Goal: Task Accomplishment & Management: Manage account settings

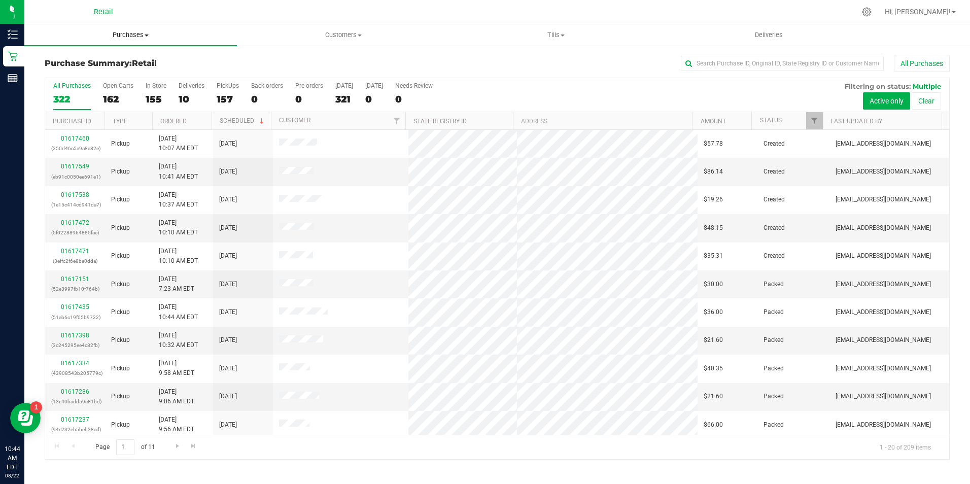
click at [137, 40] on uib-tab-heading "Purchases Summary of purchases Fulfillment All purchases" at bounding box center [130, 34] width 213 height 21
click at [355, 38] on span "Customers" at bounding box center [344, 34] width 212 height 9
click at [284, 58] on span "All customers" at bounding box center [273, 61] width 73 height 9
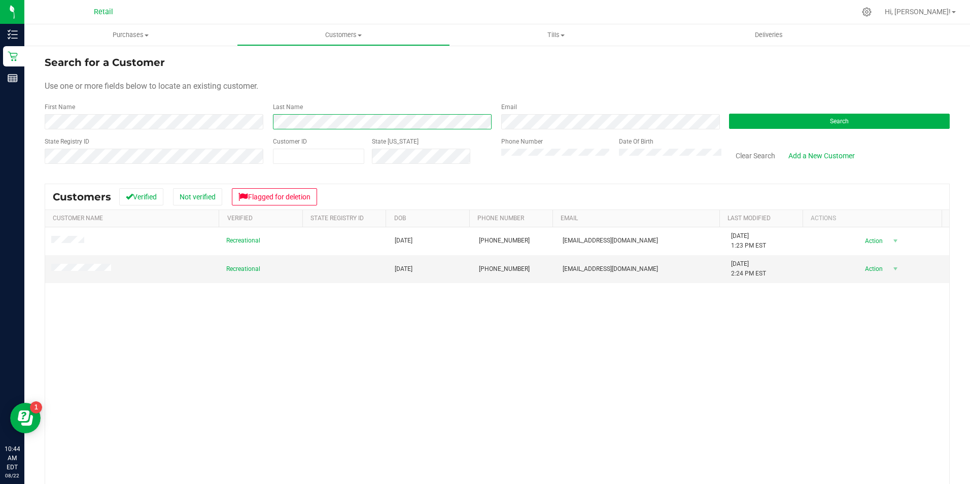
click at [226, 143] on form "Search for a Customer Use one or more fields below to locate an existing custom…" at bounding box center [497, 114] width 905 height 118
click at [200, 113] on div "First Name" at bounding box center [155, 116] width 221 height 27
click at [391, 167] on div "State [US_STATE]" at bounding box center [428, 155] width 129 height 36
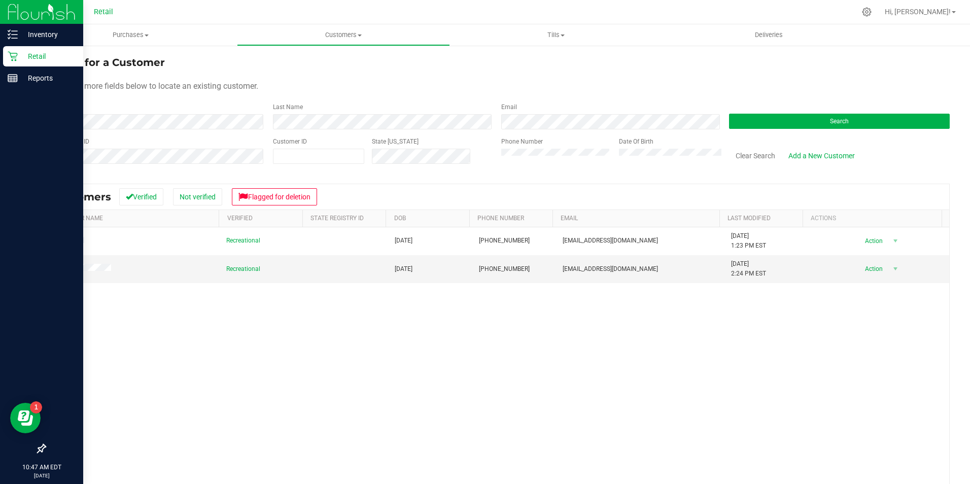
click at [21, 56] on p "Retail" at bounding box center [48, 56] width 61 height 12
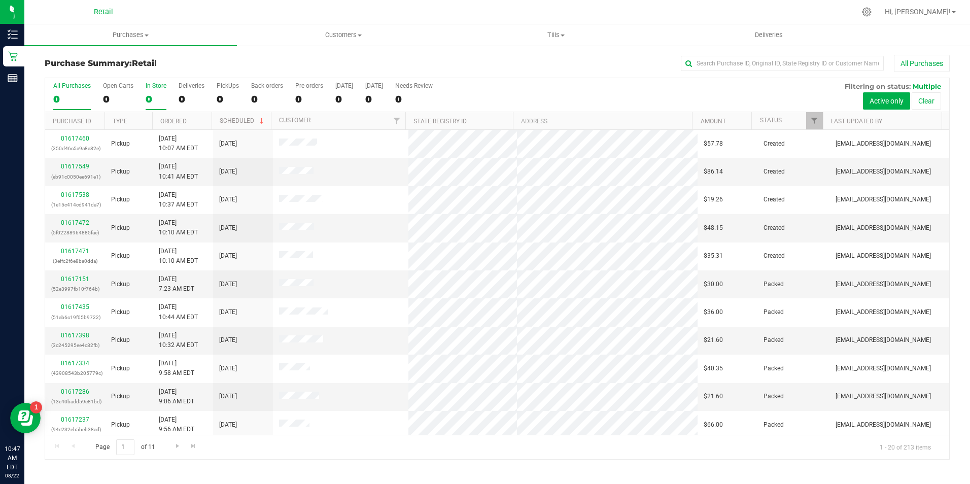
click at [150, 99] on div "0" at bounding box center [156, 99] width 21 height 12
click at [0, 0] on input "In Store 0" at bounding box center [0, 0] width 0 height 0
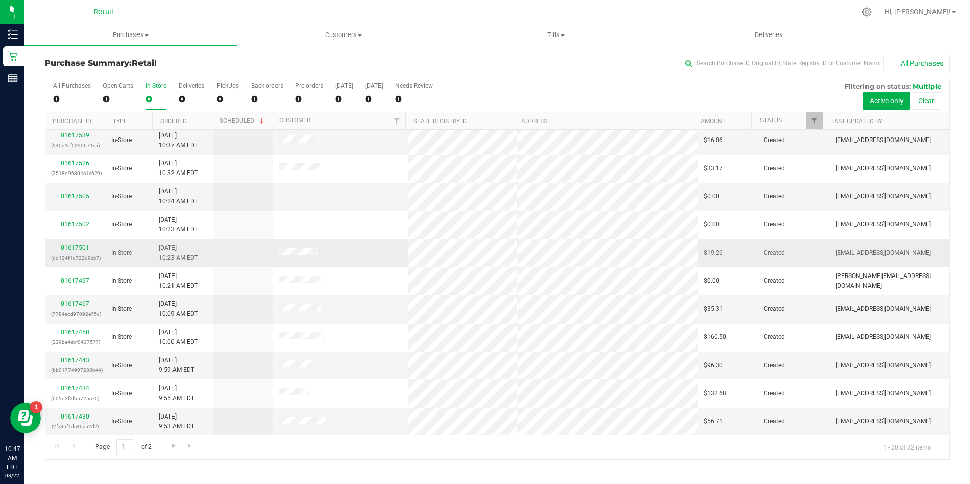
scroll to position [257, 0]
click at [183, 446] on link "Go to the last page" at bounding box center [190, 446] width 15 height 14
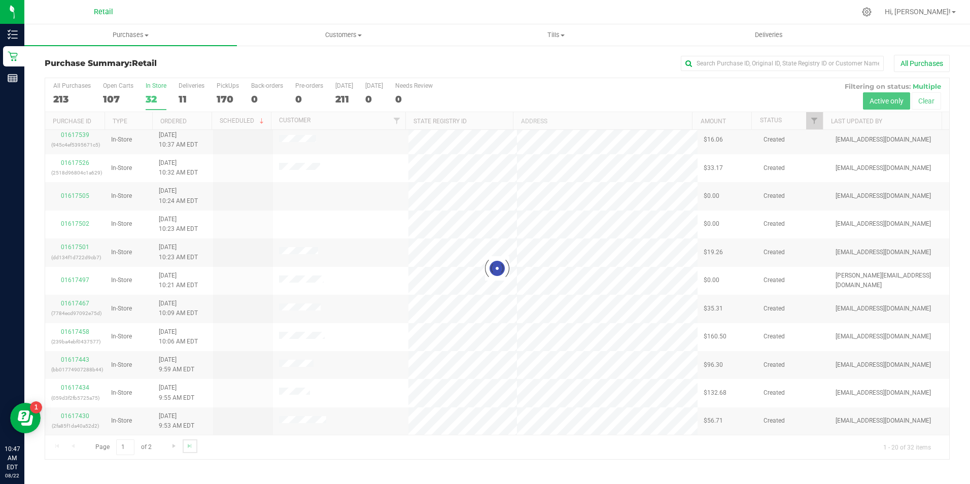
scroll to position [0, 0]
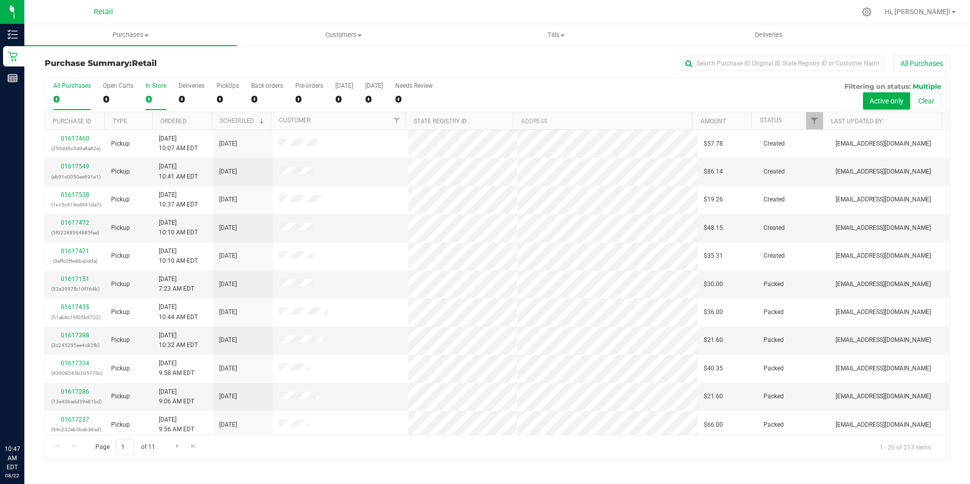
click at [151, 96] on div "0" at bounding box center [156, 99] width 21 height 12
click at [0, 0] on input "In Store 0" at bounding box center [0, 0] width 0 height 0
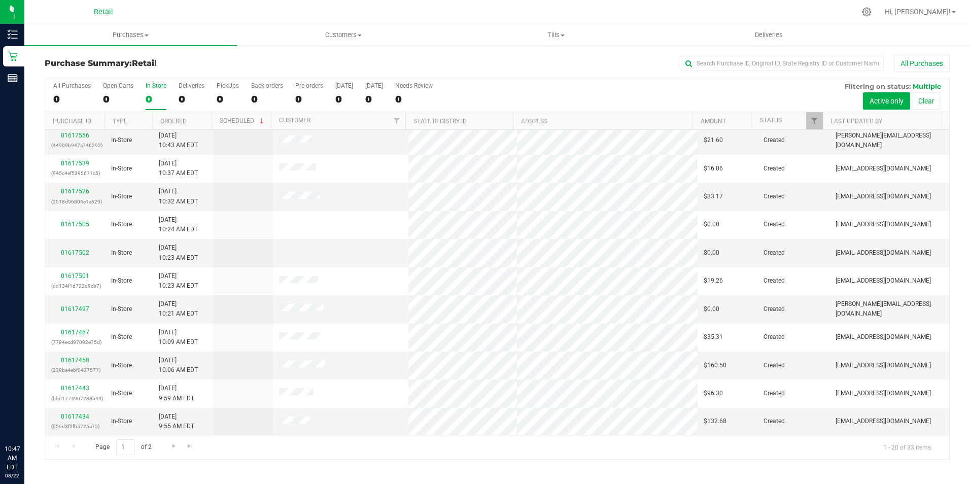
scroll to position [257, 0]
click at [72, 447] on div "Page 1 of 2 1 - 20 of 33 items" at bounding box center [497, 447] width 904 height 24
click at [56, 447] on div "Page 1 of 2 1 - 20 of 33 items" at bounding box center [497, 447] width 904 height 24
click at [174, 448] on span "Go to the next page" at bounding box center [174, 446] width 8 height 8
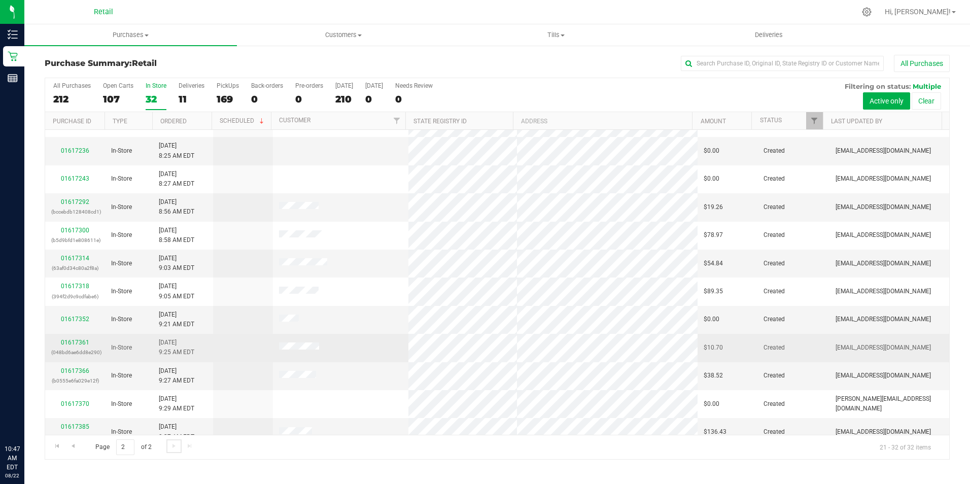
scroll to position [32, 0]
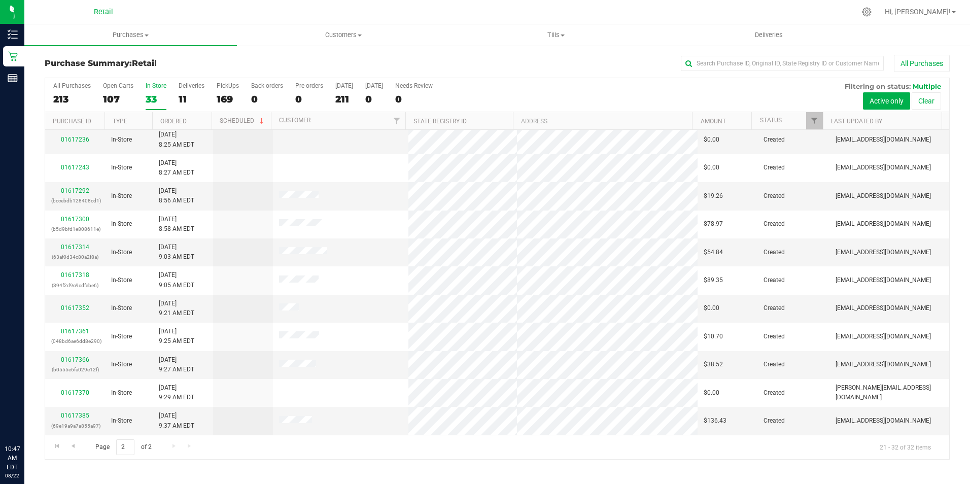
click at [186, 445] on div "Page 2 of 2 21 - 32 of 32 items" at bounding box center [497, 447] width 904 height 24
click at [172, 447] on div "Page 2 of 2 21 - 32 of 32 items" at bounding box center [497, 447] width 904 height 24
click at [66, 442] on link "Go to the previous page" at bounding box center [72, 446] width 15 height 14
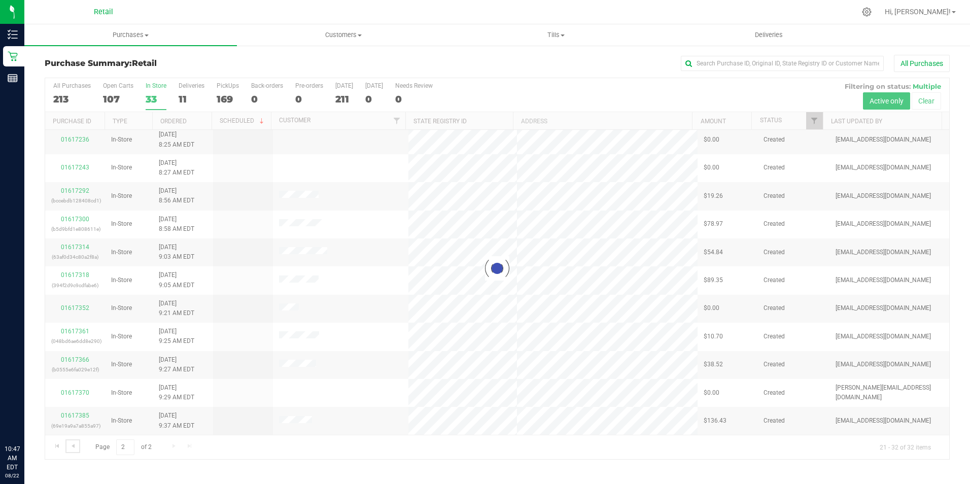
scroll to position [0, 0]
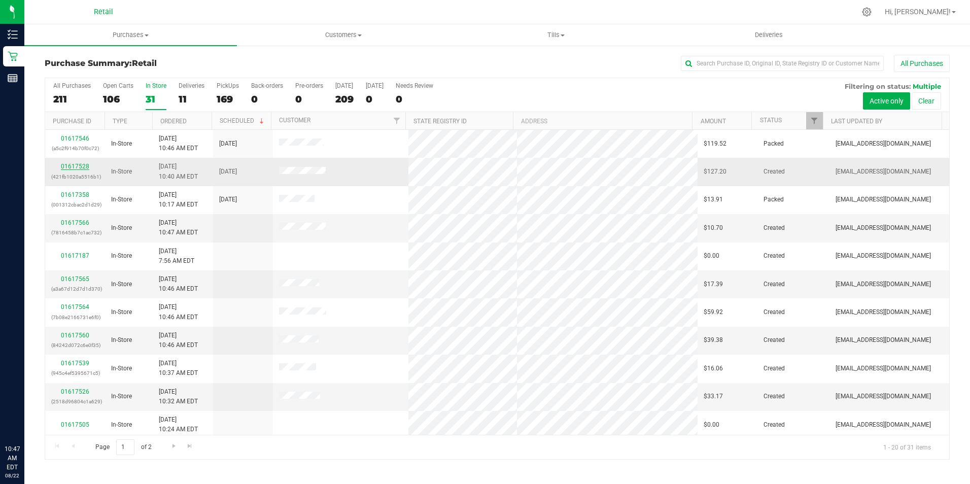
click at [66, 164] on link "01617528" at bounding box center [75, 166] width 28 height 7
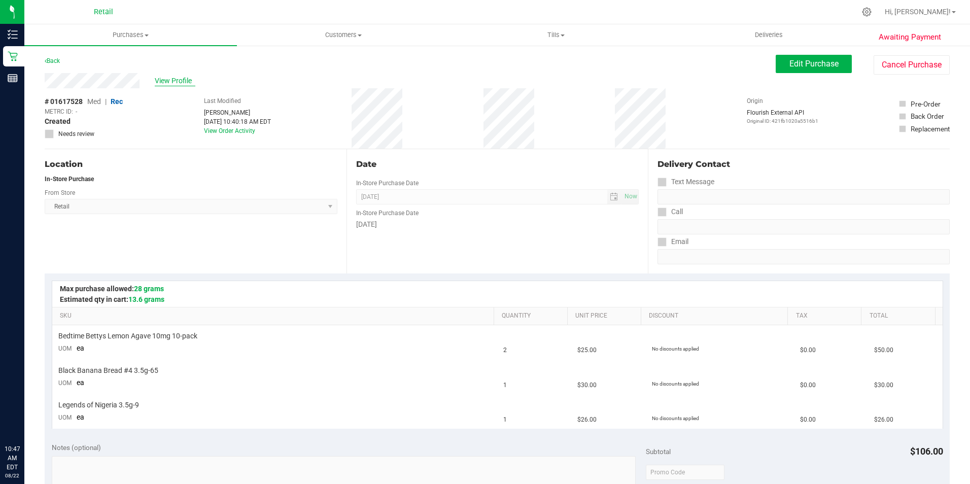
click at [167, 81] on span "View Profile" at bounding box center [175, 81] width 41 height 11
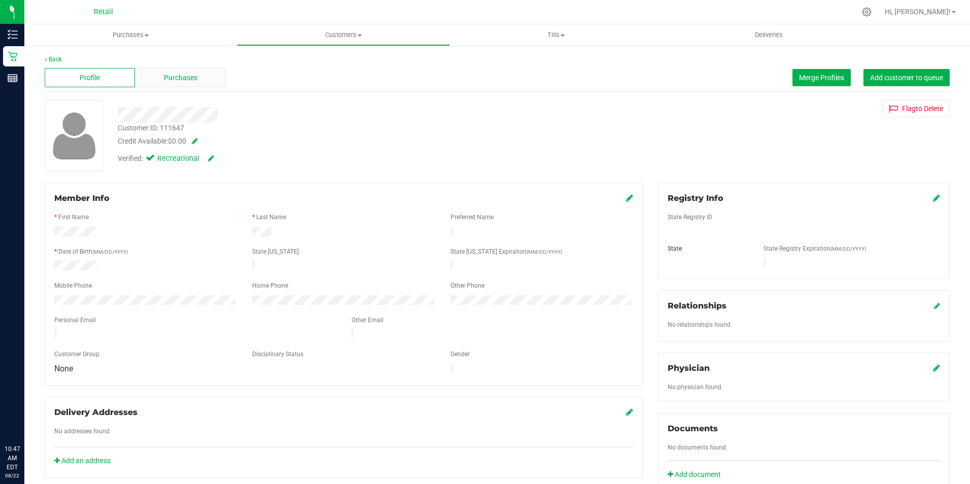
click at [188, 74] on span "Purchases" at bounding box center [180, 78] width 33 height 11
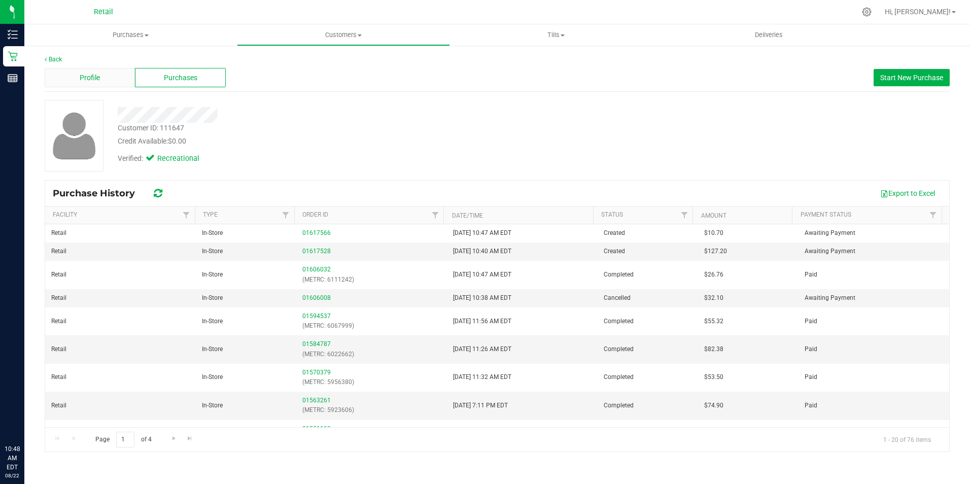
click at [106, 72] on div "Profile" at bounding box center [90, 77] width 90 height 19
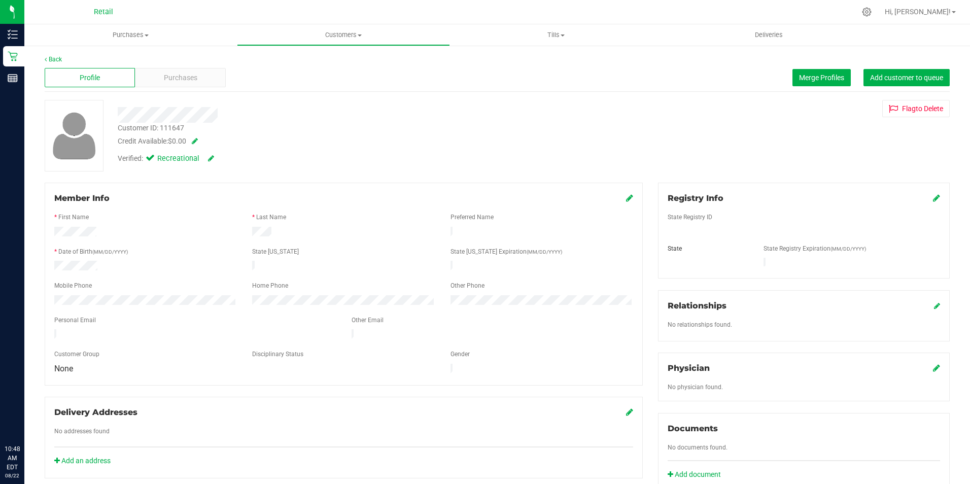
click at [626, 197] on icon at bounding box center [629, 198] width 7 height 8
click at [179, 159] on span "Recreational" at bounding box center [177, 158] width 41 height 11
click at [207, 160] on div "Verified: Recreational" at bounding box center [166, 158] width 96 height 11
click at [624, 200] on icon at bounding box center [628, 199] width 9 height 8
click at [138, 155] on div "Verified: Recreational" at bounding box center [166, 158] width 96 height 11
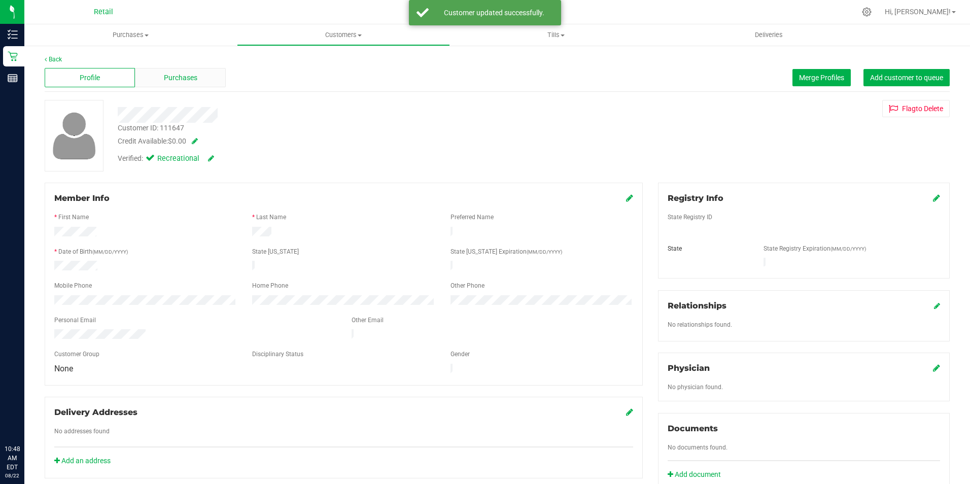
click at [172, 76] on span "Purchases" at bounding box center [180, 78] width 33 height 11
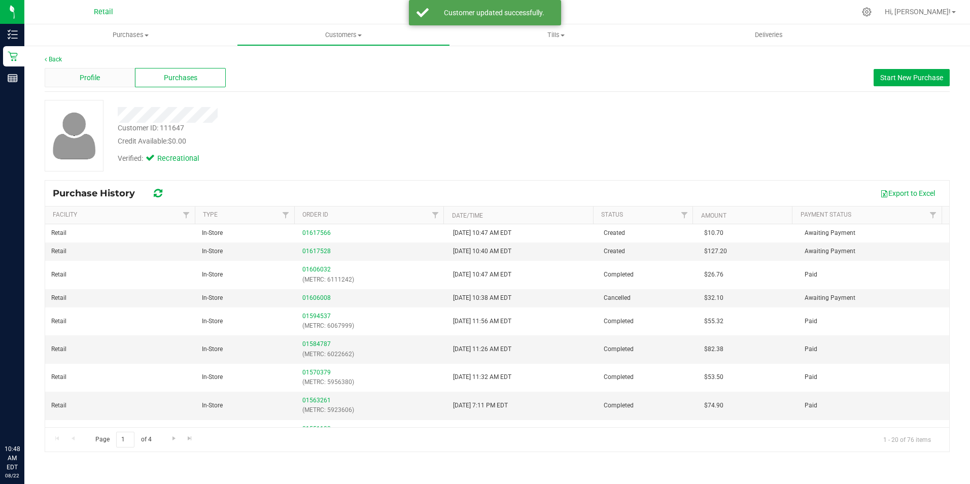
click at [112, 72] on div "Profile" at bounding box center [90, 77] width 90 height 19
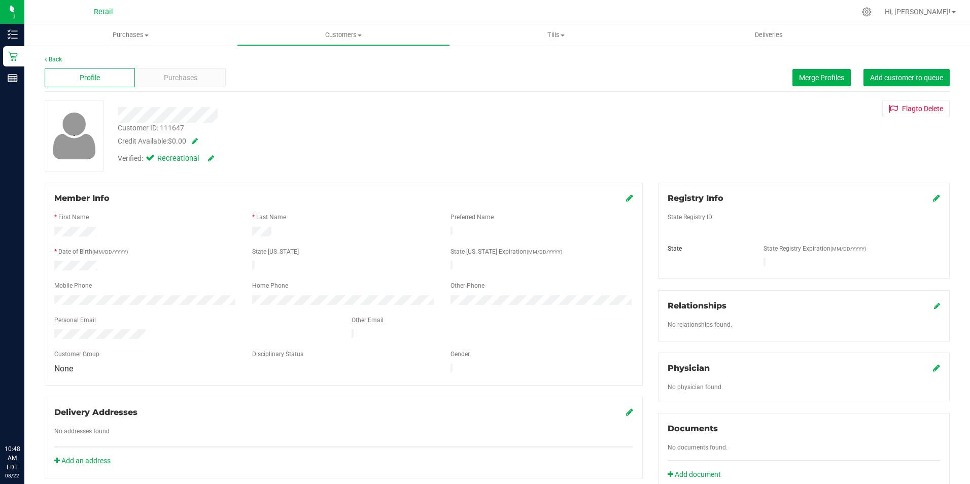
click at [136, 153] on div "Verified: Recreational" at bounding box center [166, 158] width 96 height 11
click at [193, 162] on span "Recreational" at bounding box center [177, 158] width 41 height 11
click at [201, 162] on div "Verified: Recreational" at bounding box center [166, 158] width 96 height 11
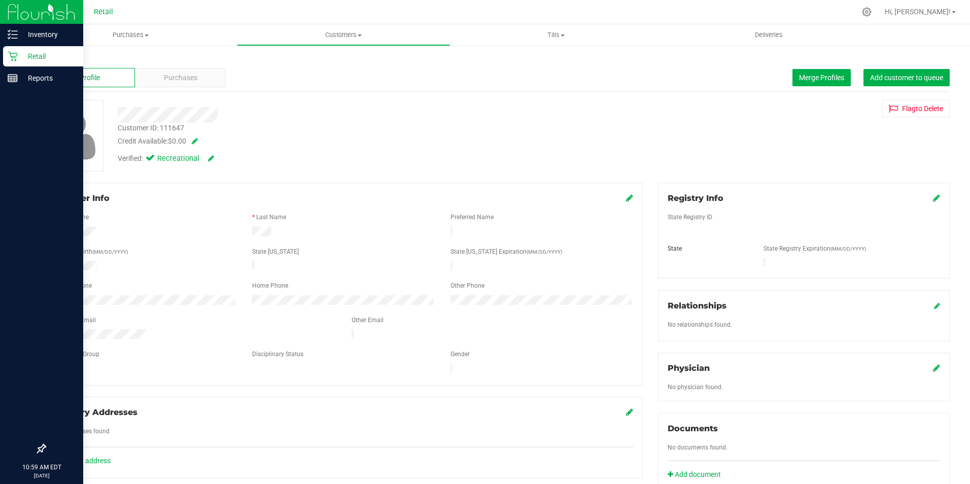
click at [10, 53] on icon at bounding box center [13, 57] width 10 height 10
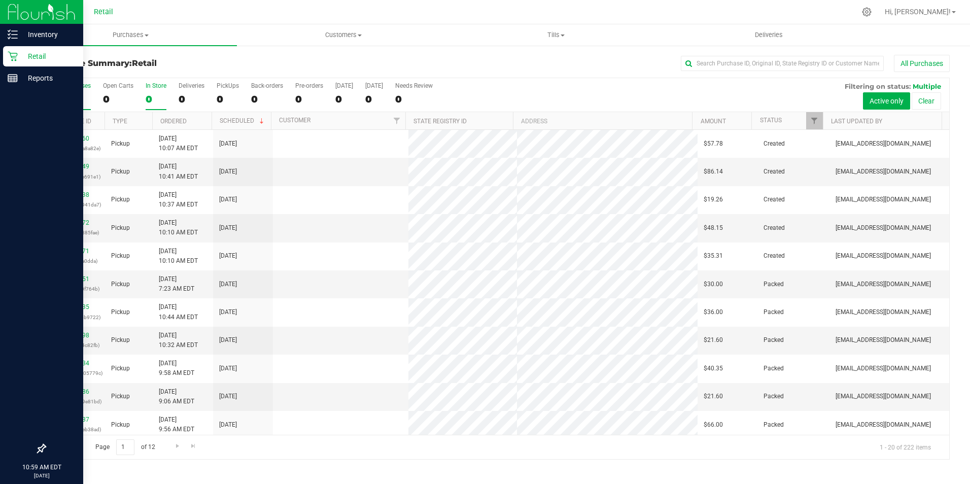
click at [148, 101] on div "0" at bounding box center [156, 99] width 21 height 12
click at [0, 0] on input "In Store 0" at bounding box center [0, 0] width 0 height 0
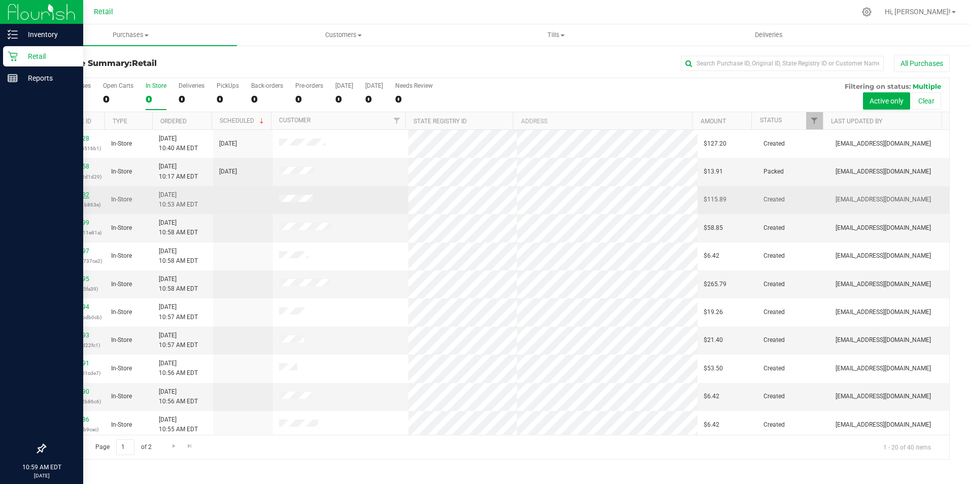
click at [66, 194] on link "01617582" at bounding box center [75, 194] width 28 height 7
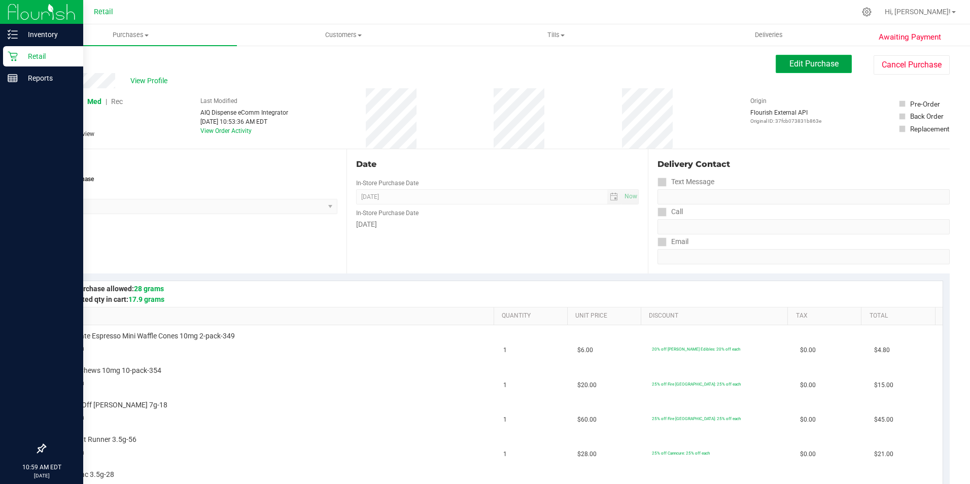
click at [800, 72] on button "Edit Purchase" at bounding box center [814, 64] width 76 height 18
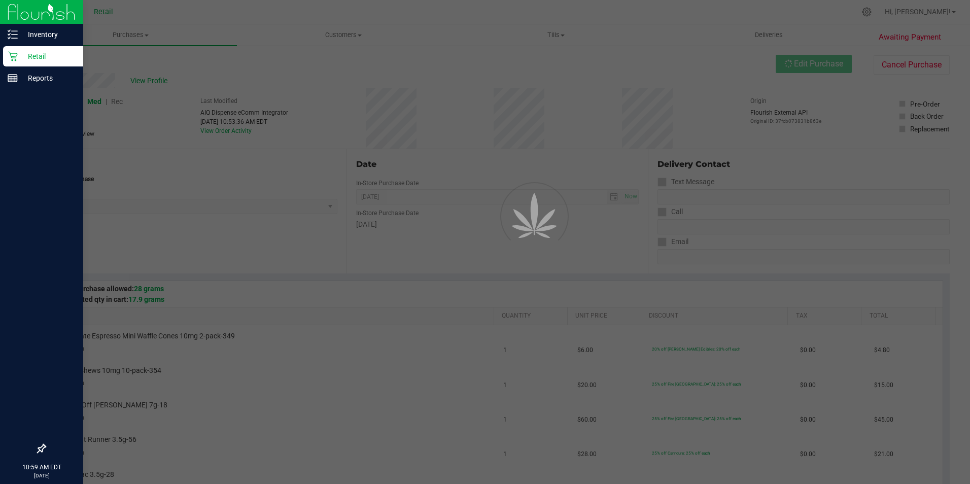
click at [118, 105] on div at bounding box center [485, 242] width 970 height 484
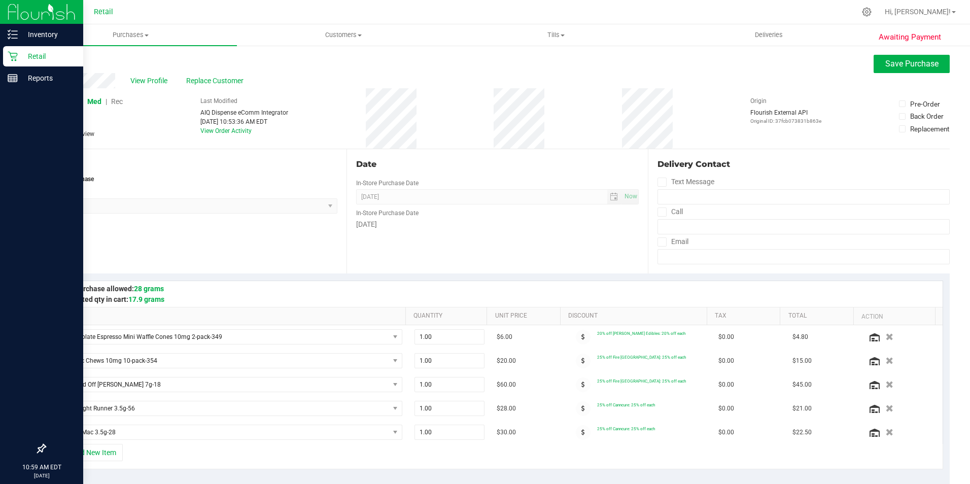
click at [119, 101] on span "Rec" at bounding box center [117, 101] width 12 height 8
click at [886, 62] on span "Save Purchase" at bounding box center [912, 64] width 53 height 10
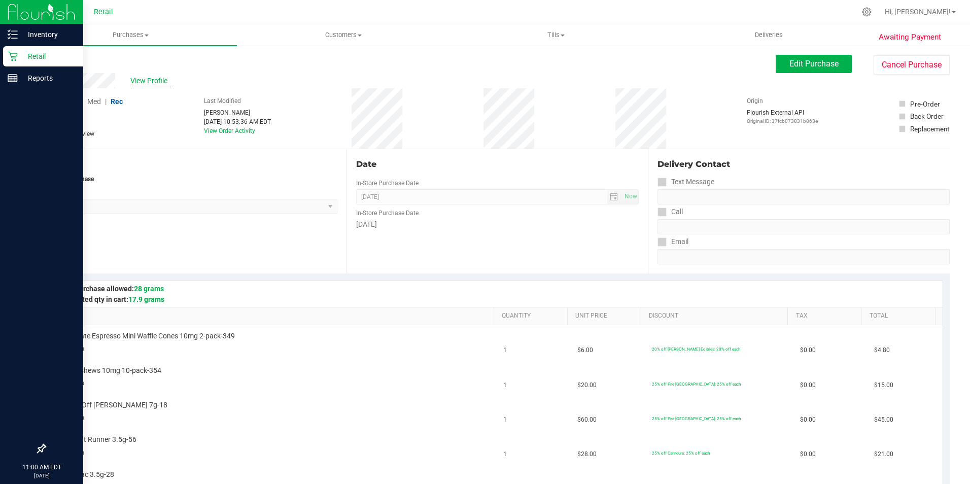
drag, startPoint x: 153, startPoint y: 79, endPoint x: 134, endPoint y: 79, distance: 18.8
click at [134, 79] on span "View Profile" at bounding box center [150, 81] width 41 height 11
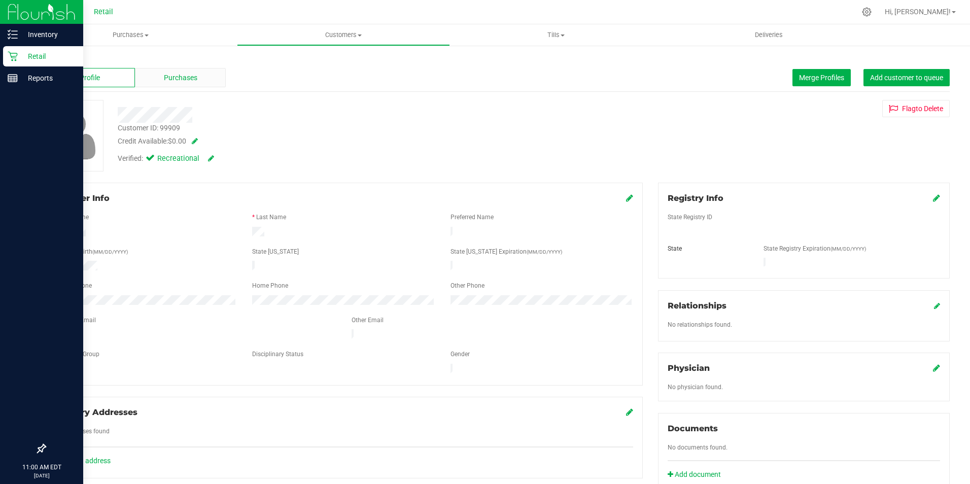
click at [194, 70] on div "Purchases" at bounding box center [180, 77] width 90 height 19
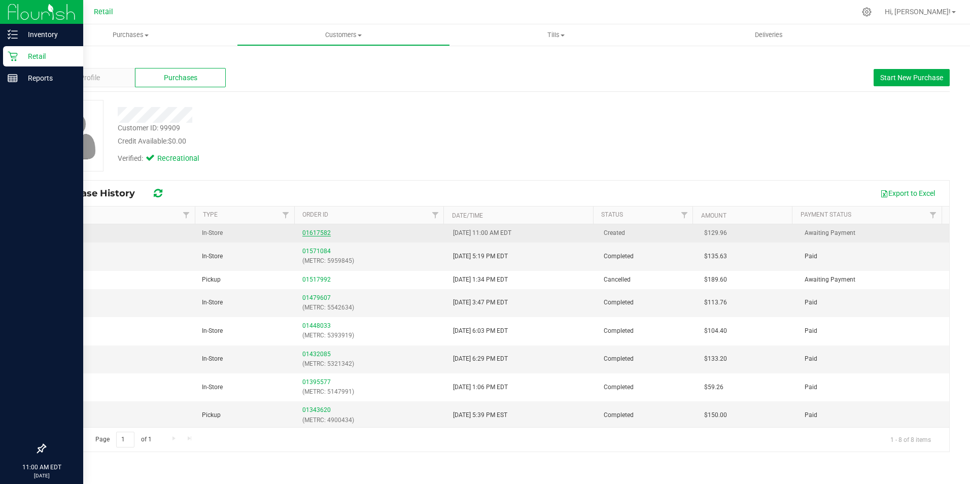
click at [316, 229] on link "01617582" at bounding box center [316, 232] width 28 height 7
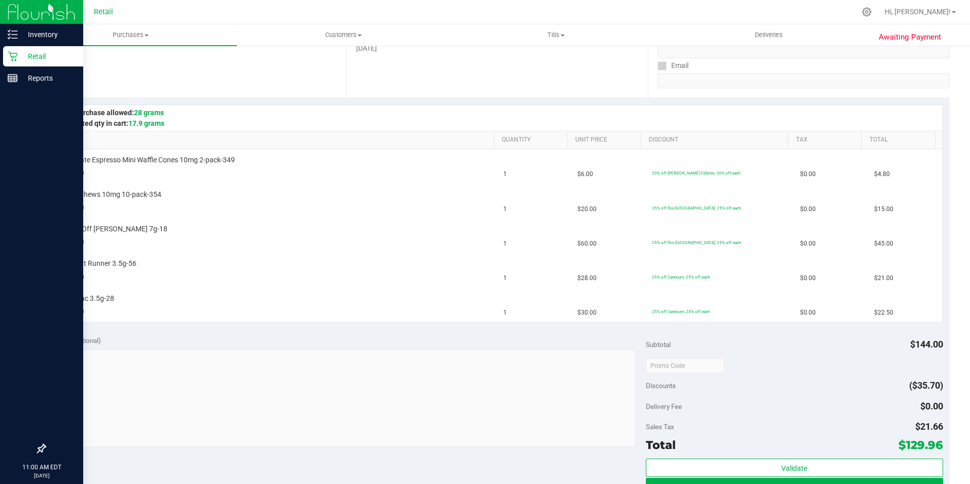
scroll to position [197, 0]
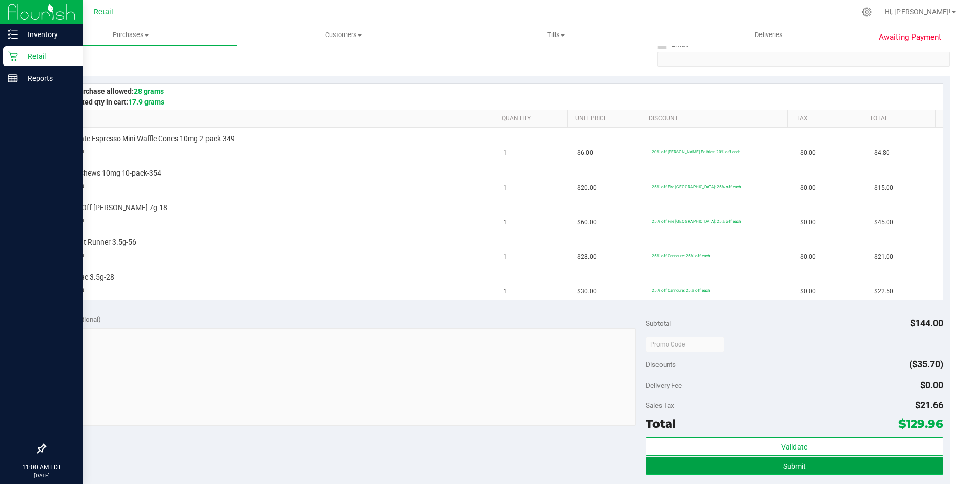
click at [792, 466] on span "Submit" at bounding box center [795, 466] width 22 height 8
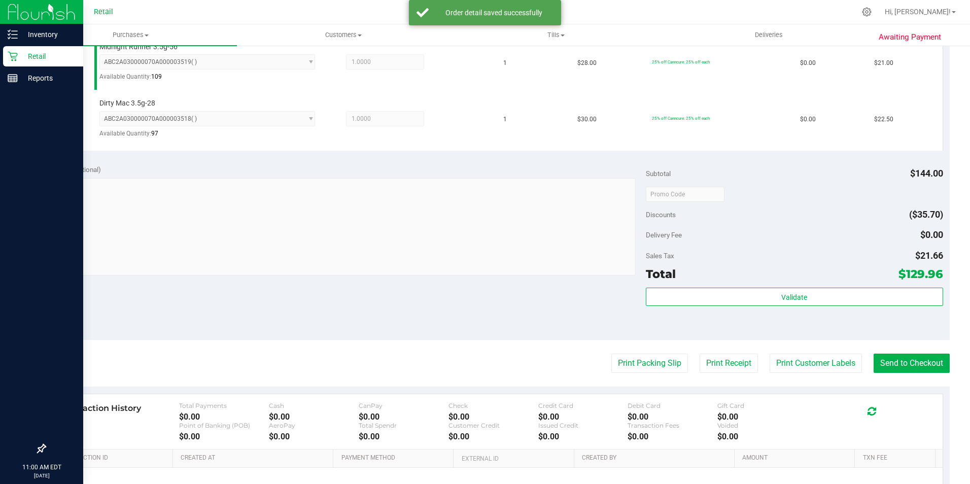
scroll to position [478, 0]
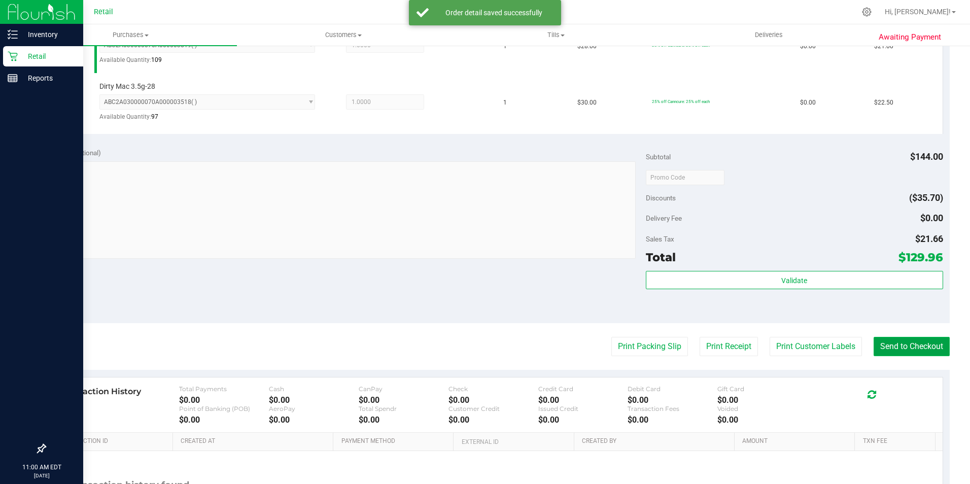
click at [903, 351] on button "Send to Checkout" at bounding box center [912, 346] width 76 height 19
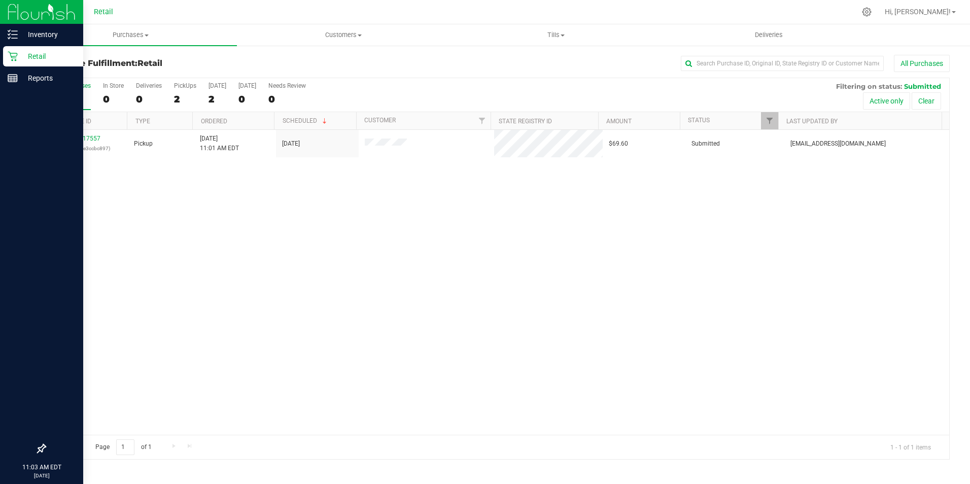
click at [8, 62] on div "Retail" at bounding box center [43, 56] width 80 height 20
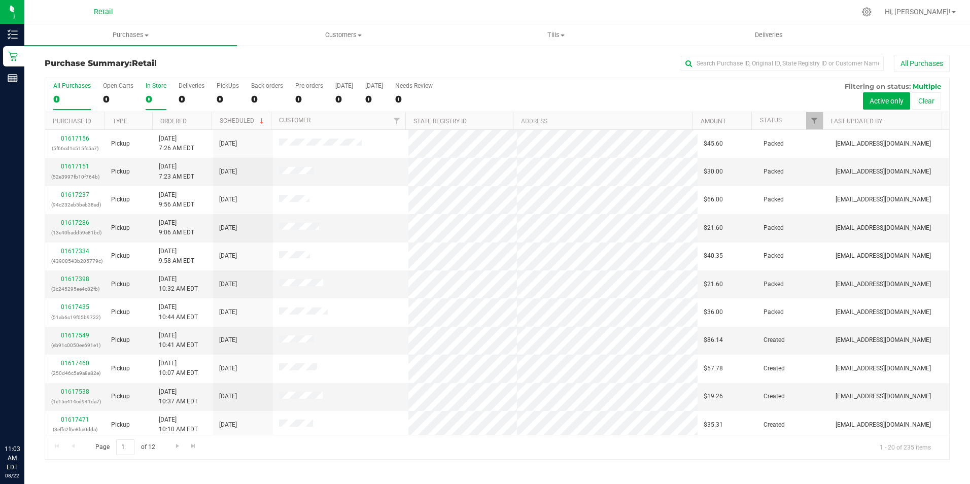
click at [147, 94] on div "0" at bounding box center [156, 99] width 21 height 12
click at [0, 0] on input "In Store 0" at bounding box center [0, 0] width 0 height 0
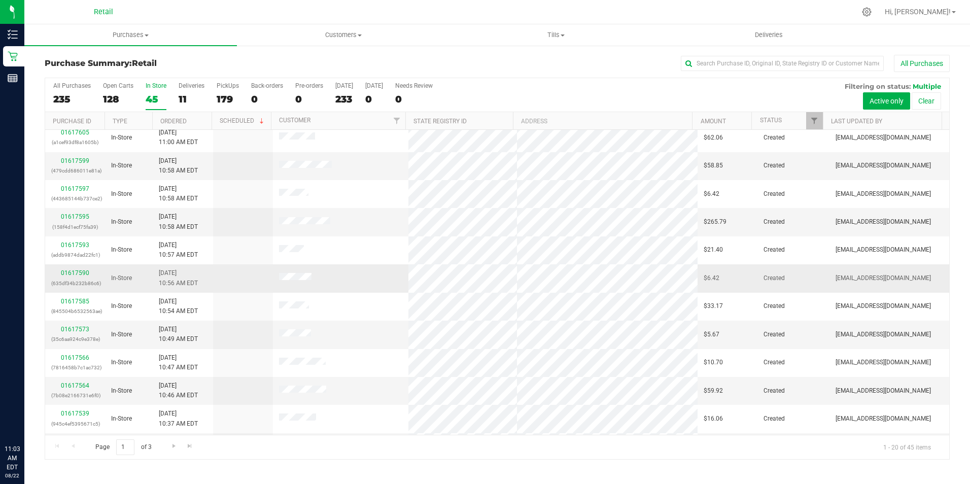
scroll to position [257, 0]
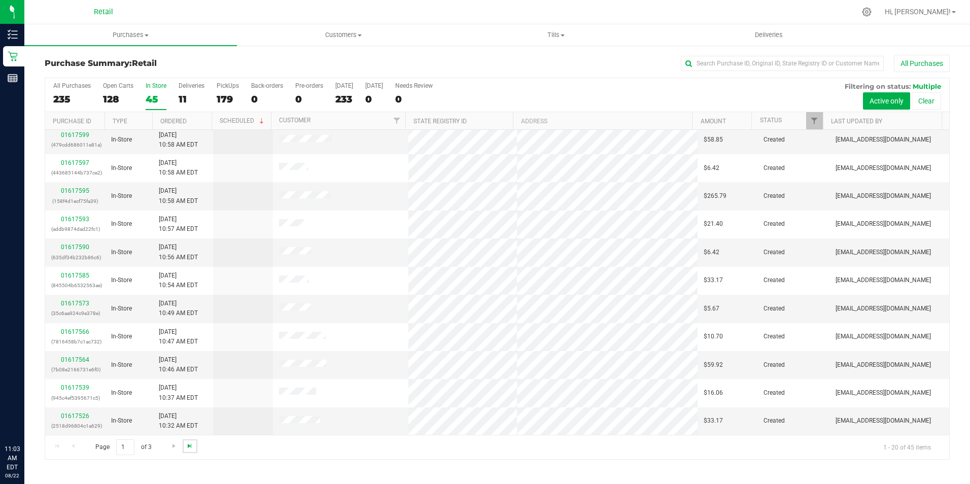
click at [188, 447] on span "Go to the last page" at bounding box center [190, 446] width 8 height 8
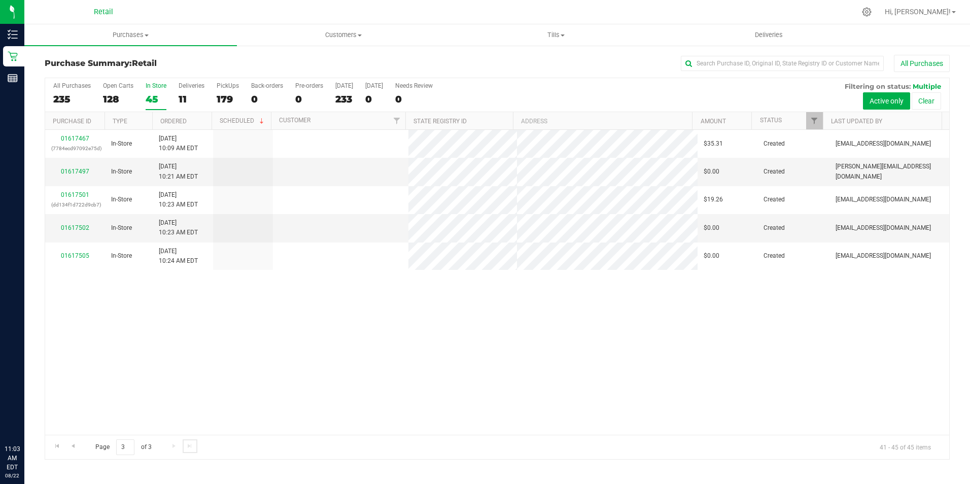
scroll to position [0, 0]
click at [71, 449] on span "Go to the previous page" at bounding box center [73, 446] width 8 height 8
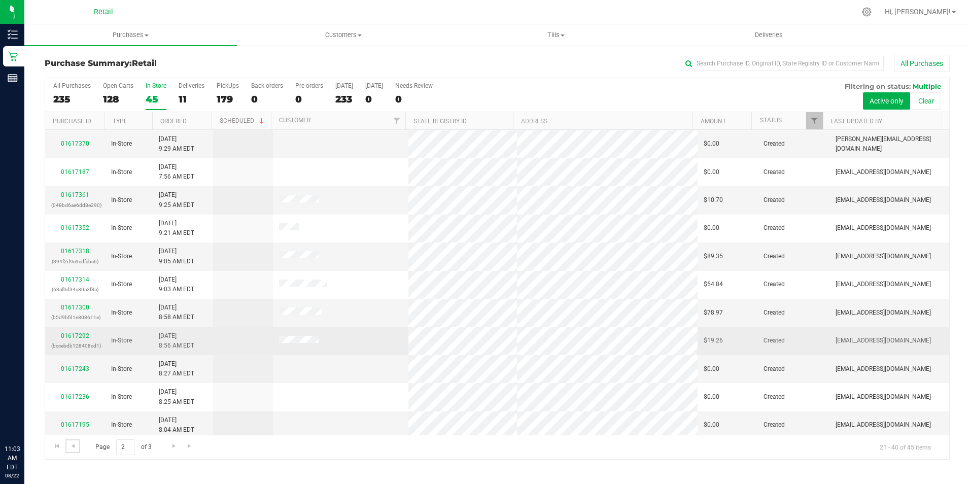
scroll to position [257, 0]
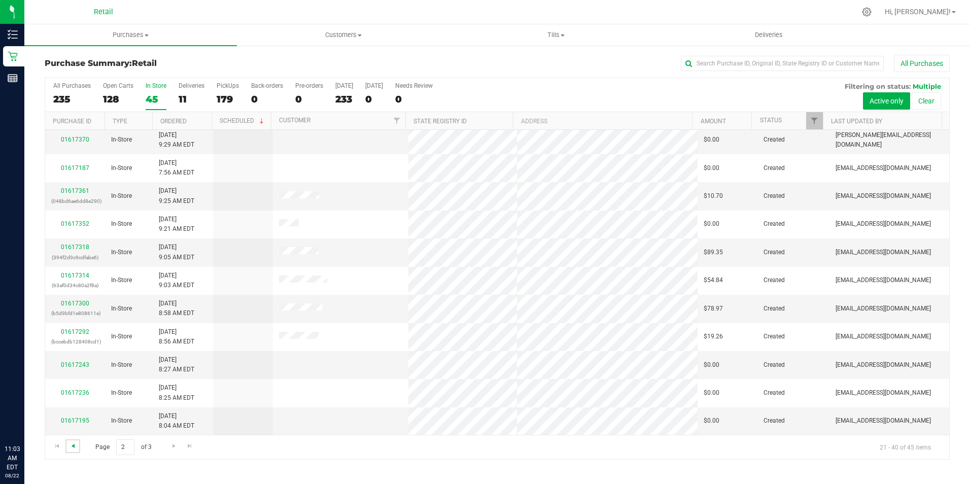
click at [77, 448] on span "Go to the previous page" at bounding box center [73, 446] width 8 height 8
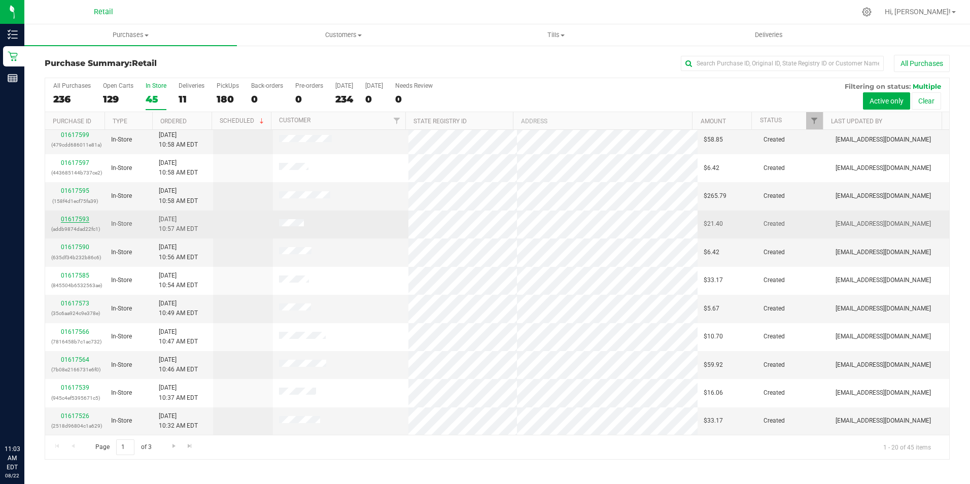
click at [85, 218] on link "01617593" at bounding box center [75, 219] width 28 height 7
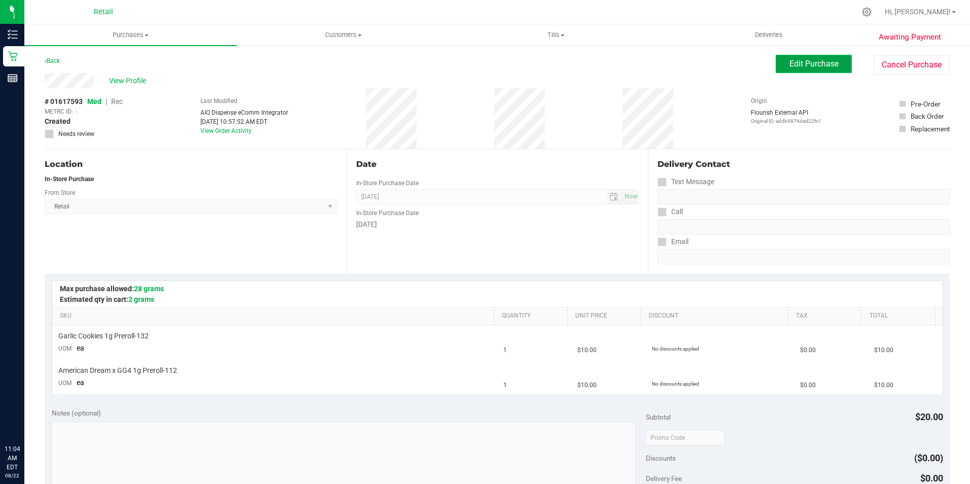
click at [790, 63] on span "Edit Purchase" at bounding box center [814, 64] width 49 height 10
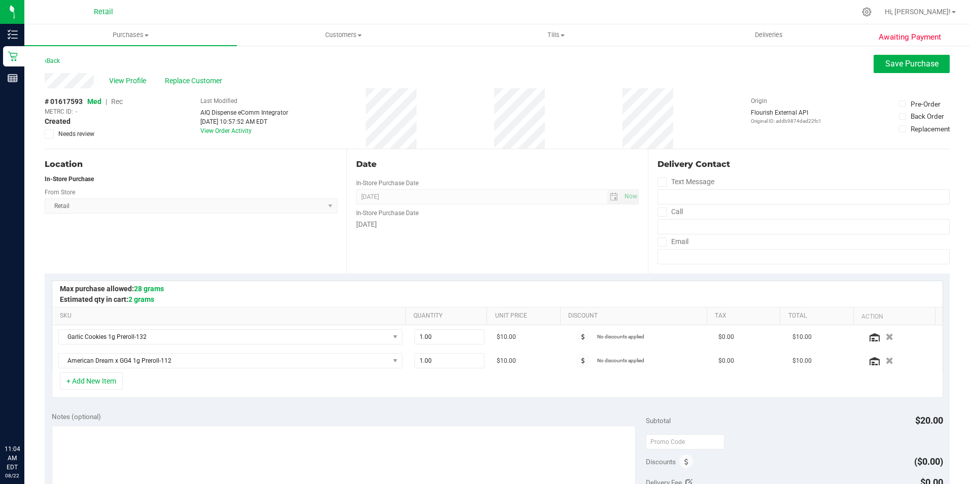
click at [111, 102] on span "Med | Rec" at bounding box center [105, 101] width 36 height 8
click at [118, 100] on span "Rec" at bounding box center [117, 101] width 12 height 8
click at [919, 70] on button "Save Purchase" at bounding box center [912, 64] width 76 height 18
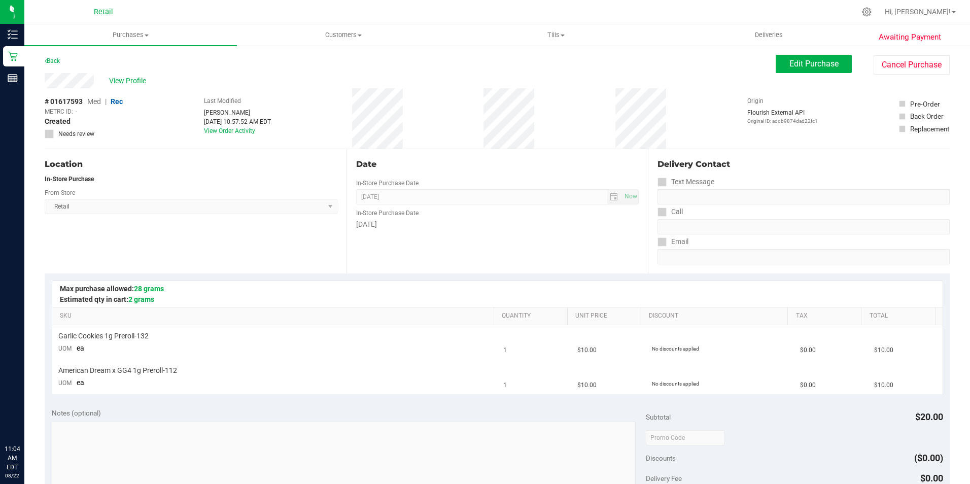
click at [123, 83] on span "View Profile" at bounding box center [129, 81] width 41 height 11
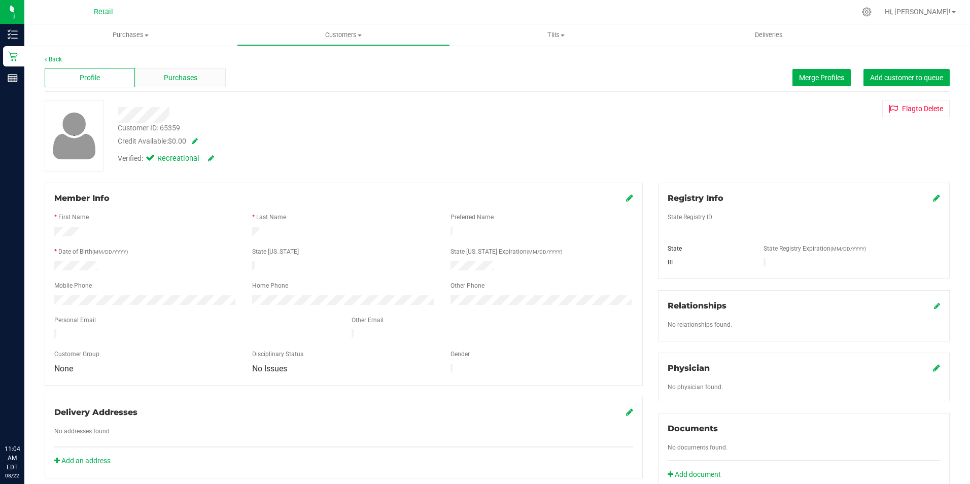
click at [157, 85] on div "Purchases" at bounding box center [180, 77] width 90 height 19
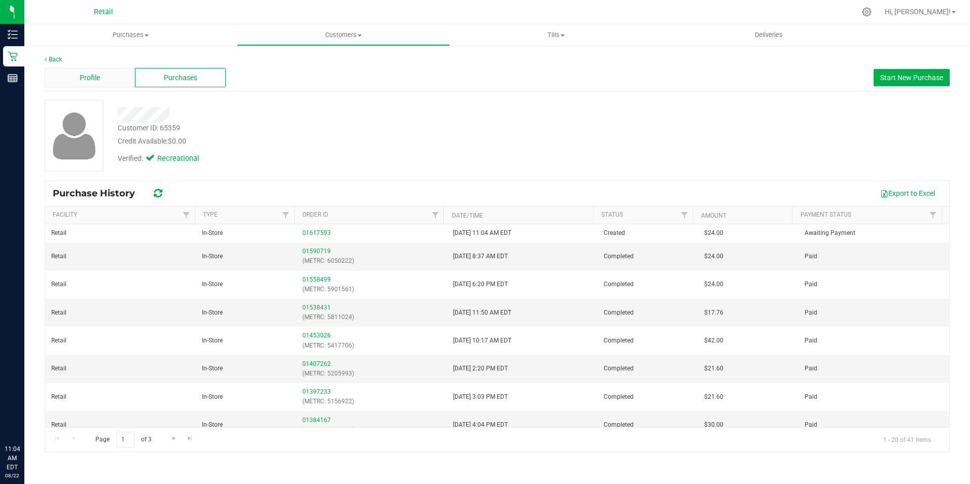
click at [83, 78] on span "Profile" at bounding box center [90, 78] width 20 height 11
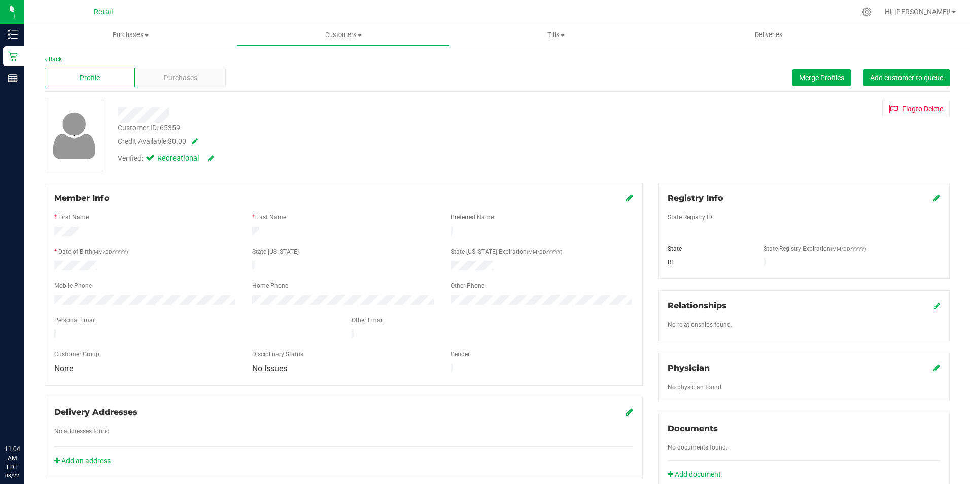
click at [612, 198] on div "Member Info" at bounding box center [343, 198] width 579 height 12
click at [622, 201] on div "Member Info" at bounding box center [343, 198] width 579 height 12
click at [626, 200] on icon at bounding box center [629, 198] width 7 height 8
click at [624, 200] on icon at bounding box center [628, 199] width 9 height 8
click at [197, 78] on div "Purchases" at bounding box center [180, 77] width 90 height 19
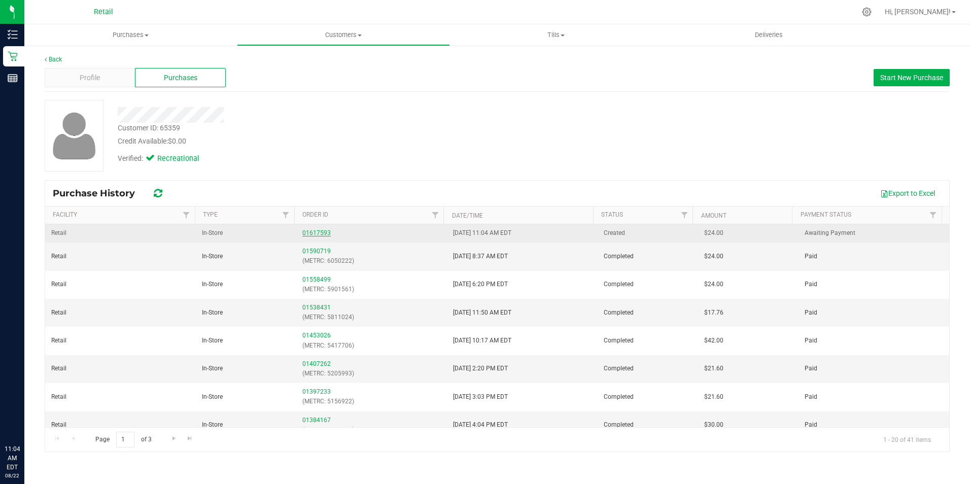
click at [316, 231] on link "01617593" at bounding box center [316, 232] width 28 height 7
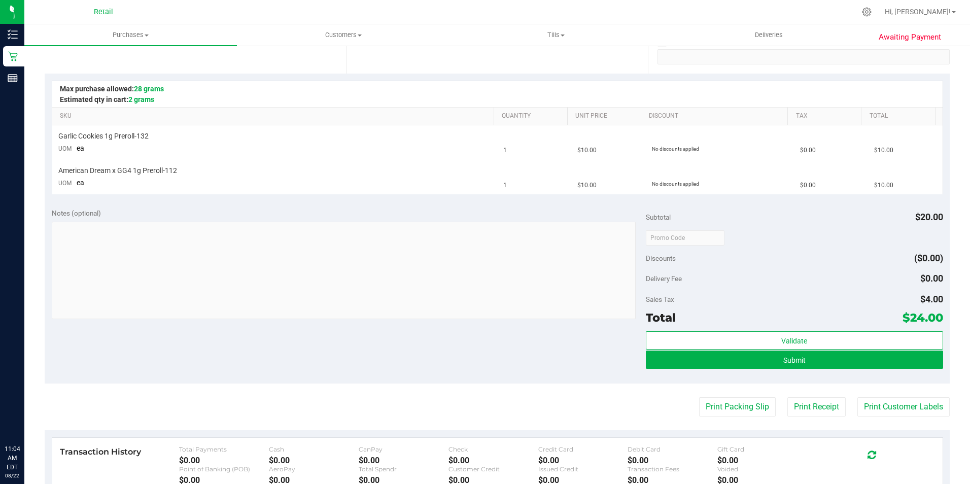
scroll to position [218, 0]
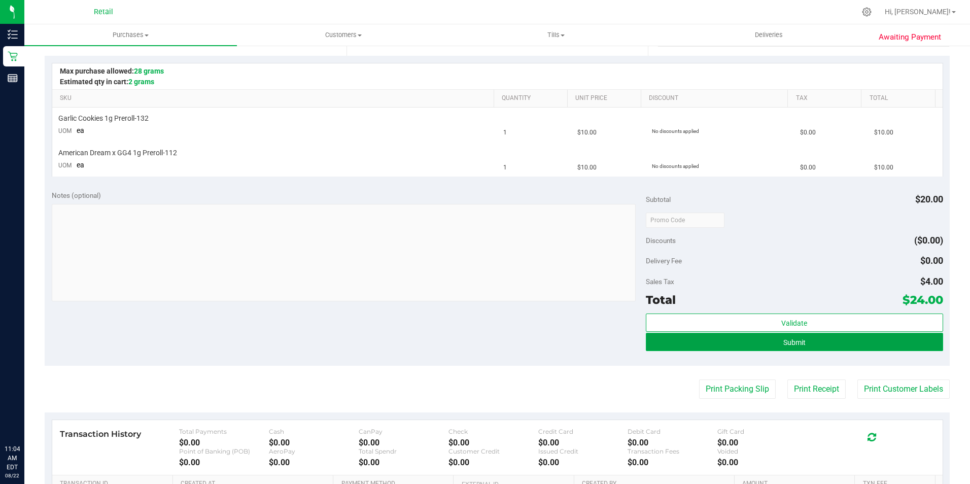
click at [895, 347] on button "Submit" at bounding box center [794, 342] width 297 height 18
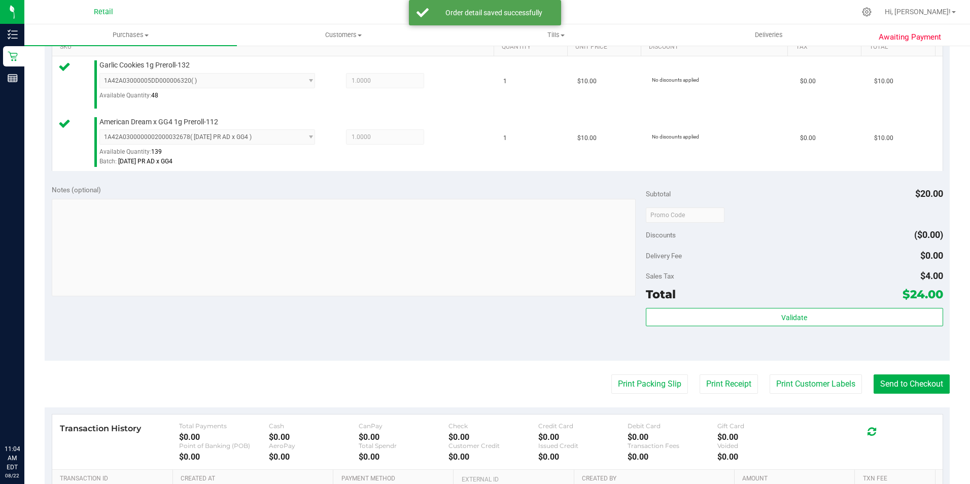
scroll to position [274, 0]
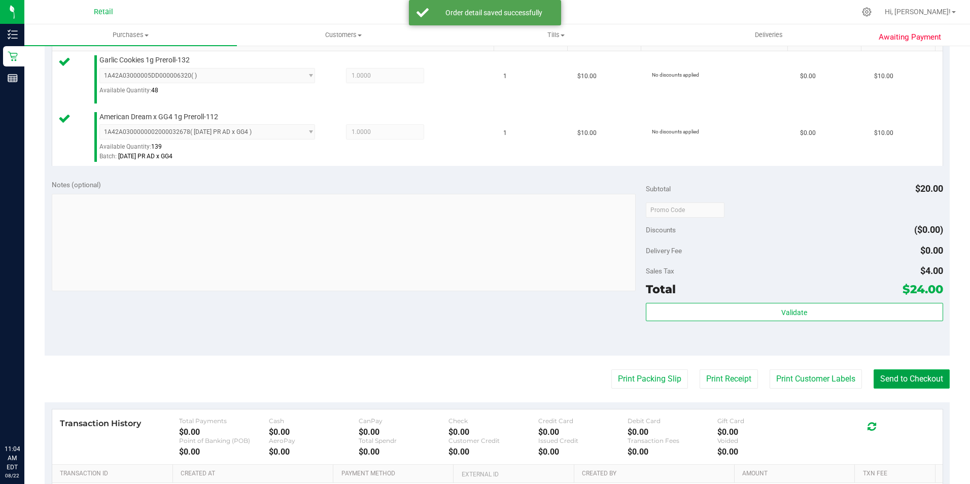
click at [900, 375] on button "Send to Checkout" at bounding box center [912, 378] width 76 height 19
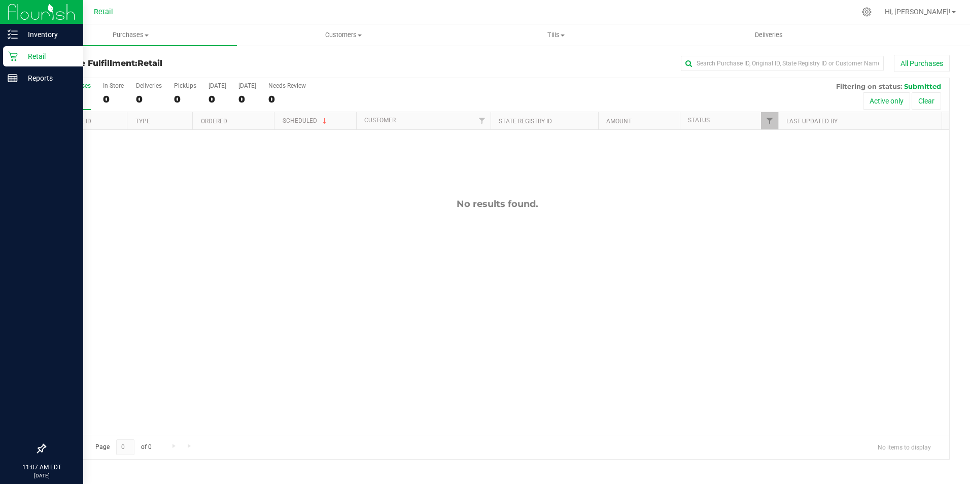
click at [11, 56] on icon at bounding box center [13, 56] width 10 height 10
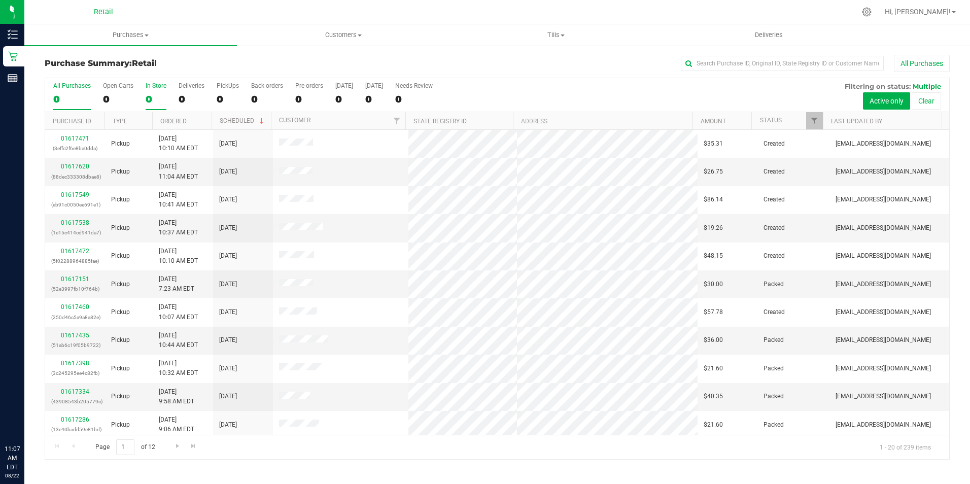
click at [149, 94] on div "0" at bounding box center [156, 99] width 21 height 12
click at [0, 0] on input "In Store 0" at bounding box center [0, 0] width 0 height 0
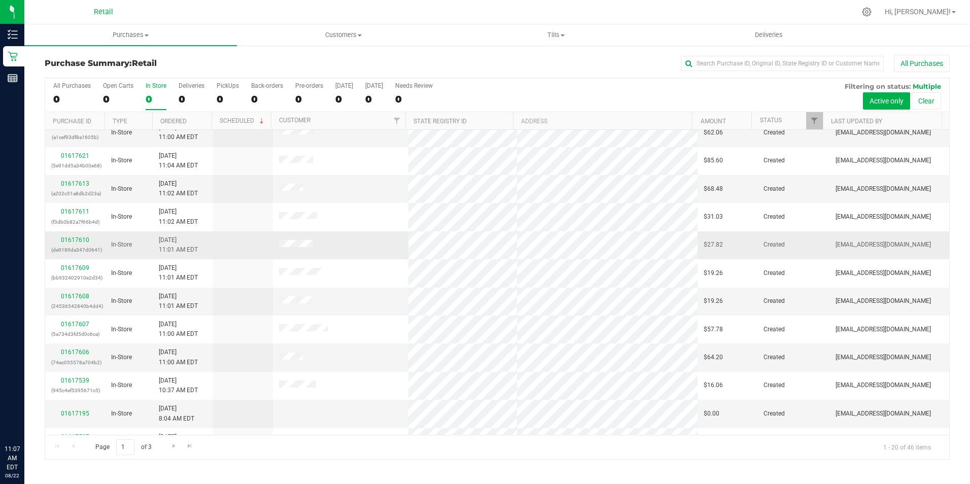
scroll to position [203, 0]
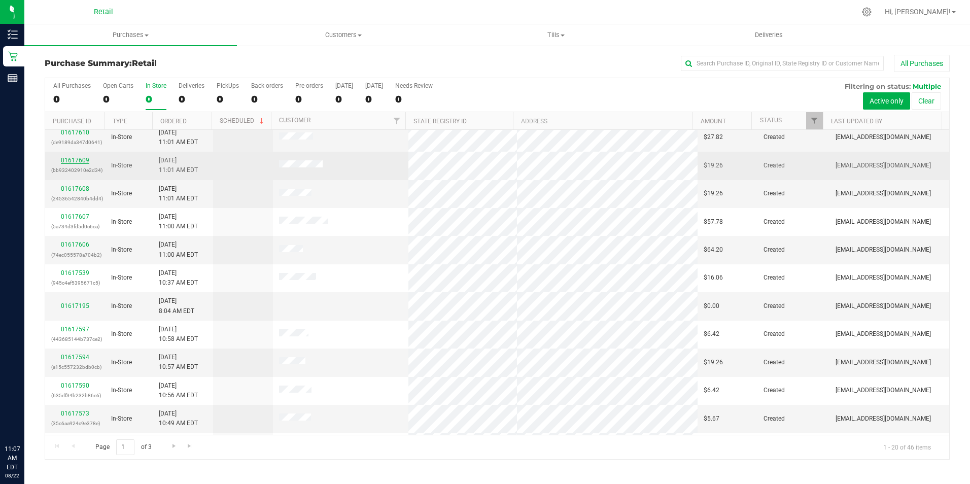
click at [82, 160] on link "01617609" at bounding box center [75, 160] width 28 height 7
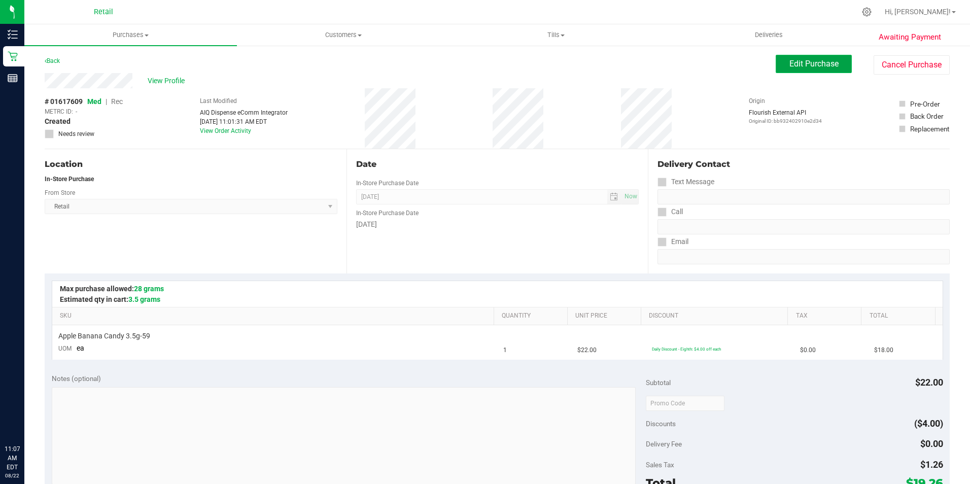
click at [804, 68] on span "Edit Purchase" at bounding box center [814, 64] width 49 height 10
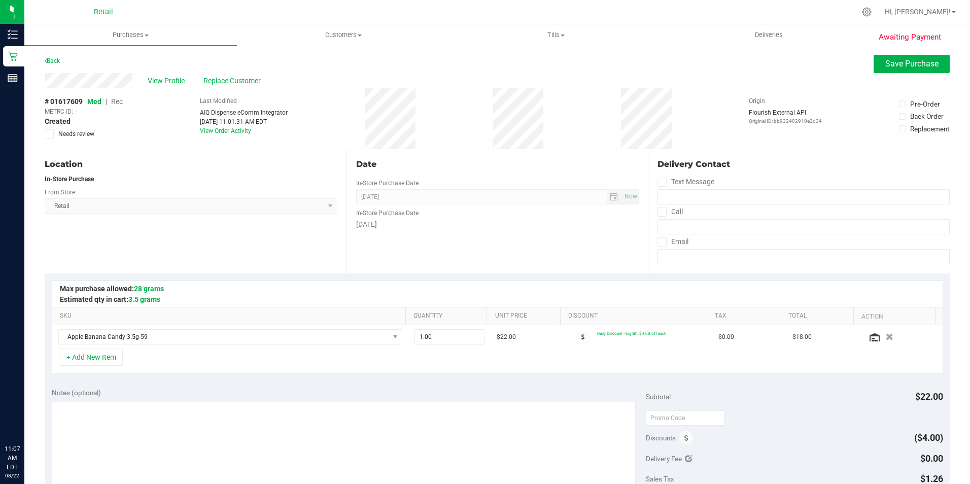
click at [118, 103] on span "Rec" at bounding box center [117, 101] width 12 height 8
click at [887, 59] on span "Save Purchase" at bounding box center [912, 64] width 53 height 10
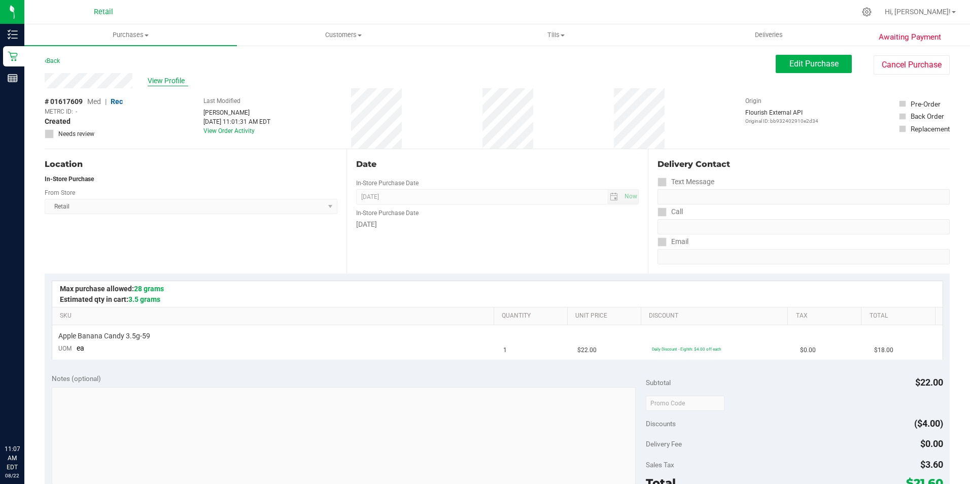
click at [166, 82] on span "View Profile" at bounding box center [168, 81] width 41 height 11
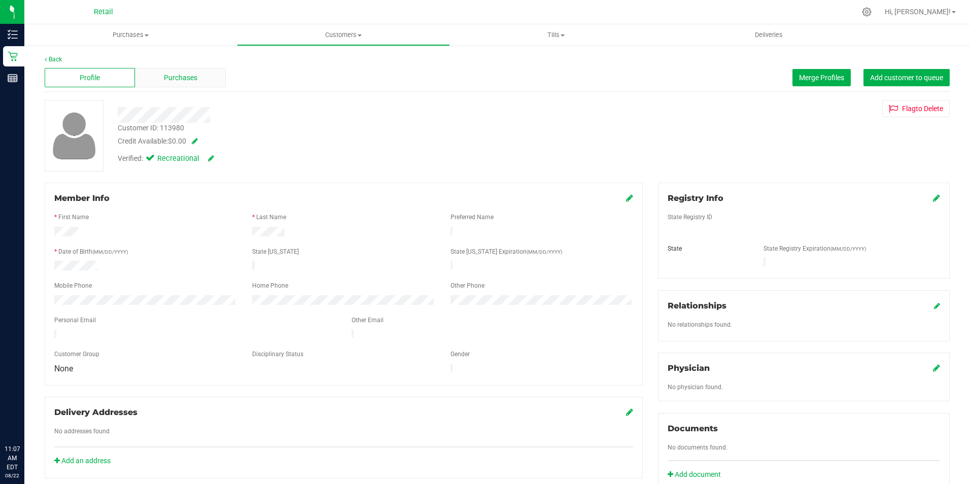
click at [161, 80] on div "Purchases" at bounding box center [180, 77] width 90 height 19
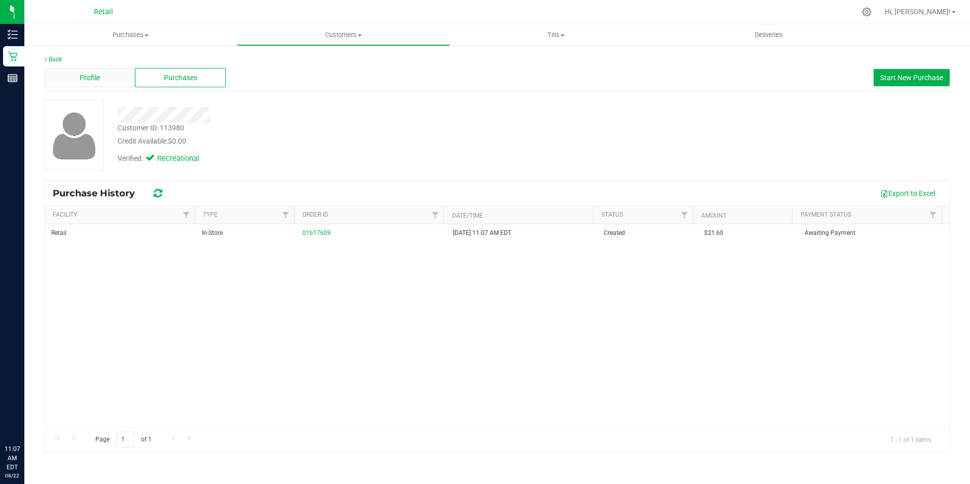
click at [88, 85] on div "Profile" at bounding box center [90, 77] width 90 height 19
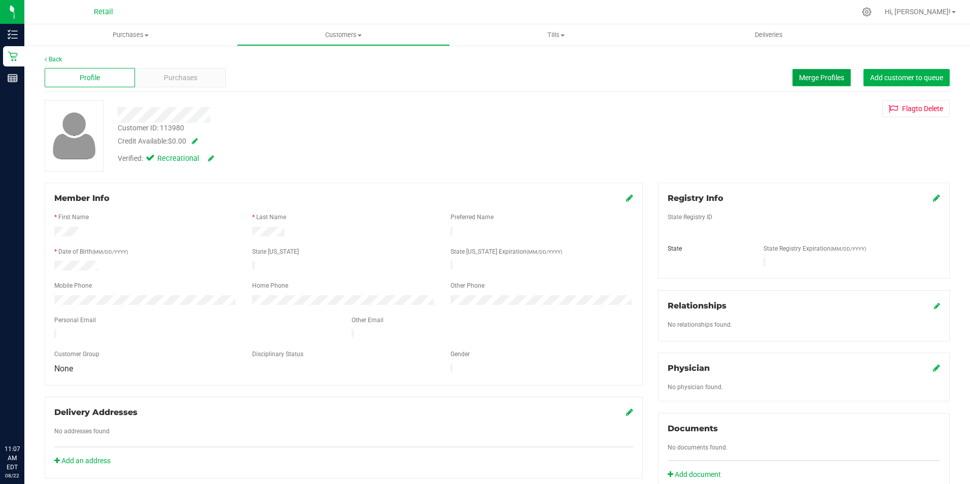
click at [799, 75] on span "Merge Profiles" at bounding box center [821, 78] width 45 height 8
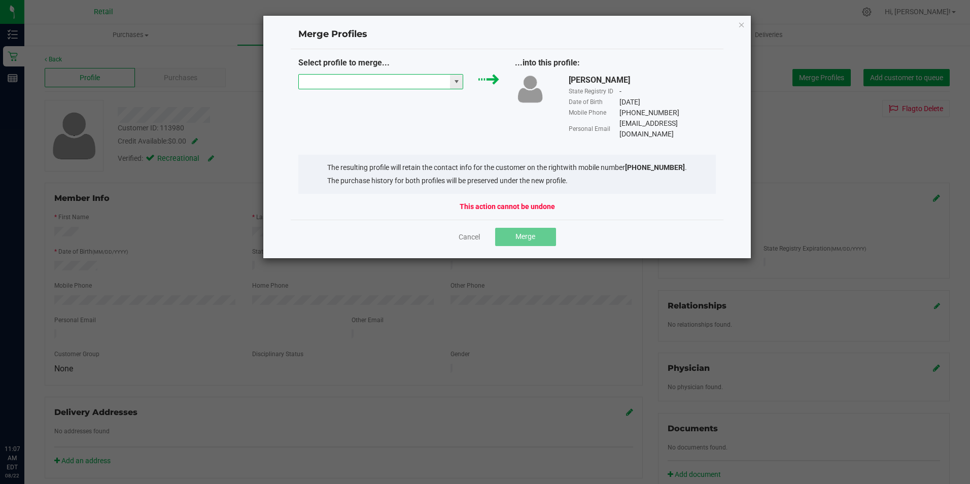
click at [387, 84] on input "NO DATA FOUND" at bounding box center [375, 82] width 152 height 14
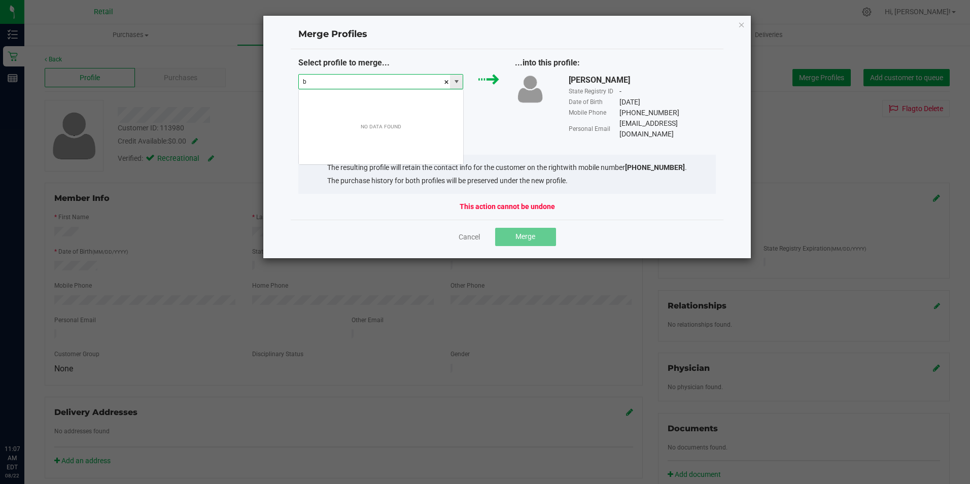
scroll to position [15, 165]
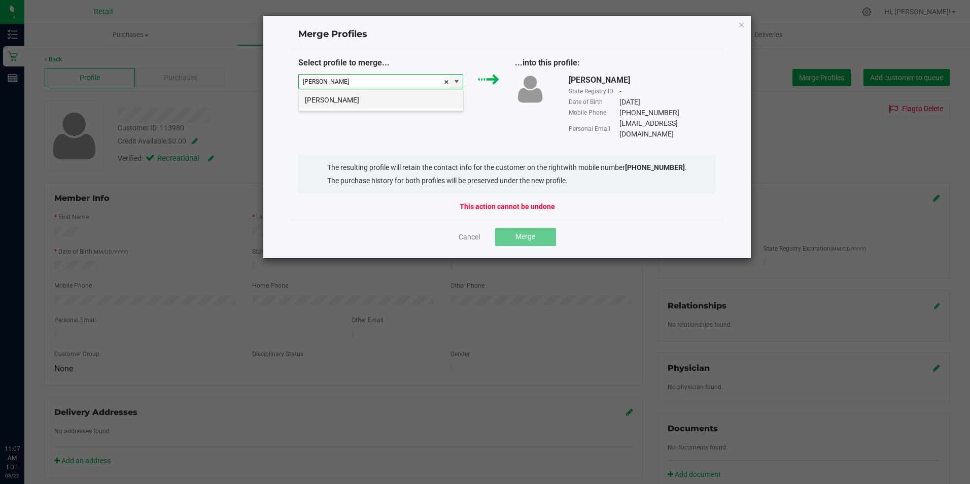
click at [363, 99] on li "Bianca Trammel" at bounding box center [381, 99] width 164 height 17
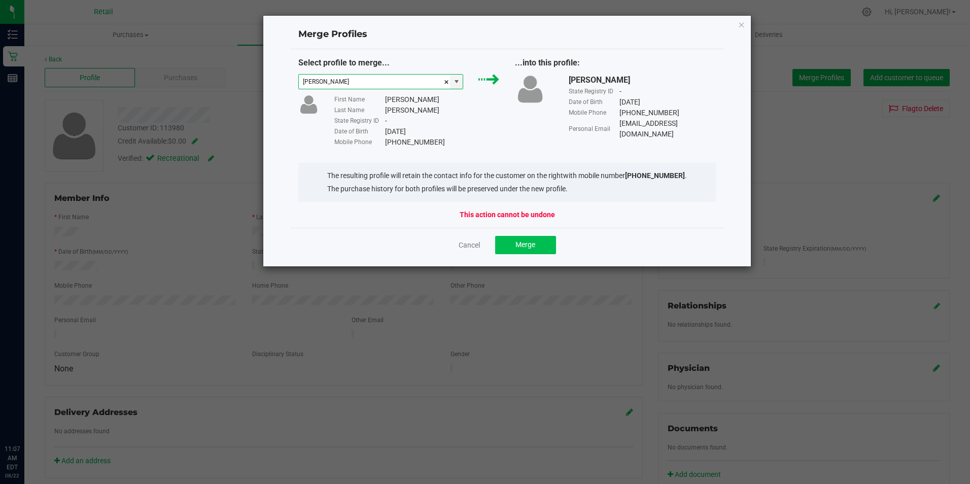
type input "Bianca Trammel"
click at [528, 247] on span "Merge" at bounding box center [526, 245] width 20 height 8
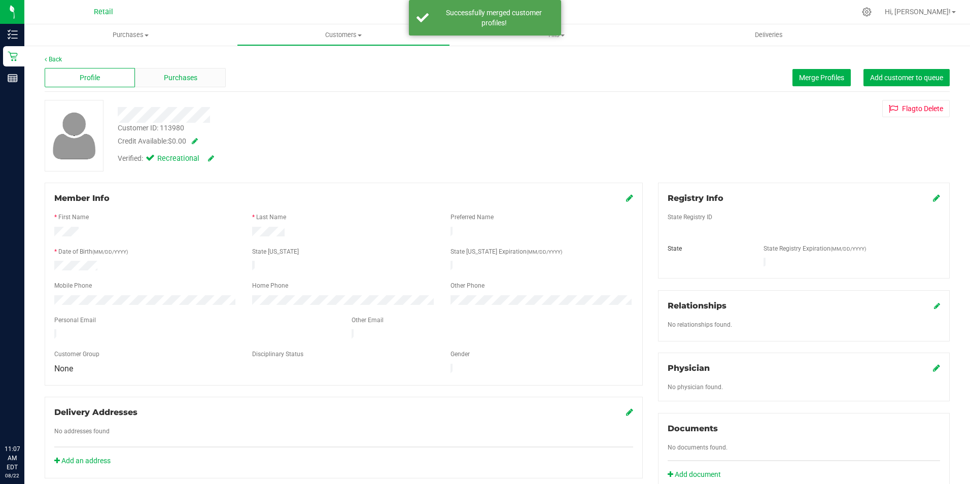
click at [167, 75] on span "Purchases" at bounding box center [180, 78] width 33 height 11
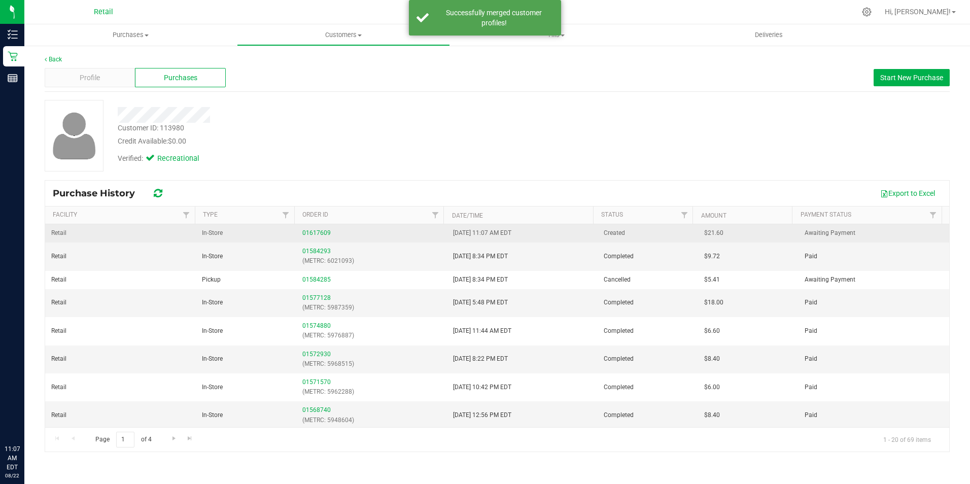
click at [314, 227] on td "01617609" at bounding box center [371, 233] width 151 height 18
click at [310, 229] on div "01617609" at bounding box center [371, 233] width 139 height 10
click at [326, 235] on link "01617609" at bounding box center [316, 232] width 28 height 7
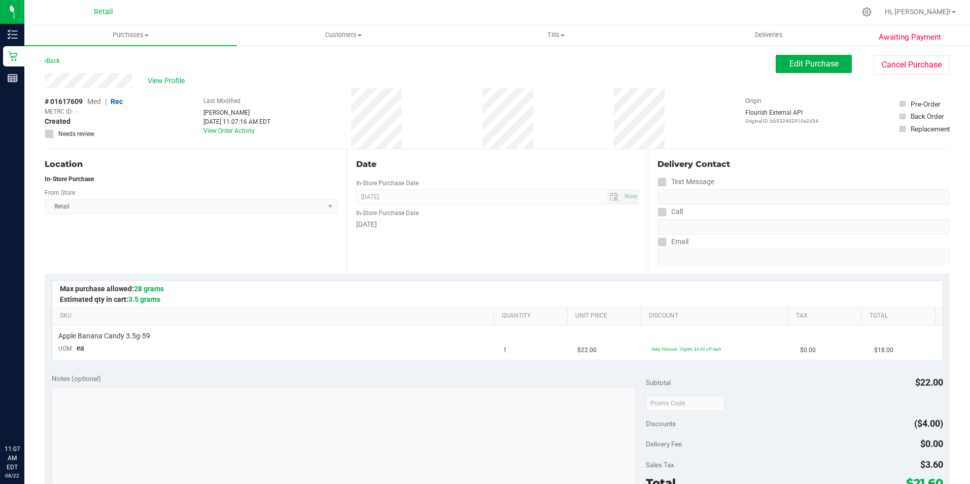
click at [855, 118] on div "# 01617609 Med | Rec METRC ID: - Created Needs review Last Modified Joselyn Cas…" at bounding box center [497, 118] width 905 height 60
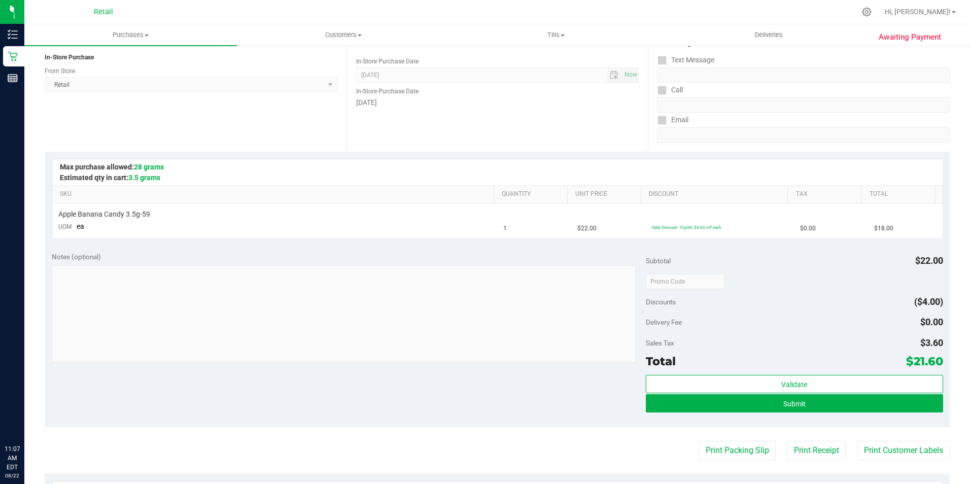
scroll to position [121, 0]
click at [885, 404] on button "Submit" at bounding box center [794, 404] width 297 height 18
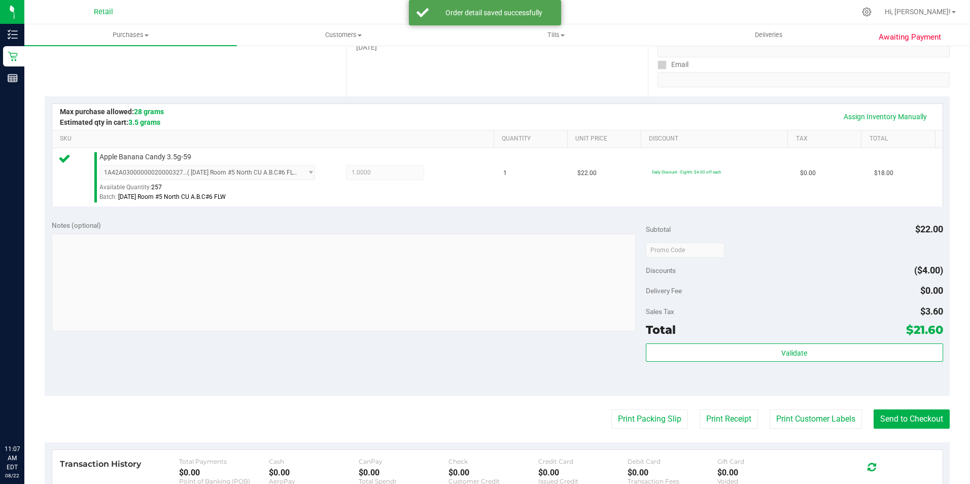
scroll to position [210, 0]
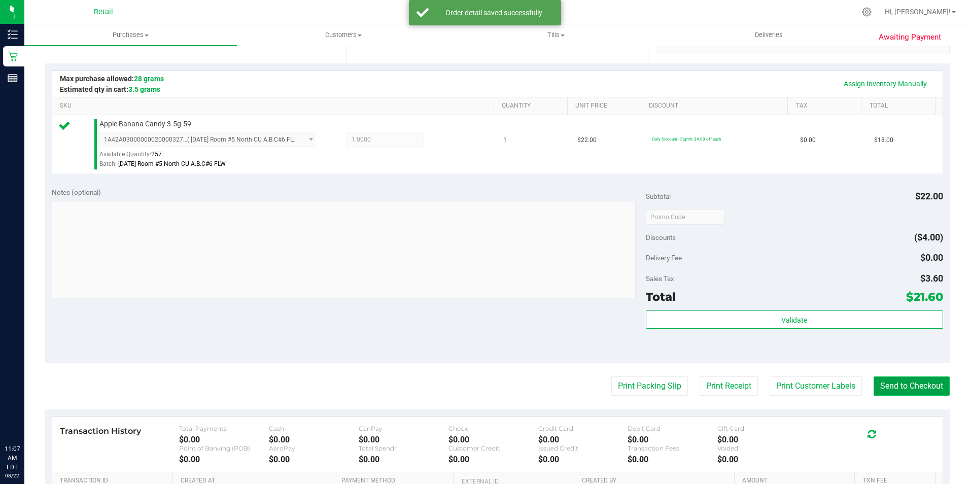
click at [926, 390] on button "Send to Checkout" at bounding box center [912, 386] width 76 height 19
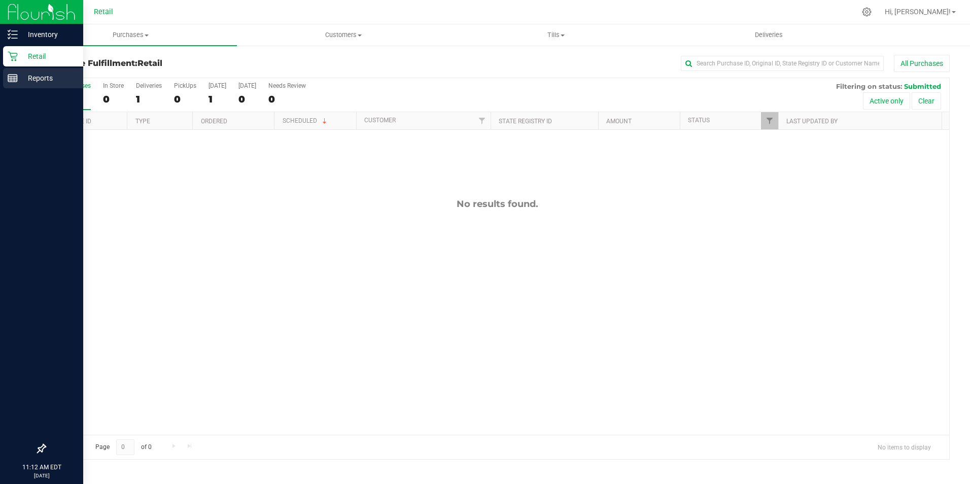
click at [14, 68] on div "Reports" at bounding box center [43, 78] width 80 height 20
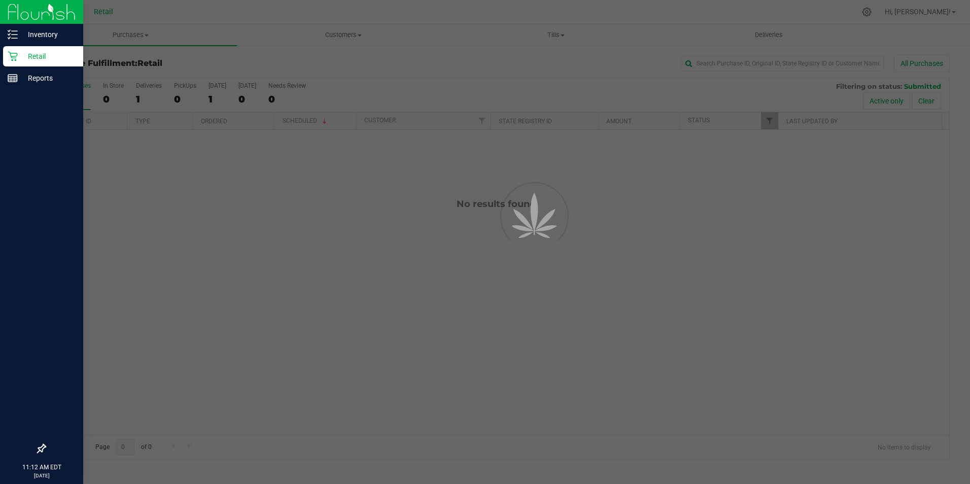
click at [19, 54] on p "Retail" at bounding box center [48, 56] width 61 height 12
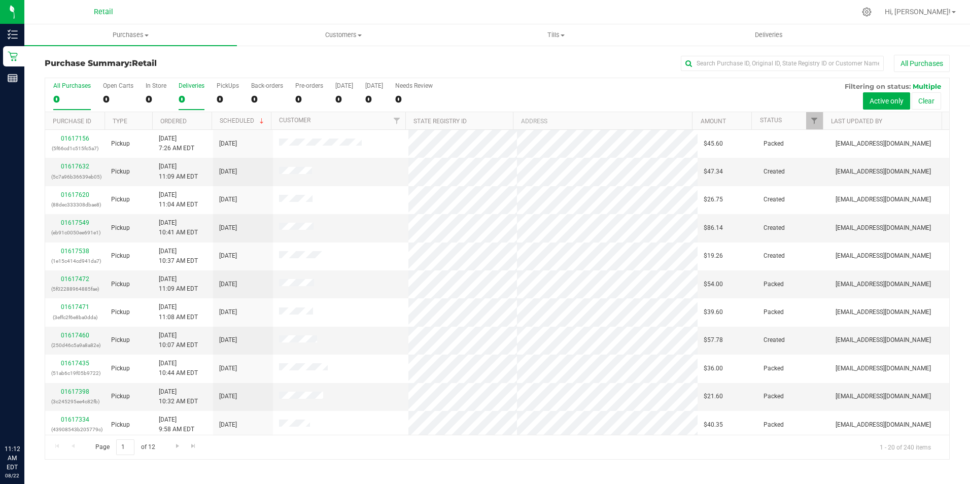
click at [183, 100] on div "0" at bounding box center [192, 99] width 26 height 12
click at [0, 0] on input "Deliveries 0" at bounding box center [0, 0] width 0 height 0
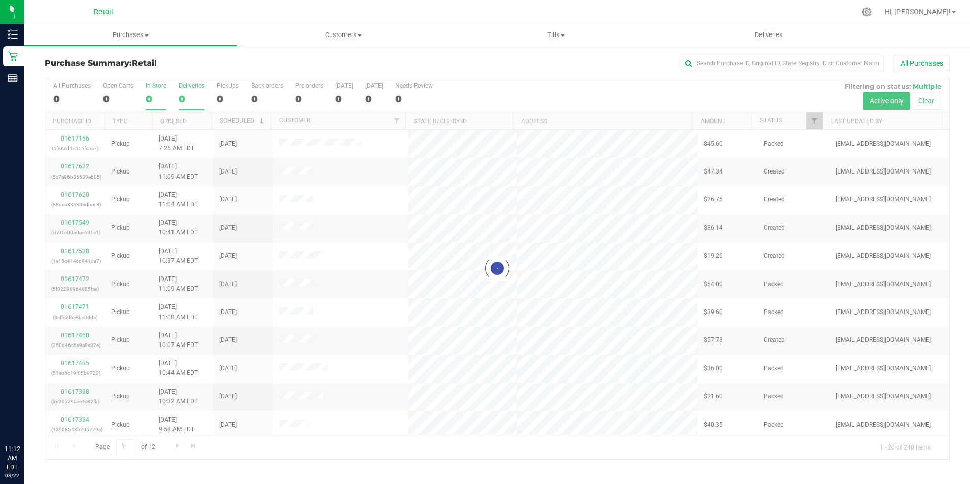
click at [148, 97] on div "0" at bounding box center [156, 99] width 21 height 12
click at [0, 0] on input "In Store 0" at bounding box center [0, 0] width 0 height 0
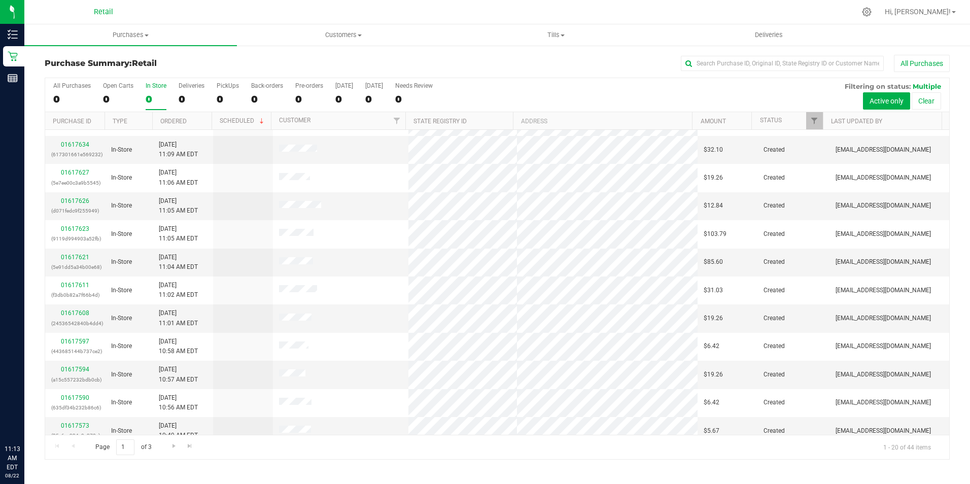
scroll to position [136, 0]
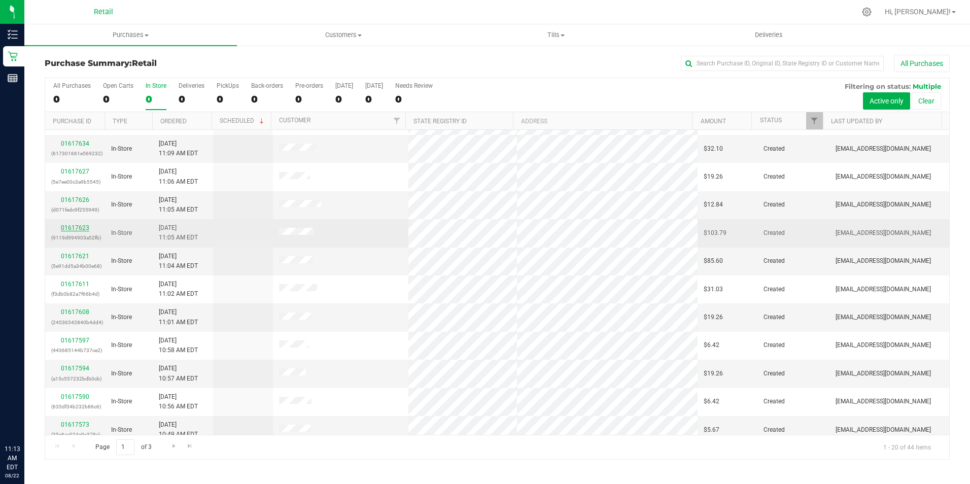
click at [82, 229] on link "01617623" at bounding box center [75, 227] width 28 height 7
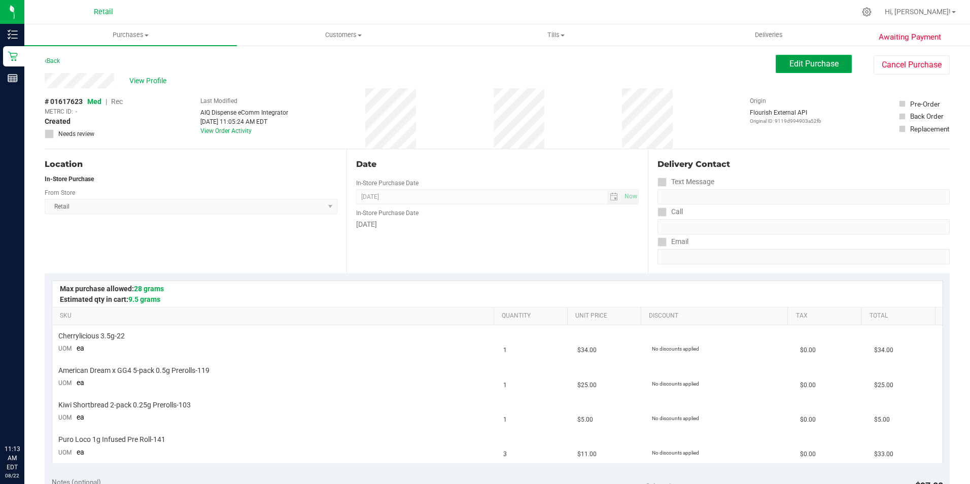
drag, startPoint x: 789, startPoint y: 63, endPoint x: 774, endPoint y: 63, distance: 14.7
click at [790, 63] on span "Edit Purchase" at bounding box center [814, 64] width 49 height 10
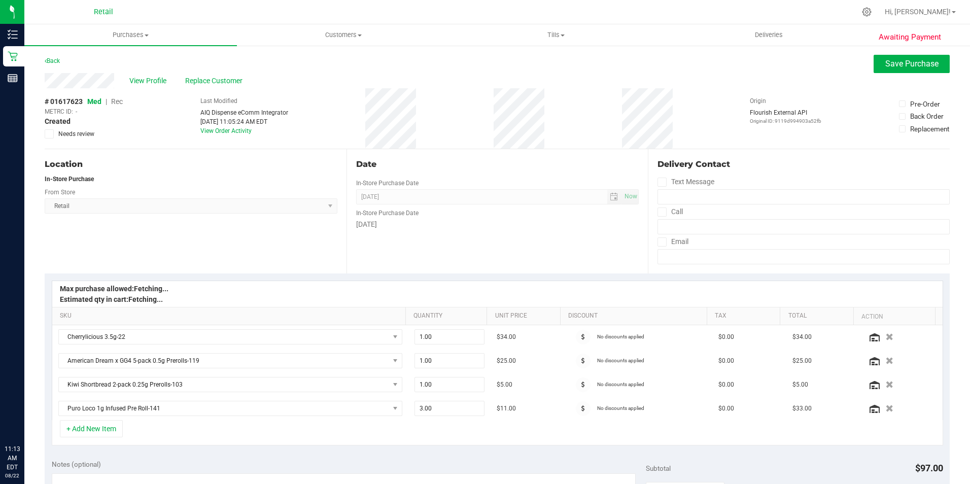
click at [117, 100] on span "Rec" at bounding box center [117, 101] width 12 height 8
click at [890, 61] on span "Save Purchase" at bounding box center [912, 64] width 53 height 10
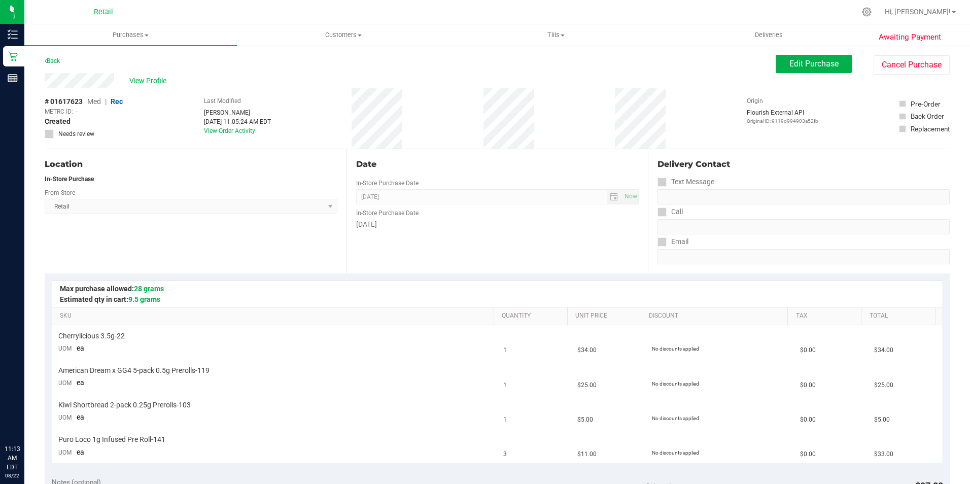
click at [142, 82] on span "View Profile" at bounding box center [149, 81] width 41 height 11
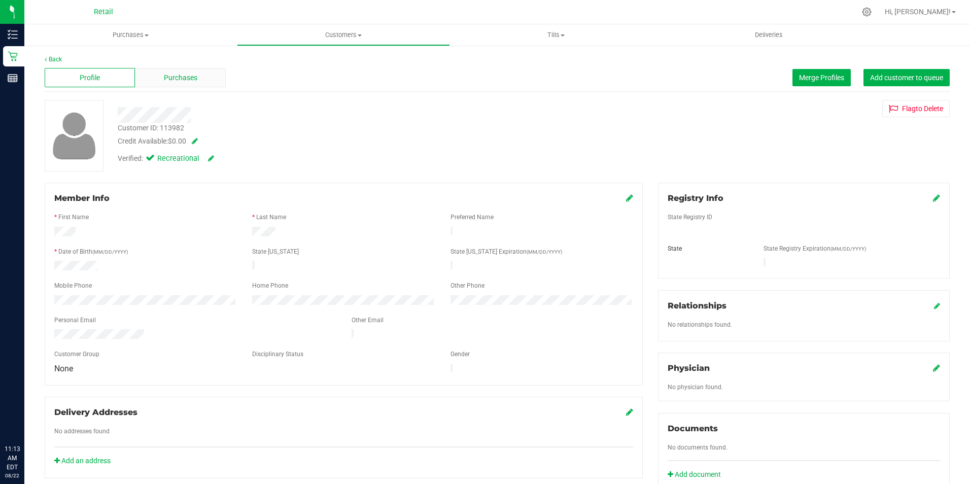
click at [185, 80] on span "Purchases" at bounding box center [180, 78] width 33 height 11
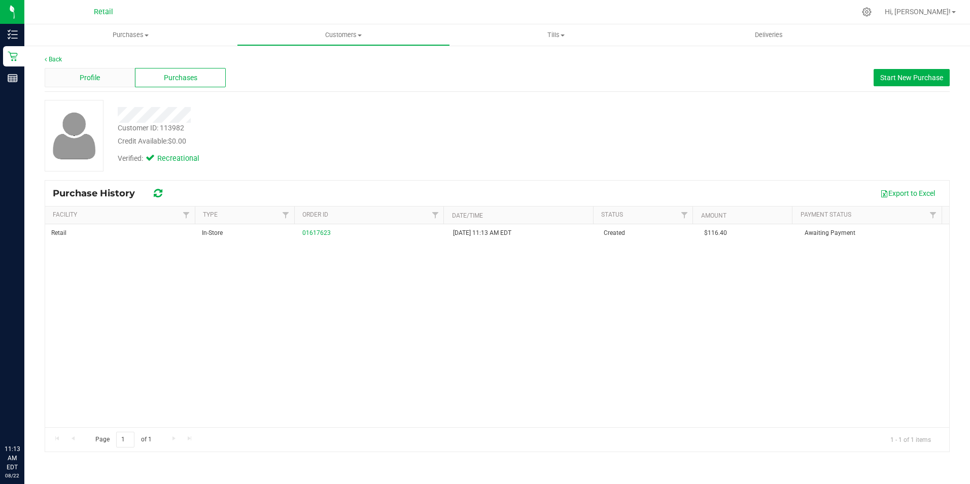
click at [114, 78] on div "Profile" at bounding box center [90, 77] width 90 height 19
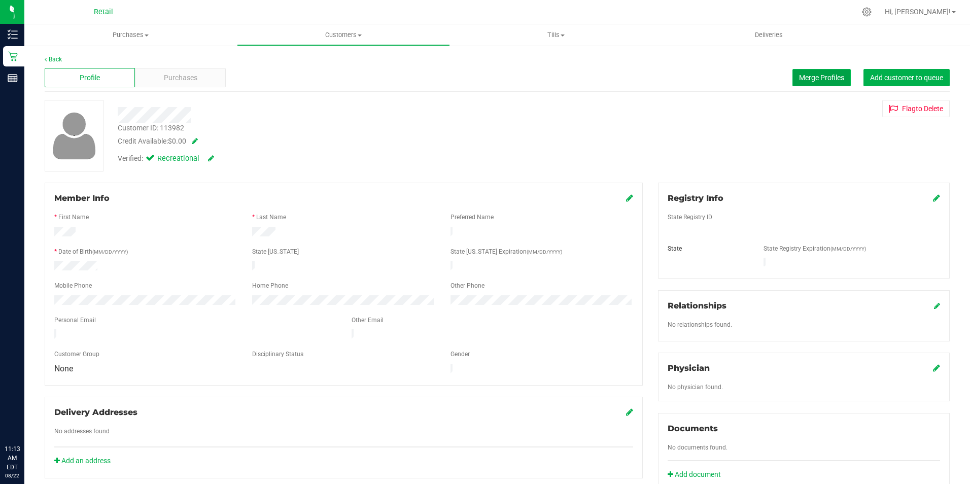
click at [803, 74] on span "Merge Profiles" at bounding box center [821, 78] width 45 height 8
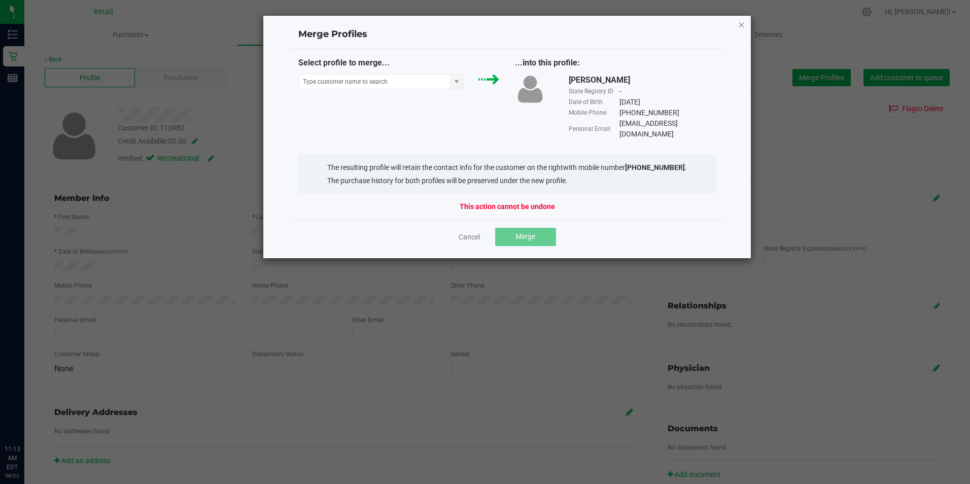
click at [744, 27] on icon "Close" at bounding box center [741, 24] width 7 height 12
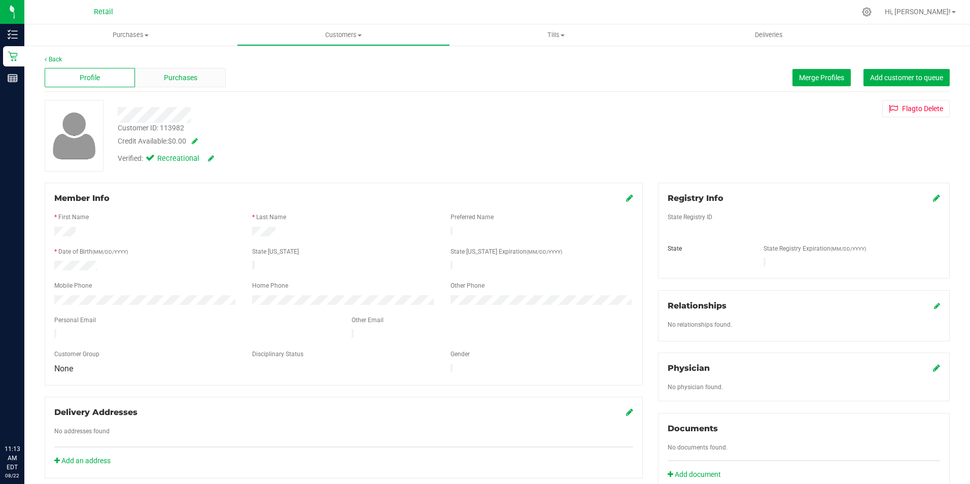
click at [204, 77] on div "Purchases" at bounding box center [180, 77] width 90 height 19
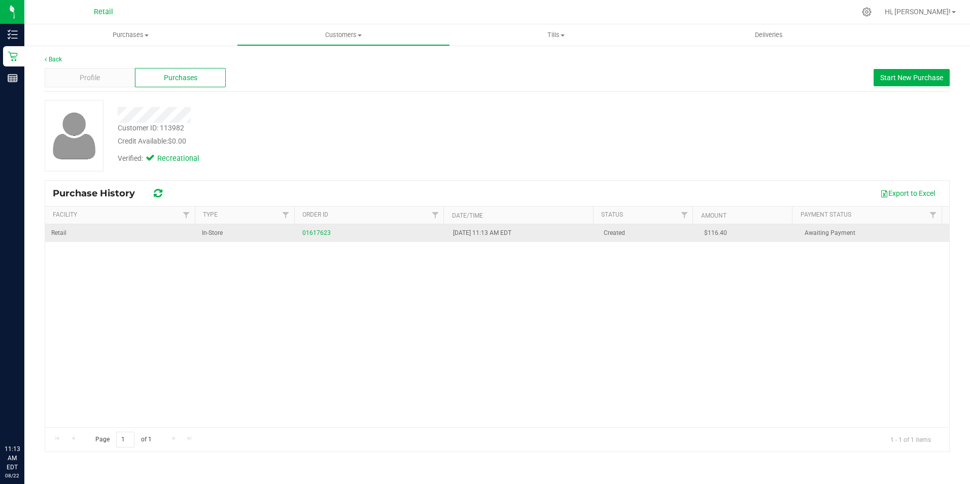
click at [319, 237] on div "01617623" at bounding box center [371, 233] width 139 height 10
click at [327, 229] on link "01617623" at bounding box center [316, 232] width 28 height 7
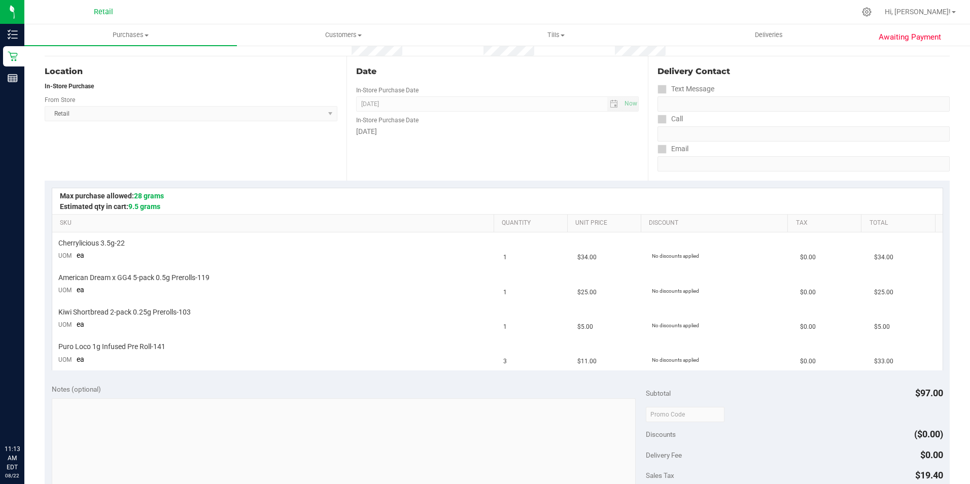
scroll to position [168, 0]
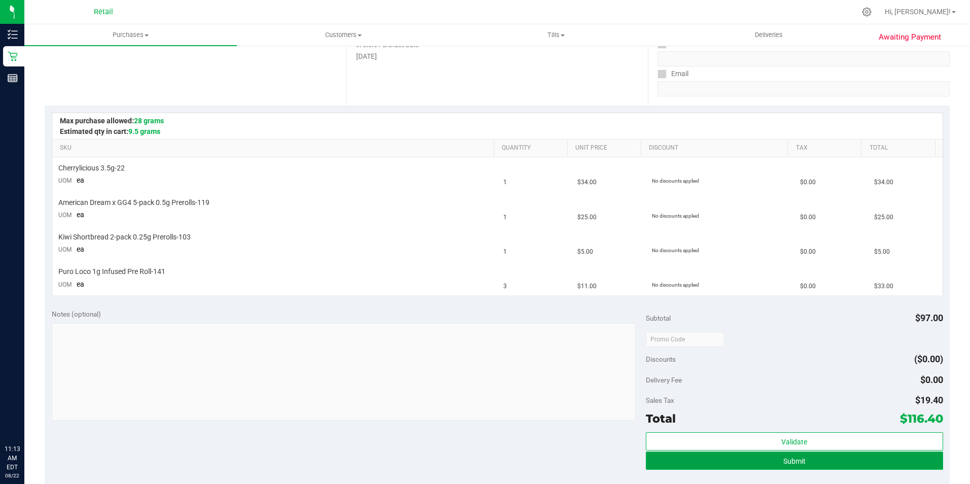
click at [848, 468] on button "Submit" at bounding box center [794, 461] width 297 height 18
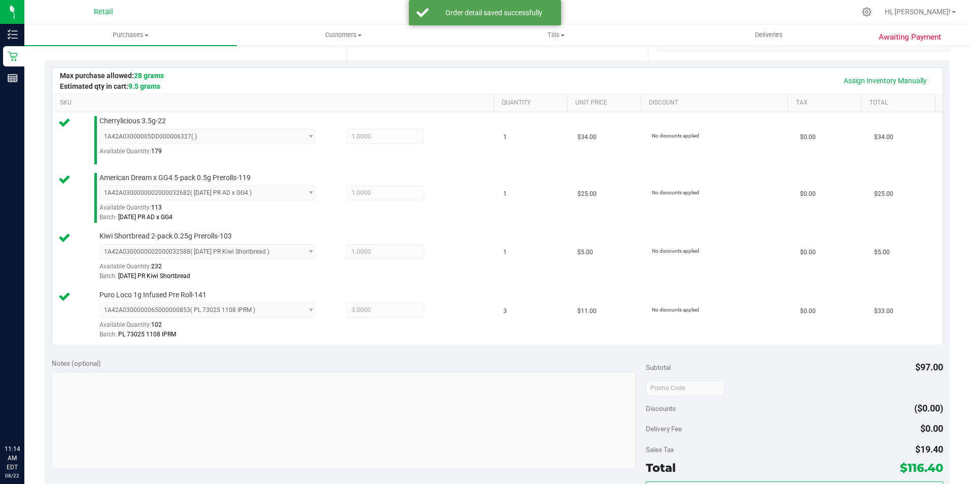
scroll to position [357, 0]
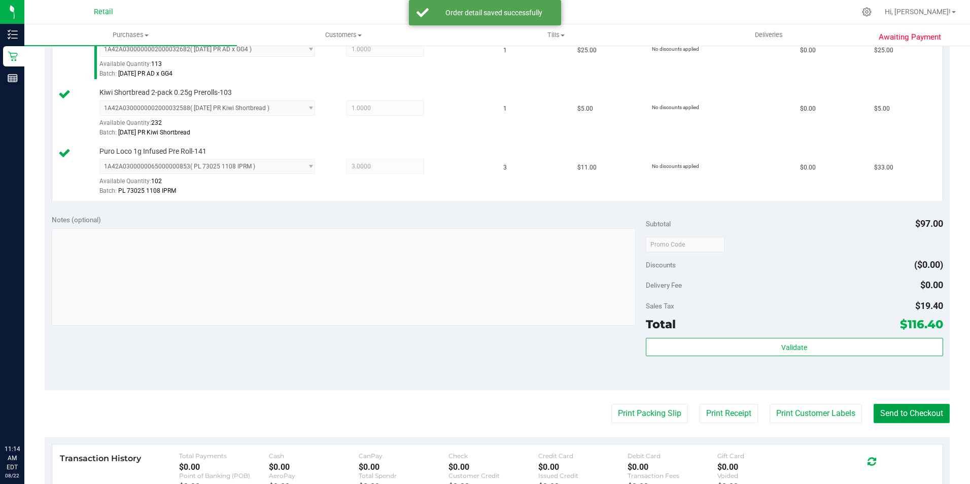
click at [896, 419] on button "Send to Checkout" at bounding box center [912, 413] width 76 height 19
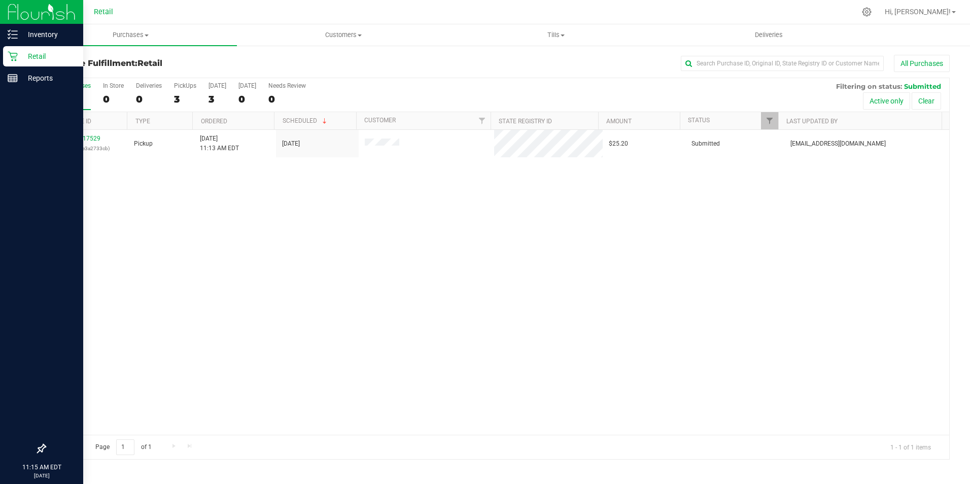
click at [14, 63] on div "Retail" at bounding box center [43, 56] width 80 height 20
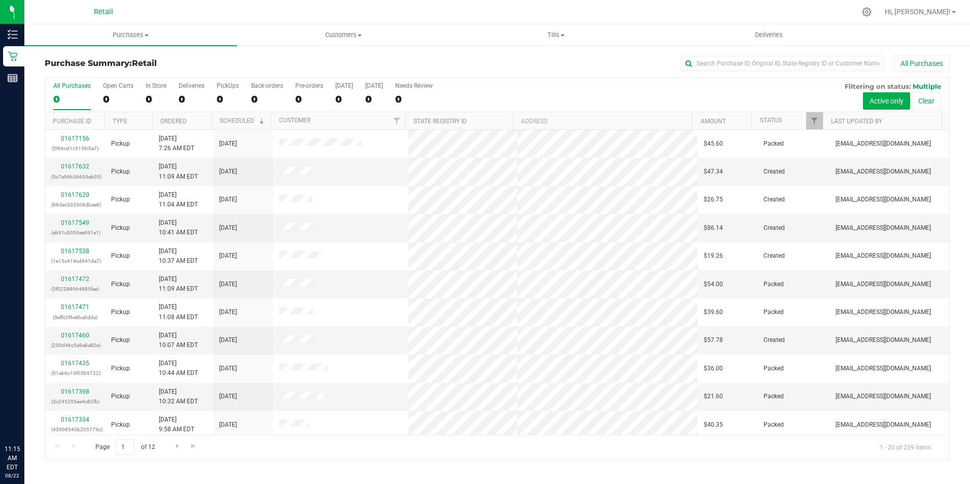
click at [138, 96] on div "All Purchases 0 Open Carts 0 In Store 0 Deliveries 0 PickUps 0 Back-orders 0 Pr…" at bounding box center [497, 95] width 904 height 34
click at [143, 97] on div "All Purchases 0 Open Carts 0 In Store 0 Deliveries 0 PickUps 0 Back-orders 0 Pr…" at bounding box center [497, 95] width 904 height 34
click at [152, 97] on div "0" at bounding box center [156, 99] width 21 height 12
click at [0, 0] on input "In Store 0" at bounding box center [0, 0] width 0 height 0
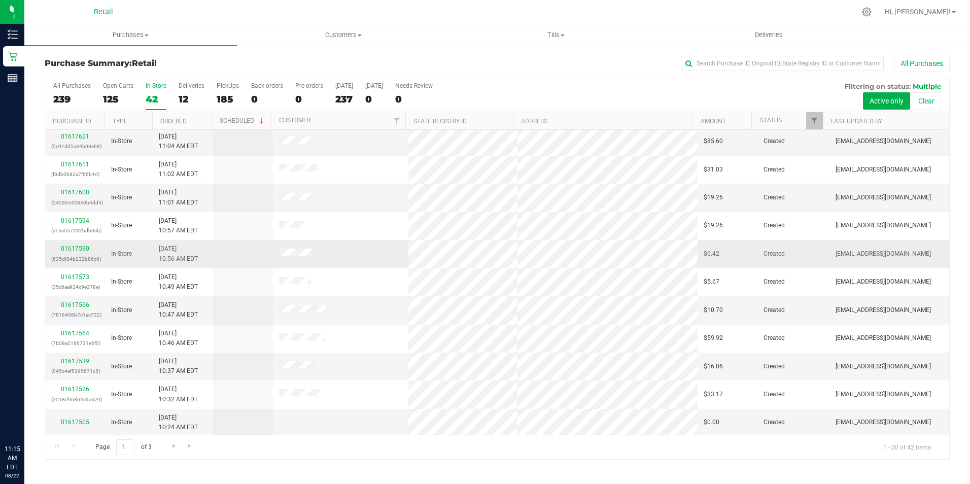
scroll to position [257, 0]
click at [176, 447] on span "Go to the next page" at bounding box center [174, 446] width 8 height 8
click at [183, 446] on link "Go to the last page" at bounding box center [190, 446] width 15 height 14
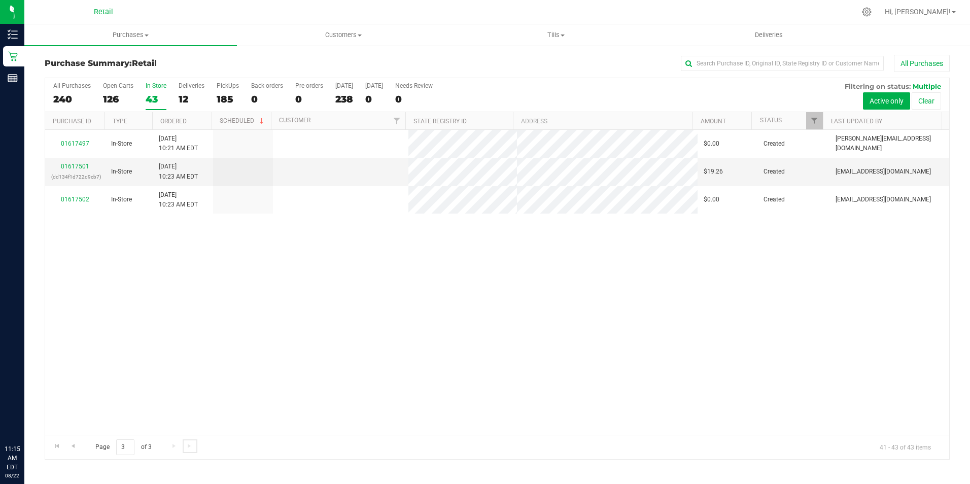
scroll to position [0, 0]
click at [70, 449] on span "Go to the previous page" at bounding box center [73, 446] width 8 height 8
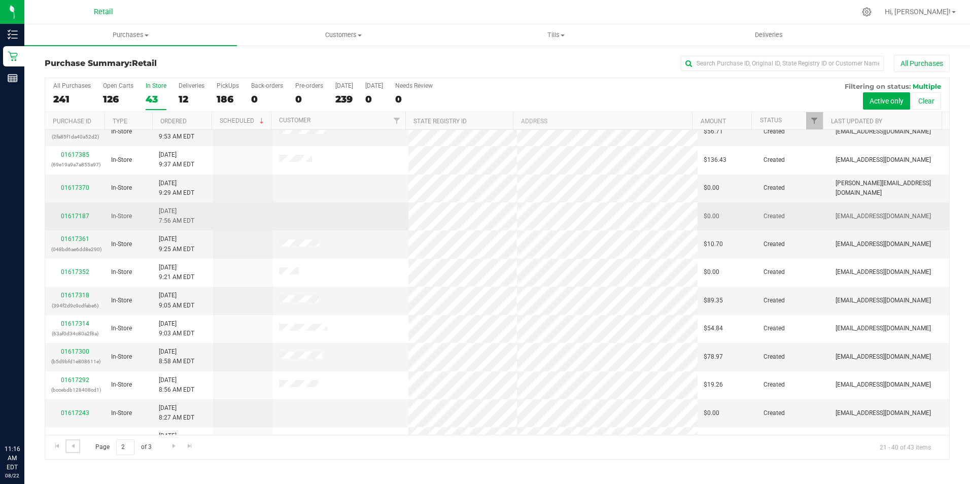
scroll to position [254, 0]
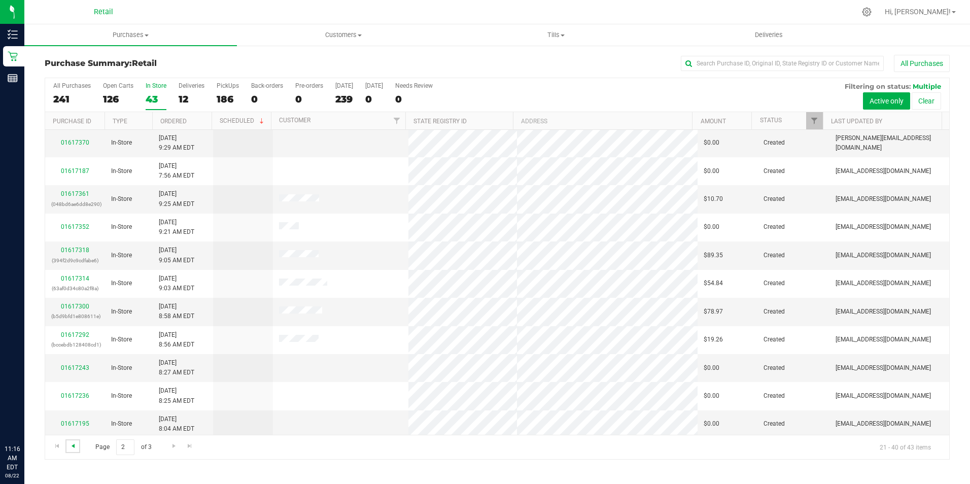
click at [71, 447] on span "Go to the previous page" at bounding box center [73, 446] width 8 height 8
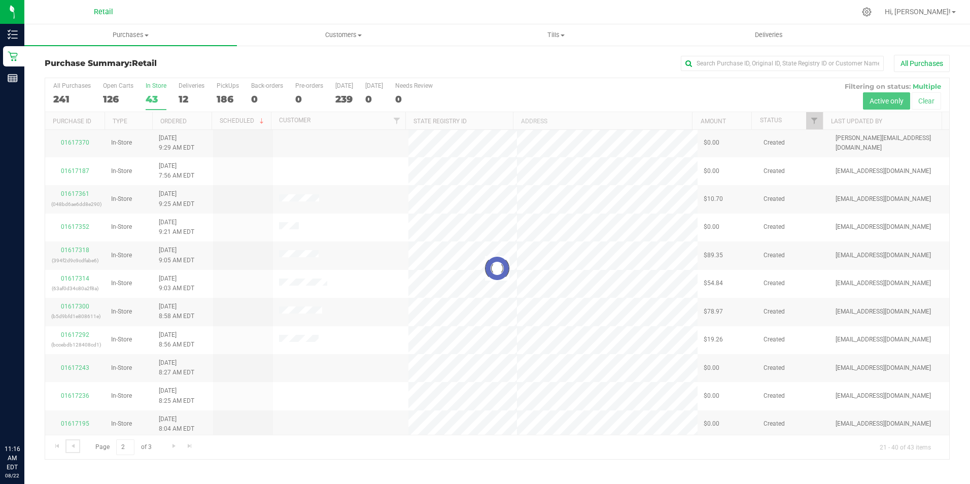
scroll to position [0, 0]
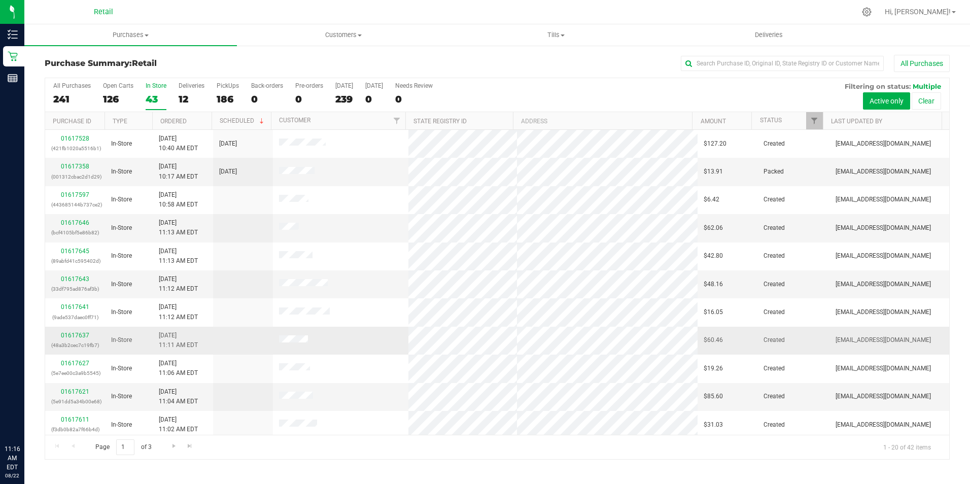
click at [94, 336] on div "01617637 (48a3b2cec7c19fb7)" at bounding box center [75, 340] width 48 height 19
click at [79, 335] on link "01617637" at bounding box center [75, 335] width 28 height 7
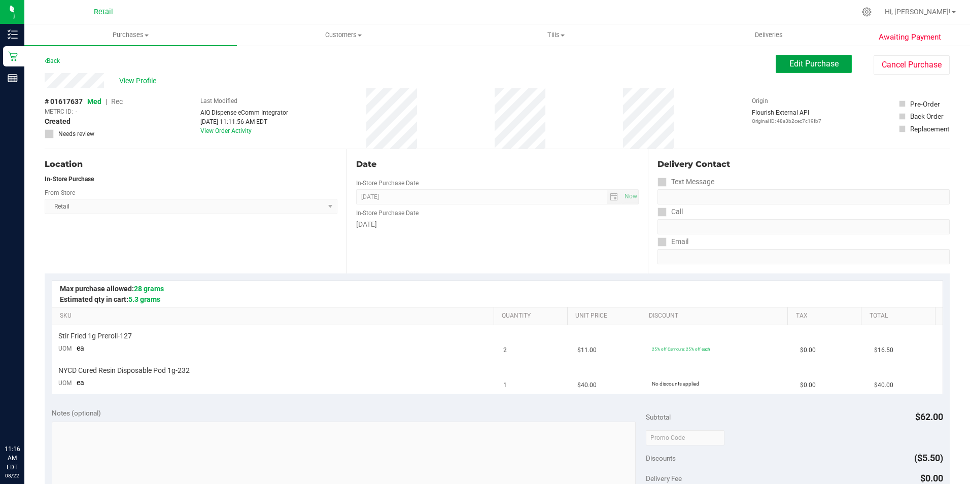
click at [777, 64] on button "Edit Purchase" at bounding box center [814, 64] width 76 height 18
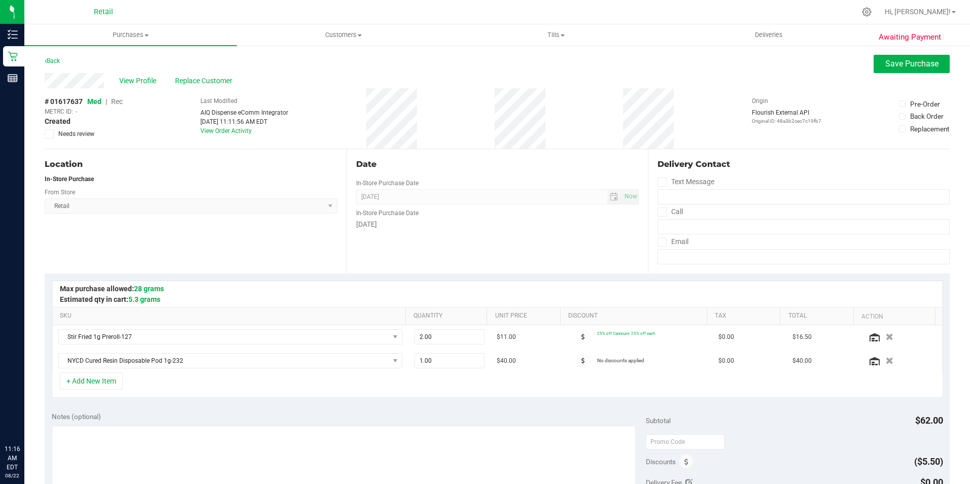
click at [120, 102] on span "Rec" at bounding box center [117, 101] width 12 height 8
click at [877, 66] on button "Save Purchase" at bounding box center [912, 64] width 76 height 18
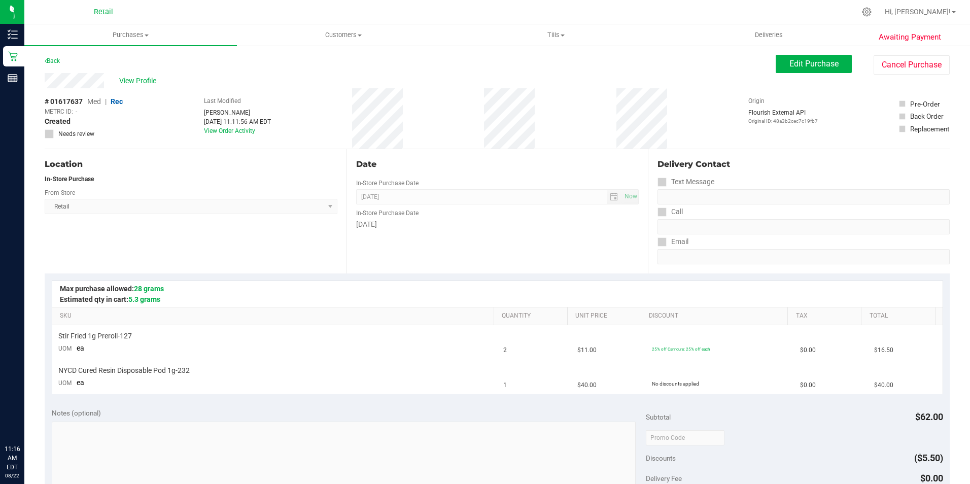
click at [134, 80] on span "View Profile" at bounding box center [139, 81] width 41 height 11
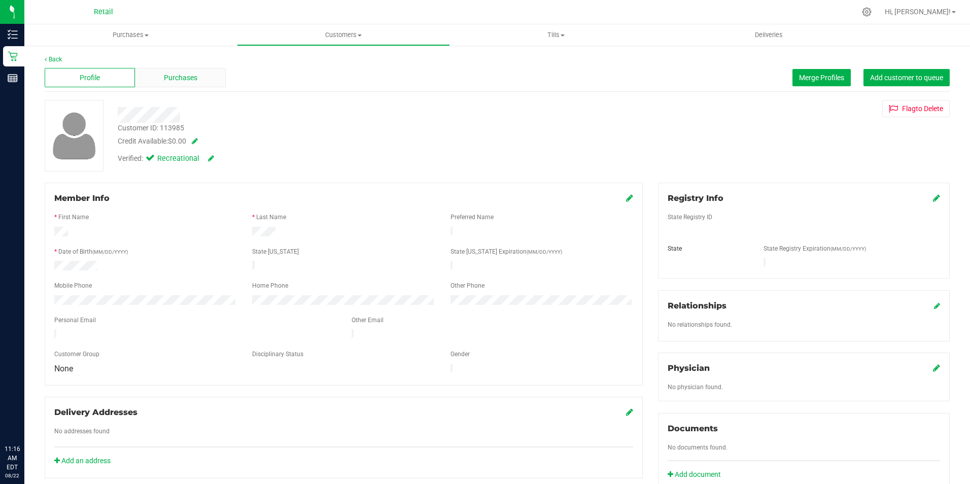
click at [212, 71] on div "Purchases" at bounding box center [180, 77] width 90 height 19
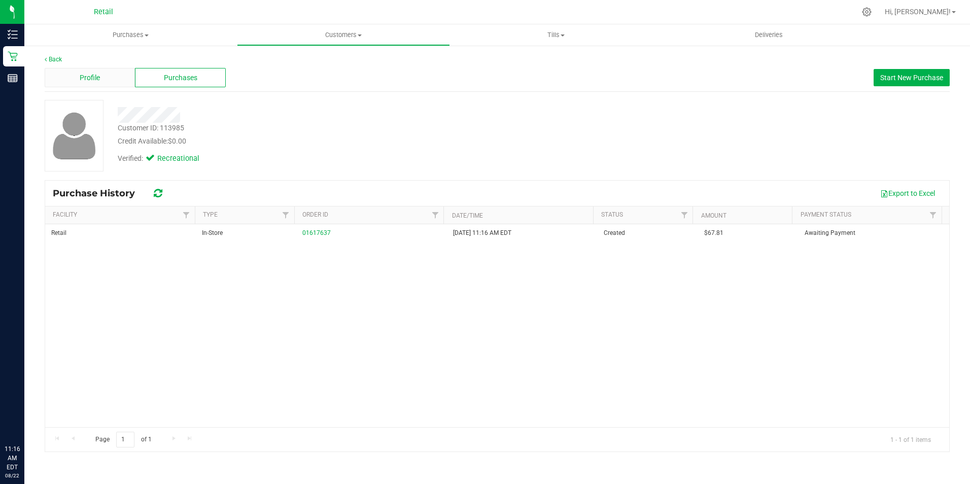
click at [91, 79] on span "Profile" at bounding box center [90, 78] width 20 height 11
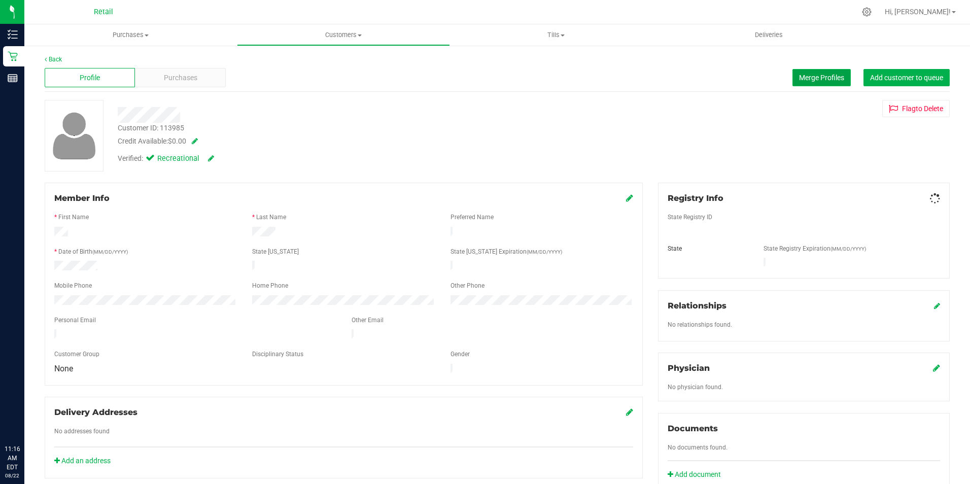
click at [804, 81] on span "Merge Profiles" at bounding box center [821, 78] width 45 height 8
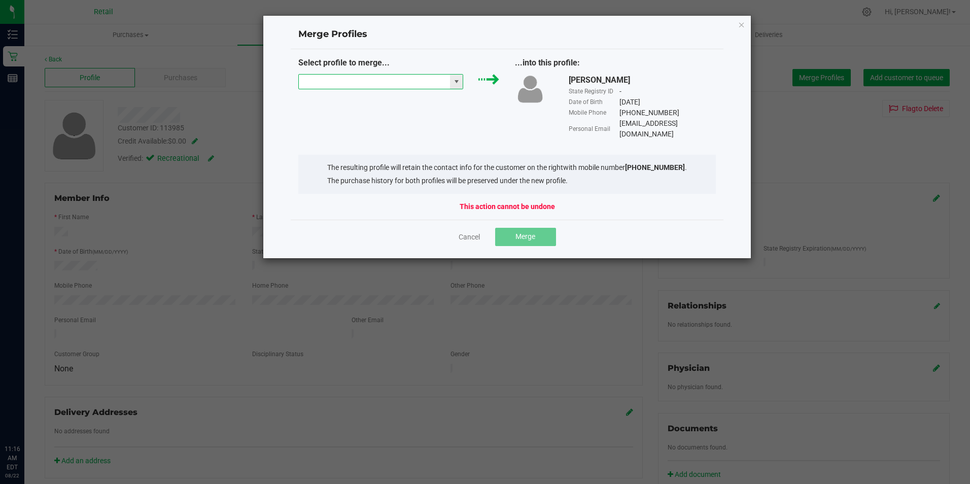
click at [386, 77] on input "NO DATA FOUND" at bounding box center [375, 82] width 152 height 14
click at [747, 26] on div "Merge Profiles Select profile to merge... ...into this profile: Guy Latour Stat…" at bounding box center [507, 137] width 489 height 244
click at [741, 22] on icon "Close" at bounding box center [741, 24] width 7 height 12
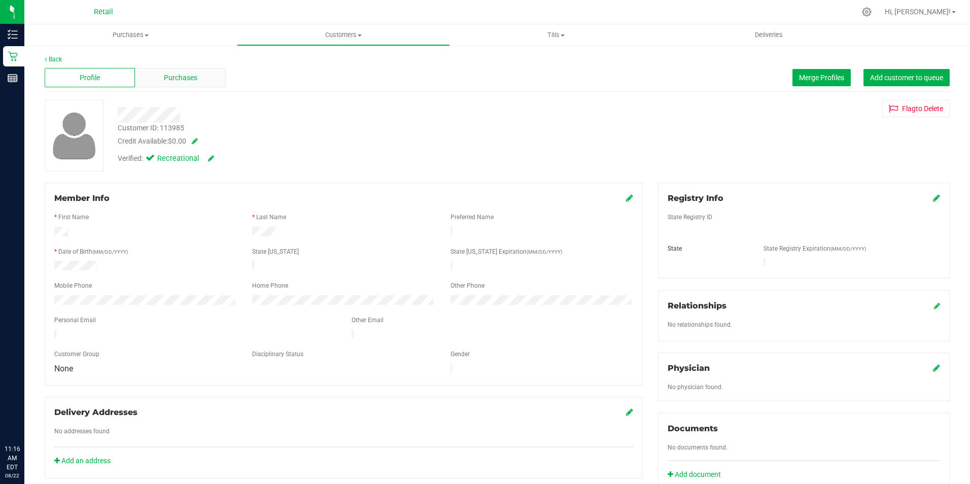
click at [193, 78] on span "Purchases" at bounding box center [180, 78] width 33 height 11
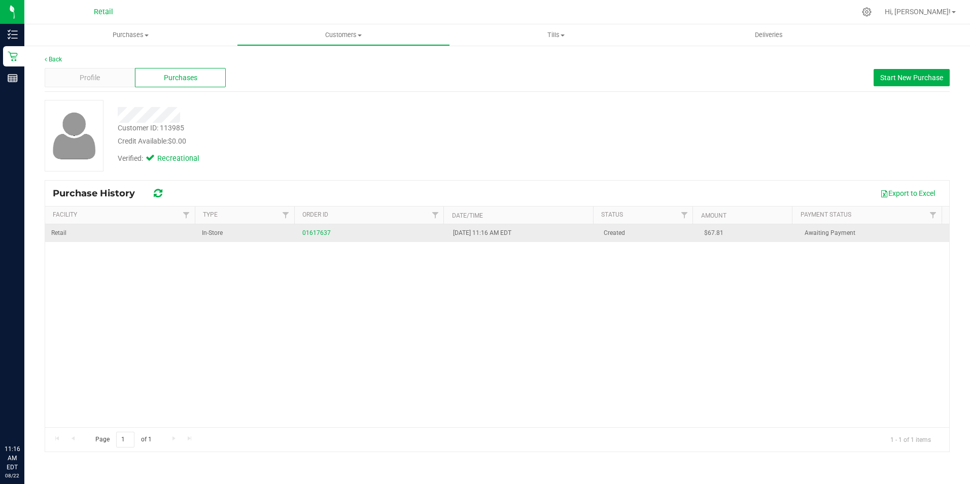
click at [319, 226] on td "01617637" at bounding box center [371, 233] width 151 height 18
click at [316, 231] on link "01617637" at bounding box center [316, 232] width 28 height 7
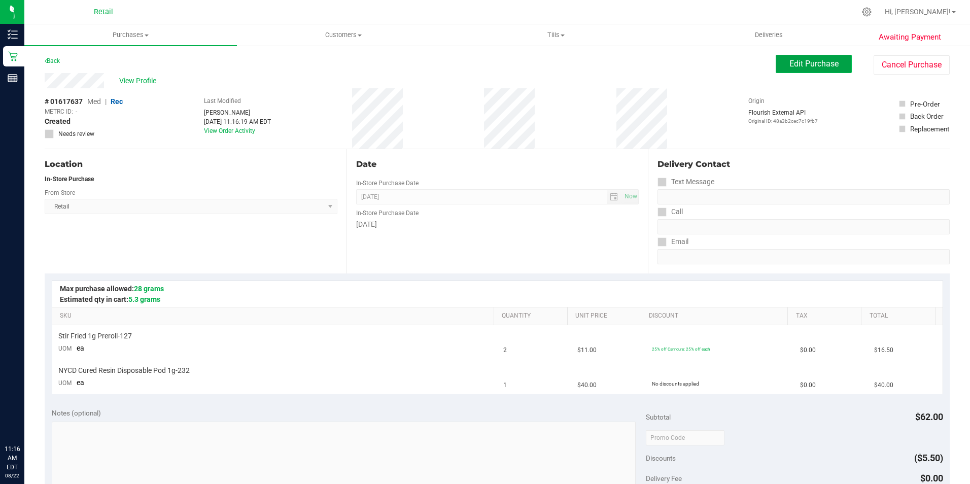
click at [790, 62] on span "Edit Purchase" at bounding box center [814, 64] width 49 height 10
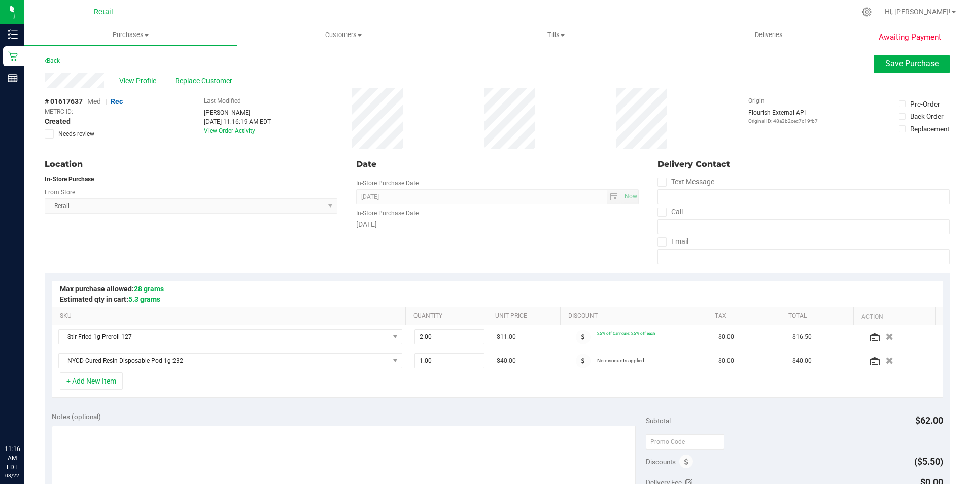
click at [216, 77] on span "Replace Customer" at bounding box center [205, 81] width 61 height 11
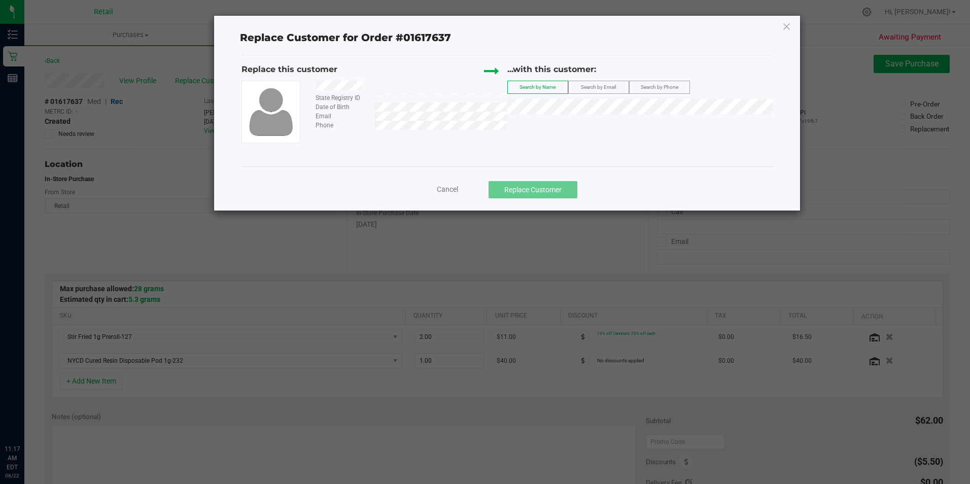
click at [672, 88] on span "Search by Phone" at bounding box center [660, 87] width 38 height 6
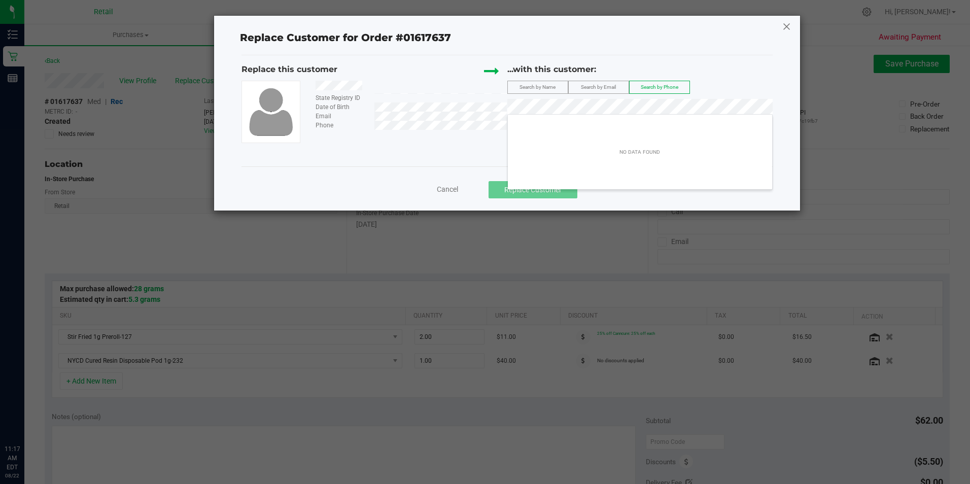
click at [790, 24] on icon at bounding box center [787, 26] width 9 height 16
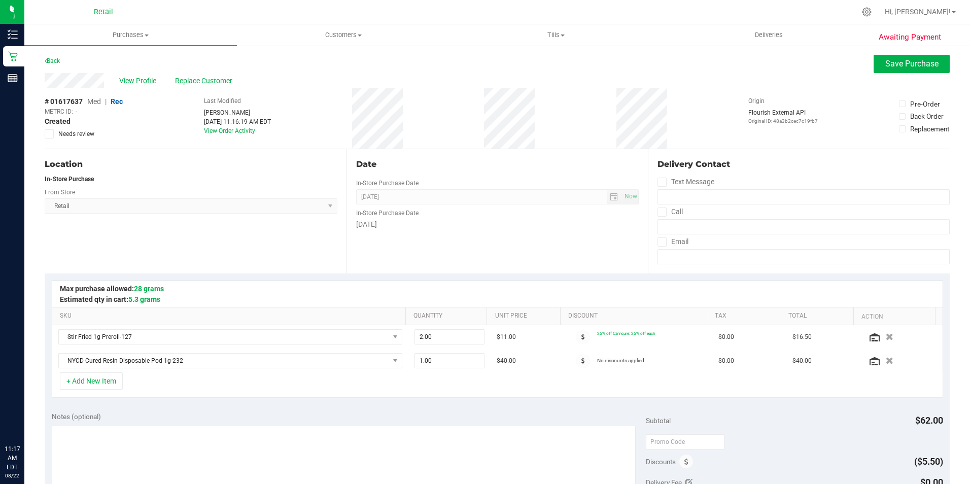
click at [123, 79] on span "View Profile" at bounding box center [139, 81] width 41 height 11
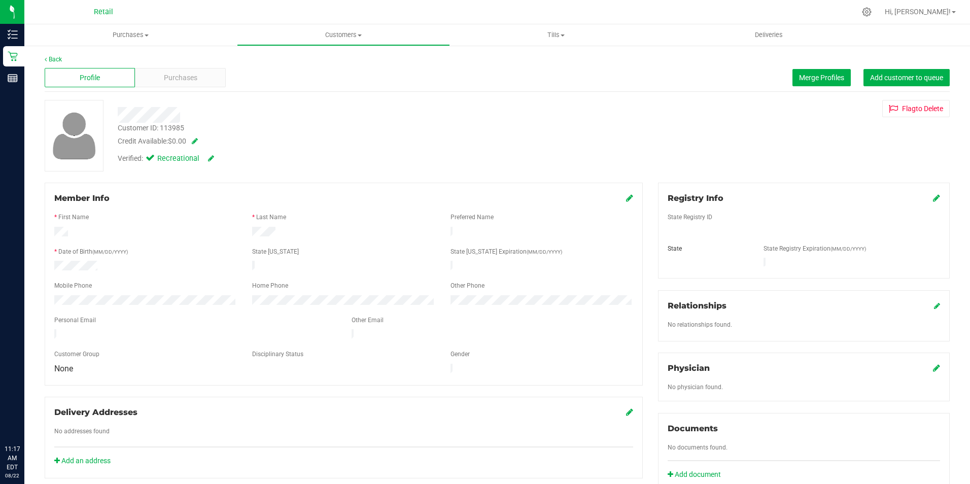
click at [626, 197] on icon at bounding box center [629, 198] width 7 height 8
click at [167, 243] on div at bounding box center [343, 246] width 579 height 8
click at [624, 199] on icon at bounding box center [628, 199] width 9 height 8
click at [196, 83] on span "Purchases" at bounding box center [180, 78] width 33 height 11
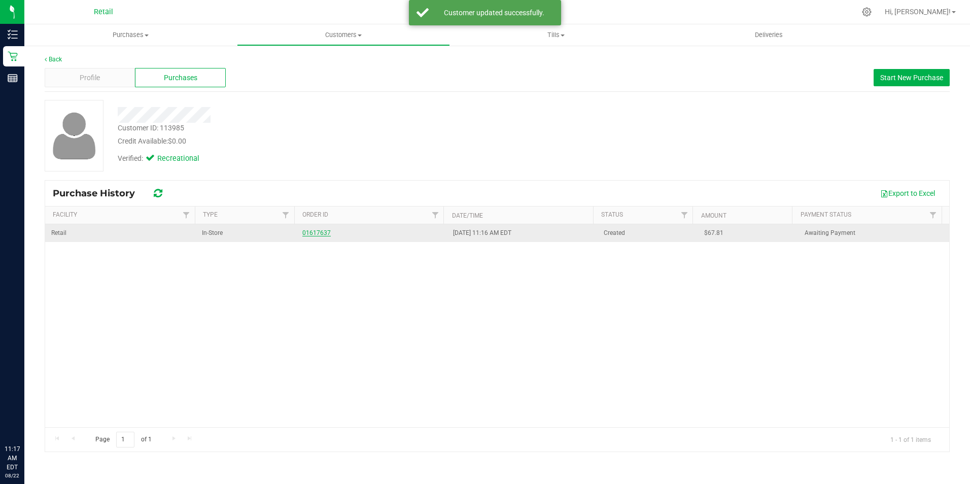
click at [312, 233] on link "01617637" at bounding box center [316, 232] width 28 height 7
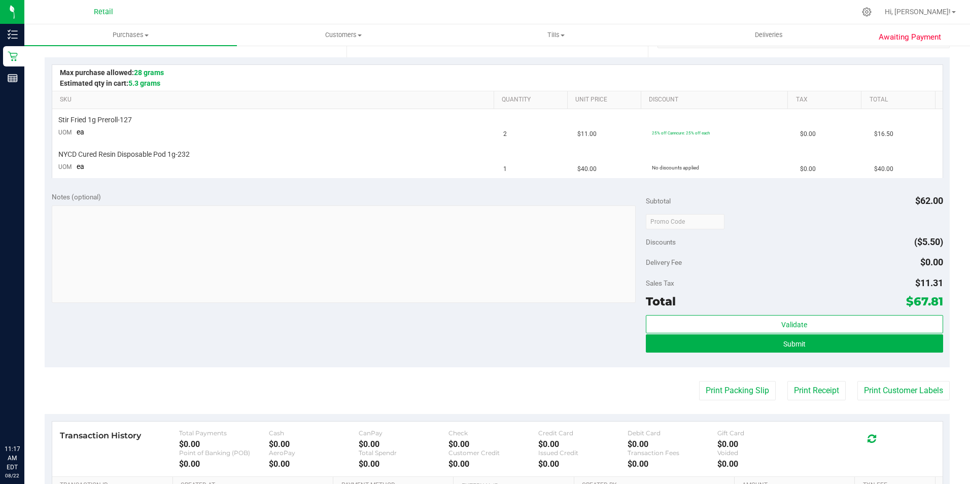
scroll to position [219, 0]
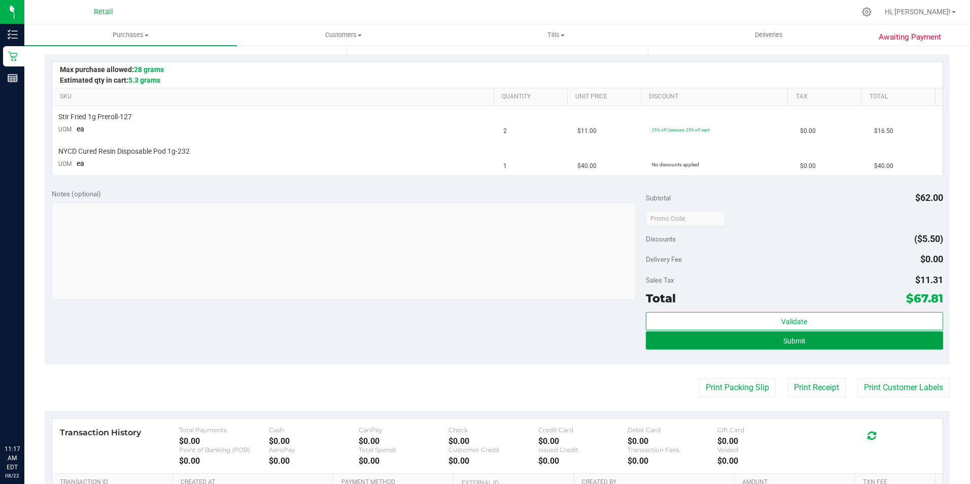
click at [856, 339] on button "Submit" at bounding box center [794, 340] width 297 height 18
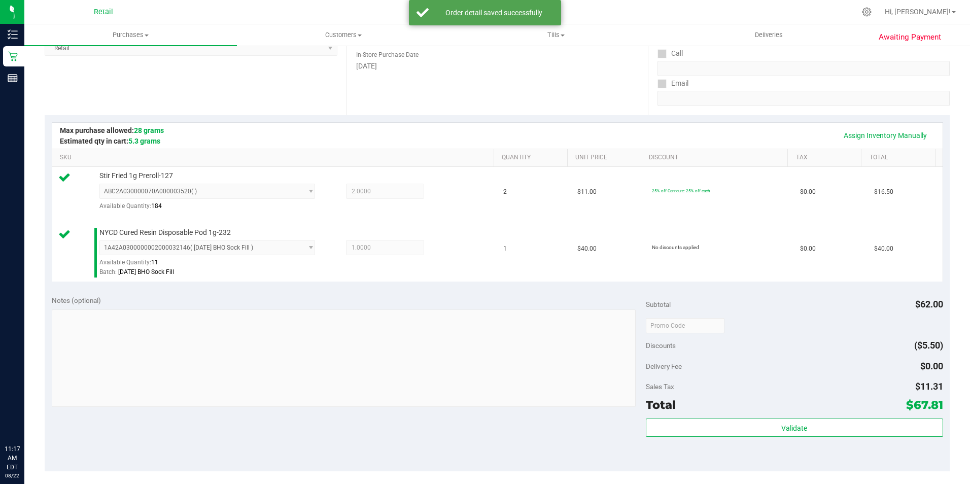
scroll to position [254, 0]
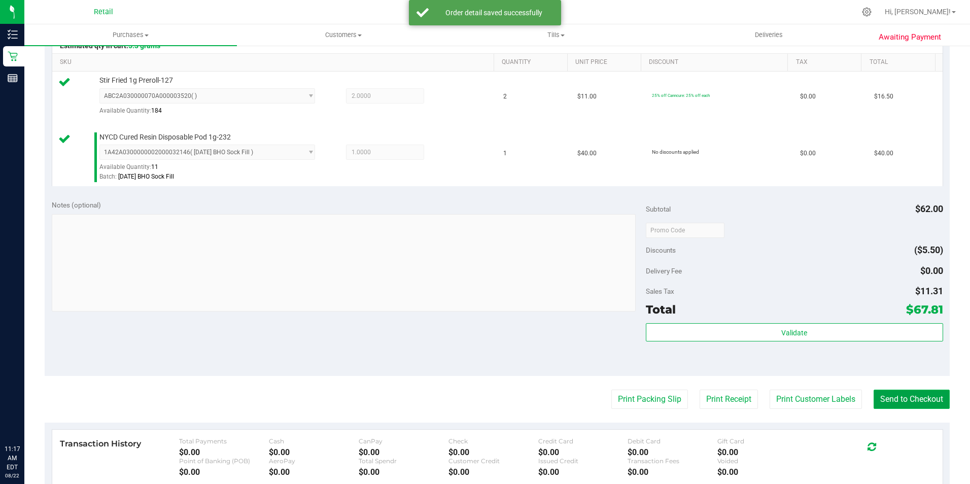
click at [917, 402] on button "Send to Checkout" at bounding box center [912, 399] width 76 height 19
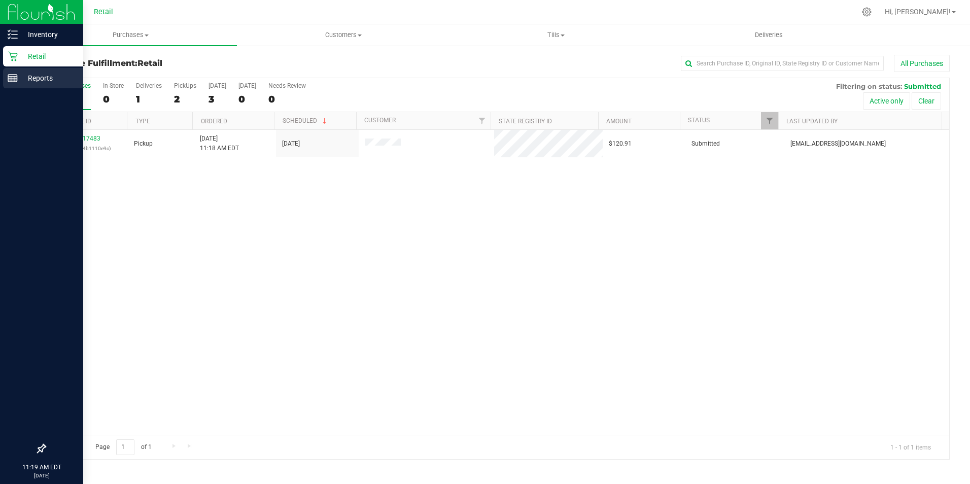
click at [8, 79] on rect at bounding box center [12, 78] width 9 height 7
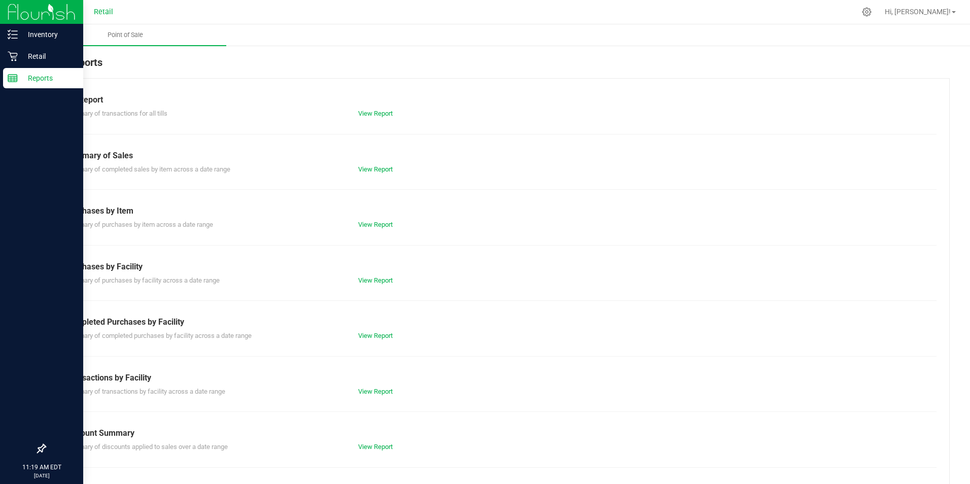
click at [11, 68] on div "Reports" at bounding box center [43, 78] width 80 height 20
click at [15, 60] on icon at bounding box center [13, 57] width 10 height 10
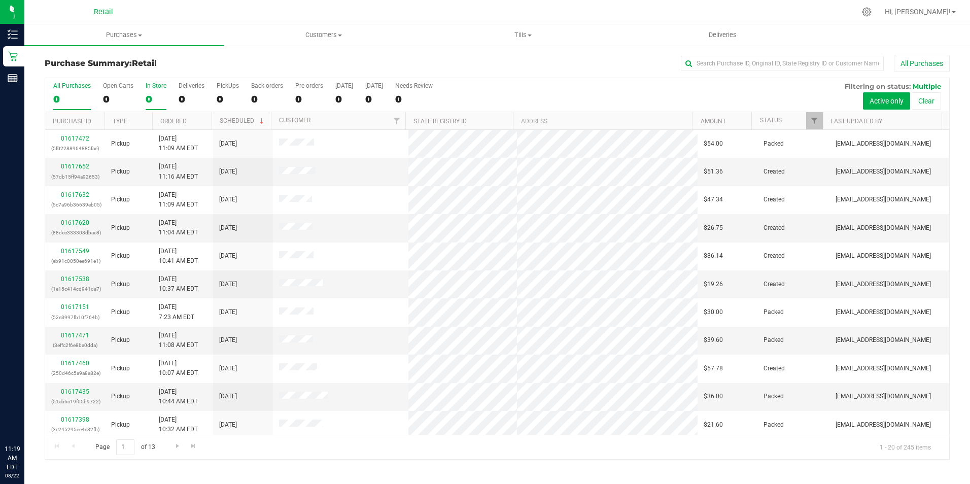
click at [153, 97] on div "0" at bounding box center [156, 99] width 21 height 12
click at [0, 0] on input "In Store 0" at bounding box center [0, 0] width 0 height 0
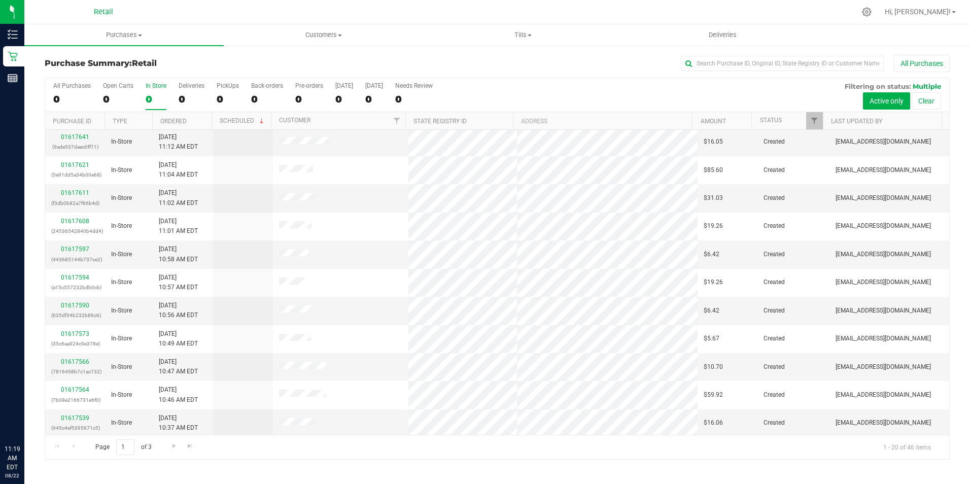
scroll to position [257, 0]
click at [186, 443] on span "Go to the last page" at bounding box center [190, 446] width 8 height 8
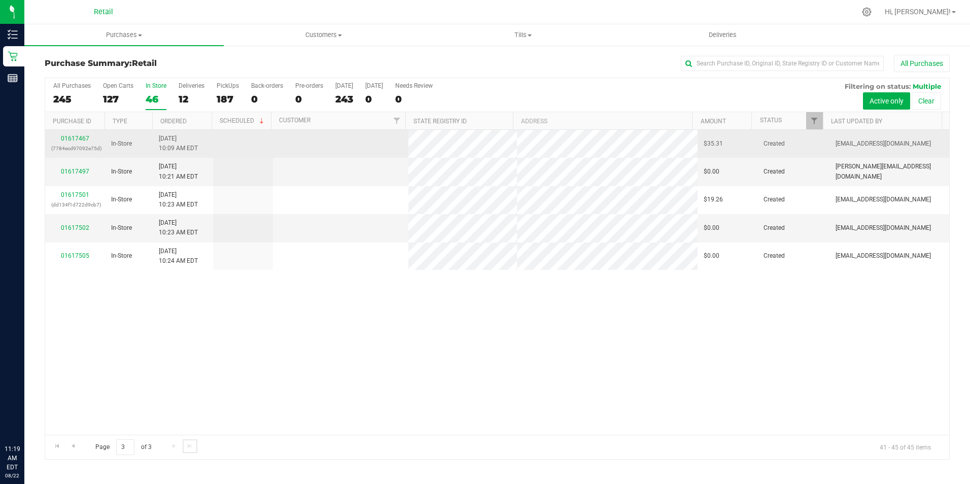
scroll to position [0, 0]
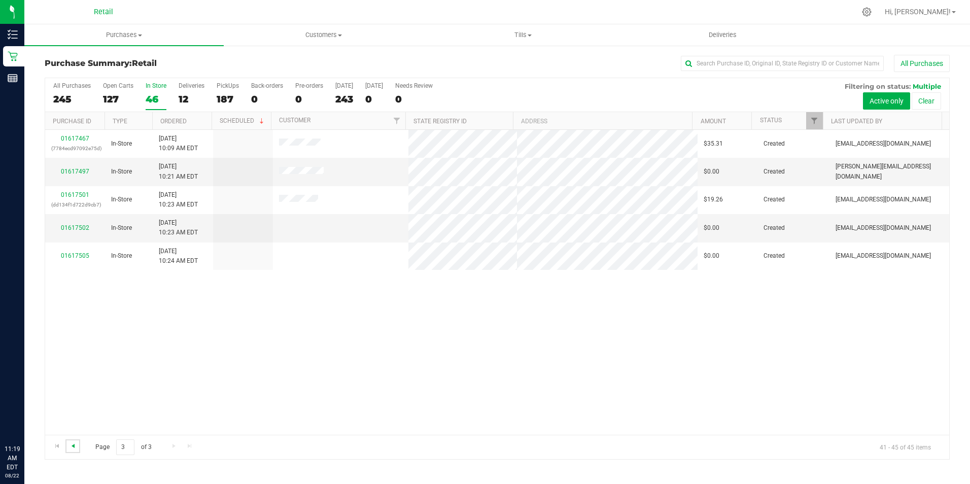
click at [71, 447] on span "Go to the previous page" at bounding box center [73, 446] width 8 height 8
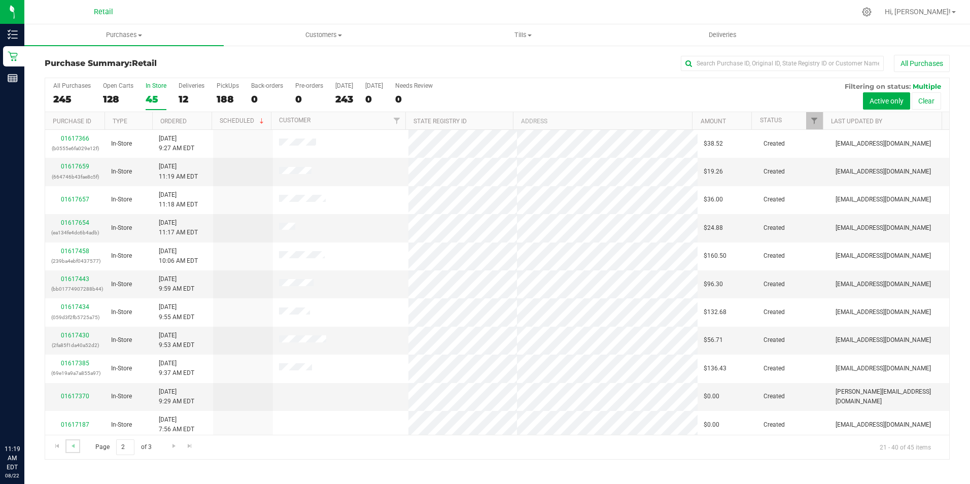
click at [67, 446] on link "Go to the previous page" at bounding box center [72, 446] width 15 height 14
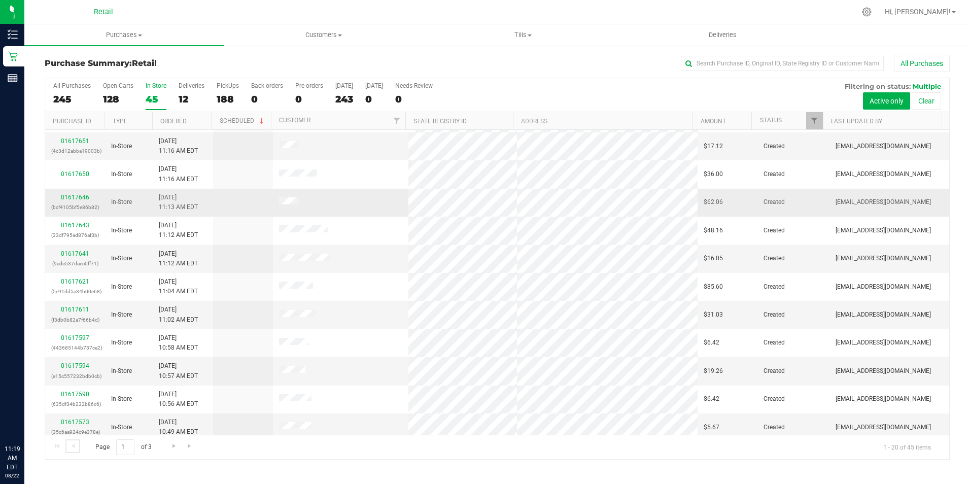
scroll to position [203, 0]
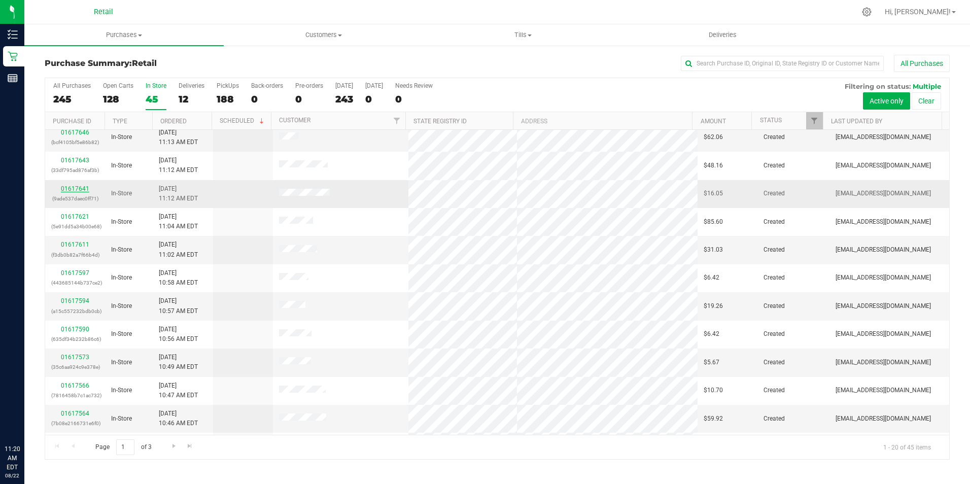
click at [76, 189] on link "01617641" at bounding box center [75, 188] width 28 height 7
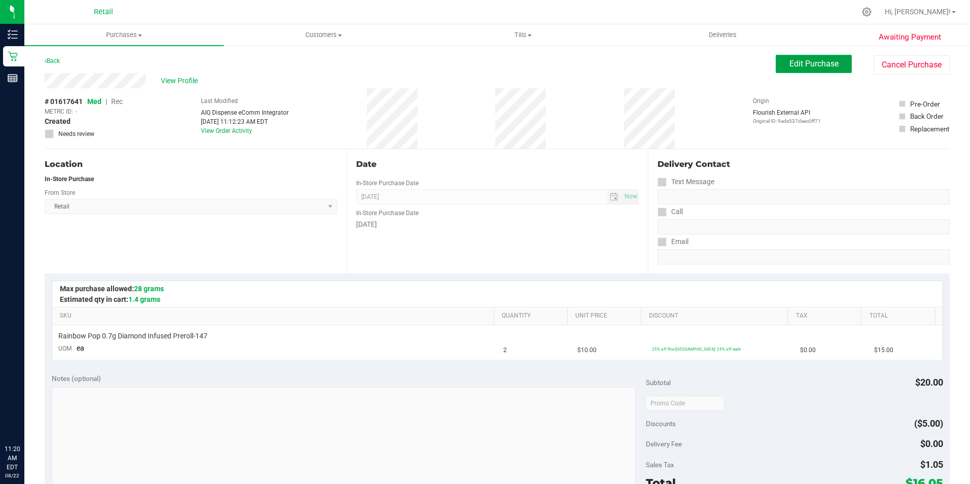
click at [808, 61] on span "Edit Purchase" at bounding box center [814, 64] width 49 height 10
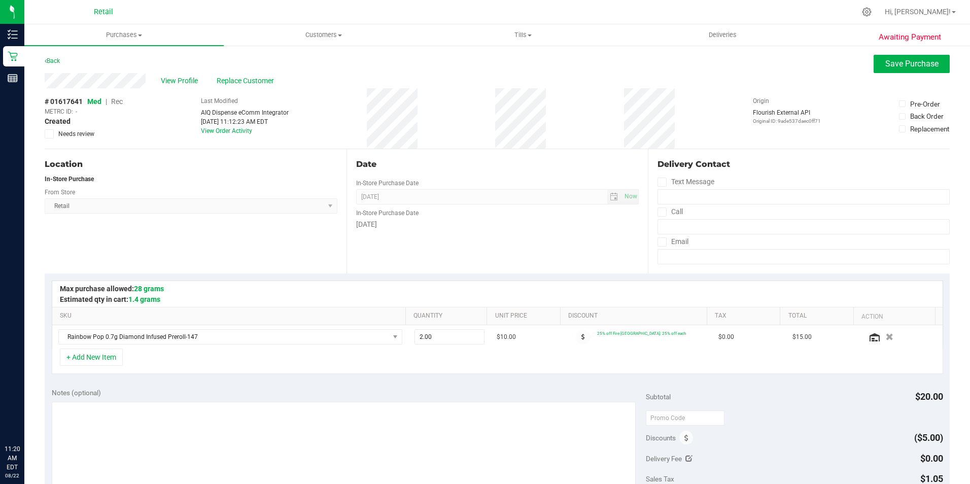
click at [115, 102] on span "Rec" at bounding box center [117, 101] width 12 height 8
click at [902, 63] on span "Save Purchase" at bounding box center [912, 64] width 53 height 10
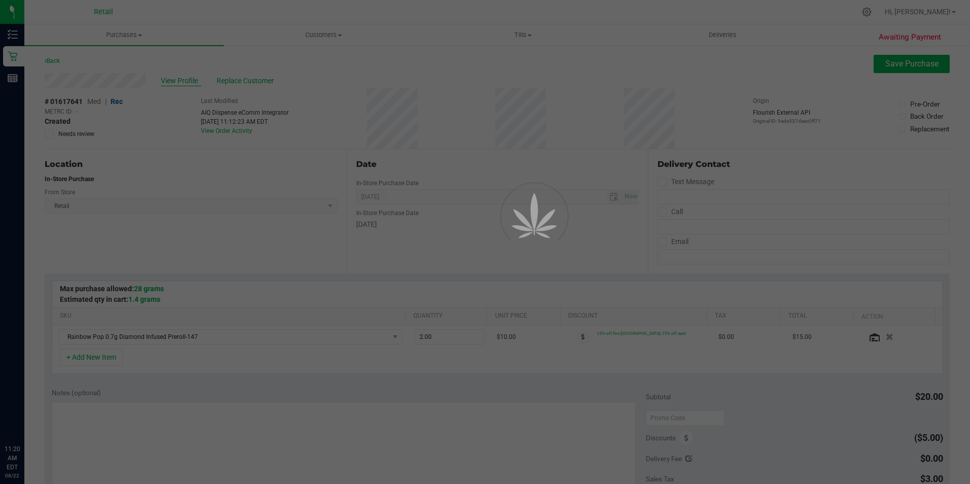
click at [187, 79] on div at bounding box center [485, 242] width 970 height 484
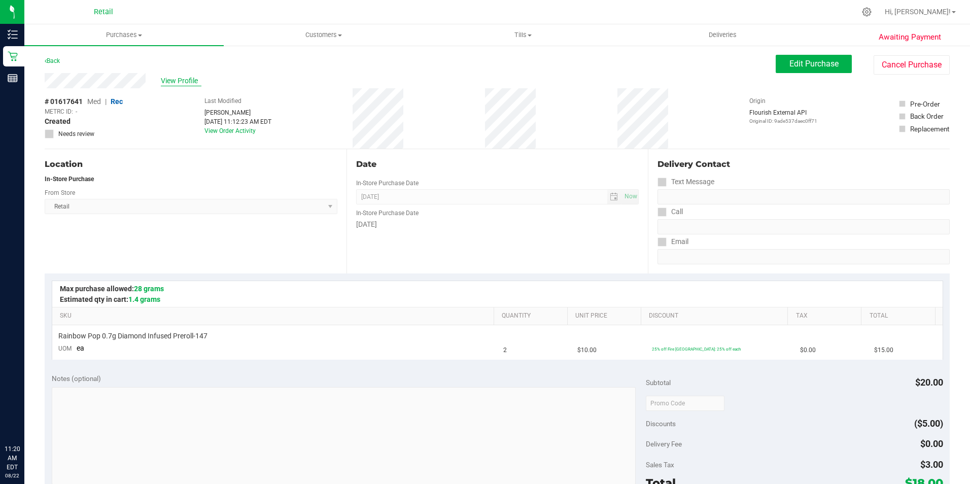
click at [186, 79] on span "View Profile" at bounding box center [181, 81] width 41 height 11
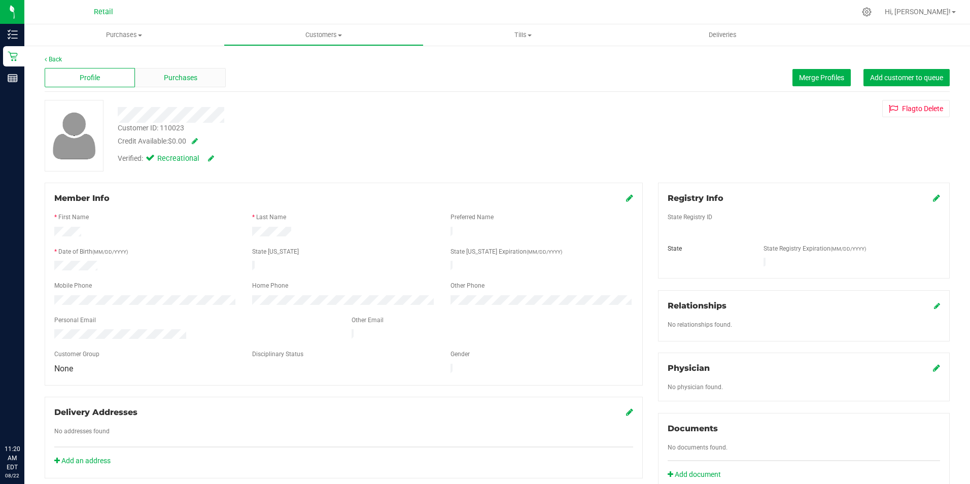
click at [192, 72] on div "Purchases" at bounding box center [180, 77] width 90 height 19
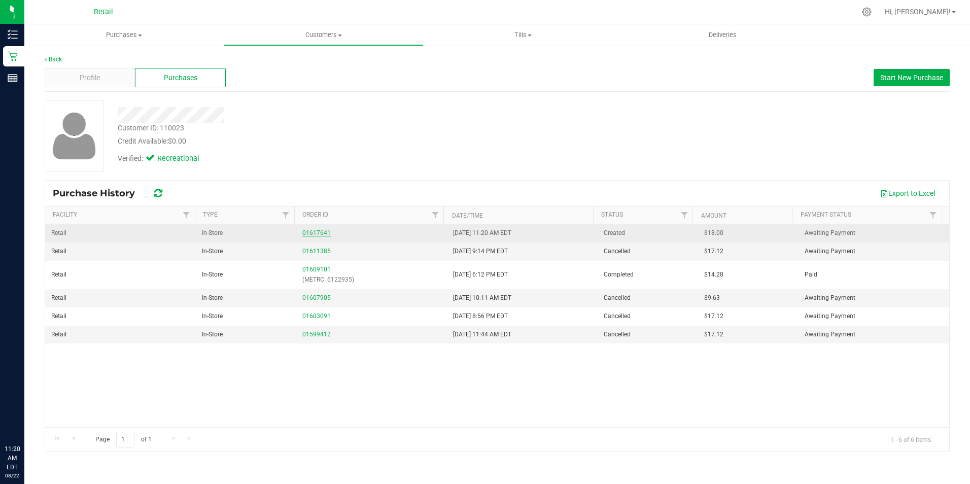
click at [311, 230] on link "01617641" at bounding box center [316, 232] width 28 height 7
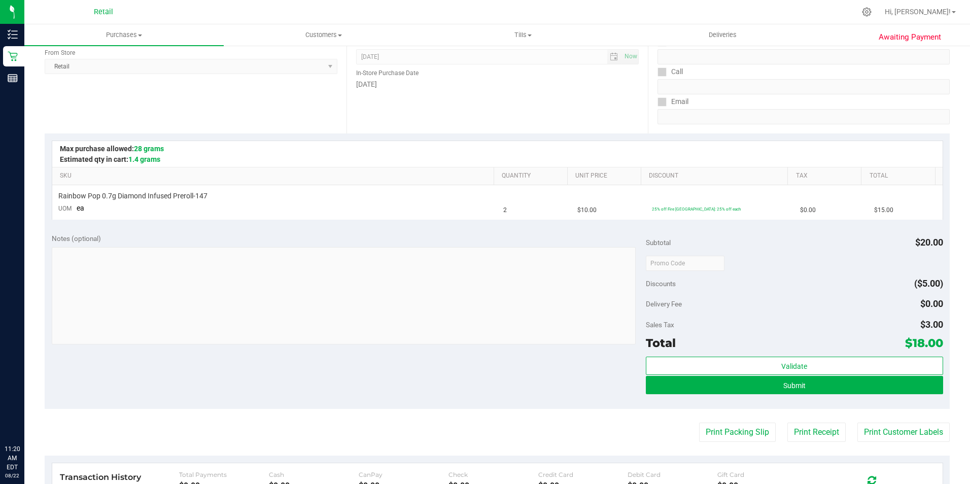
scroll to position [143, 0]
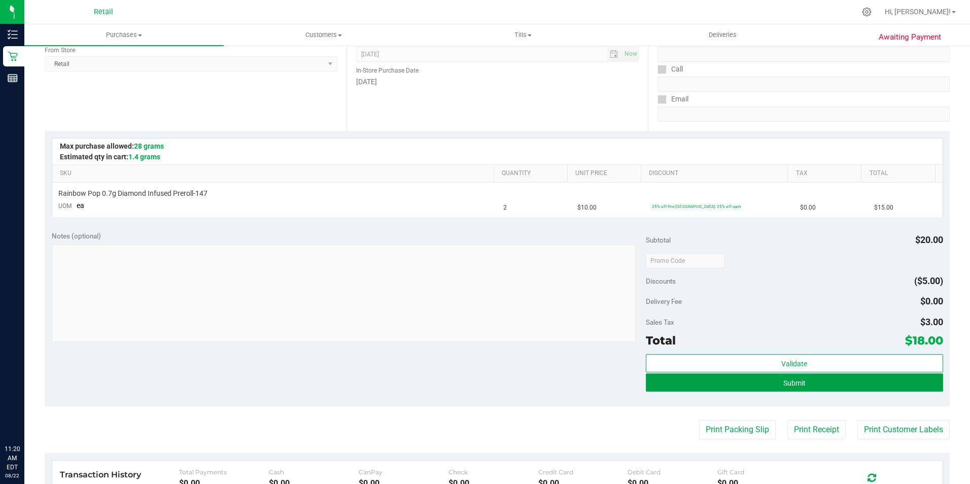
click at [773, 389] on button "Submit" at bounding box center [794, 383] width 297 height 18
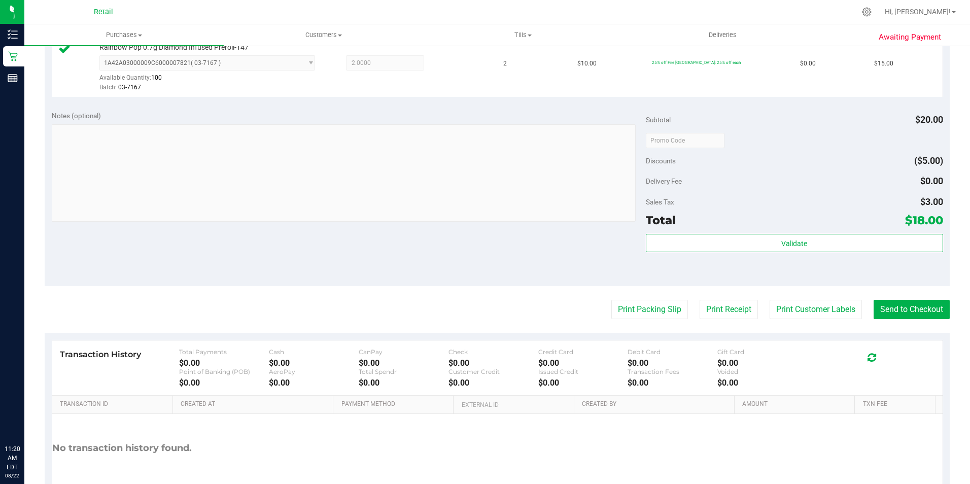
scroll to position [305, 0]
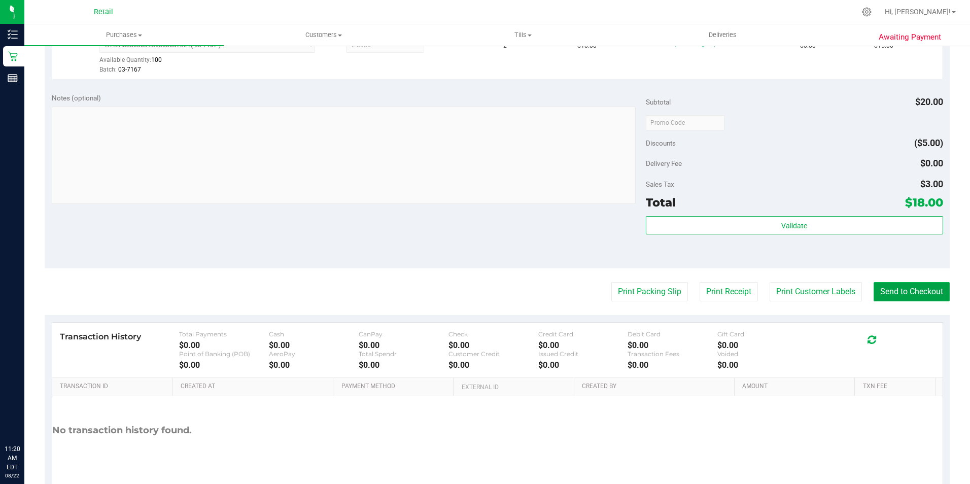
click at [882, 292] on button "Send to Checkout" at bounding box center [912, 291] width 76 height 19
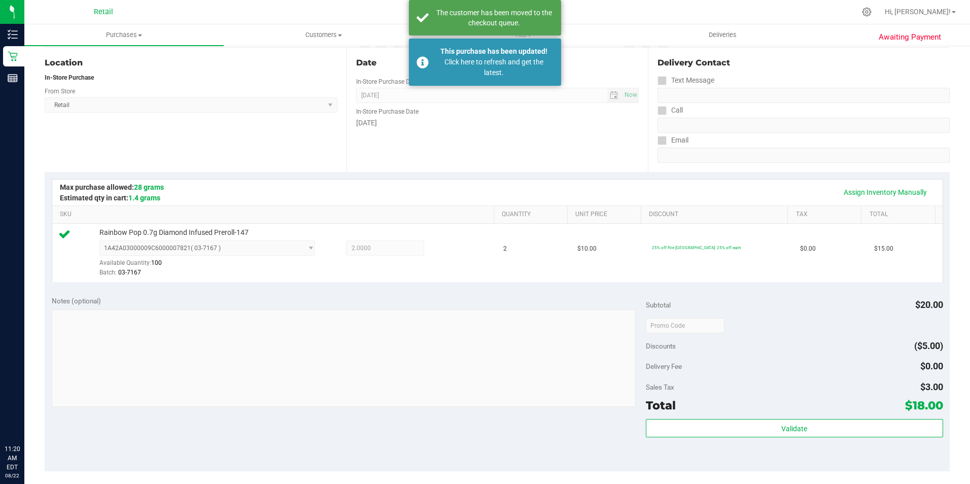
scroll to position [0, 0]
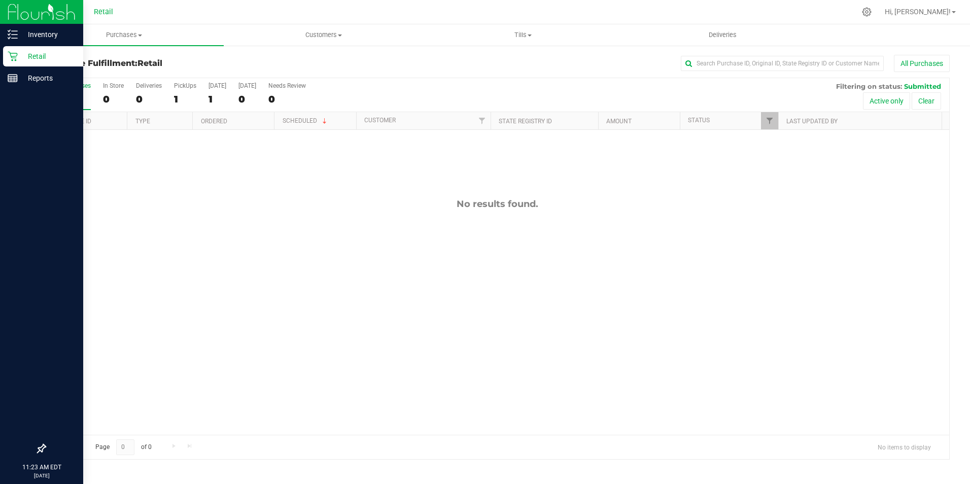
click at [13, 54] on icon at bounding box center [13, 56] width 10 height 10
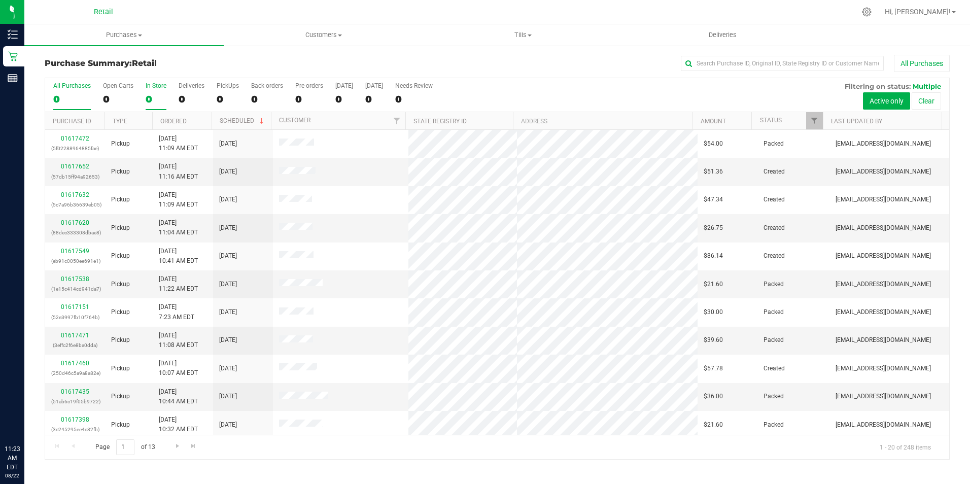
click at [146, 89] on div "In Store" at bounding box center [156, 85] width 21 height 7
click at [0, 0] on input "In Store 0" at bounding box center [0, 0] width 0 height 0
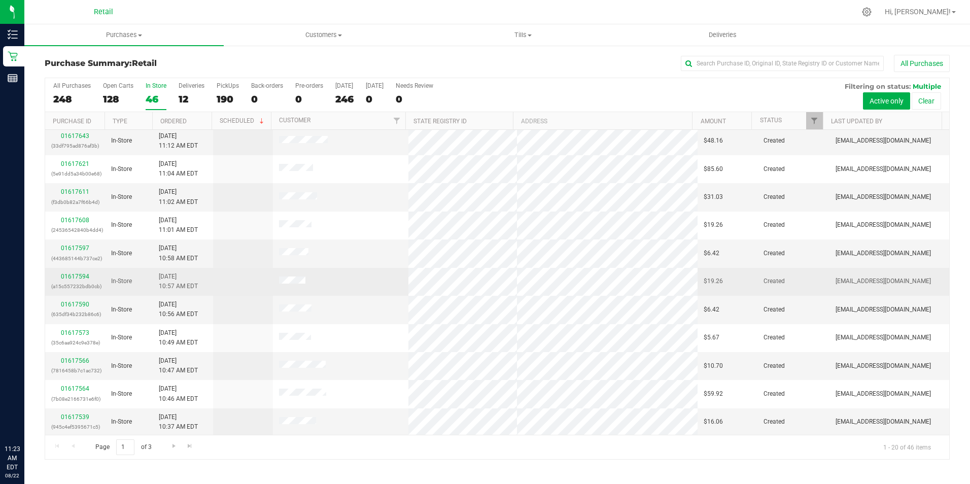
scroll to position [257, 0]
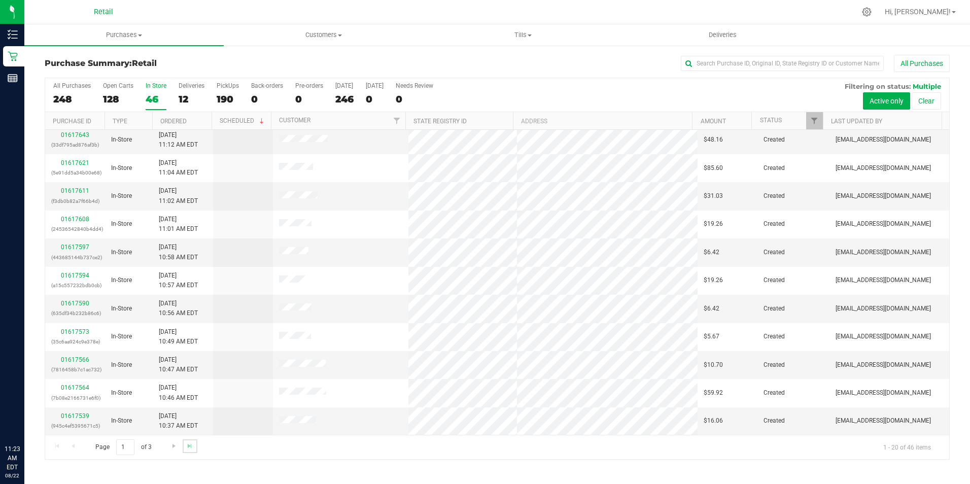
click at [184, 450] on link "Go to the last page" at bounding box center [190, 446] width 15 height 14
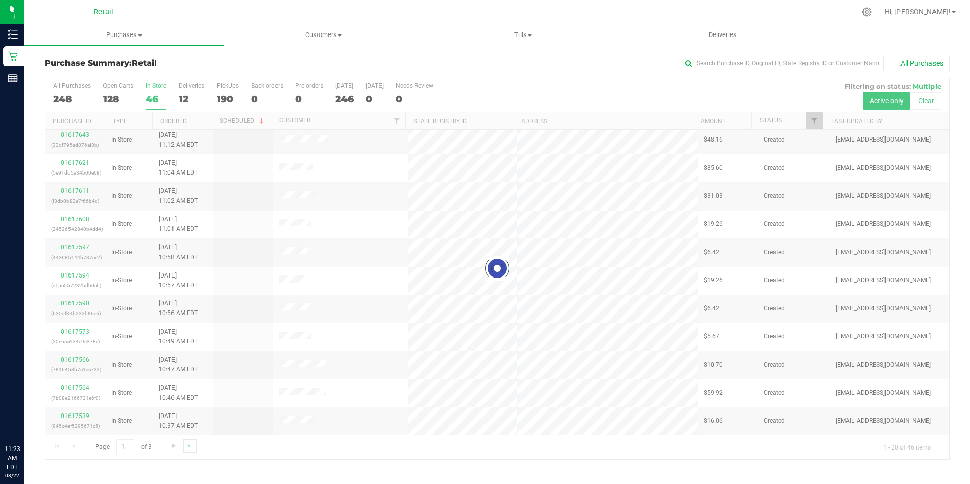
scroll to position [0, 0]
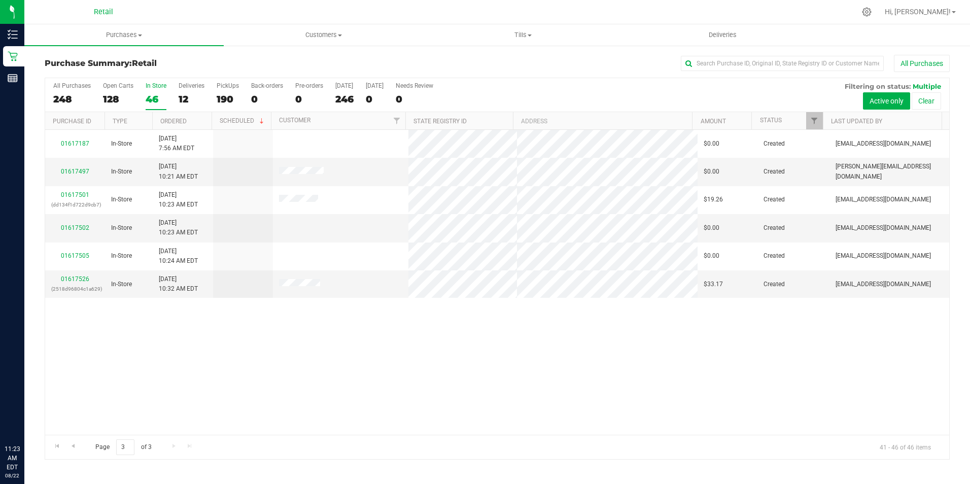
click at [169, 460] on div "Purchase Summary: Retail All Purchases All Purchases 248 Open Carts 128 In Stor…" at bounding box center [497, 257] width 946 height 425
click at [174, 449] on div "Page 3 of 3 41 - 46 of 46 items" at bounding box center [497, 447] width 904 height 24
click at [79, 446] on link "Go to the previous page" at bounding box center [72, 446] width 15 height 14
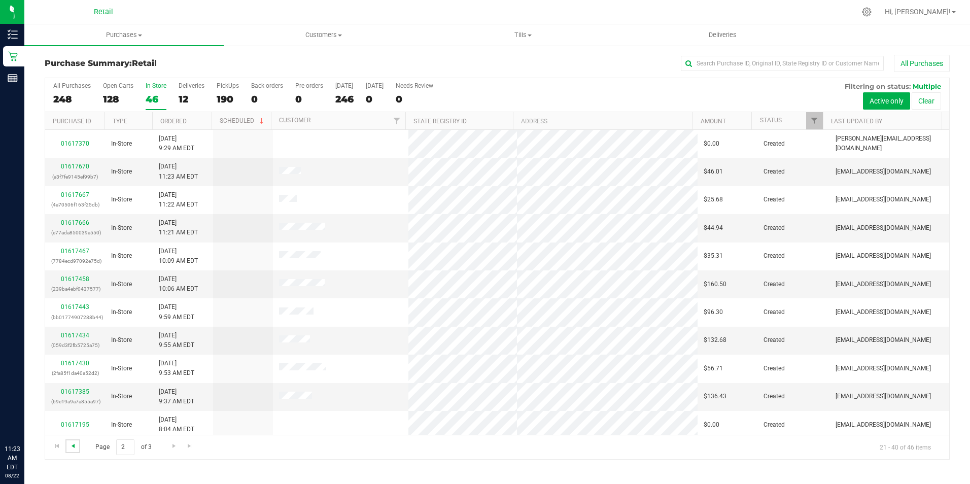
click at [70, 447] on span "Go to the previous page" at bounding box center [73, 446] width 8 height 8
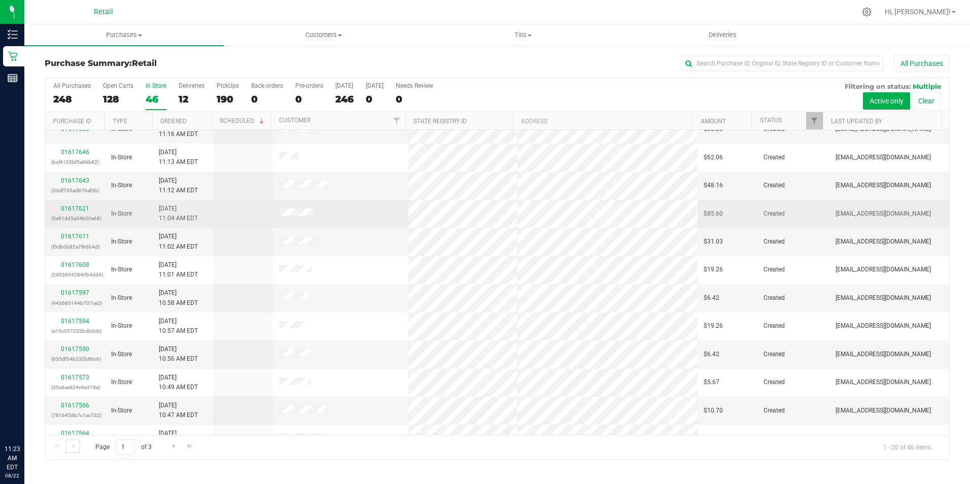
scroll to position [152, 0]
click at [79, 207] on div "01617646 (bcf4105bf5e86b82)" at bounding box center [75, 216] width 48 height 19
click at [67, 205] on td "01617646 (bcf4105bf5e86b82)" at bounding box center [75, 216] width 60 height 28
click at [82, 207] on div "01617646 (bcf4105bf5e86b82)" at bounding box center [75, 216] width 48 height 19
click at [84, 211] on link "01617646" at bounding box center [75, 211] width 28 height 7
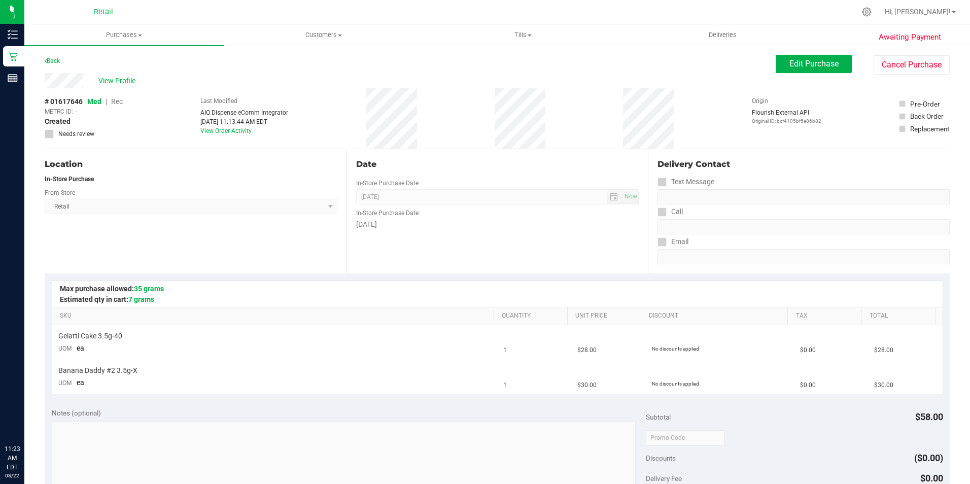
click at [131, 84] on span "View Profile" at bounding box center [118, 81] width 41 height 11
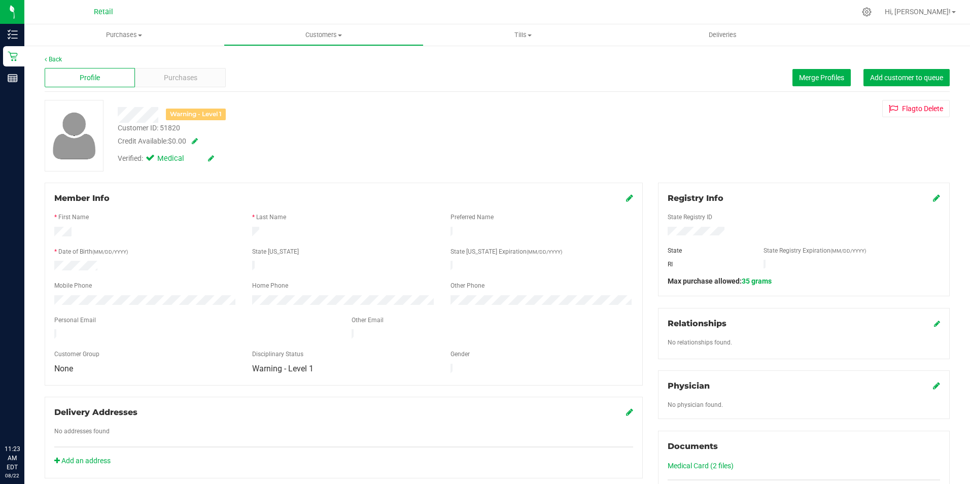
click at [626, 196] on icon at bounding box center [629, 198] width 7 height 8
click at [629, 202] on div "Member Info * First Name * Last Name Preferred Name * Date of Birth (MM/DD/YYYY…" at bounding box center [344, 289] width 598 height 213
click at [626, 202] on icon at bounding box center [628, 199] width 9 height 8
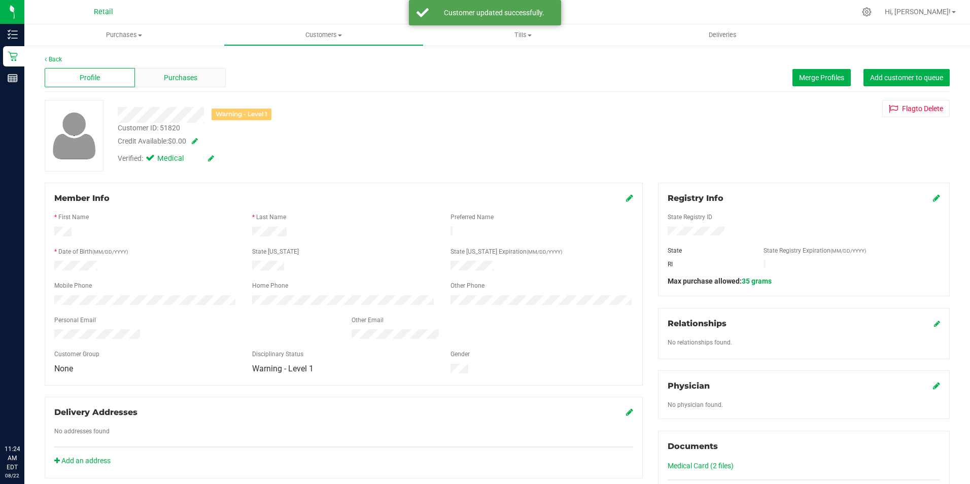
click at [172, 80] on span "Purchases" at bounding box center [180, 78] width 33 height 11
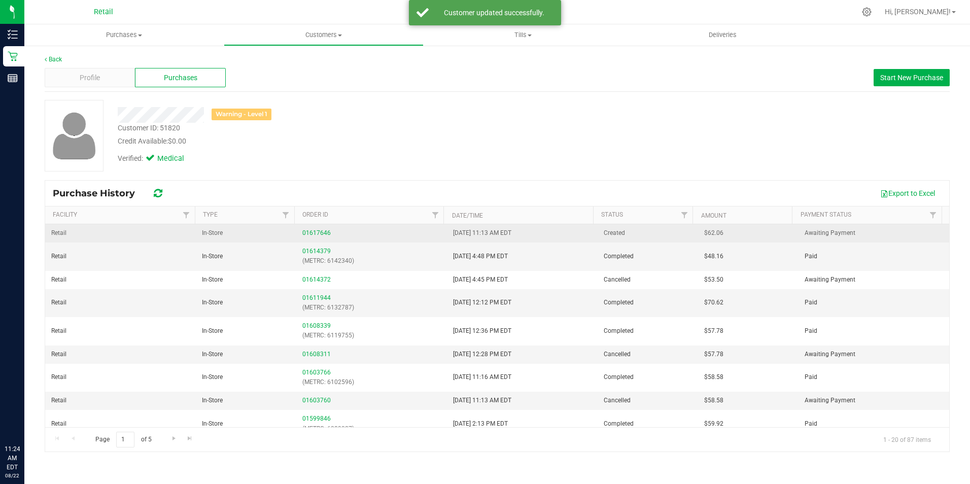
click at [320, 229] on div "01617646" at bounding box center [371, 233] width 139 height 10
click at [321, 232] on link "01617646" at bounding box center [316, 232] width 28 height 7
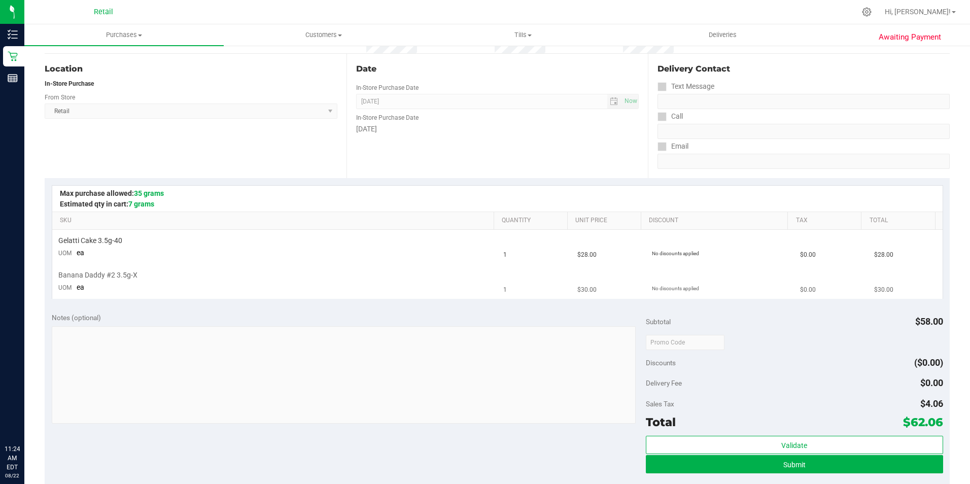
scroll to position [152, 0]
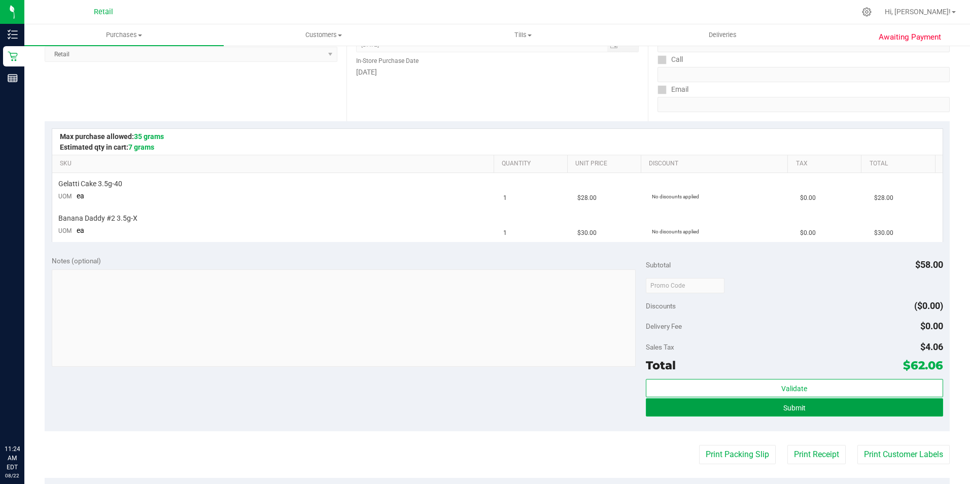
click at [723, 410] on button "Submit" at bounding box center [794, 407] width 297 height 18
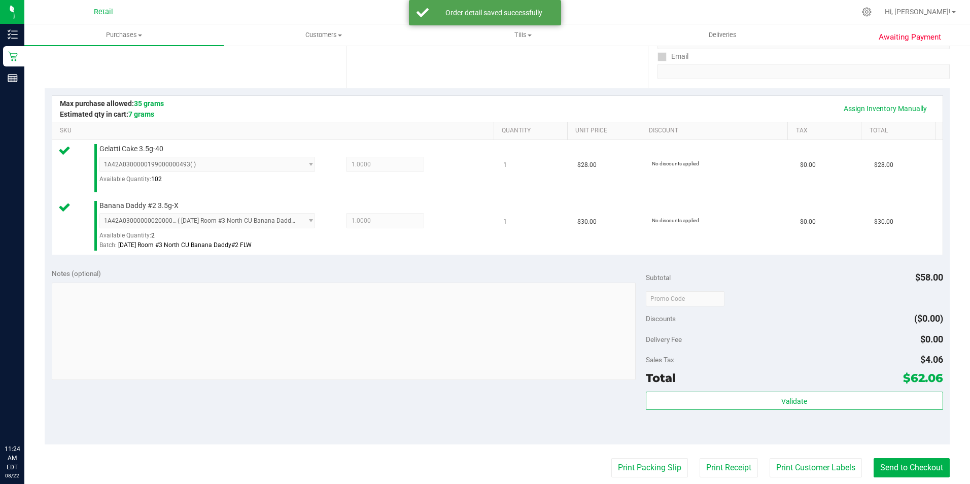
scroll to position [203, 0]
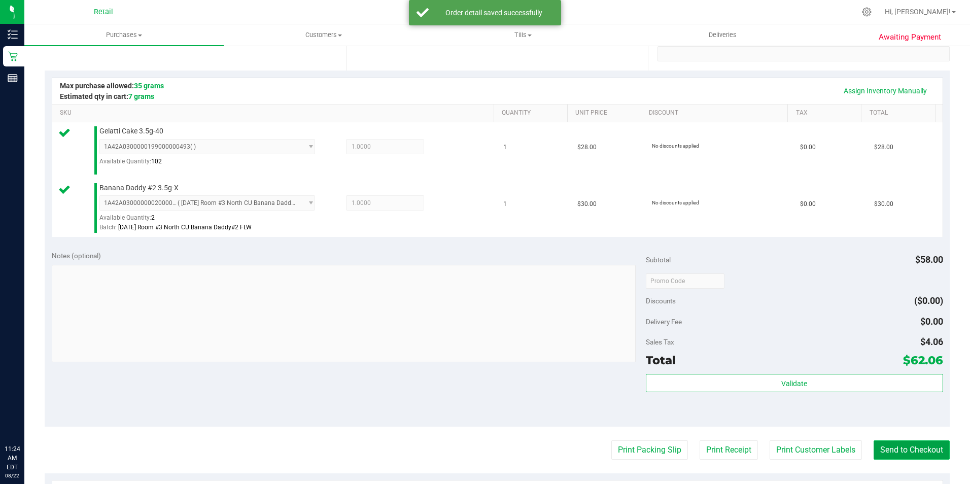
click at [923, 441] on button "Send to Checkout" at bounding box center [912, 450] width 76 height 19
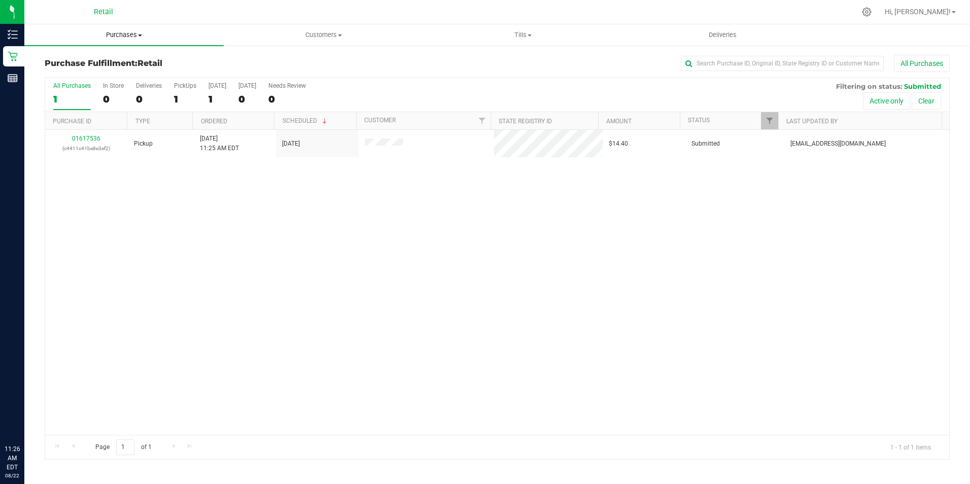
drag, startPoint x: 117, startPoint y: 38, endPoint x: 102, endPoint y: 36, distance: 15.3
click at [117, 38] on span "Purchases" at bounding box center [123, 34] width 199 height 9
click at [36, 64] on span "Summary of purchases" at bounding box center [76, 61] width 104 height 9
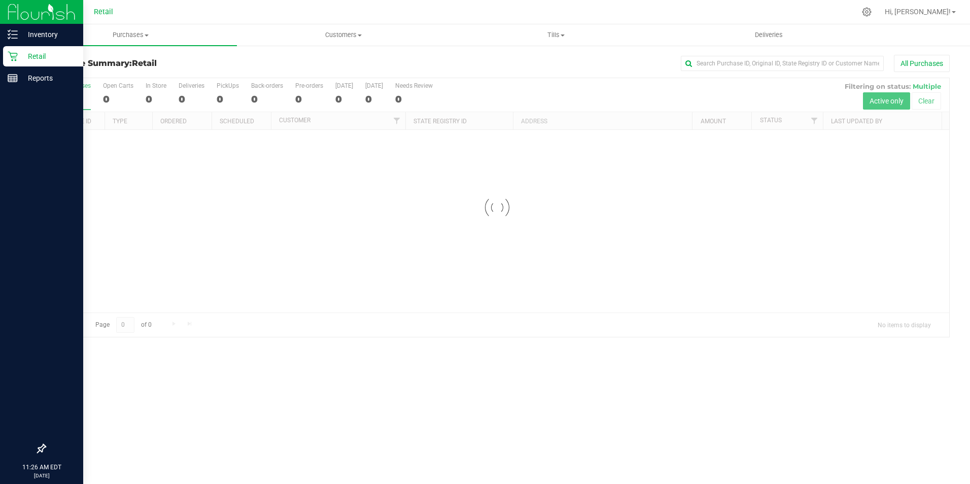
click at [7, 62] on div "Retail" at bounding box center [43, 56] width 80 height 20
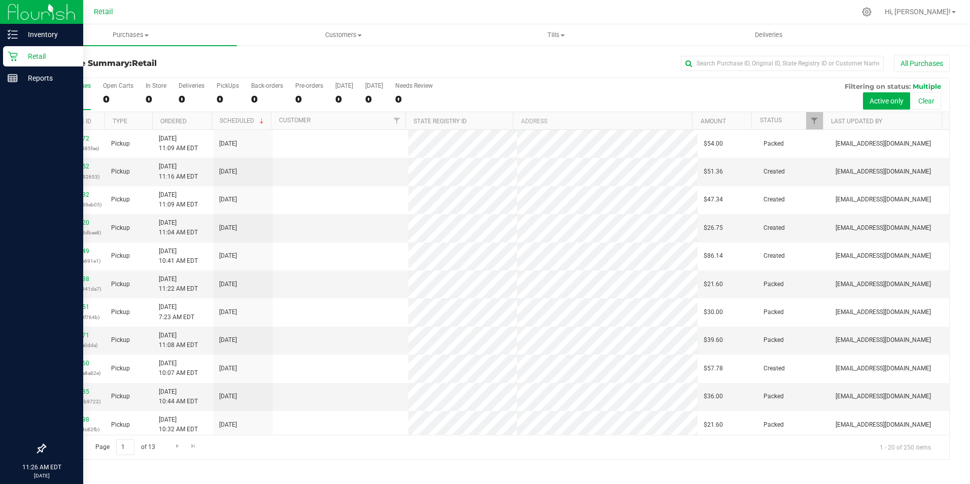
click at [19, 56] on p "Retail" at bounding box center [48, 56] width 61 height 12
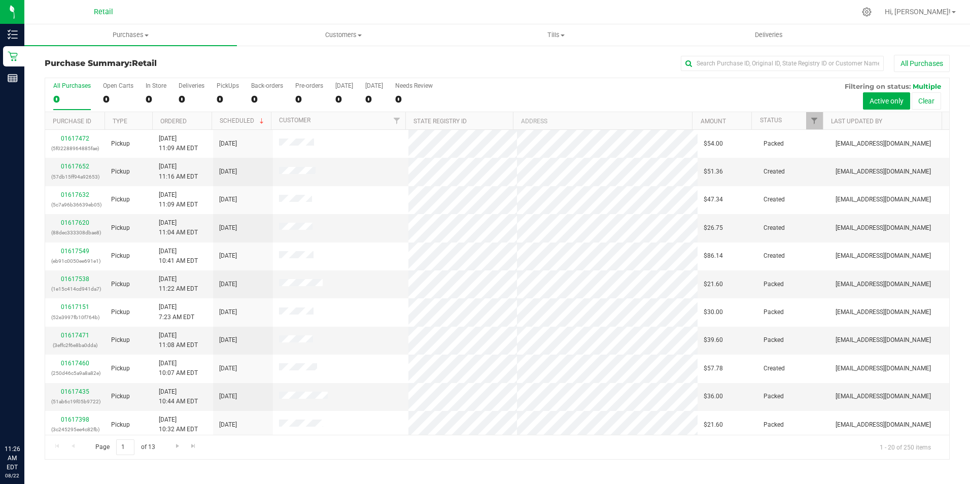
click at [143, 92] on div "All Purchases 0 Open Carts 0 In Store 0 Deliveries 0 PickUps 0 Back-orders 0 Pr…" at bounding box center [497, 95] width 904 height 34
click at [146, 98] on div "0" at bounding box center [156, 99] width 21 height 12
click at [0, 0] on input "In Store 0" at bounding box center [0, 0] width 0 height 0
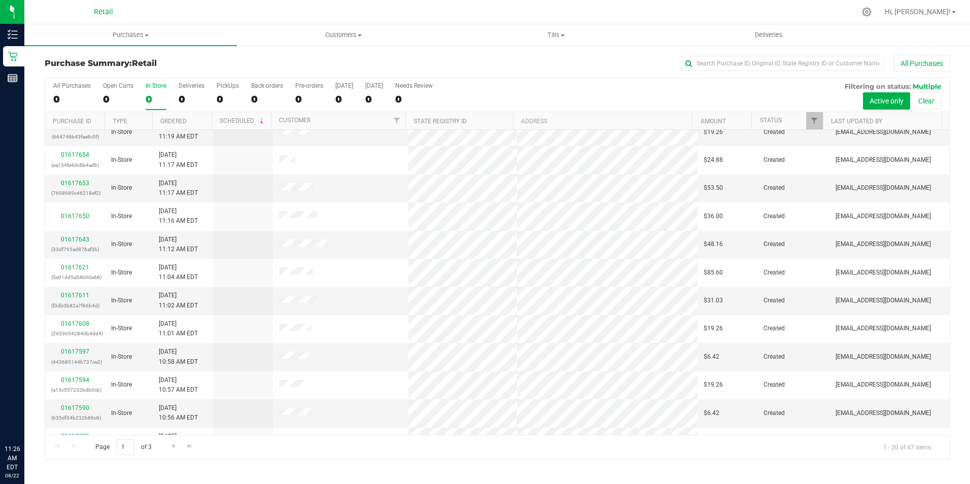
scroll to position [203, 0]
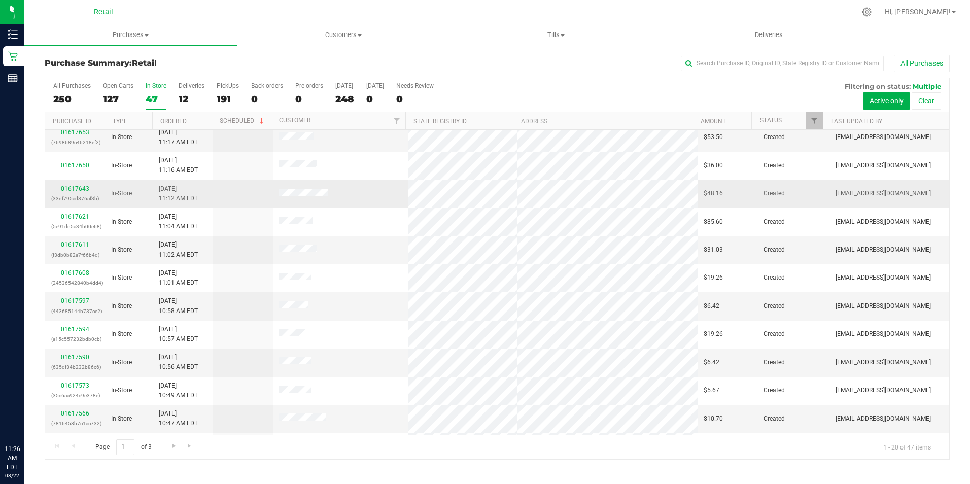
click at [87, 191] on link "01617643" at bounding box center [75, 188] width 28 height 7
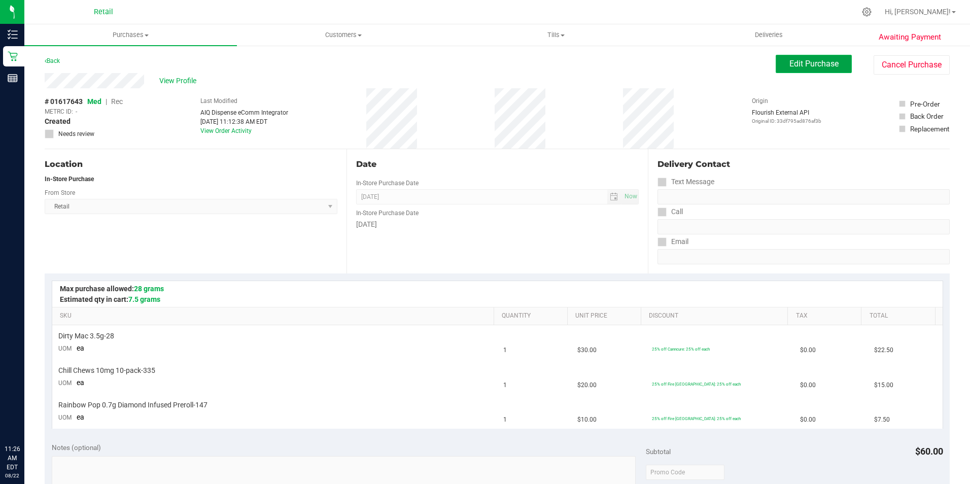
click at [779, 62] on button "Edit Purchase" at bounding box center [814, 64] width 76 height 18
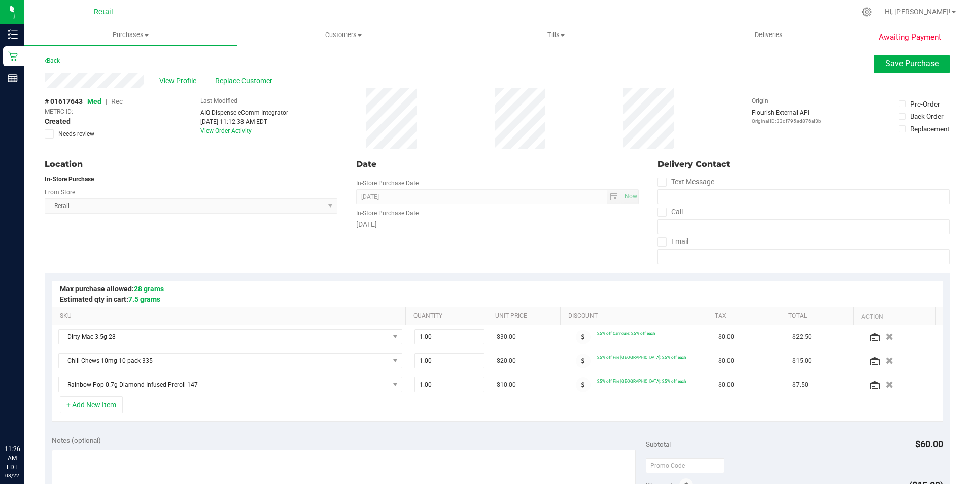
click at [126, 106] on div "# 01617643 Med | Rec METRC ID: - Created Needs review Last Modified AIQ Dispens…" at bounding box center [497, 118] width 905 height 60
click at [120, 104] on span "Rec" at bounding box center [117, 101] width 12 height 8
click at [900, 63] on span "Save Purchase" at bounding box center [912, 64] width 53 height 10
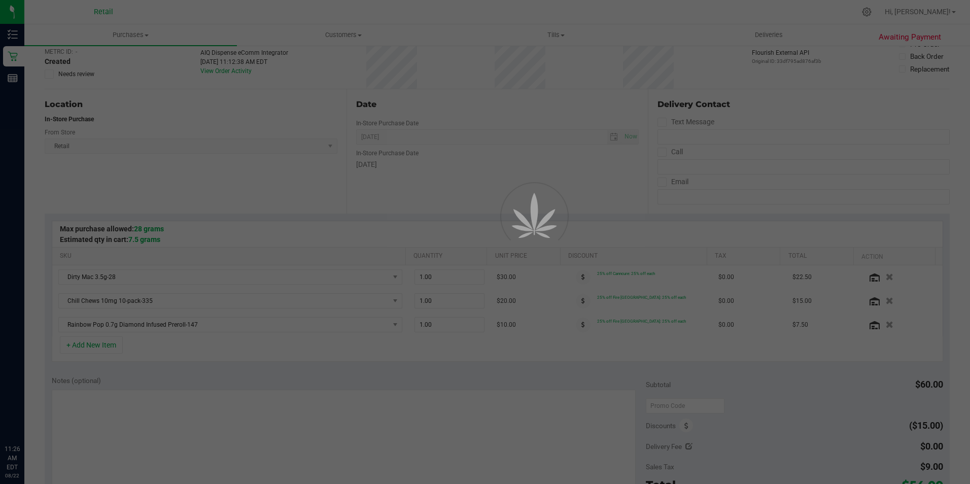
scroll to position [203, 0]
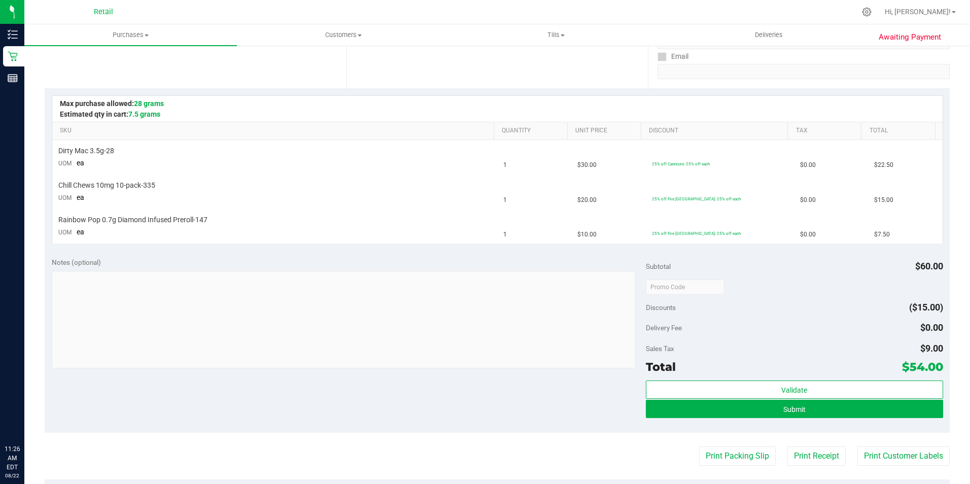
scroll to position [203, 0]
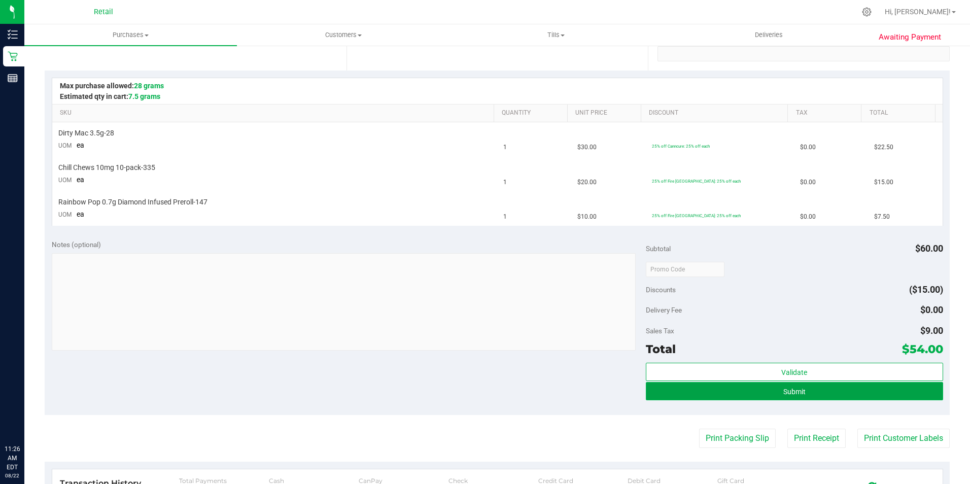
click at [813, 392] on button "Submit" at bounding box center [794, 391] width 297 height 18
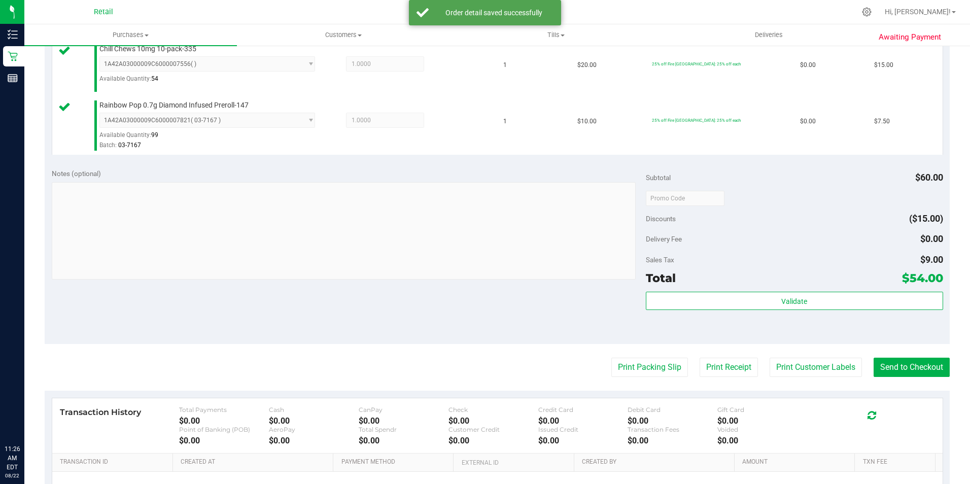
scroll to position [346, 0]
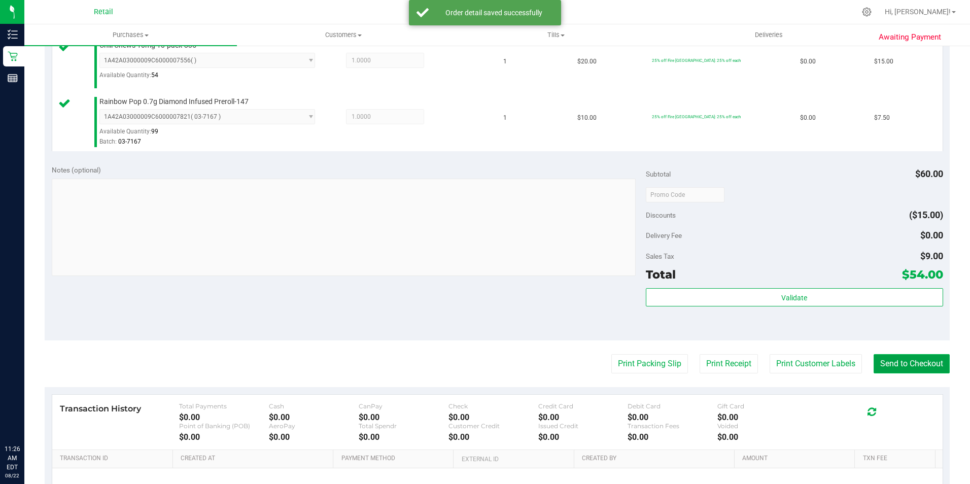
click at [899, 371] on button "Send to Checkout" at bounding box center [912, 363] width 76 height 19
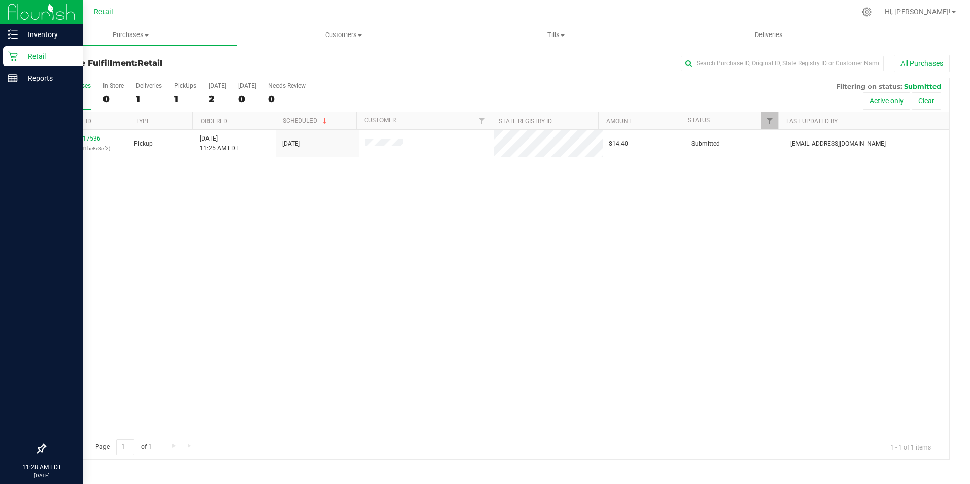
click at [14, 57] on icon at bounding box center [13, 56] width 10 height 10
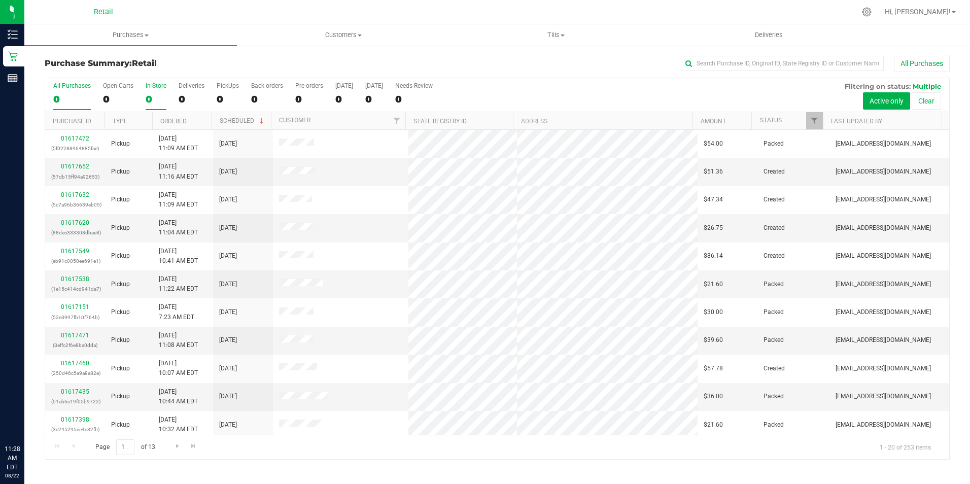
click at [153, 103] on div "0" at bounding box center [156, 99] width 21 height 12
click at [0, 0] on input "In Store 0" at bounding box center [0, 0] width 0 height 0
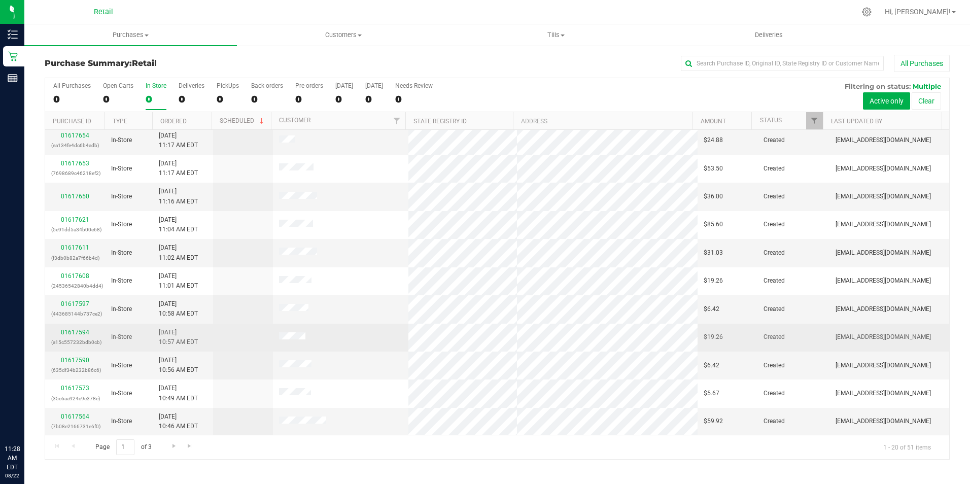
scroll to position [257, 0]
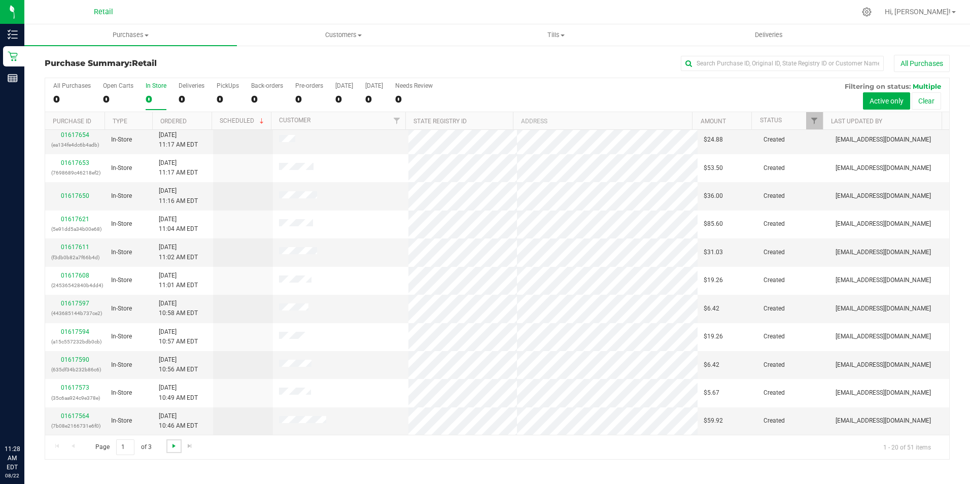
click at [170, 448] on span "Go to the next page" at bounding box center [174, 446] width 8 height 8
click at [174, 448] on span "Go to the next page" at bounding box center [174, 446] width 8 height 8
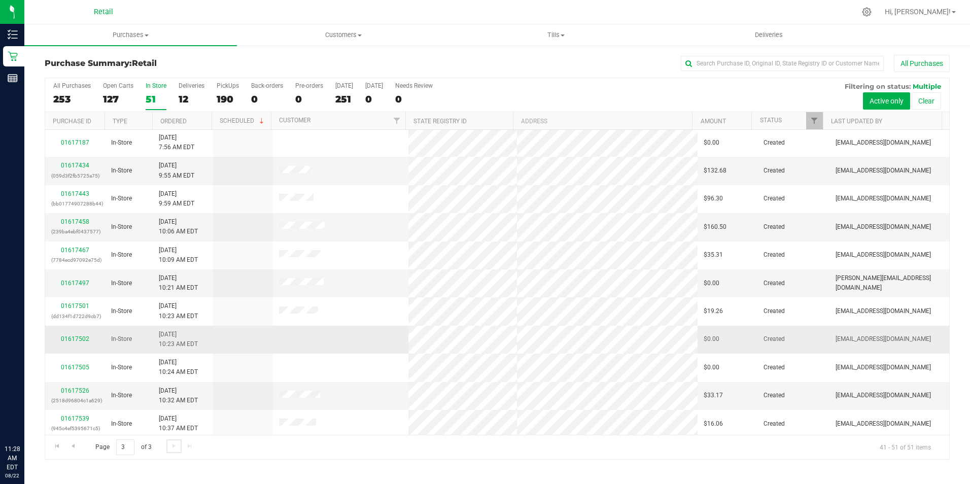
scroll to position [0, 0]
drag, startPoint x: 170, startPoint y: 439, endPoint x: 146, endPoint y: 442, distance: 24.5
click at [170, 439] on div "Page 3 of 3 41 - 51 of 51 items" at bounding box center [497, 447] width 904 height 24
click at [72, 449] on span "Go to the previous page" at bounding box center [73, 446] width 8 height 8
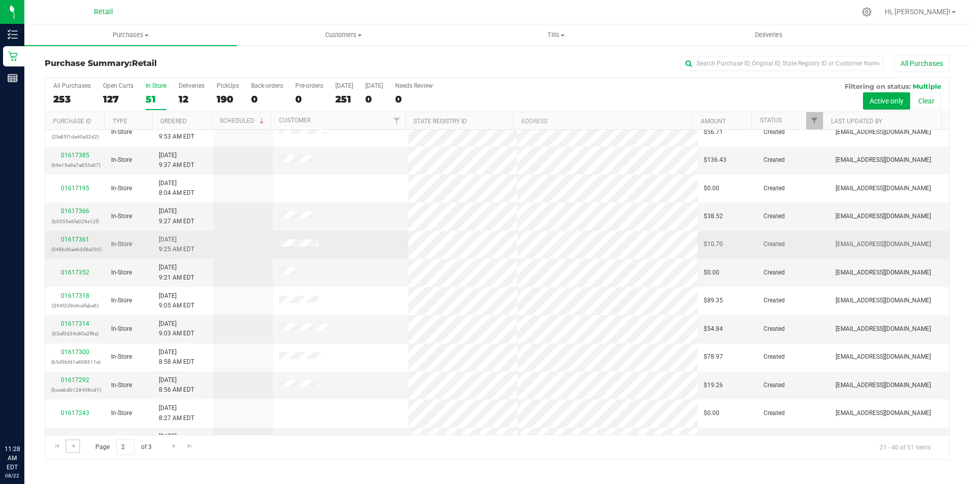
scroll to position [257, 0]
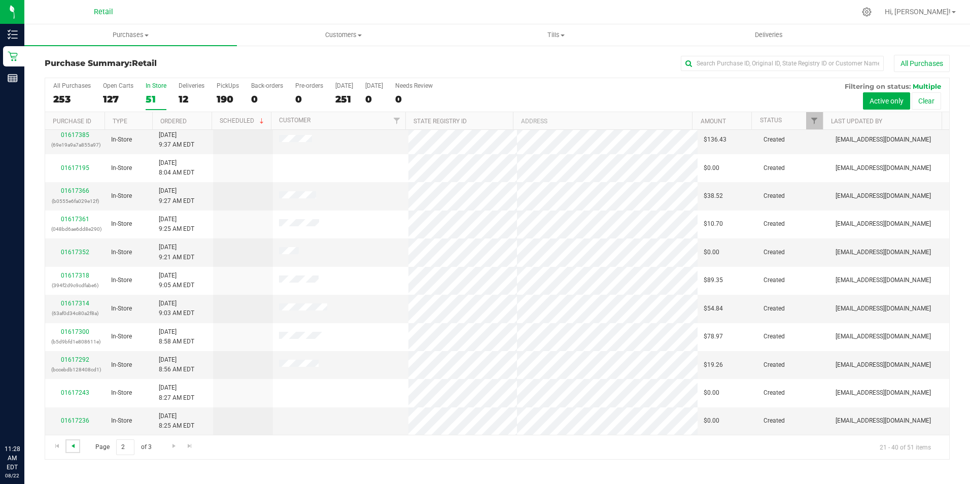
click at [74, 448] on span "Go to the previous page" at bounding box center [73, 446] width 8 height 8
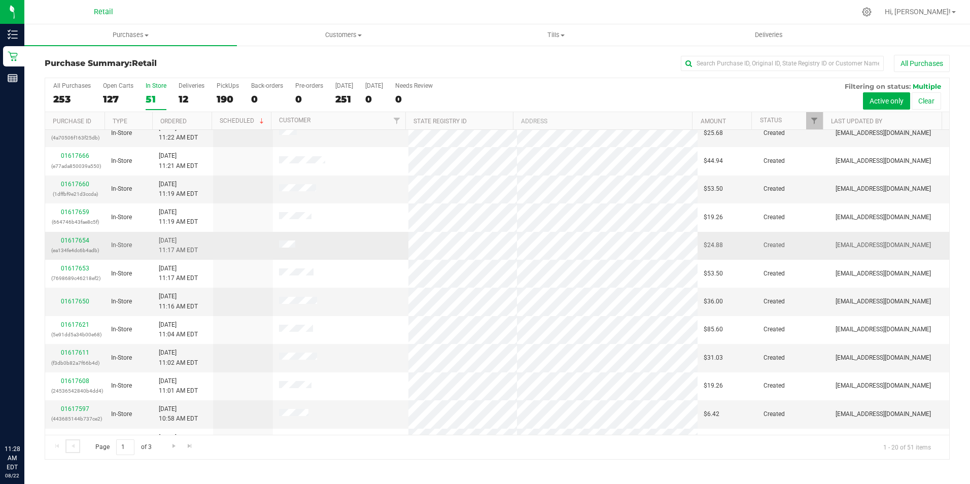
scroll to position [152, 0]
click at [80, 236] on link "01617654" at bounding box center [75, 239] width 28 height 7
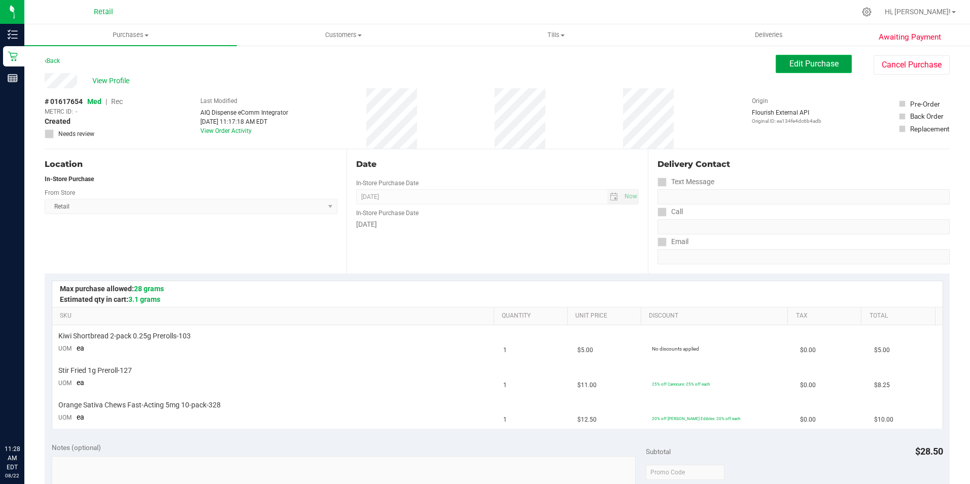
click at [782, 58] on button "Edit Purchase" at bounding box center [814, 64] width 76 height 18
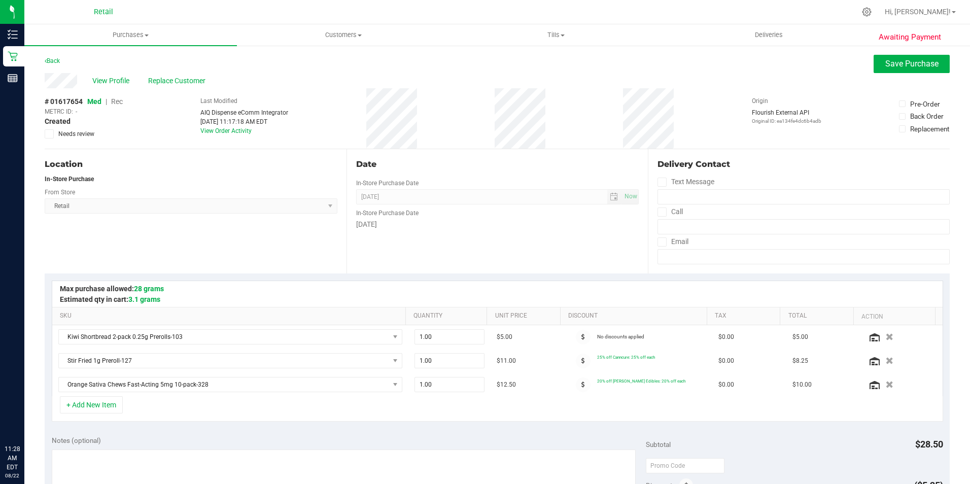
click at [121, 104] on span "Rec" at bounding box center [117, 101] width 12 height 8
drag, startPoint x: 897, startPoint y: 64, endPoint x: 491, endPoint y: 23, distance: 408.5
click at [898, 63] on span "Save Purchase" at bounding box center [912, 64] width 53 height 10
click at [114, 84] on span "View Profile" at bounding box center [112, 81] width 41 height 11
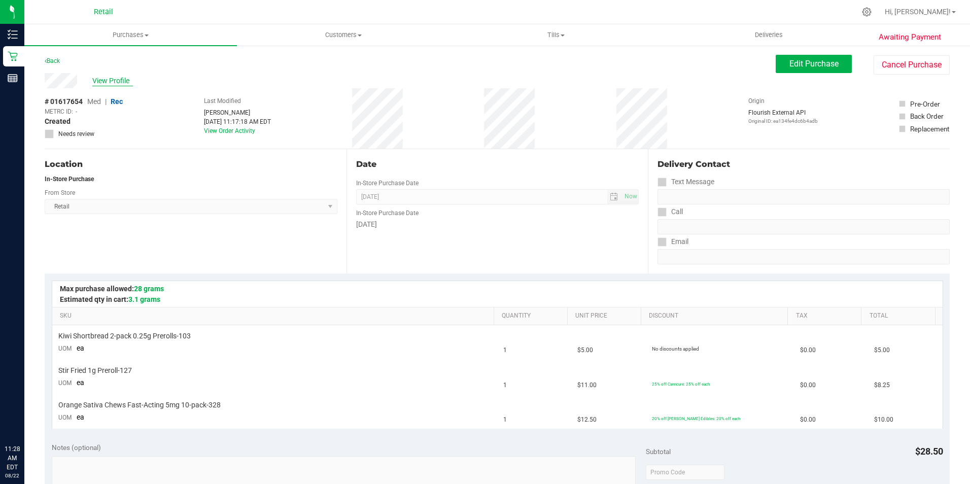
click at [121, 84] on span "View Profile" at bounding box center [112, 81] width 41 height 11
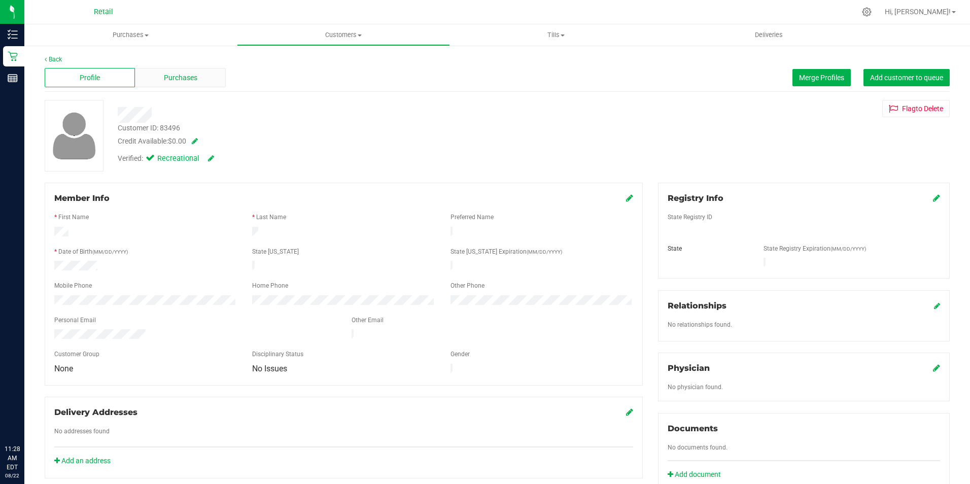
click at [167, 75] on span "Purchases" at bounding box center [180, 78] width 33 height 11
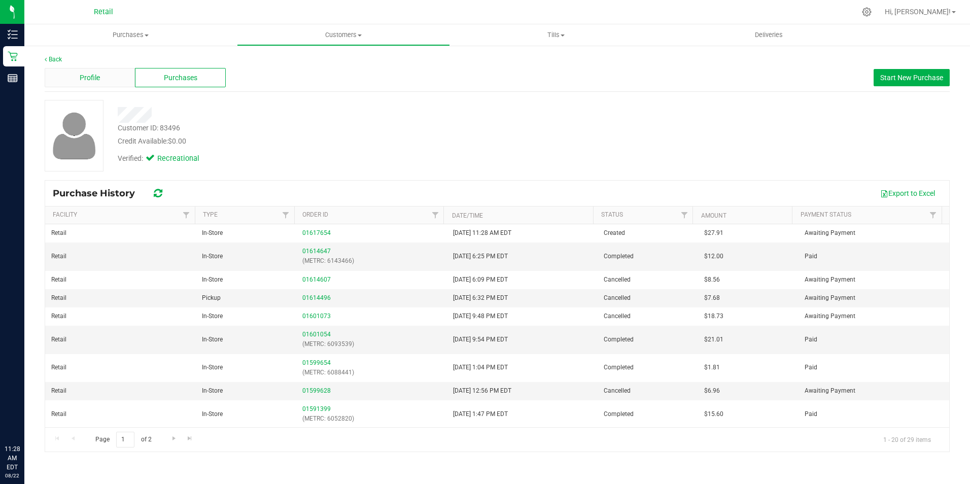
click at [109, 84] on div "Profile" at bounding box center [90, 77] width 90 height 19
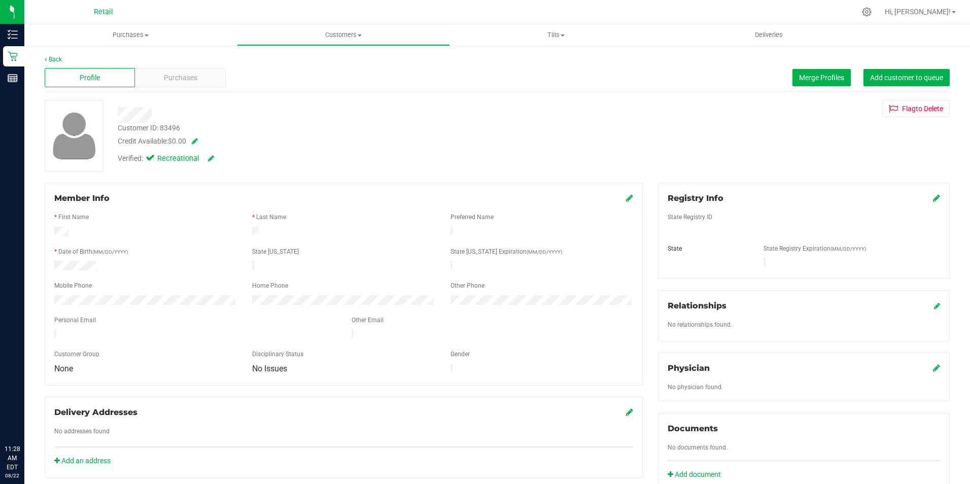
click at [626, 199] on icon at bounding box center [629, 198] width 7 height 8
click at [132, 249] on div at bounding box center [343, 246] width 579 height 8
click at [147, 245] on div at bounding box center [343, 246] width 579 height 8
click at [624, 199] on icon at bounding box center [628, 199] width 9 height 8
click at [194, 77] on span "Purchases" at bounding box center [180, 78] width 33 height 11
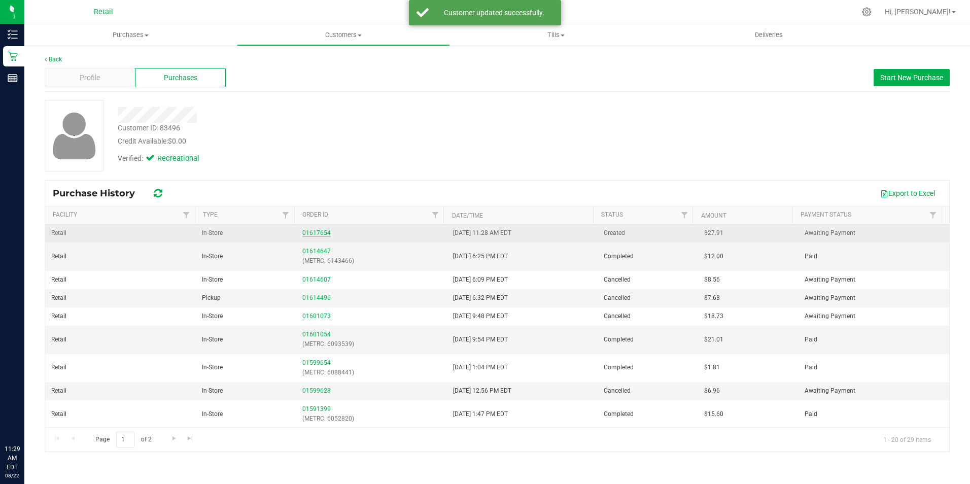
click at [312, 233] on link "01617654" at bounding box center [316, 232] width 28 height 7
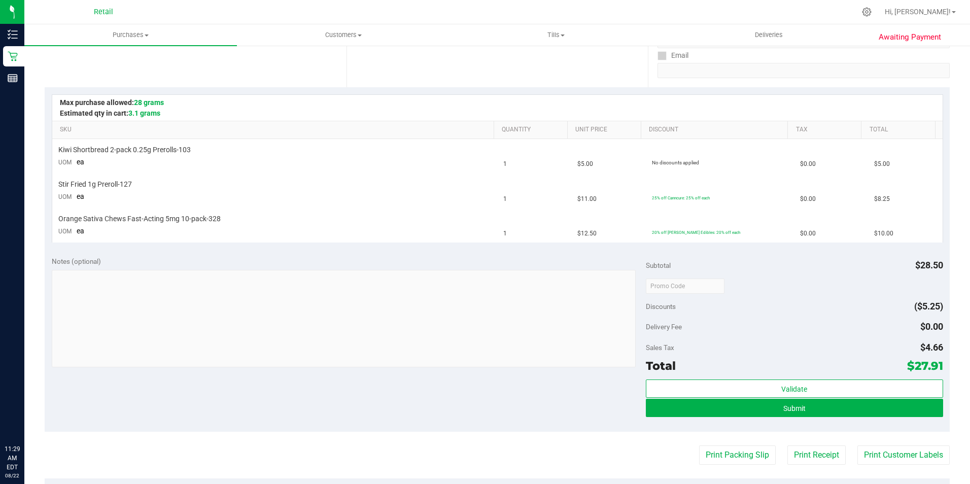
scroll to position [186, 0]
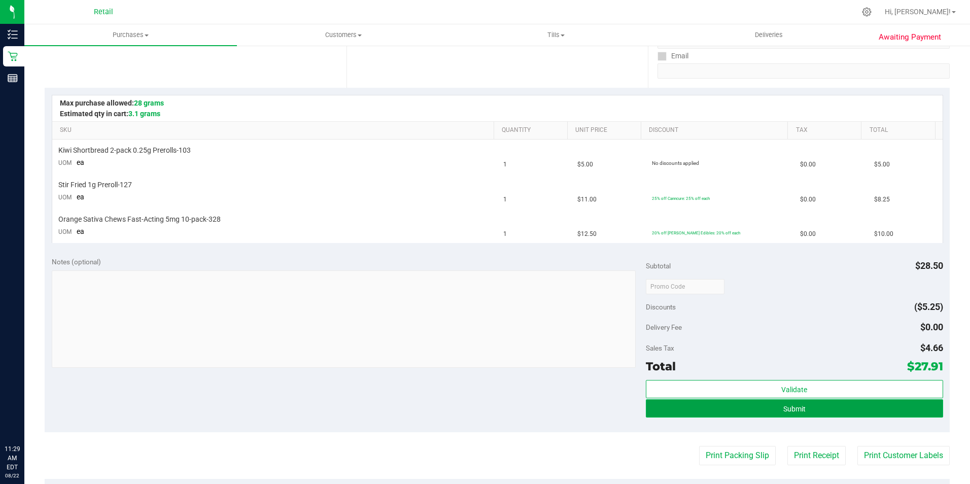
click at [792, 409] on span "Submit" at bounding box center [795, 409] width 22 height 8
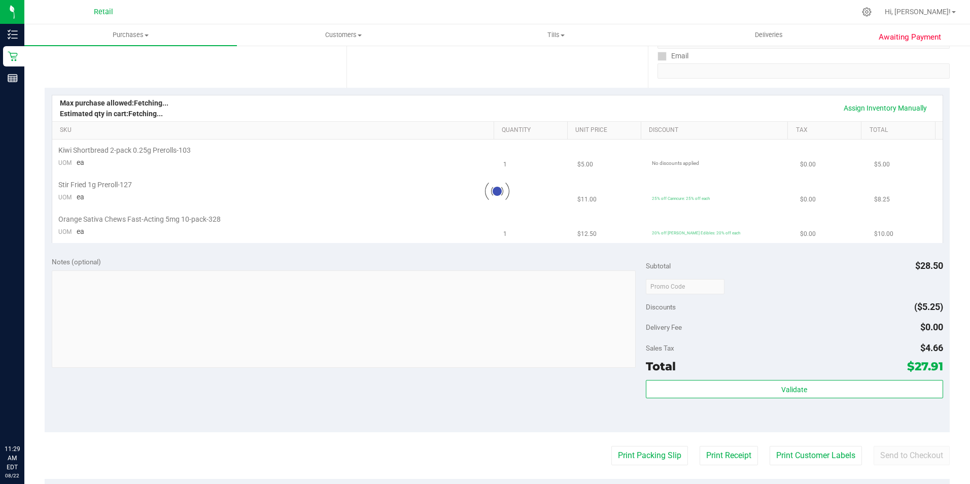
scroll to position [0, 0]
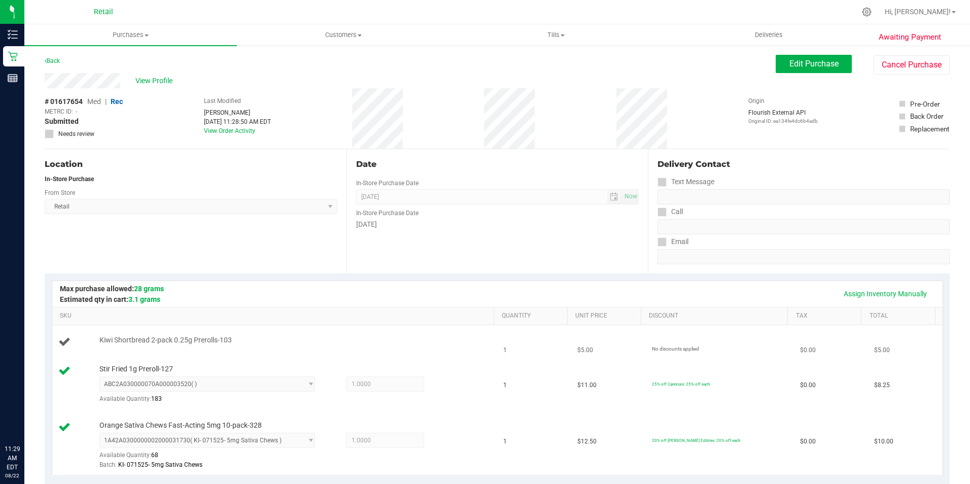
click at [63, 349] on div at bounding box center [76, 342] width 36 height 14
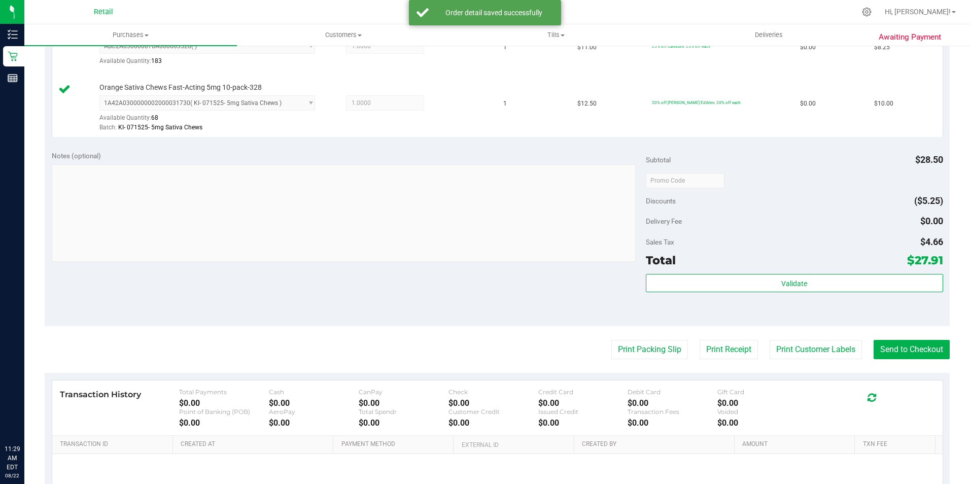
scroll to position [376, 0]
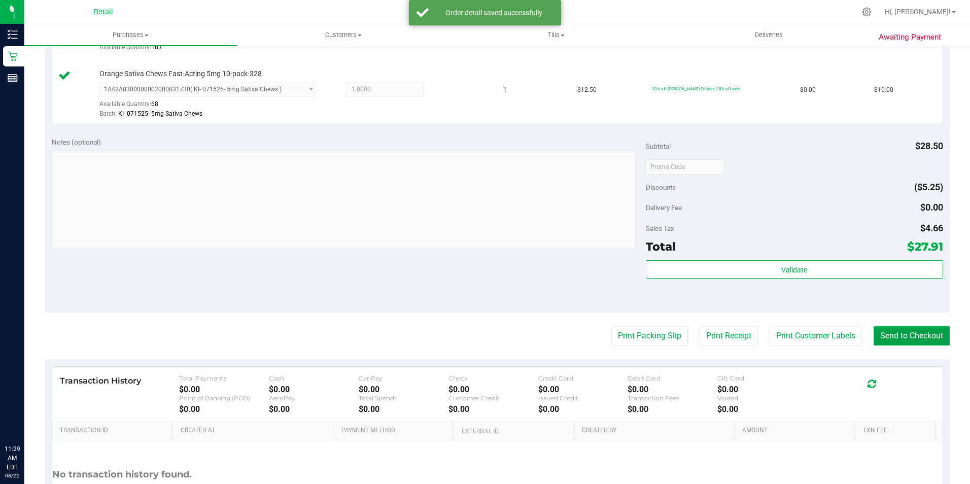
click at [918, 332] on button "Send to Checkout" at bounding box center [912, 335] width 76 height 19
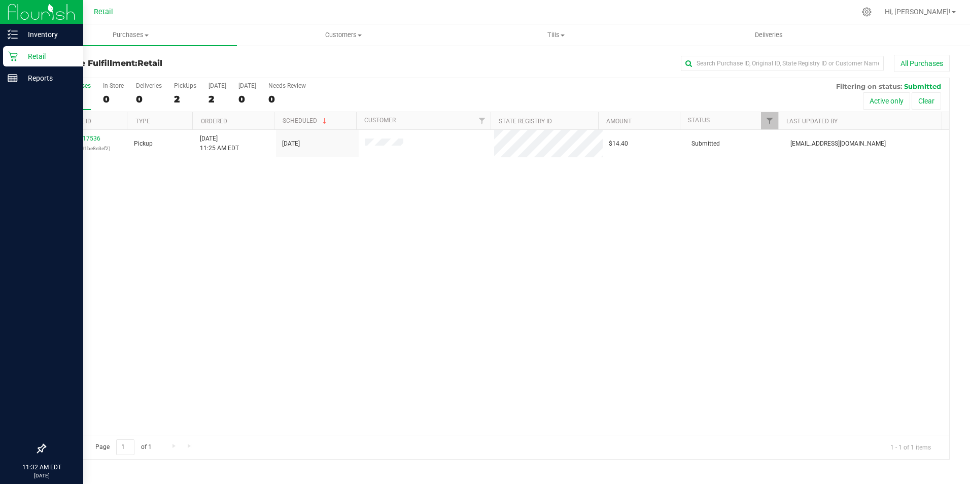
click at [18, 65] on div "Retail" at bounding box center [43, 56] width 80 height 20
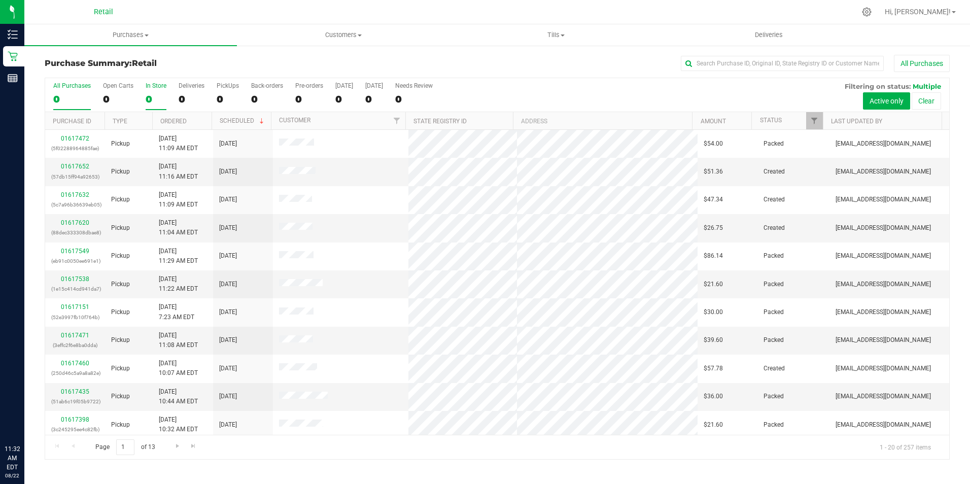
click at [153, 94] on div "0" at bounding box center [156, 99] width 21 height 12
click at [0, 0] on input "In Store 0" at bounding box center [0, 0] width 0 height 0
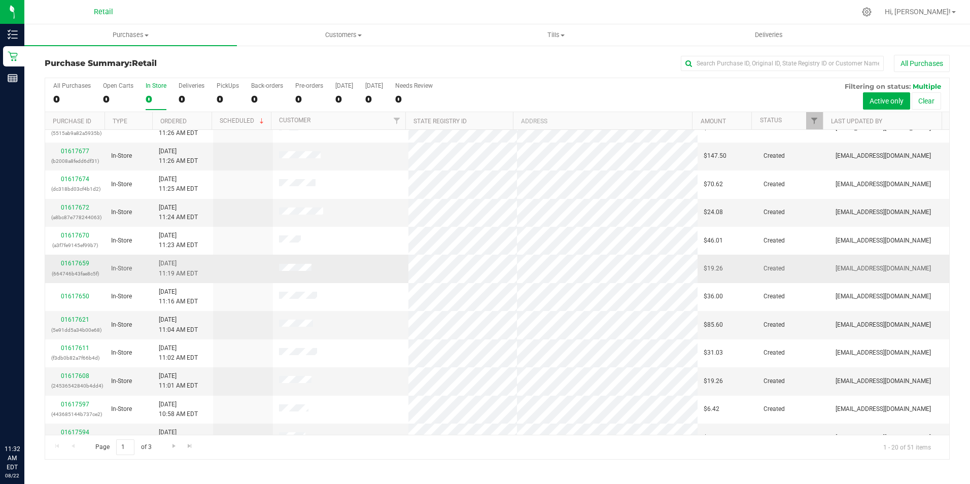
scroll to position [203, 0]
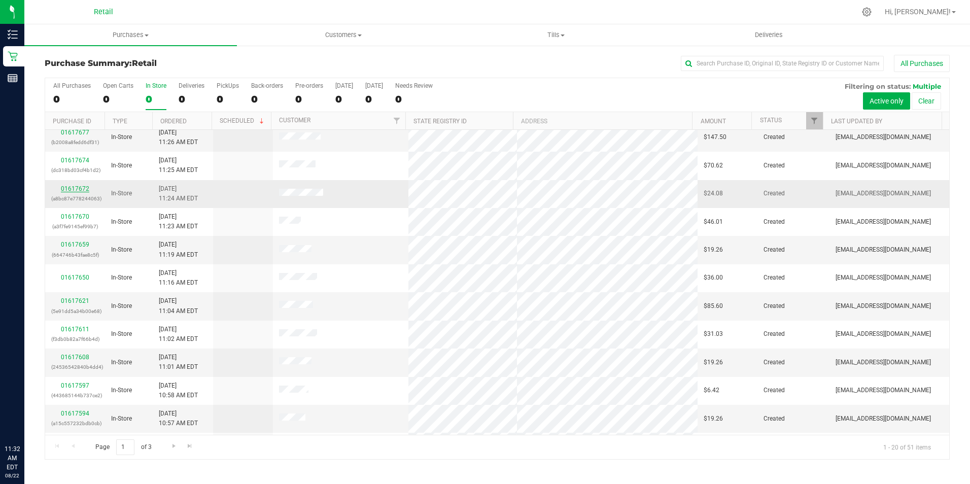
click at [66, 190] on link "01617672" at bounding box center [75, 188] width 28 height 7
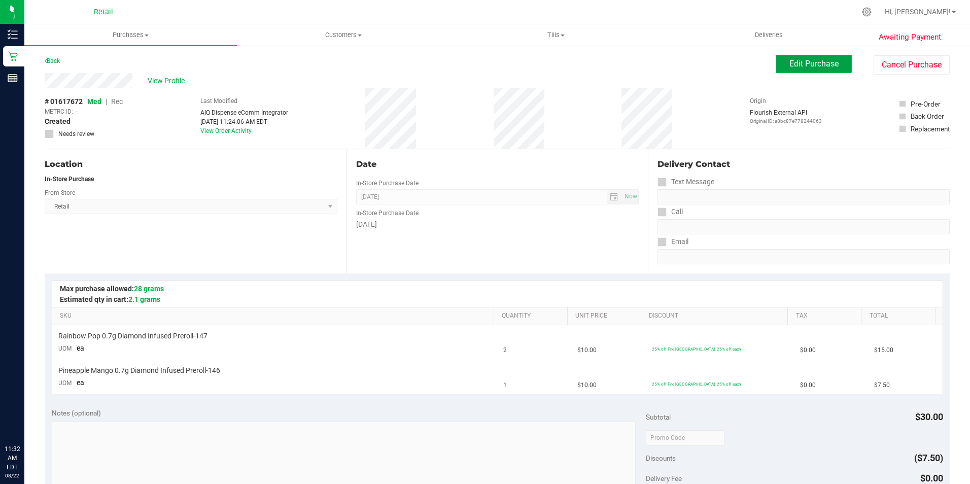
click at [828, 65] on span "Edit Purchase" at bounding box center [814, 64] width 49 height 10
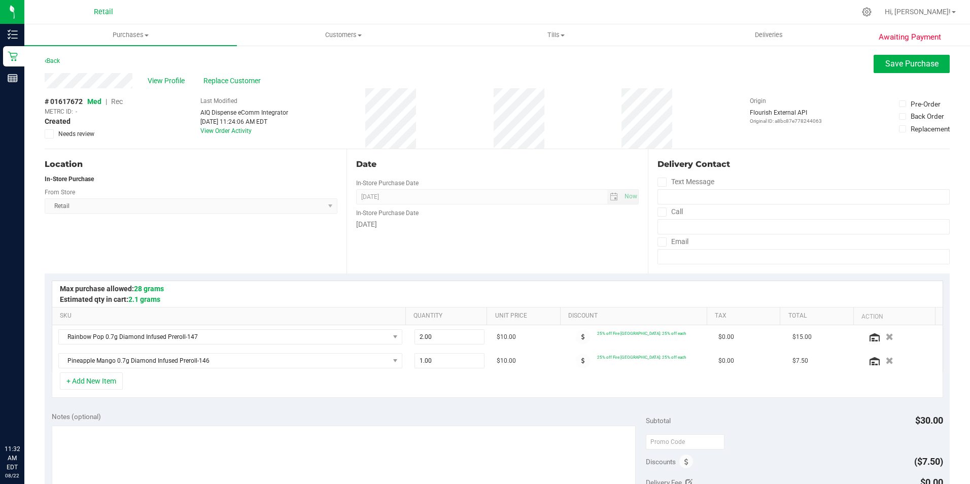
click at [116, 103] on span "Rec" at bounding box center [117, 101] width 12 height 8
click at [920, 72] on button "Save Purchase" at bounding box center [912, 64] width 76 height 18
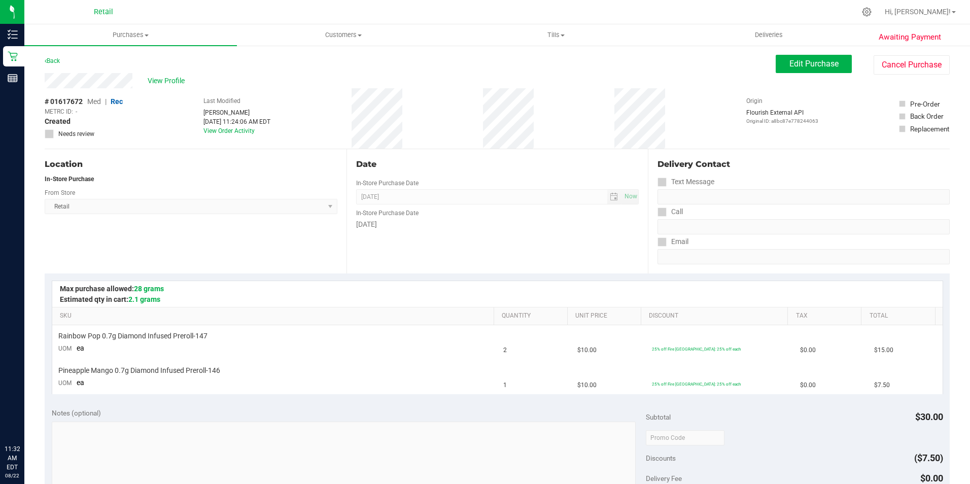
click at [166, 81] on span "View Profile" at bounding box center [168, 81] width 41 height 11
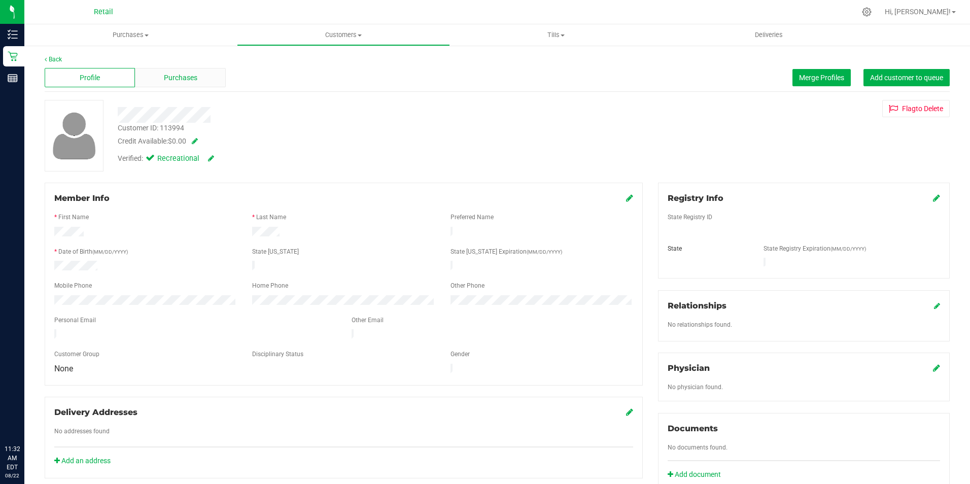
click at [201, 85] on div "Purchases" at bounding box center [180, 77] width 90 height 19
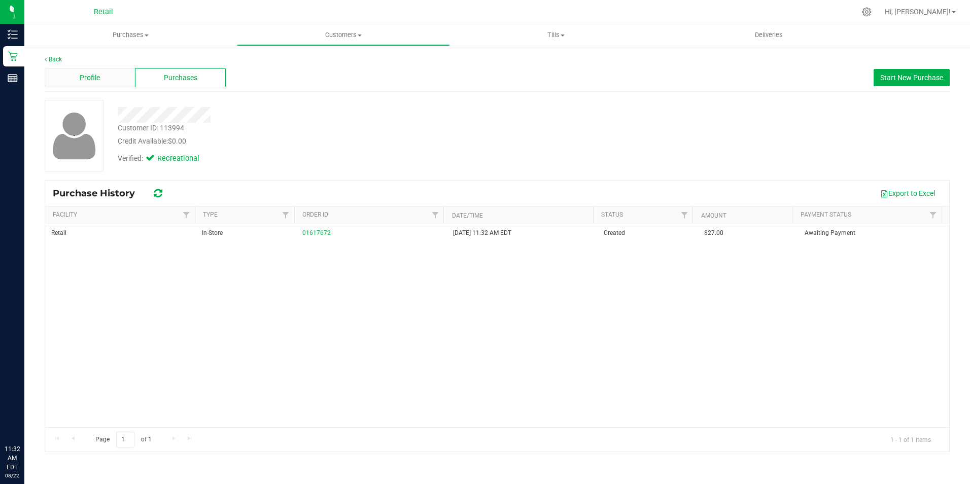
click at [103, 78] on div "Profile" at bounding box center [90, 77] width 90 height 19
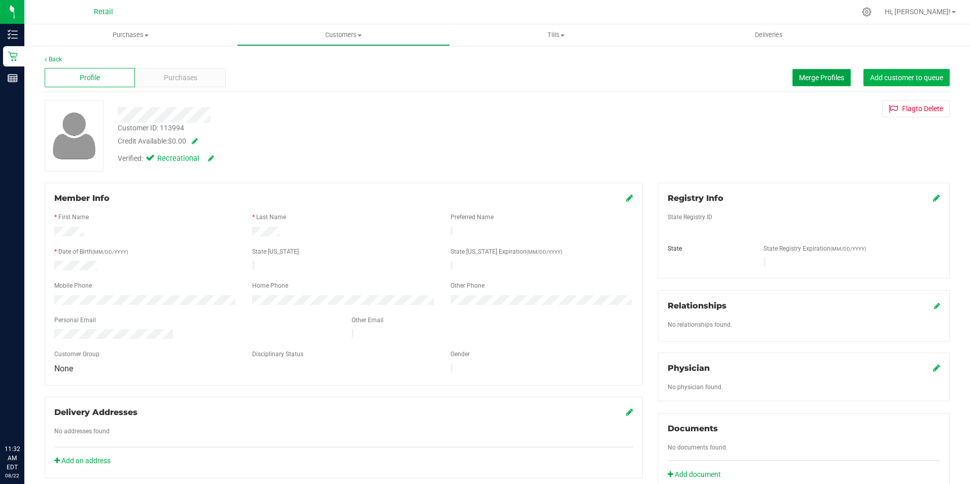
click at [833, 78] on span "Merge Profiles" at bounding box center [821, 78] width 45 height 8
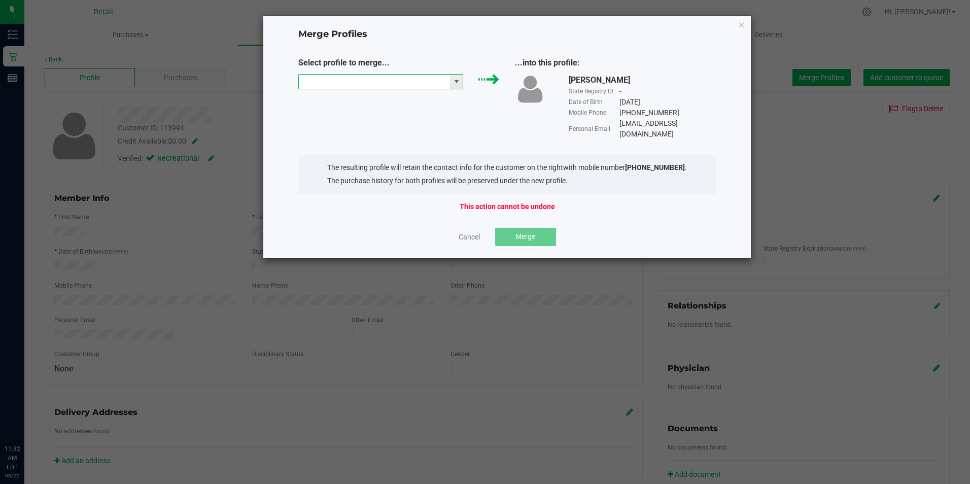
click at [422, 86] on input "NO DATA FOUND" at bounding box center [375, 82] width 152 height 14
type input "y"
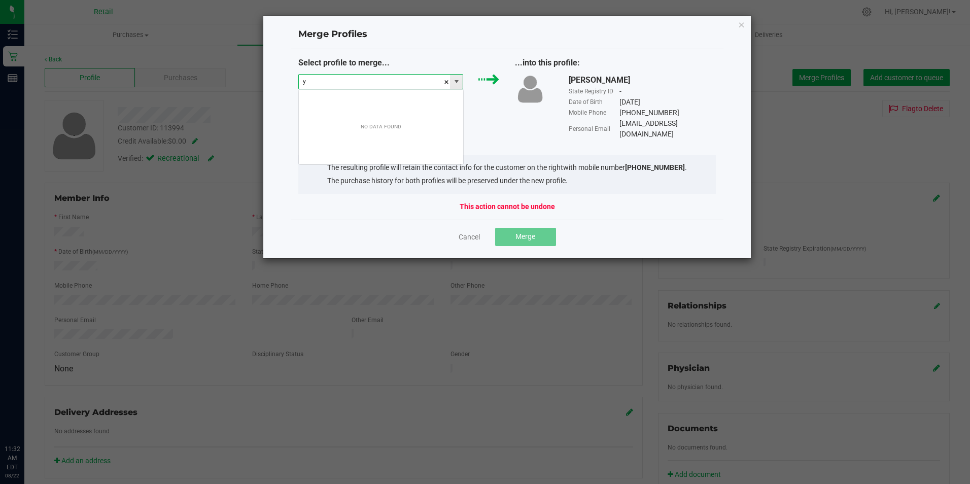
scroll to position [15, 165]
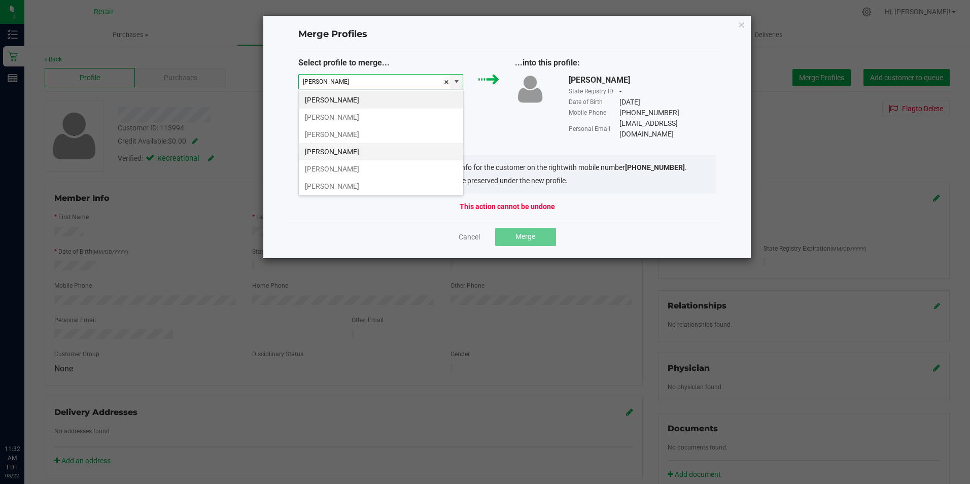
click at [395, 149] on li "Thomas Walters" at bounding box center [381, 151] width 164 height 17
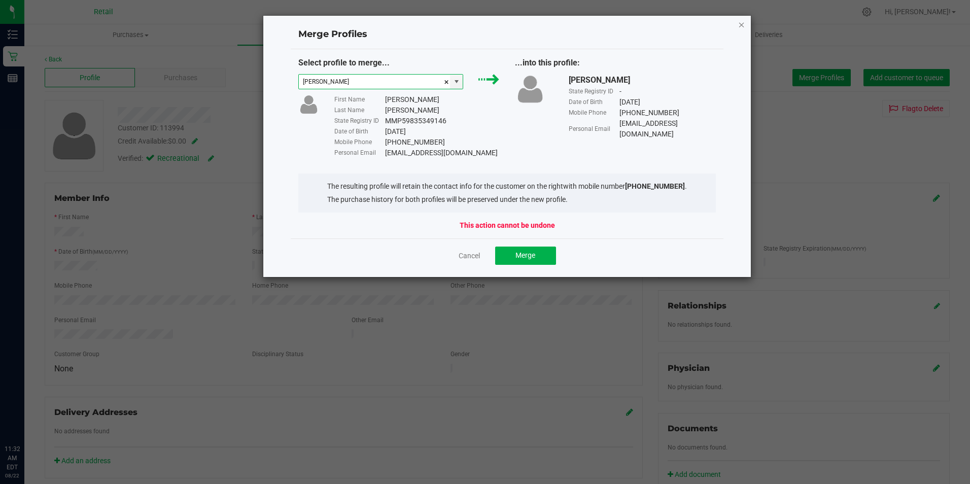
type input "Thomas Walters"
click at [741, 21] on icon "Close" at bounding box center [741, 24] width 7 height 12
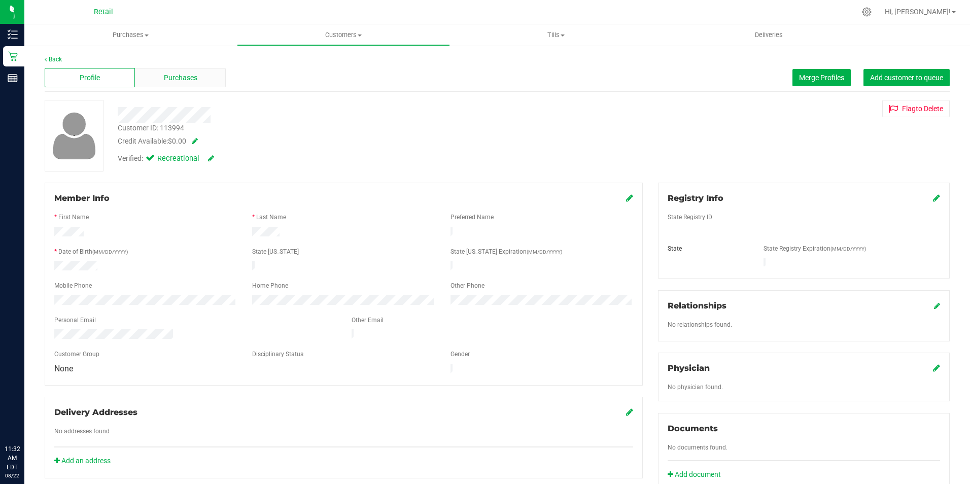
click at [191, 80] on span "Purchases" at bounding box center [180, 78] width 33 height 11
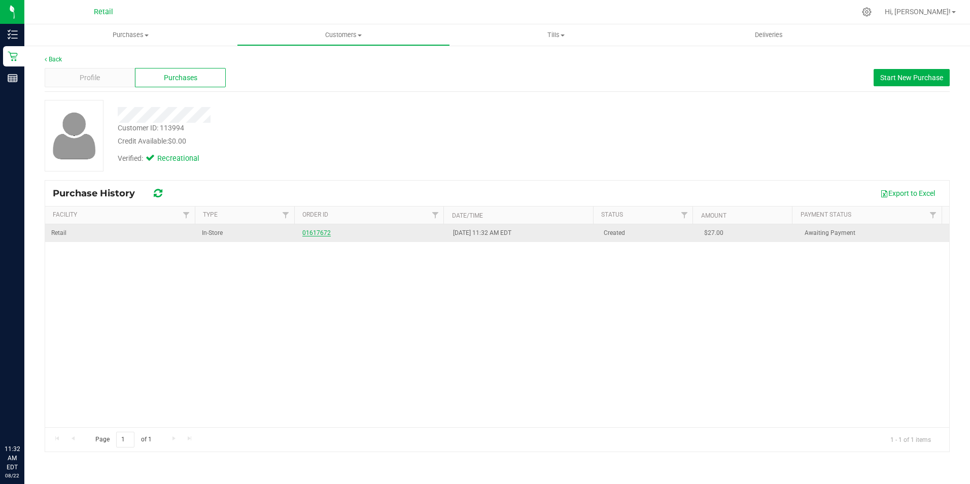
click at [317, 235] on link "01617672" at bounding box center [316, 232] width 28 height 7
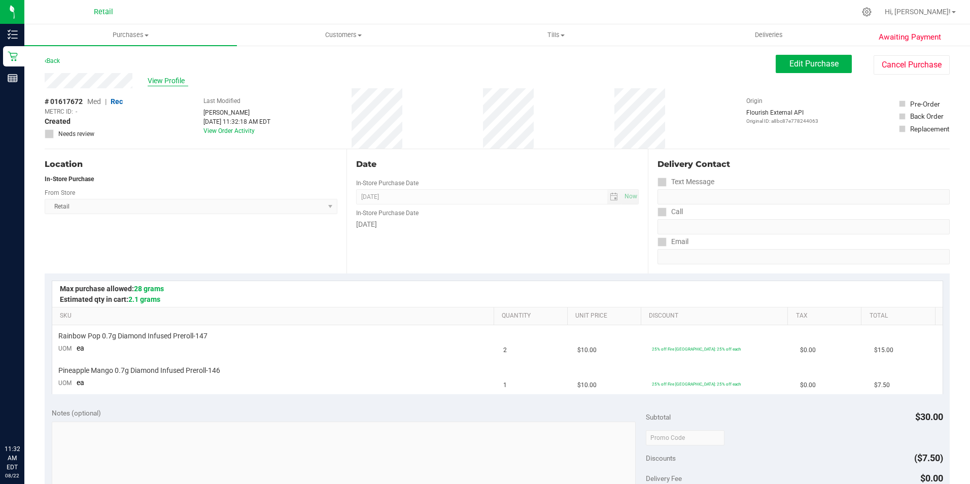
click at [155, 83] on span "View Profile" at bounding box center [168, 81] width 41 height 11
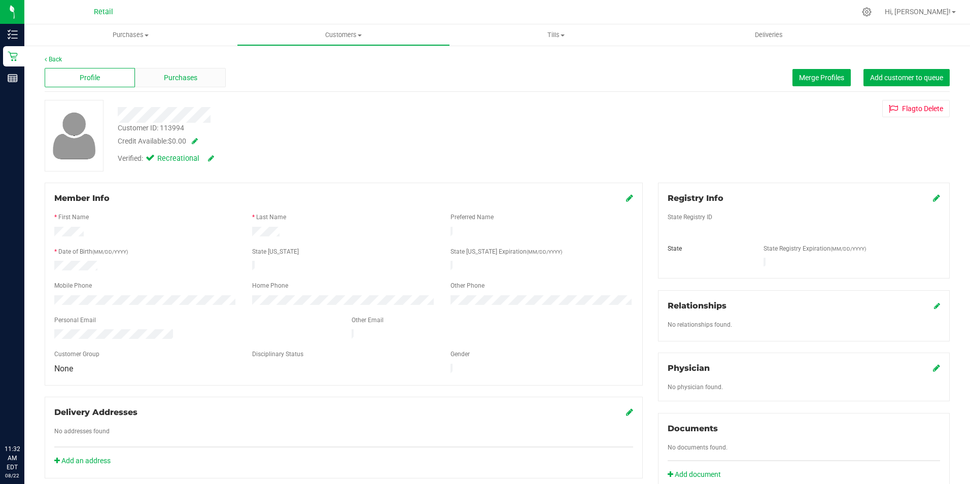
click at [185, 77] on span "Purchases" at bounding box center [180, 78] width 33 height 11
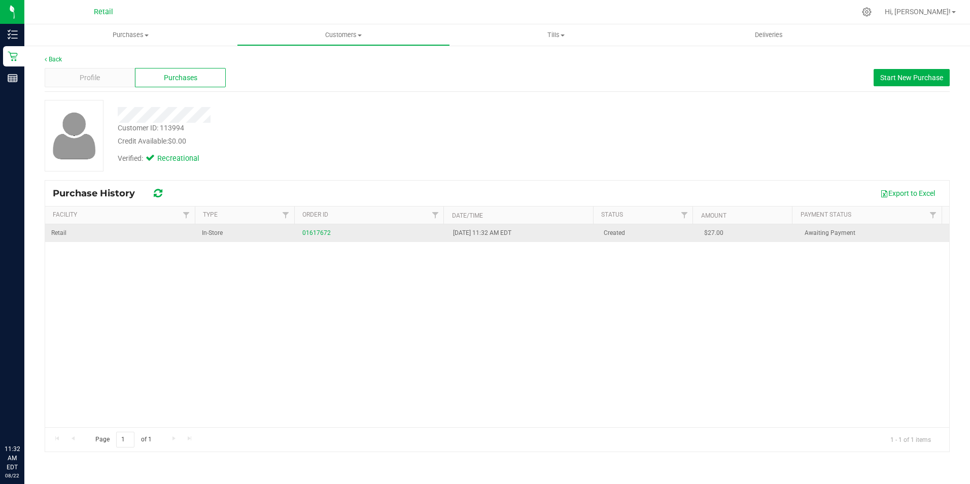
drag, startPoint x: 220, startPoint y: 230, endPoint x: 261, endPoint y: 232, distance: 41.2
click at [220, 230] on span "In-Store" at bounding box center [212, 233] width 21 height 10
click at [313, 230] on link "01617672" at bounding box center [316, 232] width 28 height 7
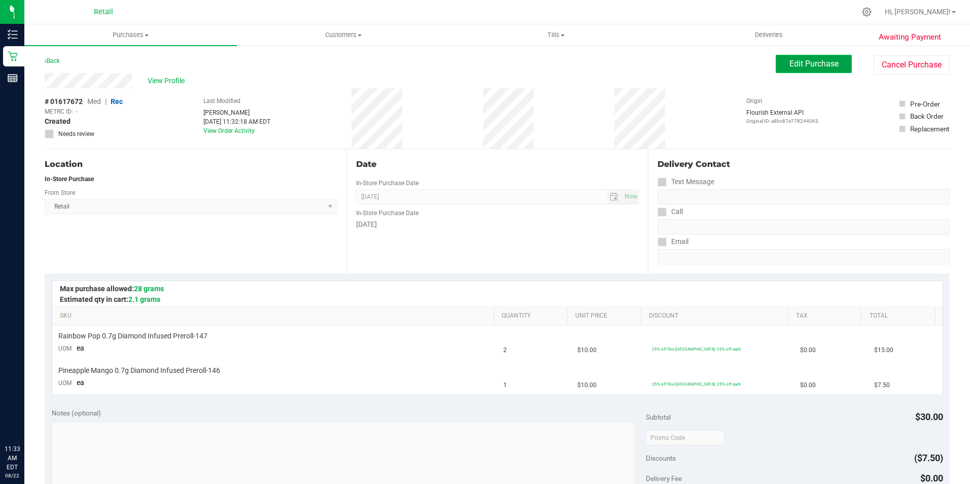
click at [828, 67] on span "Edit Purchase" at bounding box center [814, 64] width 49 height 10
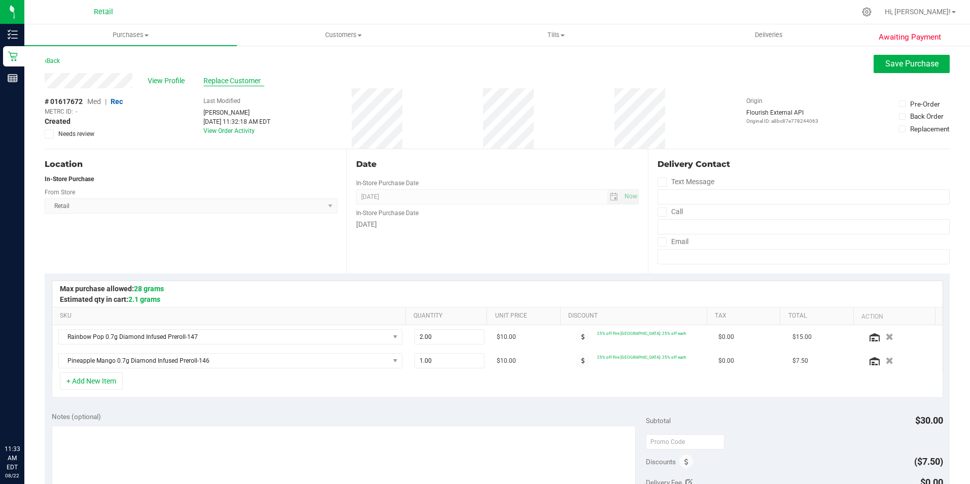
click at [236, 76] on span "Replace Customer" at bounding box center [234, 81] width 61 height 11
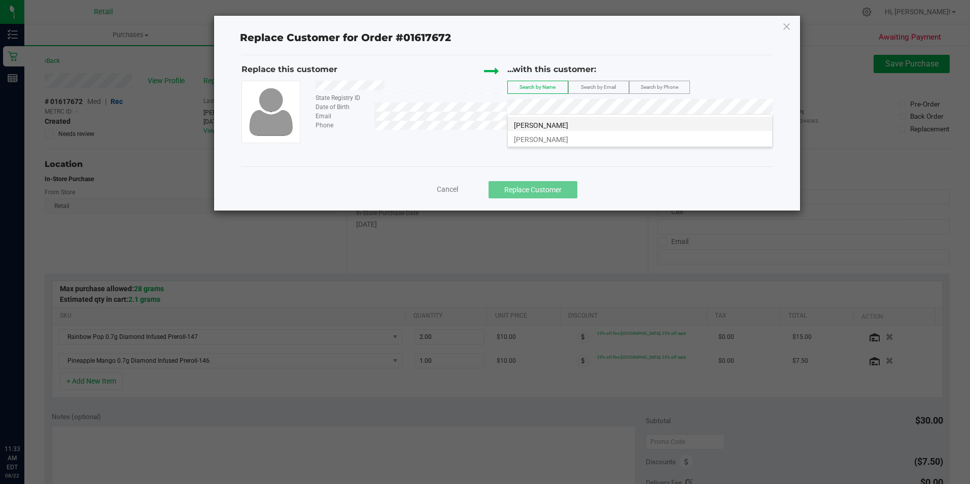
click at [572, 122] on li "Thomas Walters" at bounding box center [640, 124] width 264 height 14
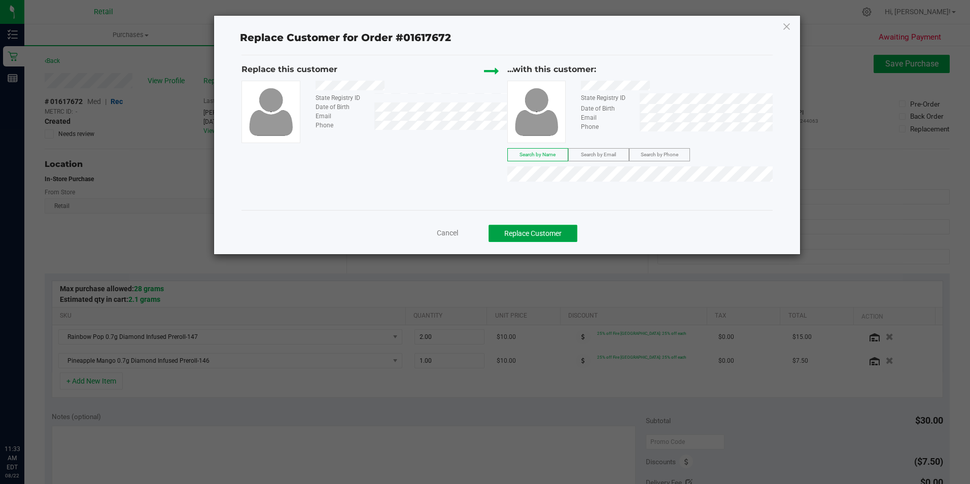
click at [541, 235] on button "Replace Customer" at bounding box center [533, 233] width 89 height 17
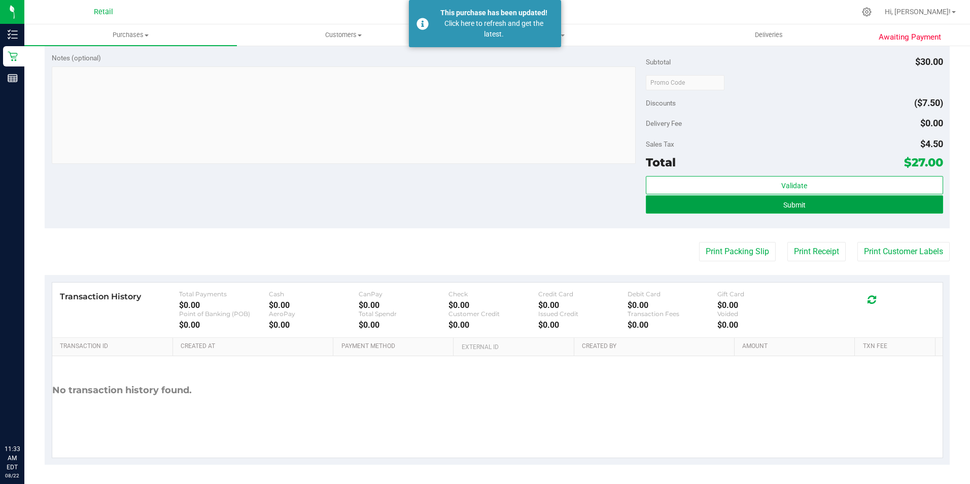
click at [728, 211] on button "Submit" at bounding box center [794, 204] width 297 height 18
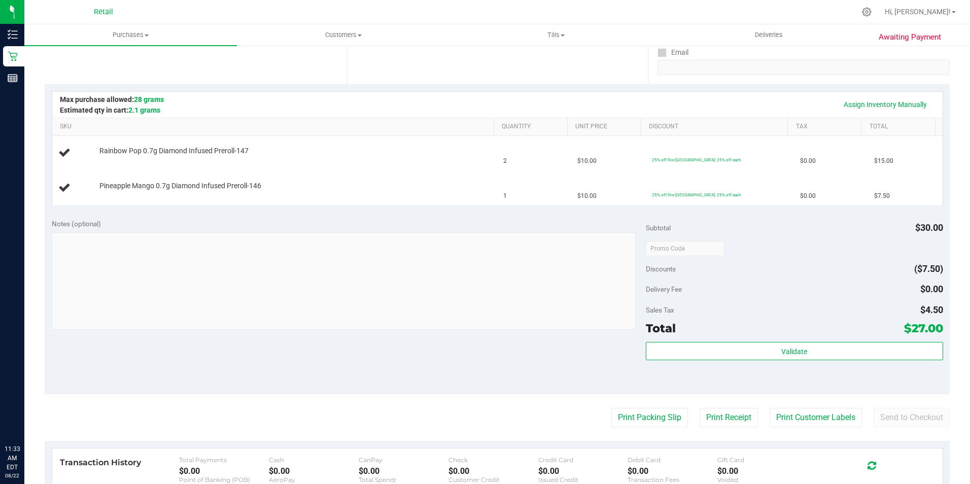
scroll to position [197, 0]
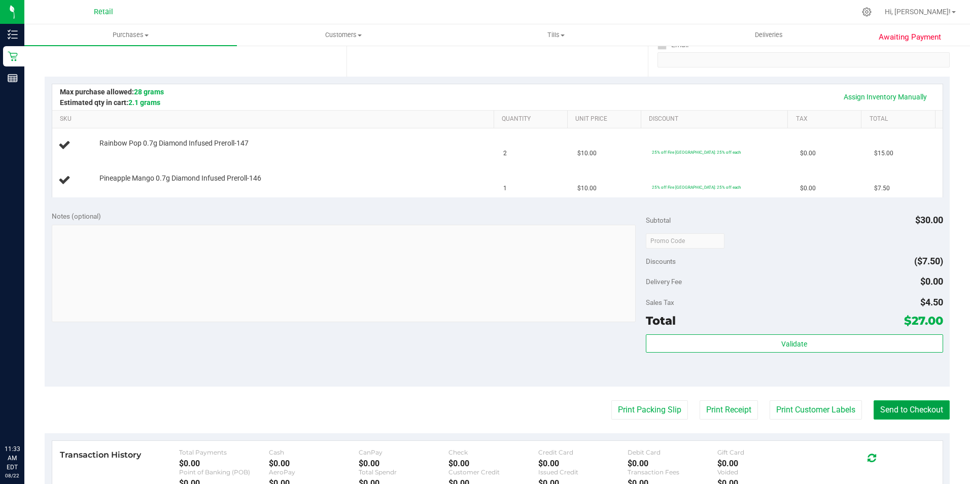
click at [915, 412] on button "Send to Checkout" at bounding box center [912, 409] width 76 height 19
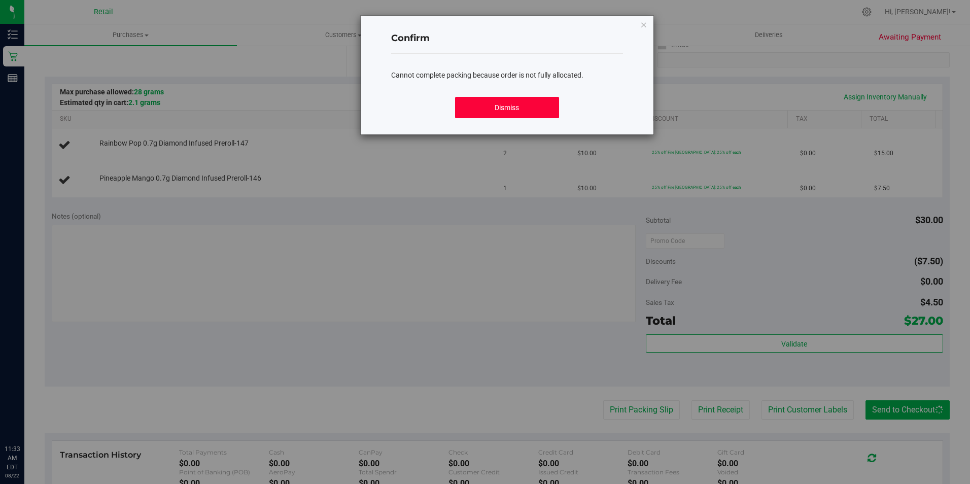
click at [520, 111] on button "Dismiss" at bounding box center [507, 107] width 104 height 21
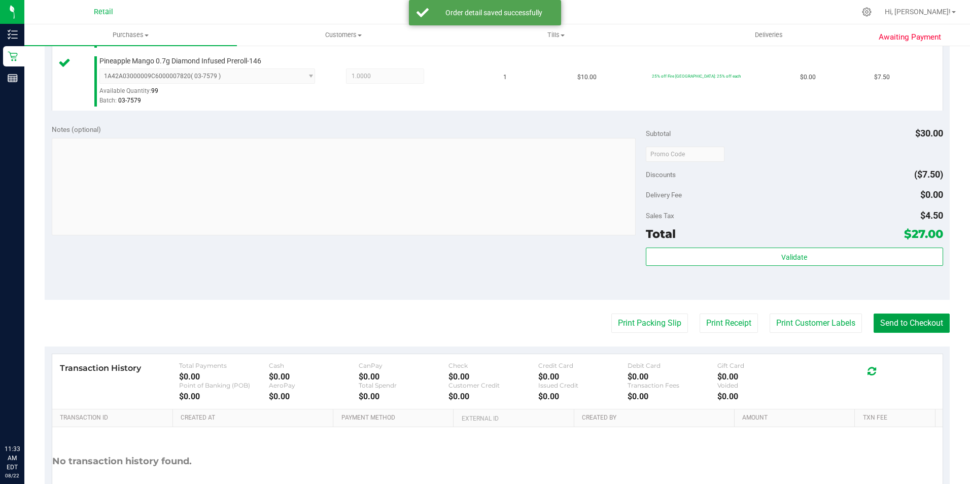
scroll to position [335, 0]
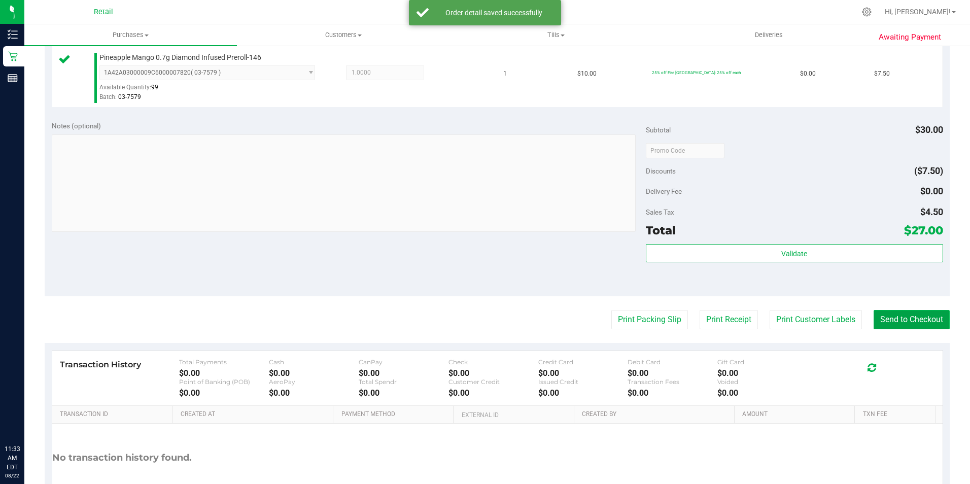
click at [901, 317] on button "Send to Checkout" at bounding box center [912, 319] width 76 height 19
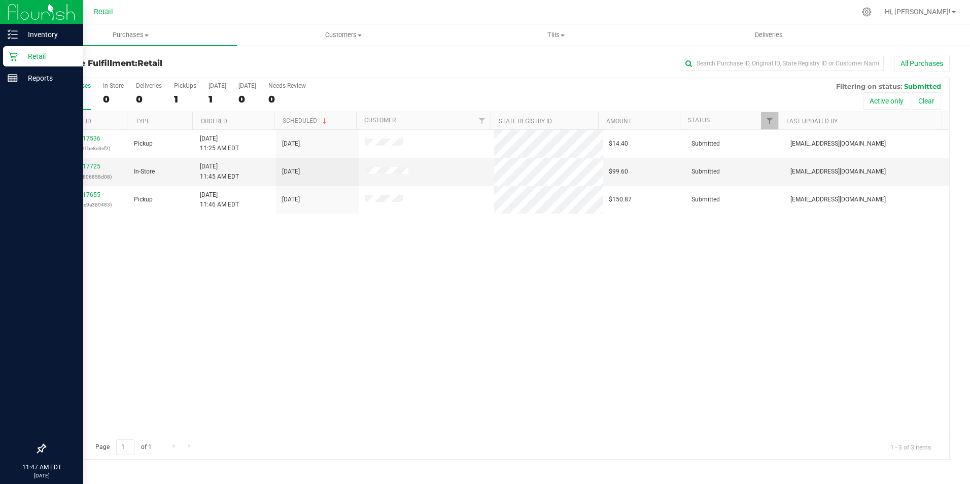
click at [10, 65] on div "Retail" at bounding box center [43, 56] width 80 height 20
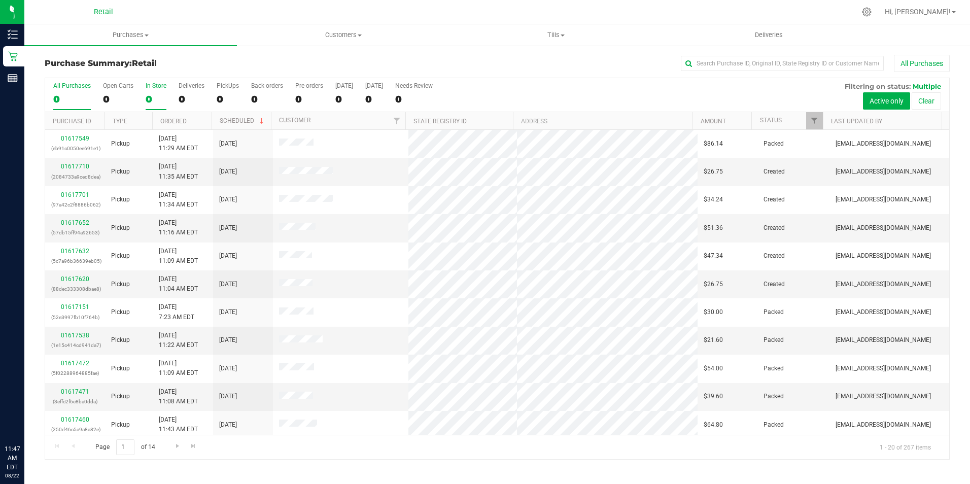
click at [148, 94] on div "0" at bounding box center [156, 99] width 21 height 12
click at [0, 0] on input "In Store 0" at bounding box center [0, 0] width 0 height 0
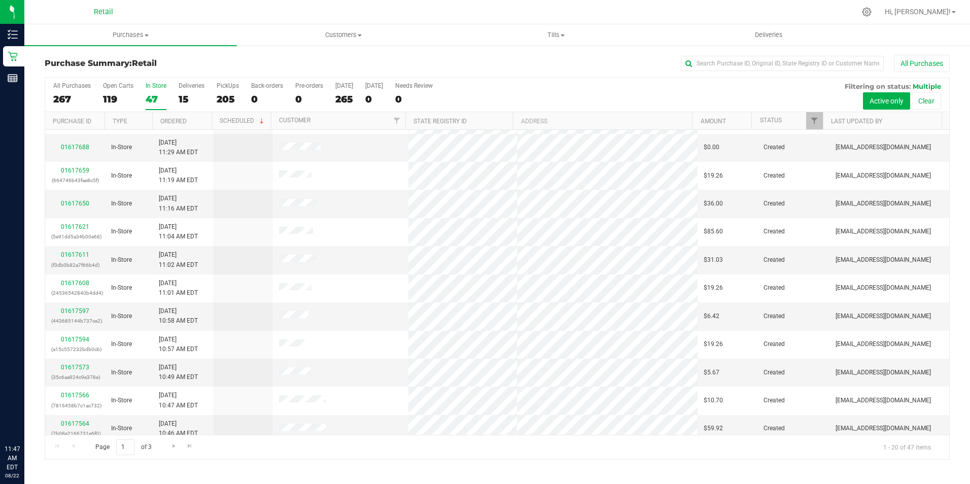
scroll to position [257, 0]
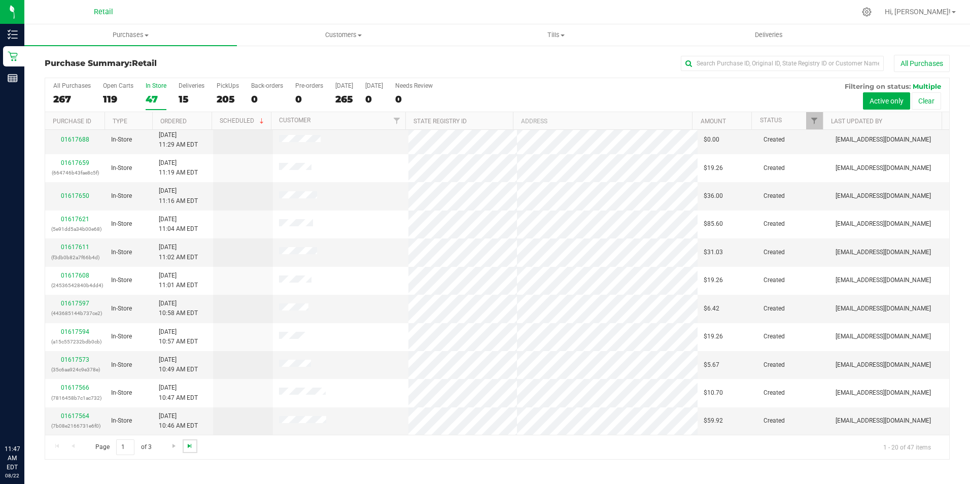
click at [189, 447] on span "Go to the last page" at bounding box center [190, 446] width 8 height 8
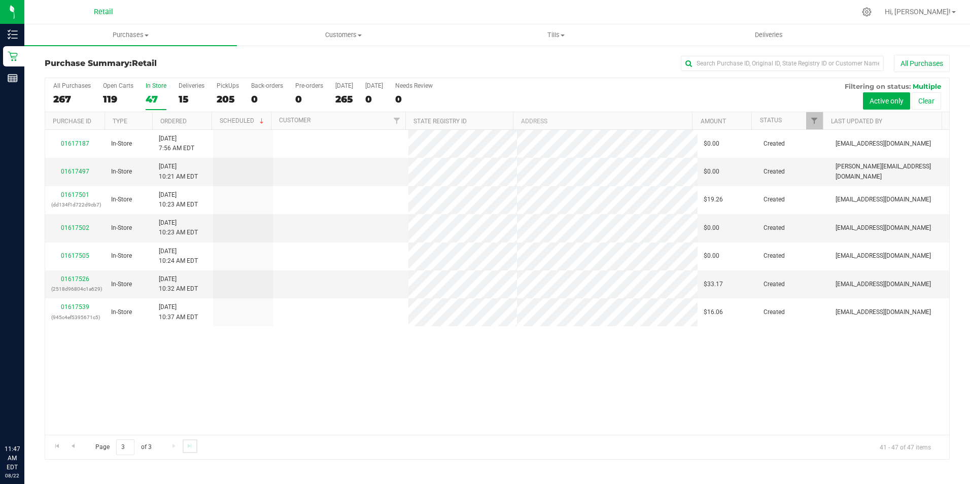
scroll to position [0, 0]
click at [71, 445] on span "Go to the previous page" at bounding box center [73, 446] width 8 height 8
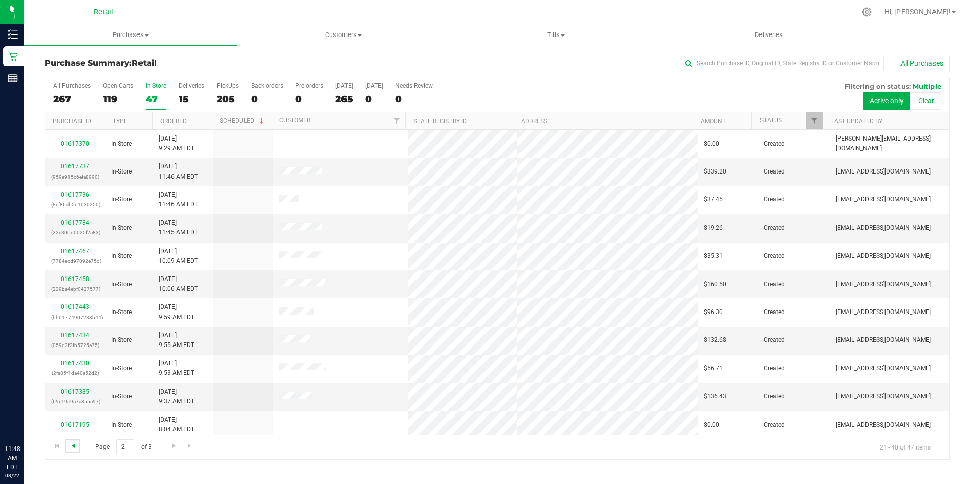
click at [71, 444] on span "Go to the previous page" at bounding box center [73, 446] width 8 height 8
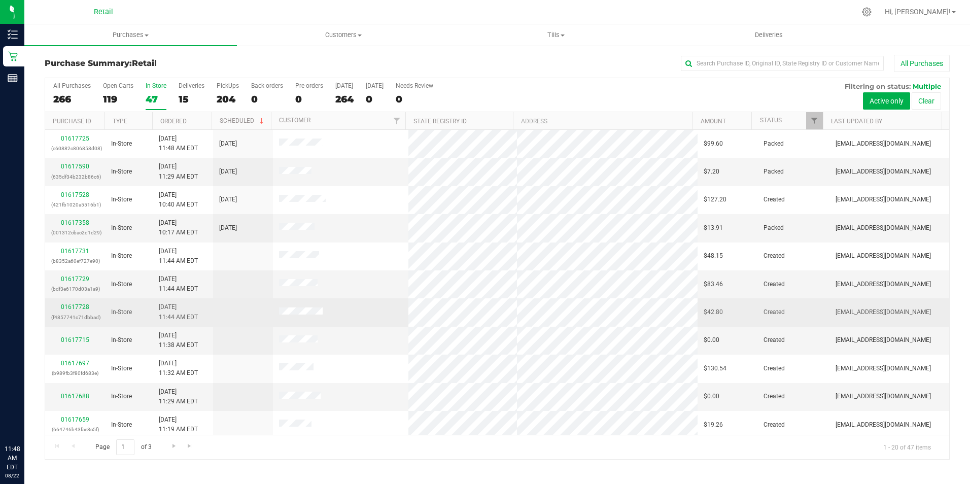
click at [72, 302] on td "01617728 (f4857741c71dbbad)" at bounding box center [75, 312] width 60 height 28
click at [72, 303] on link "01617728" at bounding box center [75, 306] width 28 height 7
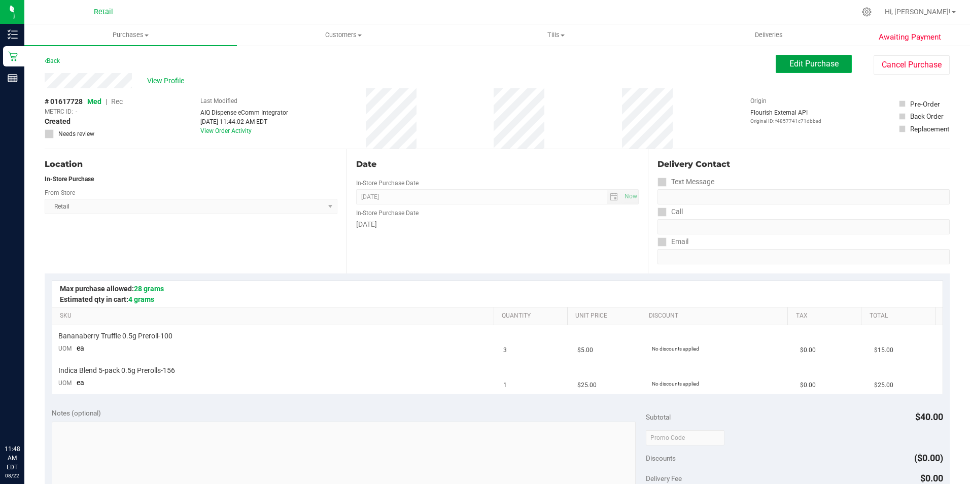
click at [793, 67] on span "Edit Purchase" at bounding box center [814, 64] width 49 height 10
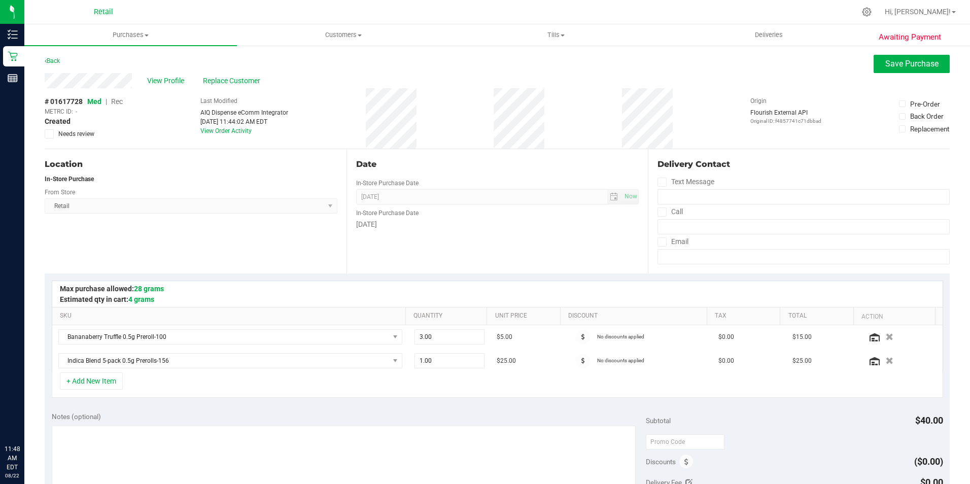
click at [121, 98] on span "Rec" at bounding box center [117, 101] width 12 height 8
click at [917, 58] on button "Save Purchase" at bounding box center [912, 64] width 76 height 18
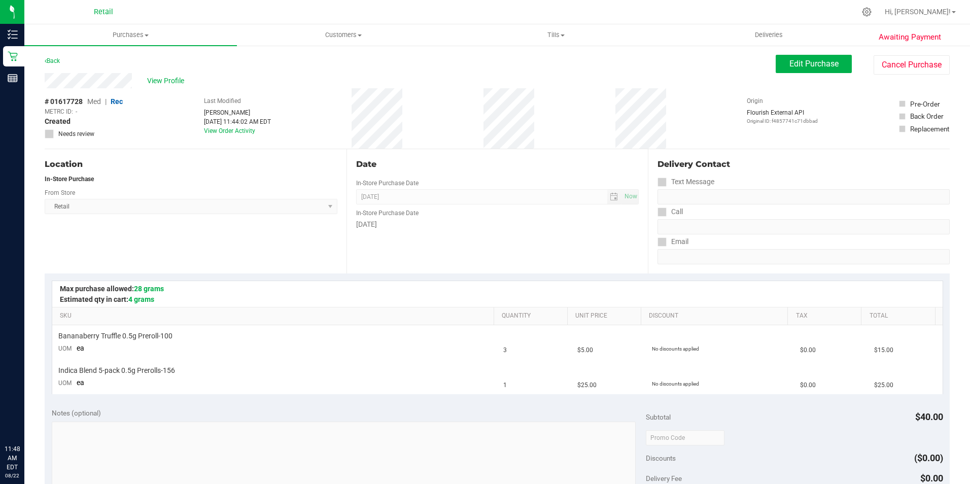
click at [163, 83] on span "View Profile" at bounding box center [167, 81] width 41 height 11
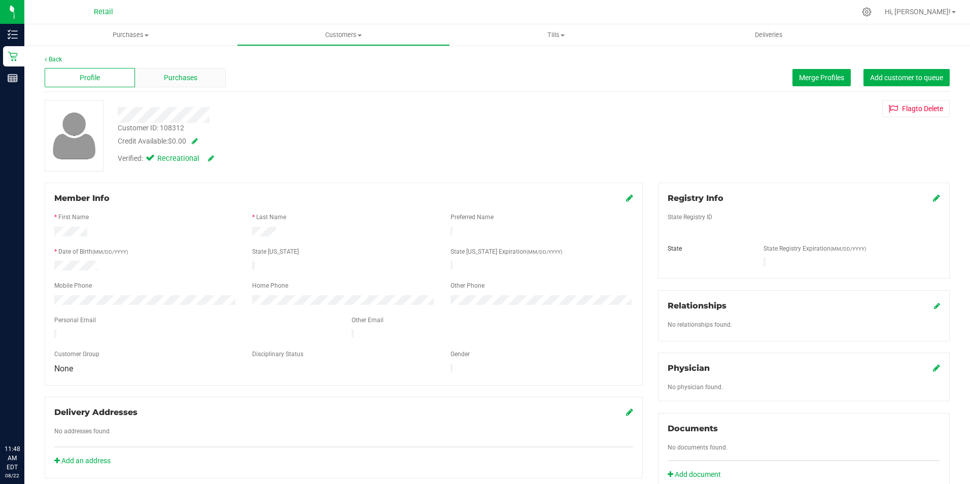
click at [215, 83] on div "Purchases" at bounding box center [180, 77] width 90 height 19
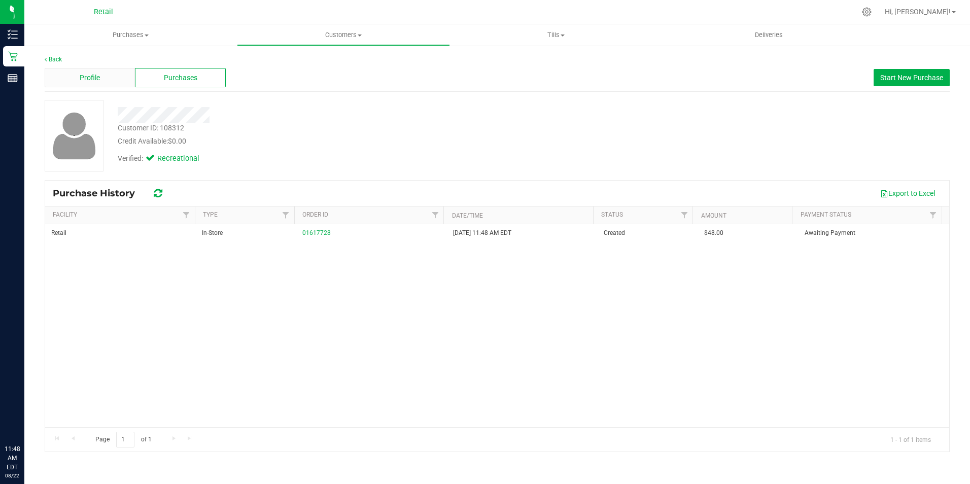
click at [107, 86] on div "Profile" at bounding box center [90, 77] width 90 height 19
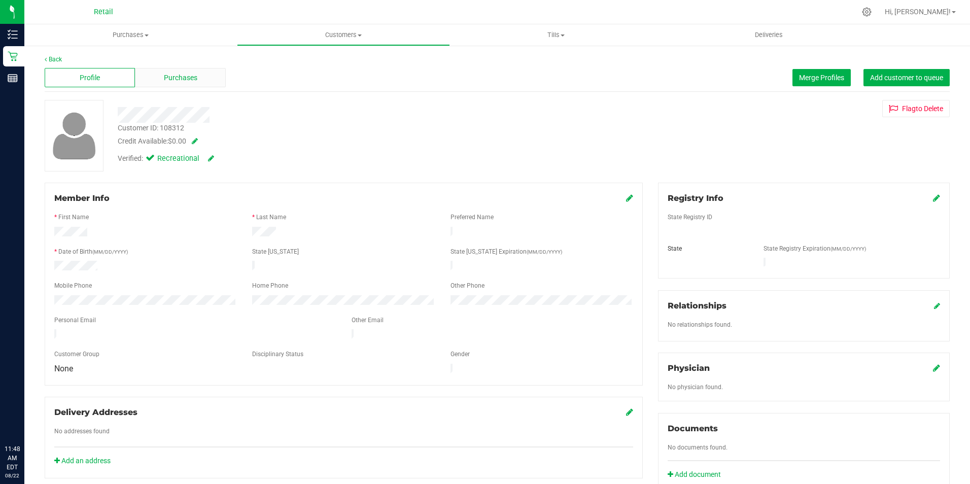
click at [166, 76] on span "Purchases" at bounding box center [180, 78] width 33 height 11
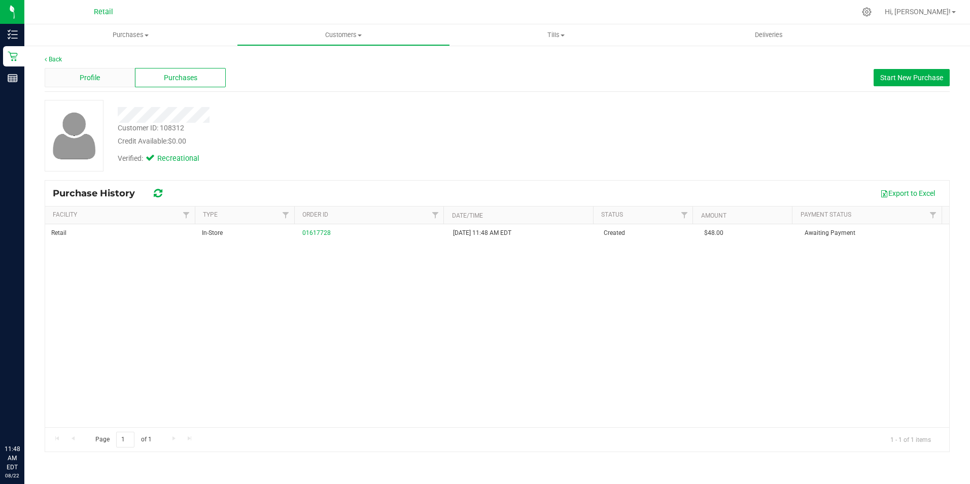
click at [113, 78] on div "Profile" at bounding box center [90, 77] width 90 height 19
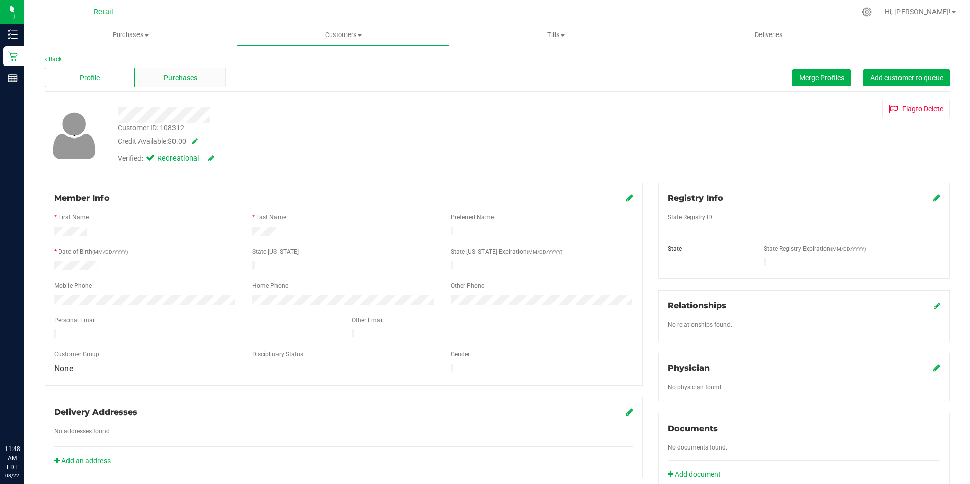
click at [166, 82] on span "Purchases" at bounding box center [180, 78] width 33 height 11
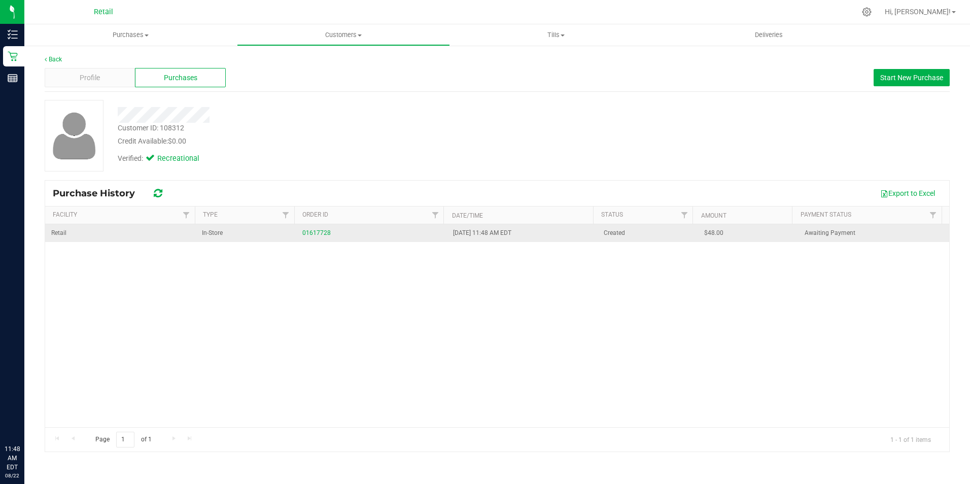
click at [315, 229] on div "01617728" at bounding box center [371, 233] width 139 height 10
click at [313, 233] on link "01617728" at bounding box center [316, 232] width 28 height 7
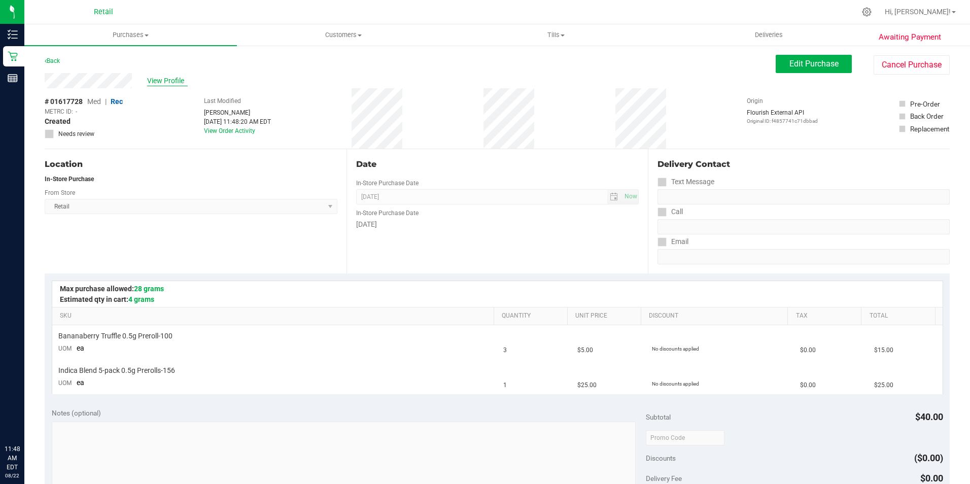
click at [175, 85] on span "View Profile" at bounding box center [167, 81] width 41 height 11
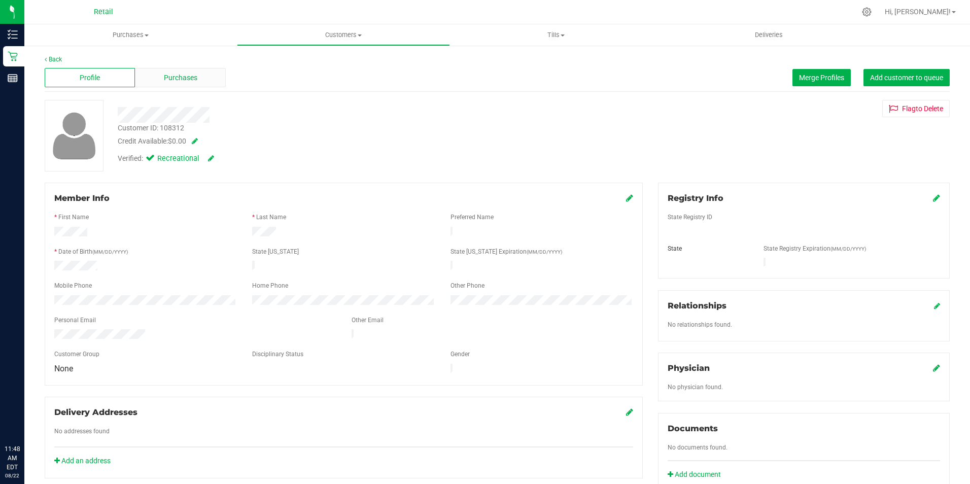
click at [199, 76] on div "Purchases" at bounding box center [180, 77] width 90 height 19
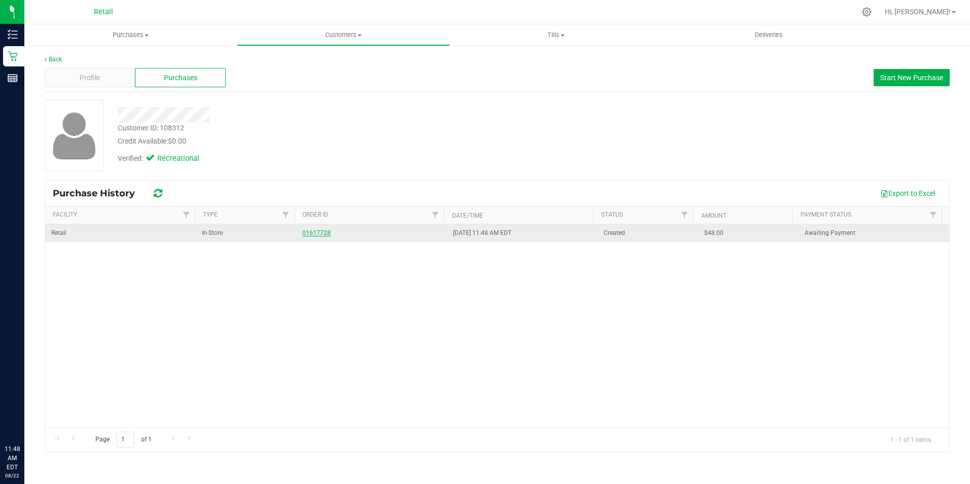
click at [314, 235] on link "01617728" at bounding box center [316, 232] width 28 height 7
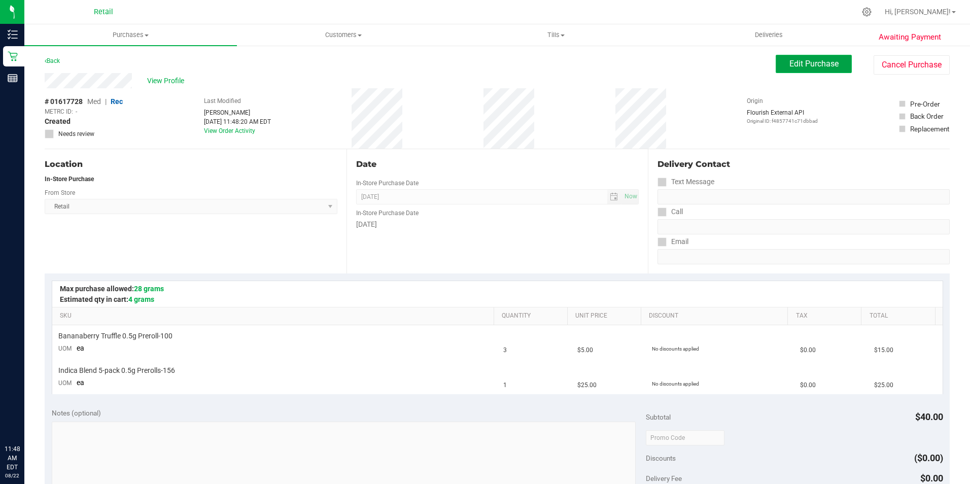
click at [826, 71] on button "Edit Purchase" at bounding box center [814, 64] width 76 height 18
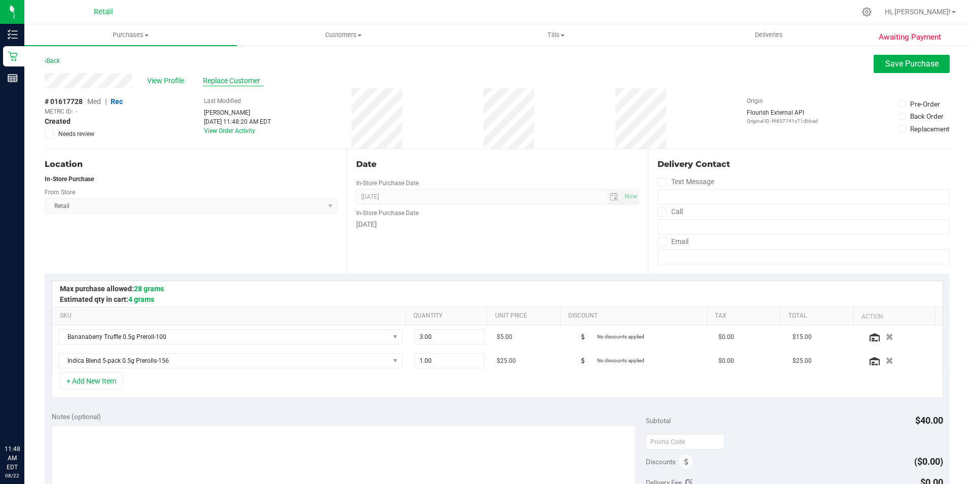
click at [235, 79] on span "Replace Customer" at bounding box center [233, 81] width 61 height 11
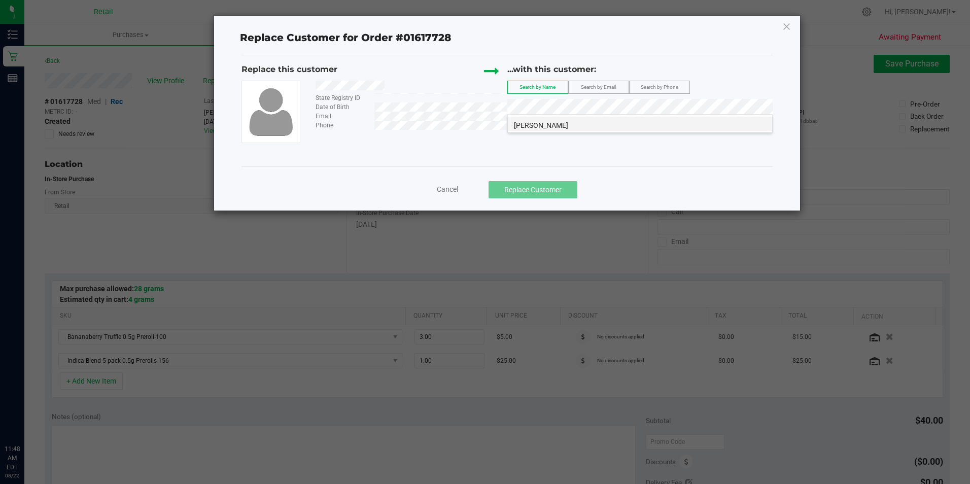
click at [563, 121] on span "Elizabeth Tomar" at bounding box center [541, 125] width 54 height 8
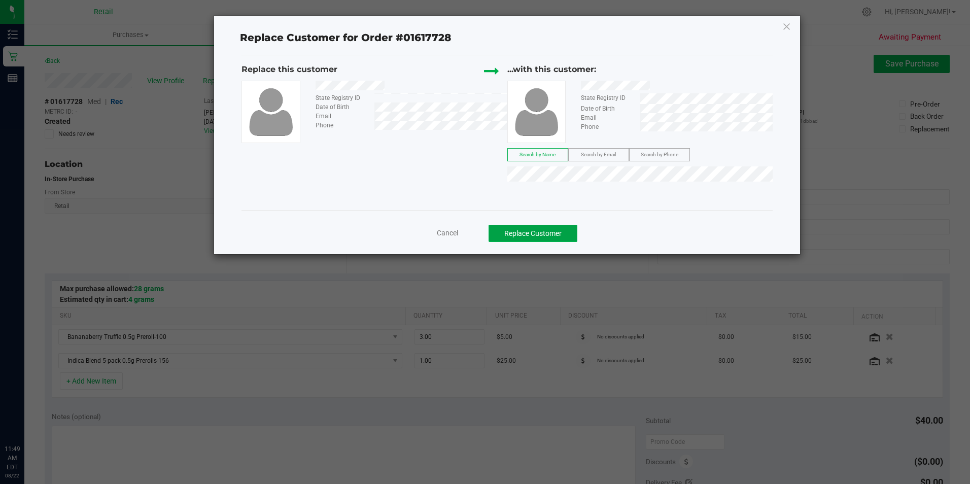
click at [540, 235] on button "Replace Customer" at bounding box center [533, 233] width 89 height 17
click at [536, 232] on button "Replace Customer" at bounding box center [533, 233] width 89 height 17
click at [534, 240] on button "Replace Customer" at bounding box center [533, 233] width 89 height 17
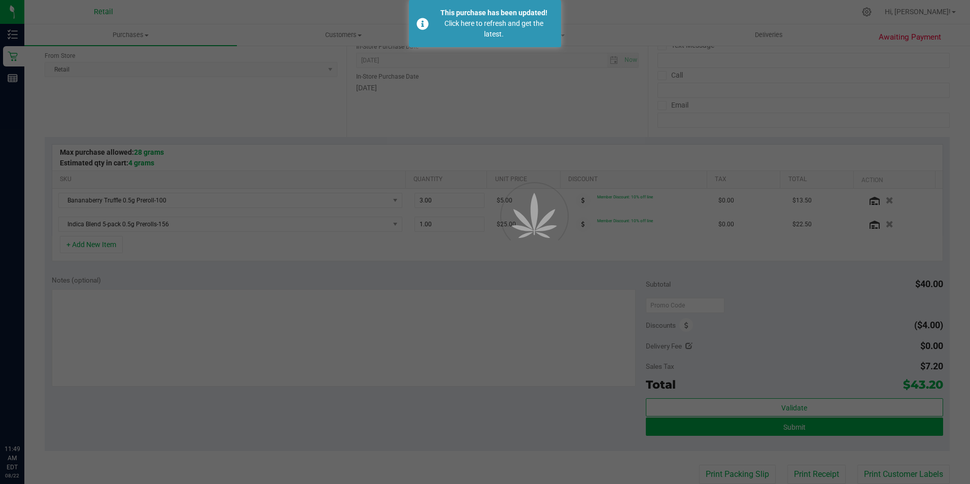
scroll to position [152, 0]
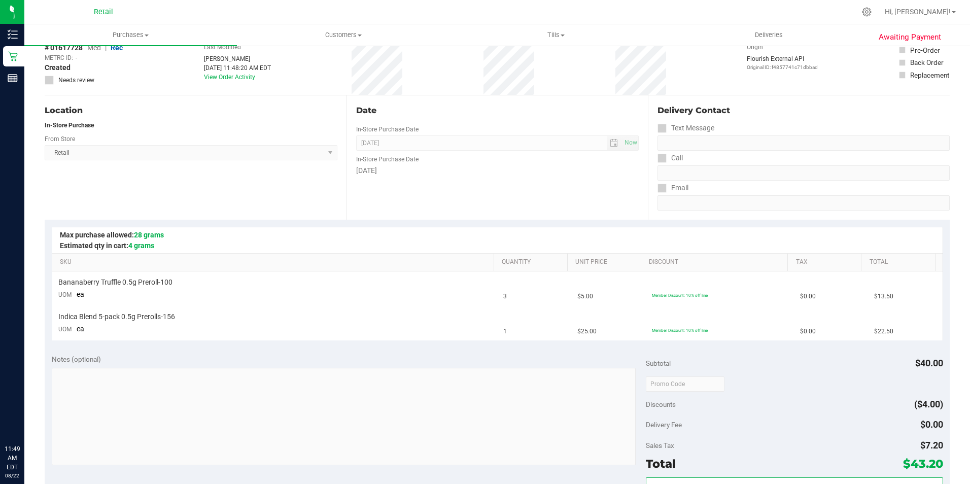
scroll to position [152, 0]
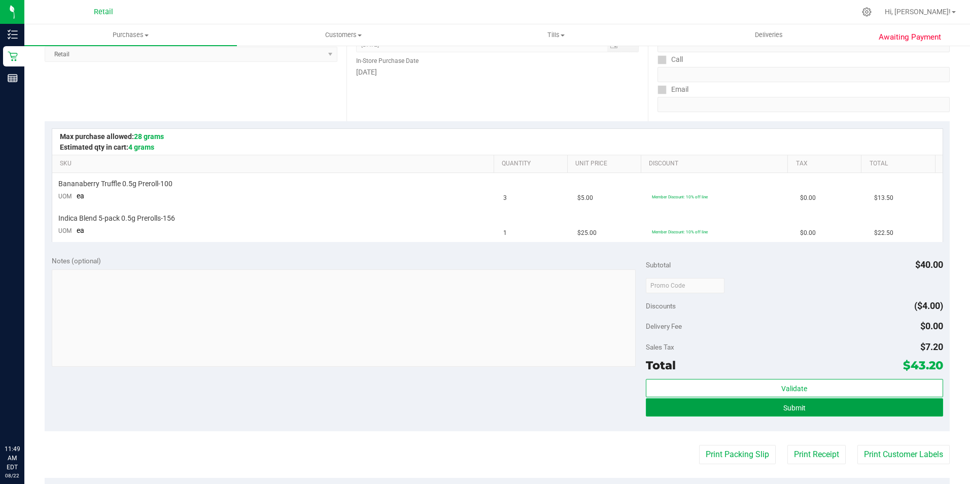
click at [698, 413] on button "Submit" at bounding box center [794, 407] width 297 height 18
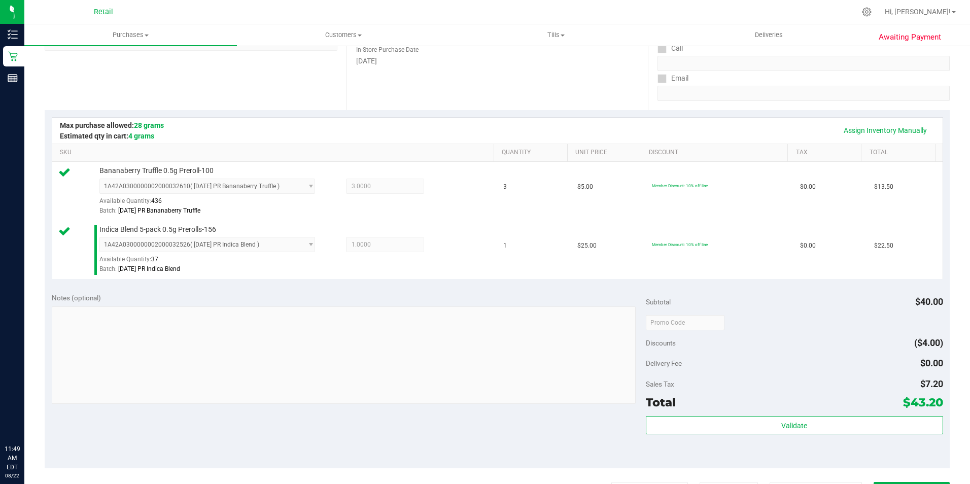
scroll to position [186, 0]
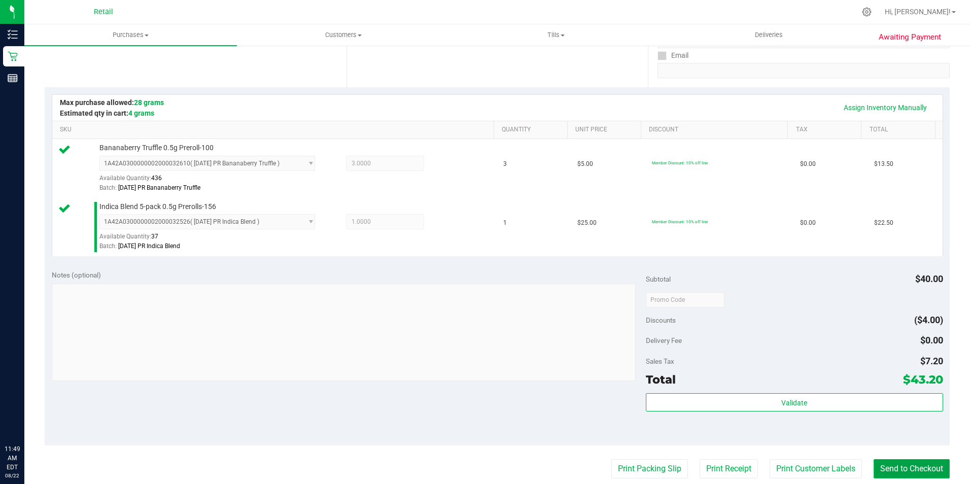
click at [918, 472] on button "Send to Checkout" at bounding box center [912, 468] width 76 height 19
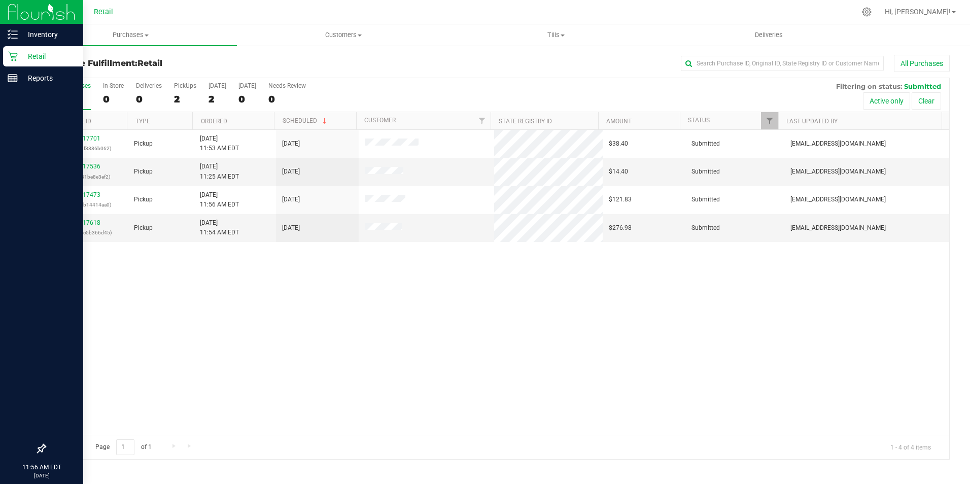
click at [17, 54] on icon at bounding box center [13, 57] width 10 height 10
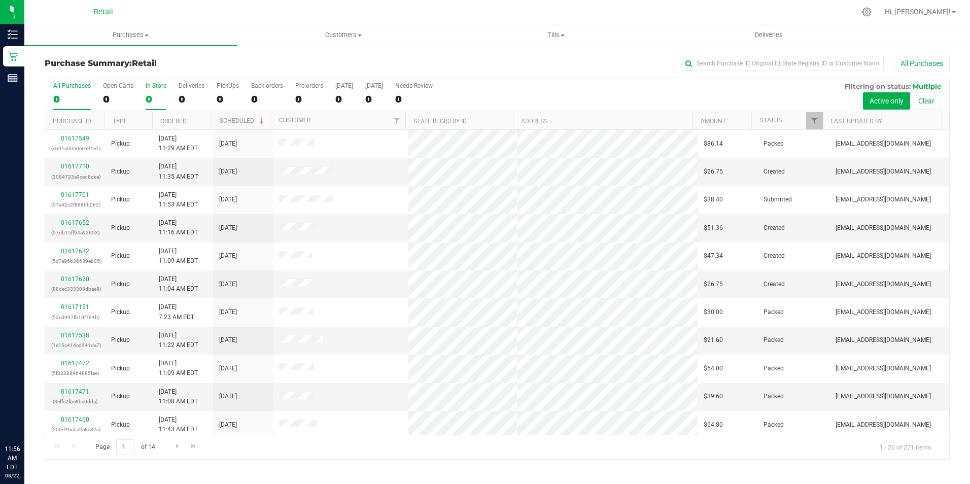
click at [152, 98] on div "0" at bounding box center [156, 99] width 21 height 12
click at [0, 0] on input "In Store 0" at bounding box center [0, 0] width 0 height 0
click at [351, 33] on span "Customers" at bounding box center [344, 34] width 212 height 9
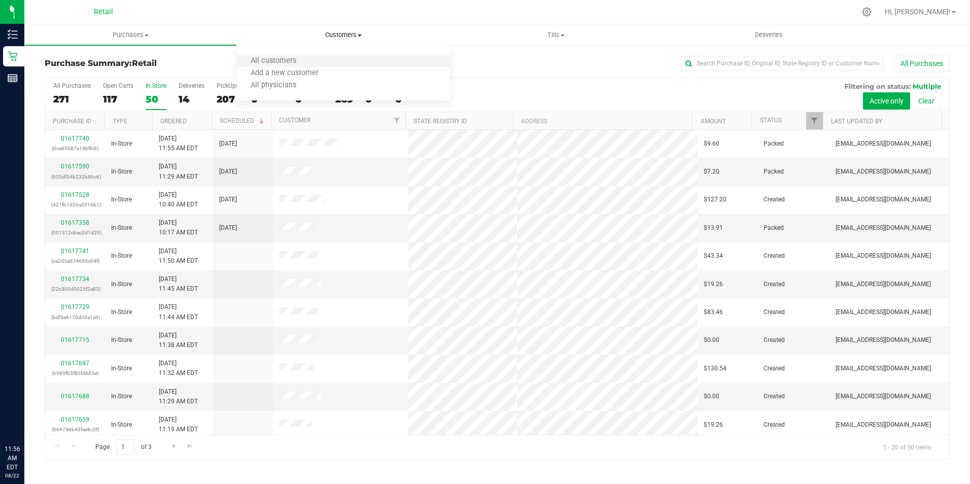
click at [328, 64] on li "All customers" at bounding box center [343, 61] width 213 height 12
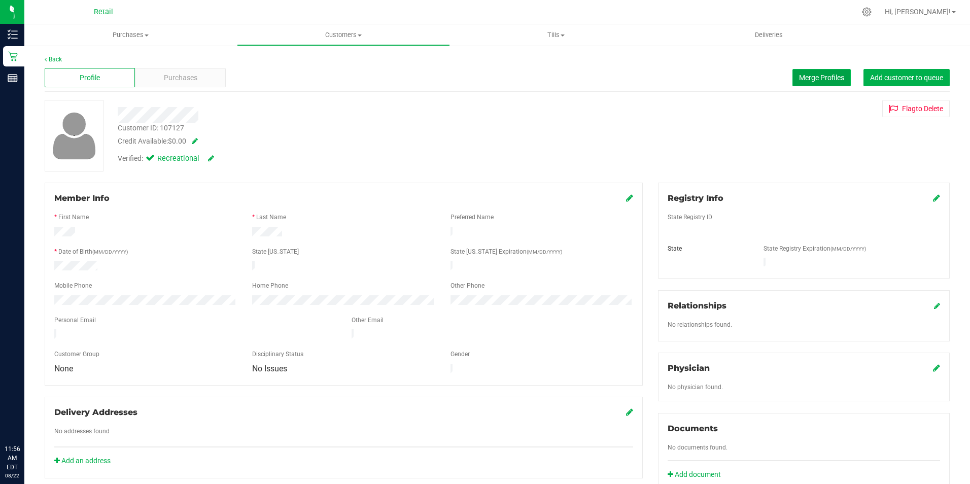
click at [820, 81] on span "Merge Profiles" at bounding box center [821, 78] width 45 height 8
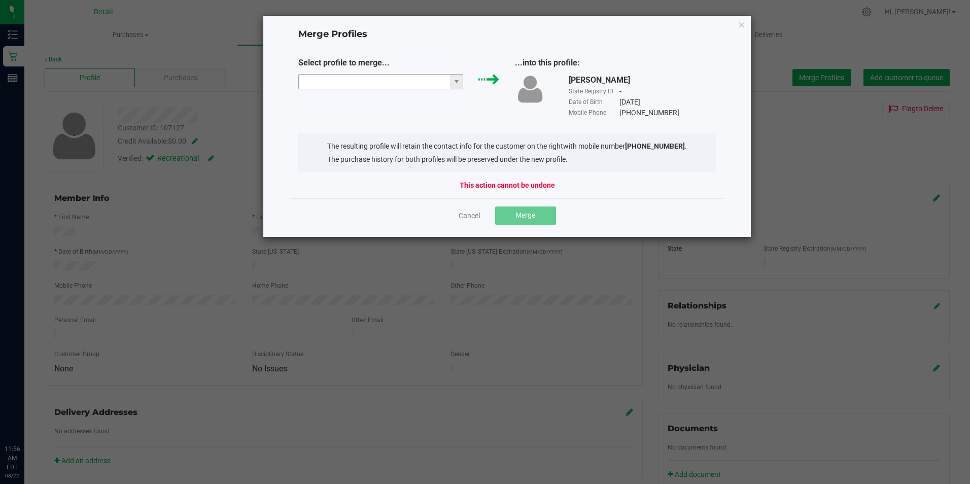
click at [356, 84] on input "NO DATA FOUND" at bounding box center [375, 82] width 152 height 14
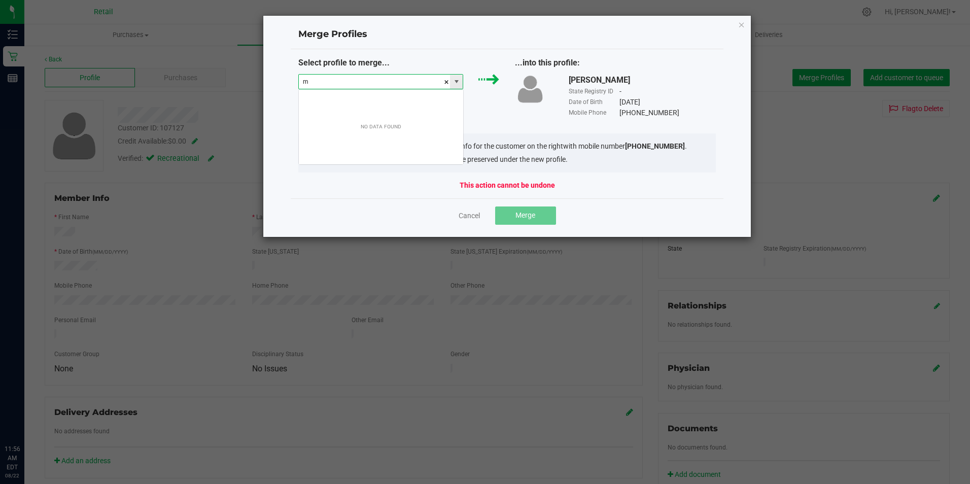
scroll to position [15, 165]
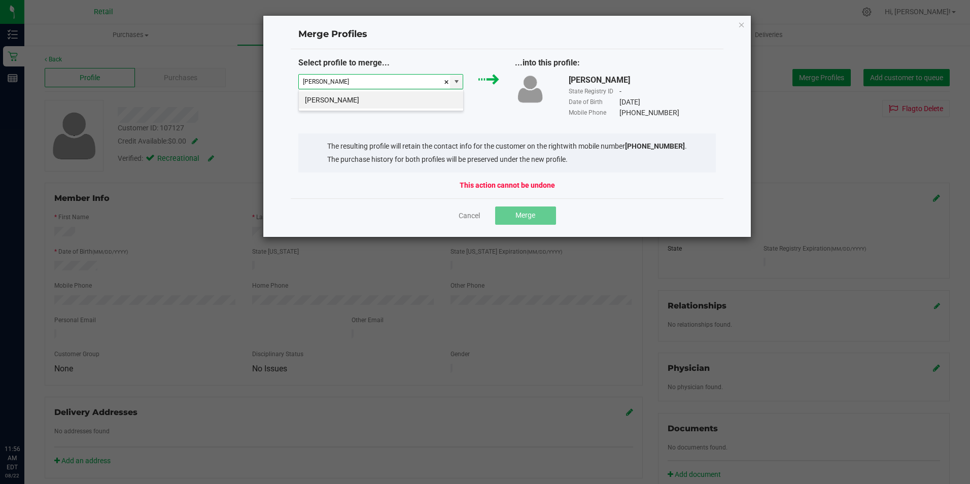
click at [408, 110] on div "Maria Barbosa" at bounding box center [380, 100] width 165 height 22
click at [410, 100] on li "Maria Barbosa" at bounding box center [381, 99] width 164 height 17
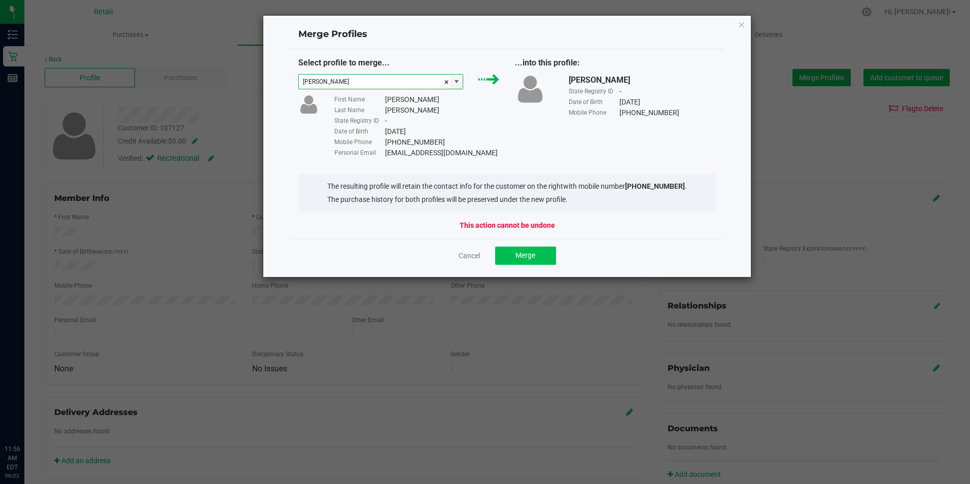
type input "Maria Barbosa"
click at [530, 258] on span "Merge" at bounding box center [526, 255] width 20 height 8
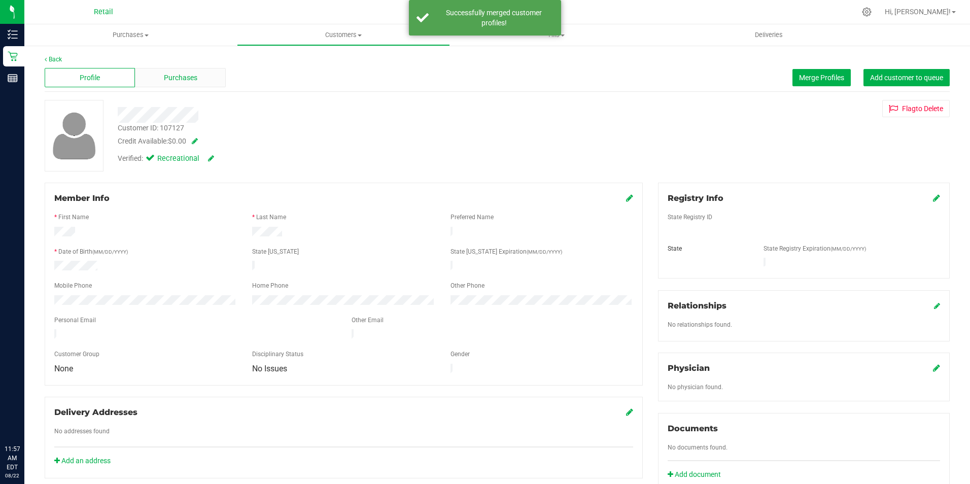
click at [174, 81] on span "Purchases" at bounding box center [180, 78] width 33 height 11
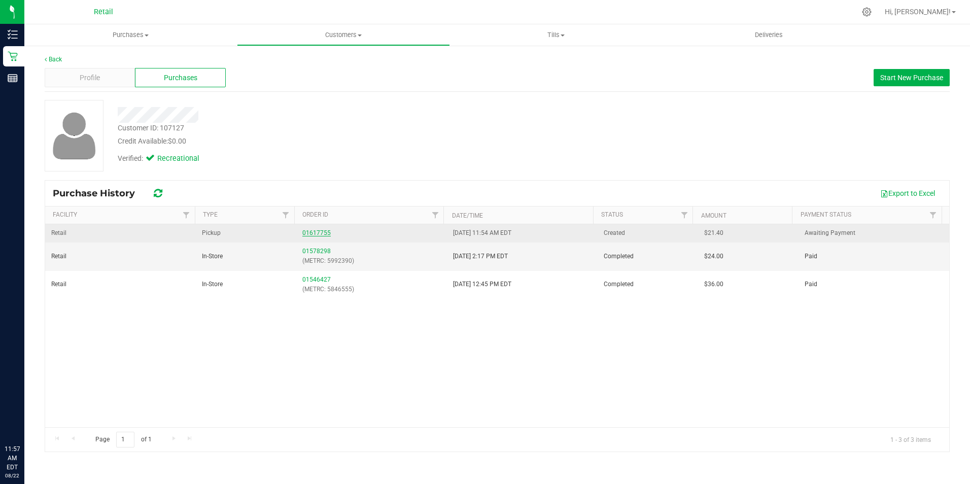
click at [315, 231] on link "01617755" at bounding box center [316, 232] width 28 height 7
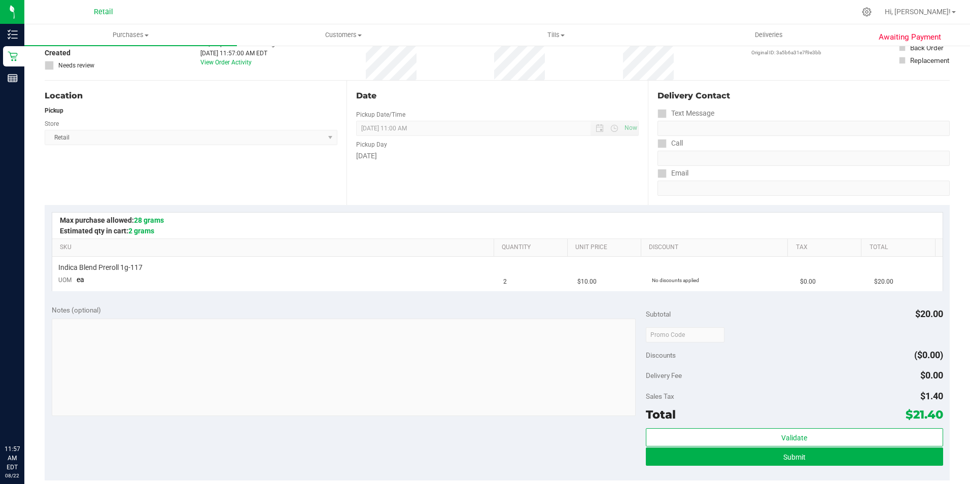
scroll to position [152, 0]
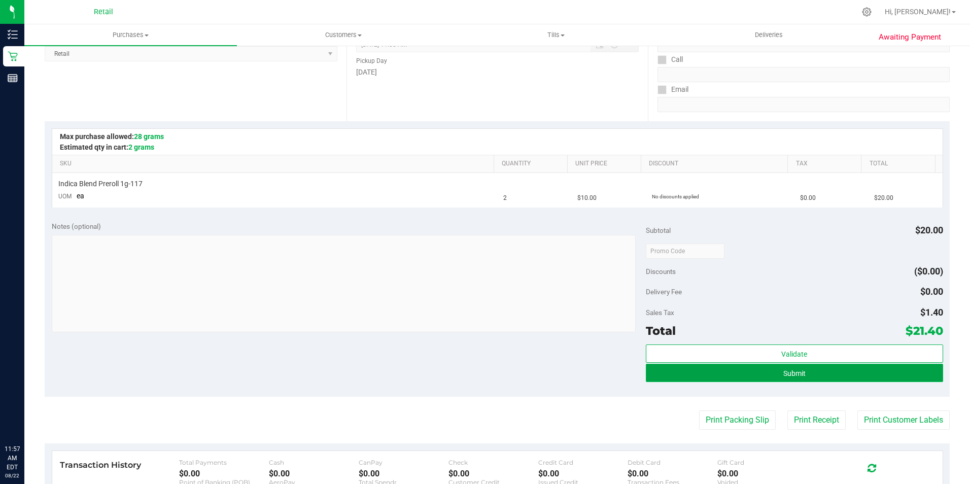
drag, startPoint x: 809, startPoint y: 368, endPoint x: 818, endPoint y: 367, distance: 8.1
click at [810, 368] on button "Submit" at bounding box center [794, 373] width 297 height 18
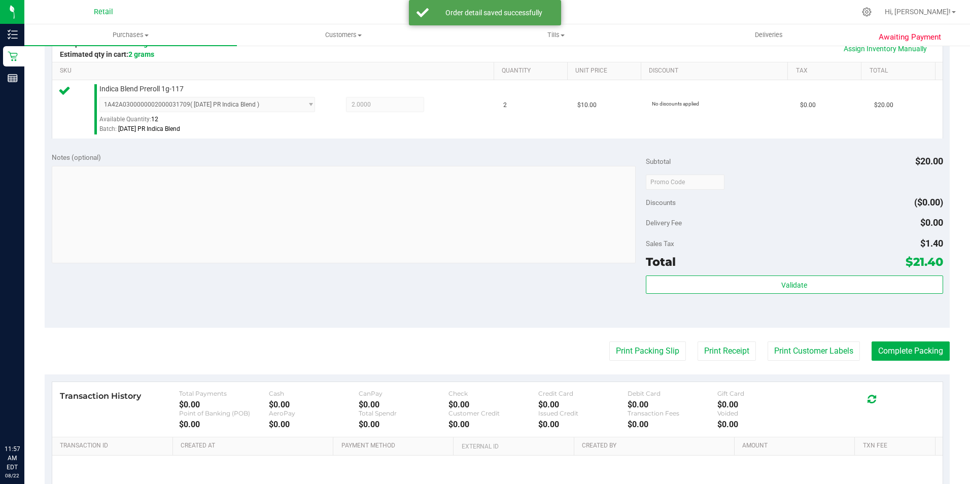
scroll to position [254, 0]
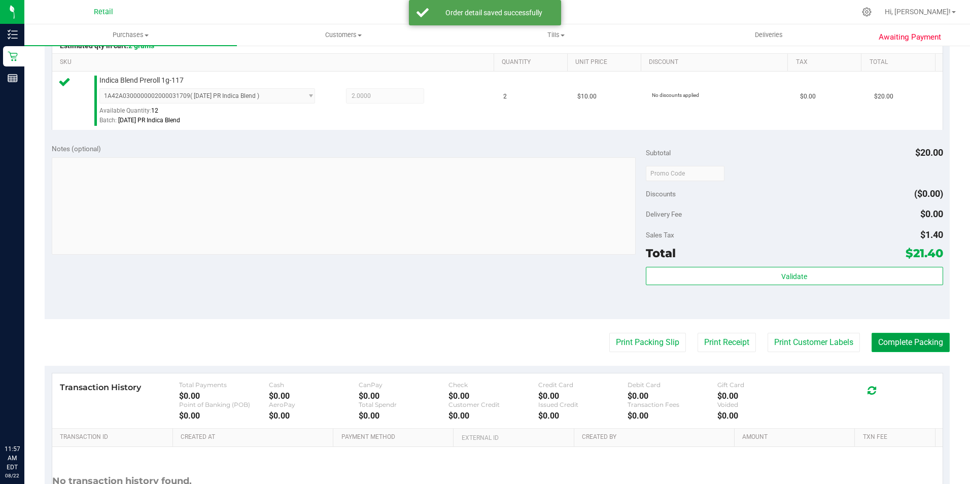
click at [908, 337] on button "Complete Packing" at bounding box center [911, 342] width 78 height 19
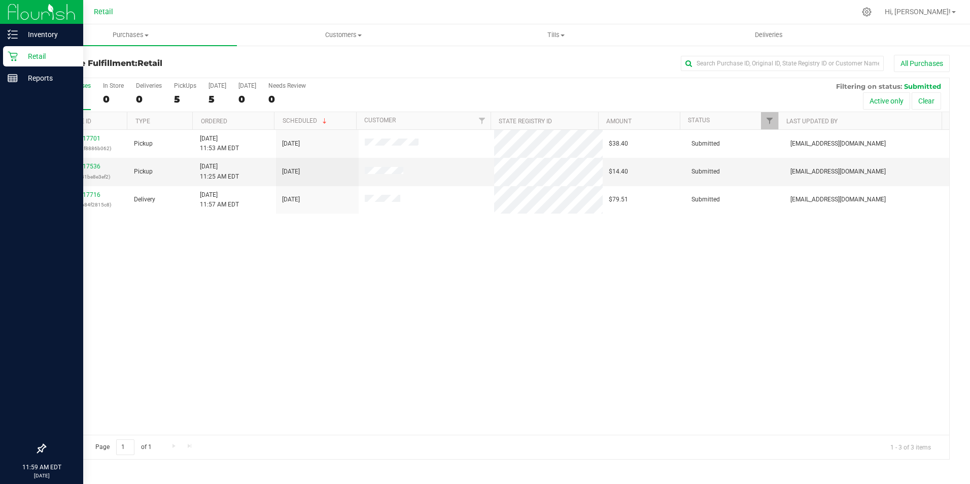
click at [15, 58] on icon at bounding box center [13, 56] width 10 height 10
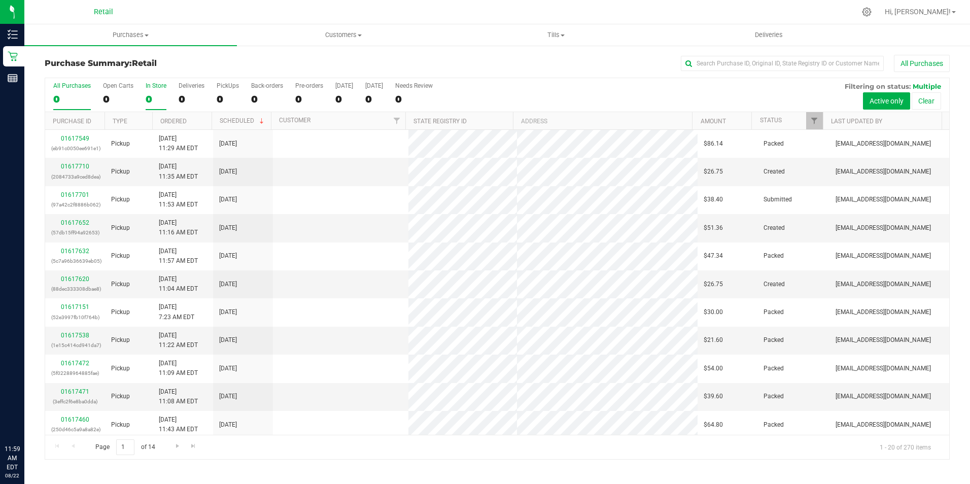
click at [152, 92] on label "In Store 0" at bounding box center [156, 96] width 21 height 28
click at [0, 0] on input "In Store 0" at bounding box center [0, 0] width 0 height 0
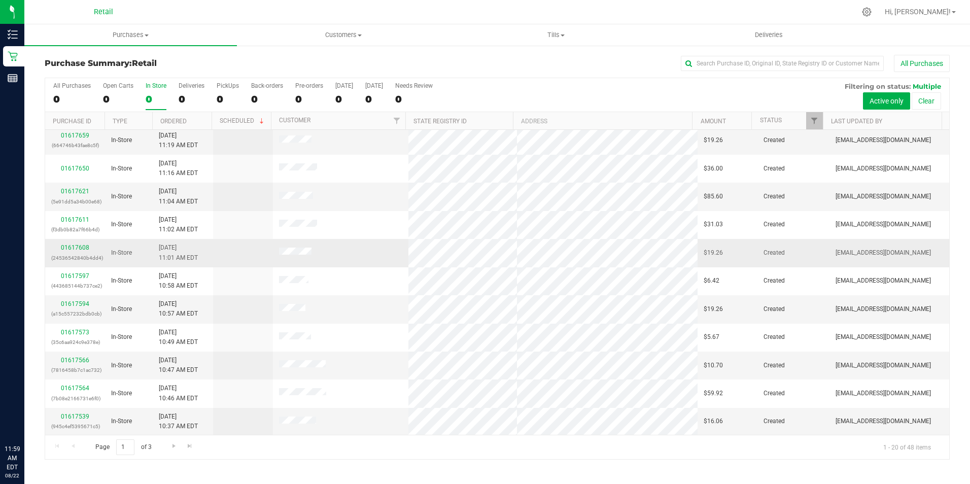
scroll to position [257, 0]
click at [179, 446] on link "Go to the next page" at bounding box center [173, 446] width 15 height 14
click at [179, 453] on link "Go to the next page" at bounding box center [173, 446] width 15 height 14
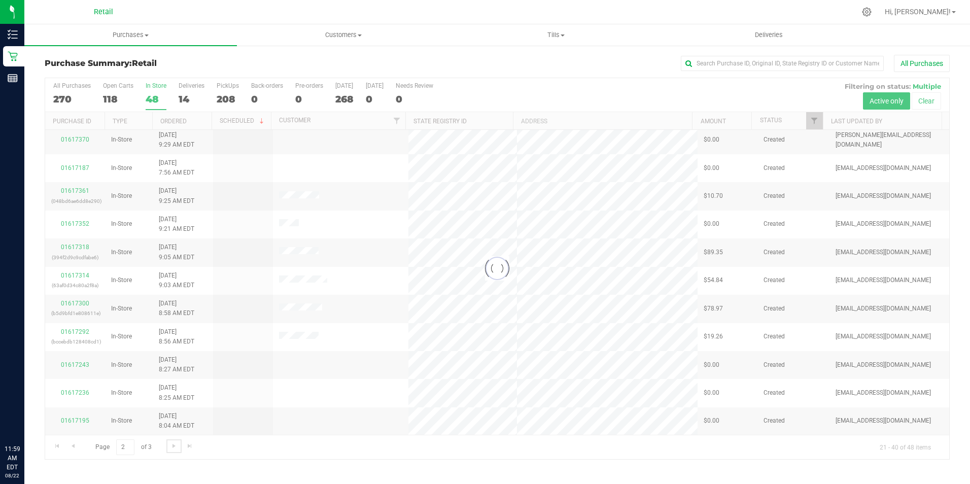
scroll to position [0, 0]
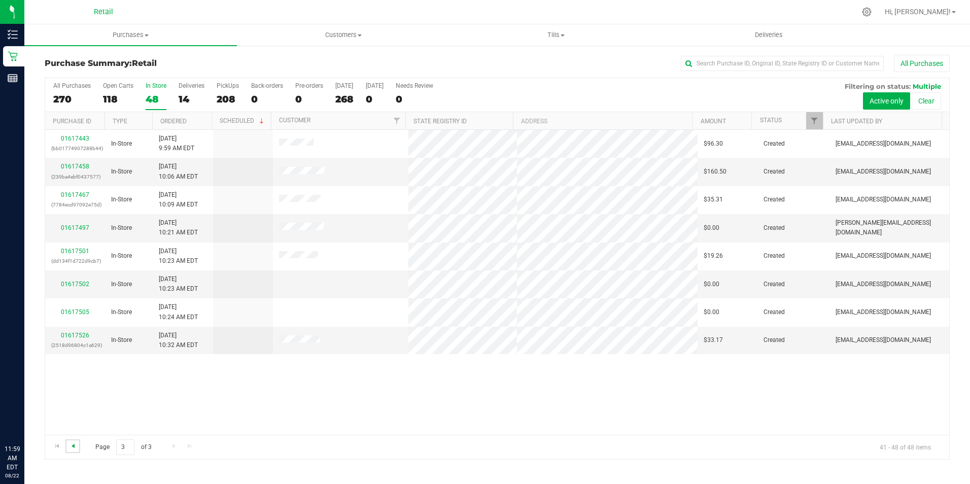
click at [76, 445] on span "Go to the previous page" at bounding box center [73, 446] width 8 height 8
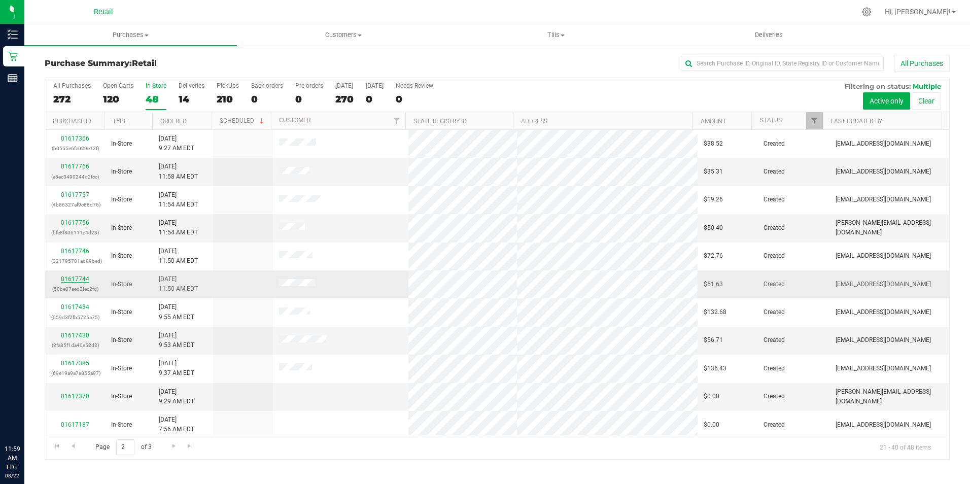
click at [77, 278] on link "01617744" at bounding box center [75, 279] width 28 height 7
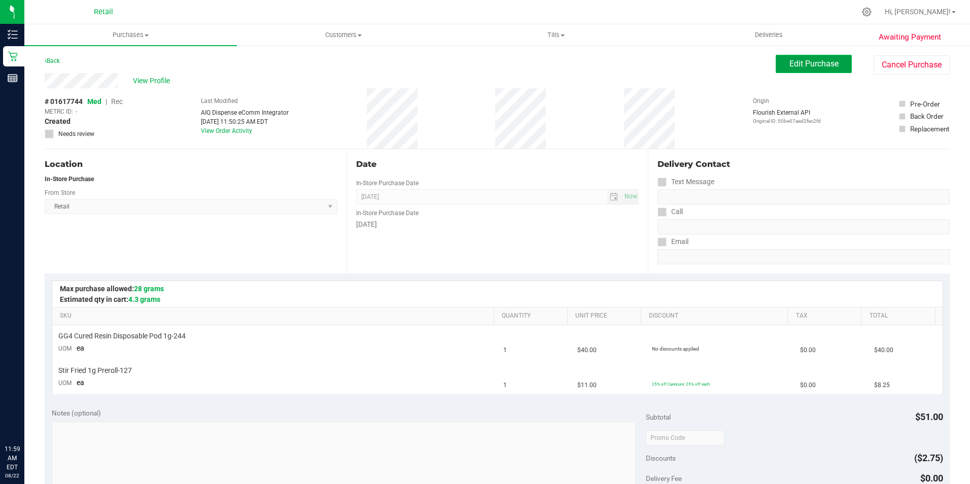
click at [815, 73] on button "Edit Purchase" at bounding box center [814, 64] width 76 height 18
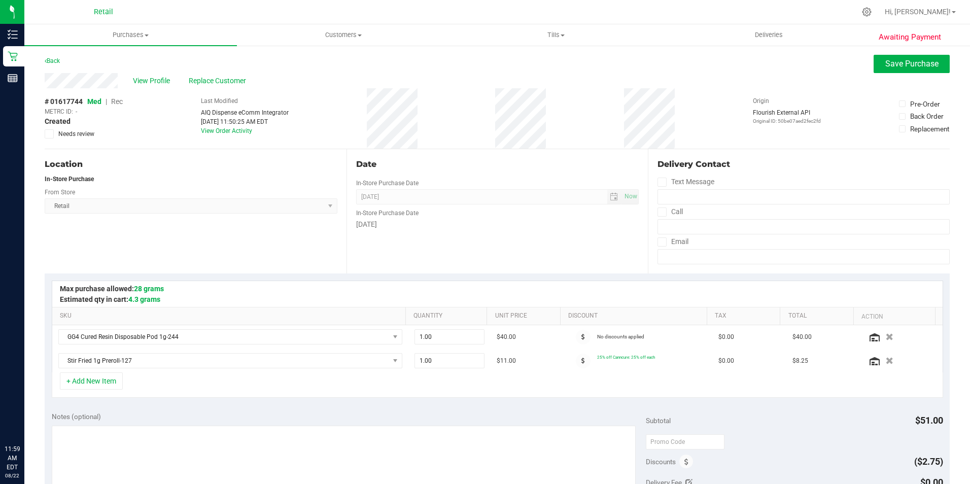
click at [115, 104] on span "Rec" at bounding box center [117, 101] width 12 height 8
click at [874, 58] on button "Save Purchase" at bounding box center [912, 64] width 76 height 18
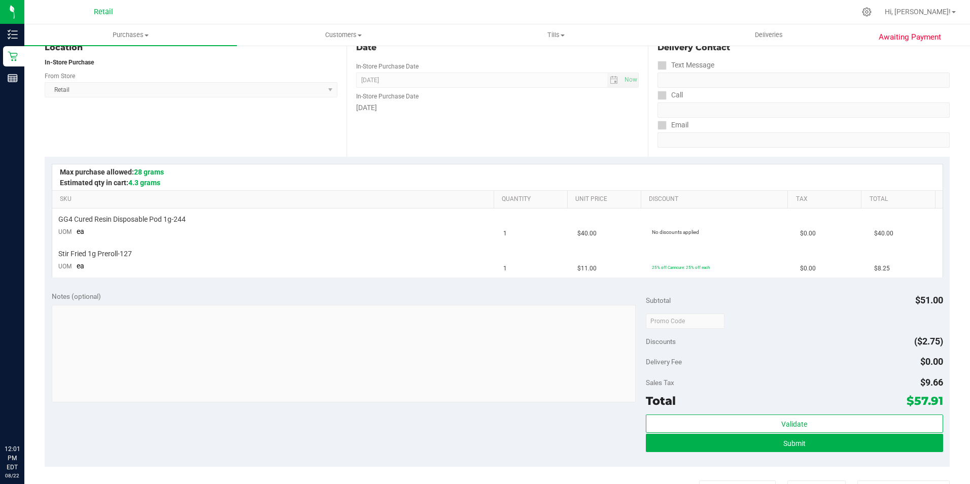
scroll to position [120, 0]
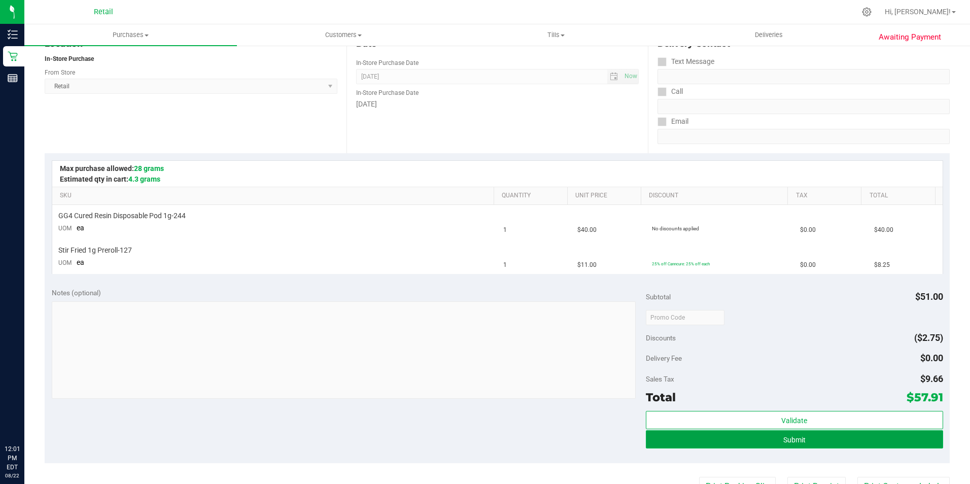
click at [819, 443] on button "Submit" at bounding box center [794, 439] width 297 height 18
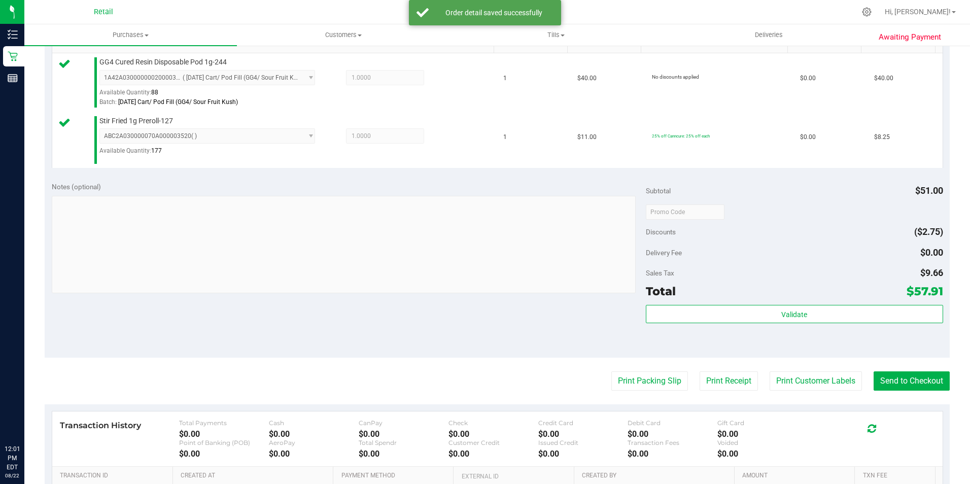
scroll to position [402, 0]
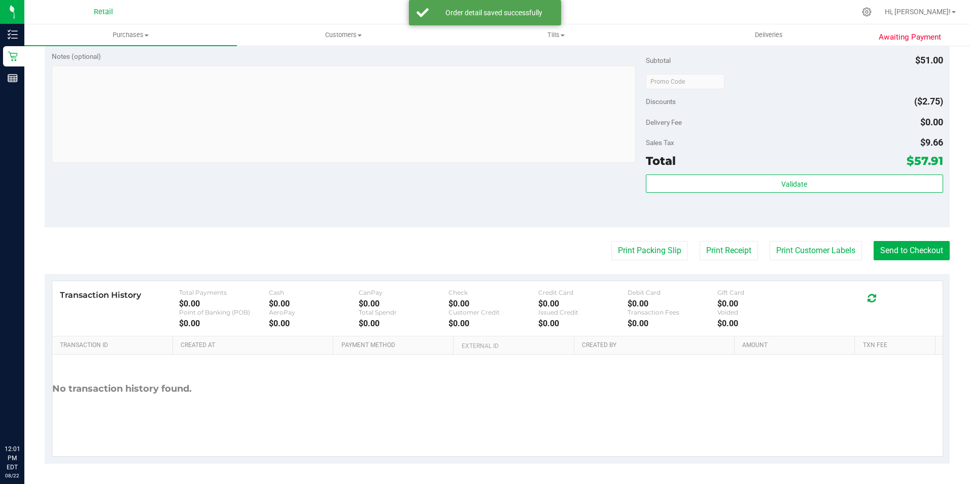
click at [925, 236] on purchase-details "Back Edit Purchase Cancel Purchase View Profile # 01617744 Med | Rec METRC ID: …" at bounding box center [497, 57] width 905 height 811
click at [918, 247] on button "Send to Checkout" at bounding box center [912, 250] width 76 height 19
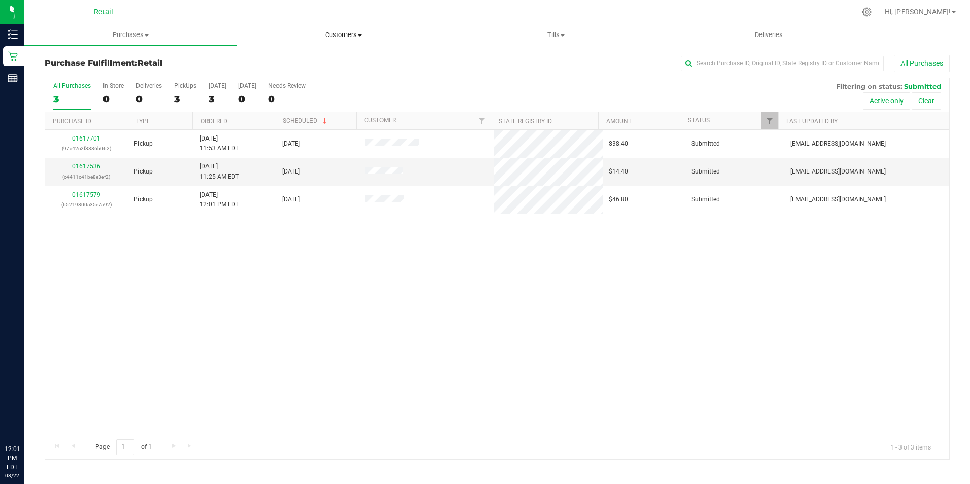
click at [339, 34] on span "Customers" at bounding box center [344, 34] width 212 height 9
click at [302, 57] on span "All customers" at bounding box center [273, 61] width 73 height 9
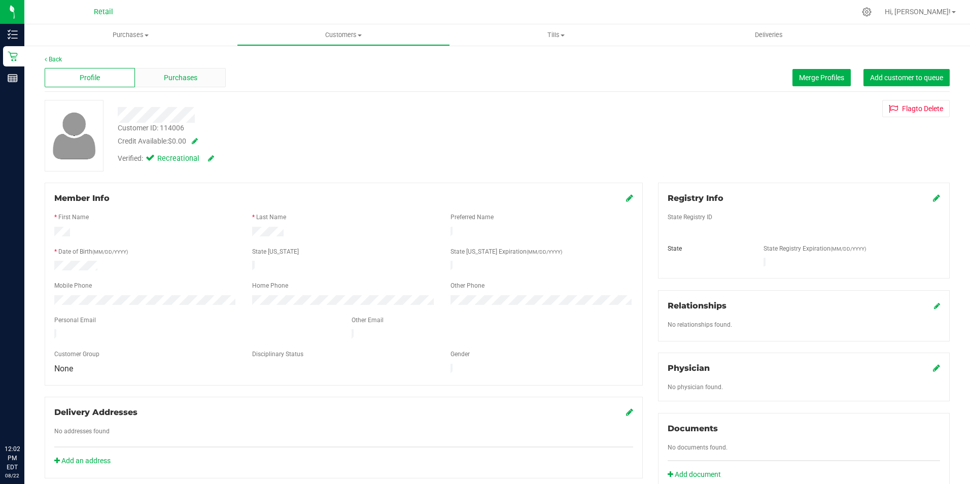
click at [173, 73] on span "Purchases" at bounding box center [180, 78] width 33 height 11
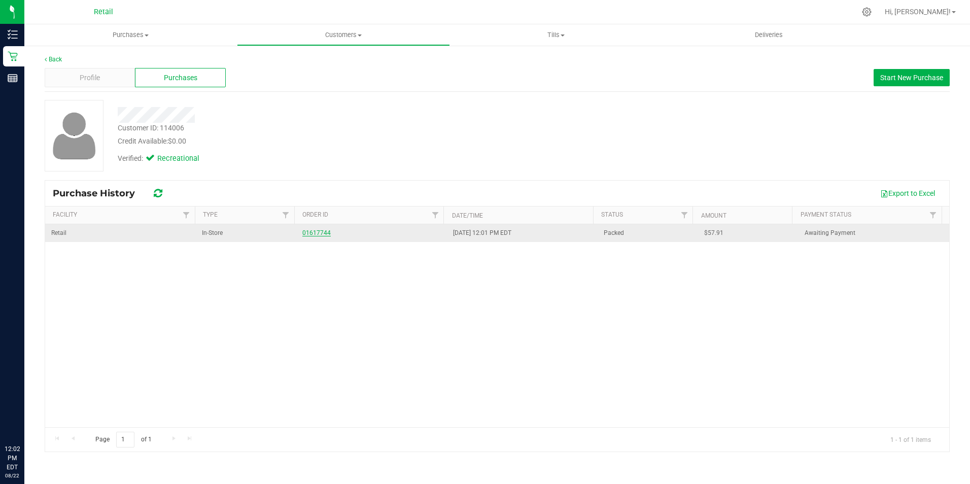
click at [309, 231] on link "01617744" at bounding box center [316, 232] width 28 height 7
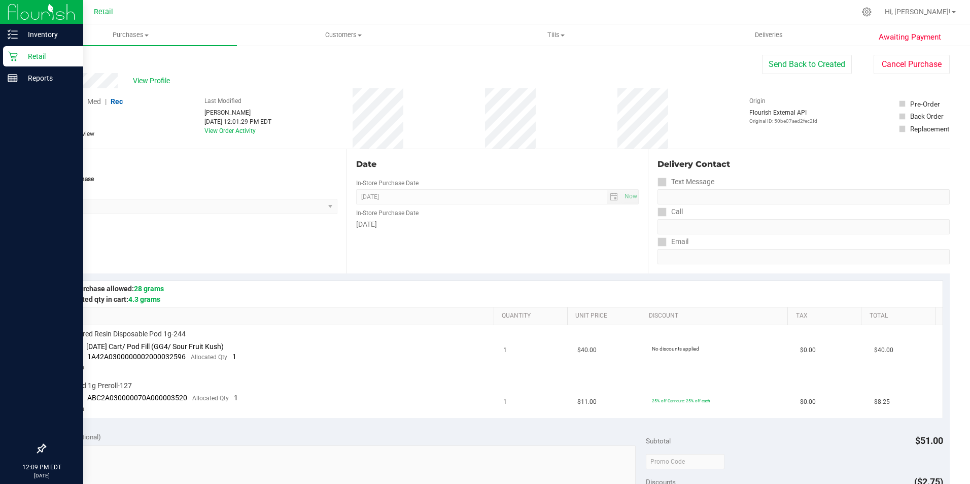
click at [22, 53] on p "Retail" at bounding box center [48, 56] width 61 height 12
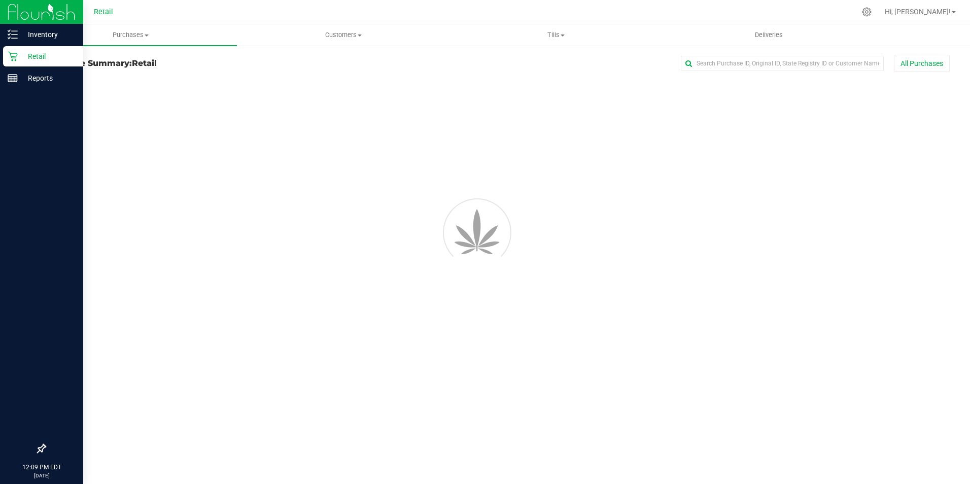
click at [35, 55] on p "Retail" at bounding box center [48, 56] width 61 height 12
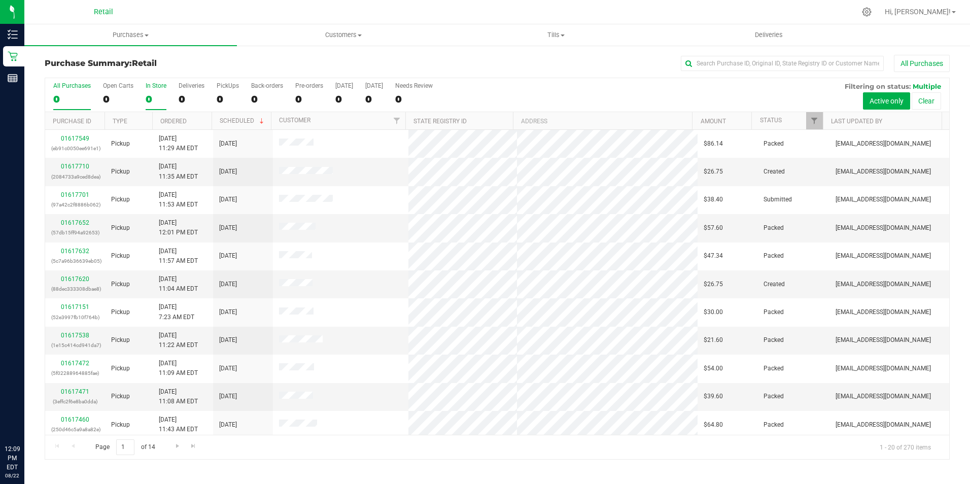
click at [161, 96] on div "0" at bounding box center [156, 99] width 21 height 12
click at [0, 0] on input "In Store 0" at bounding box center [0, 0] width 0 height 0
click at [171, 447] on span "Go to the next page" at bounding box center [174, 446] width 8 height 8
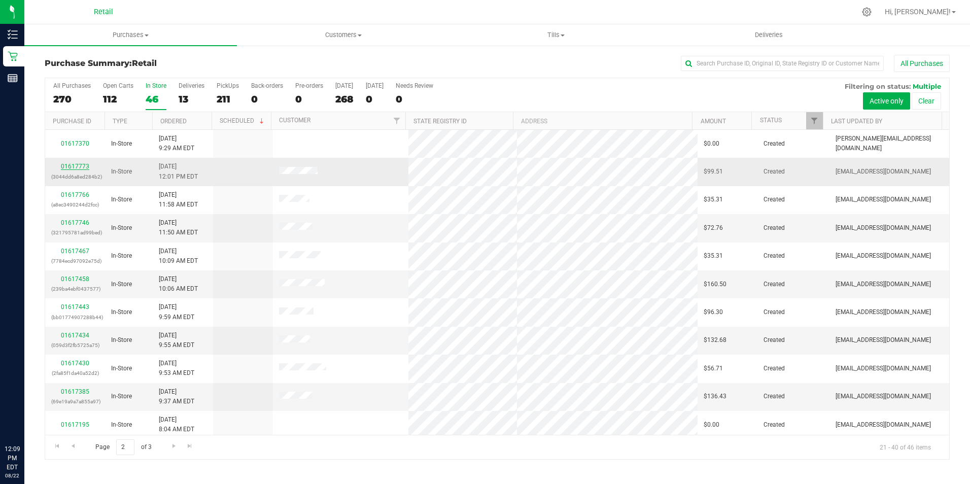
click at [74, 168] on link "01617773" at bounding box center [75, 166] width 28 height 7
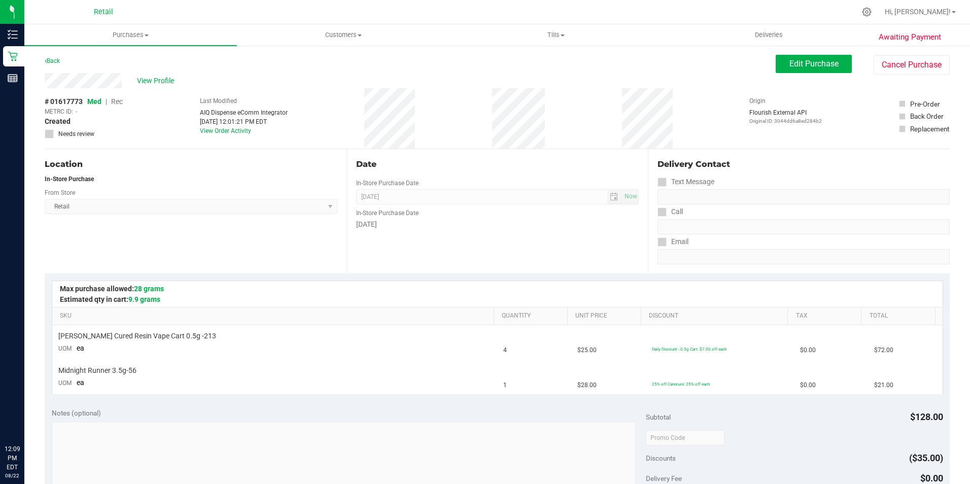
click at [785, 75] on div "View Profile # 01617773 Med | Rec METRC ID: - Created Needs review Last Modifie…" at bounding box center [497, 111] width 905 height 76
click at [790, 65] on span "Edit Purchase" at bounding box center [814, 64] width 49 height 10
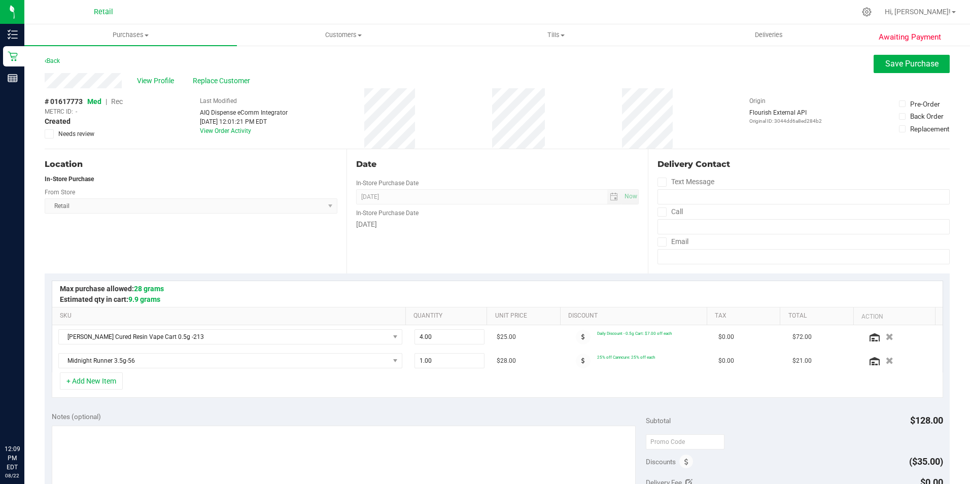
click at [120, 98] on span "Rec" at bounding box center [117, 101] width 12 height 8
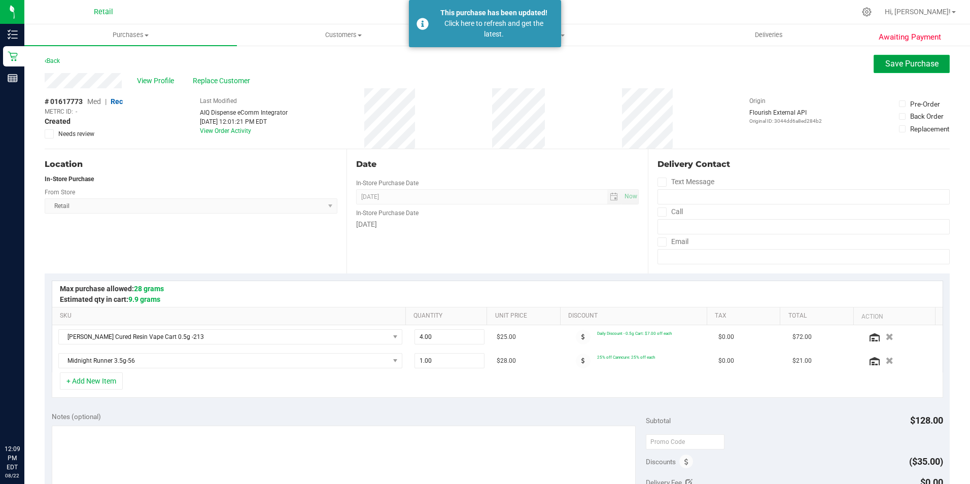
click at [906, 58] on button "Save Purchase" at bounding box center [912, 64] width 76 height 18
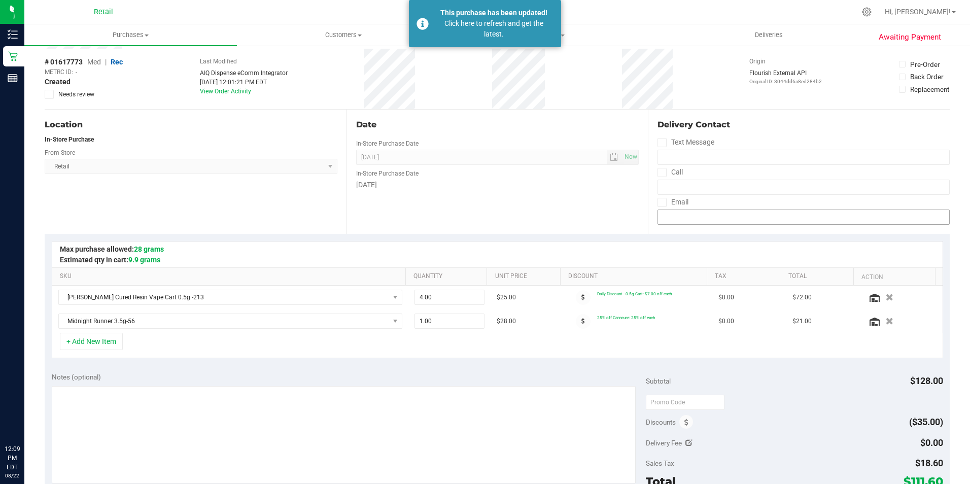
scroll to position [51, 0]
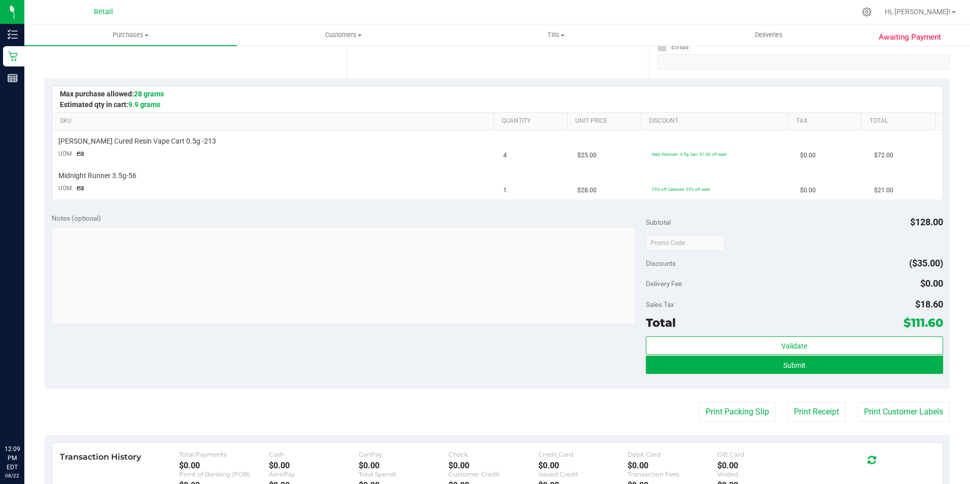
scroll to position [254, 0]
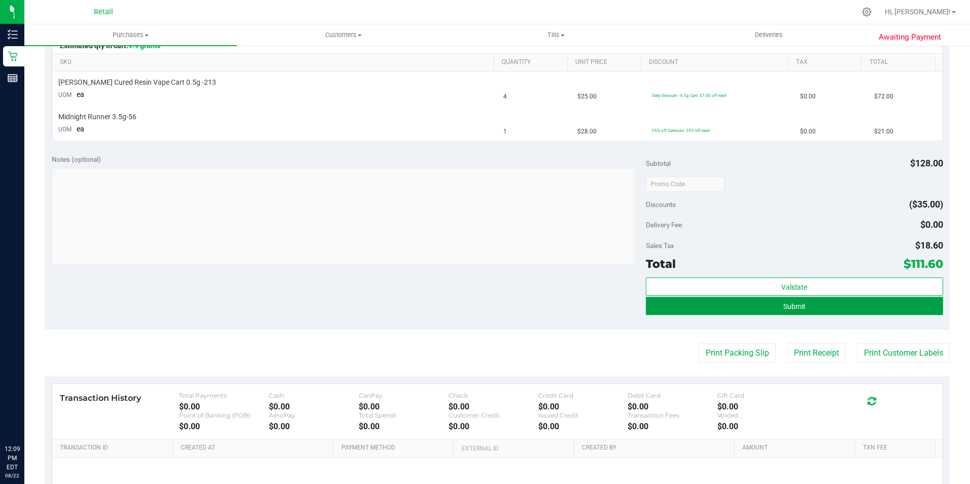
click at [867, 306] on button "Submit" at bounding box center [794, 306] width 297 height 18
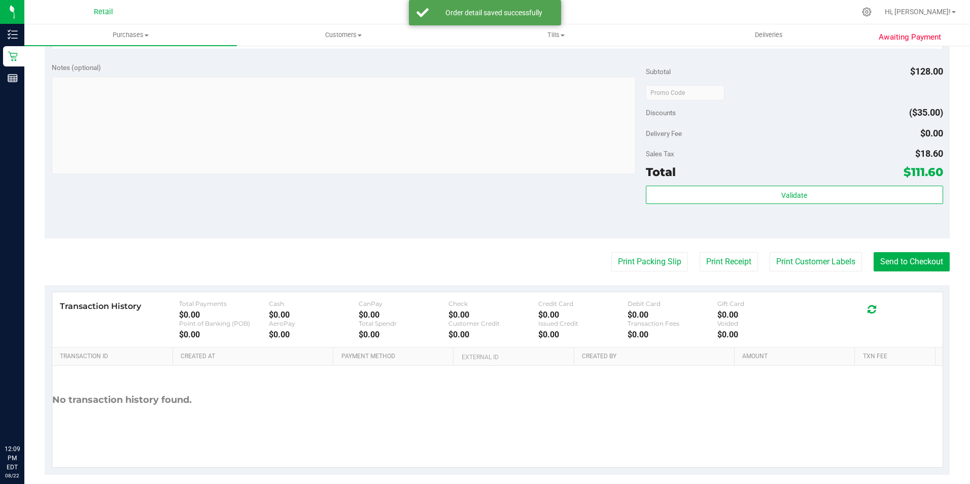
scroll to position [402, 0]
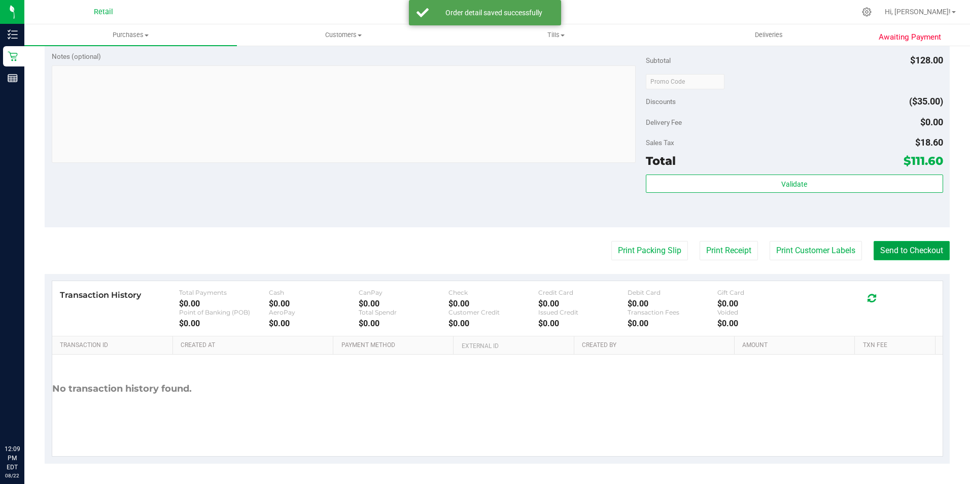
click at [897, 251] on button "Send to Checkout" at bounding box center [912, 250] width 76 height 19
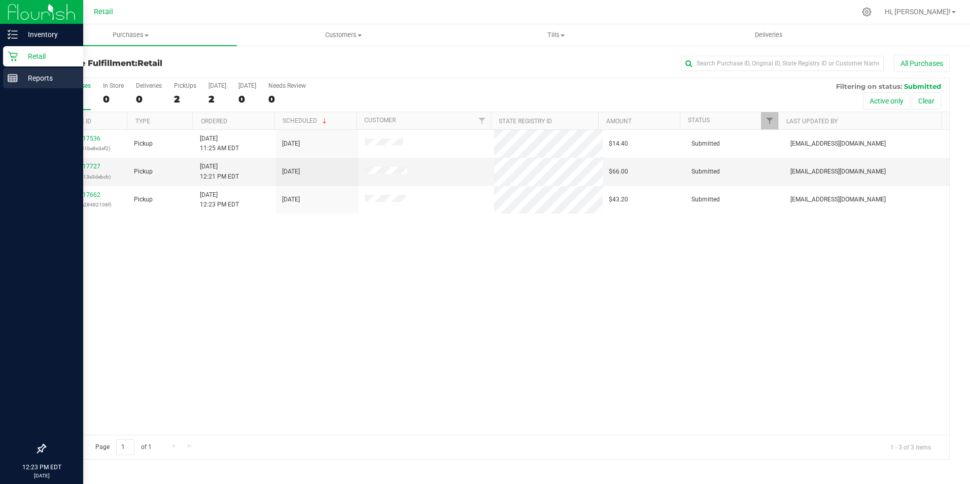
click at [1, 75] on link "Reports" at bounding box center [41, 79] width 83 height 22
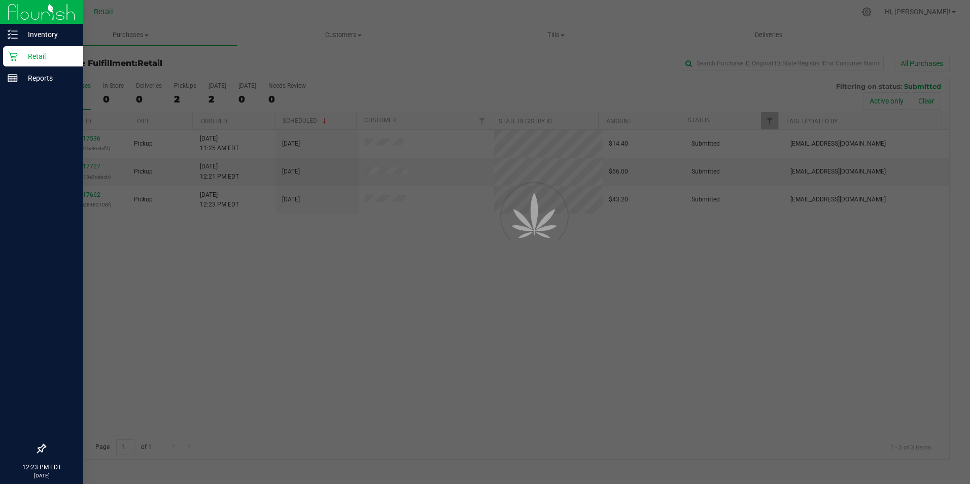
click at [23, 49] on div "Retail" at bounding box center [43, 56] width 80 height 20
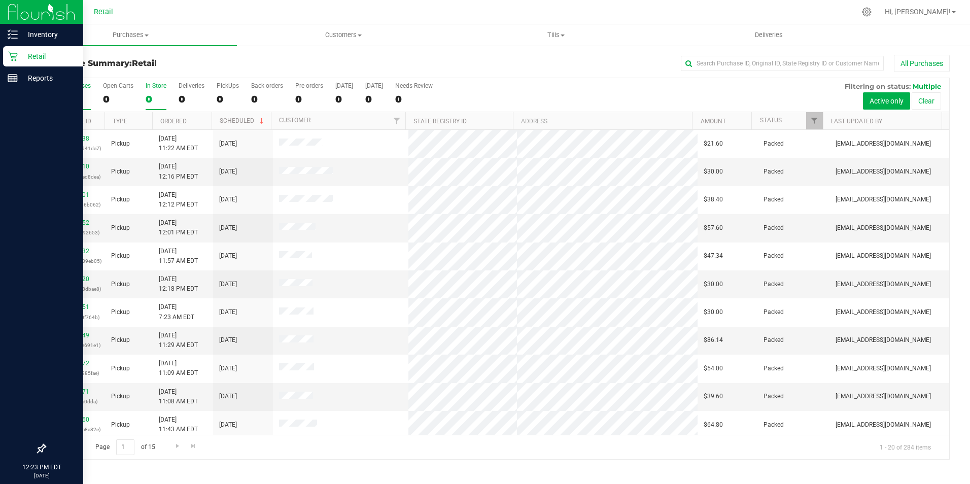
click at [151, 105] on label "In Store 0" at bounding box center [156, 96] width 21 height 28
click at [0, 0] on input "In Store 0" at bounding box center [0, 0] width 0 height 0
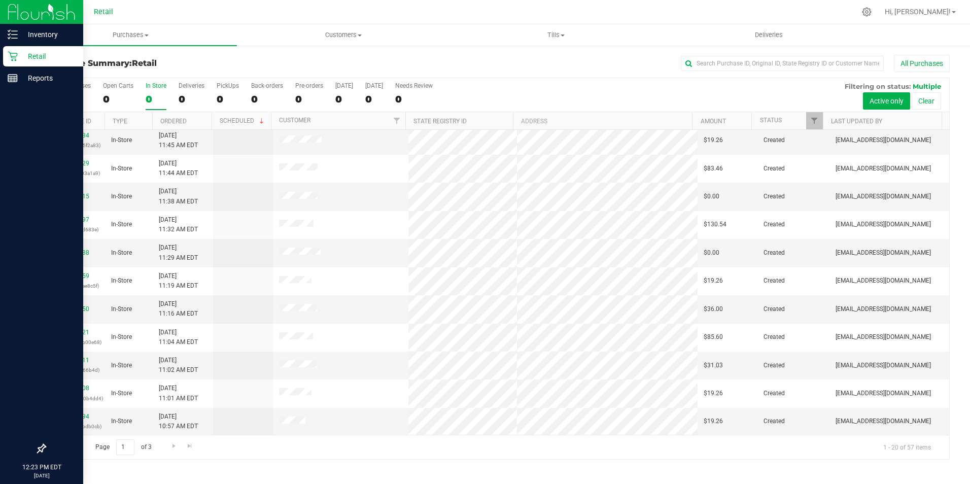
scroll to position [257, 0]
click at [172, 448] on span "Go to the next page" at bounding box center [174, 446] width 8 height 8
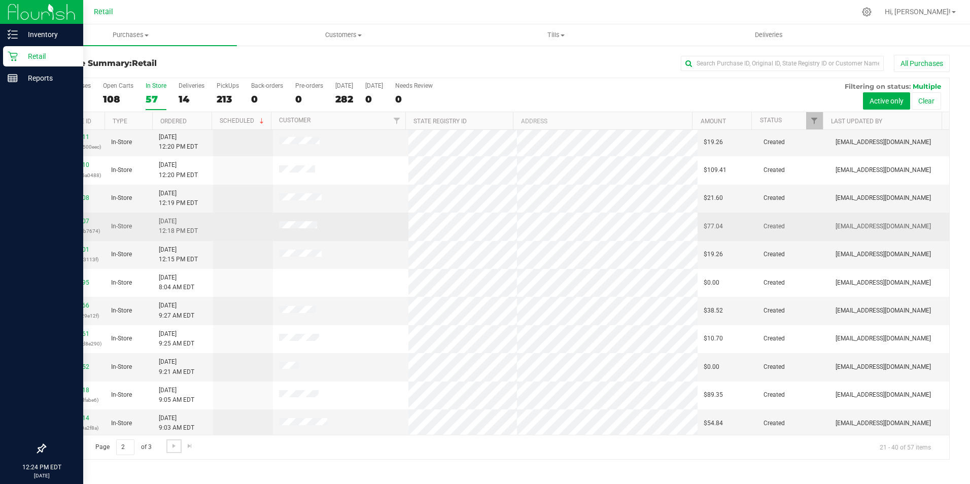
scroll to position [203, 0]
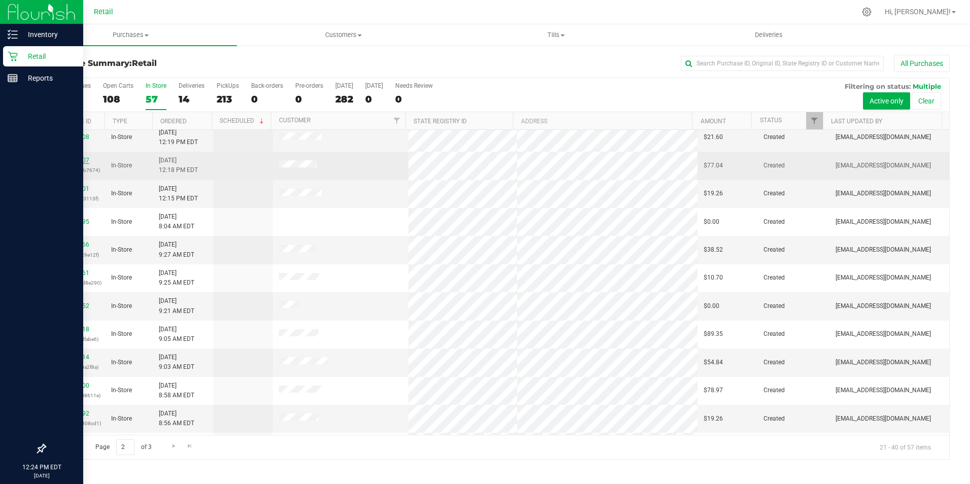
click at [68, 158] on link "01617807" at bounding box center [75, 160] width 28 height 7
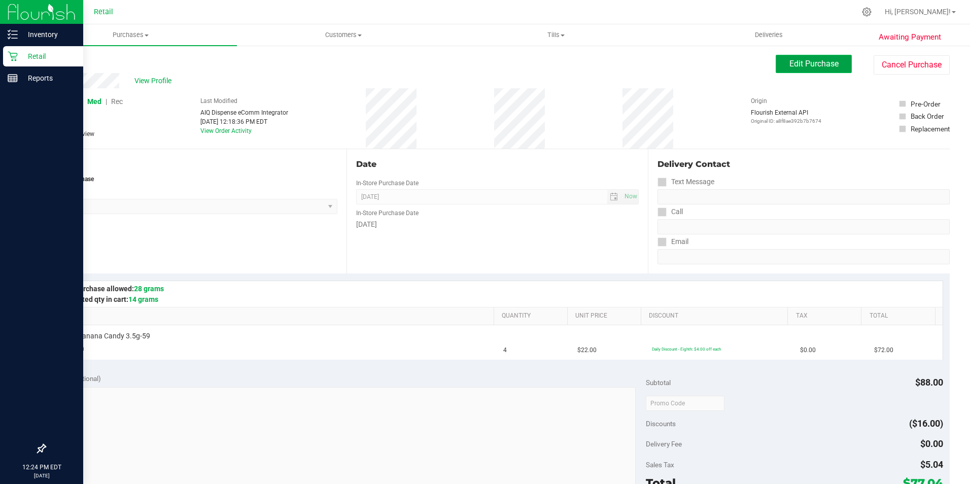
click at [808, 58] on button "Edit Purchase" at bounding box center [814, 64] width 76 height 18
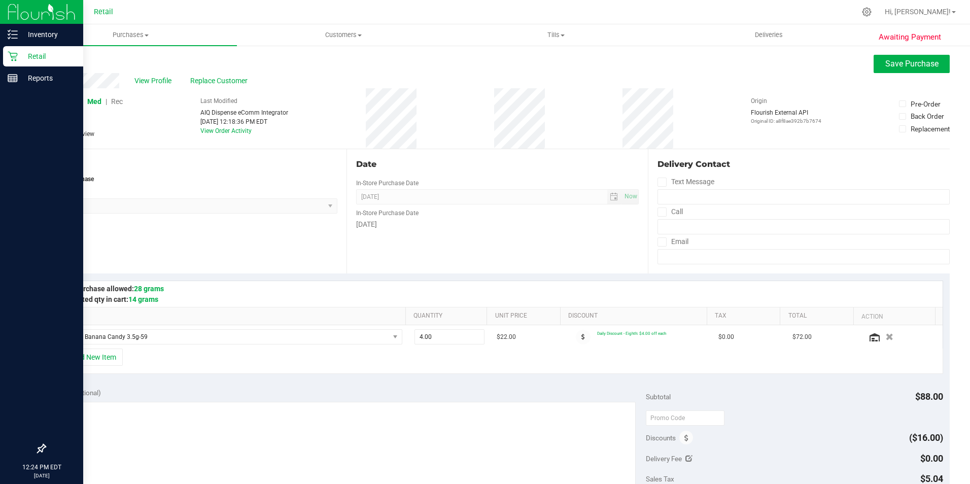
click at [117, 100] on span "Rec" at bounding box center [117, 101] width 12 height 8
click at [914, 52] on div "Awaiting Payment Back Save Purchase View Profile Replace Customer # 01617807 Me…" at bounding box center [497, 433] width 946 height 776
click at [886, 60] on span "Save Purchase" at bounding box center [912, 64] width 53 height 10
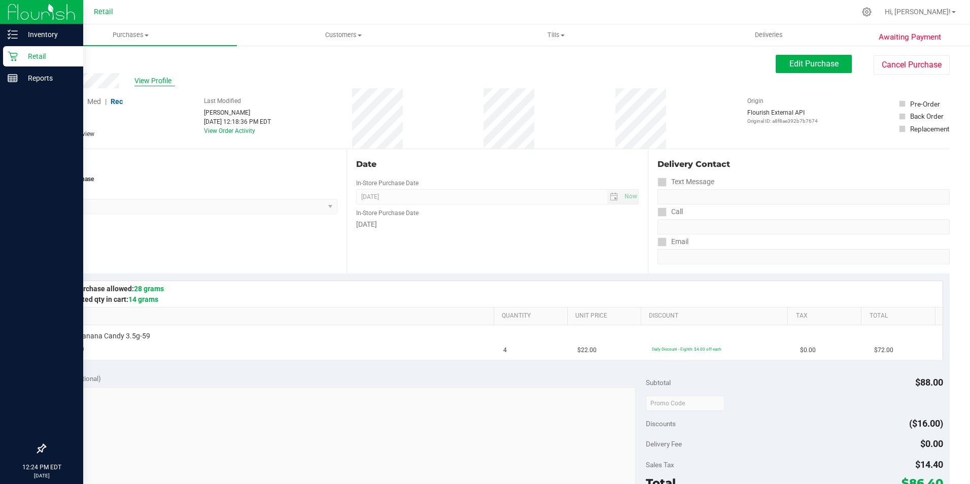
click at [156, 79] on span "View Profile" at bounding box center [154, 81] width 41 height 11
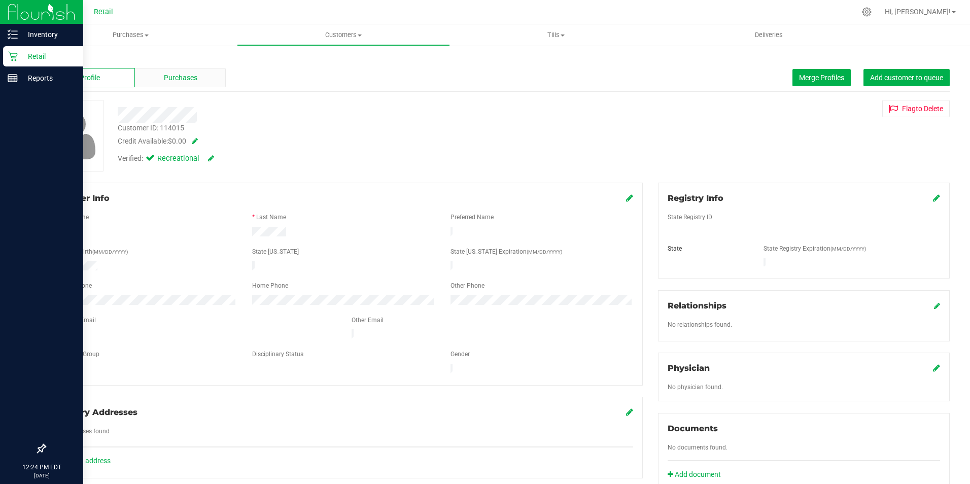
click at [163, 70] on div "Purchases" at bounding box center [180, 77] width 90 height 19
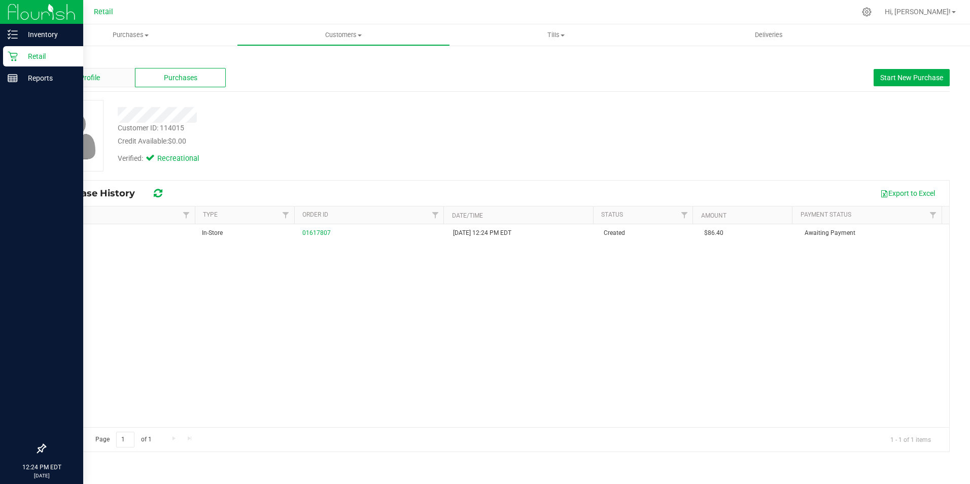
click at [112, 73] on div "Profile" at bounding box center [90, 77] width 90 height 19
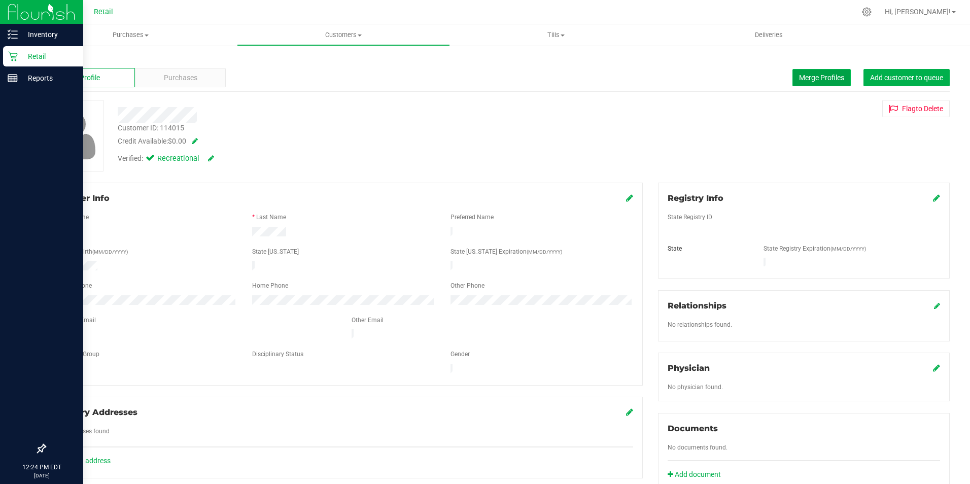
click at [809, 79] on span "Merge Profiles" at bounding box center [821, 78] width 45 height 8
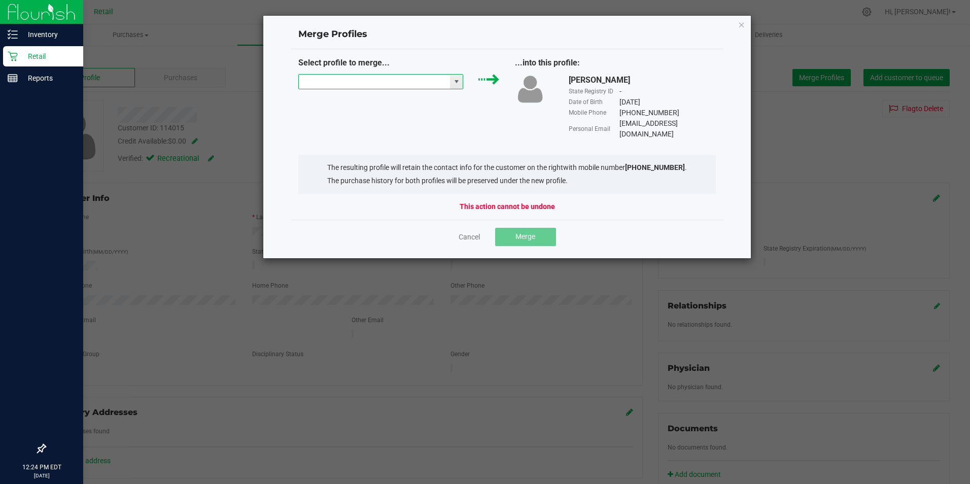
click at [345, 81] on input "NO DATA FOUND" at bounding box center [375, 82] width 152 height 14
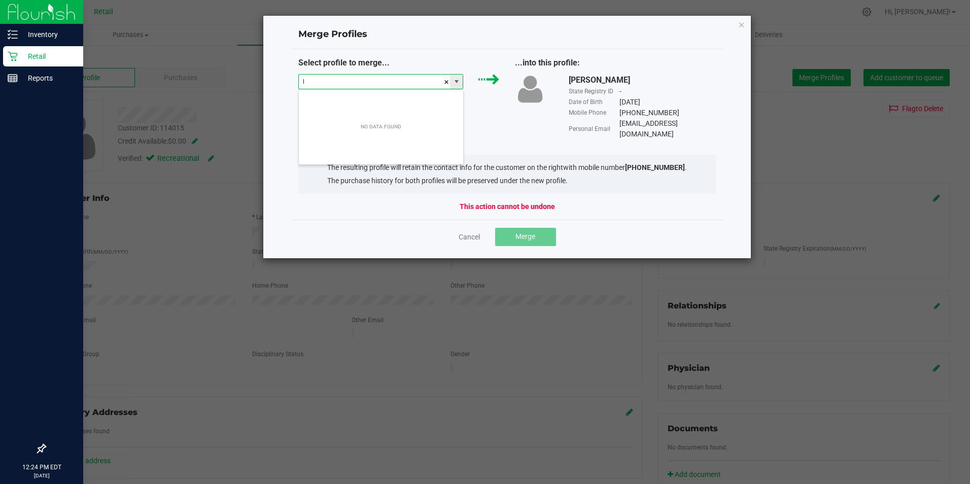
scroll to position [15, 165]
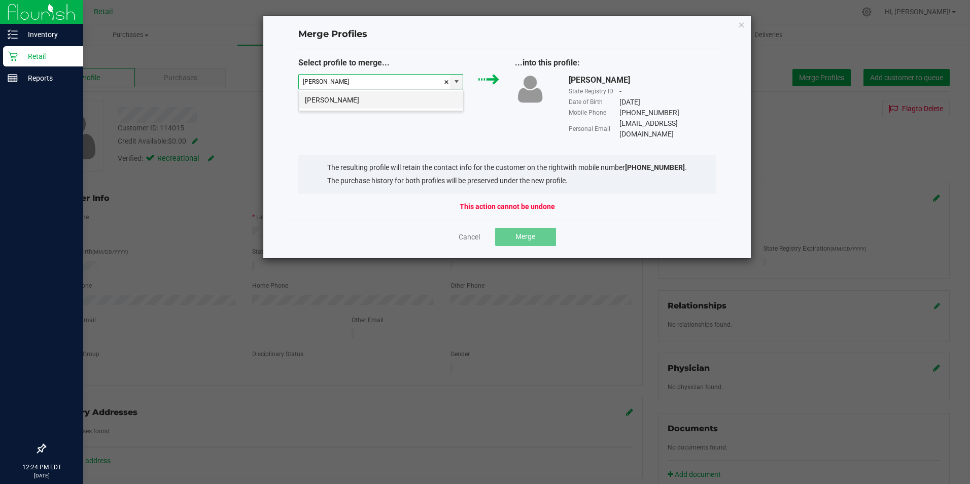
click at [340, 104] on li "LISA ILDEFONSO" at bounding box center [381, 99] width 164 height 17
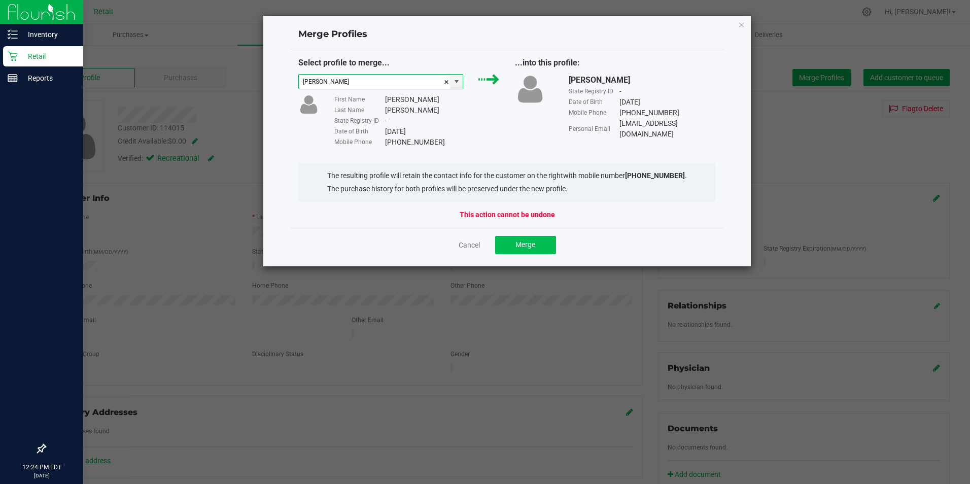
type input "LISA ILDEFONSO"
click at [537, 246] on button "Merge" at bounding box center [525, 245] width 61 height 18
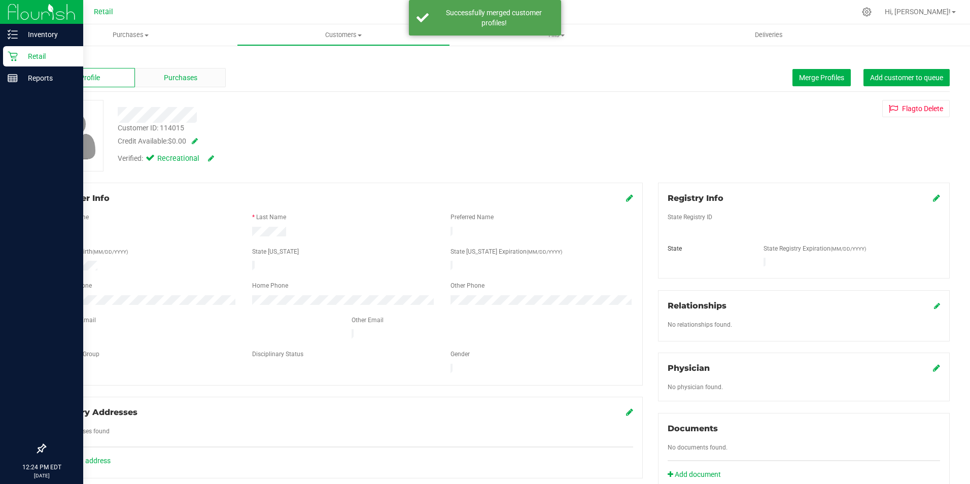
click at [190, 73] on span "Purchases" at bounding box center [180, 78] width 33 height 11
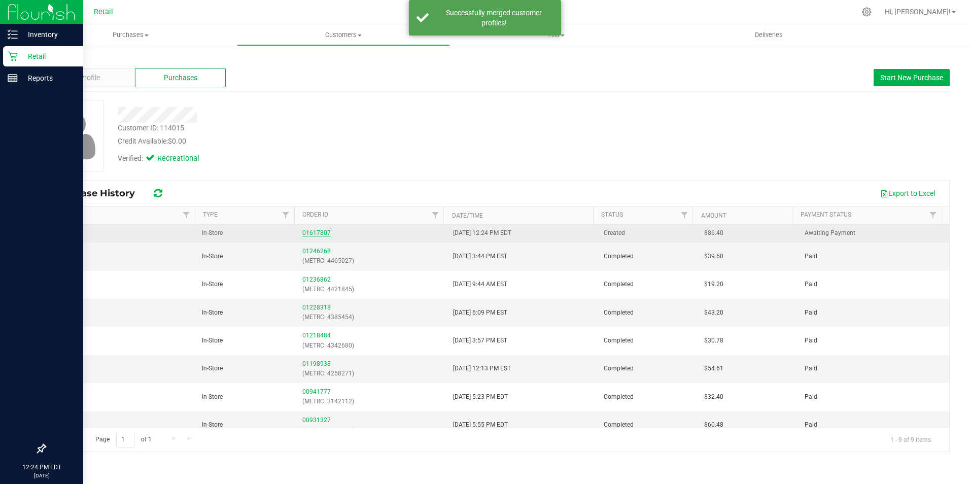
click at [316, 232] on link "01617807" at bounding box center [316, 232] width 28 height 7
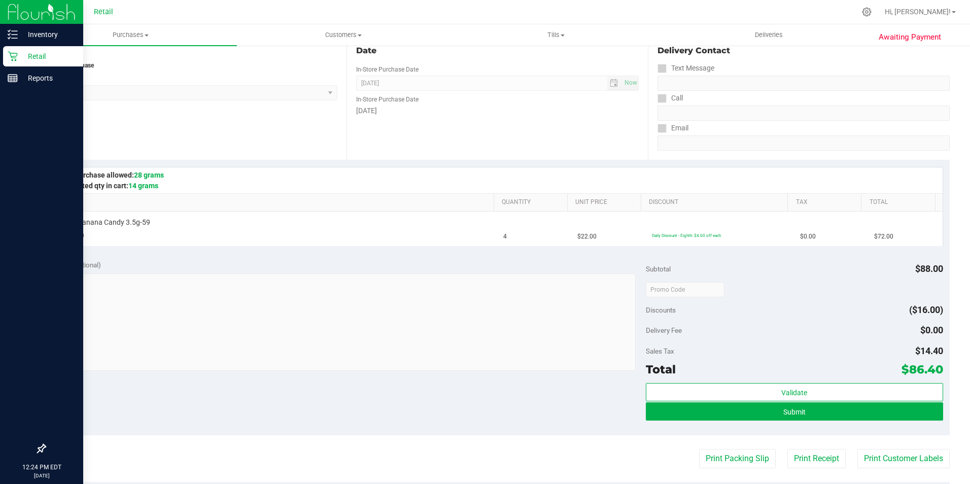
scroll to position [111, 0]
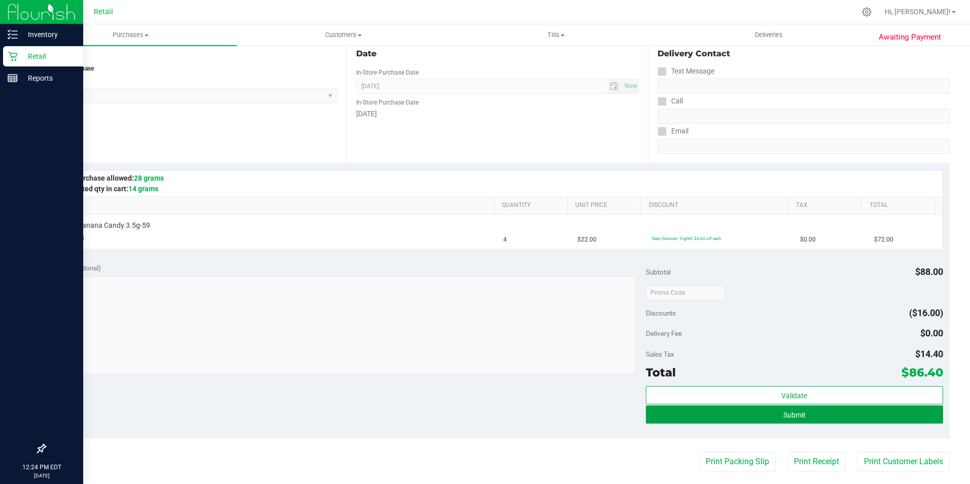
click at [838, 420] on button "Submit" at bounding box center [794, 414] width 297 height 18
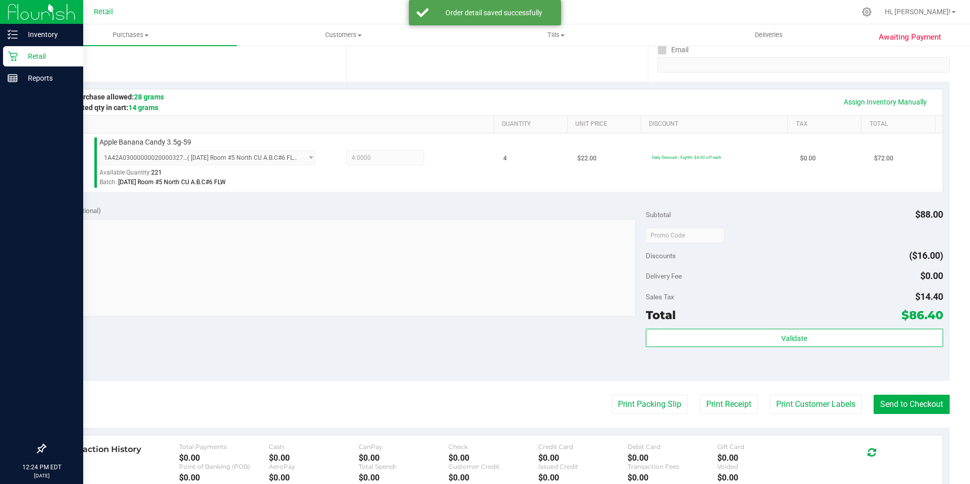
scroll to position [219, 0]
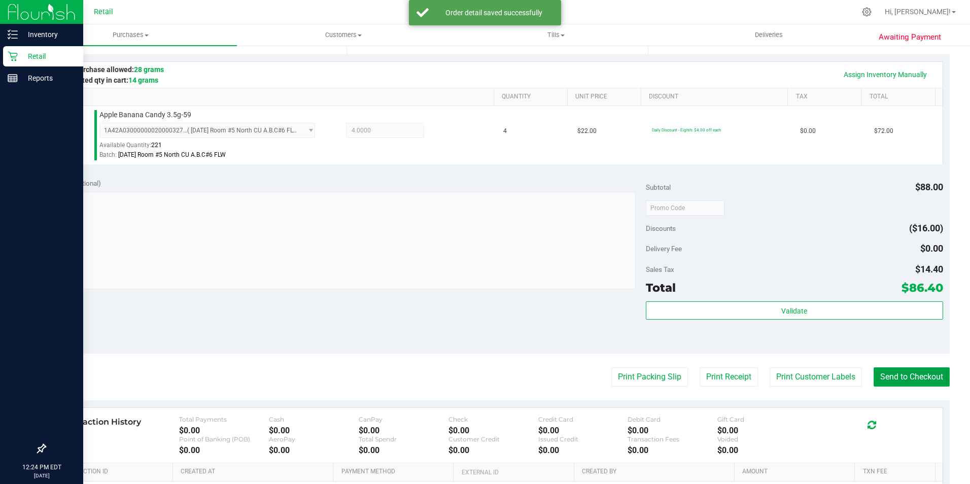
click at [893, 369] on button "Send to Checkout" at bounding box center [912, 376] width 76 height 19
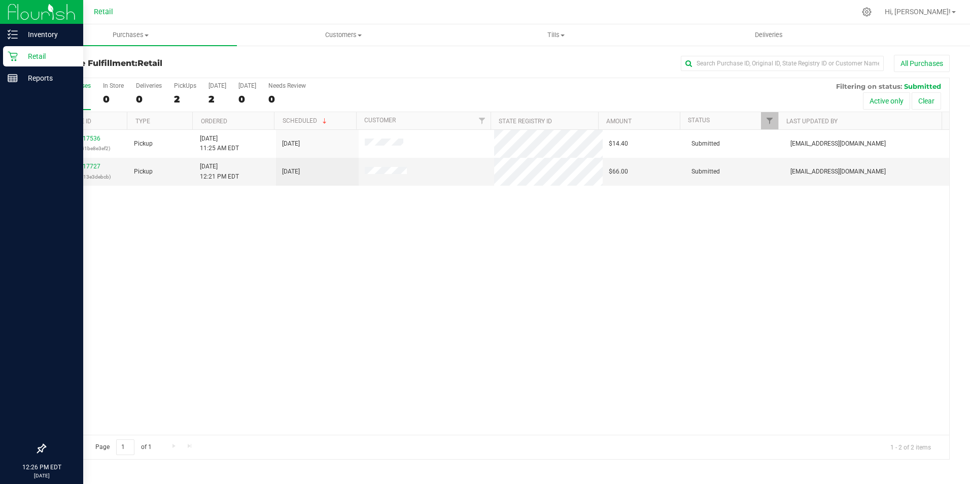
click at [21, 54] on p "Retail" at bounding box center [48, 56] width 61 height 12
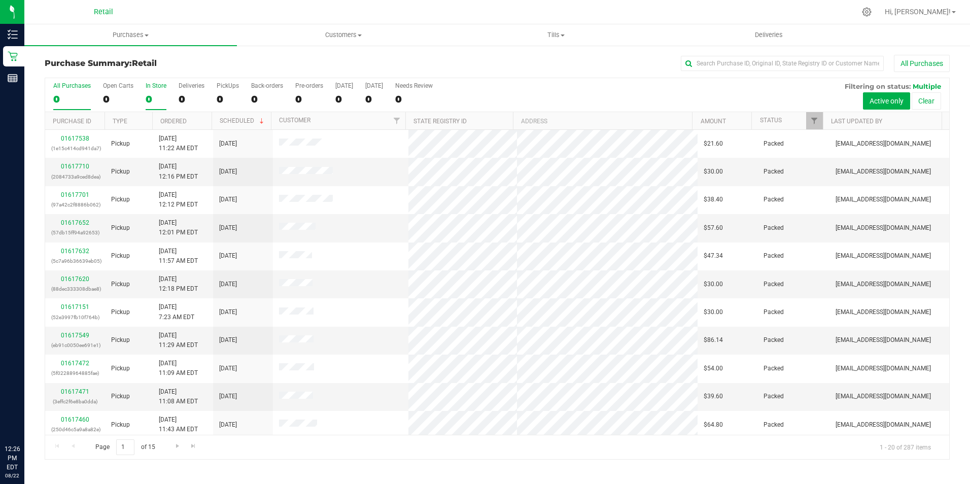
click at [158, 99] on div "0" at bounding box center [156, 99] width 21 height 12
click at [0, 0] on input "In Store 0" at bounding box center [0, 0] width 0 height 0
click at [82, 222] on link "01617810" at bounding box center [75, 222] width 28 height 7
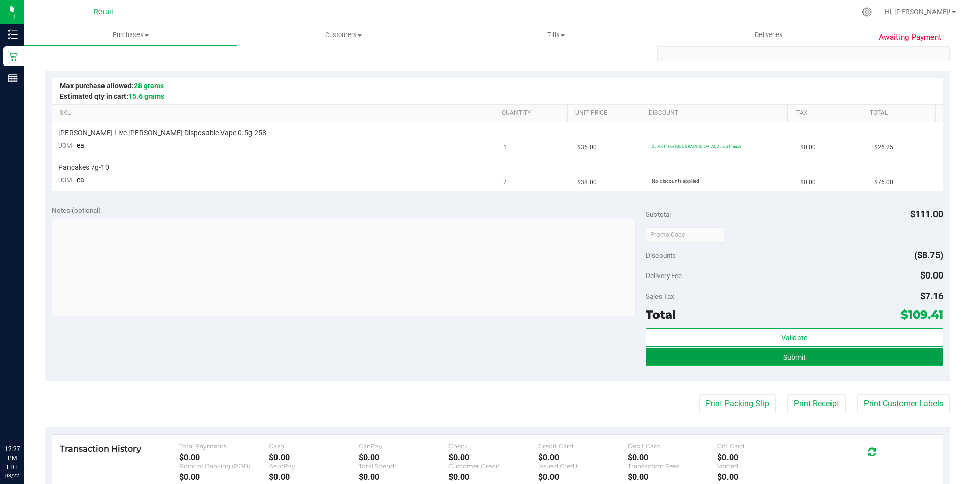
click at [867, 361] on button "Submit" at bounding box center [794, 357] width 297 height 18
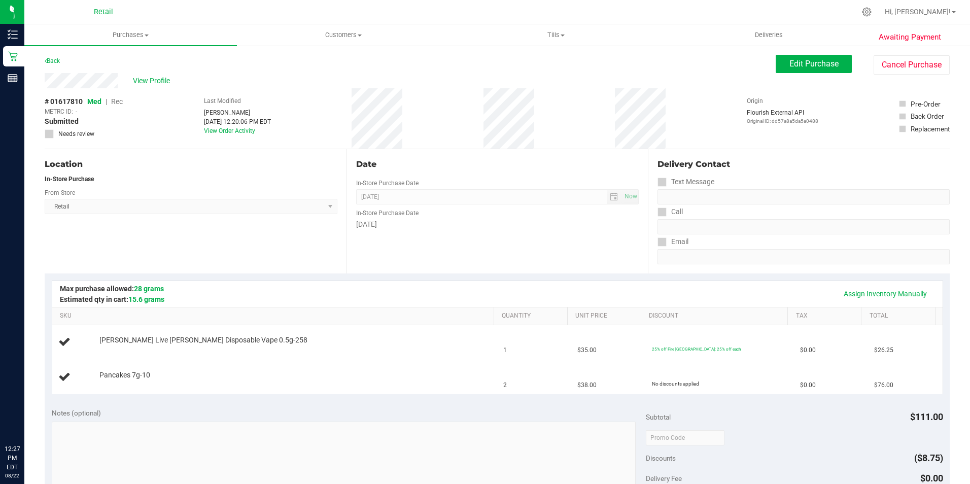
scroll to position [1, 0]
click at [803, 61] on span "Edit Purchase" at bounding box center [814, 63] width 49 height 10
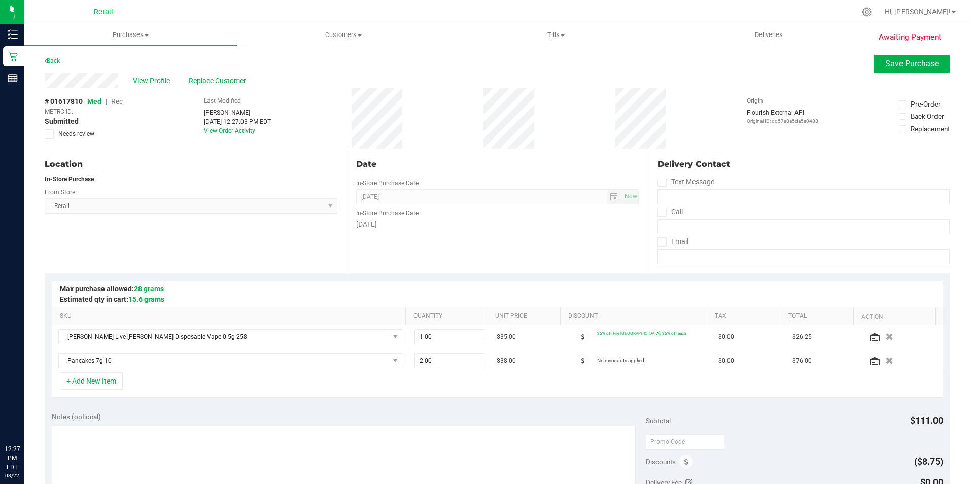
click at [115, 98] on span "Rec" at bounding box center [117, 101] width 12 height 8
click at [886, 62] on span "Save Purchase" at bounding box center [912, 64] width 53 height 10
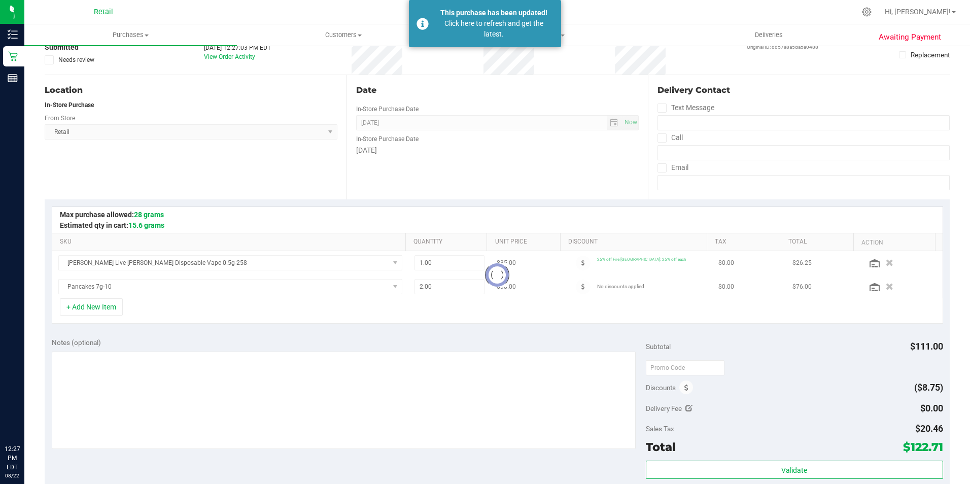
scroll to position [159, 0]
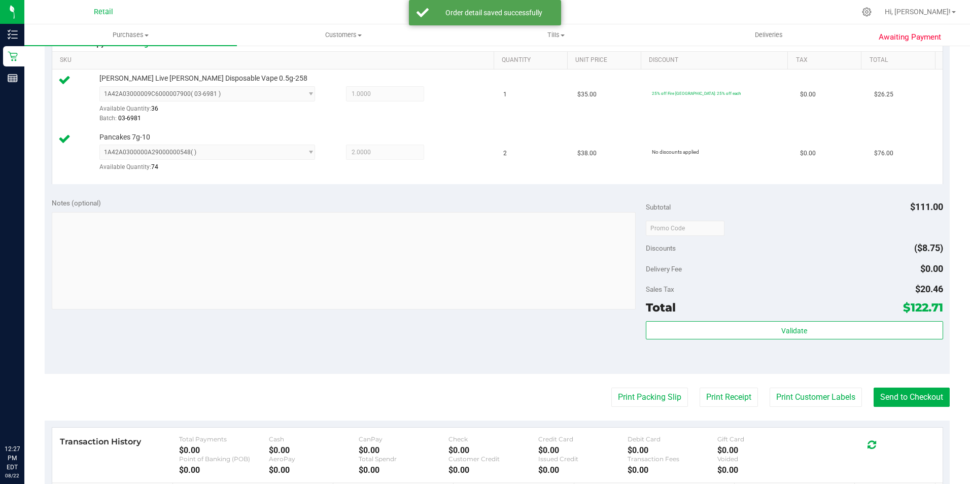
scroll to position [255, 0]
click at [902, 393] on button "Send to Checkout" at bounding box center [912, 398] width 76 height 19
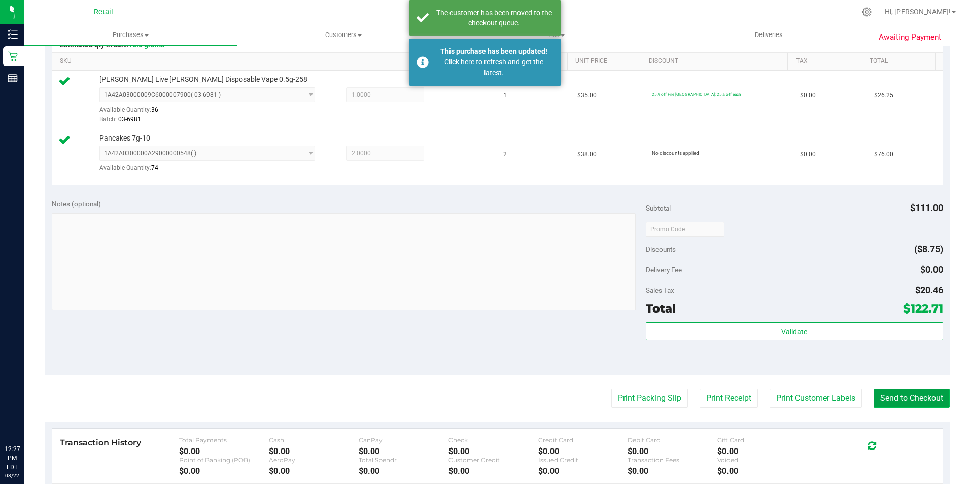
click at [901, 404] on button "Send to Checkout" at bounding box center [912, 398] width 76 height 19
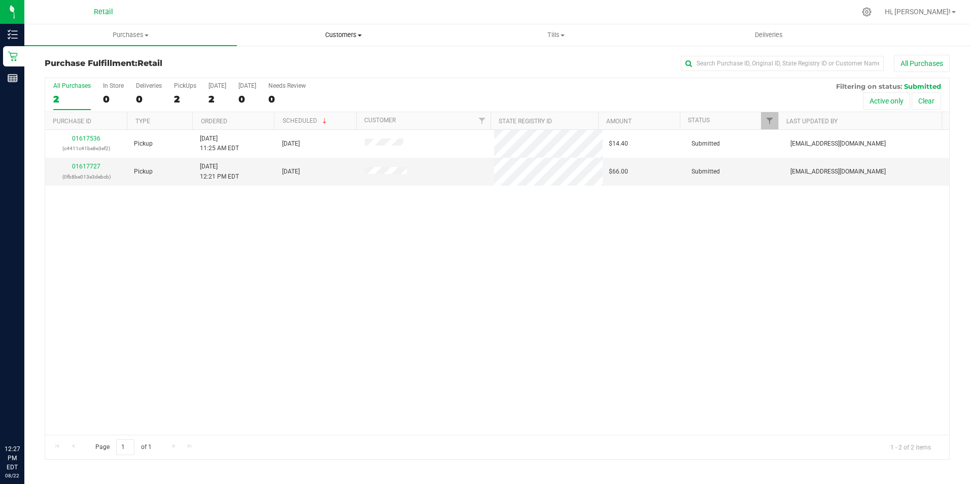
click at [344, 41] on uib-tab-heading "Customers All customers Add a new customer All physicians" at bounding box center [344, 35] width 212 height 20
click at [273, 59] on span "All customers" at bounding box center [273, 61] width 73 height 9
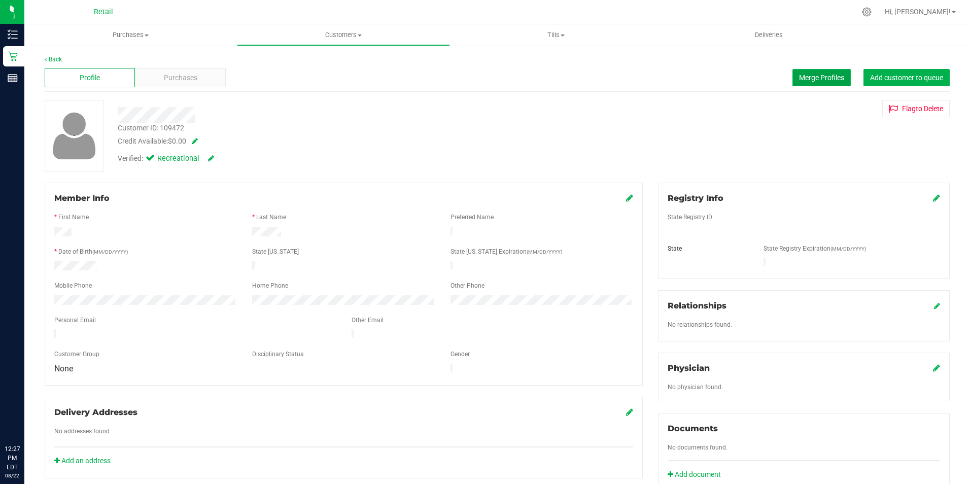
click at [817, 75] on span "Merge Profiles" at bounding box center [821, 78] width 45 height 8
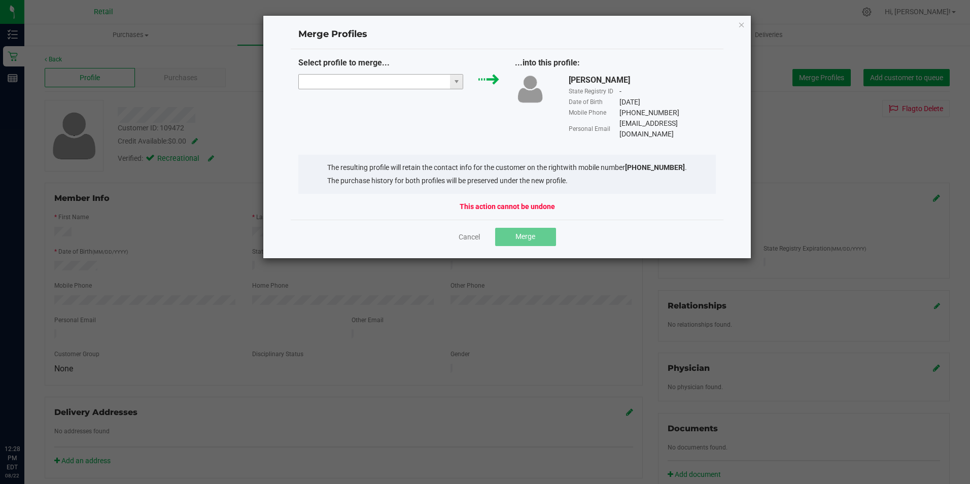
click at [366, 78] on input "NO DATA FOUND" at bounding box center [375, 82] width 152 height 14
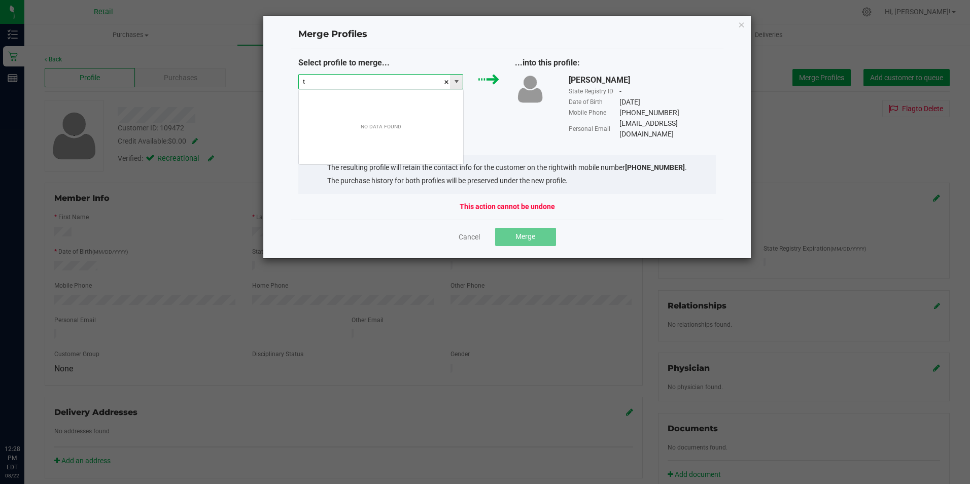
scroll to position [15, 165]
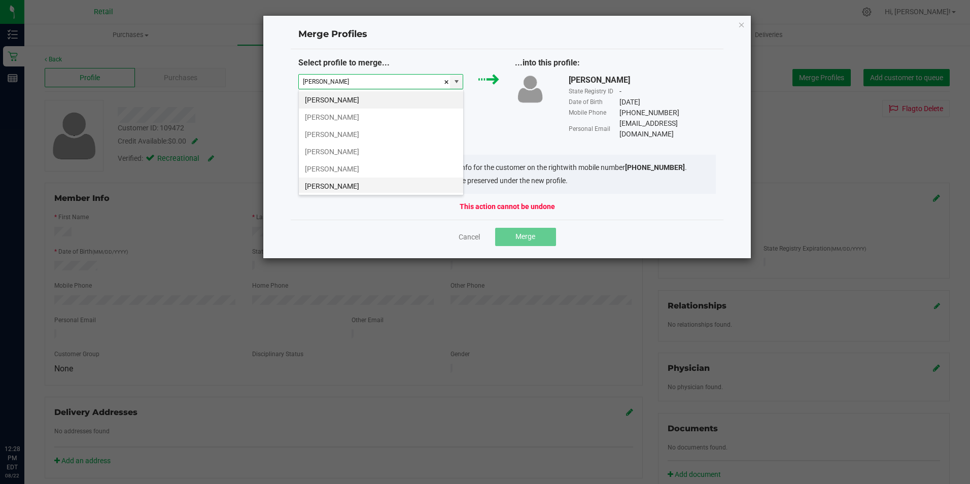
click at [363, 180] on li "Tyler Savinon" at bounding box center [381, 186] width 164 height 17
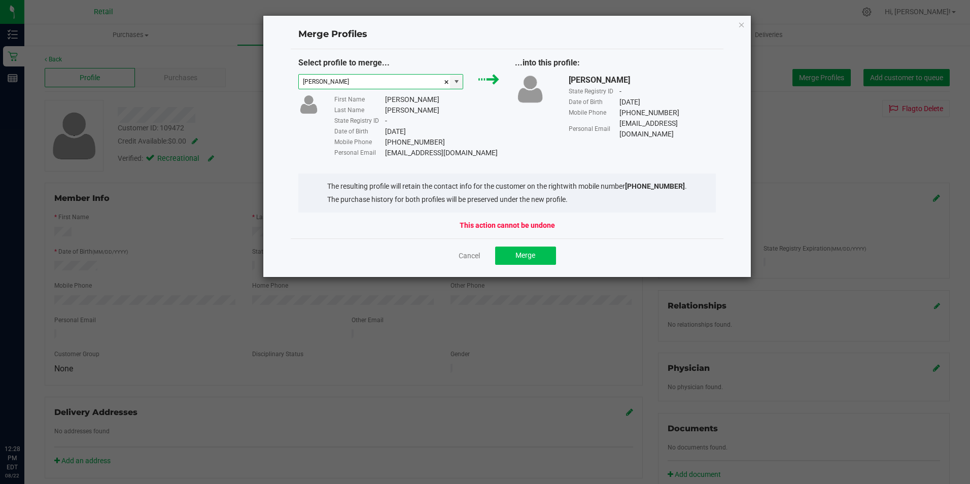
type input "Tyler Savinon"
click at [533, 263] on button "Merge" at bounding box center [525, 256] width 61 height 18
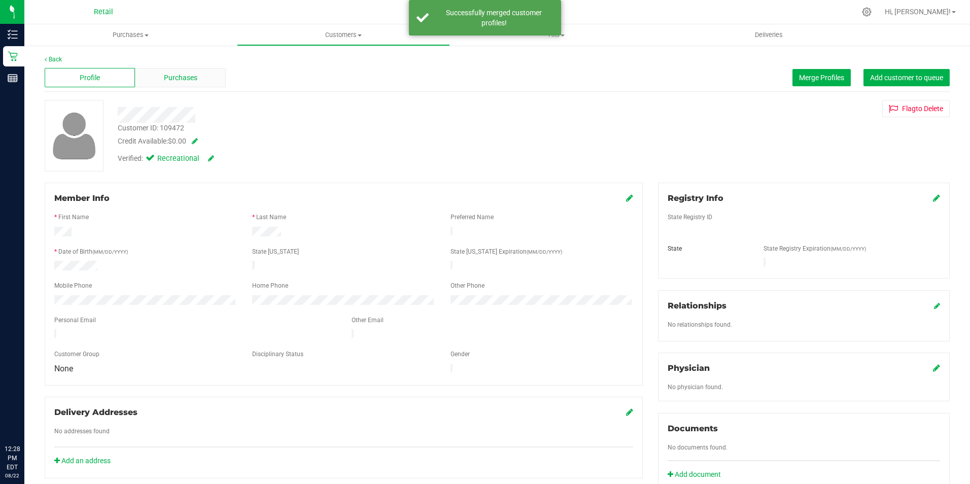
click at [189, 68] on div "Purchases" at bounding box center [180, 77] width 90 height 19
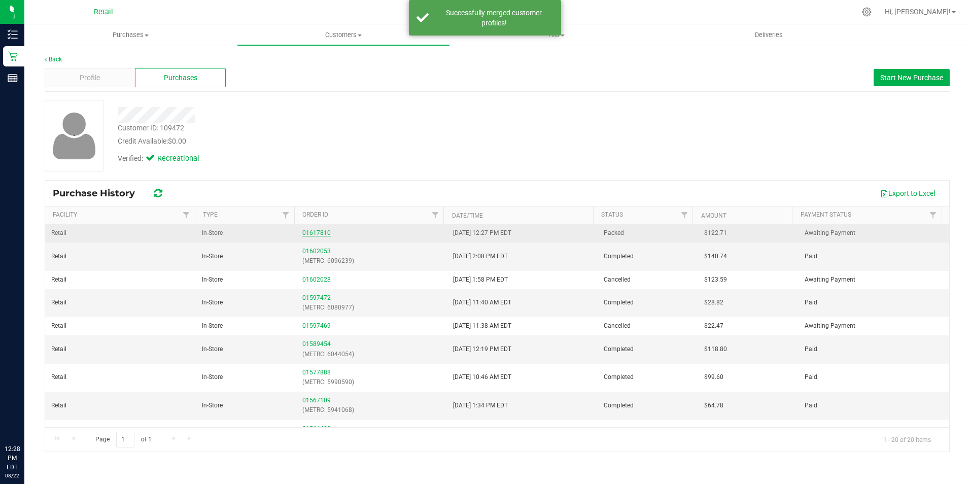
click at [319, 232] on link "01617810" at bounding box center [316, 232] width 28 height 7
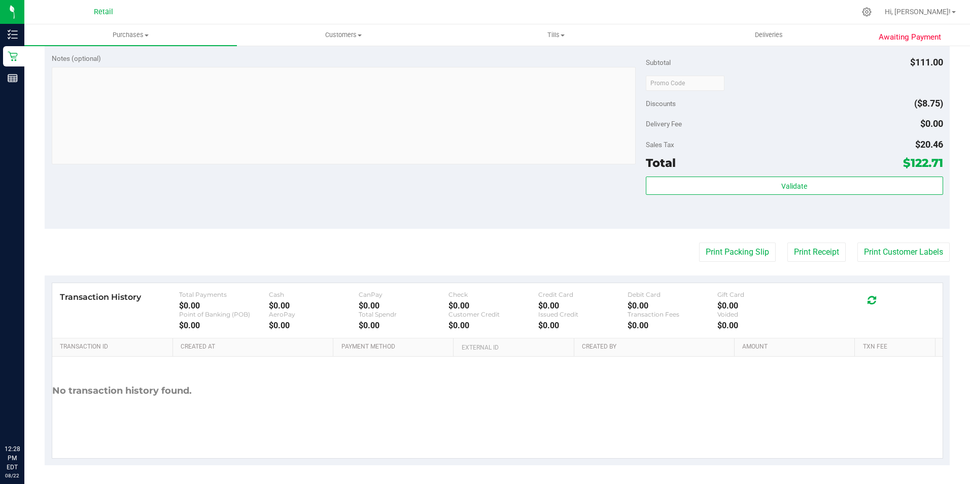
scroll to position [380, 0]
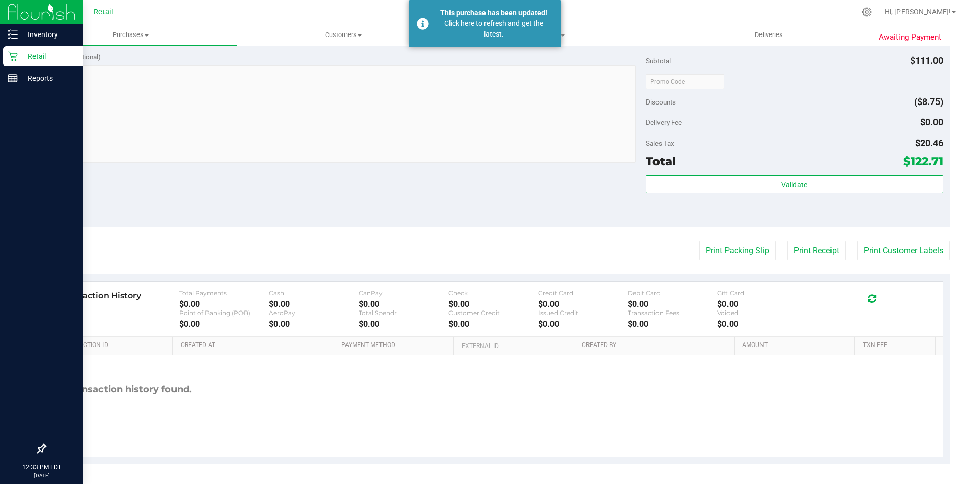
click at [0, 53] on html "Inventory Retail Reports 12:33 PM EDT 08/22/2025 08/22 Retail Hi, Joselyn! Purc…" at bounding box center [485, 242] width 970 height 484
click at [25, 54] on p "Retail" at bounding box center [48, 56] width 61 height 12
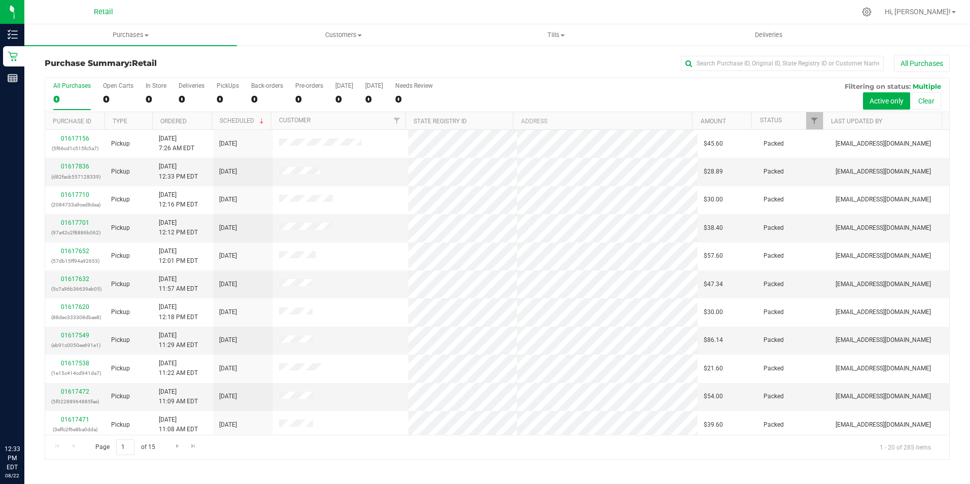
click at [136, 96] on div "All Purchases 0 Open Carts 0 In Store 0 Deliveries 0 PickUps 0 Back-orders 0 Pr…" at bounding box center [497, 95] width 904 height 34
click at [150, 93] on div "0" at bounding box center [156, 99] width 21 height 12
click at [0, 0] on input "In Store 0" at bounding box center [0, 0] width 0 height 0
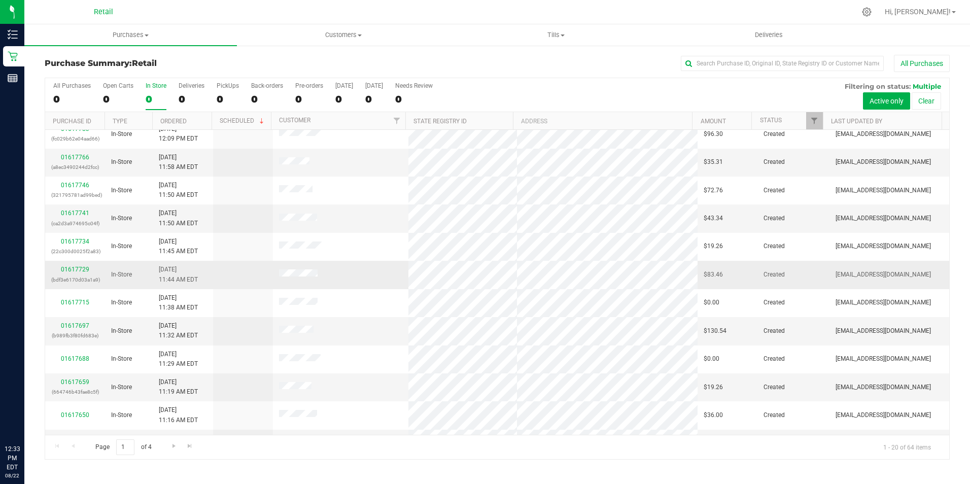
scroll to position [257, 0]
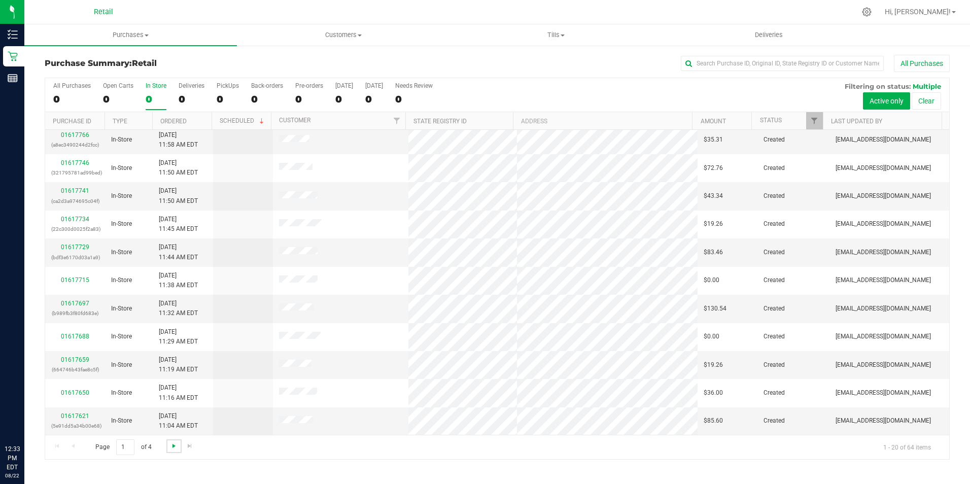
click at [171, 446] on span "Go to the next page" at bounding box center [174, 446] width 8 height 8
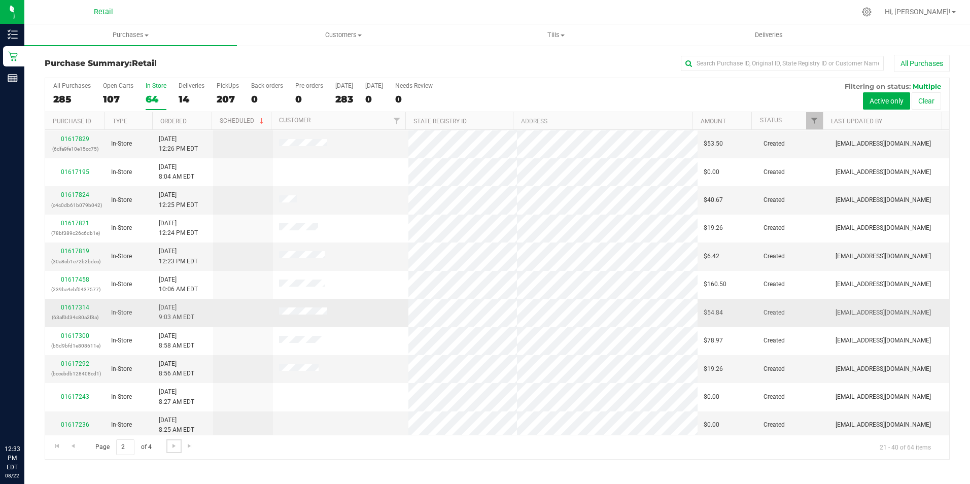
scroll to position [254, 0]
click at [83, 192] on link "01617824" at bounding box center [75, 193] width 28 height 7
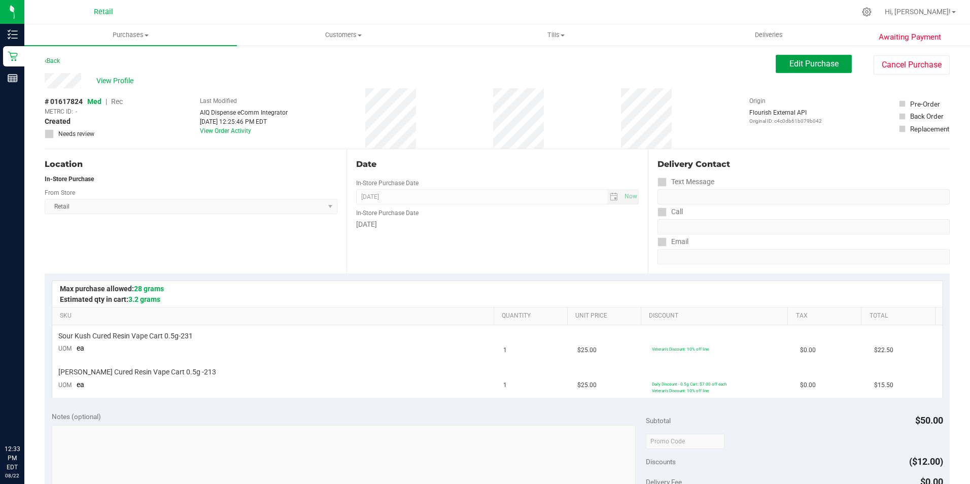
click at [809, 72] on button "Edit Purchase" at bounding box center [814, 64] width 76 height 18
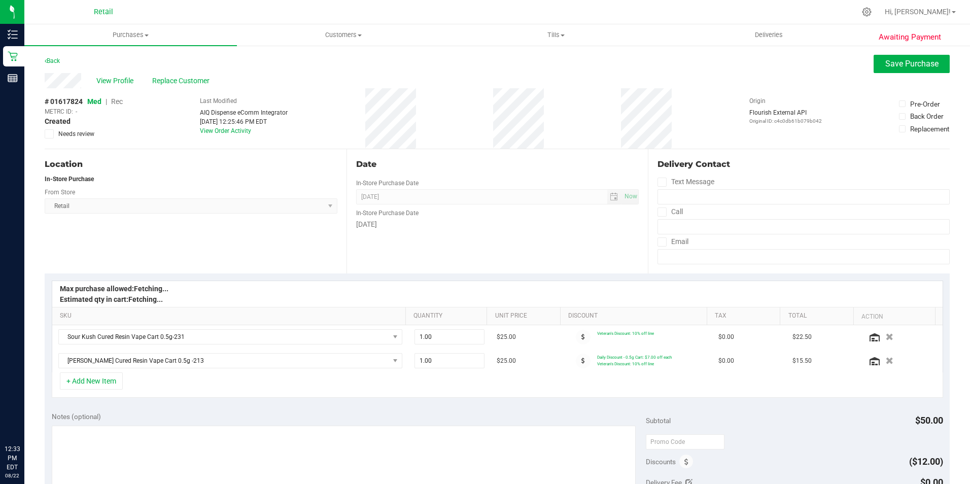
click at [119, 103] on span "Rec" at bounding box center [117, 101] width 12 height 8
click at [860, 67] on div "Back Save Purchase" at bounding box center [497, 64] width 905 height 18
click at [874, 62] on button "Save Purchase" at bounding box center [912, 64] width 76 height 18
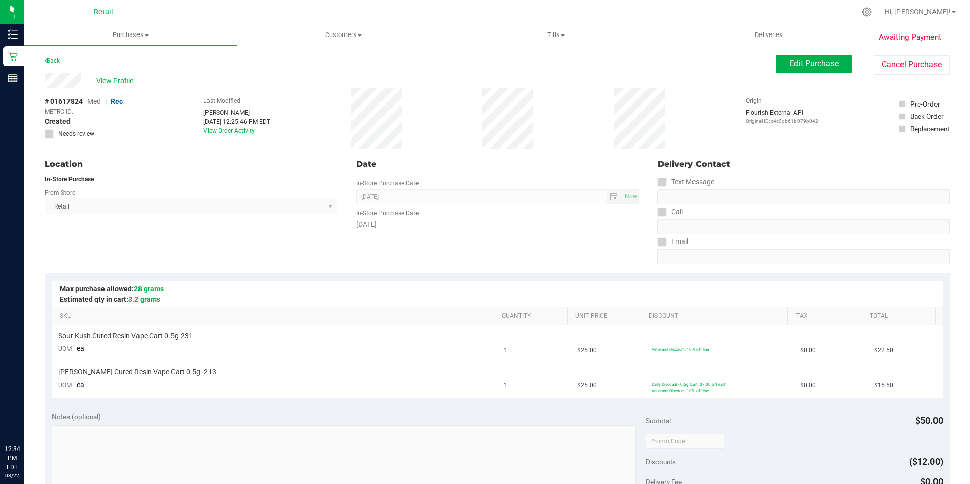
click at [126, 84] on span "View Profile" at bounding box center [116, 81] width 41 height 11
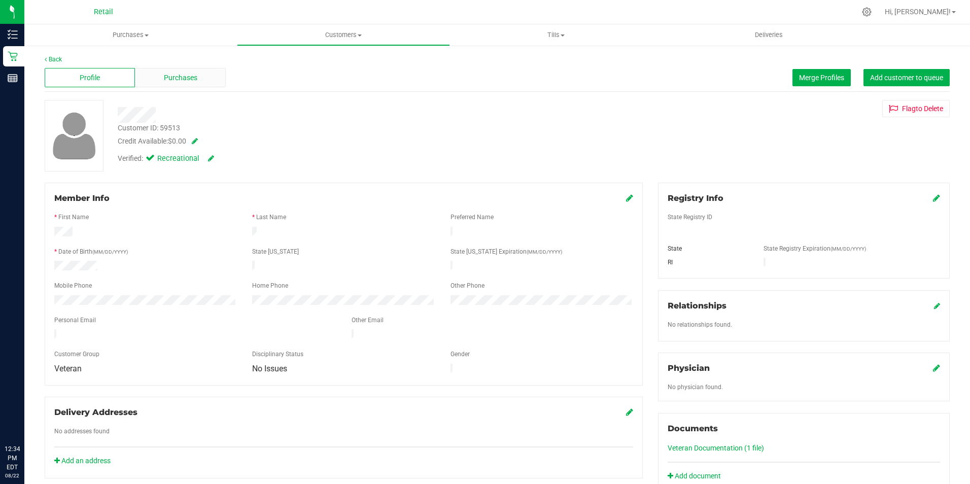
click at [182, 73] on span "Purchases" at bounding box center [180, 78] width 33 height 11
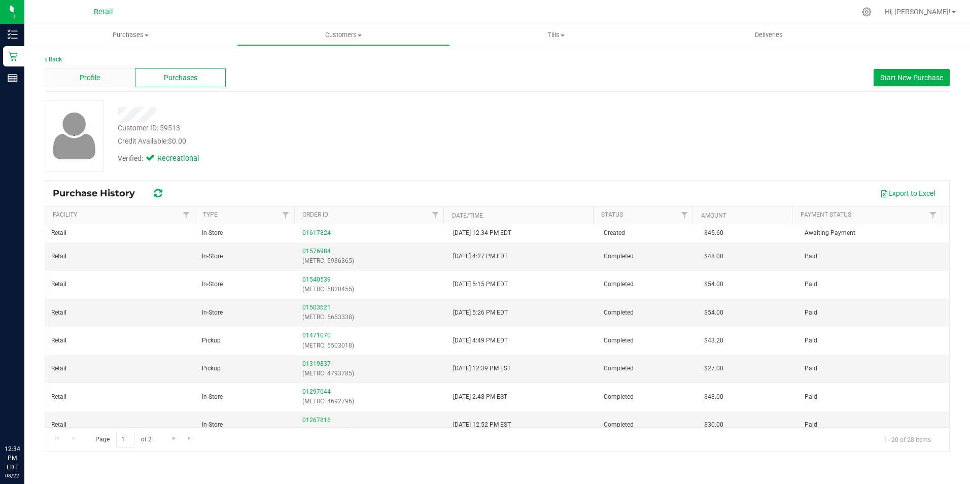
click at [108, 77] on div "Profile" at bounding box center [90, 77] width 90 height 19
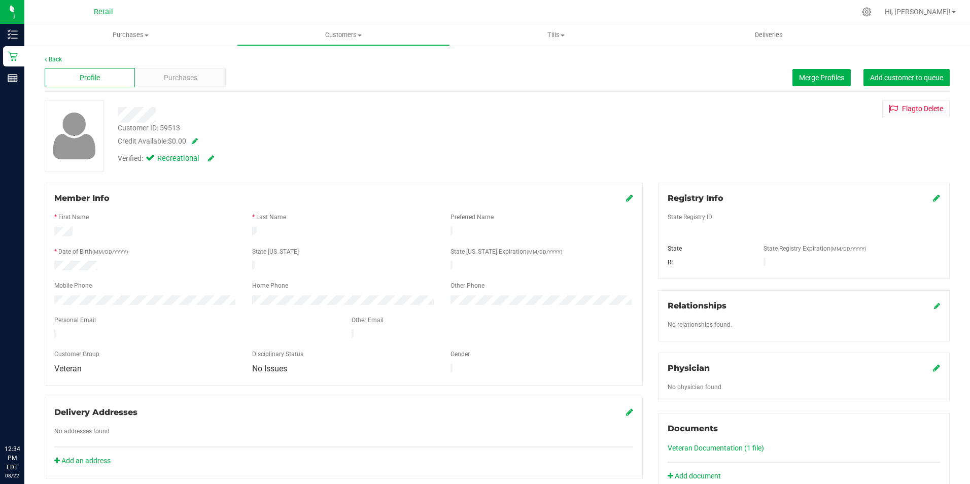
click at [626, 200] on icon at bounding box center [629, 198] width 7 height 8
click at [391, 224] on div "* Last Name" at bounding box center [344, 219] width 198 height 12
click at [627, 201] on icon at bounding box center [628, 199] width 9 height 8
click at [165, 87] on div "Purchases" at bounding box center [180, 77] width 90 height 19
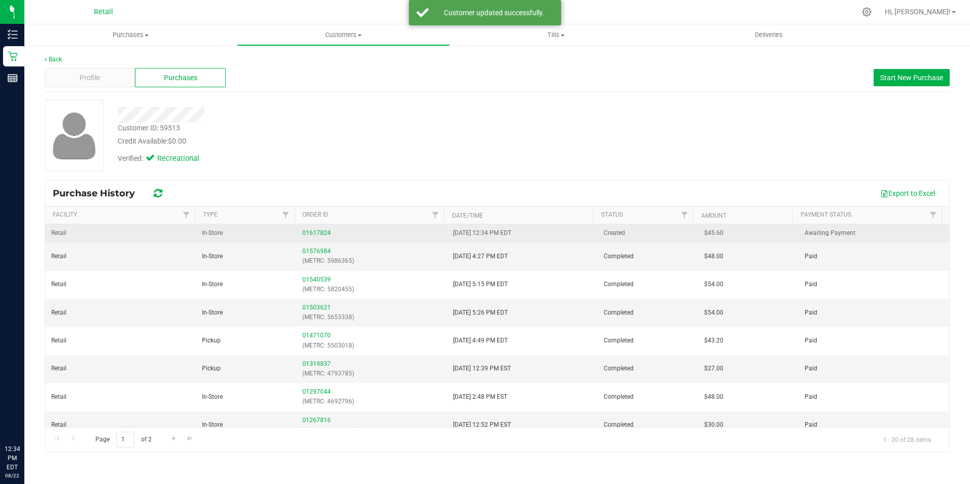
click at [322, 237] on div "01617824" at bounding box center [371, 233] width 139 height 10
click at [323, 233] on link "01617824" at bounding box center [316, 232] width 28 height 7
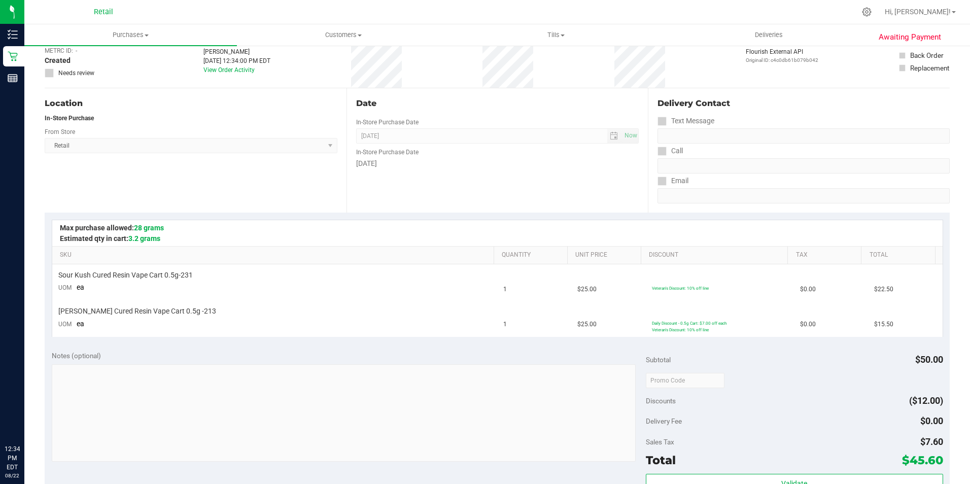
scroll to position [152, 0]
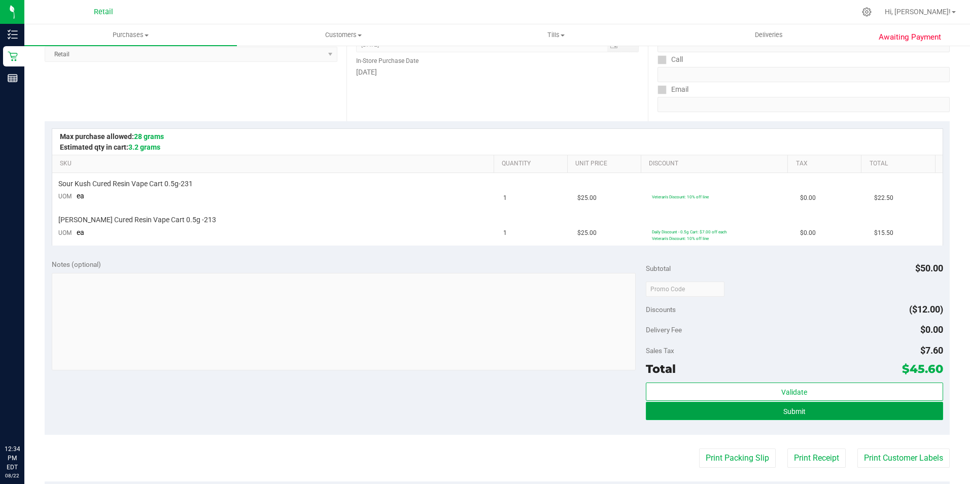
click at [740, 415] on button "Submit" at bounding box center [794, 411] width 297 height 18
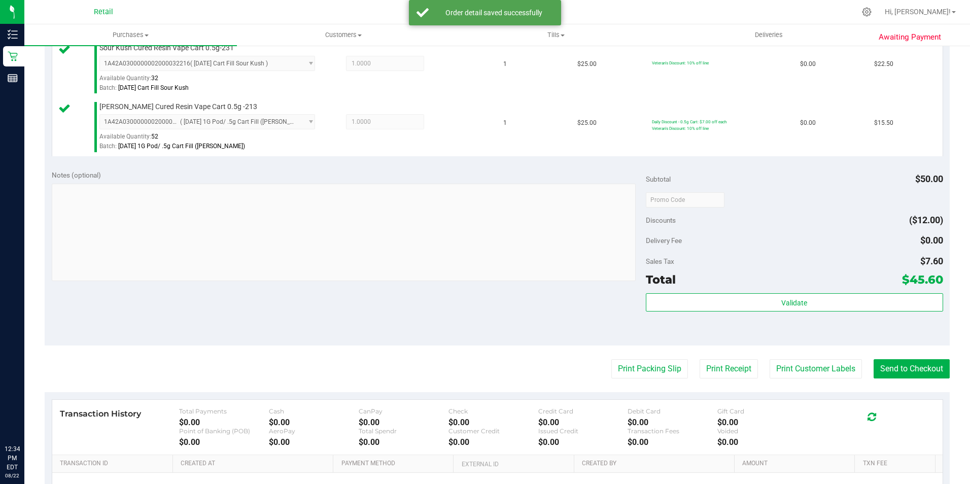
scroll to position [305, 0]
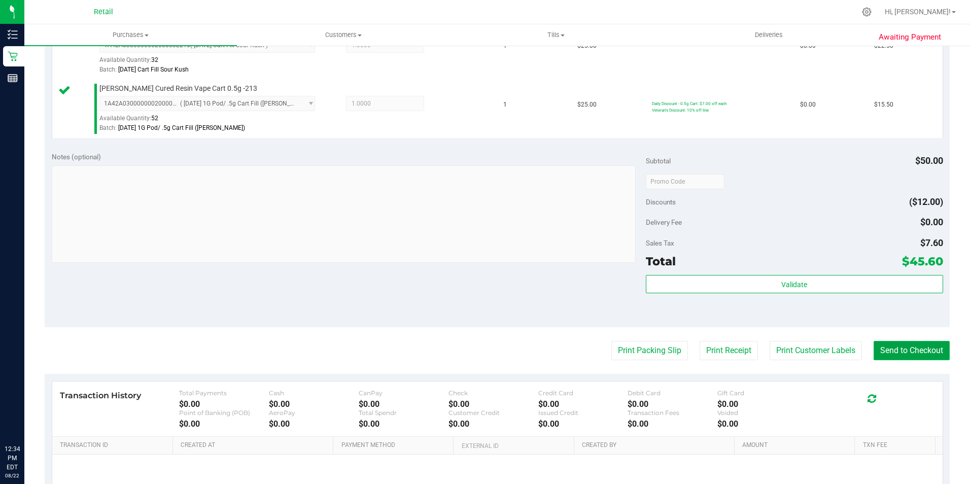
click at [914, 346] on button "Send to Checkout" at bounding box center [912, 350] width 76 height 19
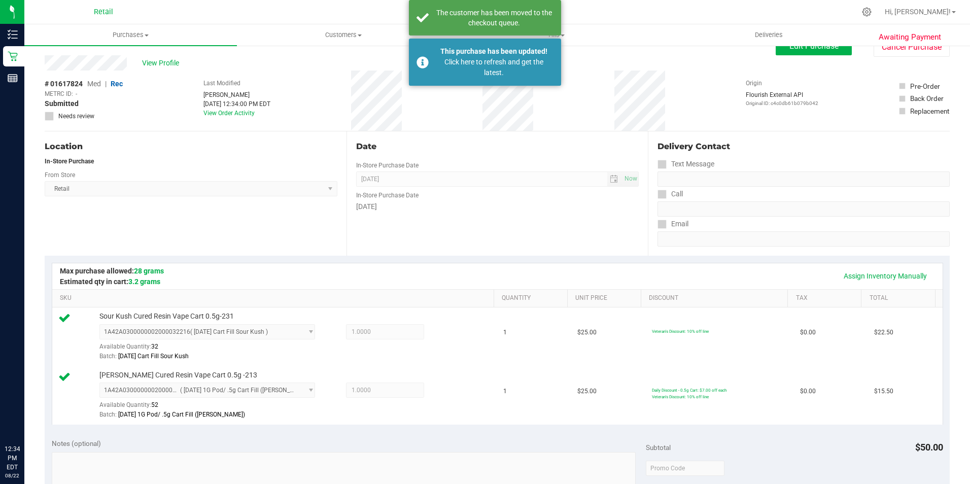
scroll to position [0, 0]
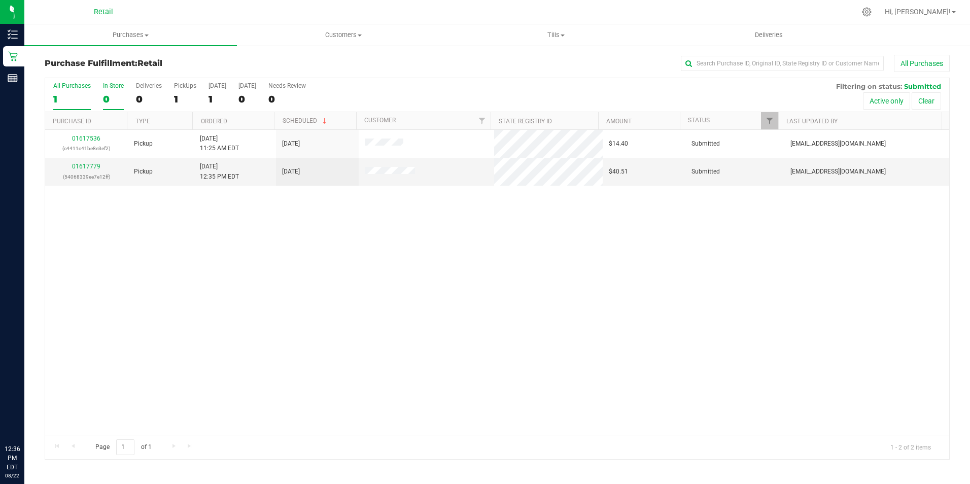
click at [109, 96] on div "0" at bounding box center [113, 99] width 21 height 12
click at [0, 0] on input "In Store 0" at bounding box center [0, 0] width 0 height 0
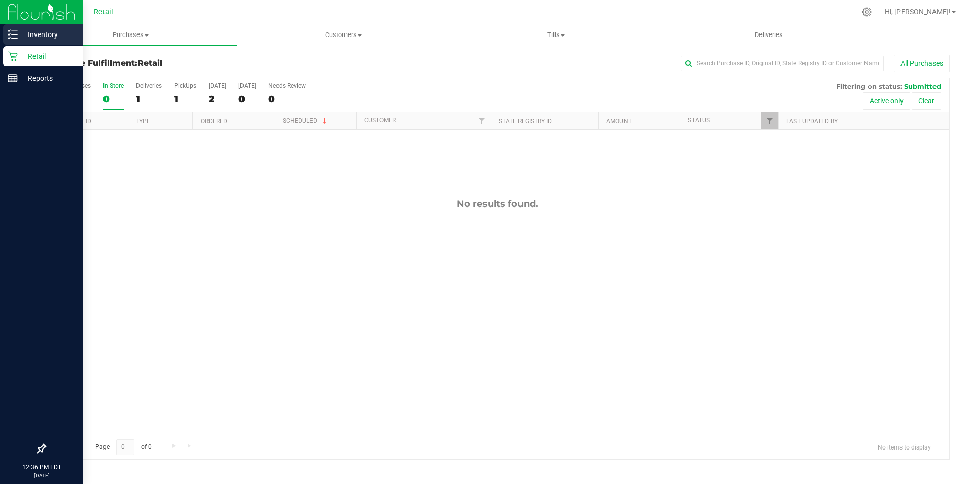
click at [8, 45] on link "Inventory" at bounding box center [41, 35] width 83 height 22
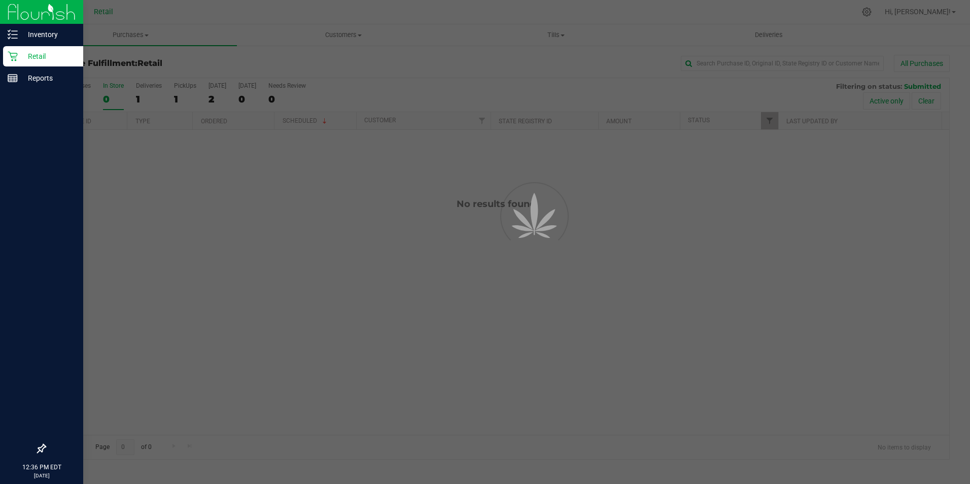
click at [7, 55] on div "Retail" at bounding box center [43, 56] width 80 height 20
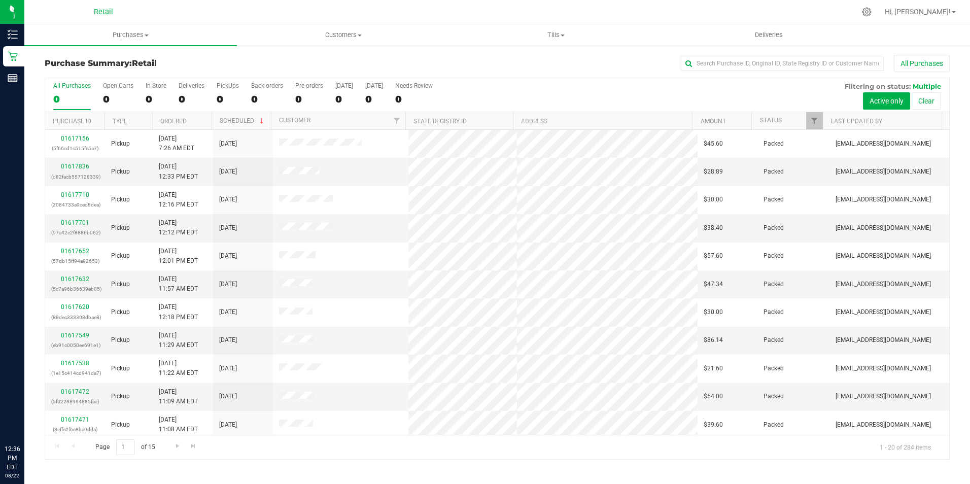
click at [143, 96] on div "All Purchases 0 Open Carts 0 In Store 0 Deliveries 0 PickUps 0 Back-orders 0 Pr…" at bounding box center [497, 95] width 904 height 34
click at [146, 96] on div "0" at bounding box center [156, 99] width 21 height 12
click at [0, 0] on input "In Store 0" at bounding box center [0, 0] width 0 height 0
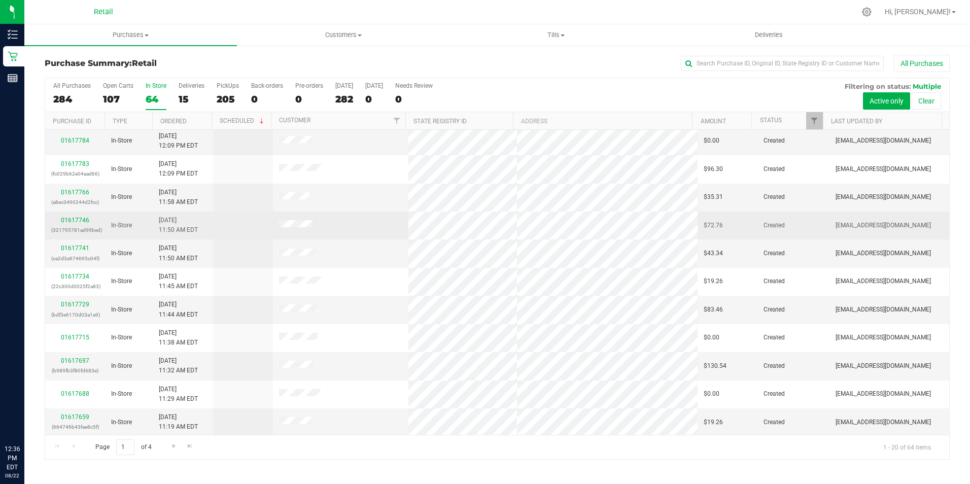
scroll to position [257, 0]
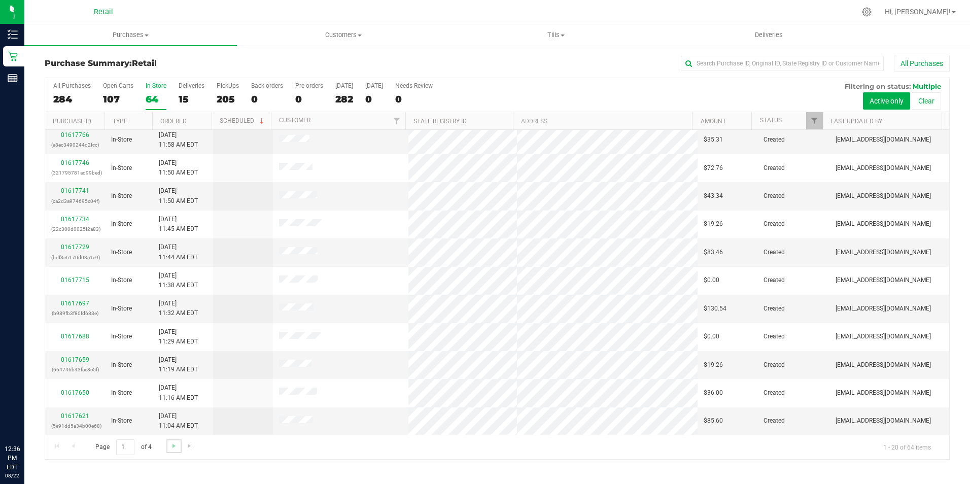
click at [168, 444] on link "Go to the next page" at bounding box center [173, 446] width 15 height 14
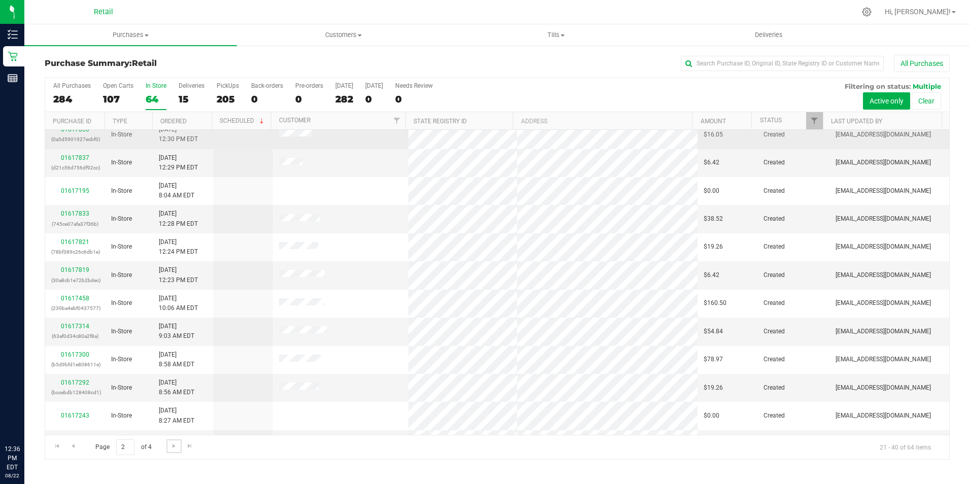
scroll to position [254, 0]
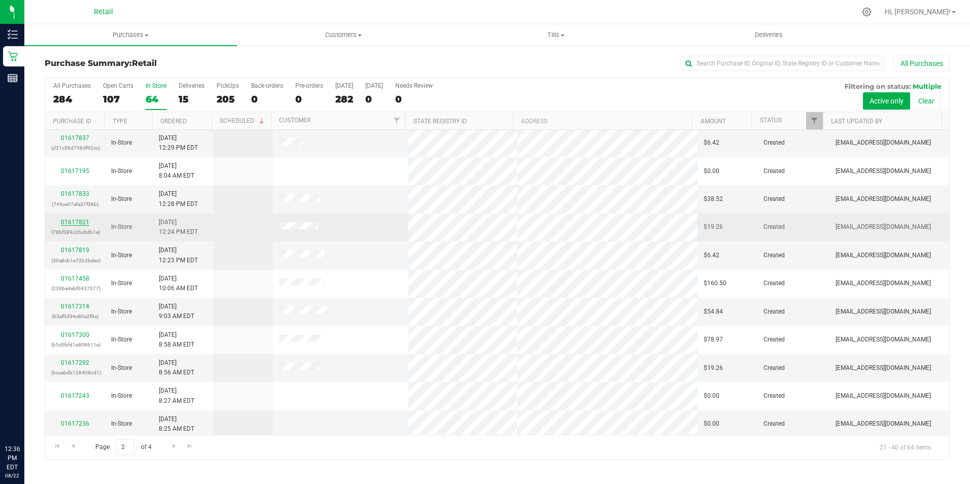
click at [83, 219] on link "01617821" at bounding box center [75, 222] width 28 height 7
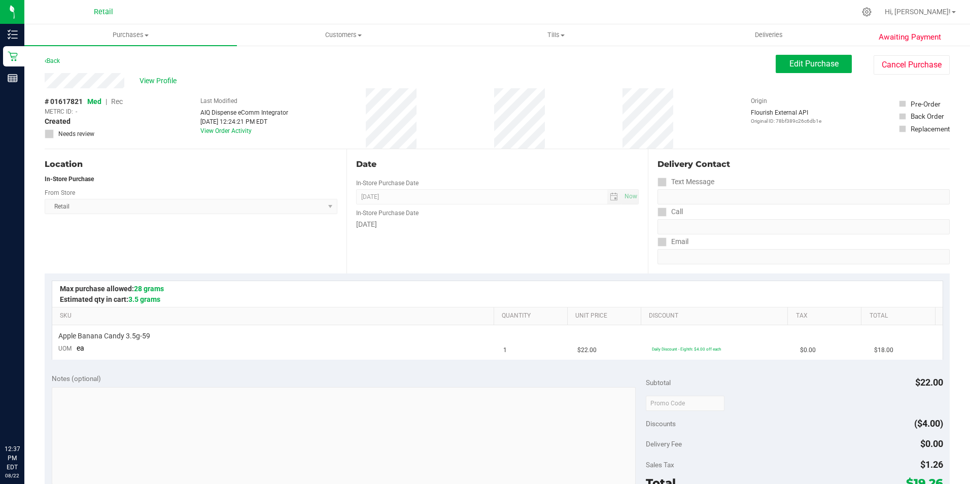
click at [798, 53] on div "Awaiting Payment Back Edit Purchase Cancel Purchase View Profile # 01617821 Med…" at bounding box center [497, 425] width 946 height 761
click at [793, 58] on button "Edit Purchase" at bounding box center [814, 64] width 76 height 18
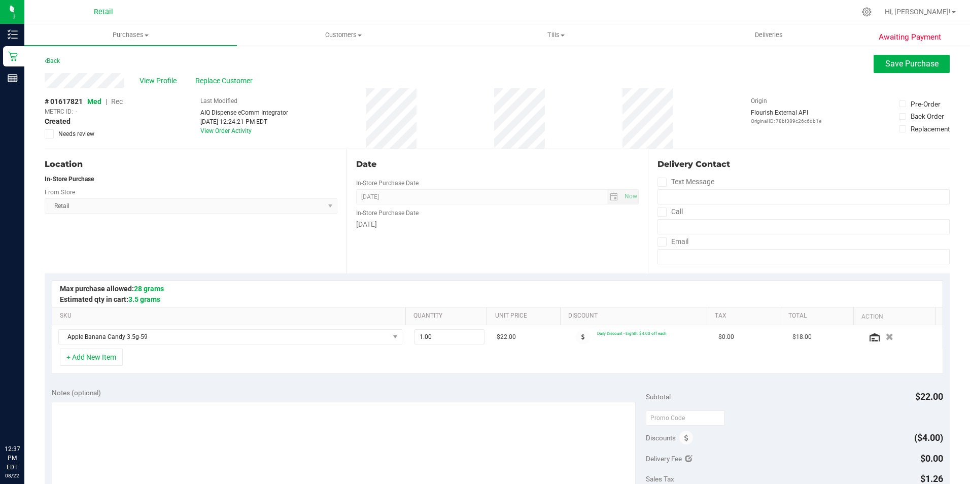
click at [116, 102] on span "Rec" at bounding box center [117, 101] width 12 height 8
click at [923, 68] on span "Save Purchase" at bounding box center [912, 64] width 53 height 10
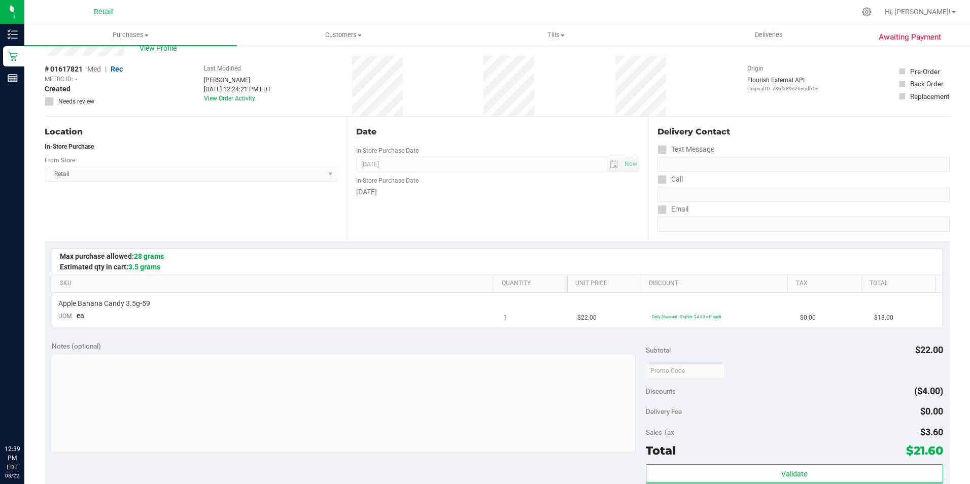
scroll to position [102, 0]
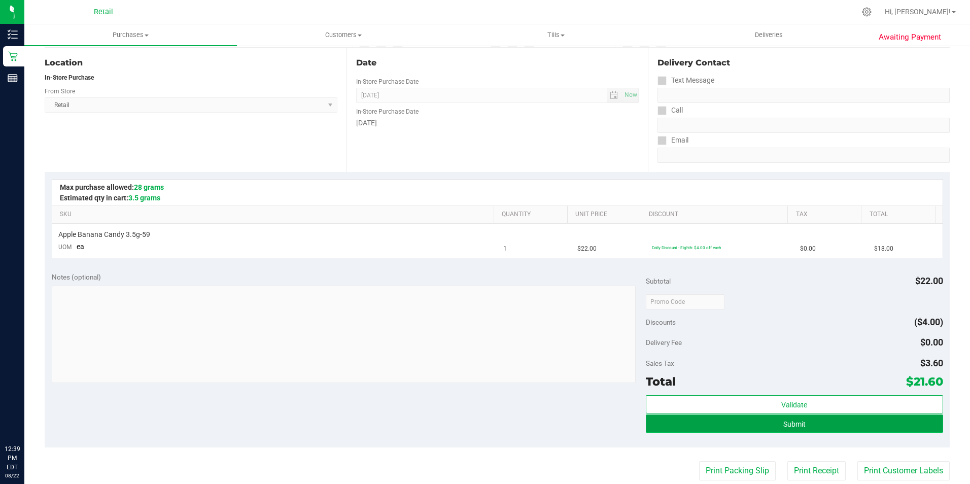
click at [729, 426] on button "Submit" at bounding box center [794, 424] width 297 height 18
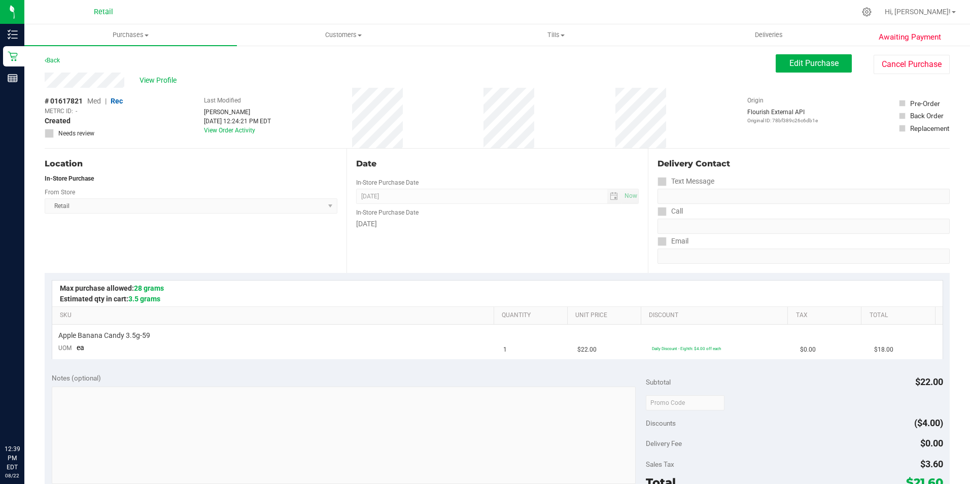
scroll to position [0, 0]
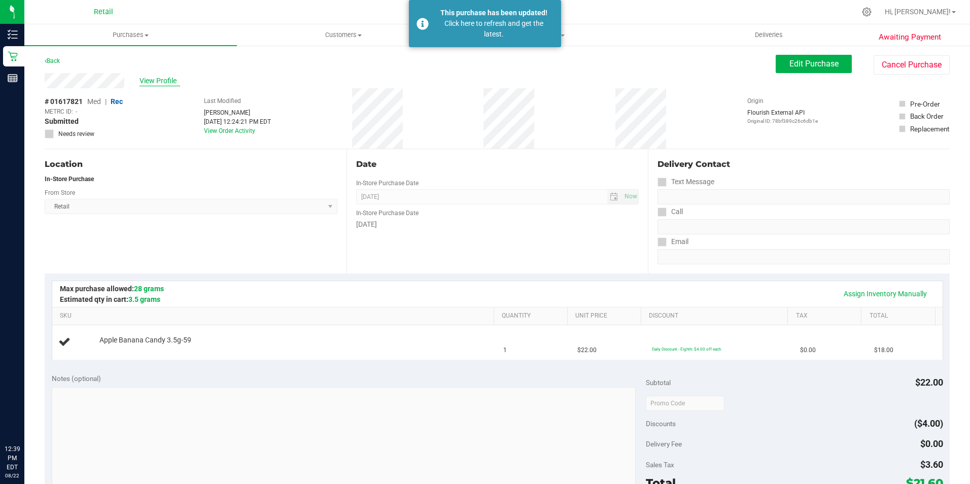
click at [161, 82] on span "View Profile" at bounding box center [160, 81] width 41 height 11
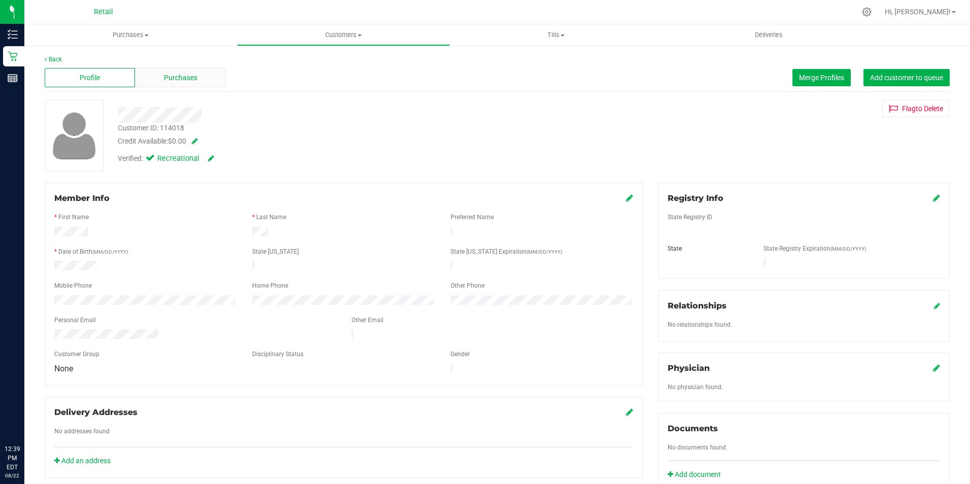
click at [179, 68] on div "Purchases" at bounding box center [180, 77] width 90 height 19
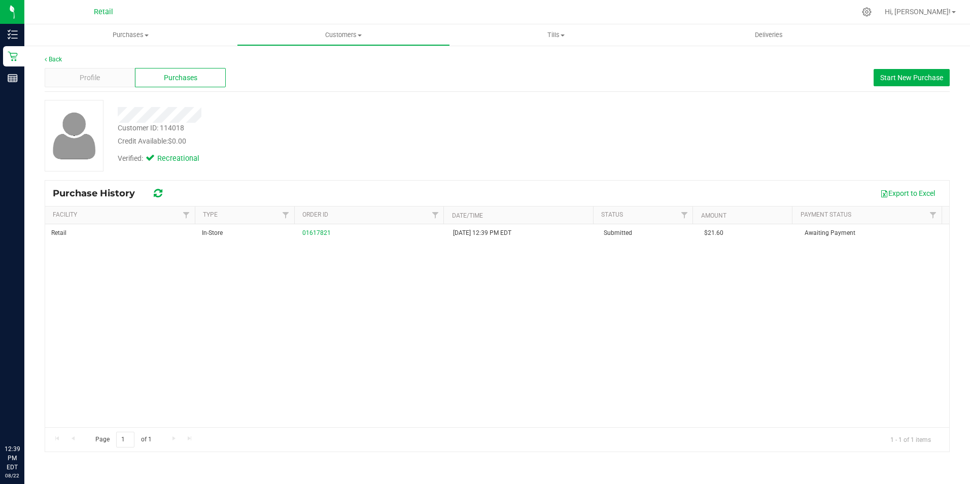
click at [91, 67] on div "Profile Purchases Start New Purchase" at bounding box center [497, 78] width 905 height 28
click at [93, 74] on span "Profile" at bounding box center [90, 78] width 20 height 11
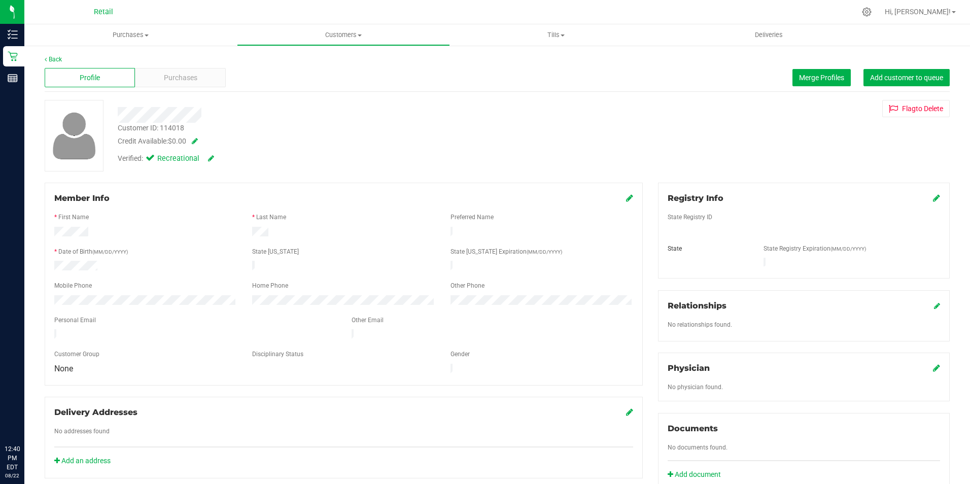
click at [799, 87] on div "Profile Purchases Merge Profiles Add customer to queue" at bounding box center [497, 78] width 905 height 28
click at [803, 79] on span "Merge Profiles" at bounding box center [821, 78] width 45 height 8
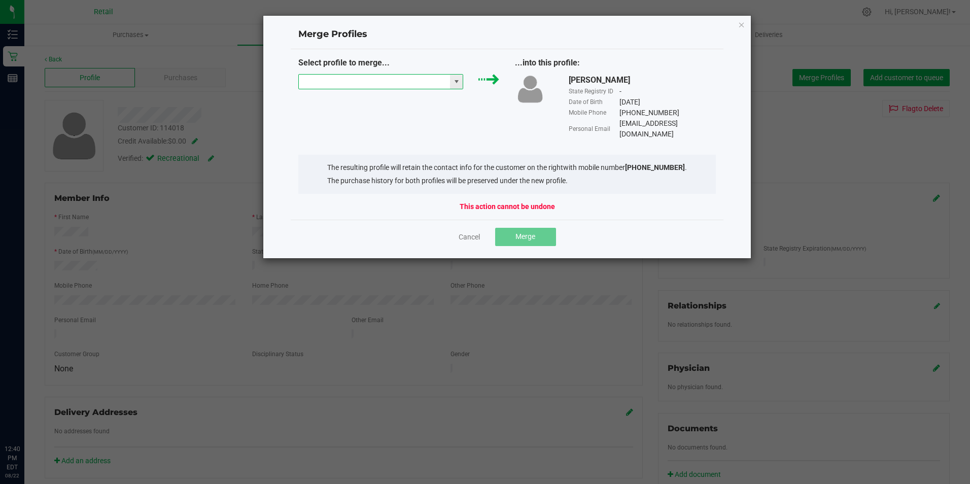
click at [349, 81] on input "NO DATA FOUND" at bounding box center [375, 82] width 152 height 14
click at [750, 22] on div "Merge Profiles Select profile to merge... ...into this profile: Raymond King St…" at bounding box center [507, 137] width 489 height 244
click at [739, 22] on icon "Close" at bounding box center [741, 24] width 7 height 12
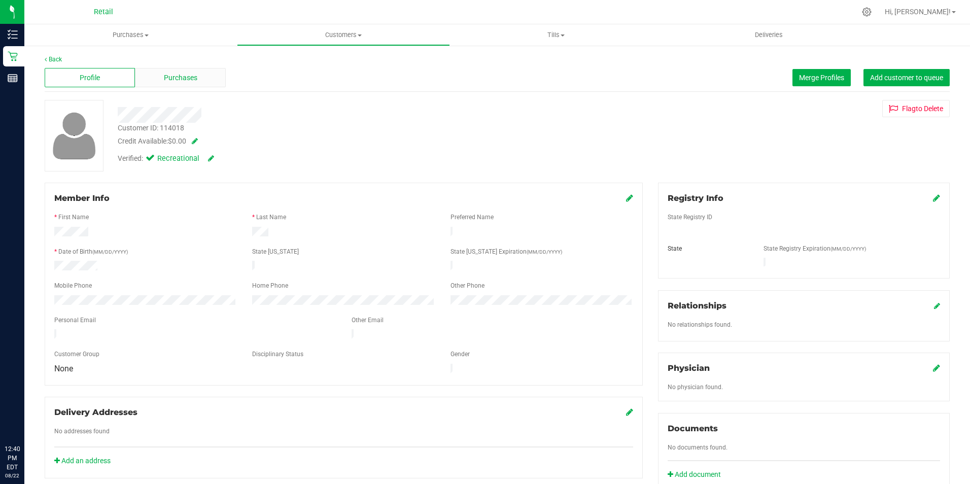
click at [203, 71] on div "Purchases" at bounding box center [180, 77] width 90 height 19
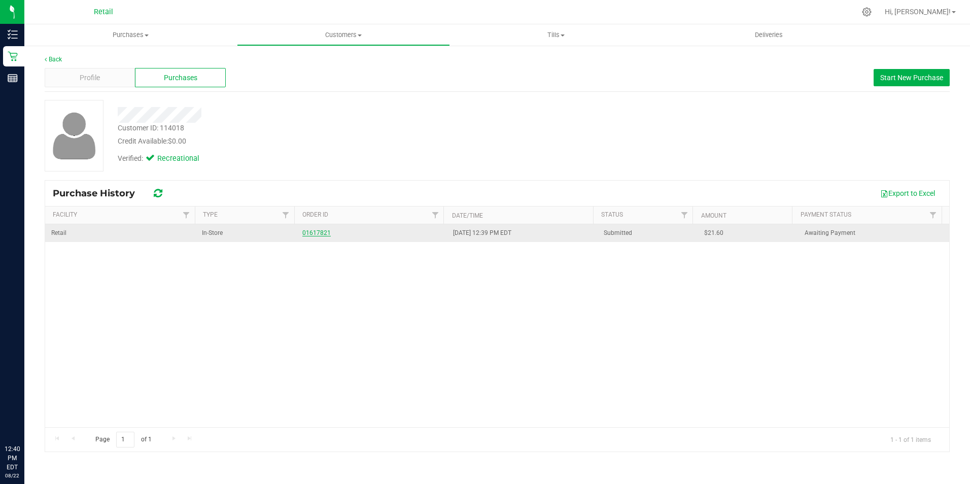
click at [312, 230] on link "01617821" at bounding box center [316, 232] width 28 height 7
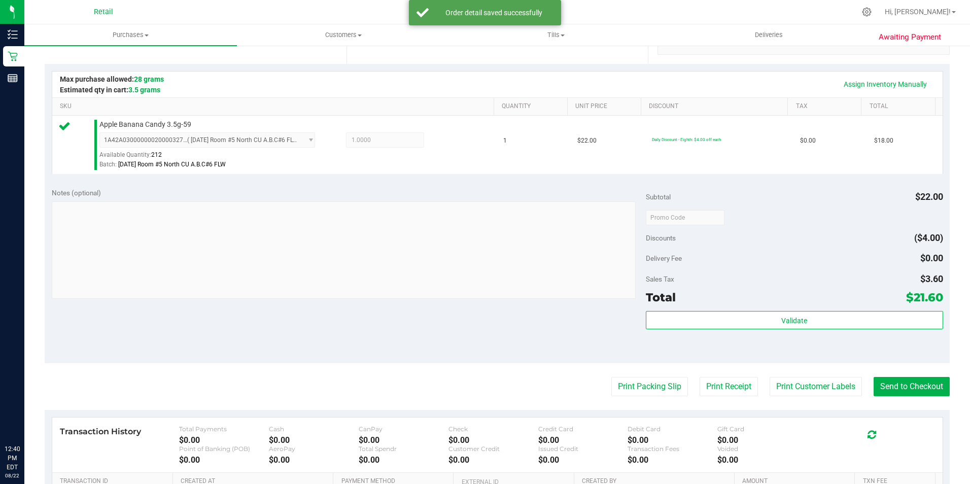
scroll to position [216, 0]
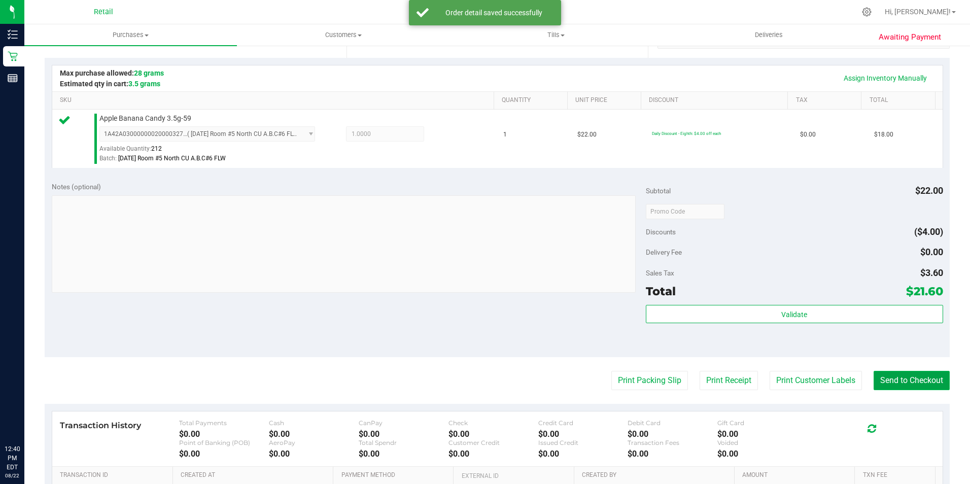
click at [929, 385] on button "Send to Checkout" at bounding box center [912, 380] width 76 height 19
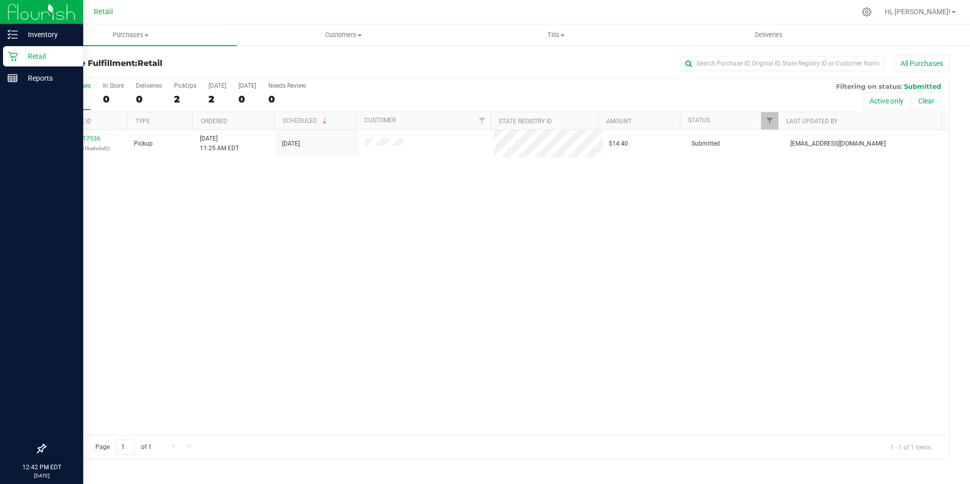
click at [20, 48] on div "Retail" at bounding box center [43, 56] width 80 height 20
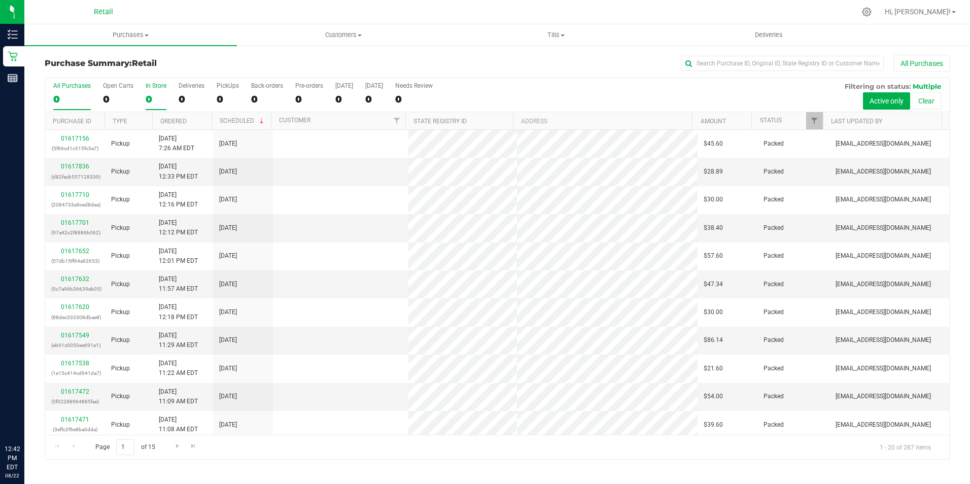
click at [152, 94] on div "0" at bounding box center [156, 99] width 21 height 12
click at [0, 0] on input "In Store 0" at bounding box center [0, 0] width 0 height 0
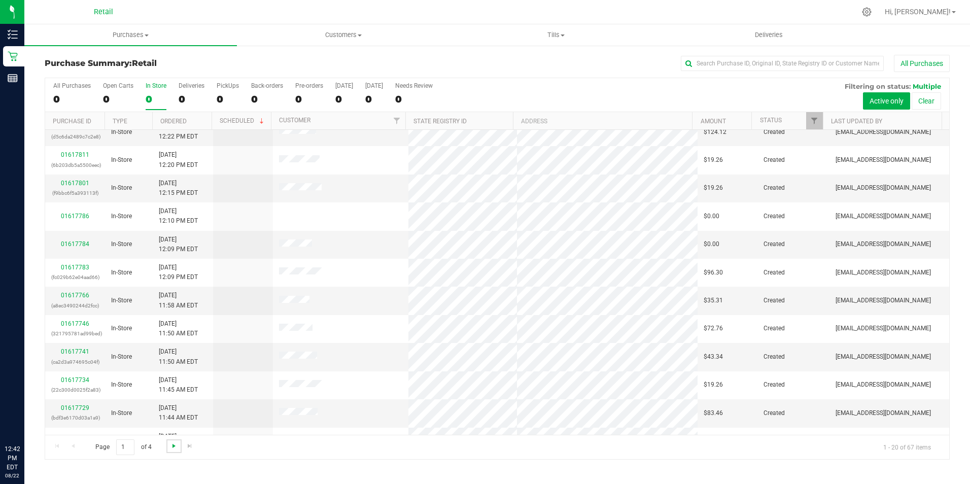
click at [176, 447] on span "Go to the next page" at bounding box center [174, 446] width 8 height 8
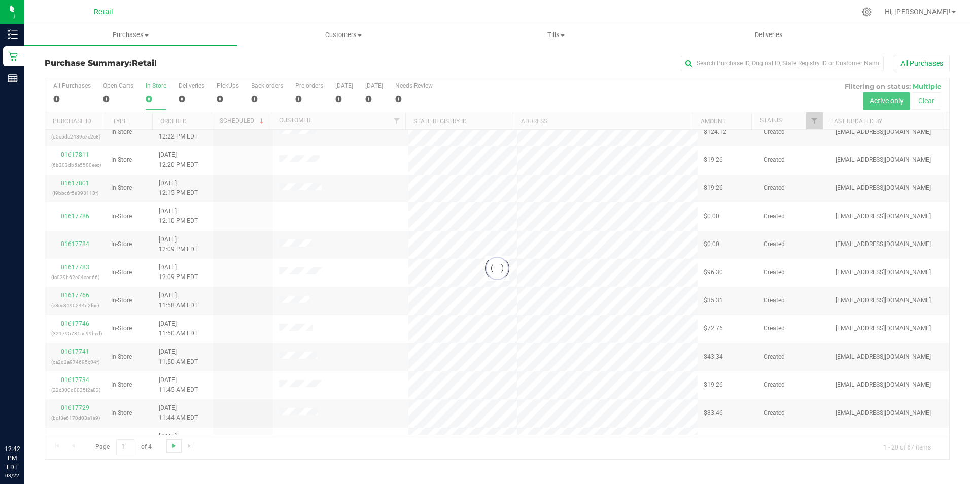
scroll to position [0, 0]
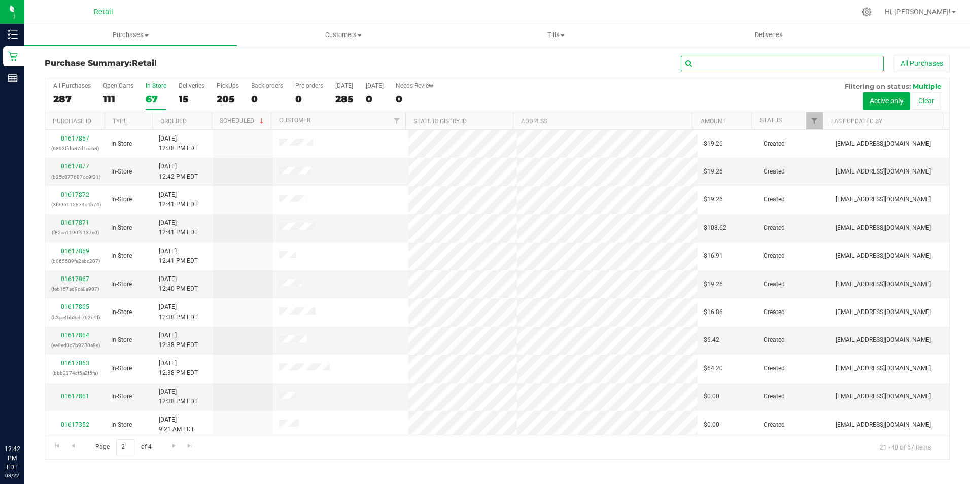
click at [749, 66] on input "text" at bounding box center [782, 63] width 203 height 15
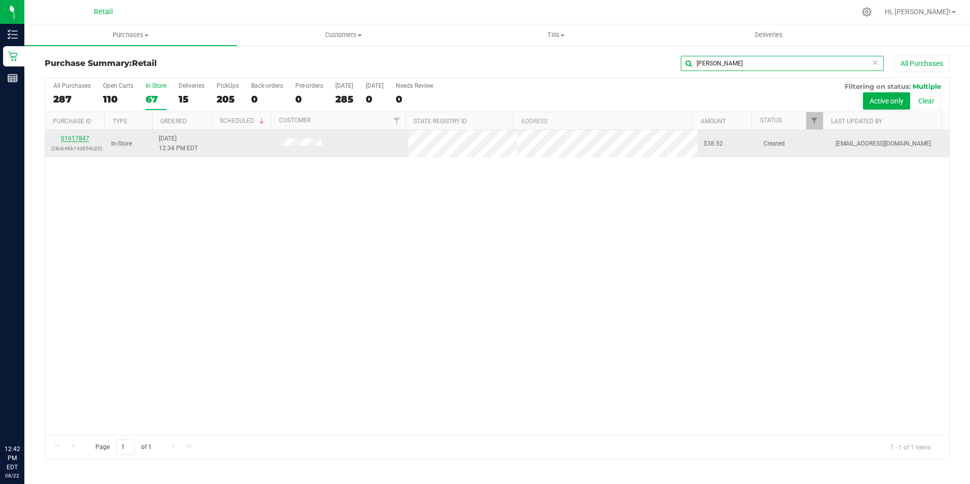
type input "claude"
click at [67, 140] on link "01617847" at bounding box center [75, 138] width 28 height 7
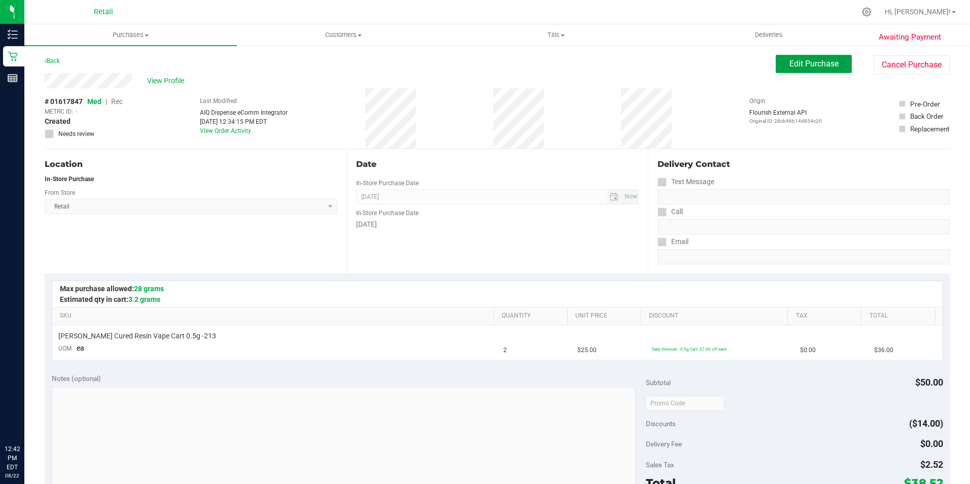
click at [809, 68] on span "Edit Purchase" at bounding box center [814, 64] width 49 height 10
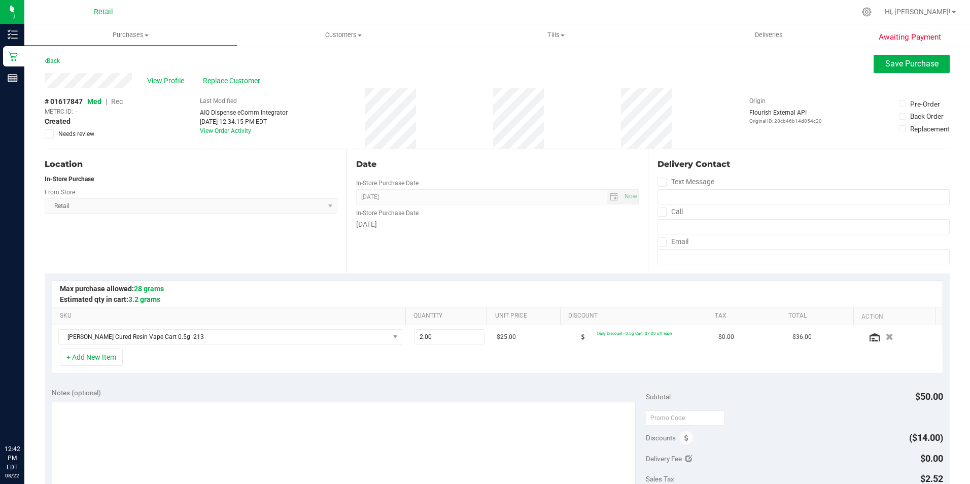
click at [119, 106] on span "Rec" at bounding box center [117, 101] width 12 height 8
click at [120, 104] on span "Rec" at bounding box center [117, 101] width 12 height 8
click at [901, 57] on button "Save Purchase" at bounding box center [912, 64] width 76 height 18
click at [170, 81] on span "View Profile" at bounding box center [167, 81] width 41 height 11
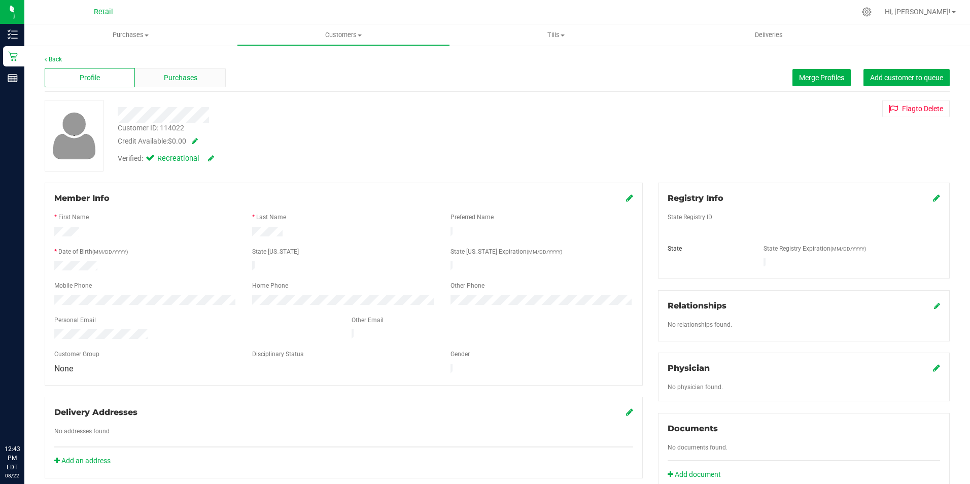
click at [178, 83] on div "Purchases" at bounding box center [180, 77] width 90 height 19
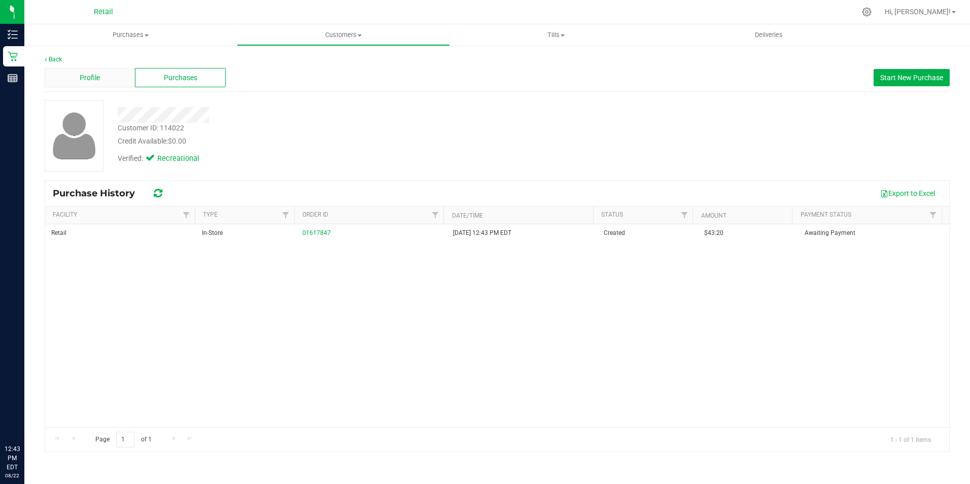
click at [108, 76] on div "Profile" at bounding box center [90, 77] width 90 height 19
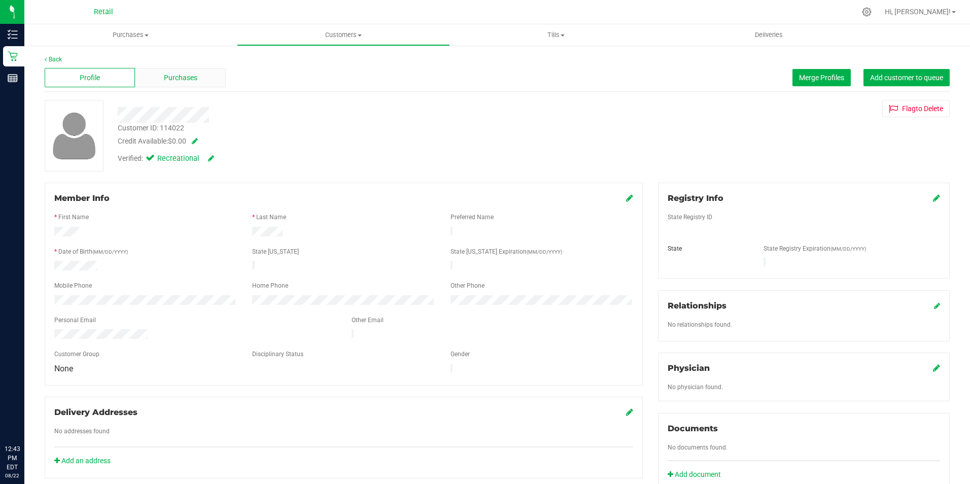
click at [194, 74] on span "Purchases" at bounding box center [180, 78] width 33 height 11
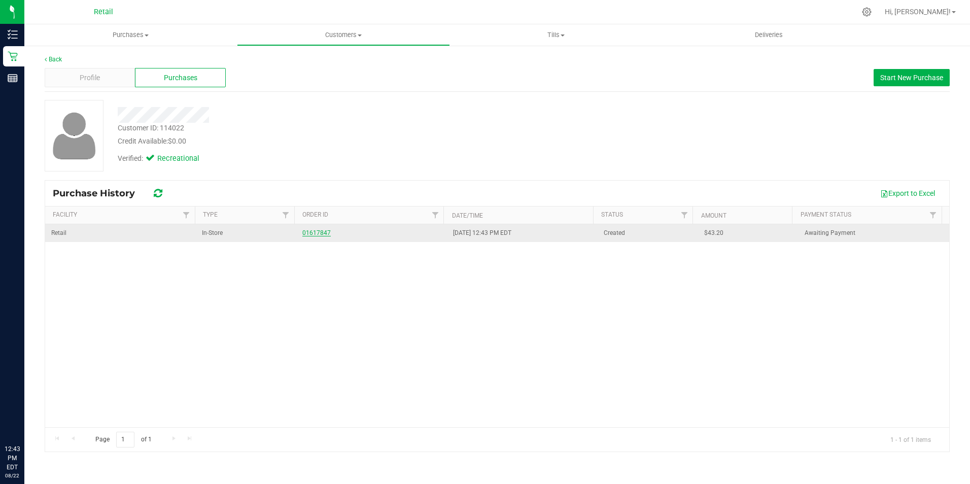
click at [316, 232] on link "01617847" at bounding box center [316, 232] width 28 height 7
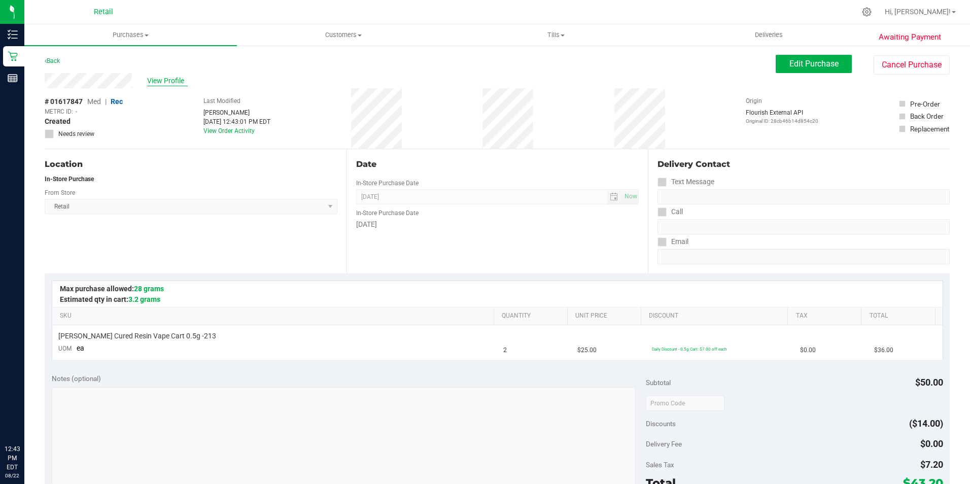
click at [166, 83] on span "View Profile" at bounding box center [167, 81] width 41 height 11
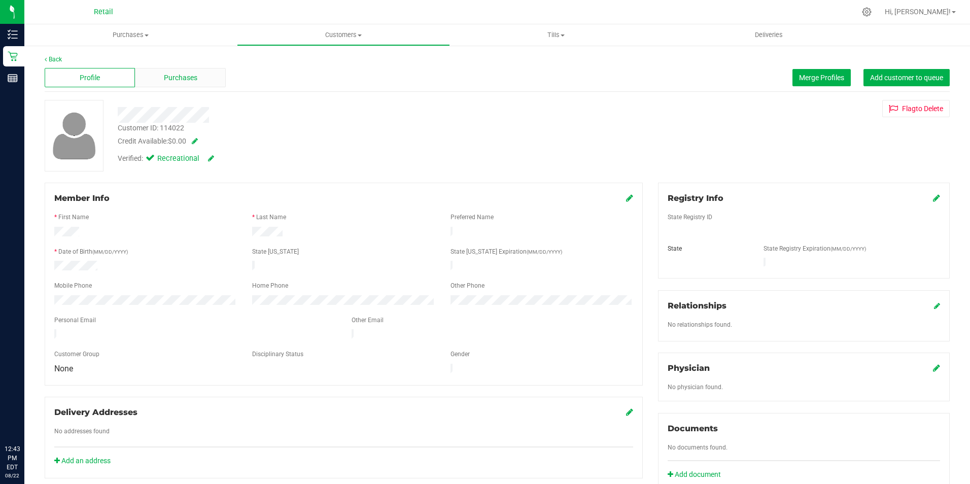
click at [177, 76] on span "Purchases" at bounding box center [180, 78] width 33 height 11
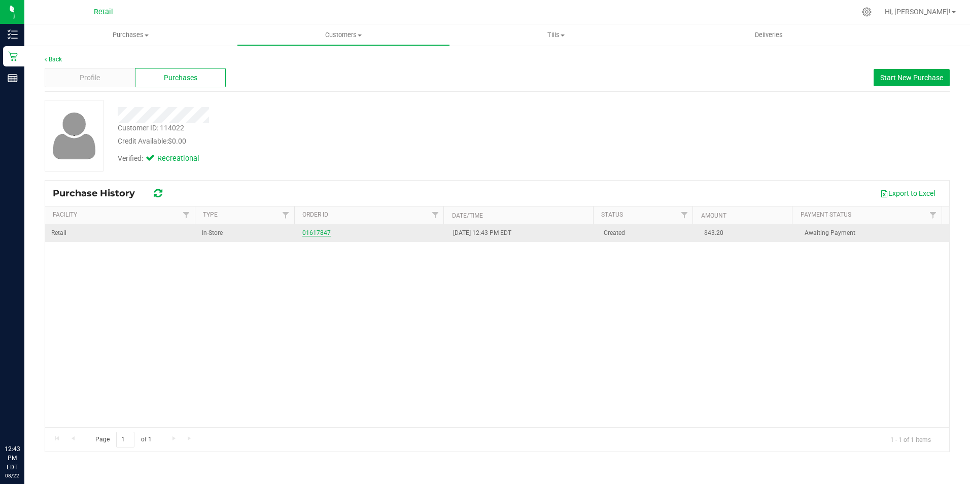
click at [307, 234] on link "01617847" at bounding box center [316, 232] width 28 height 7
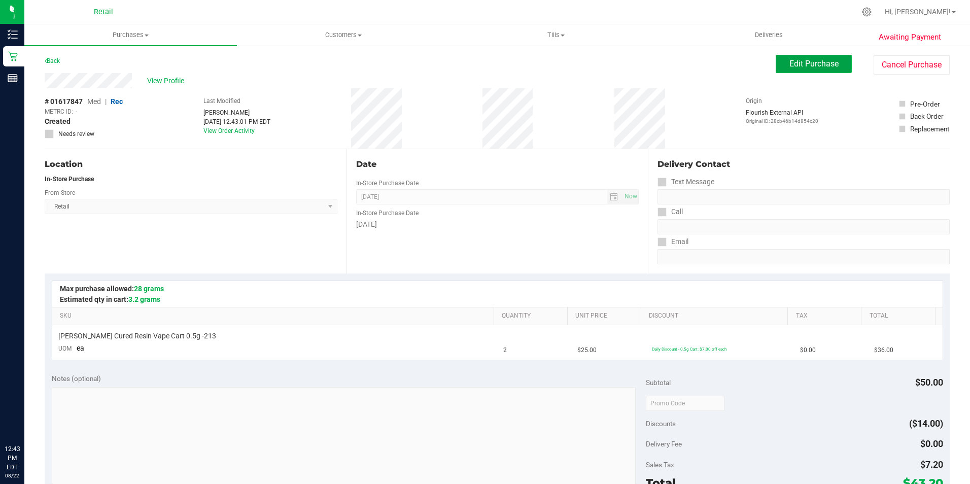
click at [808, 58] on button "Edit Purchase" at bounding box center [814, 64] width 76 height 18
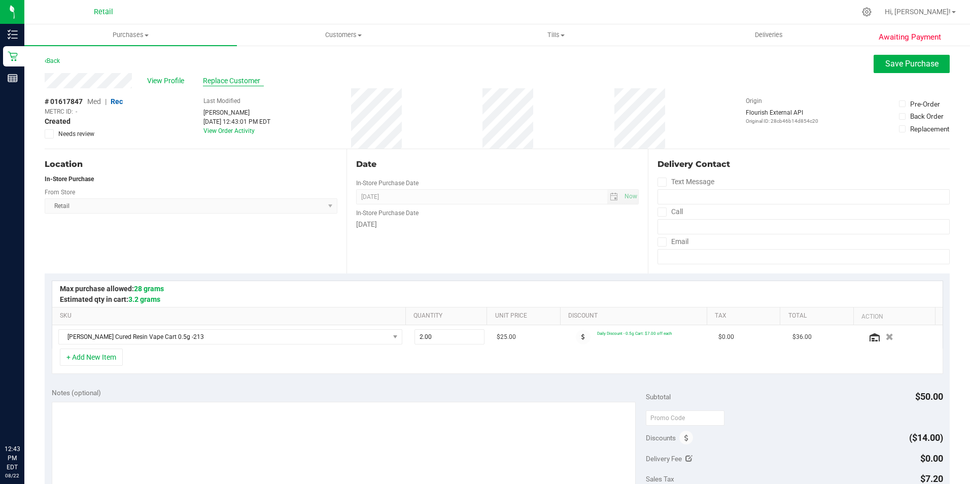
click at [246, 81] on span "Replace Customer" at bounding box center [233, 81] width 61 height 11
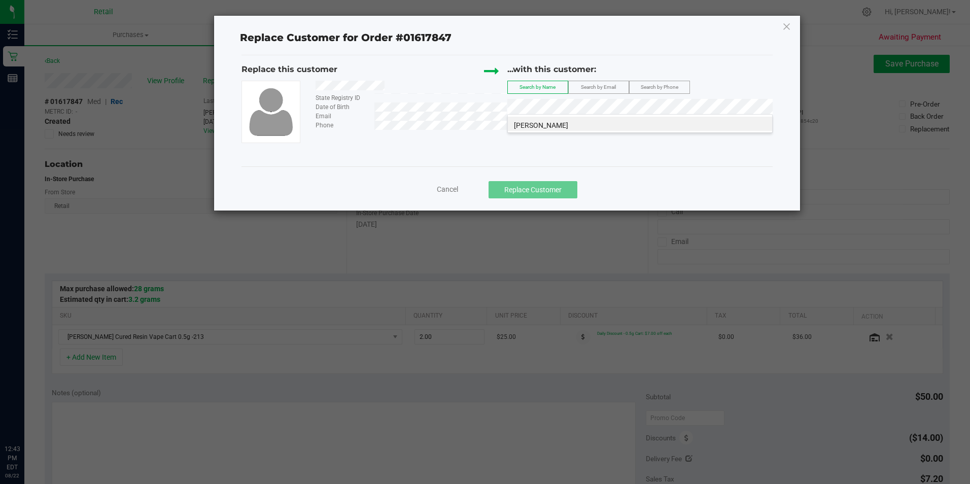
click at [550, 115] on div "Claude Bourque" at bounding box center [640, 123] width 265 height 19
click at [551, 126] on span "Claude Bourque" at bounding box center [541, 125] width 54 height 8
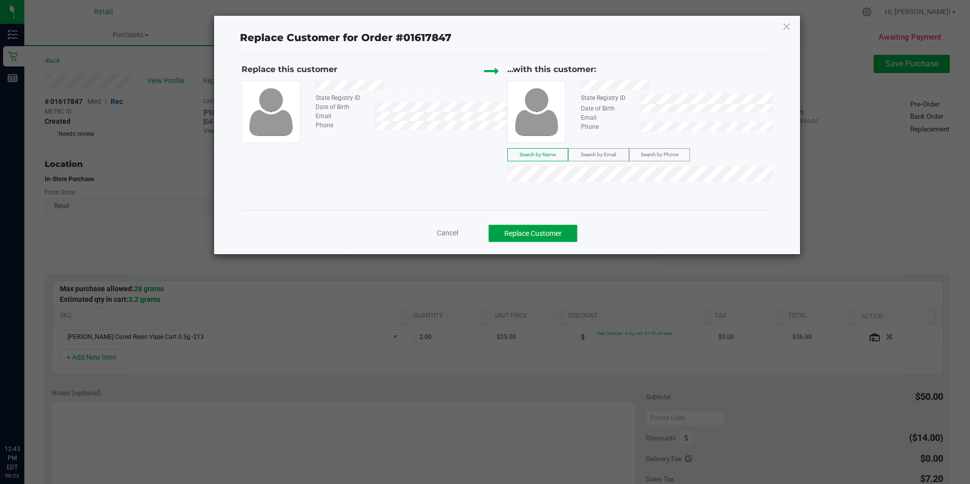
click at [550, 231] on button "Replace Customer" at bounding box center [533, 233] width 89 height 17
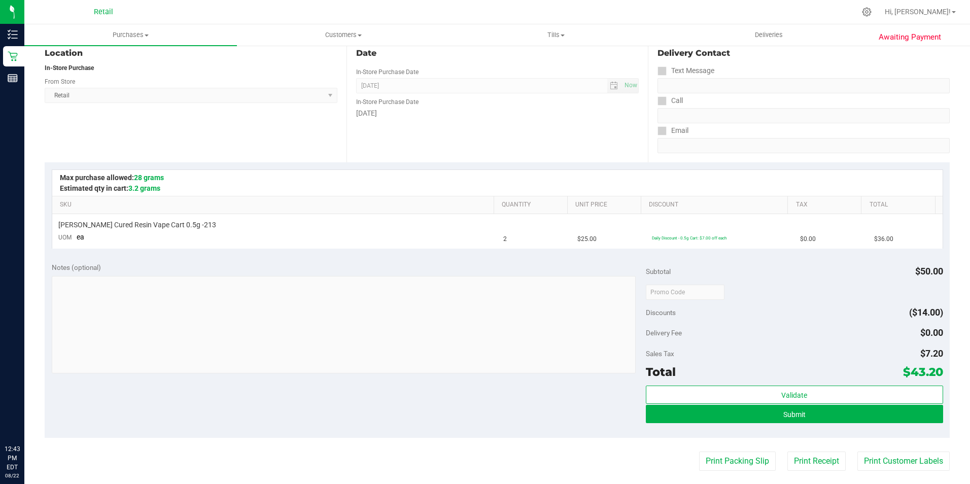
scroll to position [203, 0]
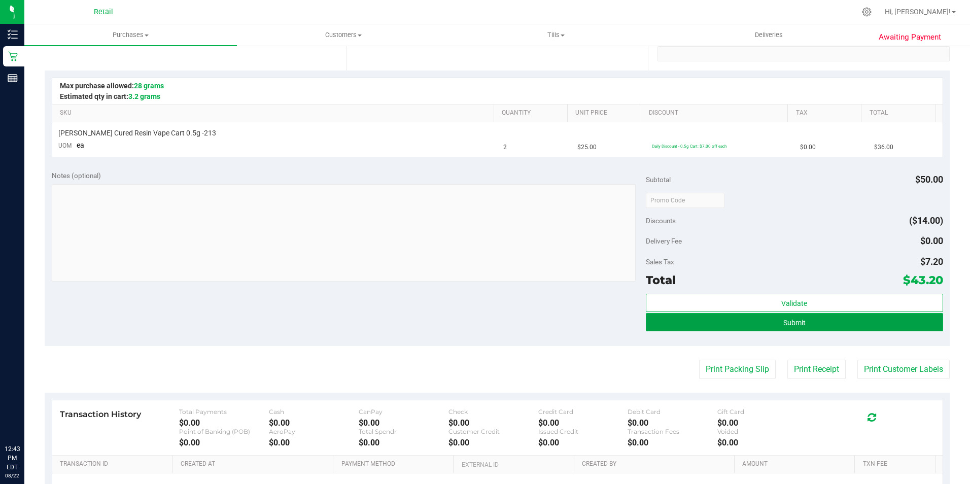
drag, startPoint x: 776, startPoint y: 321, endPoint x: 760, endPoint y: 327, distance: 17.3
click at [776, 321] on button "Submit" at bounding box center [794, 322] width 297 height 18
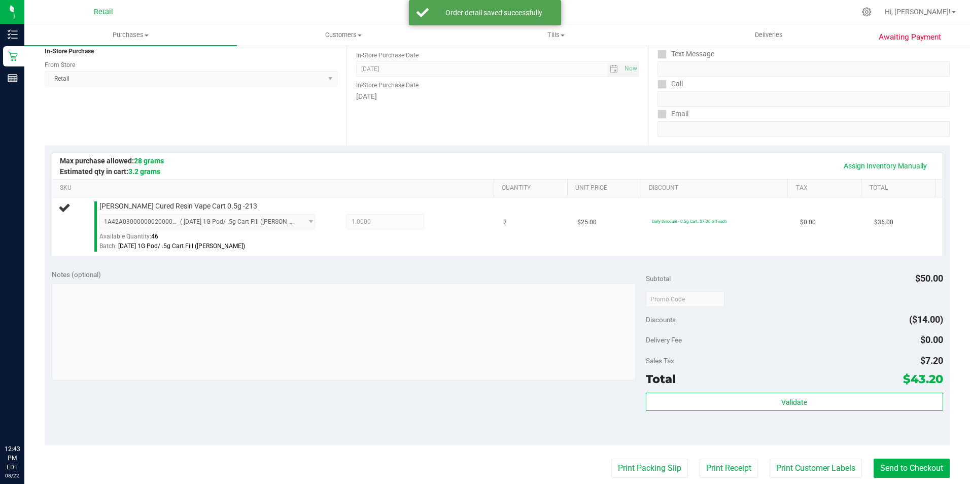
scroll to position [127, 0]
click at [910, 479] on button "Send to Checkout" at bounding box center [912, 468] width 76 height 19
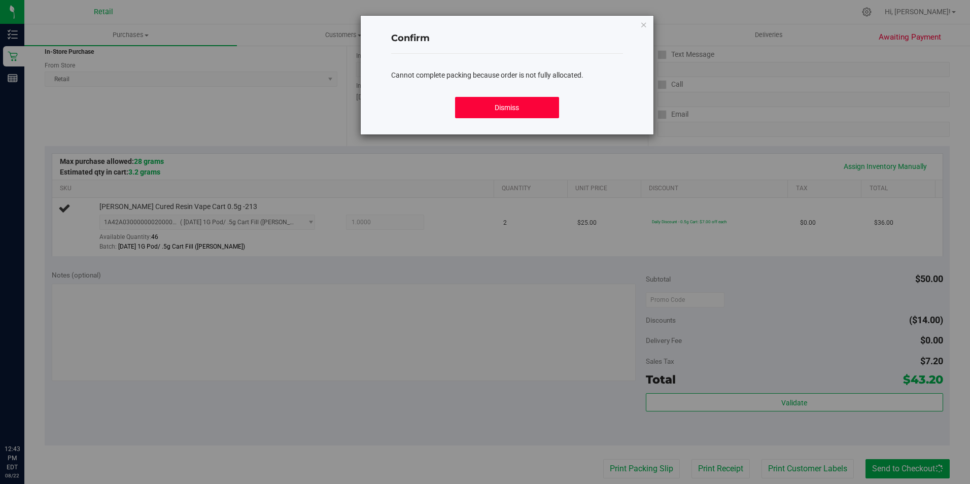
click at [542, 115] on button "Dismiss" at bounding box center [507, 107] width 104 height 21
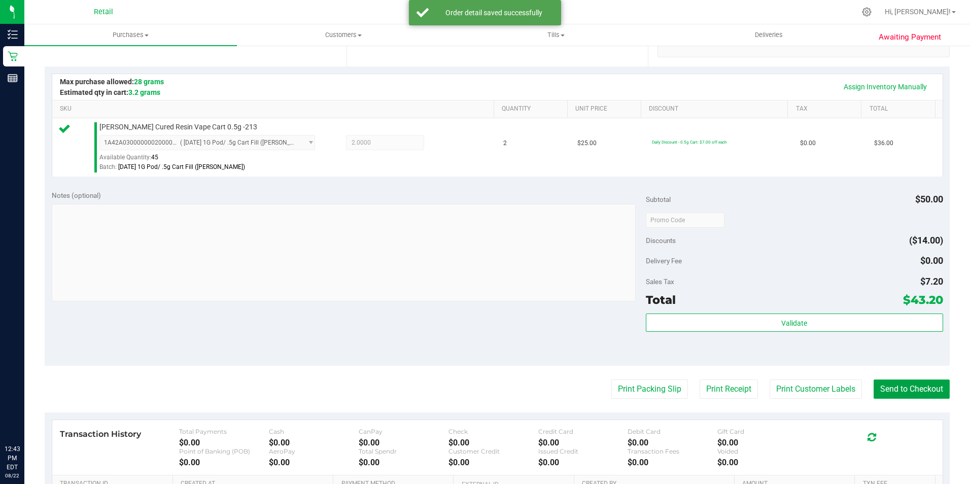
scroll to position [231, 0]
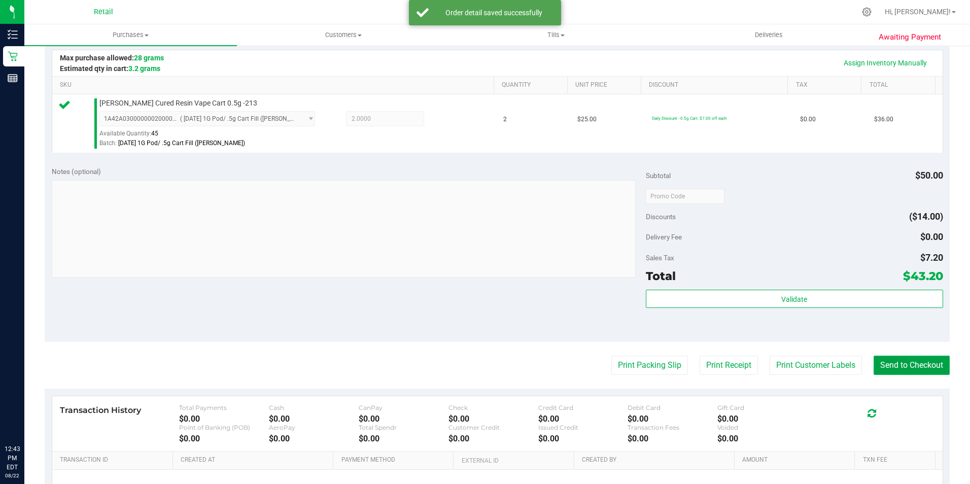
click at [900, 368] on button "Send to Checkout" at bounding box center [912, 365] width 76 height 19
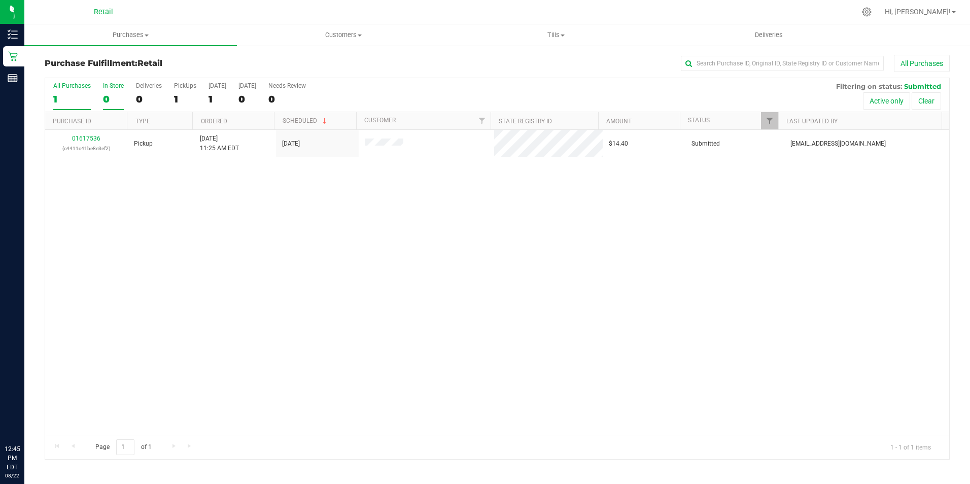
click at [107, 94] on div "0" at bounding box center [113, 99] width 21 height 12
click at [0, 0] on input "In Store 0" at bounding box center [0, 0] width 0 height 0
click at [106, 103] on div "0" at bounding box center [113, 99] width 21 height 12
click at [0, 0] on input "In Store 0" at bounding box center [0, 0] width 0 height 0
click at [106, 102] on div "0" at bounding box center [113, 99] width 21 height 12
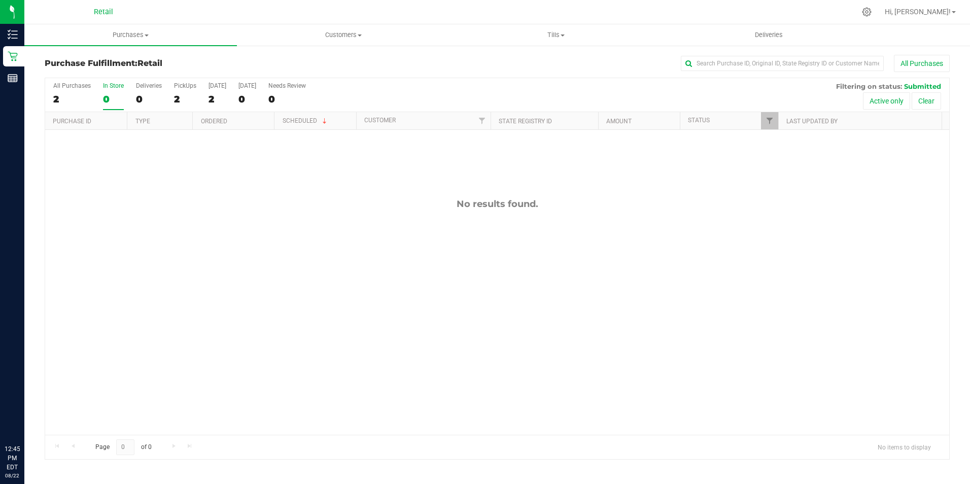
click at [0, 0] on input "In Store 0" at bounding box center [0, 0] width 0 height 0
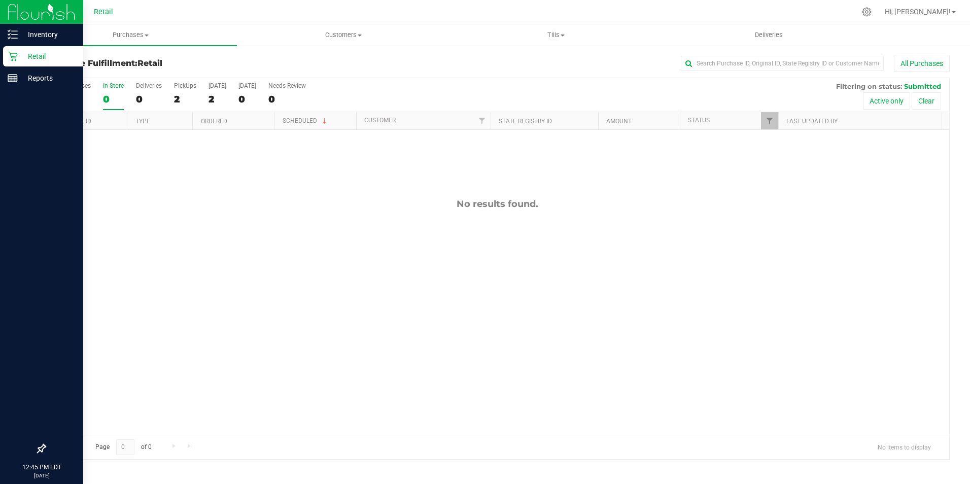
click at [15, 57] on icon at bounding box center [13, 56] width 10 height 10
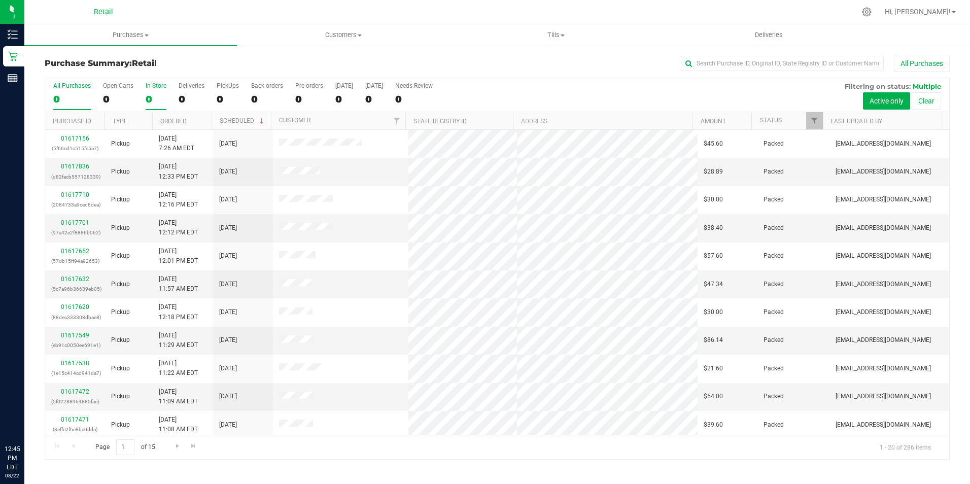
click at [146, 97] on div "0" at bounding box center [156, 99] width 21 height 12
click at [0, 0] on input "In Store 0" at bounding box center [0, 0] width 0 height 0
click at [801, 65] on input "text" at bounding box center [782, 63] width 203 height 15
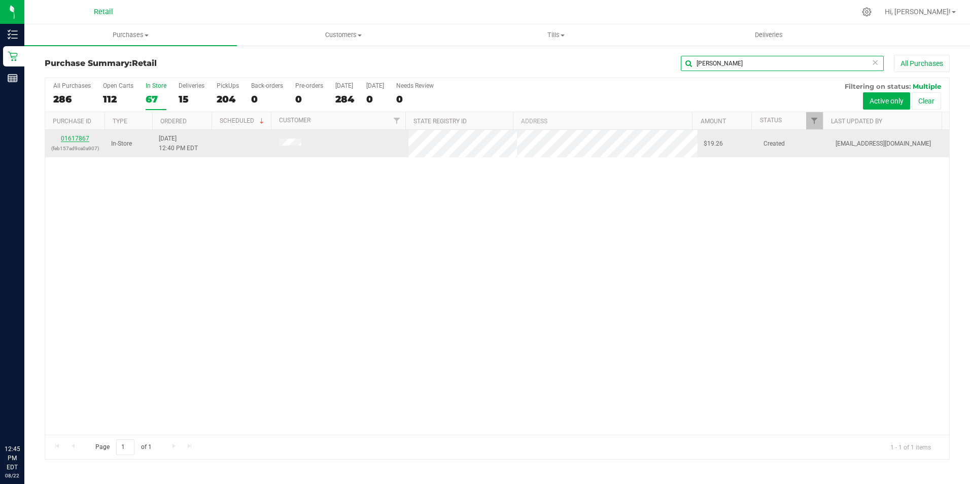
type input "dian"
click at [80, 138] on link "01617867" at bounding box center [75, 138] width 28 height 7
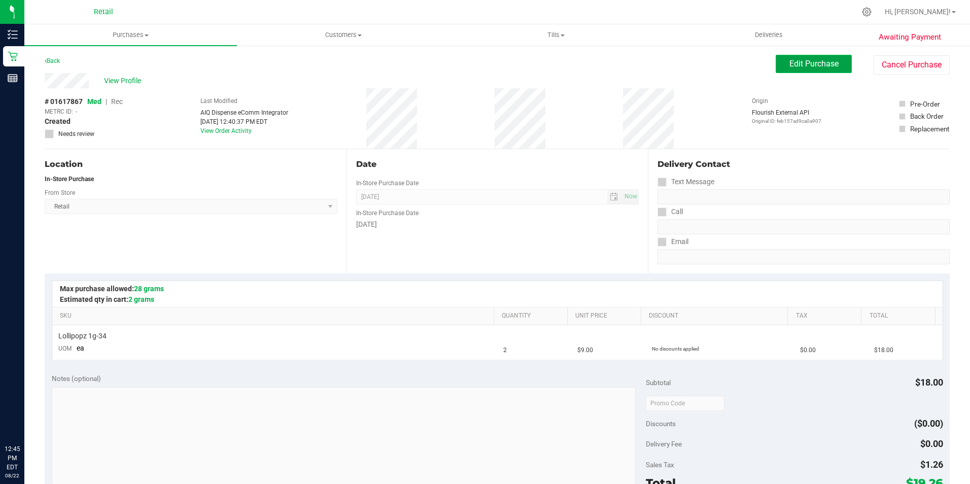
click at [807, 63] on span "Edit Purchase" at bounding box center [814, 64] width 49 height 10
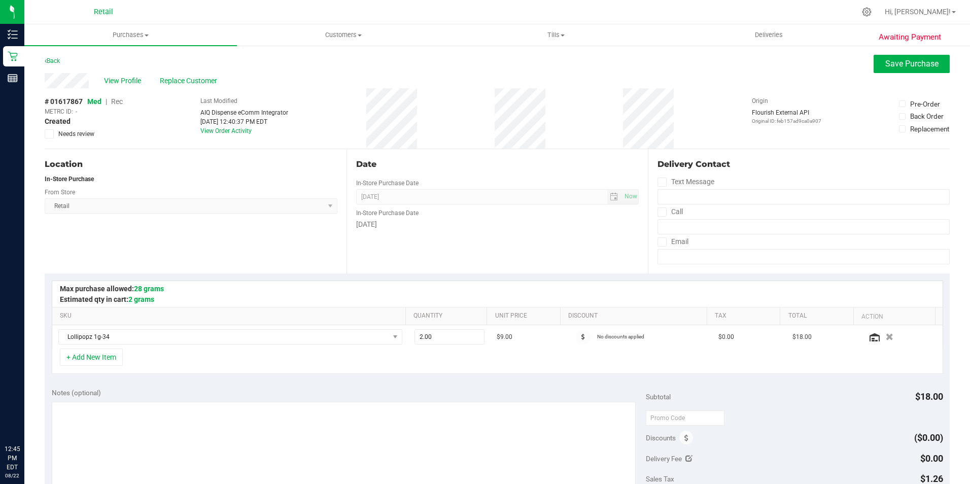
click at [123, 100] on span "Rec" at bounding box center [117, 101] width 12 height 8
click at [911, 66] on span "Save Purchase" at bounding box center [912, 64] width 53 height 10
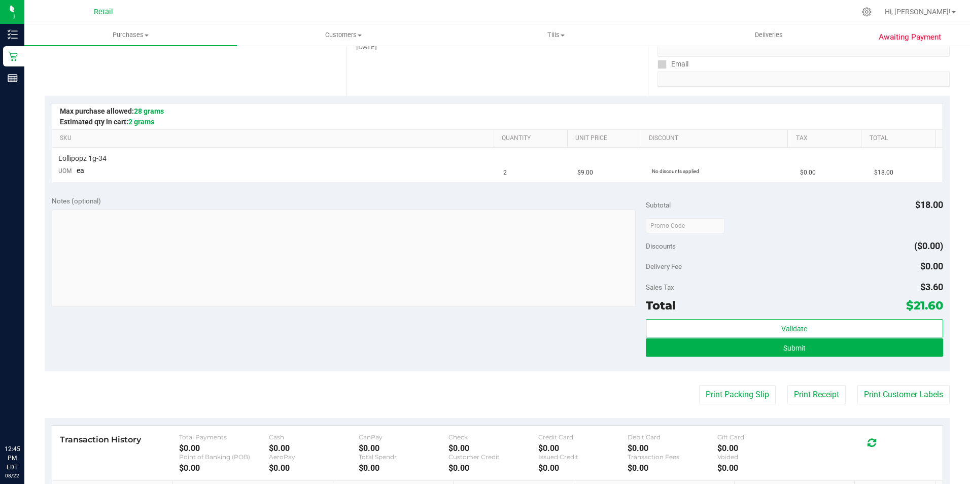
scroll to position [176, 0]
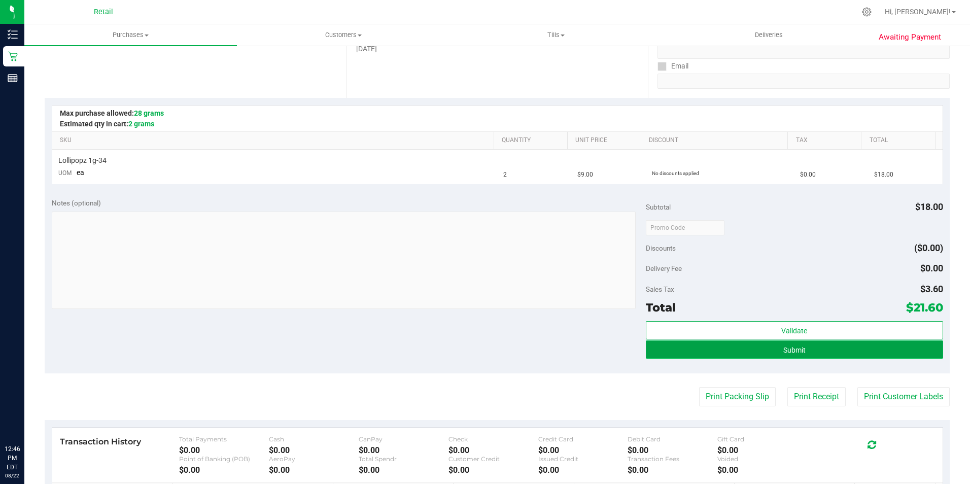
click at [709, 352] on button "Submit" at bounding box center [794, 350] width 297 height 18
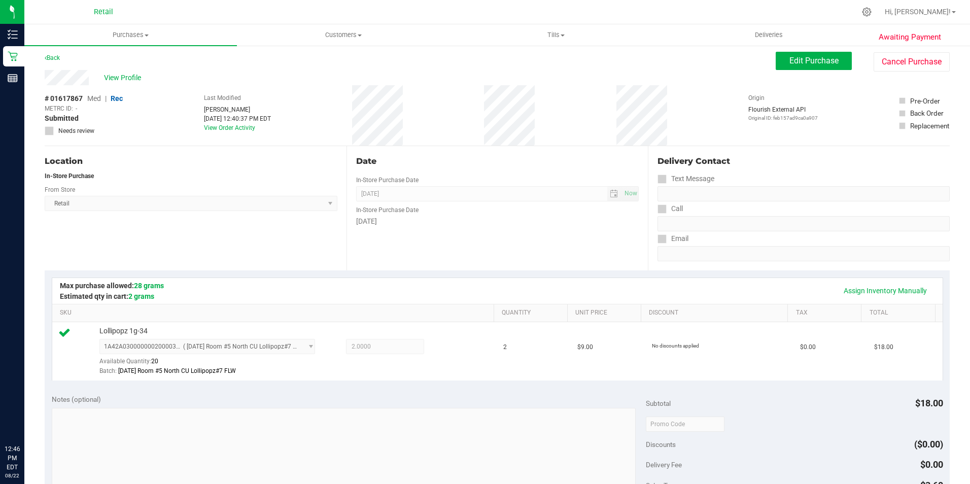
scroll to position [0, 0]
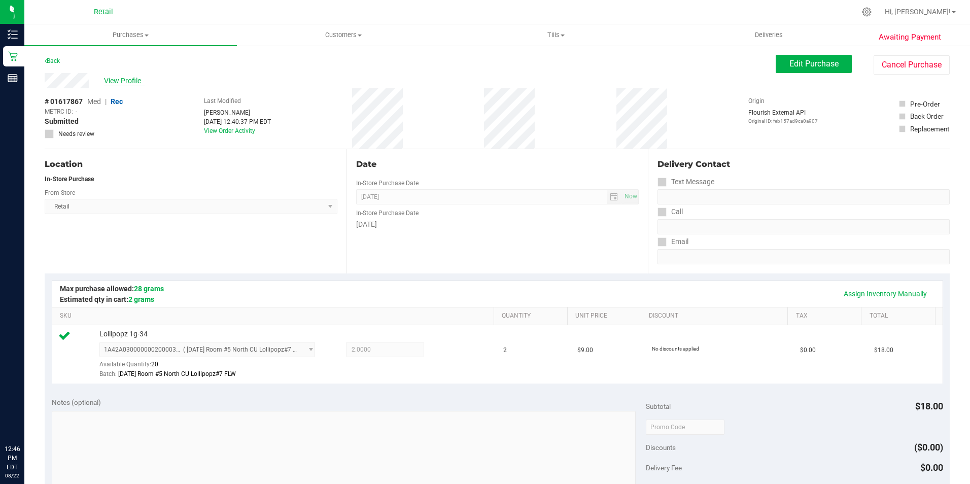
click at [112, 83] on span "View Profile" at bounding box center [124, 81] width 41 height 11
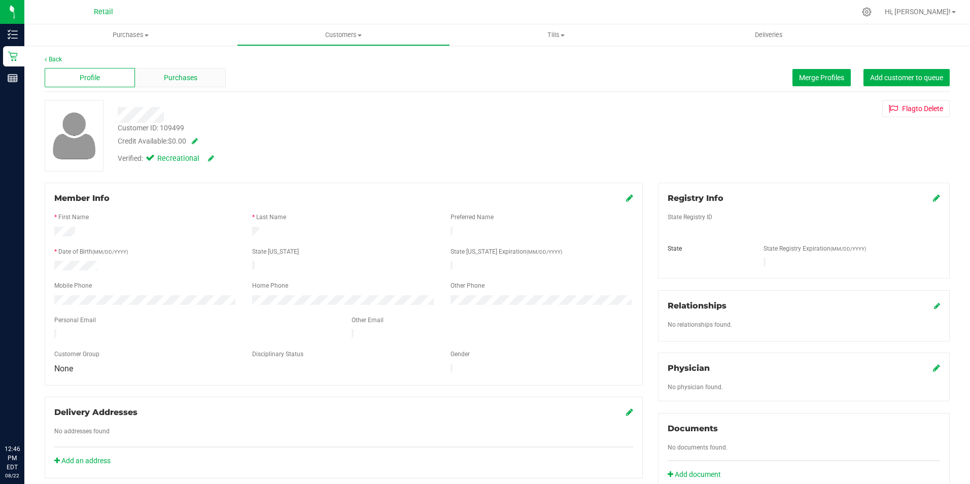
click at [192, 81] on span "Purchases" at bounding box center [180, 78] width 33 height 11
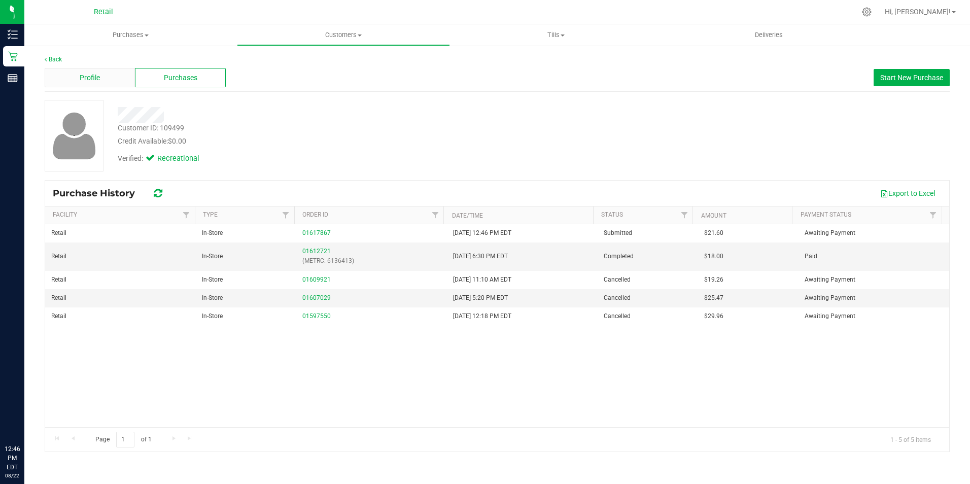
click at [111, 77] on div "Profile" at bounding box center [90, 77] width 90 height 19
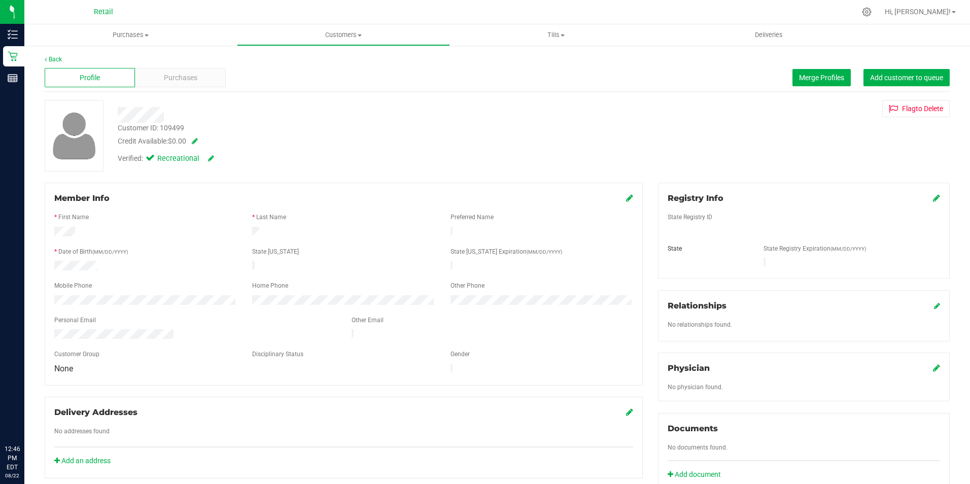
click at [626, 197] on icon at bounding box center [629, 198] width 7 height 8
click at [381, 245] on div at bounding box center [343, 246] width 579 height 8
click at [617, 204] on span at bounding box center [620, 198] width 25 height 12
click at [624, 196] on icon at bounding box center [628, 199] width 9 height 8
click at [803, 77] on span "Merge Profiles" at bounding box center [821, 78] width 45 height 8
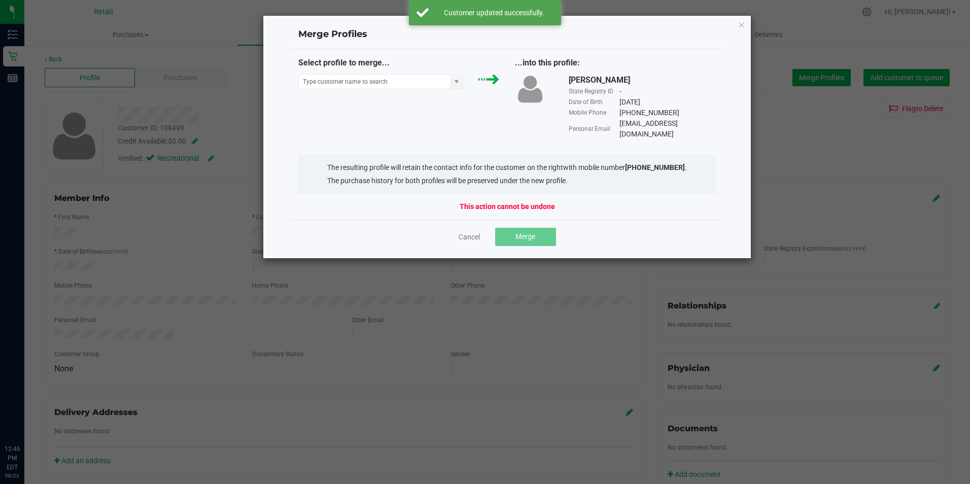
click at [436, 90] on div "Select profile to merge..." at bounding box center [399, 76] width 217 height 38
click at [428, 84] on input "NO DATA FOUND" at bounding box center [375, 82] width 152 height 14
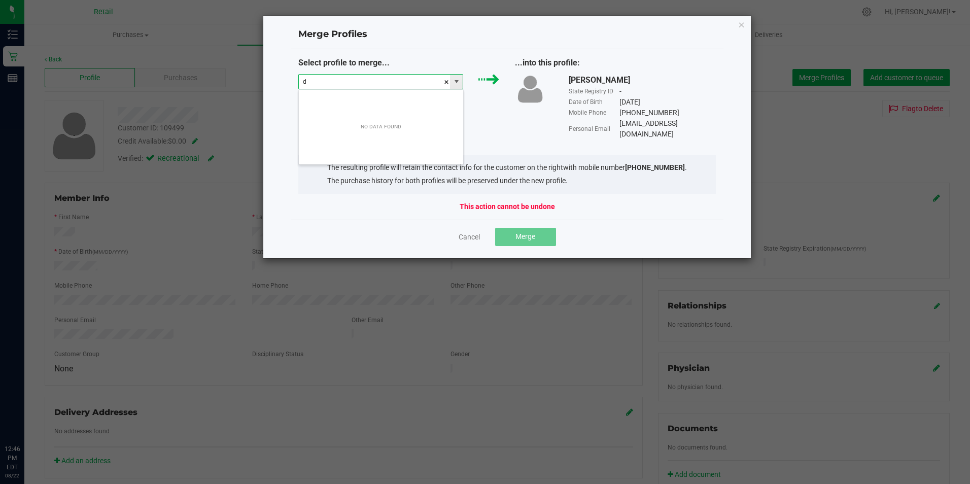
scroll to position [15, 165]
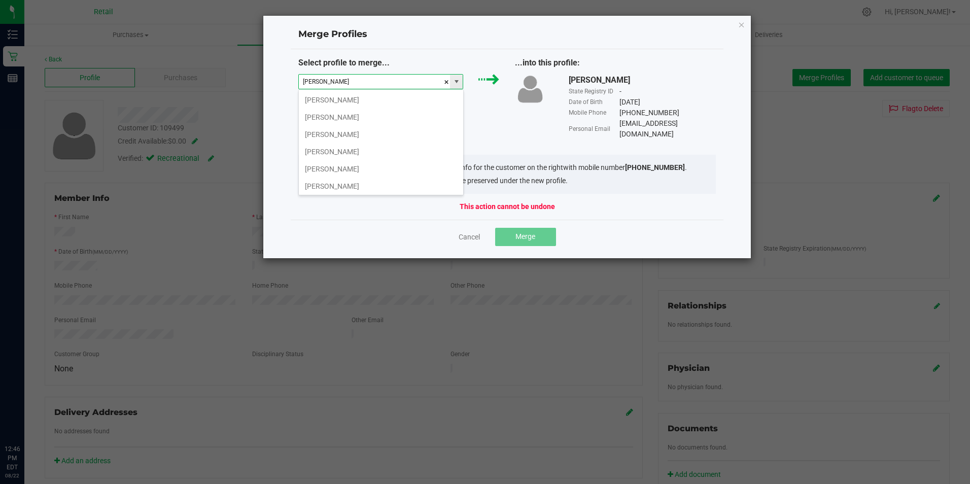
type input "diana morales"
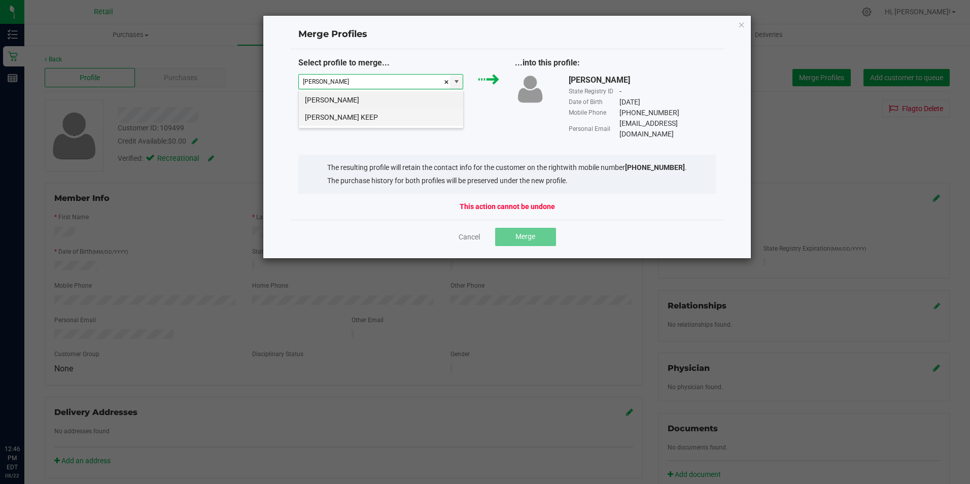
click at [329, 116] on li "Diana Morales KEEP" at bounding box center [381, 117] width 164 height 17
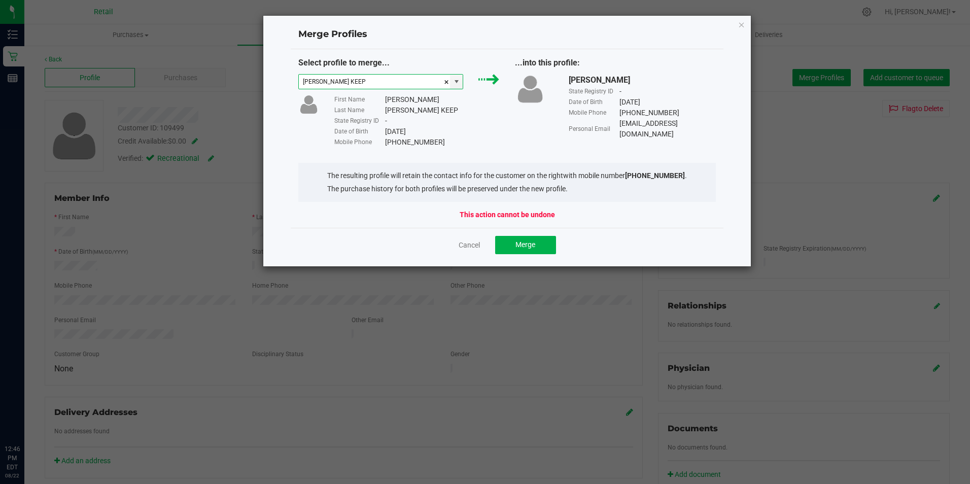
type input "Diana Morales KEEP"
click at [512, 225] on div "Select profile to merge... Diana Morales KEEP First Name Diana Last Name Morale…" at bounding box center [507, 138] width 433 height 179
click at [516, 248] on span "Merge" at bounding box center [526, 245] width 20 height 8
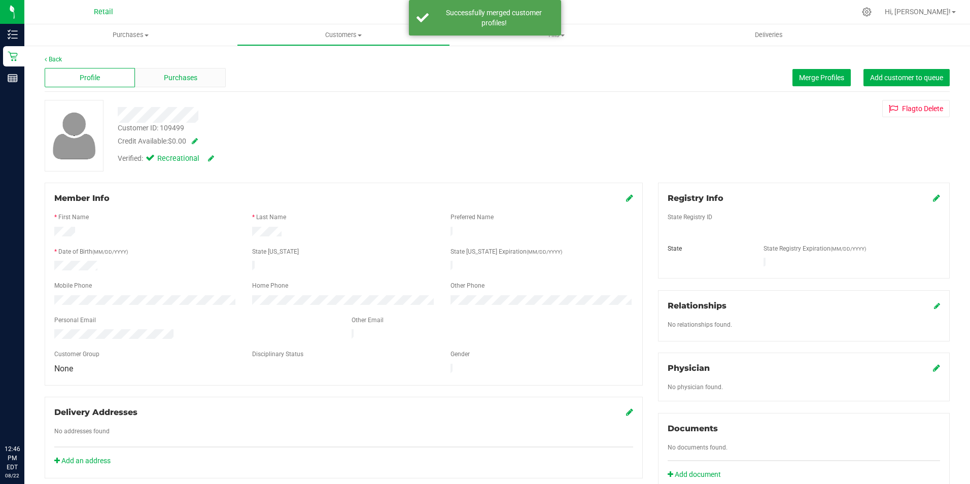
click at [184, 83] on div "Purchases" at bounding box center [180, 77] width 90 height 19
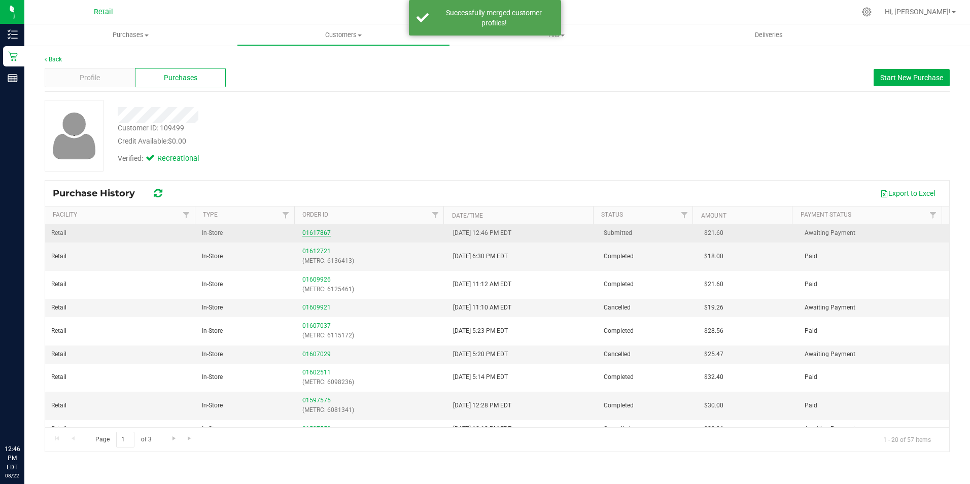
click at [310, 231] on link "01617867" at bounding box center [316, 232] width 28 height 7
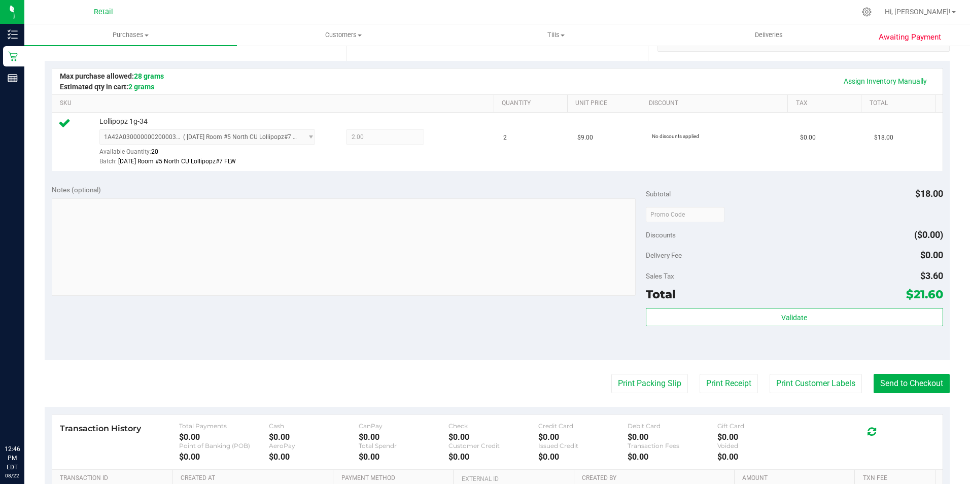
scroll to position [221, 0]
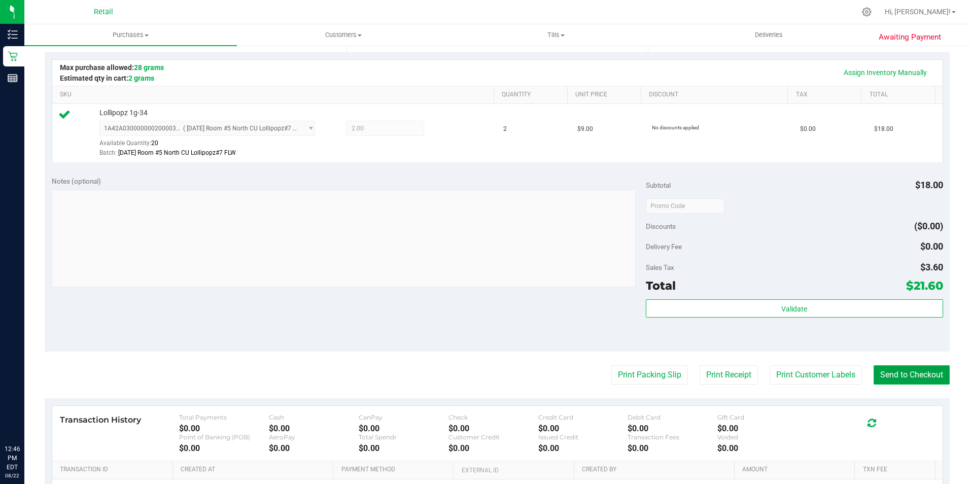
click at [874, 379] on button "Send to Checkout" at bounding box center [912, 374] width 76 height 19
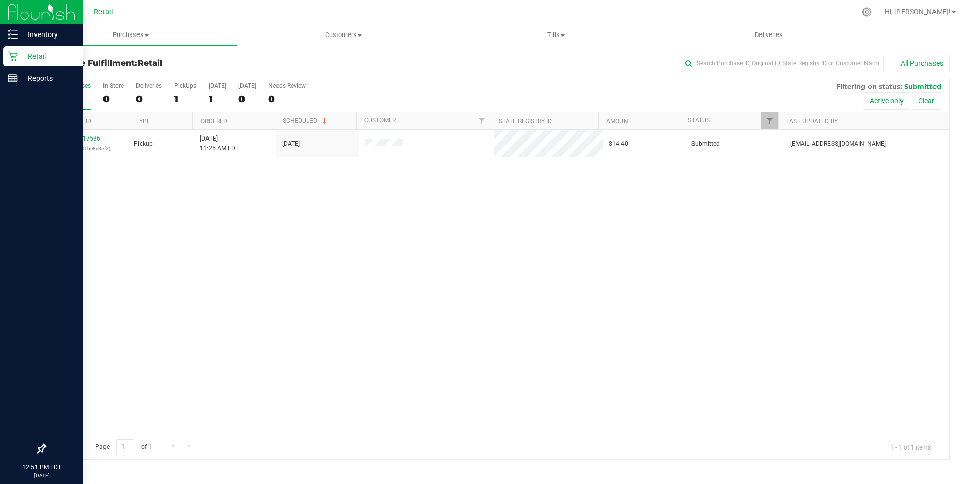
click at [15, 55] on icon at bounding box center [13, 56] width 10 height 10
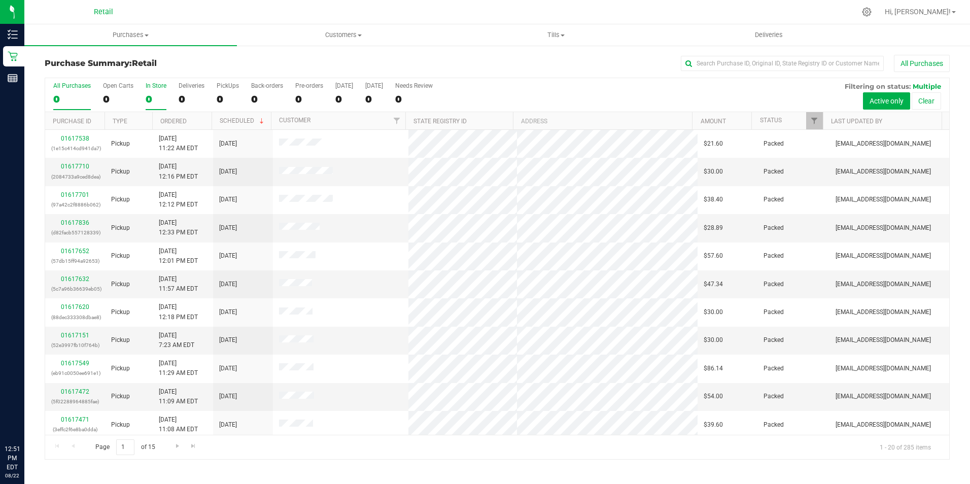
click at [147, 94] on div "0" at bounding box center [156, 99] width 21 height 12
click at [0, 0] on input "In Store 0" at bounding box center [0, 0] width 0 height 0
click at [713, 65] on input "text" at bounding box center [782, 63] width 203 height 15
type input "c"
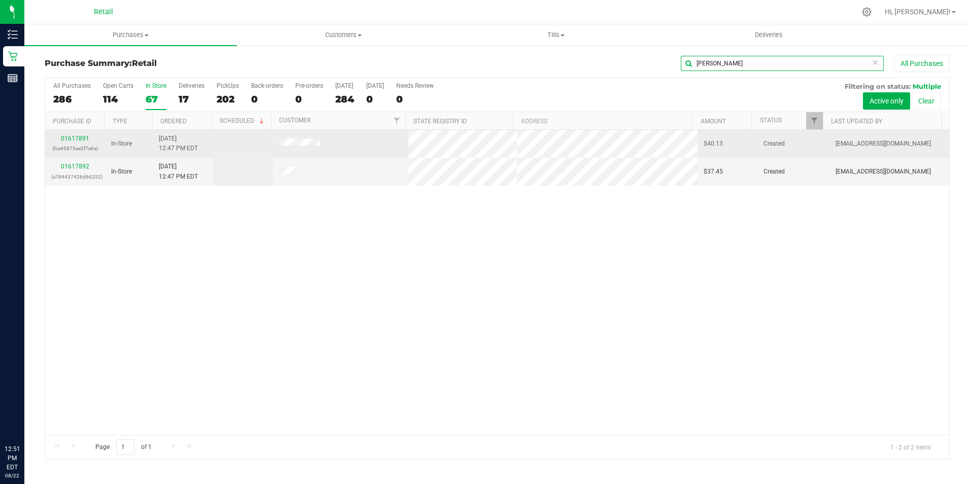
type input "mike"
click at [60, 135] on div "01617891 (fca45873ae2f7e6a)" at bounding box center [75, 143] width 48 height 19
click at [69, 138] on link "01617891" at bounding box center [75, 138] width 28 height 7
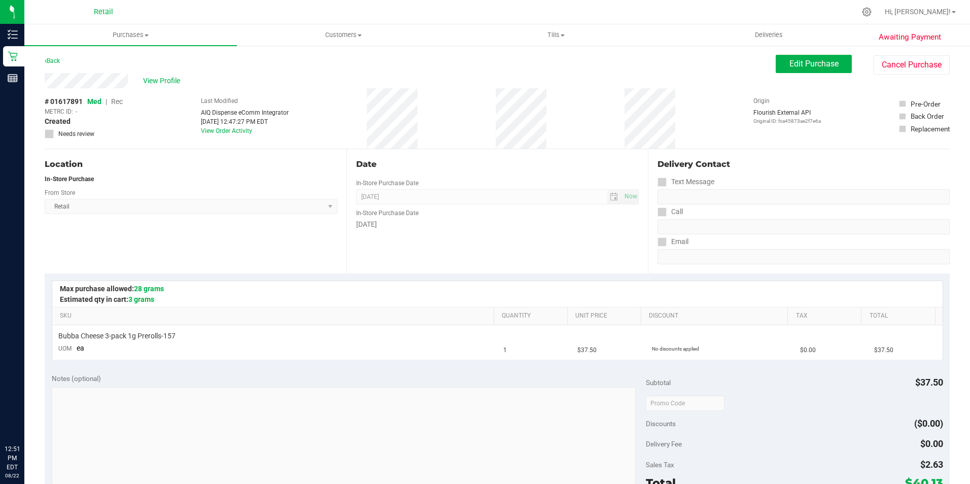
click at [808, 75] on div "View Profile # 01617891 Med | Rec METRC ID: - Created Needs review Last Modifie…" at bounding box center [497, 111] width 905 height 76
click at [802, 76] on div "View Profile # 01617891 Med | Rec METRC ID: - Created Needs review Last Modifie…" at bounding box center [497, 111] width 905 height 76
click at [809, 65] on span "Edit Purchase" at bounding box center [814, 64] width 49 height 10
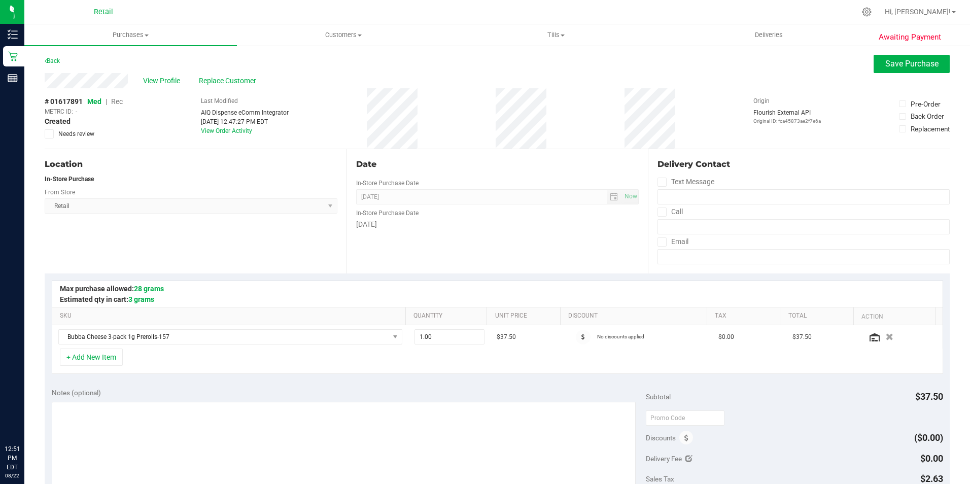
click at [111, 99] on span "Med | Rec" at bounding box center [105, 101] width 36 height 8
click at [112, 101] on span "Rec" at bounding box center [117, 101] width 12 height 8
click at [886, 66] on span "Save Purchase" at bounding box center [912, 64] width 53 height 10
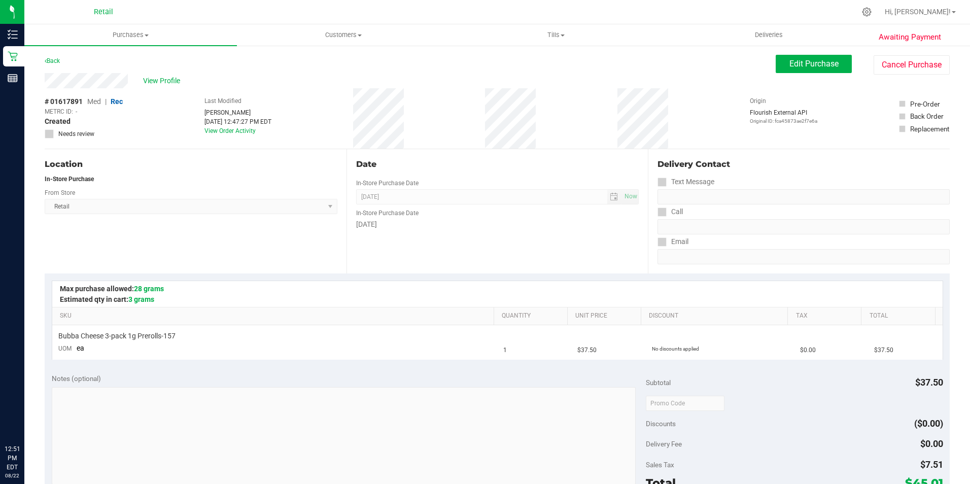
click at [165, 80] on span "View Profile" at bounding box center [163, 81] width 41 height 11
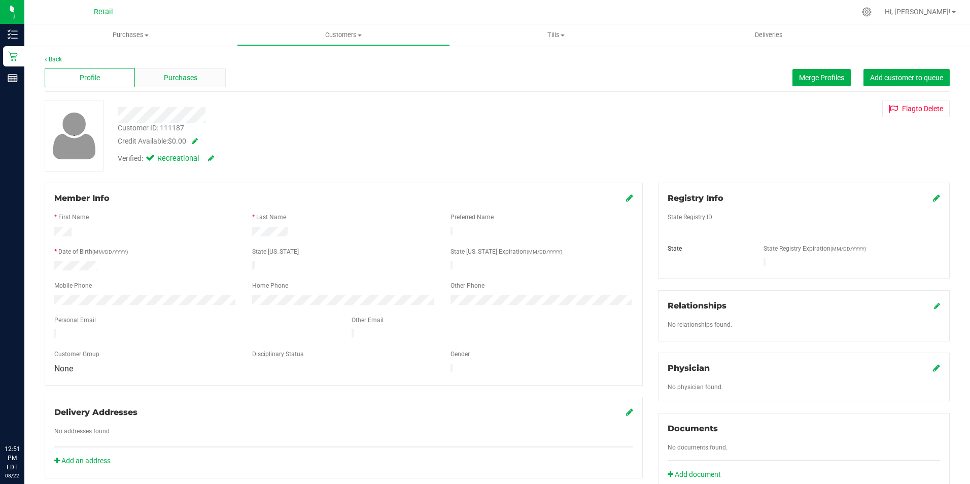
click at [174, 82] on span "Purchases" at bounding box center [180, 78] width 33 height 11
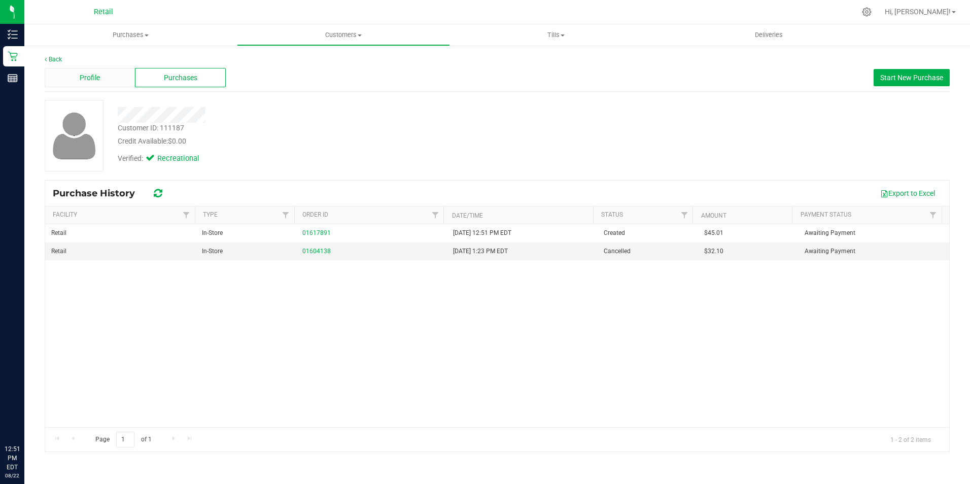
click at [90, 70] on div "Profile" at bounding box center [90, 77] width 90 height 19
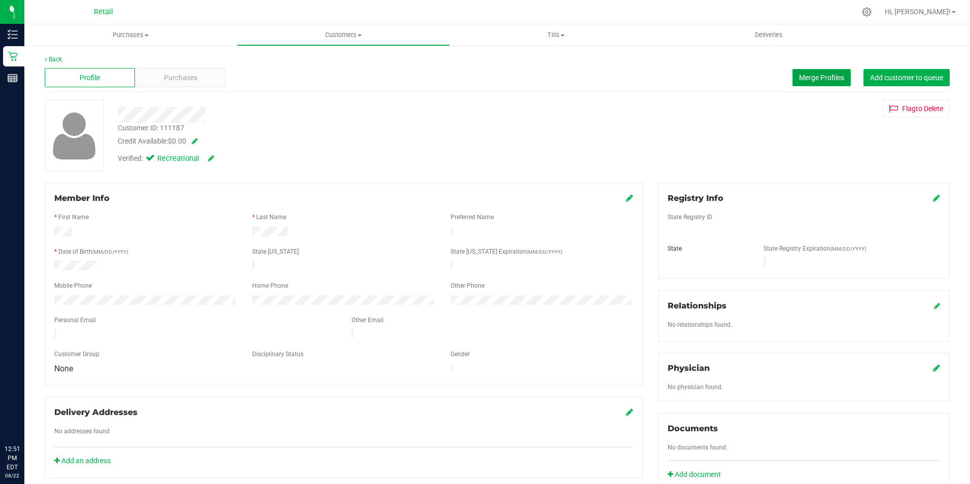
click at [802, 75] on span "Merge Profiles" at bounding box center [821, 78] width 45 height 8
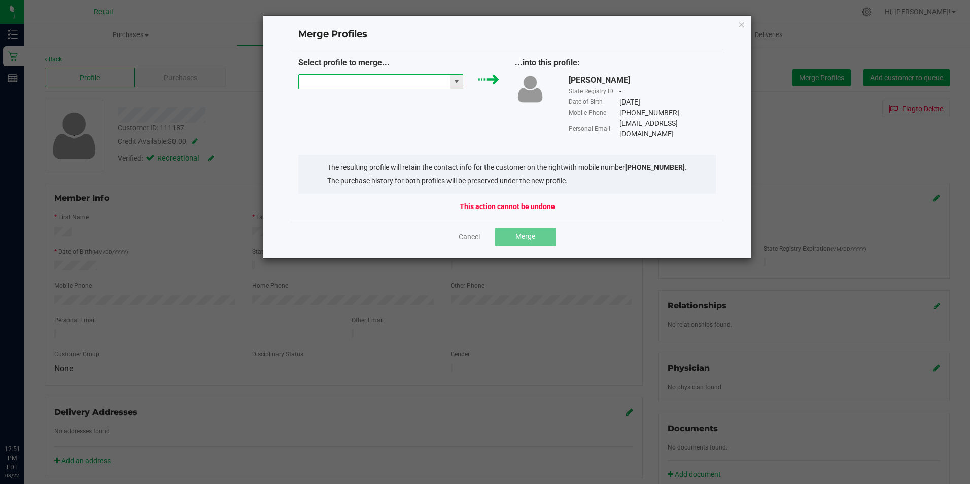
click at [377, 78] on input "NO DATA FOUND" at bounding box center [375, 82] width 152 height 14
click at [741, 20] on icon "Close" at bounding box center [741, 24] width 7 height 12
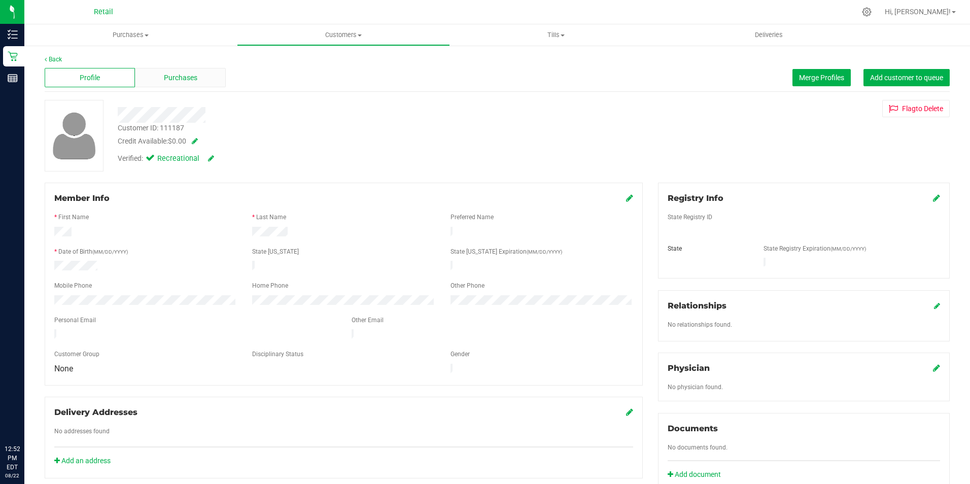
click at [178, 78] on span "Purchases" at bounding box center [180, 78] width 33 height 11
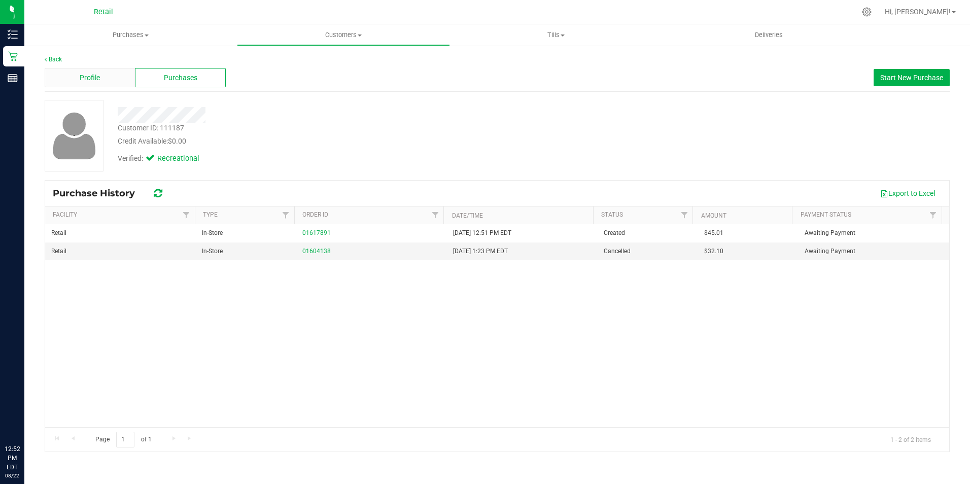
click at [111, 78] on div "Profile" at bounding box center [90, 77] width 90 height 19
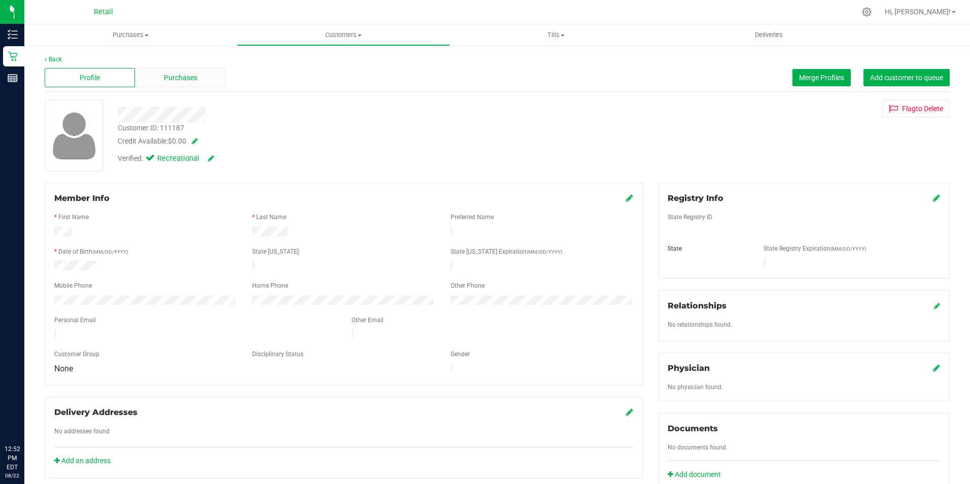
click at [181, 78] on span "Purchases" at bounding box center [180, 78] width 33 height 11
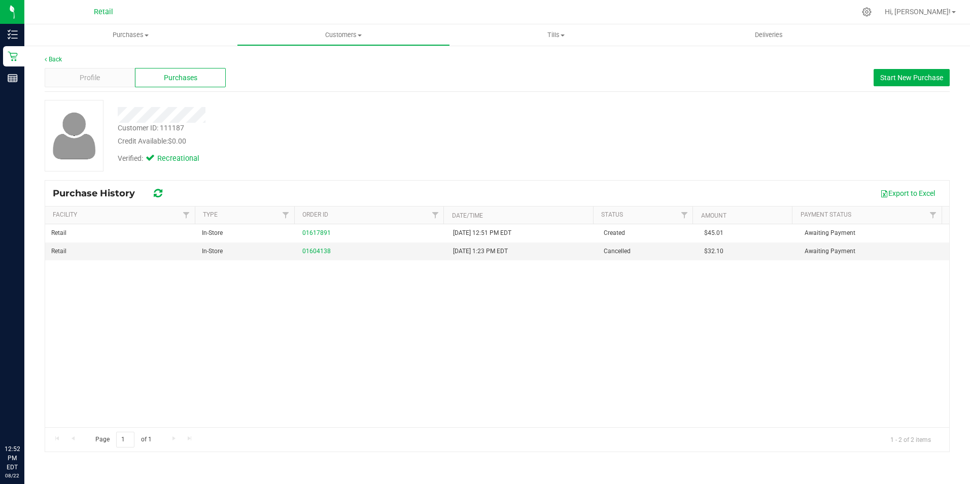
drag, startPoint x: 310, startPoint y: 229, endPoint x: 321, endPoint y: 222, distance: 13.0
click at [310, 229] on div "01617891" at bounding box center [371, 233] width 139 height 10
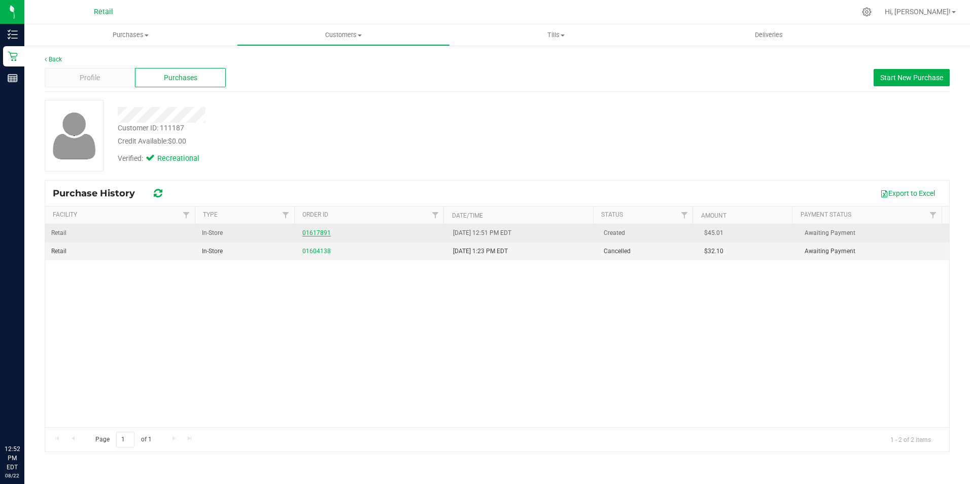
click at [323, 230] on link "01617891" at bounding box center [316, 232] width 28 height 7
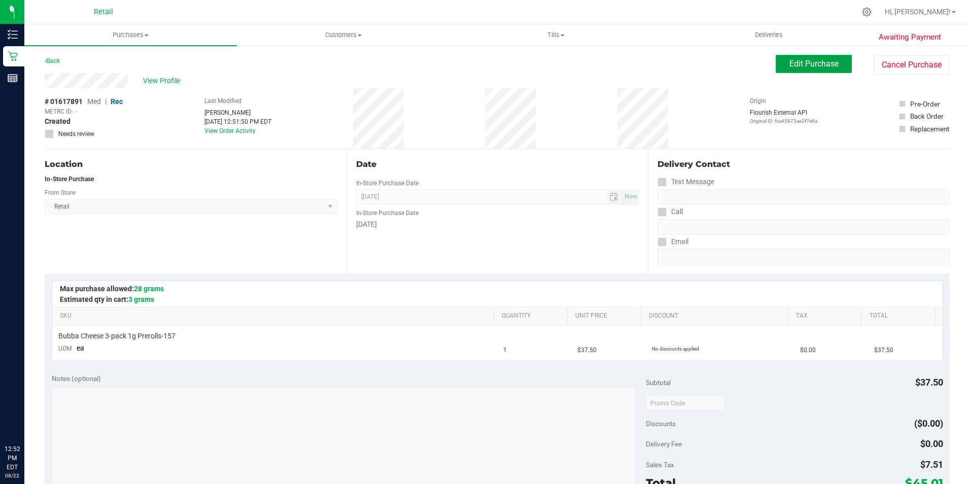
click at [790, 67] on span "Edit Purchase" at bounding box center [814, 64] width 49 height 10
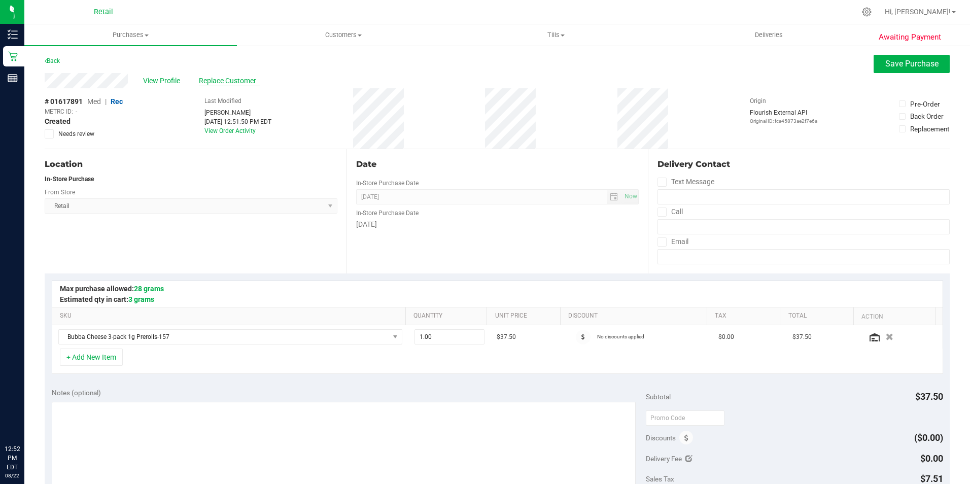
click at [224, 84] on span "Replace Customer" at bounding box center [229, 81] width 61 height 11
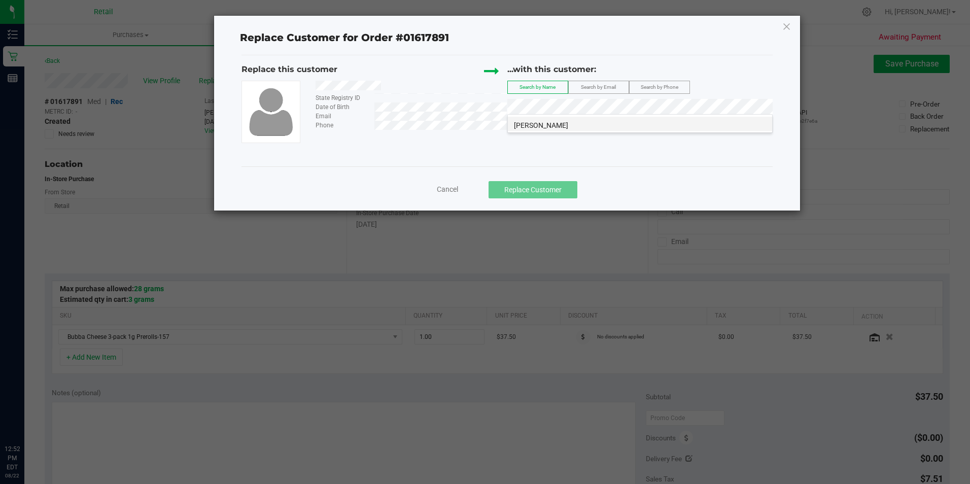
click at [557, 126] on span "michael carpenter" at bounding box center [541, 125] width 54 height 8
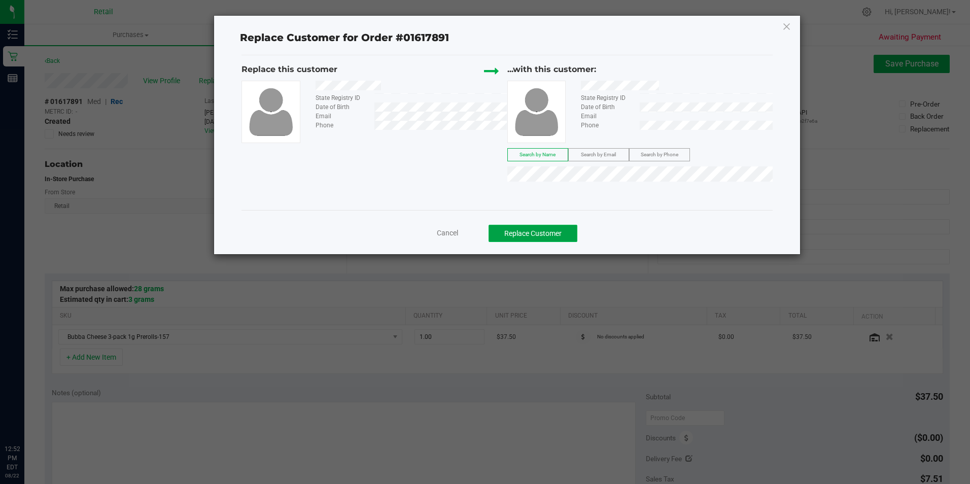
click at [534, 230] on button "Replace Customer" at bounding box center [533, 233] width 89 height 17
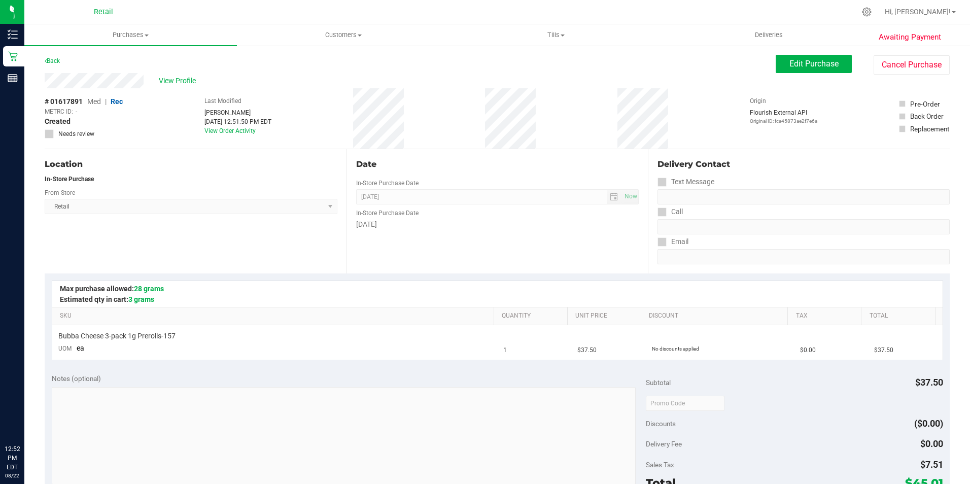
scroll to position [102, 0]
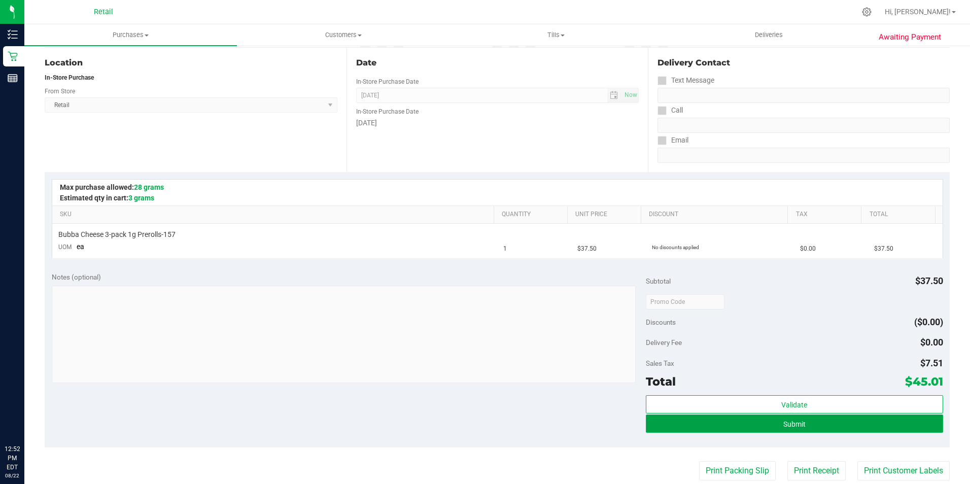
click at [872, 419] on button "Submit" at bounding box center [794, 424] width 297 height 18
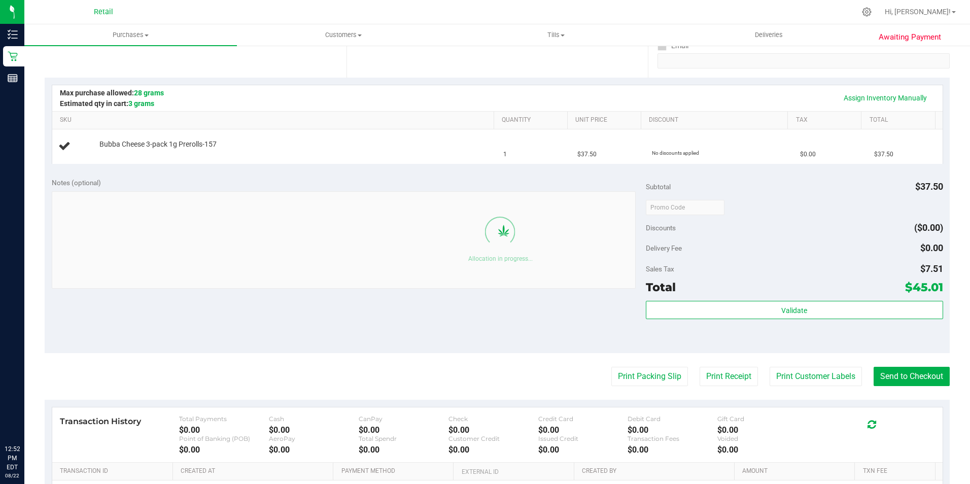
scroll to position [203, 0]
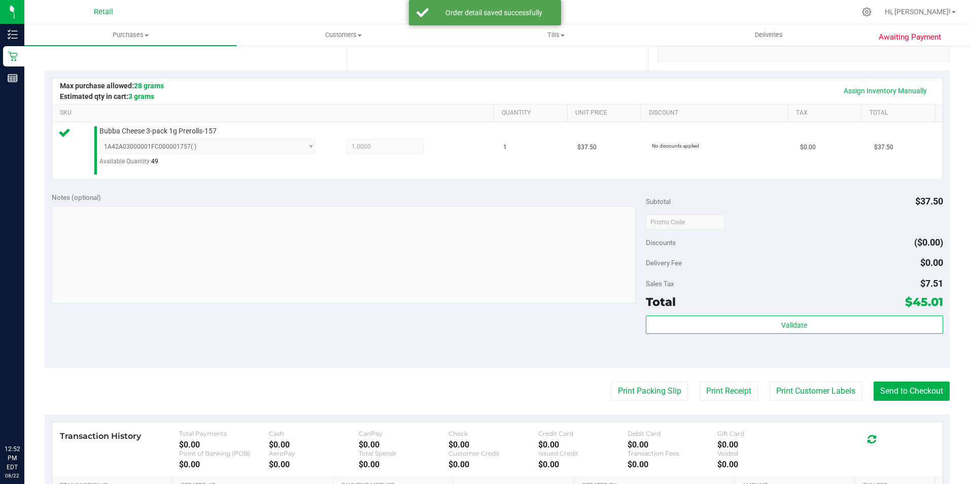
click at [953, 388] on div "Awaiting Payment Back Edit Purchase Cancel Purchase View Profile # 01617891 Med…" at bounding box center [497, 233] width 946 height 783
click at [915, 388] on button "Send to Checkout" at bounding box center [912, 391] width 76 height 19
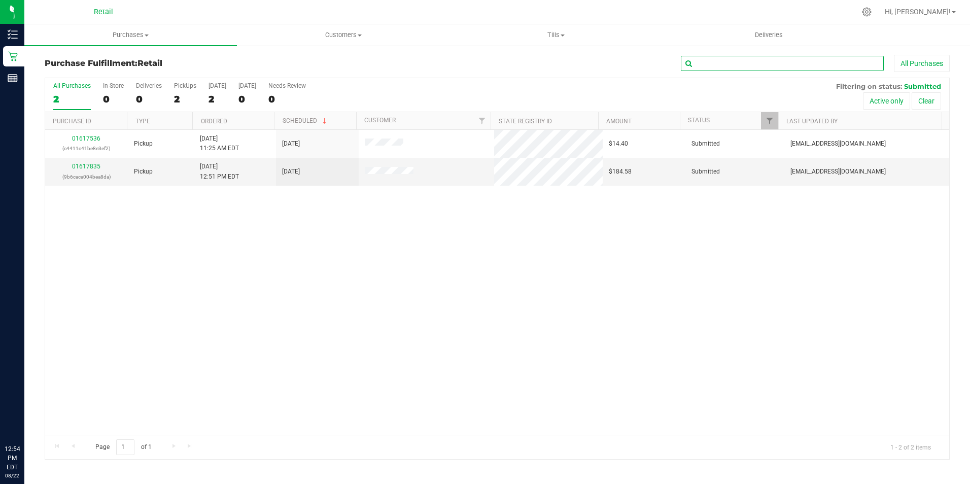
click at [701, 62] on input "text" at bounding box center [782, 63] width 203 height 15
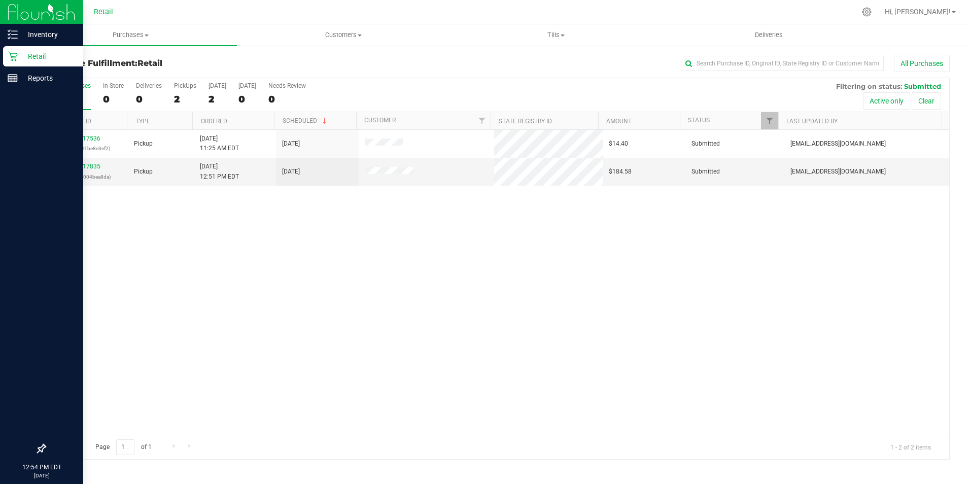
click at [12, 61] on div "Retail" at bounding box center [43, 56] width 80 height 20
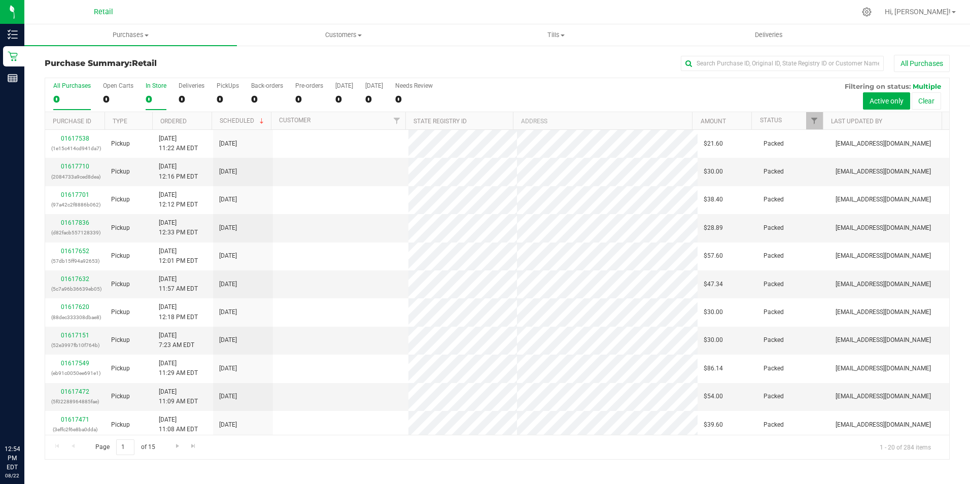
click at [157, 105] on label "In Store 0" at bounding box center [156, 96] width 21 height 28
click at [0, 0] on input "In Store 0" at bounding box center [0, 0] width 0 height 0
click at [734, 63] on input "text" at bounding box center [782, 63] width 203 height 15
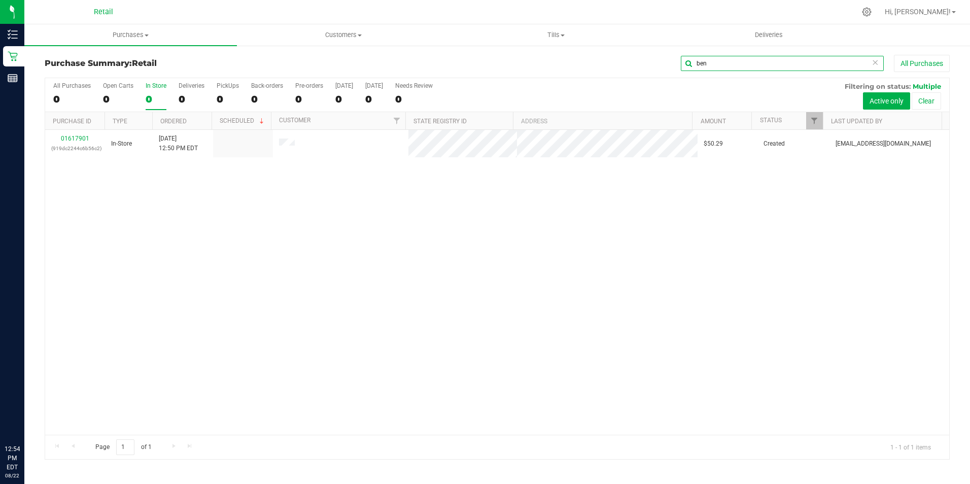
type input "ben"
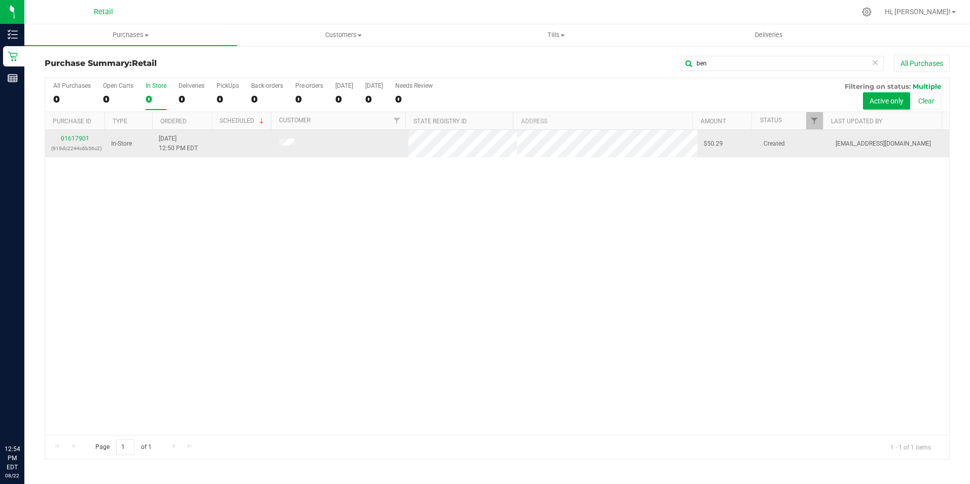
click at [125, 144] on span "In-Store" at bounding box center [121, 144] width 21 height 10
click at [77, 139] on link "01617901" at bounding box center [75, 138] width 28 height 7
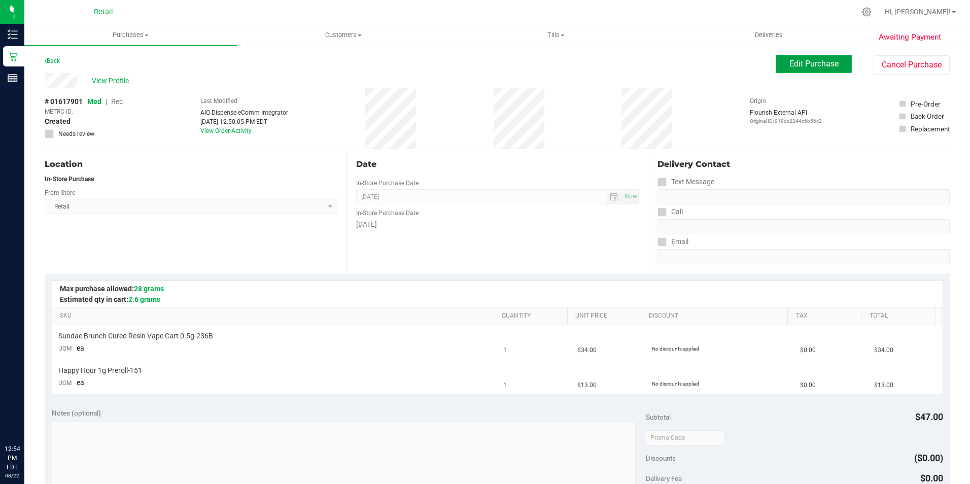
click at [790, 63] on span "Edit Purchase" at bounding box center [814, 64] width 49 height 10
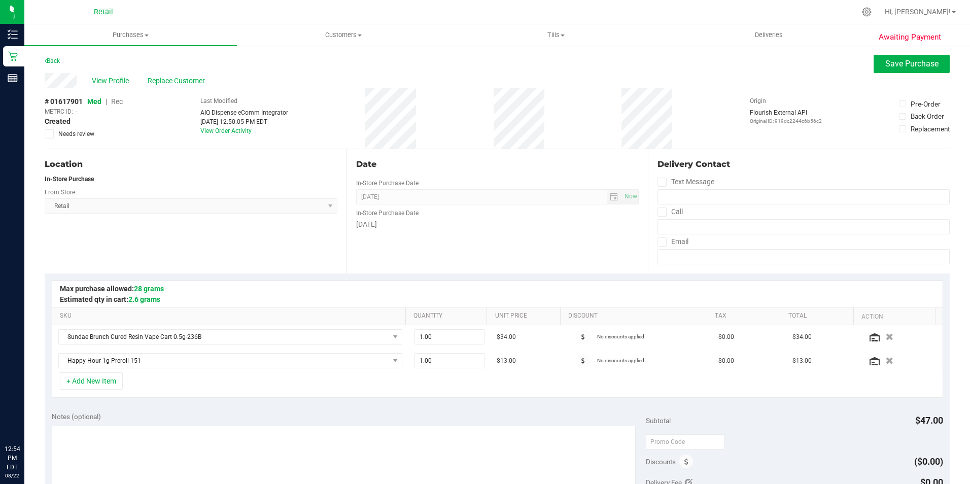
click at [118, 102] on span "Rec" at bounding box center [117, 101] width 12 height 8
click at [876, 70] on button "Save Purchase" at bounding box center [912, 64] width 76 height 18
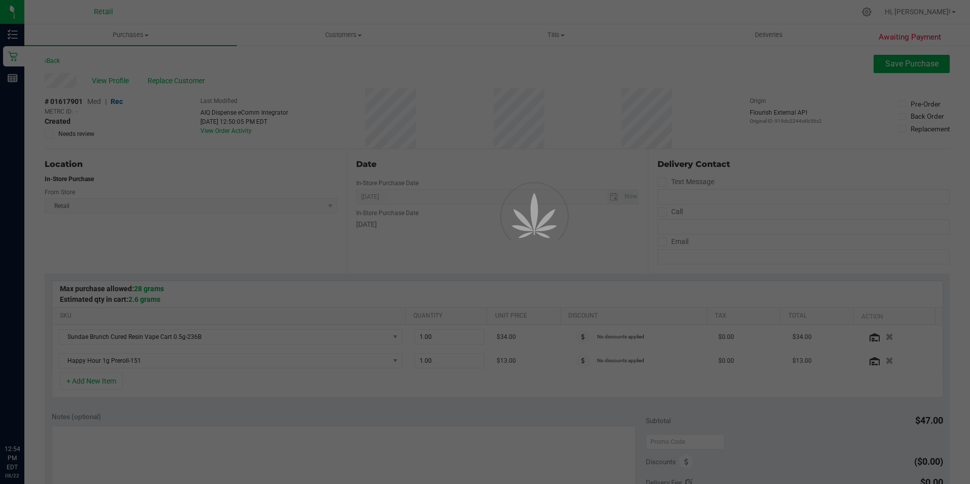
click at [120, 87] on div at bounding box center [485, 242] width 970 height 484
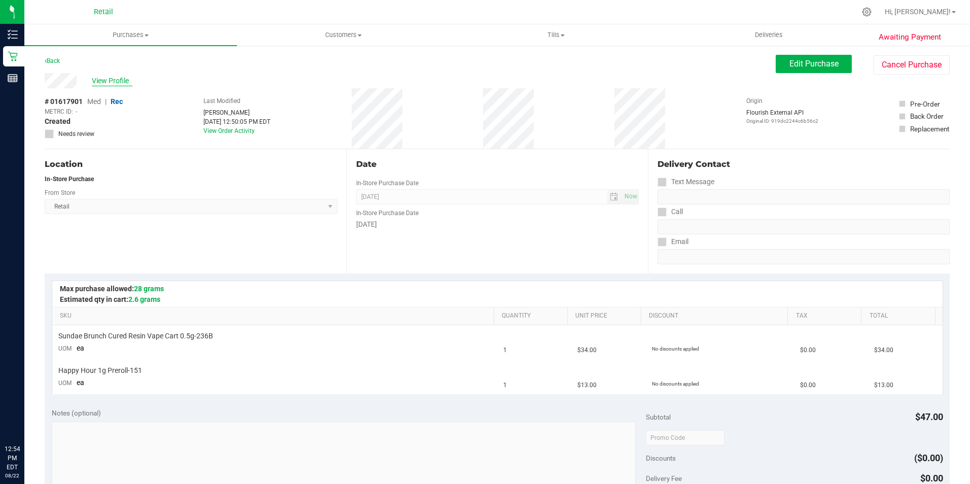
click at [123, 84] on span "View Profile" at bounding box center [112, 81] width 41 height 11
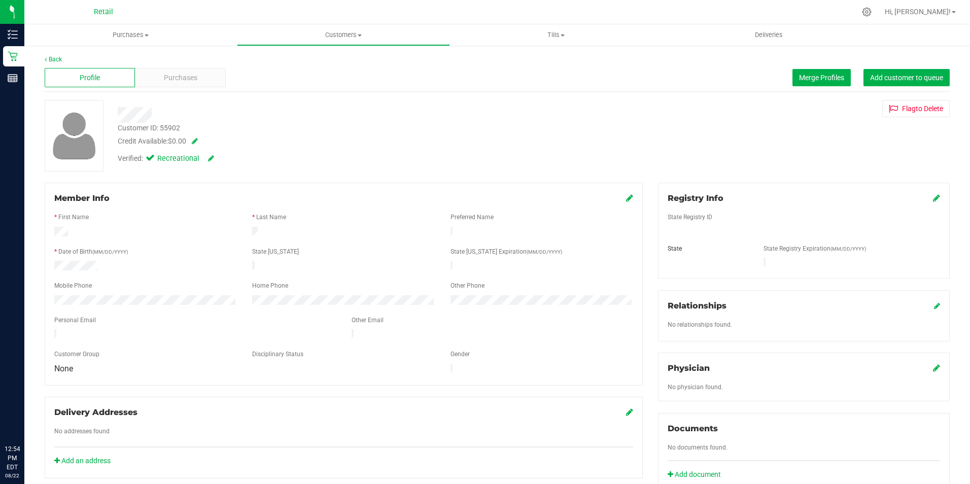
click at [626, 199] on icon at bounding box center [629, 198] width 7 height 8
click at [628, 199] on icon at bounding box center [628, 199] width 9 height 8
click at [175, 73] on span "Purchases" at bounding box center [180, 78] width 33 height 11
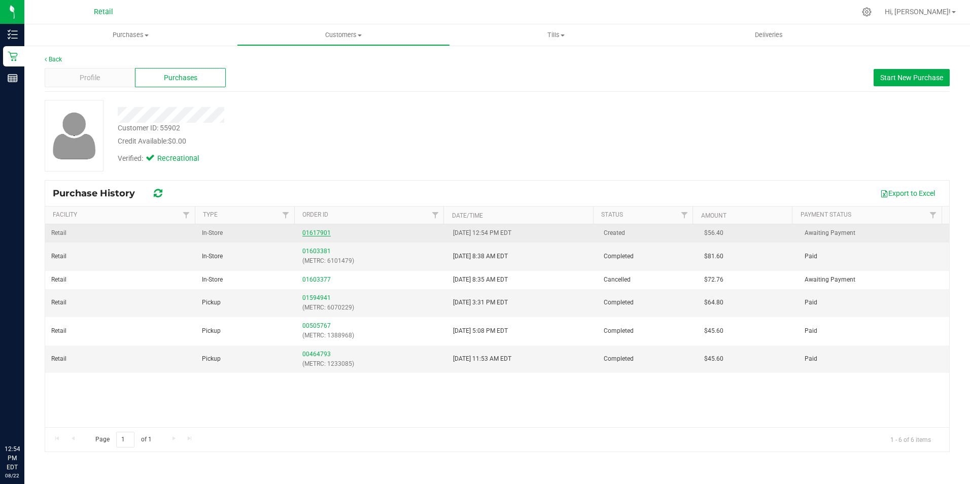
click at [320, 235] on link "01617901" at bounding box center [316, 232] width 28 height 7
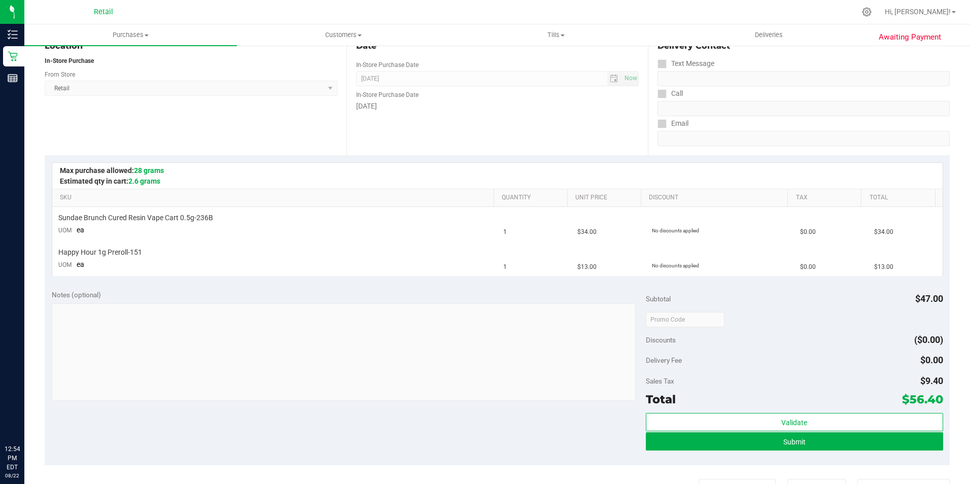
scroll to position [196, 0]
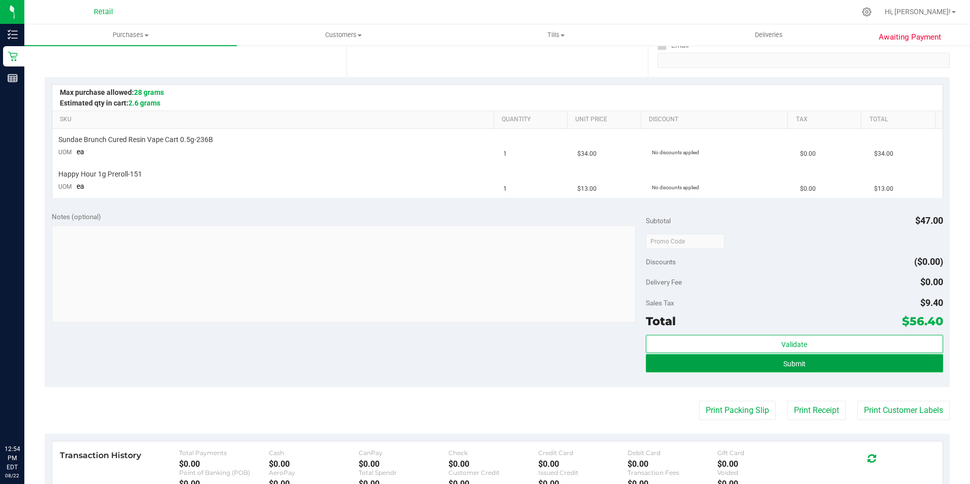
click at [917, 368] on button "Submit" at bounding box center [794, 363] width 297 height 18
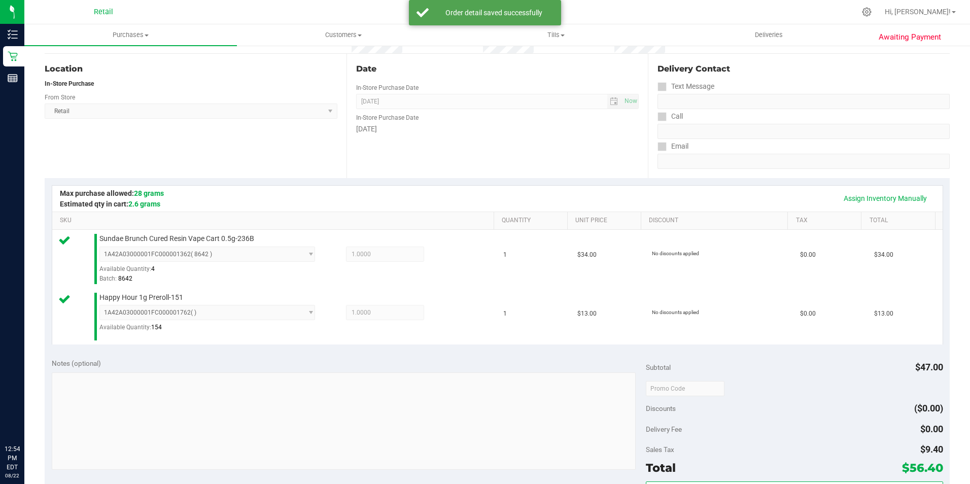
scroll to position [203, 0]
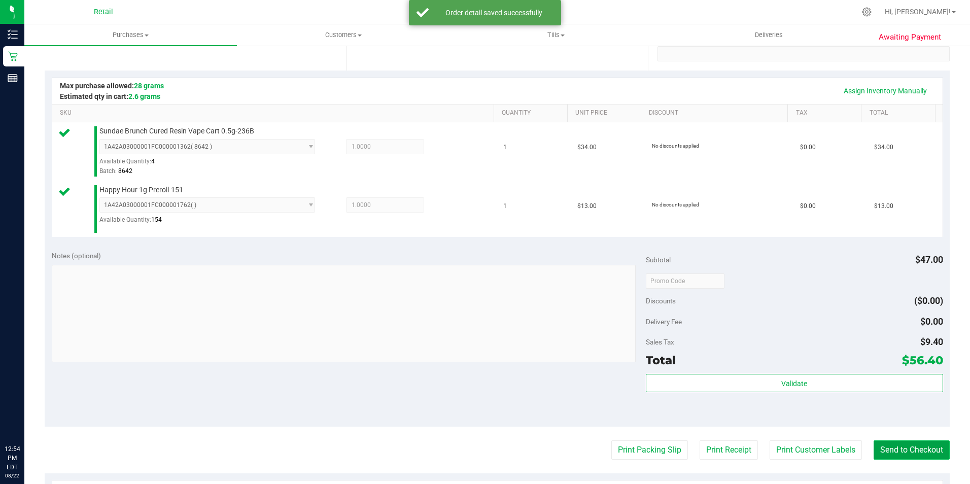
click at [897, 445] on button "Send to Checkout" at bounding box center [912, 450] width 76 height 19
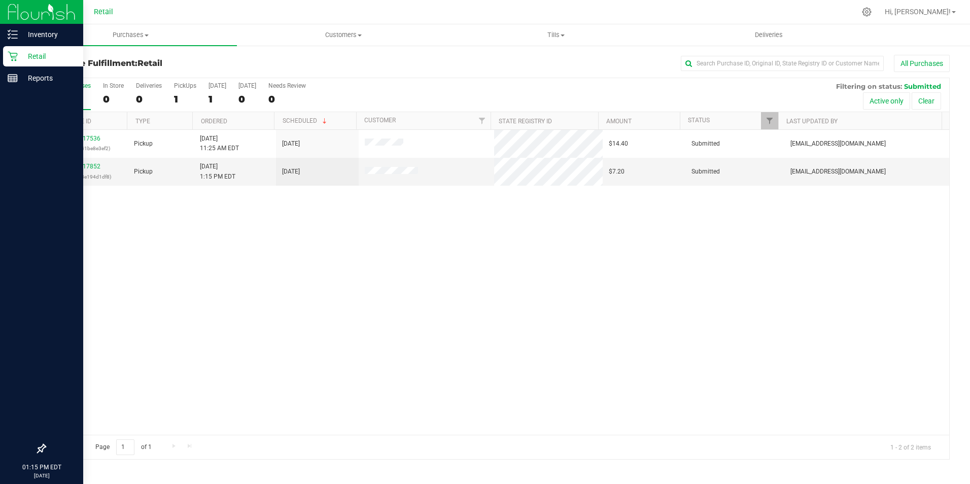
click at [15, 62] on div "Retail" at bounding box center [43, 56] width 80 height 20
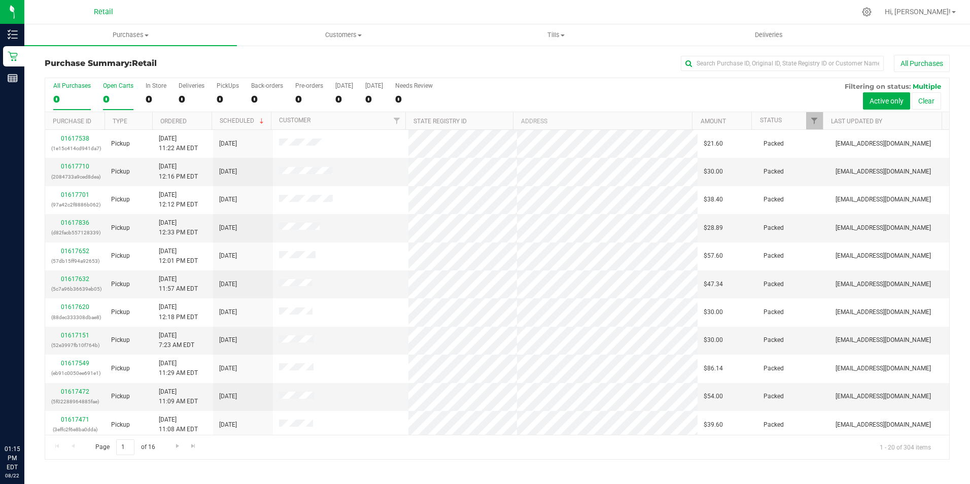
click at [111, 102] on div "0" at bounding box center [118, 99] width 30 height 12
click at [0, 0] on input "Open Carts 0" at bounding box center [0, 0] width 0 height 0
click at [154, 100] on div "0" at bounding box center [156, 99] width 21 height 12
click at [0, 0] on input "In Store 0" at bounding box center [0, 0] width 0 height 0
click at [706, 78] on div "All Purchases 0 Open Carts 0 In Store 0 Deliveries 0 PickUps 0 Back-orders 0 Pr…" at bounding box center [497, 82] width 904 height 8
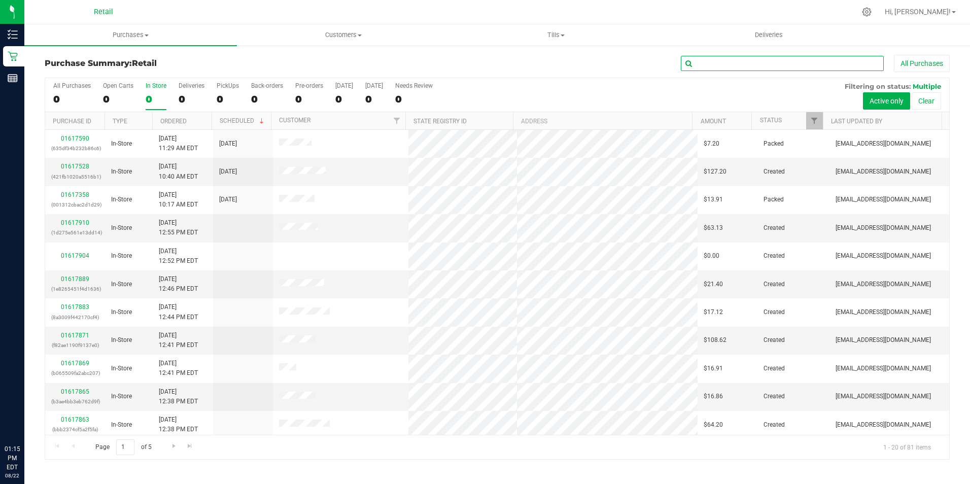
click at [729, 60] on input "text" at bounding box center [782, 63] width 203 height 15
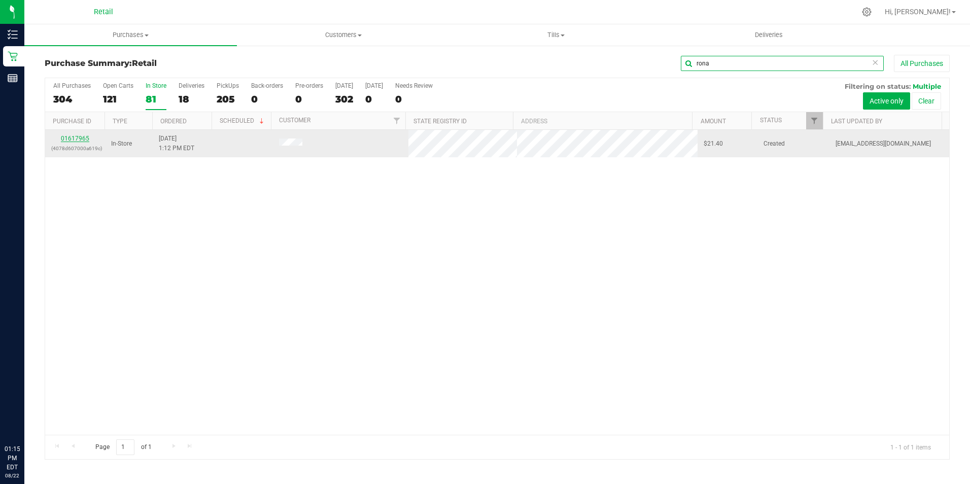
type input "rona"
click at [86, 136] on link "01617965" at bounding box center [75, 138] width 28 height 7
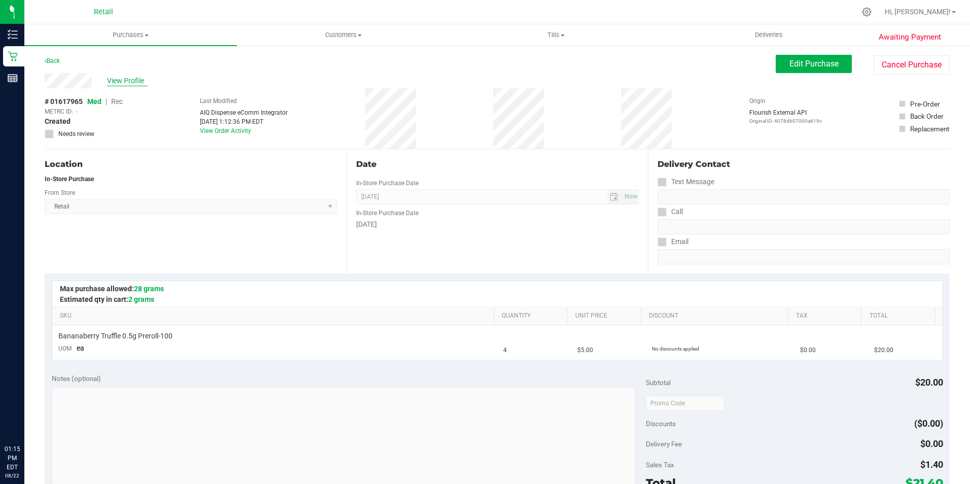
click at [131, 80] on span "View Profile" at bounding box center [127, 81] width 41 height 11
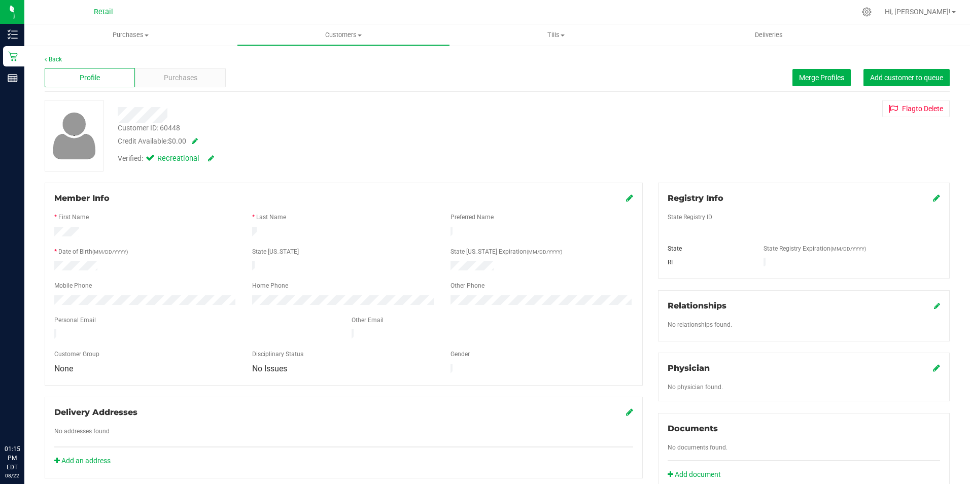
click at [628, 199] on icon at bounding box center [629, 198] width 7 height 8
click at [624, 198] on icon at bounding box center [628, 199] width 9 height 8
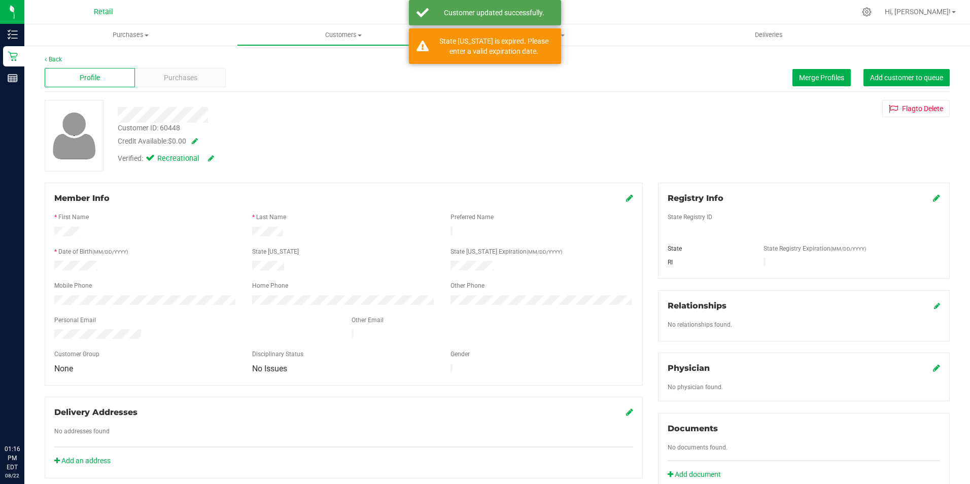
click at [179, 88] on div "Profile Purchases Merge Profiles Add customer to queue" at bounding box center [497, 78] width 905 height 28
click at [194, 77] on span "Purchases" at bounding box center [180, 78] width 33 height 11
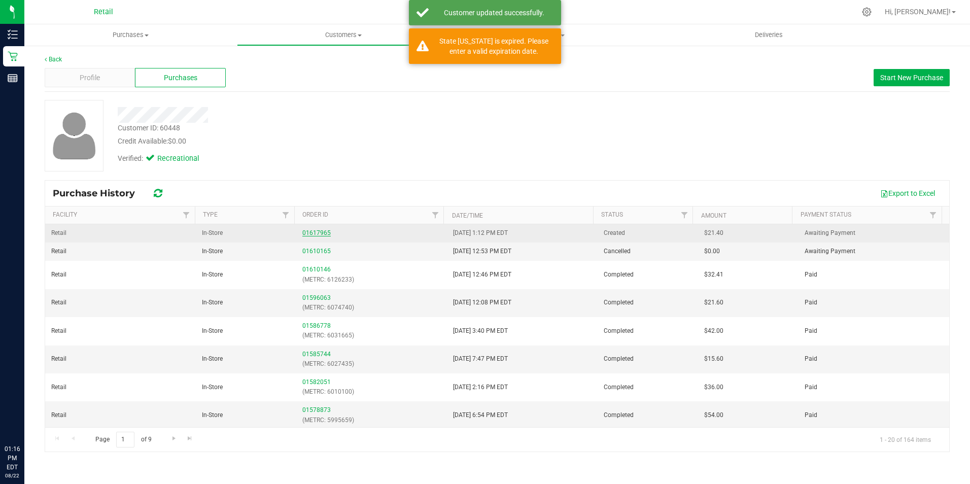
click at [322, 235] on link "01617965" at bounding box center [316, 232] width 28 height 7
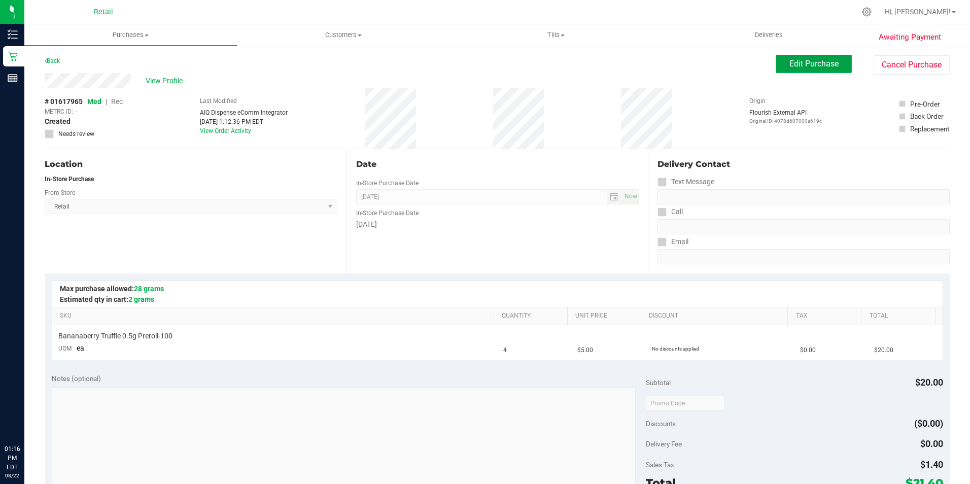
click at [791, 64] on span "Edit Purchase" at bounding box center [814, 64] width 49 height 10
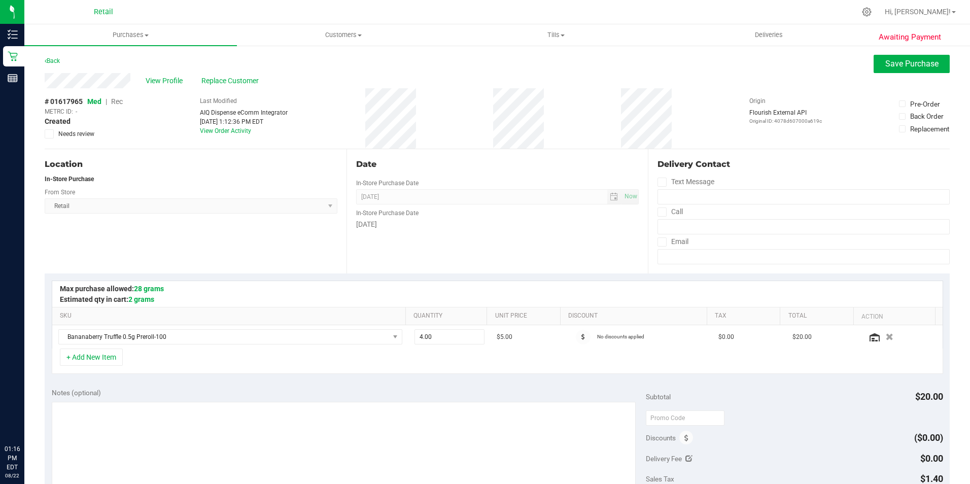
click at [118, 101] on span "Rec" at bounding box center [117, 101] width 12 height 8
click at [884, 73] on button "Save Purchase" at bounding box center [912, 64] width 76 height 18
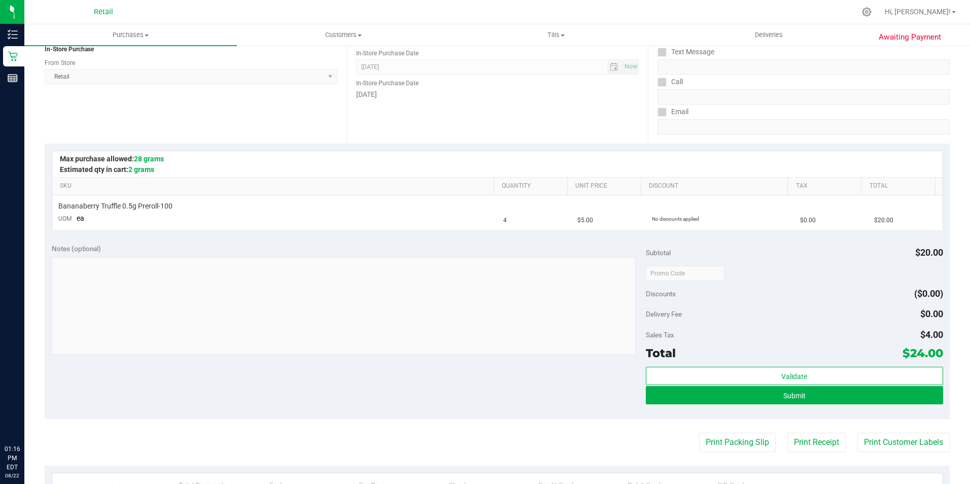
scroll to position [129, 0]
click at [874, 400] on button "Submit" at bounding box center [794, 396] width 297 height 18
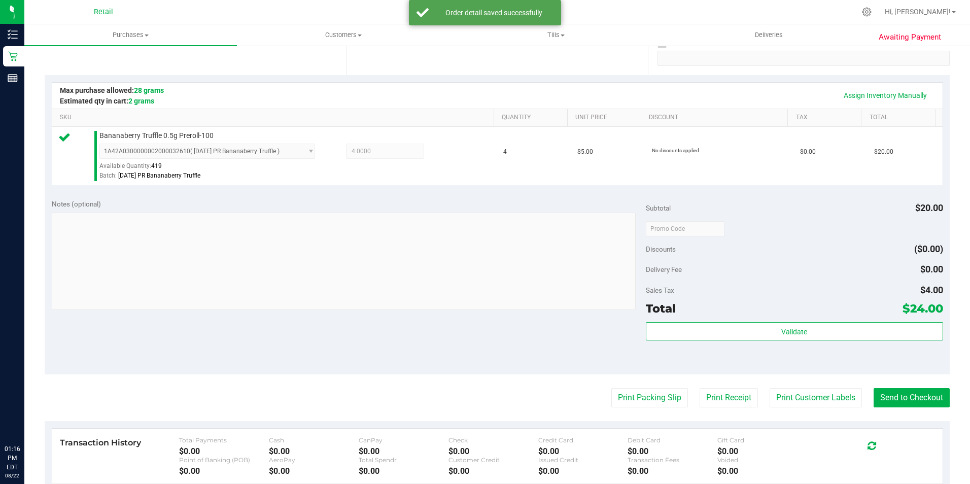
scroll to position [203, 0]
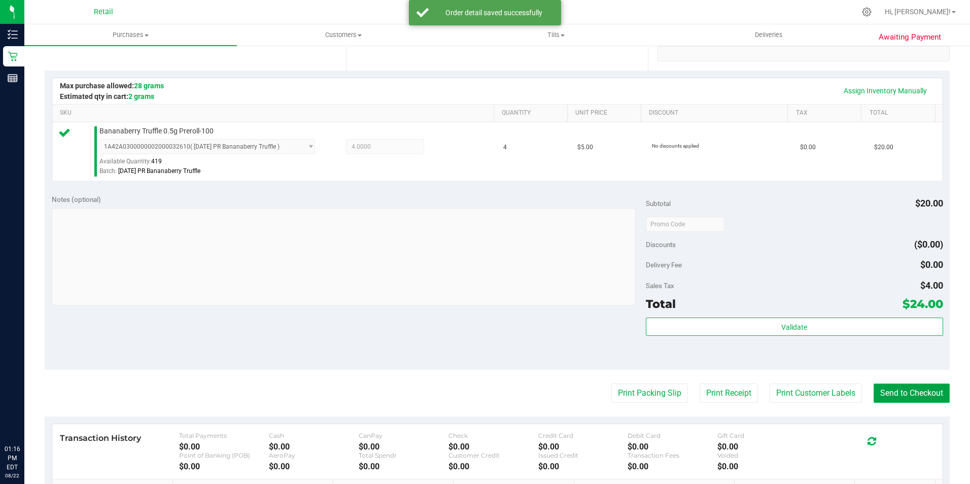
click at [928, 397] on button "Send to Checkout" at bounding box center [912, 393] width 76 height 19
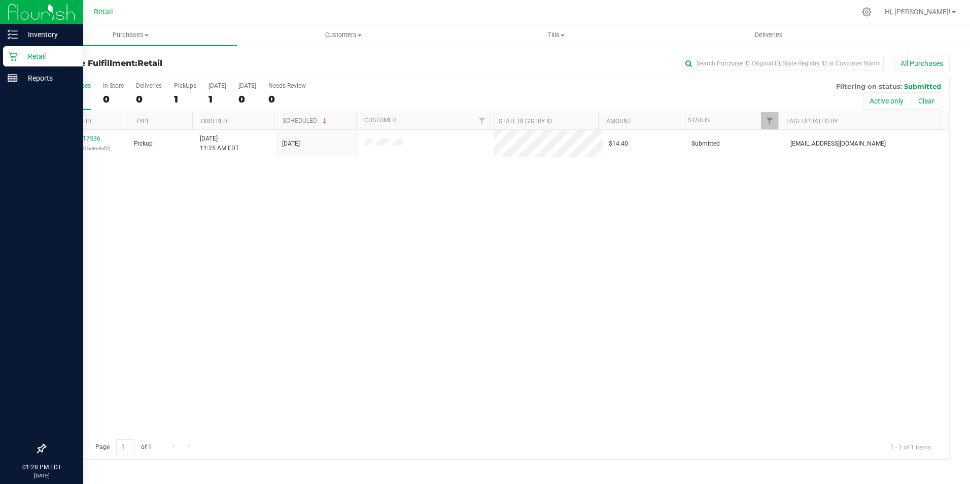
click at [9, 58] on icon at bounding box center [13, 56] width 10 height 10
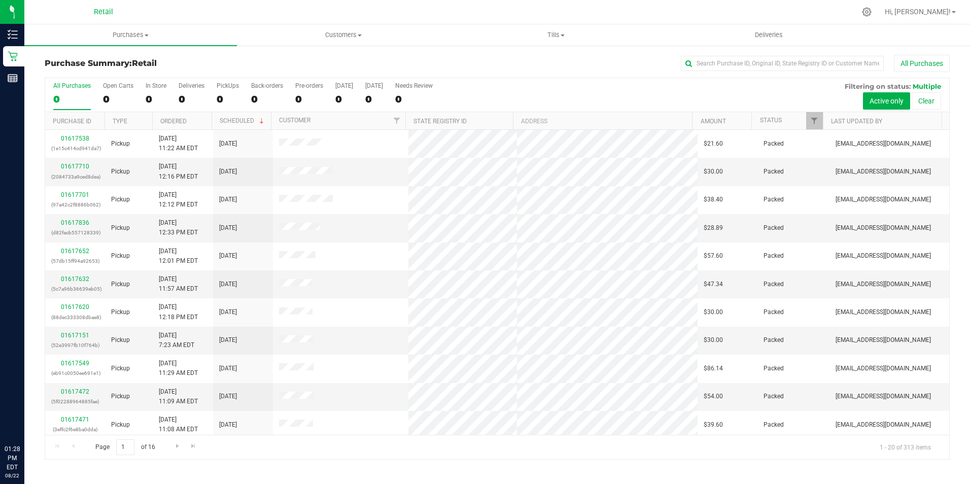
click at [140, 93] on div "All Purchases 0 Open Carts 0 In Store 0 Deliveries 0 PickUps 0 Back-orders 0 Pr…" at bounding box center [497, 95] width 904 height 34
click at [146, 93] on div "0" at bounding box center [156, 99] width 21 height 12
click at [0, 0] on input "In Store 0" at bounding box center [0, 0] width 0 height 0
click at [742, 62] on input "text" at bounding box center [782, 63] width 203 height 15
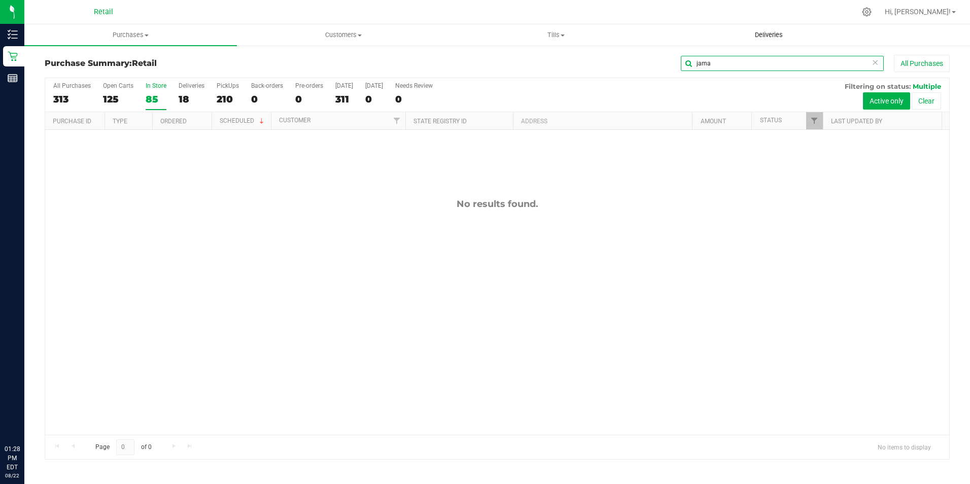
type input "jama"
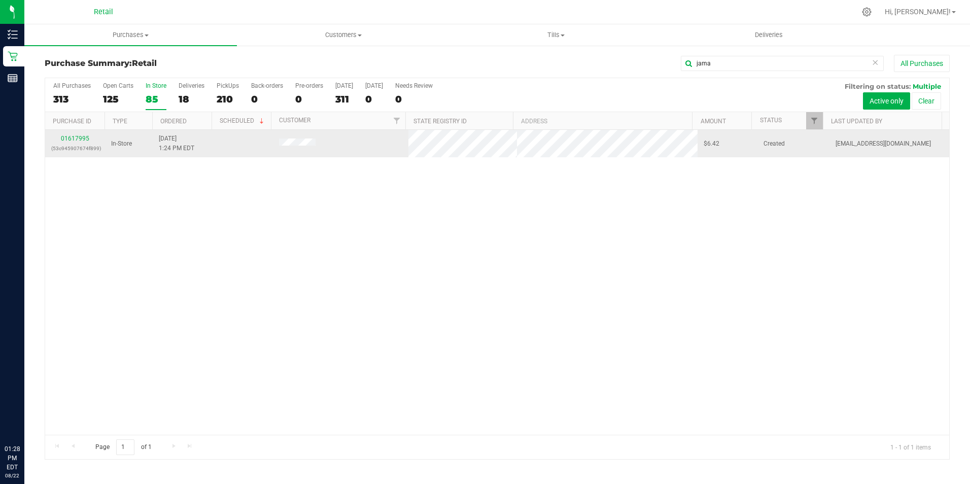
click at [83, 142] on div "01617995 (53c945907674f899)" at bounding box center [75, 143] width 48 height 19
click at [90, 139] on div "01617995 (53c945907674f899)" at bounding box center [75, 143] width 48 height 19
click at [78, 136] on link "01617995" at bounding box center [75, 138] width 28 height 7
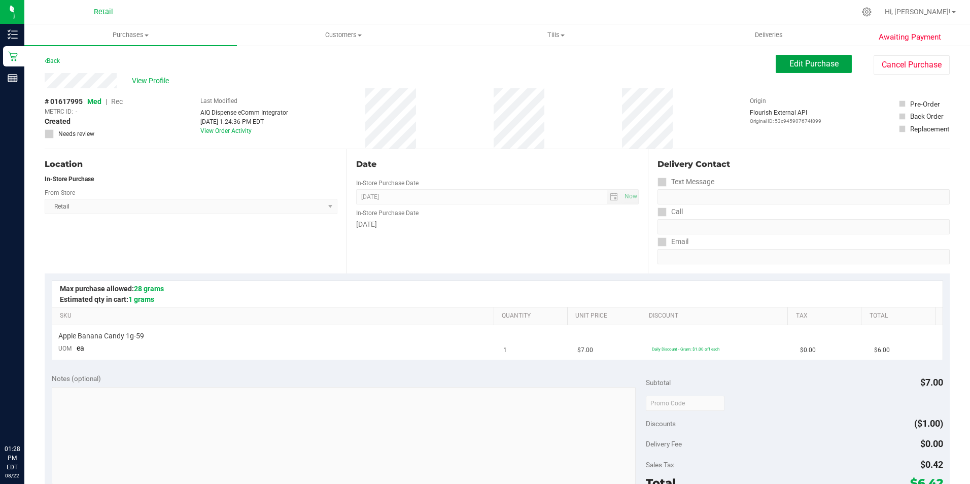
drag, startPoint x: 813, startPoint y: 64, endPoint x: 777, endPoint y: 77, distance: 37.2
click at [811, 64] on span "Edit Purchase" at bounding box center [814, 64] width 49 height 10
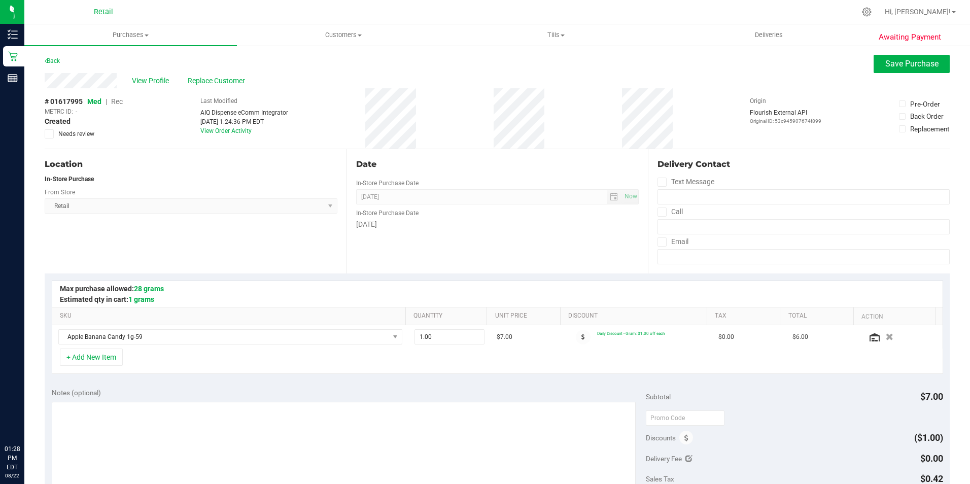
click at [111, 102] on span "Med | Rec" at bounding box center [105, 101] width 36 height 8
click at [119, 103] on span "Rec" at bounding box center [117, 101] width 12 height 8
click at [942, 64] on div "Awaiting Payment Back Save Purchase View Profile Replace Customer # 01617995 Me…" at bounding box center [497, 433] width 946 height 776
click at [930, 68] on span "Save Purchase" at bounding box center [912, 64] width 53 height 10
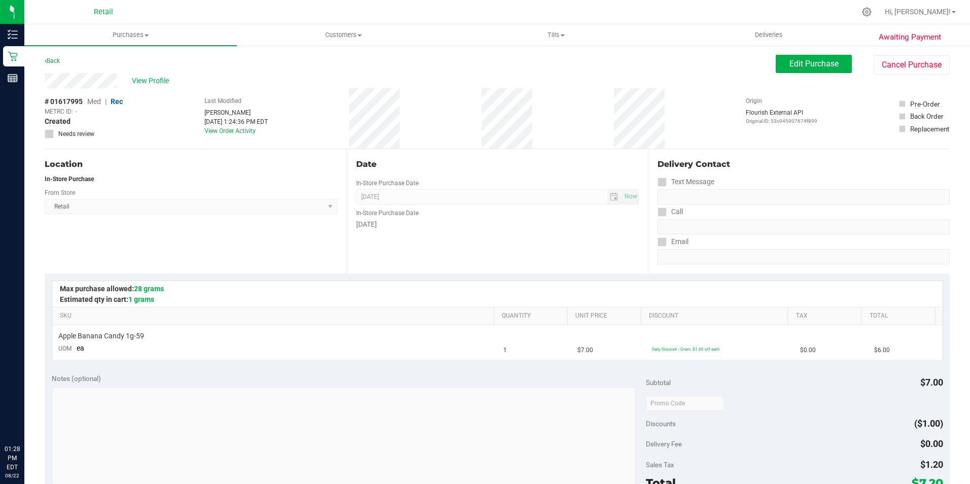
click at [160, 80] on span "View Profile" at bounding box center [152, 81] width 41 height 11
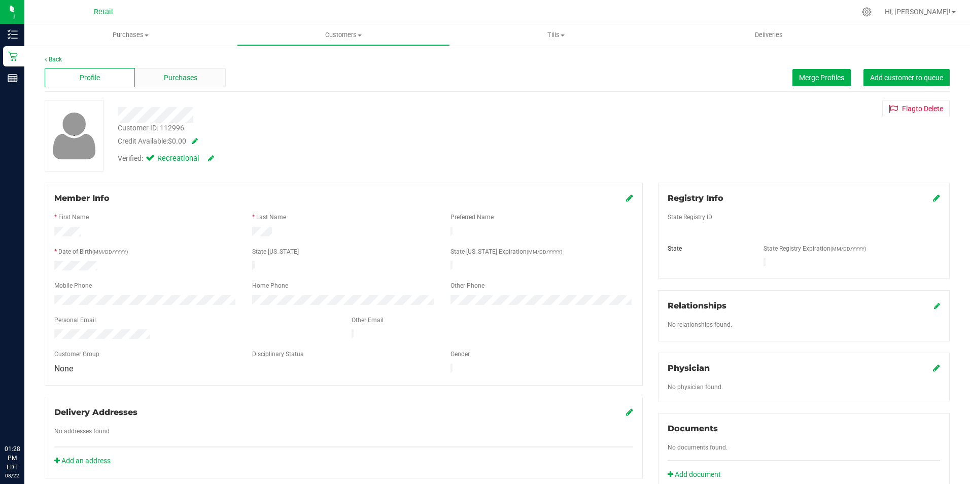
click at [180, 75] on span "Purchases" at bounding box center [180, 78] width 33 height 11
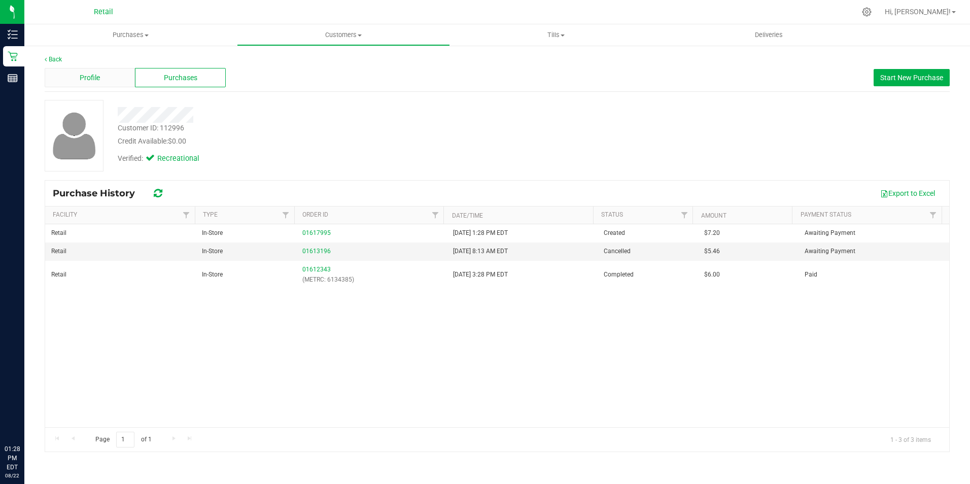
click at [109, 79] on div "Profile" at bounding box center [90, 77] width 90 height 19
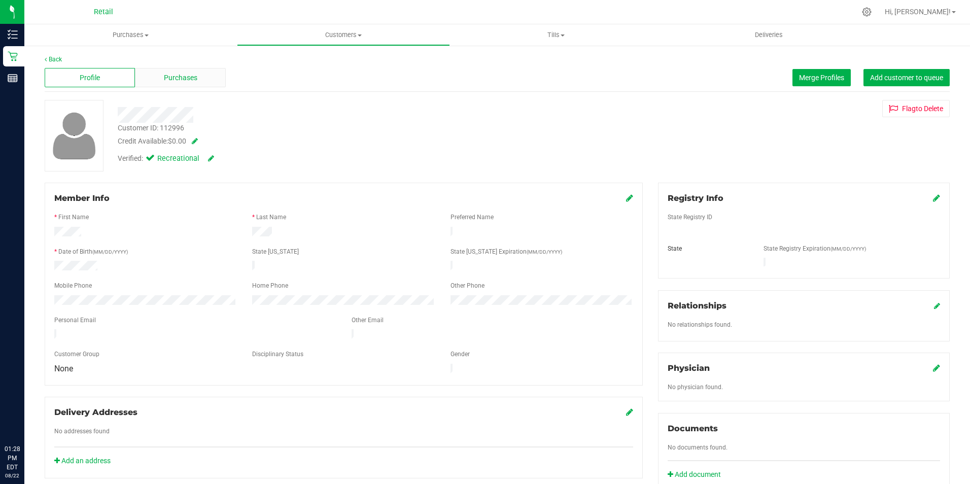
click at [185, 77] on span "Purchases" at bounding box center [180, 78] width 33 height 11
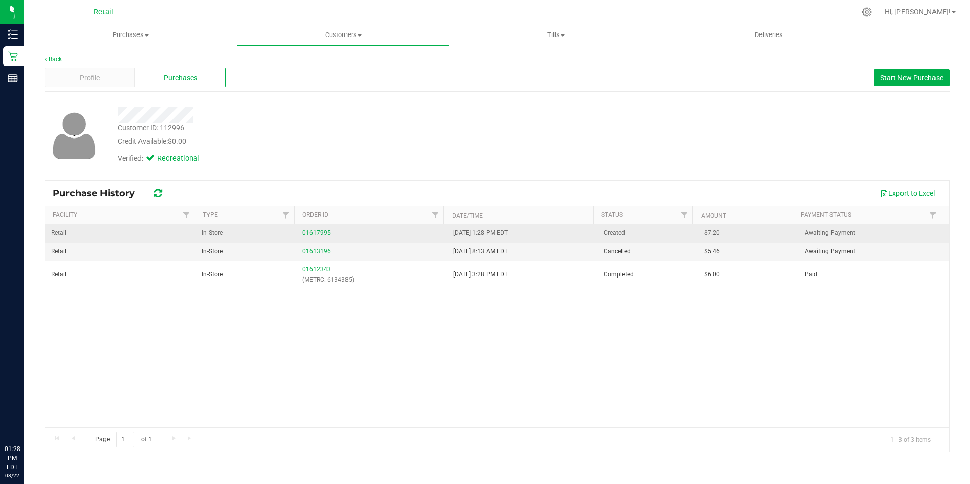
click at [315, 238] on div "01617995" at bounding box center [371, 233] width 139 height 10
click at [318, 236] on link "01617995" at bounding box center [316, 232] width 28 height 7
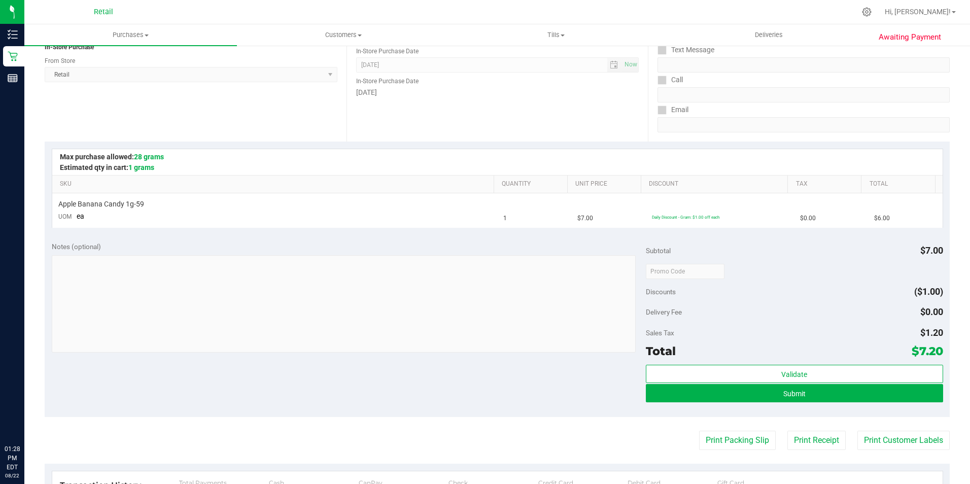
scroll to position [135, 0]
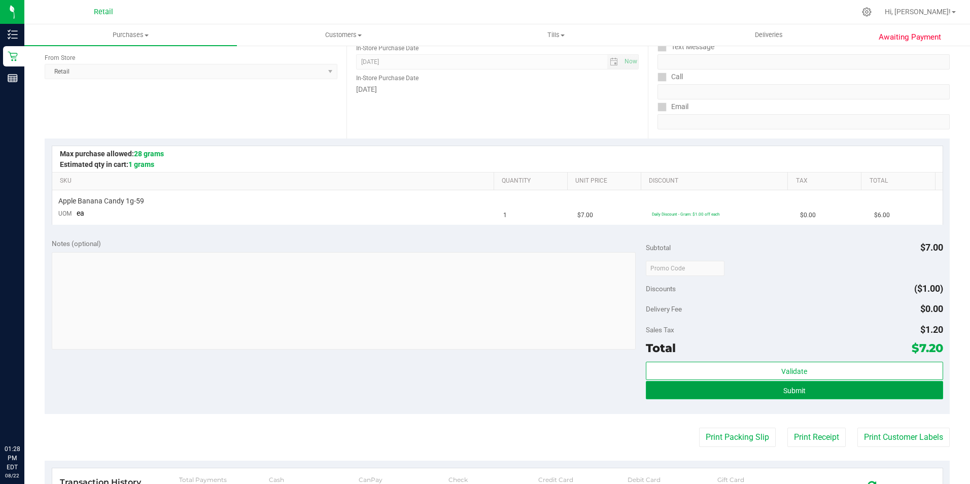
click at [815, 385] on button "Submit" at bounding box center [794, 390] width 297 height 18
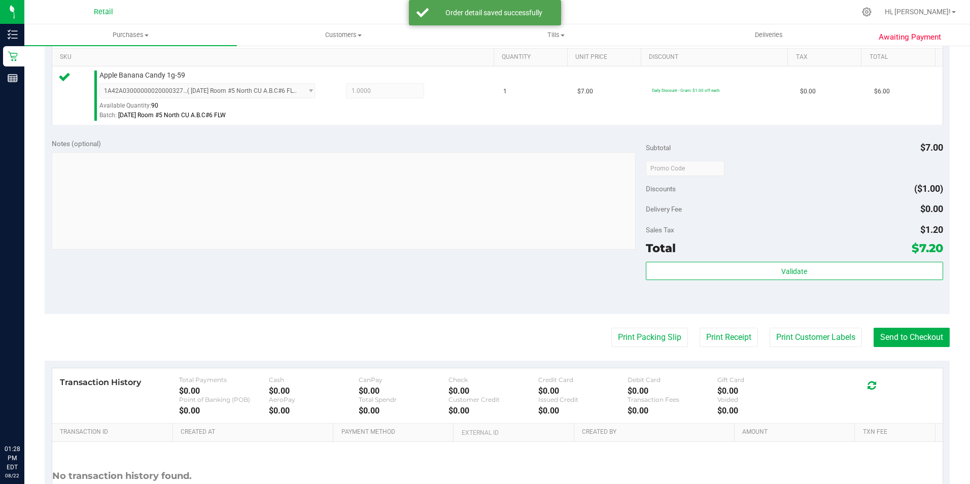
scroll to position [346, 0]
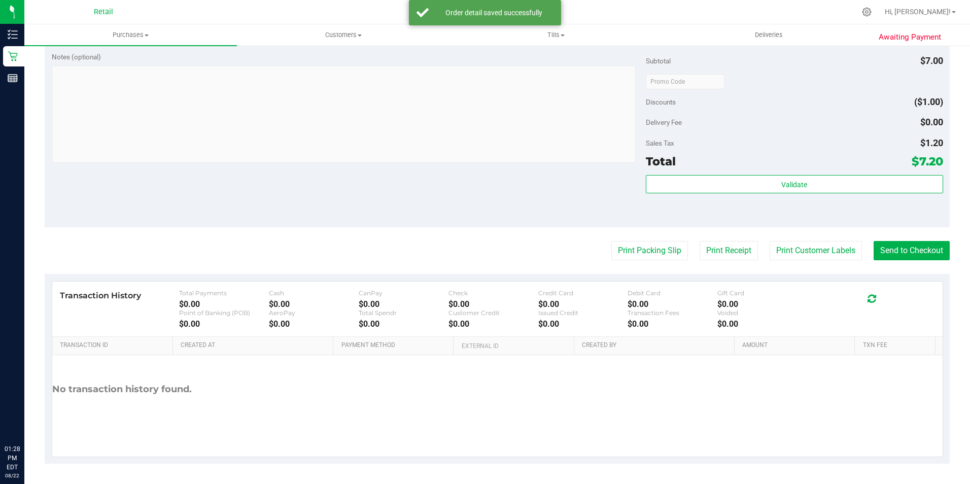
click at [933, 266] on purchase-details "Back Edit Purchase Cancel Purchase View Profile # 01617995 Med | Rec METRC ID: …" at bounding box center [497, 86] width 905 height 755
click at [930, 250] on button "Send to Checkout" at bounding box center [912, 250] width 76 height 19
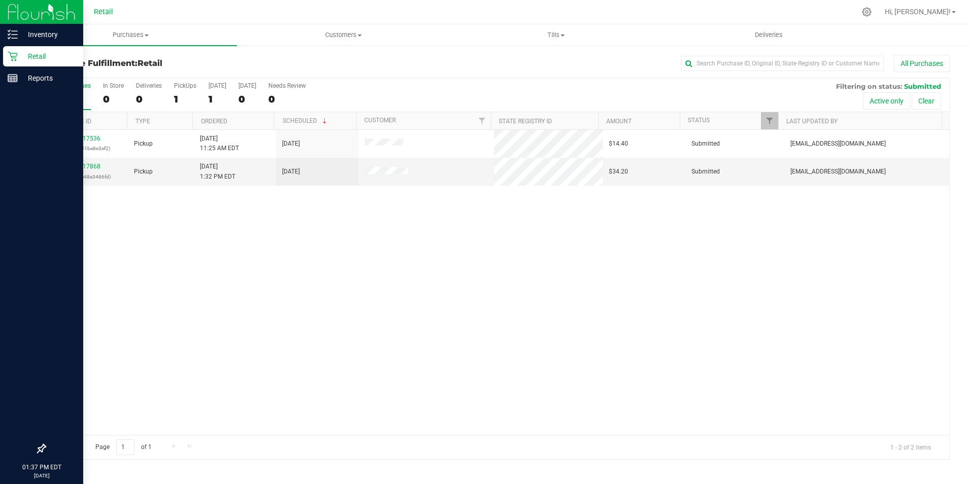
drag, startPoint x: 9, startPoint y: 55, endPoint x: 63, endPoint y: 55, distance: 54.3
click at [10, 55] on icon at bounding box center [13, 56] width 10 height 10
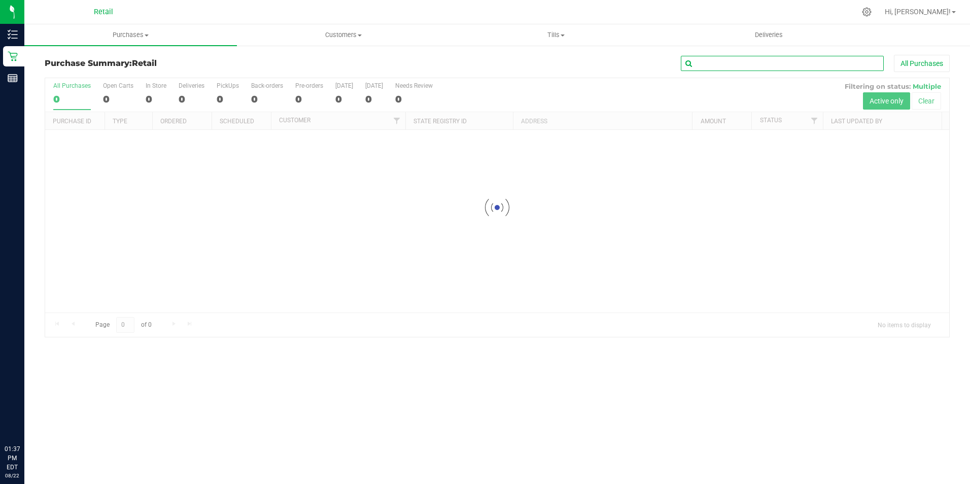
click at [704, 58] on input "text" at bounding box center [782, 63] width 203 height 15
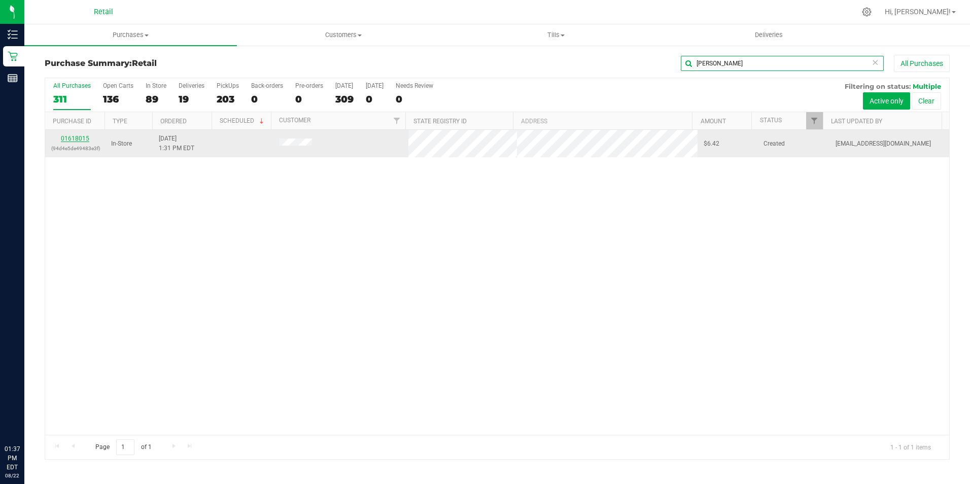
type input "cindy"
click at [79, 140] on link "01618015" at bounding box center [75, 138] width 28 height 7
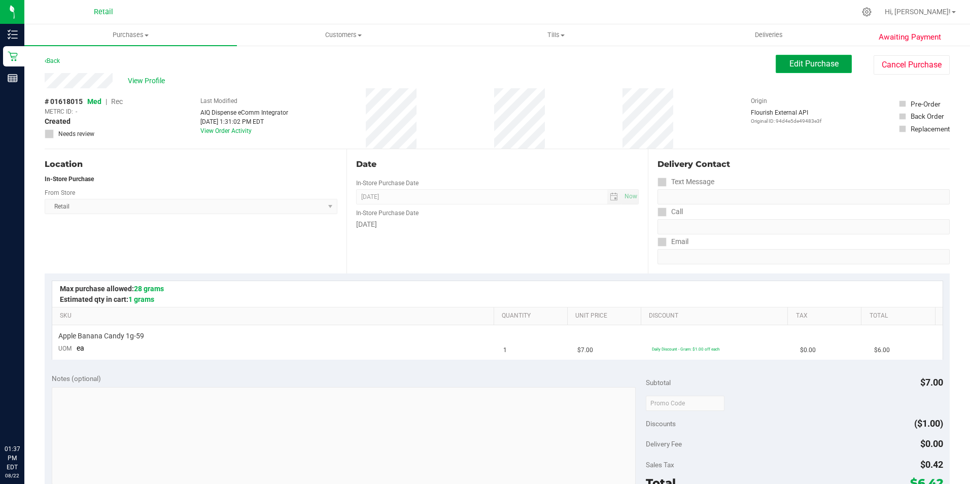
click at [818, 73] on button "Edit Purchase" at bounding box center [814, 64] width 76 height 18
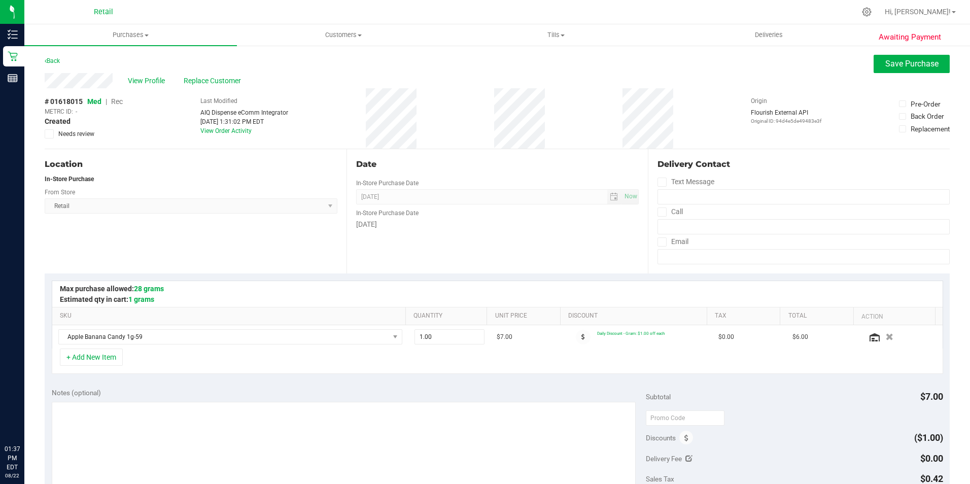
click at [119, 99] on span "Rec" at bounding box center [117, 101] width 12 height 8
click at [918, 67] on span "Save Purchase" at bounding box center [912, 64] width 53 height 10
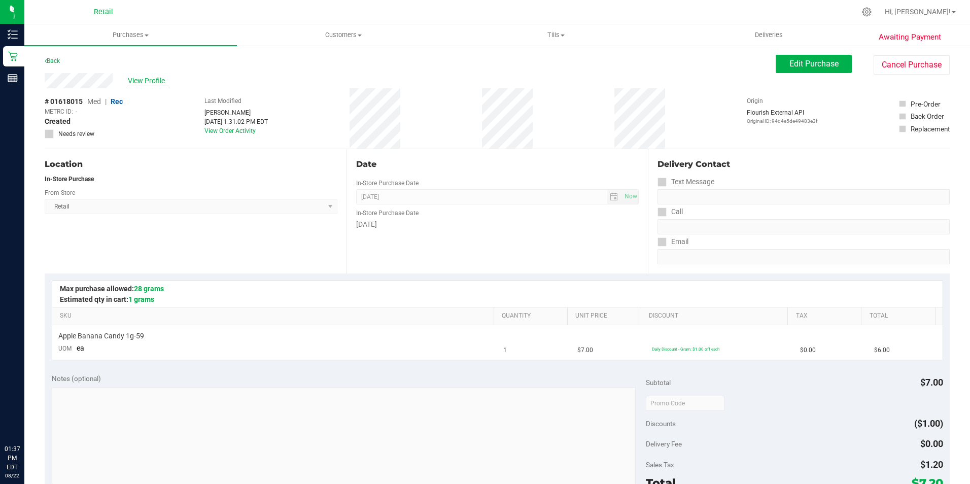
click at [142, 81] on span "View Profile" at bounding box center [148, 81] width 41 height 11
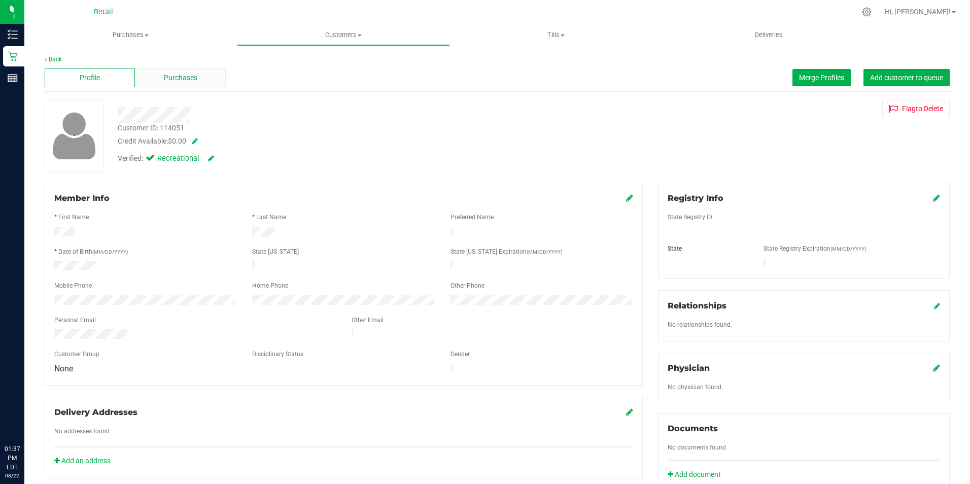
click at [193, 84] on div "Purchases" at bounding box center [180, 77] width 90 height 19
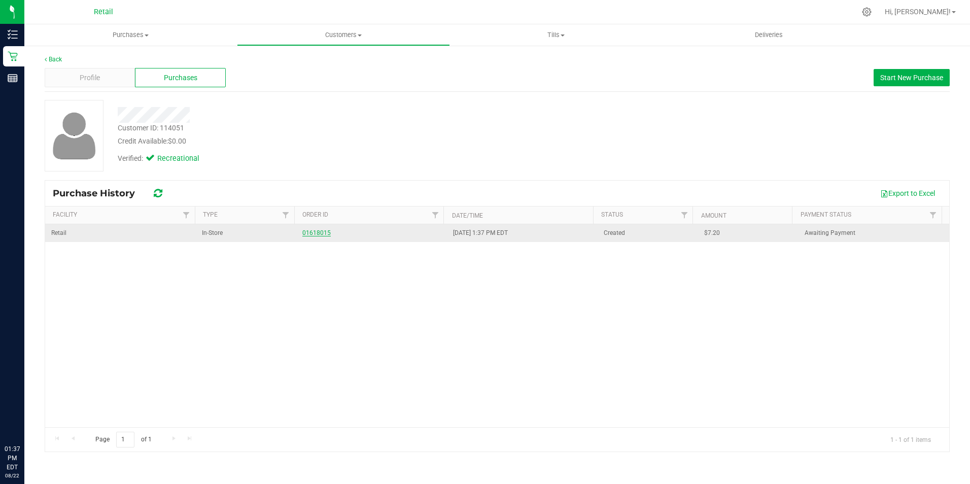
click at [307, 234] on link "01618015" at bounding box center [316, 232] width 28 height 7
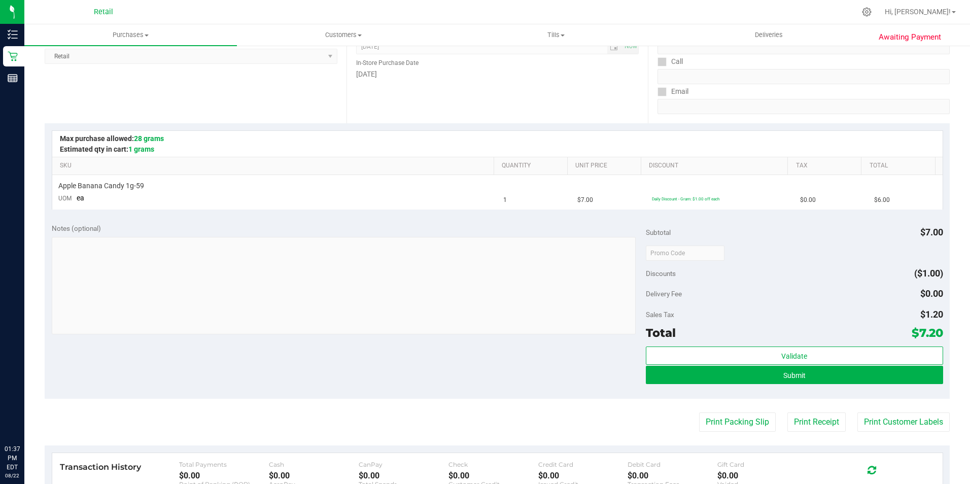
scroll to position [152, 0]
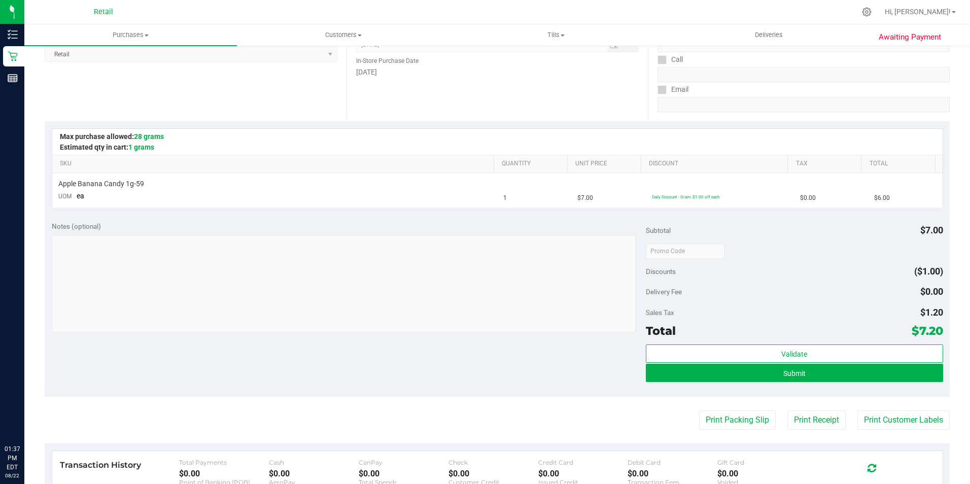
click at [755, 383] on div "Validate Submit" at bounding box center [794, 368] width 297 height 46
click at [759, 380] on button "Submit" at bounding box center [794, 373] width 297 height 18
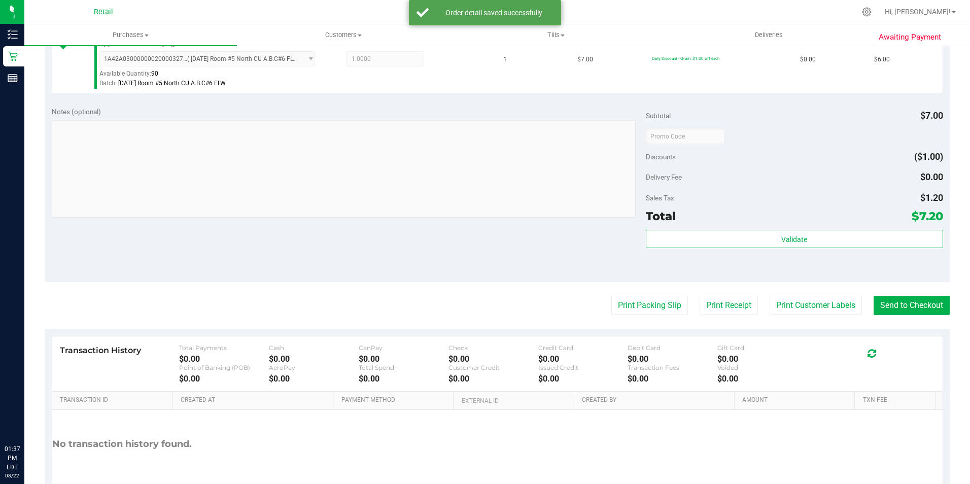
scroll to position [305, 0]
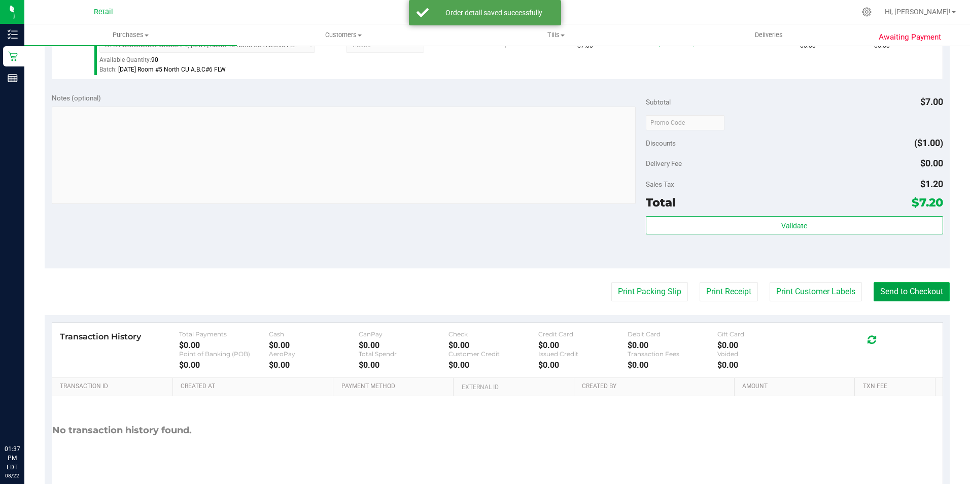
click at [922, 293] on button "Send to Checkout" at bounding box center [912, 291] width 76 height 19
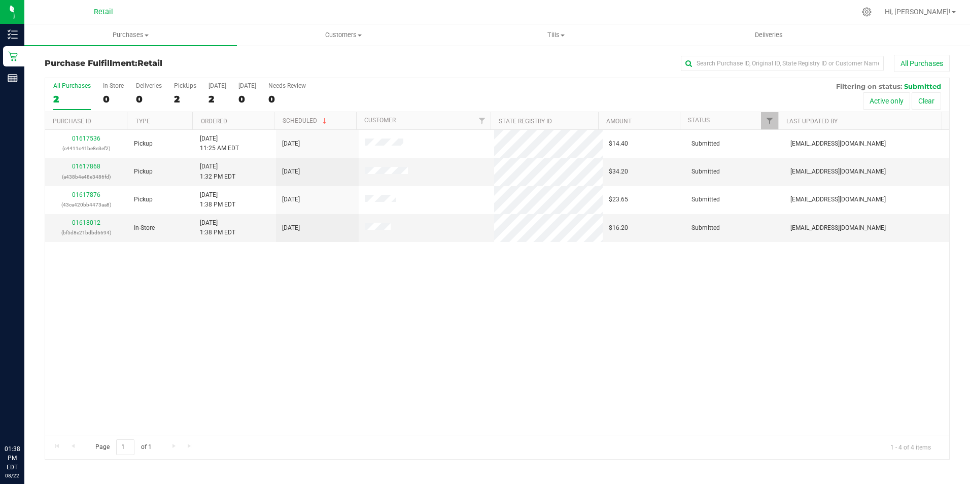
click at [710, 79] on div "All Purchases 2 In Store 0 Deliveries 0 PickUps 2 [DATE] 2 [DATE] 0 Needs Revie…" at bounding box center [497, 82] width 904 height 8
click at [701, 61] on input "text" at bounding box center [782, 63] width 203 height 15
click at [105, 100] on div "0" at bounding box center [113, 99] width 21 height 12
click at [0, 0] on input "In Store 0" at bounding box center [0, 0] width 0 height 0
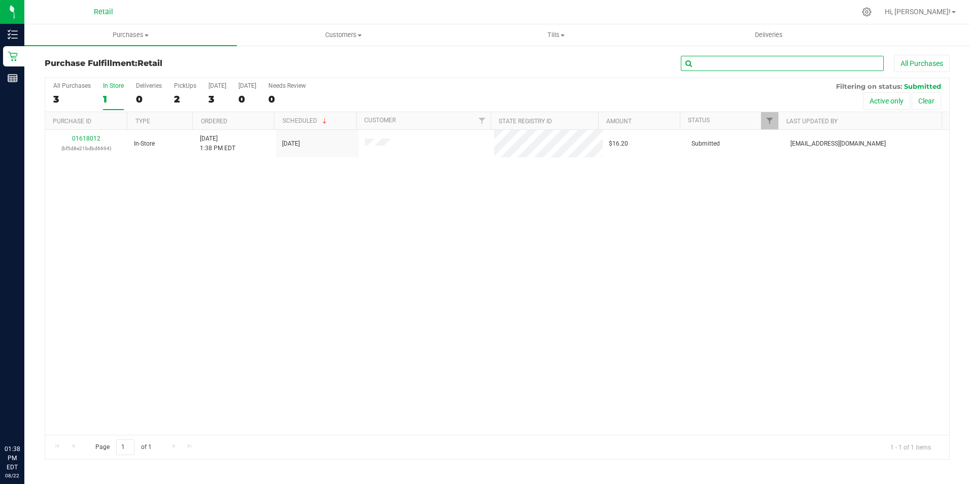
click at [720, 63] on input "text" at bounding box center [782, 63] width 203 height 15
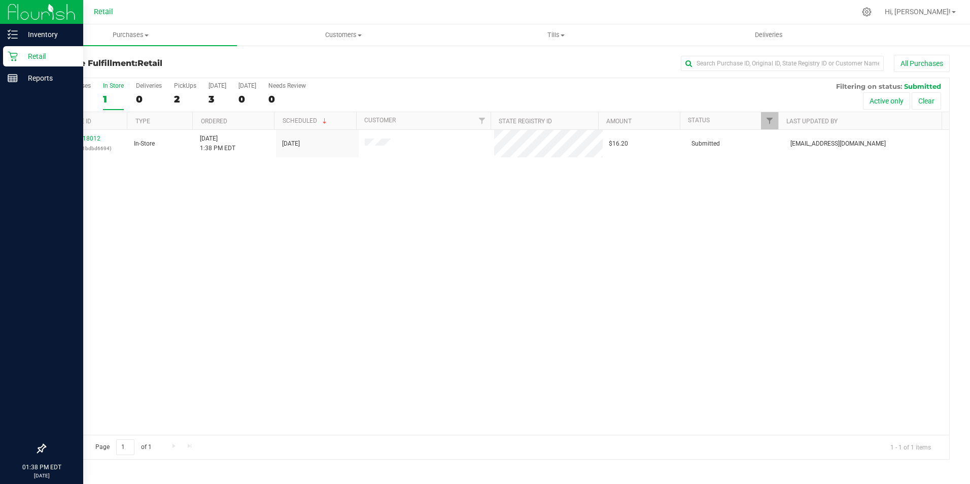
click at [2, 54] on link "Retail" at bounding box center [41, 57] width 83 height 22
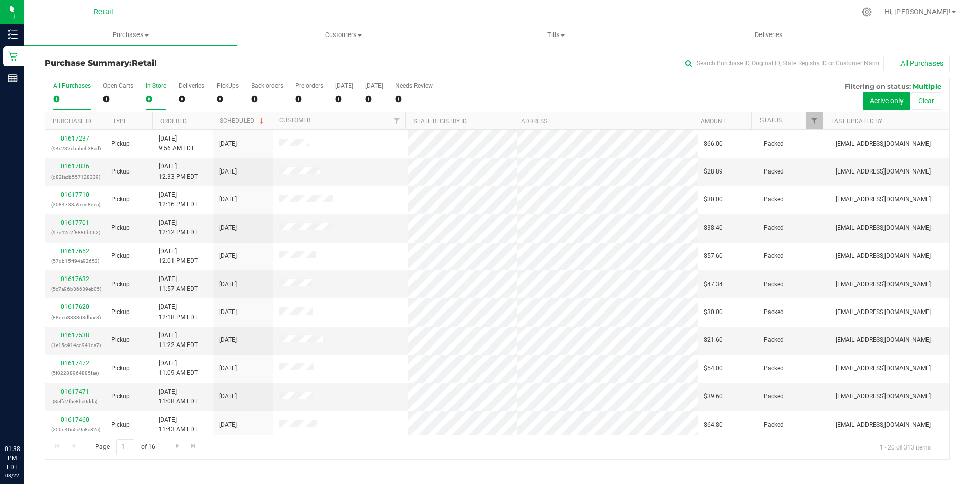
click at [154, 103] on div "0" at bounding box center [156, 99] width 21 height 12
click at [0, 0] on input "In Store 0" at bounding box center [0, 0] width 0 height 0
click at [733, 65] on input "text" at bounding box center [782, 63] width 203 height 15
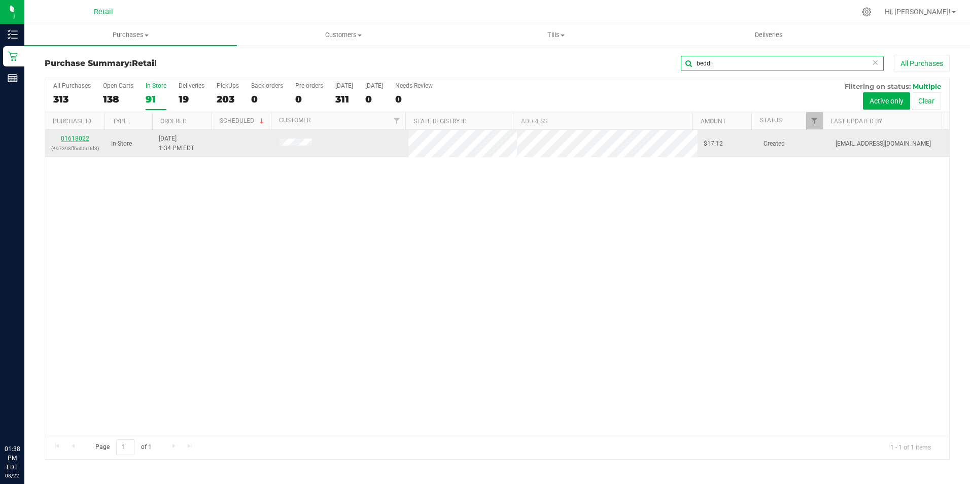
type input "beddi"
click at [62, 140] on link "01618022" at bounding box center [75, 138] width 28 height 7
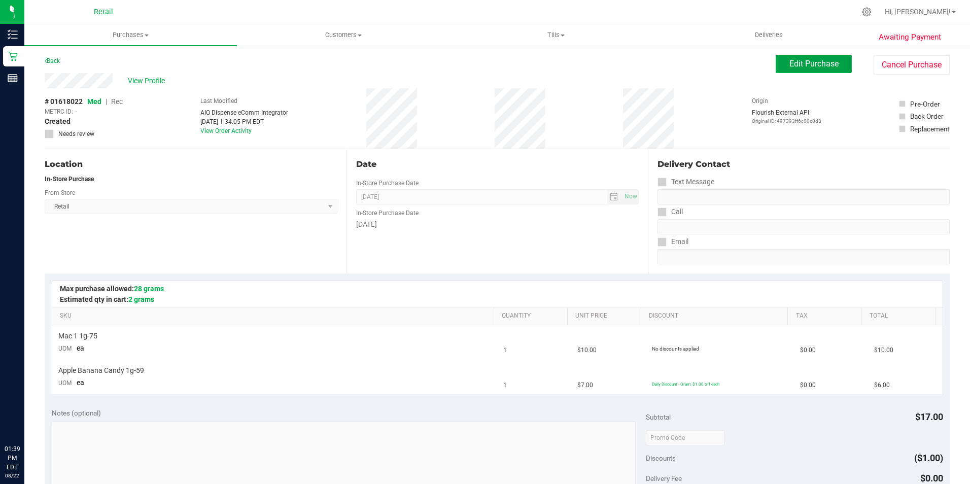
click at [830, 63] on span "Edit Purchase" at bounding box center [814, 64] width 49 height 10
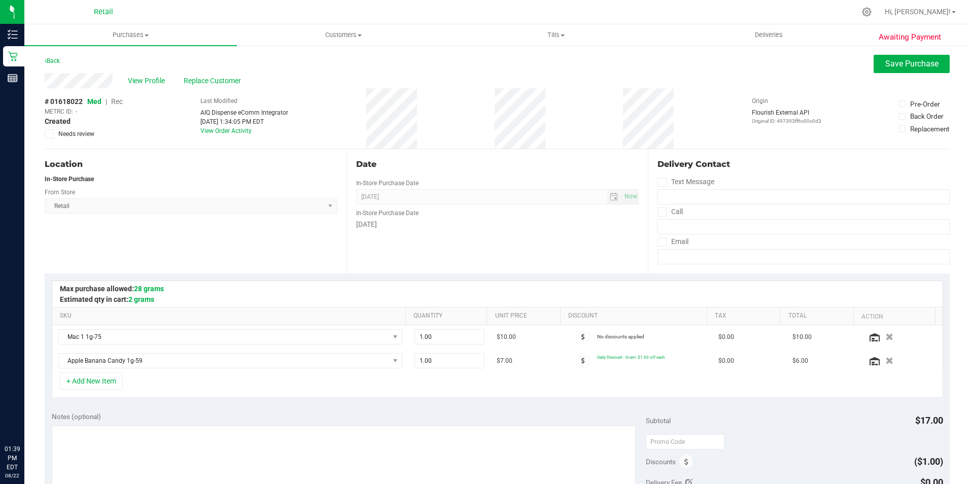
click at [119, 104] on span "Rec" at bounding box center [117, 101] width 12 height 8
click at [932, 62] on button "Save Purchase" at bounding box center [912, 64] width 76 height 18
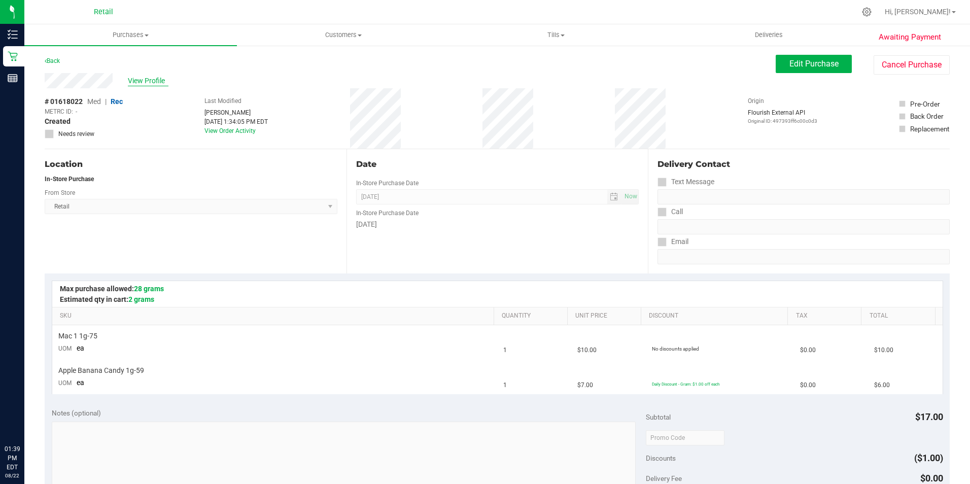
click at [140, 79] on span "View Profile" at bounding box center [148, 81] width 41 height 11
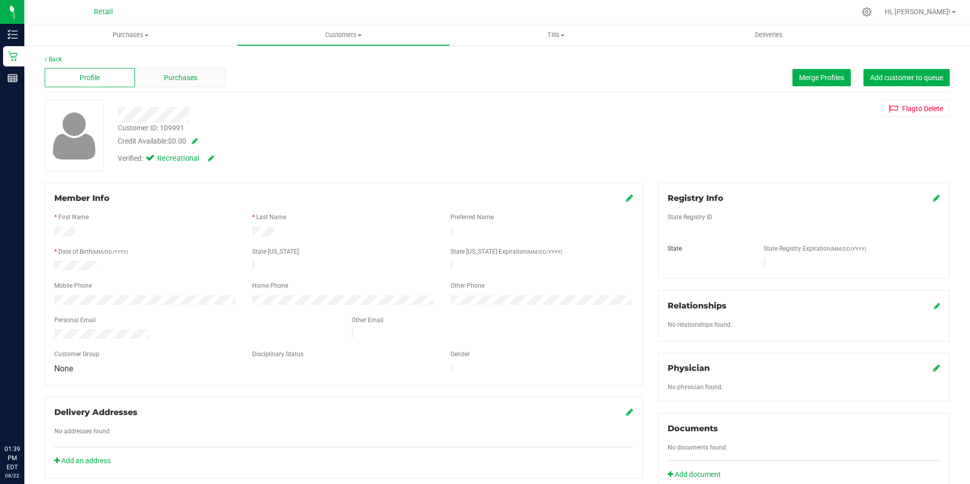
click at [180, 78] on span "Purchases" at bounding box center [180, 78] width 33 height 11
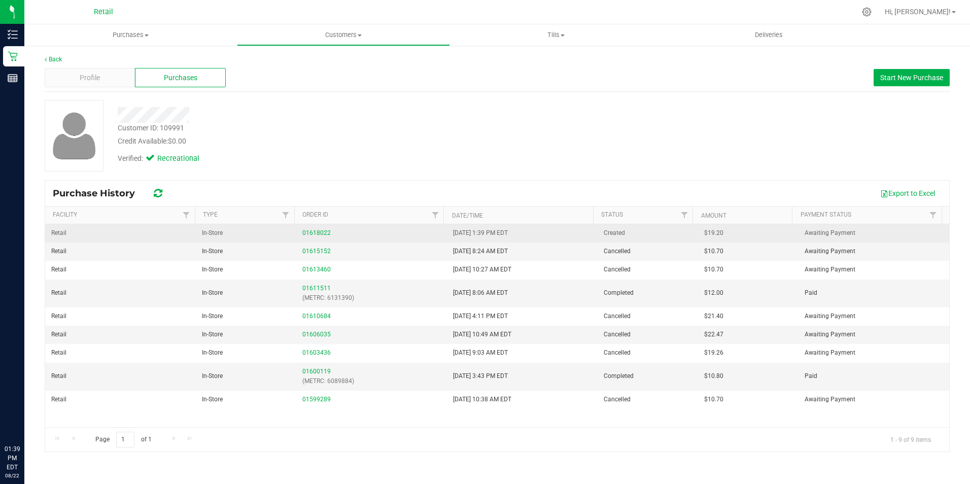
click at [325, 227] on td "01618022" at bounding box center [371, 233] width 151 height 18
click at [320, 232] on link "01618022" at bounding box center [316, 232] width 28 height 7
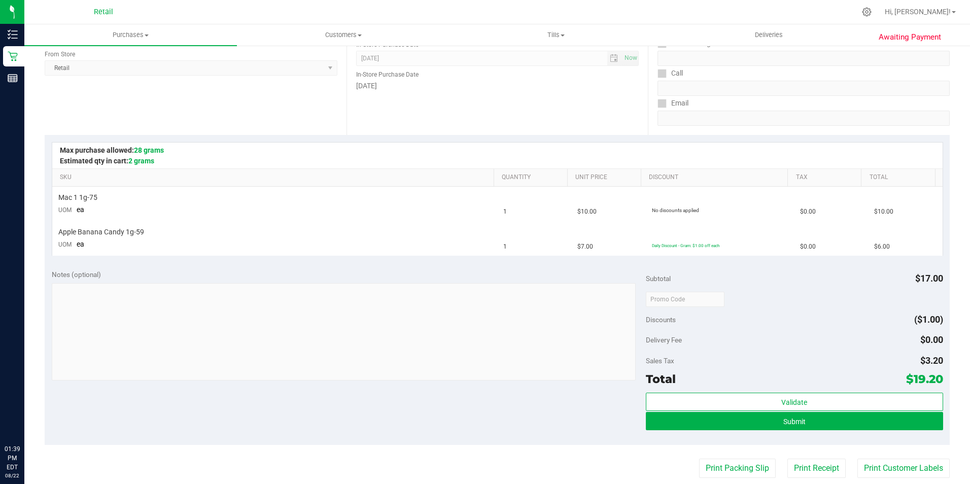
scroll to position [140, 0]
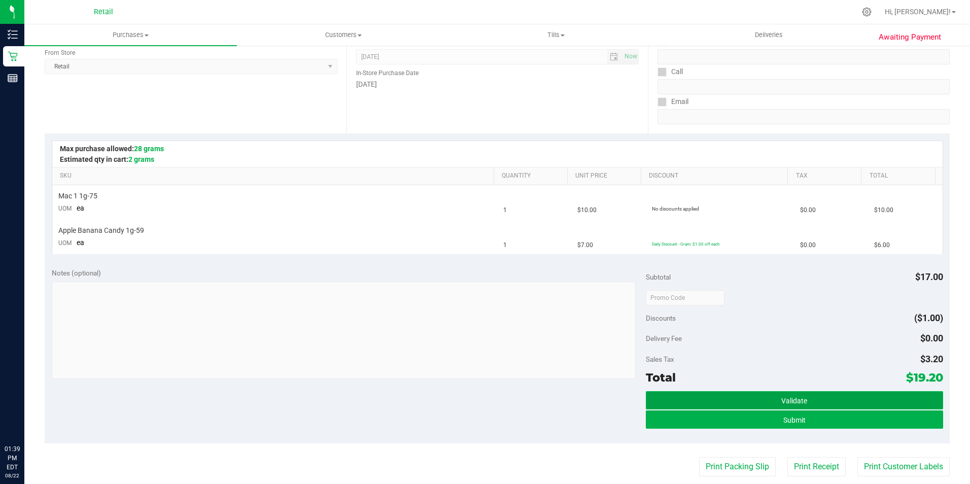
click at [718, 401] on button "Validate" at bounding box center [794, 400] width 297 height 18
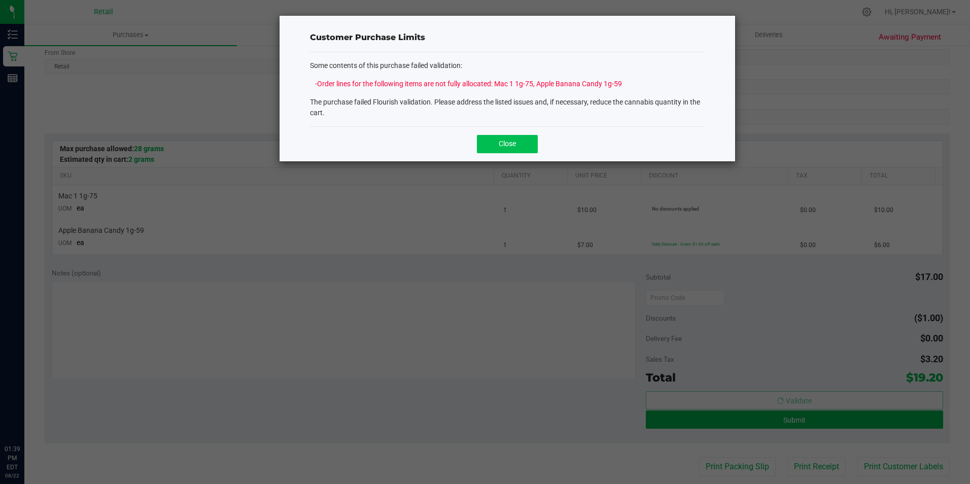
click at [514, 145] on span "Close" at bounding box center [507, 144] width 17 height 8
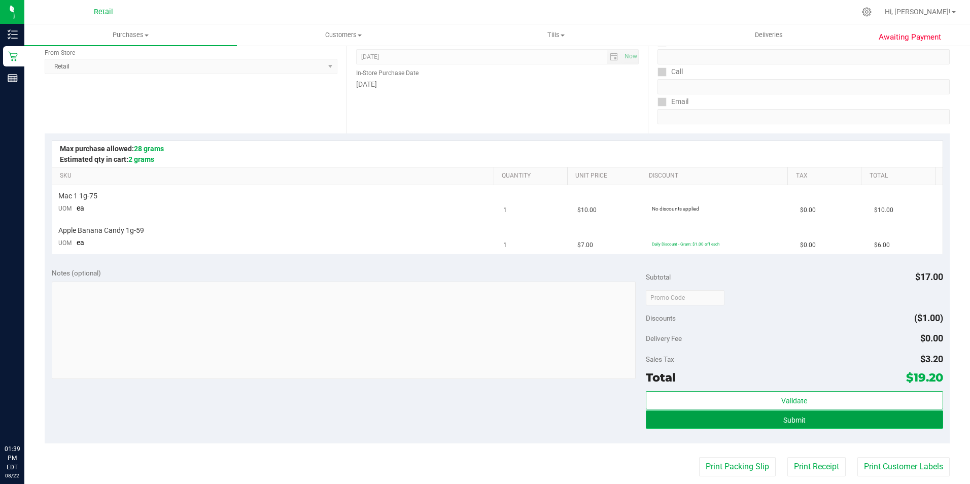
click at [709, 428] on button "Submit" at bounding box center [794, 420] width 297 height 18
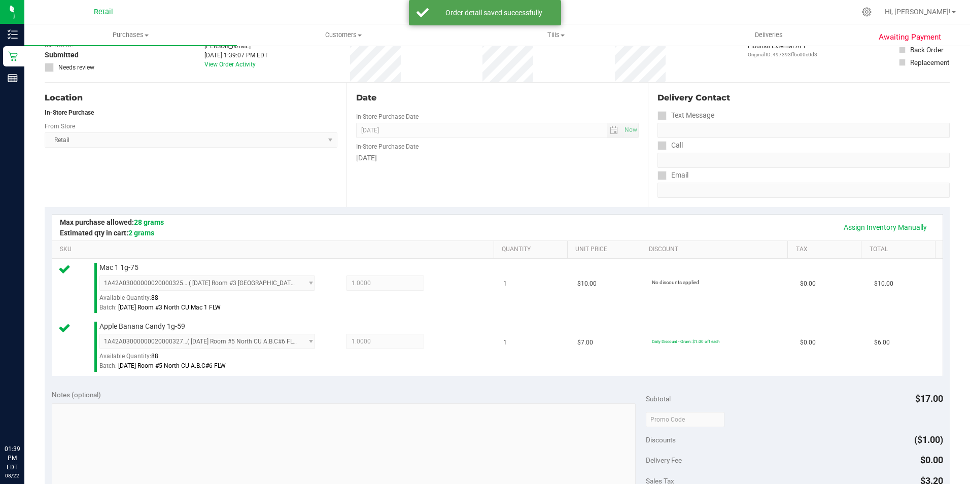
scroll to position [203, 0]
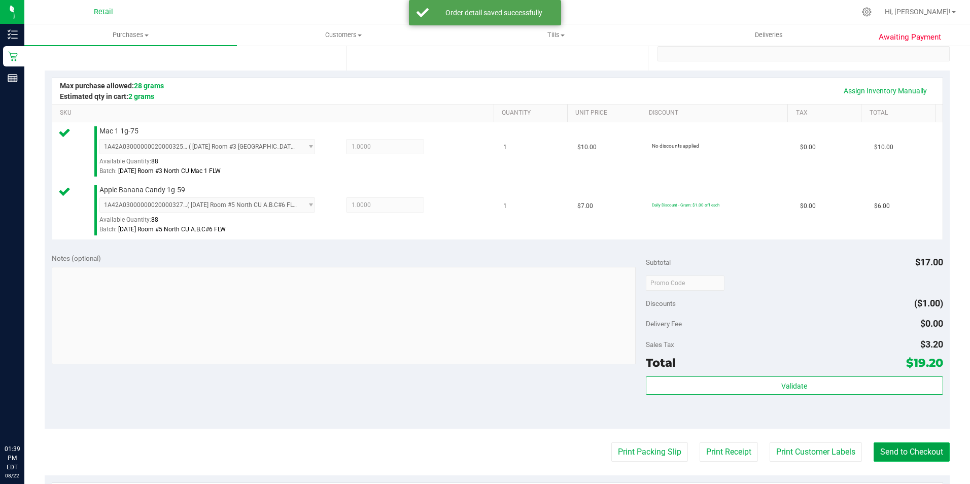
click at [918, 451] on button "Send to Checkout" at bounding box center [912, 452] width 76 height 19
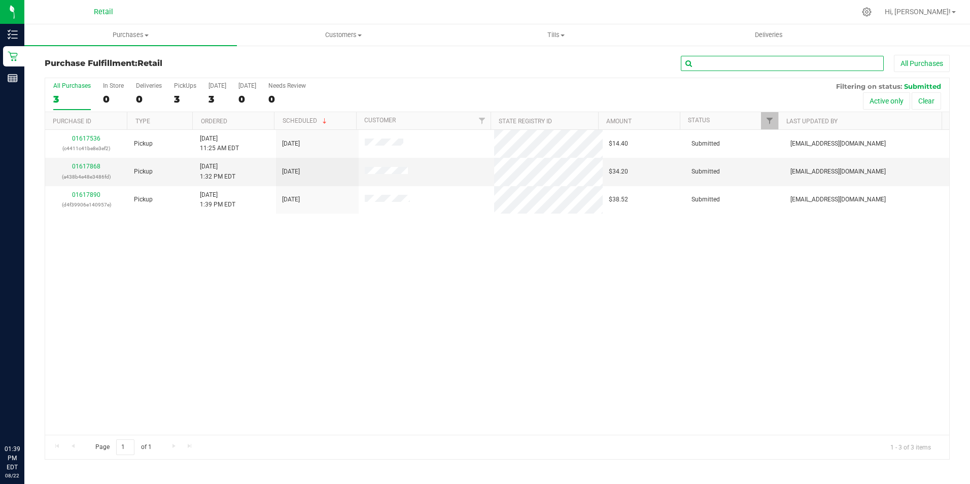
click at [708, 63] on input "text" at bounding box center [782, 63] width 203 height 15
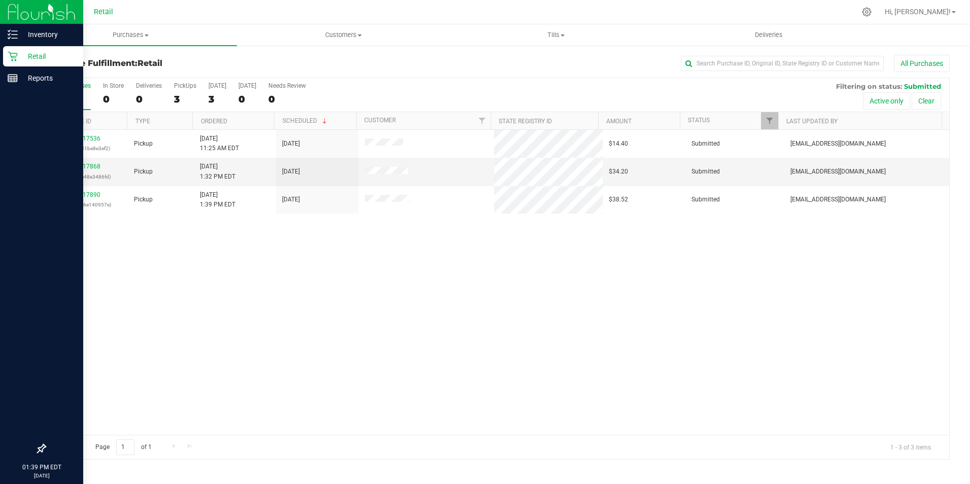
click at [15, 57] on icon at bounding box center [13, 56] width 10 height 10
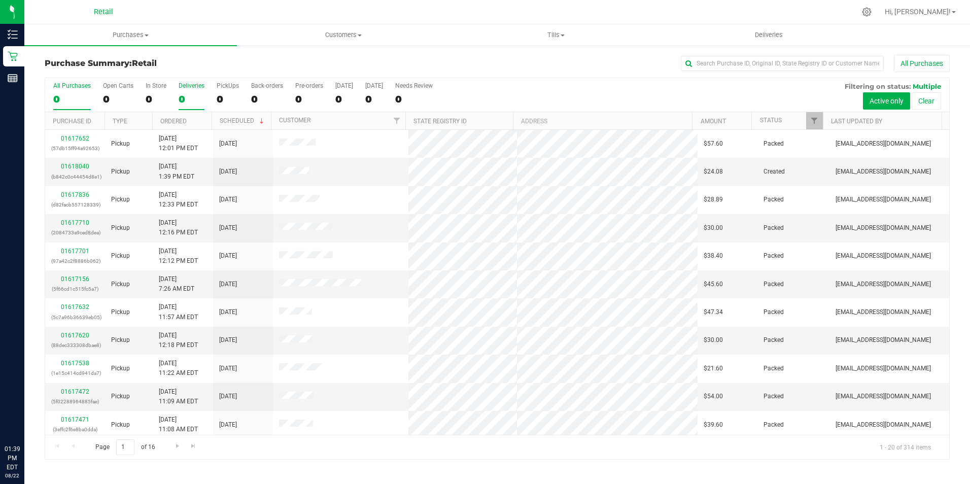
click at [179, 98] on div "0" at bounding box center [192, 99] width 26 height 12
click at [0, 0] on input "Deliveries 0" at bounding box center [0, 0] width 0 height 0
click at [341, 45] on uib-tab-heading "Customers All customers Add a new customer All physicians" at bounding box center [344, 35] width 212 height 20
click at [345, 26] on uib-tab-heading "Customers All customers Add a new customer All physicians" at bounding box center [343, 34] width 213 height 21
click at [349, 35] on span "Customers" at bounding box center [343, 34] width 213 height 9
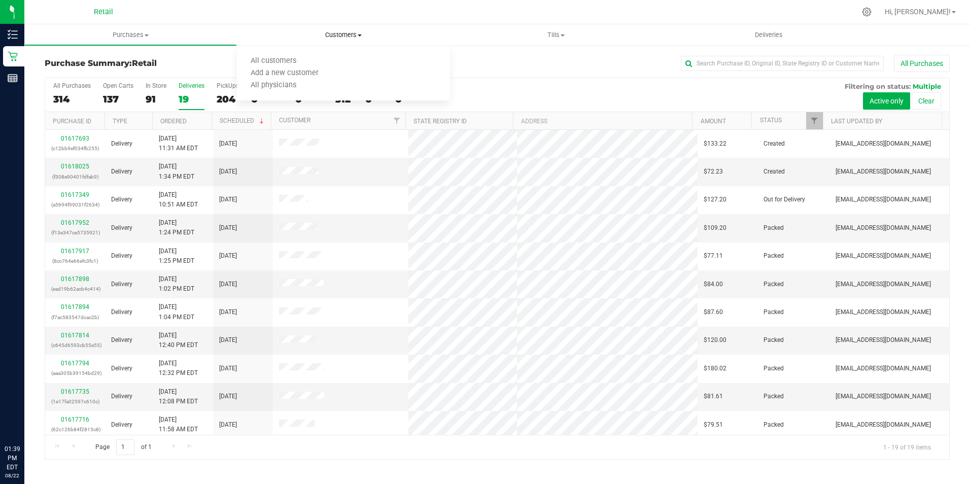
click at [321, 62] on li "All customers" at bounding box center [343, 61] width 213 height 12
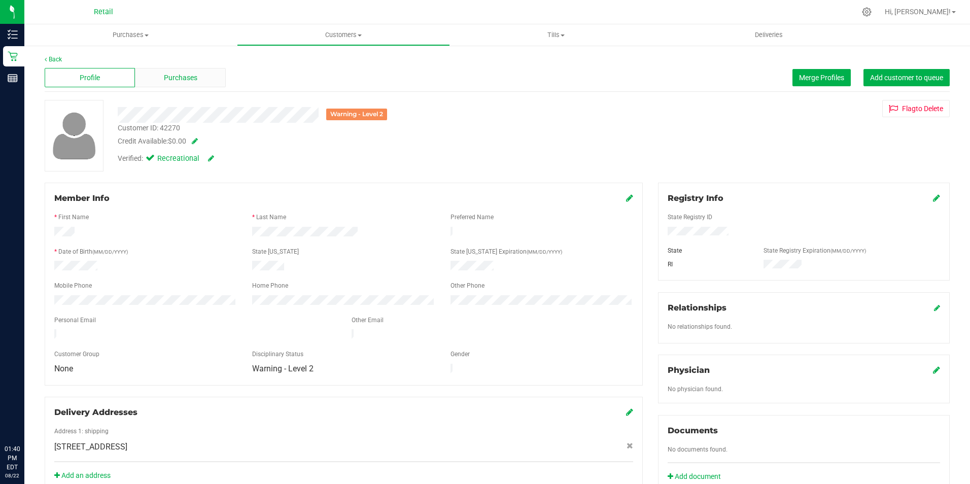
click at [186, 79] on span "Purchases" at bounding box center [180, 78] width 33 height 11
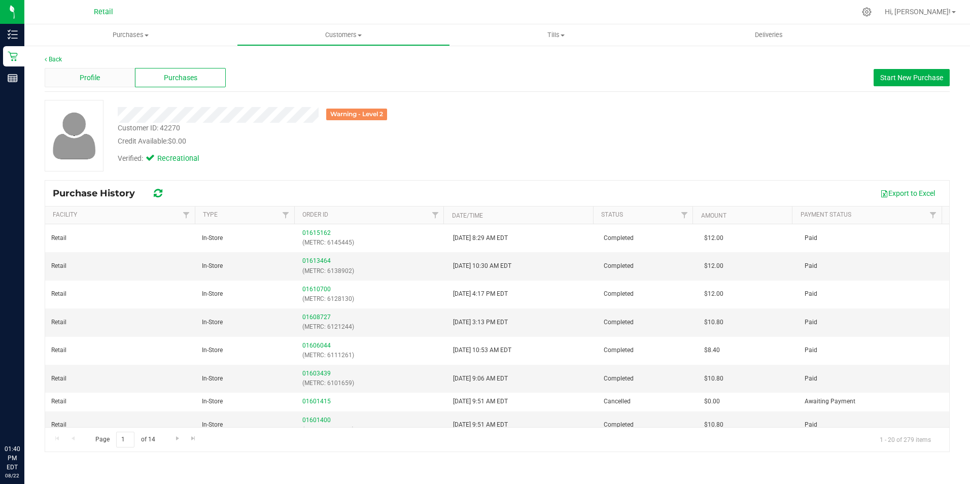
click at [116, 81] on div "Profile" at bounding box center [90, 77] width 90 height 19
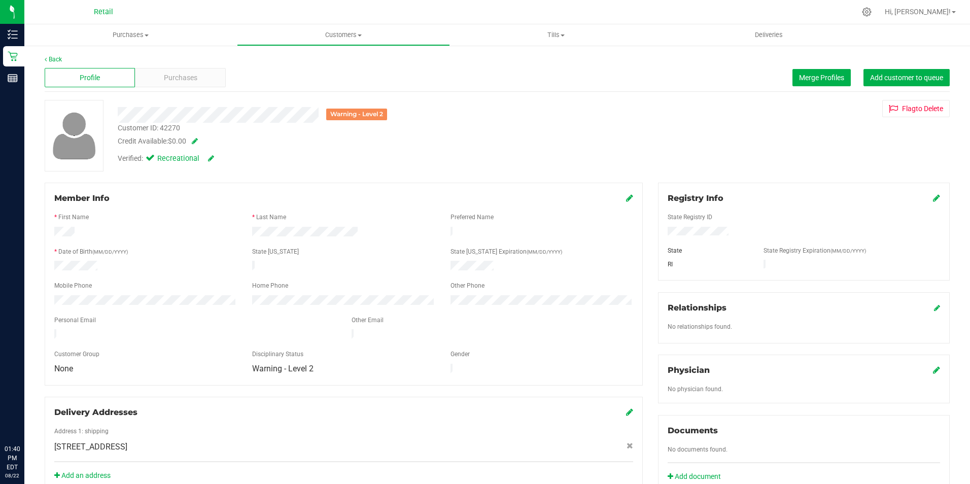
click at [824, 87] on div "Profile Purchases Merge Profiles Add customer to queue" at bounding box center [497, 78] width 905 height 28
click at [824, 76] on span "Merge Profiles" at bounding box center [821, 78] width 45 height 8
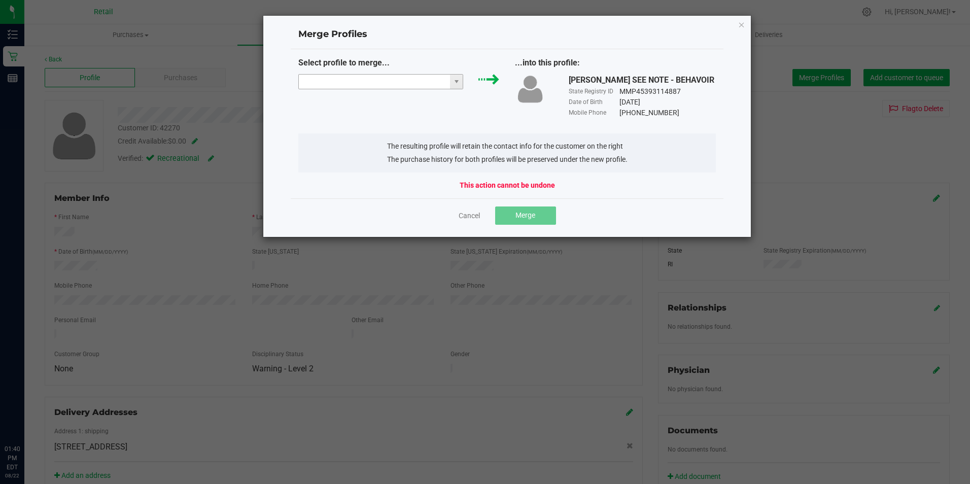
click at [365, 81] on input "NO DATA FOUND" at bounding box center [375, 82] width 152 height 14
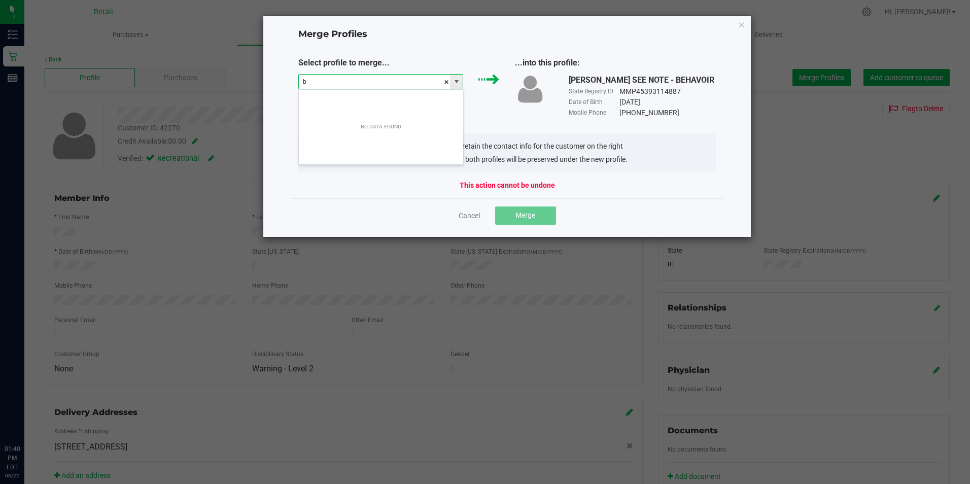
scroll to position [15, 165]
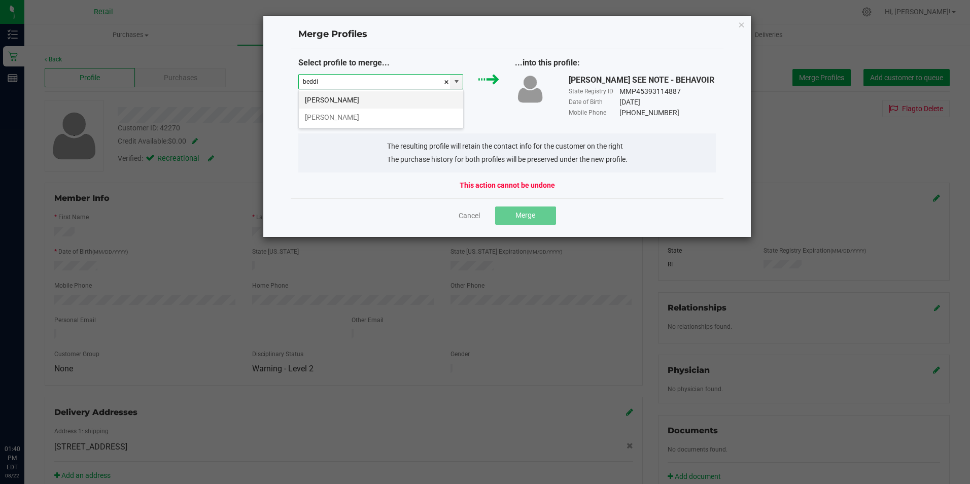
click at [382, 100] on li "Beddi Taylor" at bounding box center [381, 99] width 164 height 17
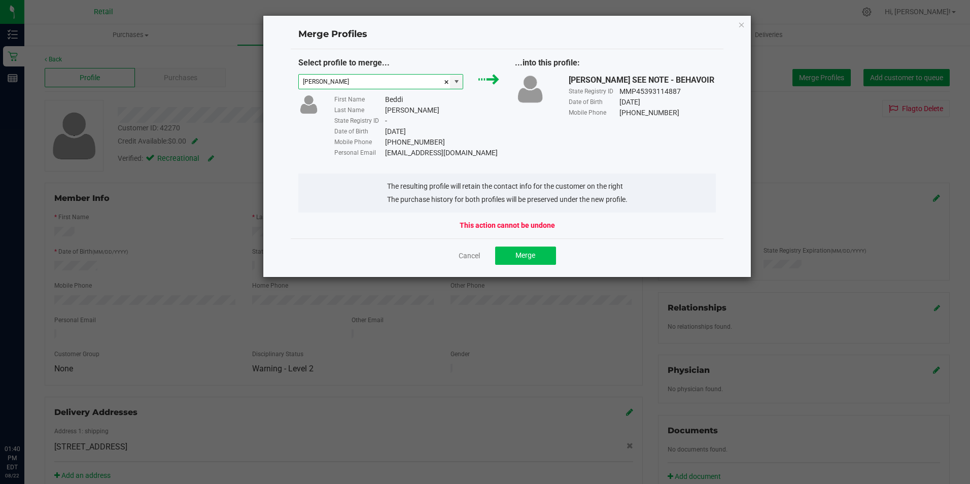
type input "Beddi Taylor"
click at [527, 252] on span "Merge" at bounding box center [526, 255] width 20 height 8
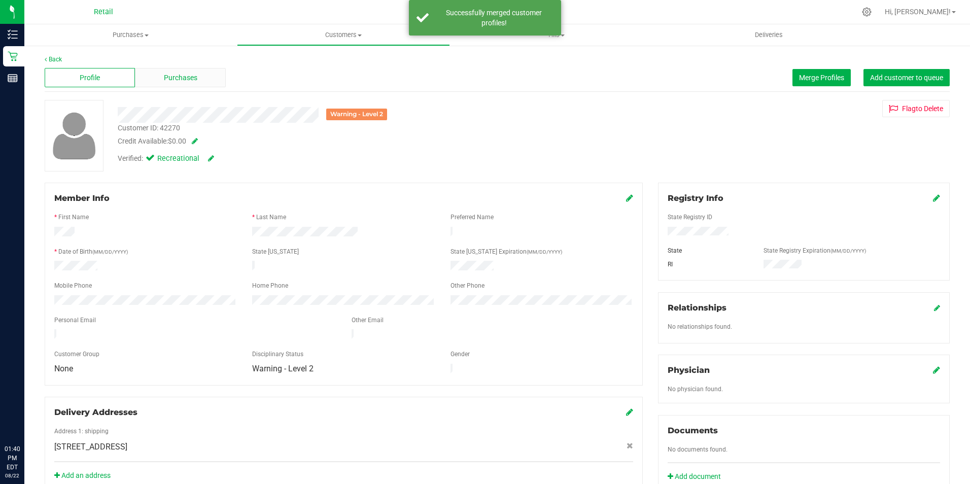
click at [215, 72] on div "Purchases" at bounding box center [180, 77] width 90 height 19
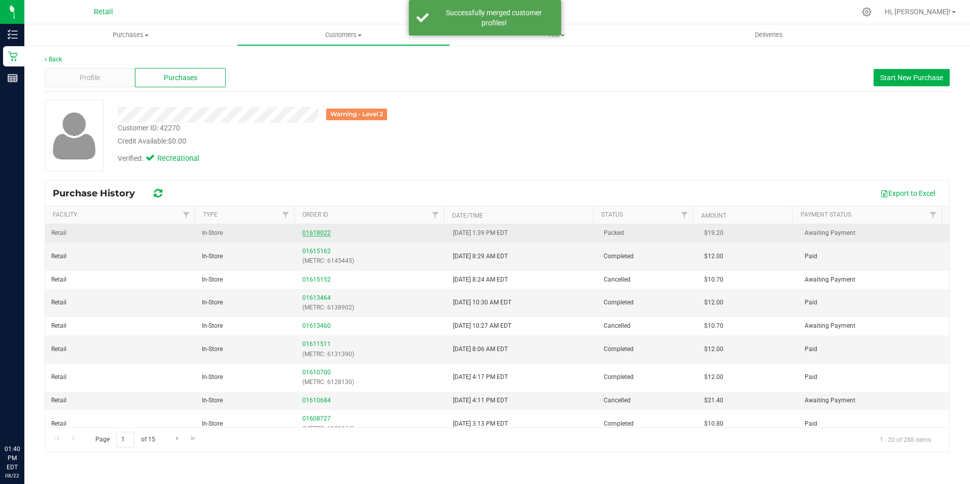
click at [308, 230] on link "01618022" at bounding box center [316, 232] width 28 height 7
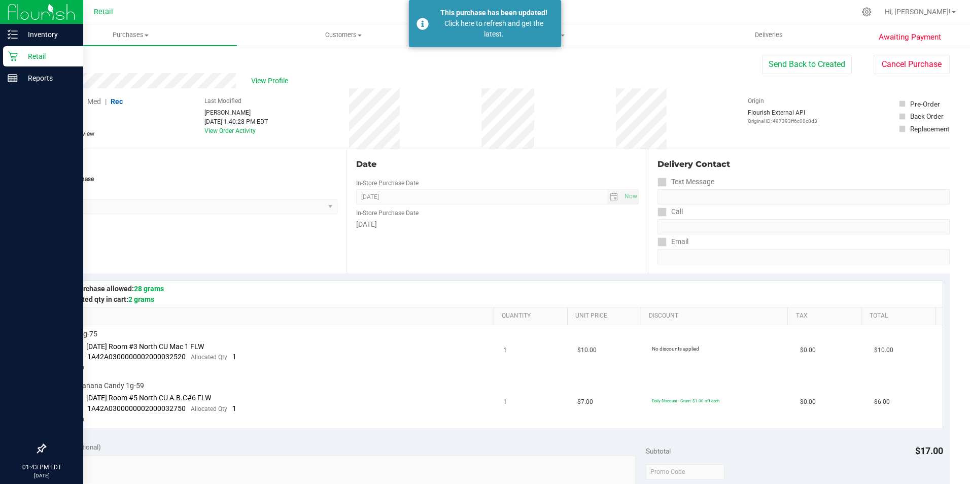
click at [23, 55] on p "Retail" at bounding box center [48, 56] width 61 height 12
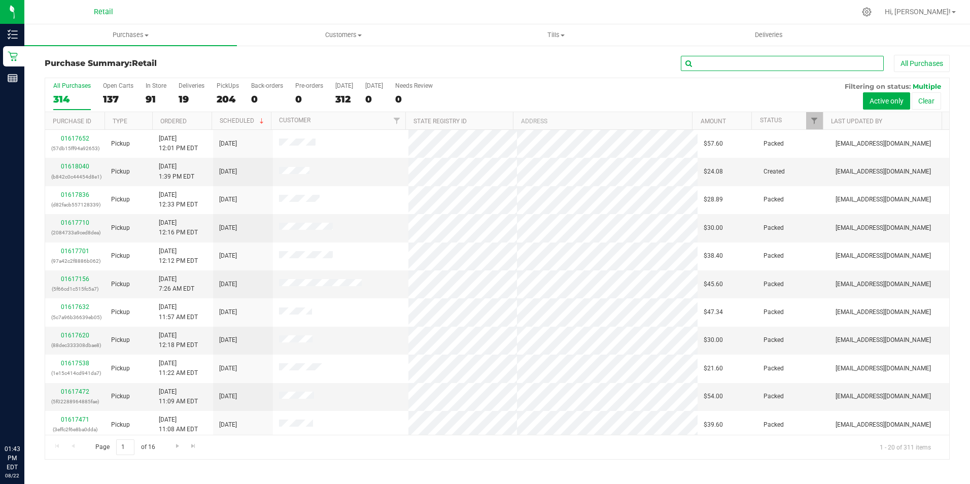
click at [741, 61] on input "text" at bounding box center [782, 63] width 203 height 15
click at [145, 115] on th "Type" at bounding box center [129, 121] width 48 height 18
click at [152, 87] on div "In Store" at bounding box center [156, 85] width 21 height 7
click at [0, 0] on input "In Store 91" at bounding box center [0, 0] width 0 height 0
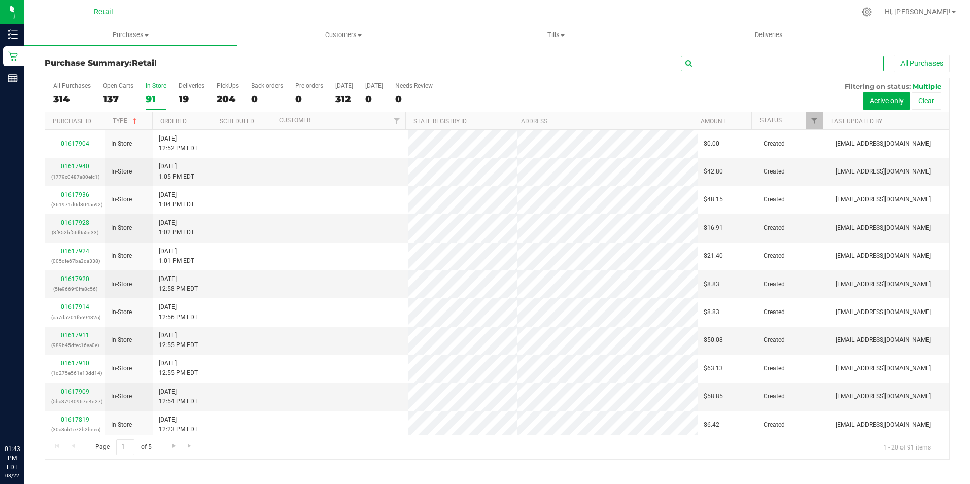
click at [755, 64] on input "text" at bounding box center [782, 63] width 203 height 15
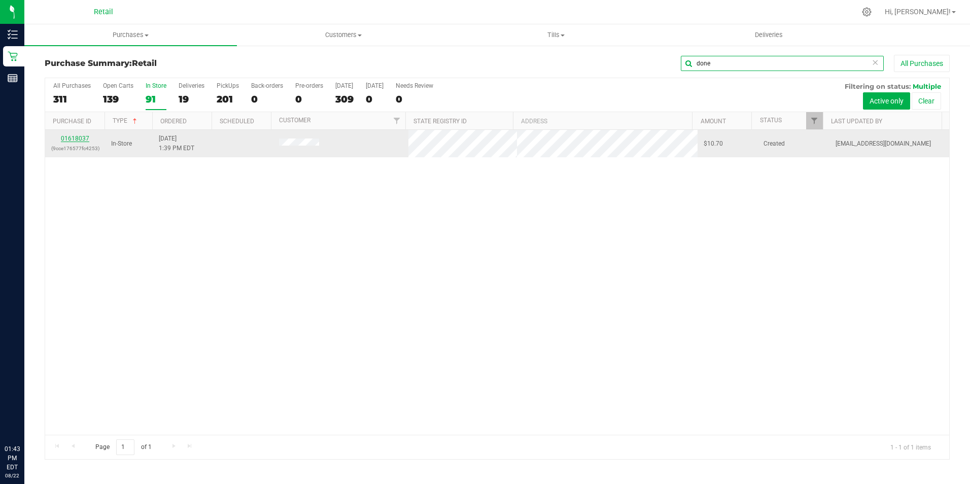
type input "done"
click at [74, 140] on link "01618037" at bounding box center [75, 138] width 28 height 7
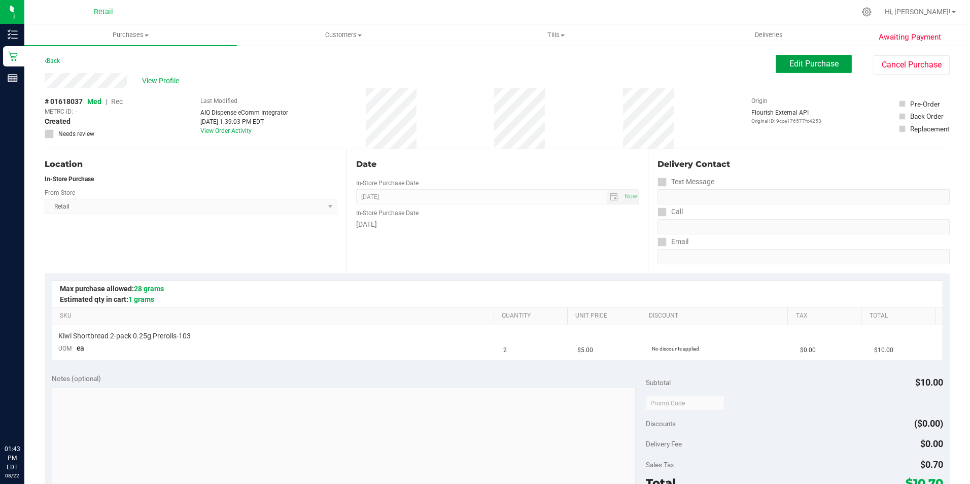
click at [797, 62] on span "Edit Purchase" at bounding box center [814, 64] width 49 height 10
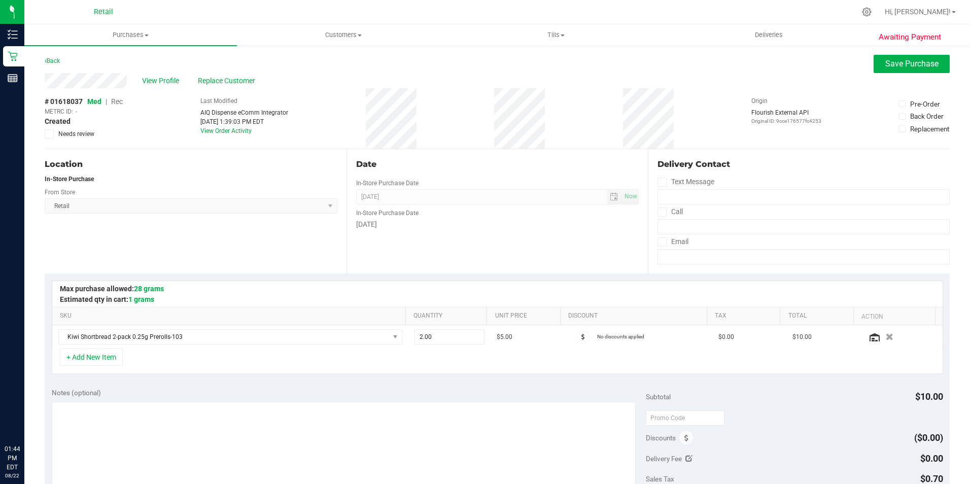
click at [115, 102] on span "Rec" at bounding box center [117, 101] width 12 height 8
click at [907, 64] on span "Save Purchase" at bounding box center [912, 64] width 53 height 10
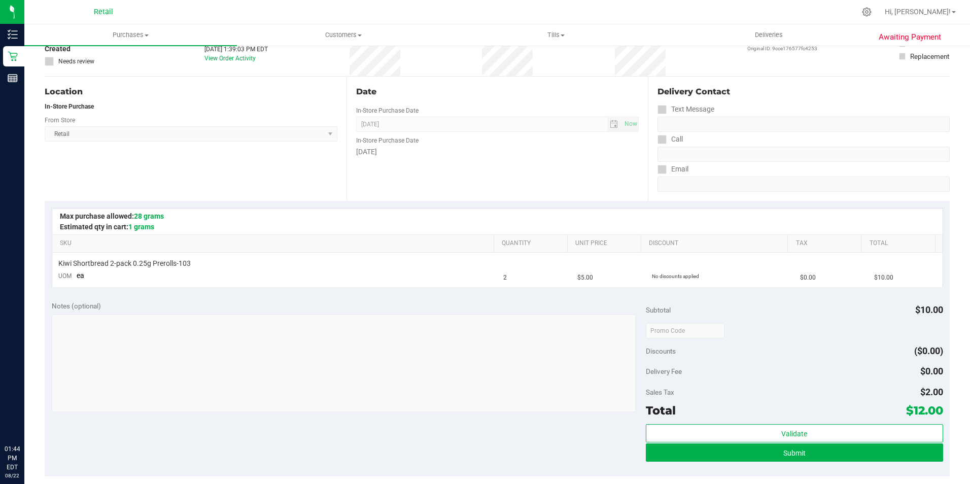
scroll to position [104, 0]
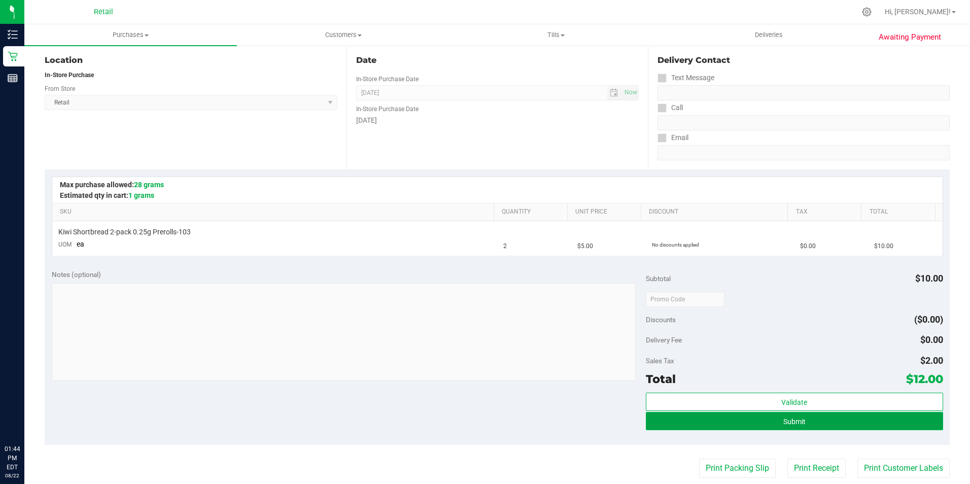
click at [835, 424] on button "Submit" at bounding box center [794, 421] width 297 height 18
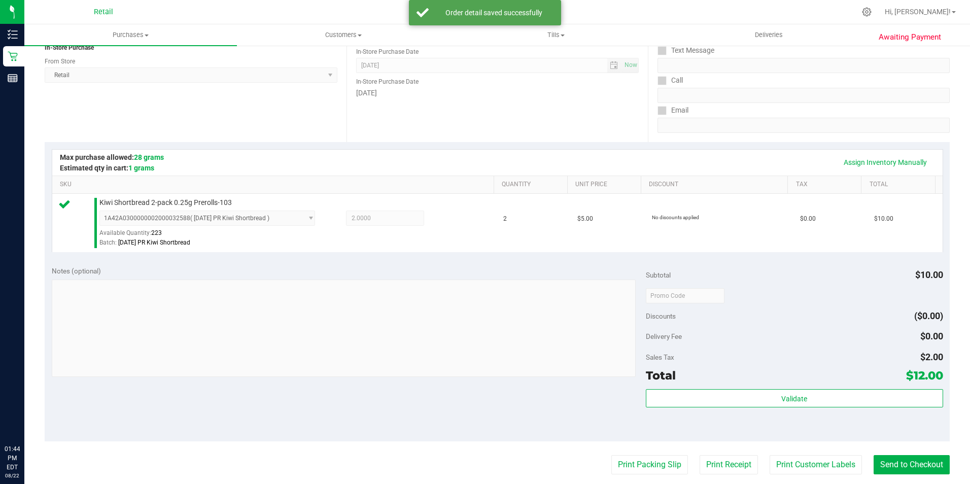
scroll to position [244, 0]
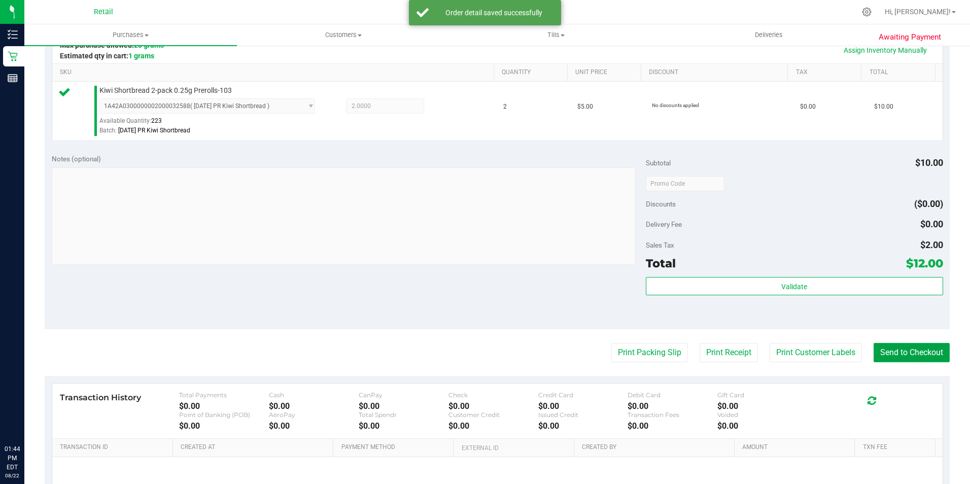
drag, startPoint x: 911, startPoint y: 348, endPoint x: 880, endPoint y: 340, distance: 32.4
click at [911, 348] on button "Send to Checkout" at bounding box center [912, 352] width 76 height 19
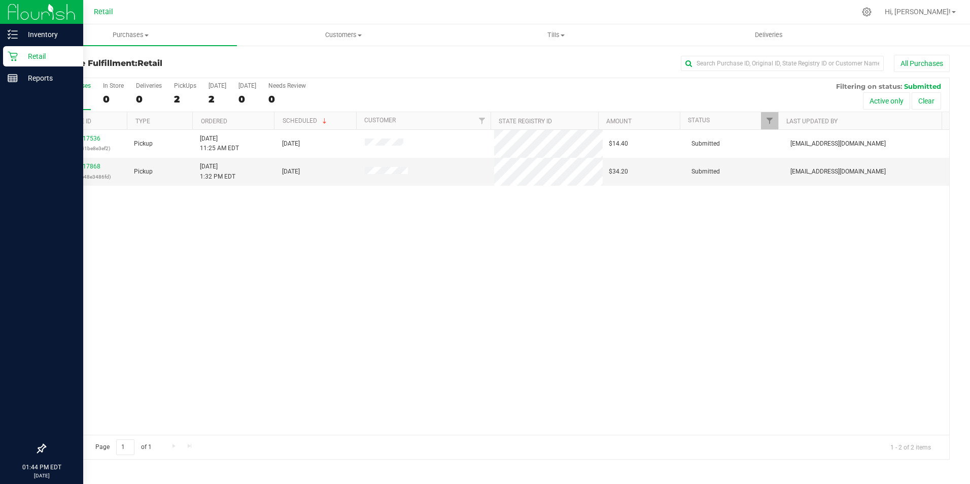
click at [6, 56] on div "Retail" at bounding box center [43, 56] width 80 height 20
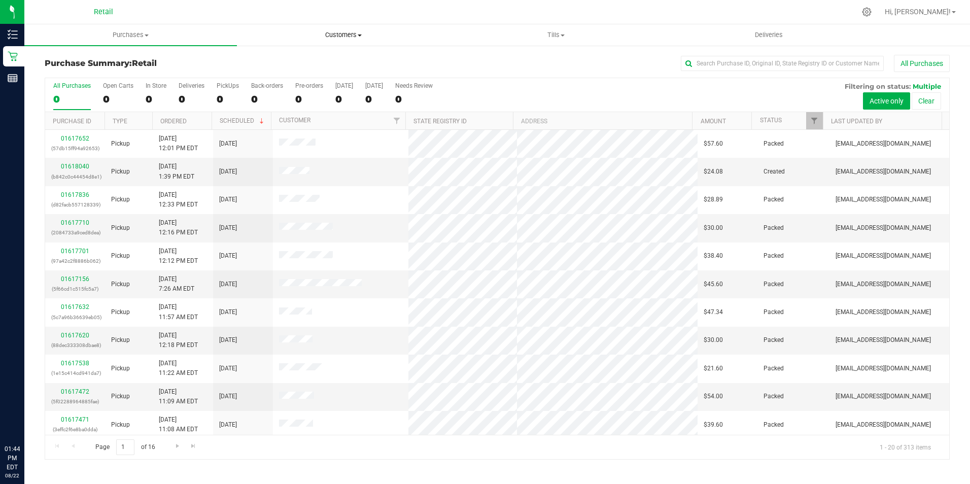
click at [351, 29] on uib-tab-heading "Customers All customers Add a new customer All physicians" at bounding box center [344, 35] width 212 height 20
click at [147, 113] on th "Type" at bounding box center [129, 121] width 48 height 18
click at [720, 63] on input "text" at bounding box center [782, 63] width 203 height 15
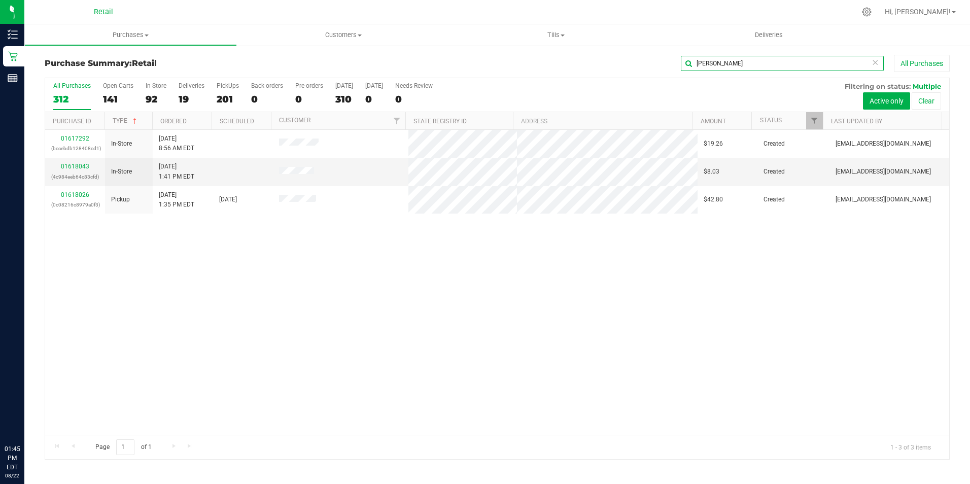
type input "danny"
click at [143, 97] on div "All Purchases 312 Open Carts 141 In Store 92 Deliveries 19 PickUps 201 Back-ord…" at bounding box center [497, 95] width 904 height 34
click at [80, 167] on link "01618043" at bounding box center [75, 166] width 28 height 7
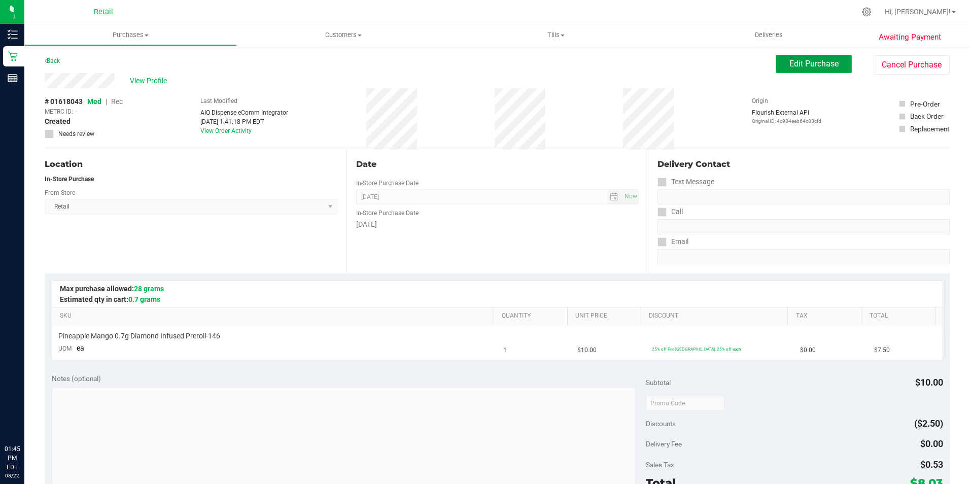
click at [778, 65] on button "Edit Purchase" at bounding box center [814, 64] width 76 height 18
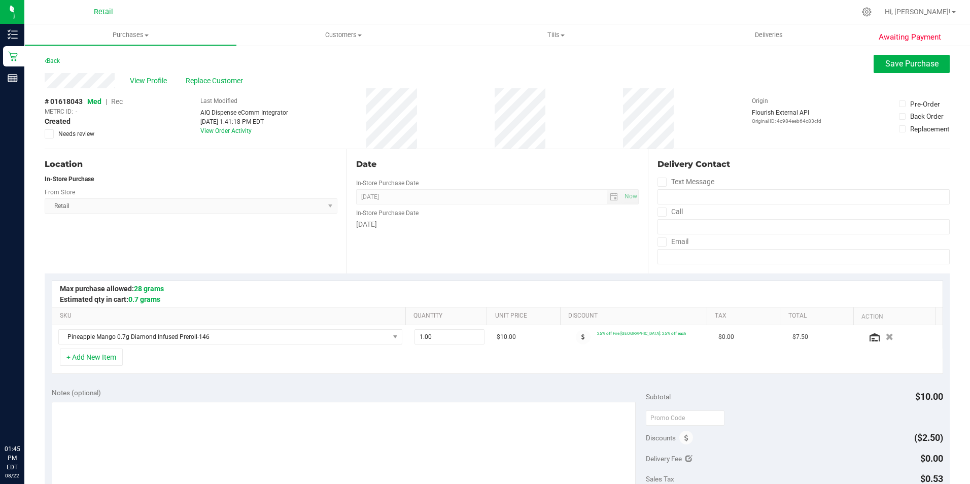
click at [116, 102] on span "Rec" at bounding box center [117, 101] width 12 height 8
click at [894, 70] on button "Save Purchase" at bounding box center [912, 64] width 76 height 18
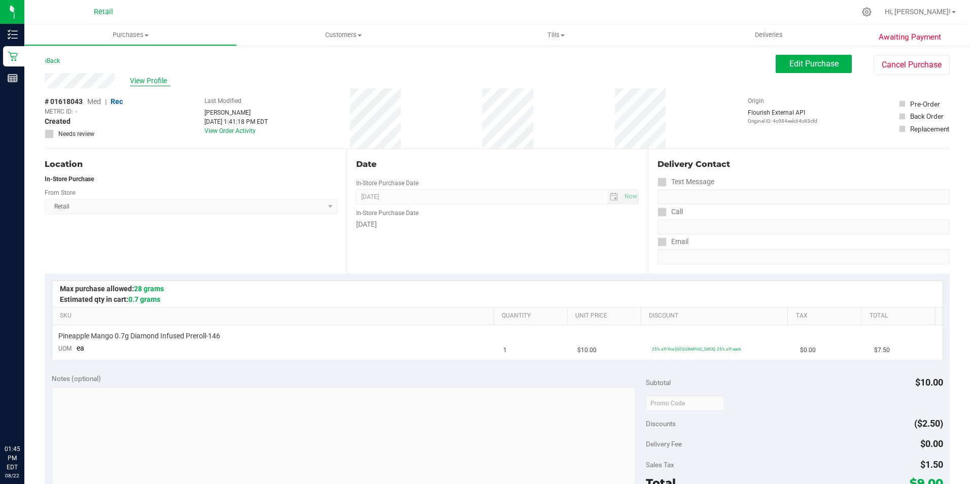
click at [146, 82] on span "View Profile" at bounding box center [150, 81] width 41 height 11
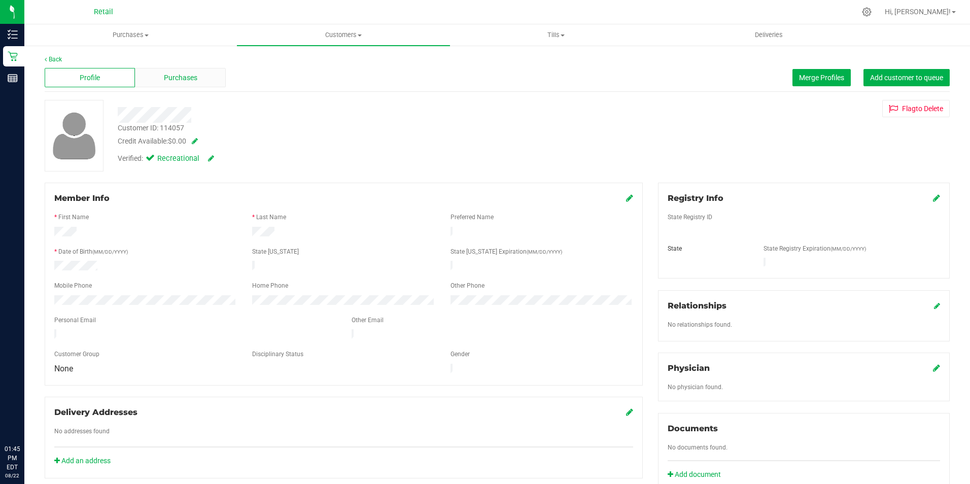
click at [167, 76] on span "Purchases" at bounding box center [180, 78] width 33 height 11
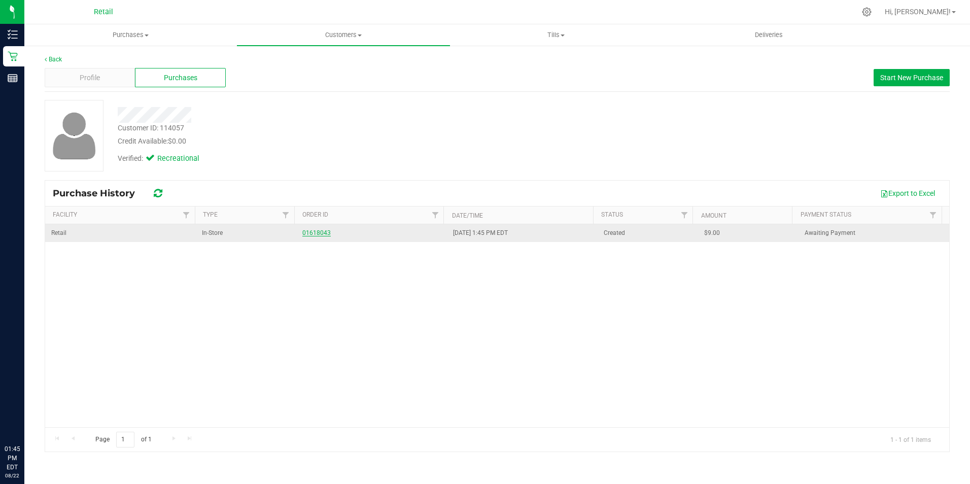
click at [315, 230] on link "01618043" at bounding box center [316, 232] width 28 height 7
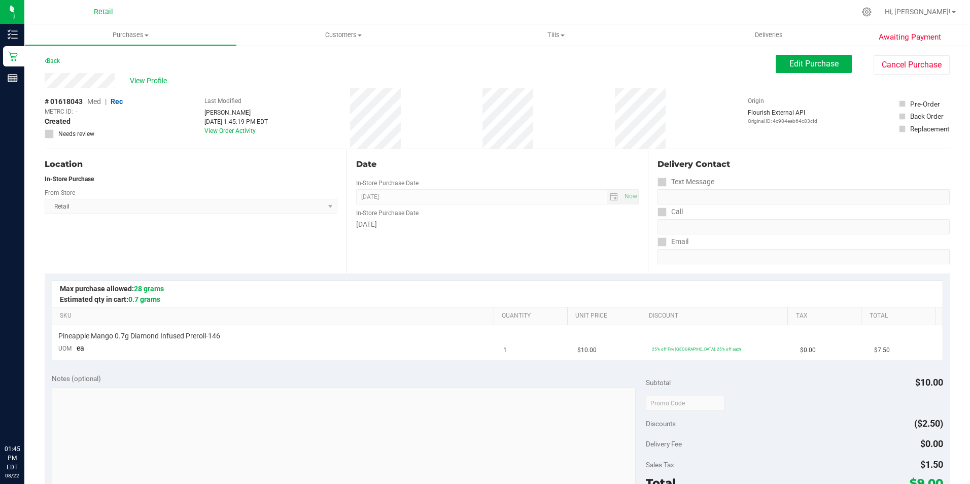
click at [137, 79] on span "View Profile" at bounding box center [150, 81] width 41 height 11
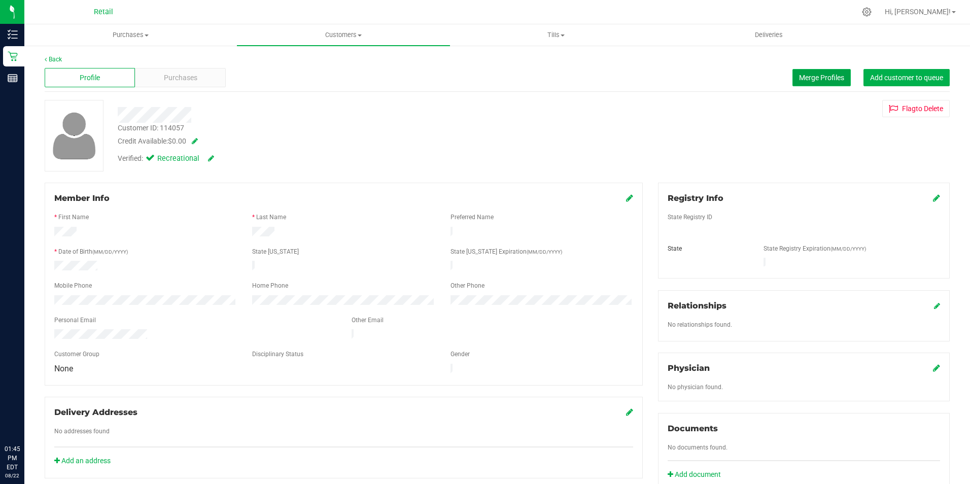
click at [805, 83] on button "Merge Profiles" at bounding box center [822, 77] width 58 height 17
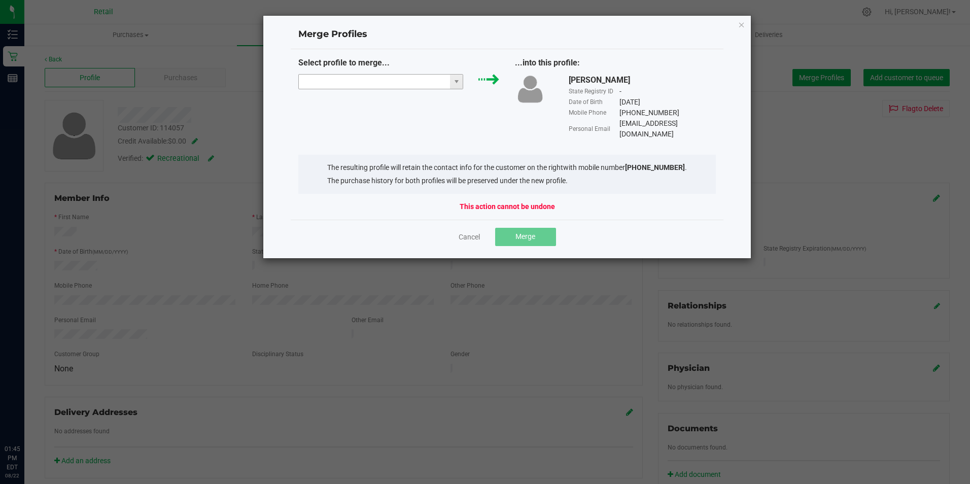
click at [364, 75] on input "NO DATA FOUND" at bounding box center [375, 82] width 152 height 14
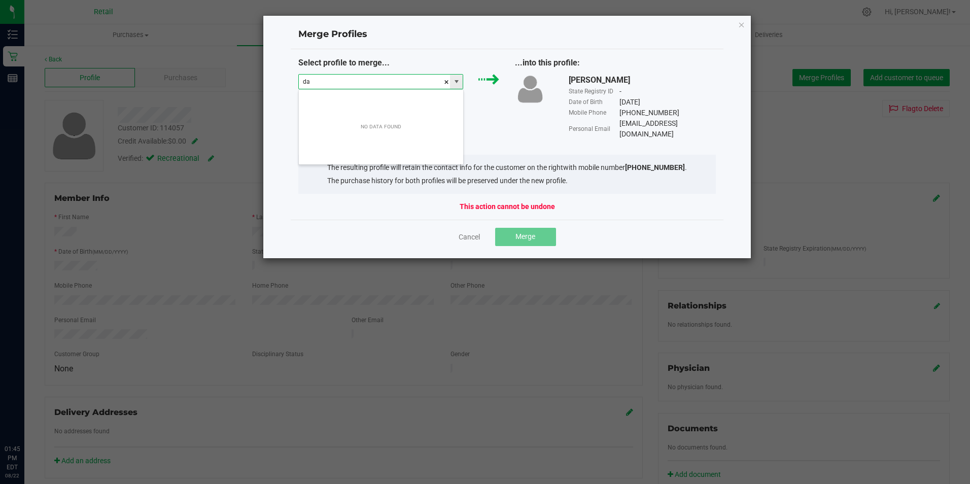
scroll to position [15, 165]
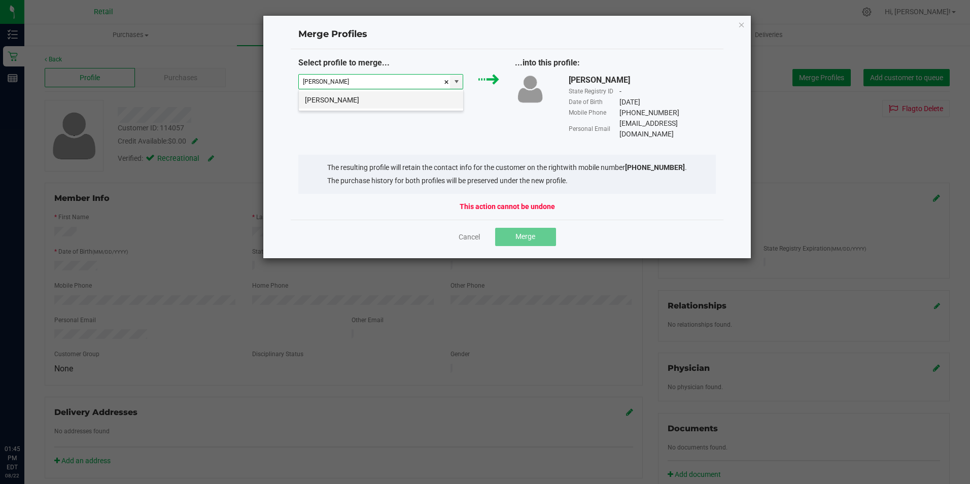
click at [380, 104] on li "Danny Lopes" at bounding box center [381, 99] width 164 height 17
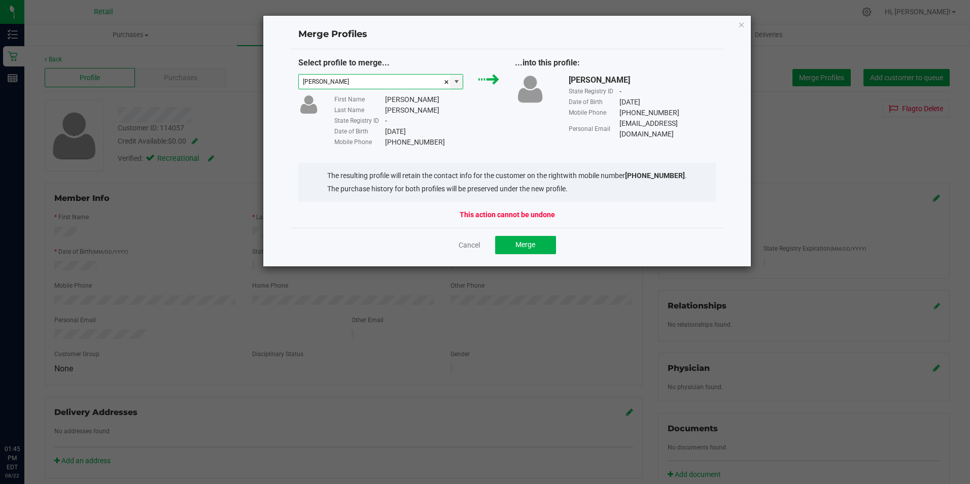
type input "Danny Lopes"
click at [518, 232] on div "Cancel Merge" at bounding box center [507, 245] width 433 height 34
click at [527, 245] on span "Merge" at bounding box center [526, 245] width 20 height 8
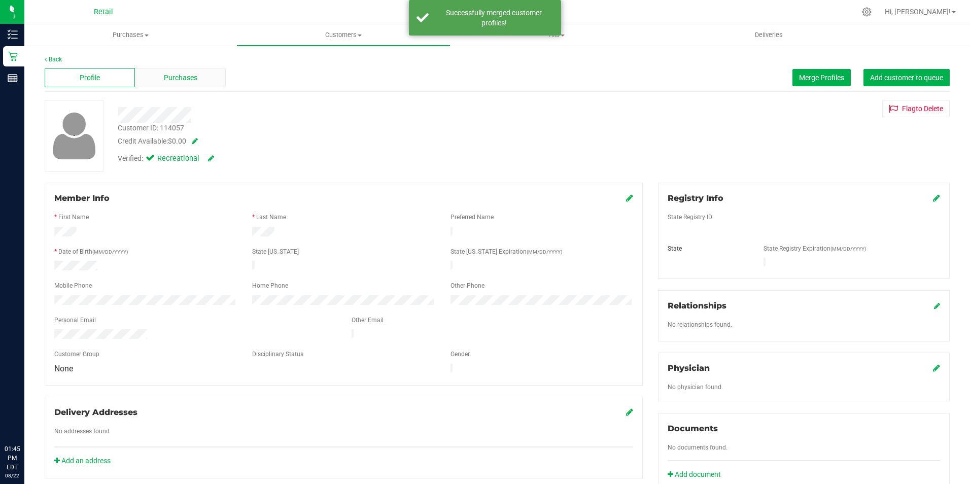
click at [187, 74] on span "Purchases" at bounding box center [180, 78] width 33 height 11
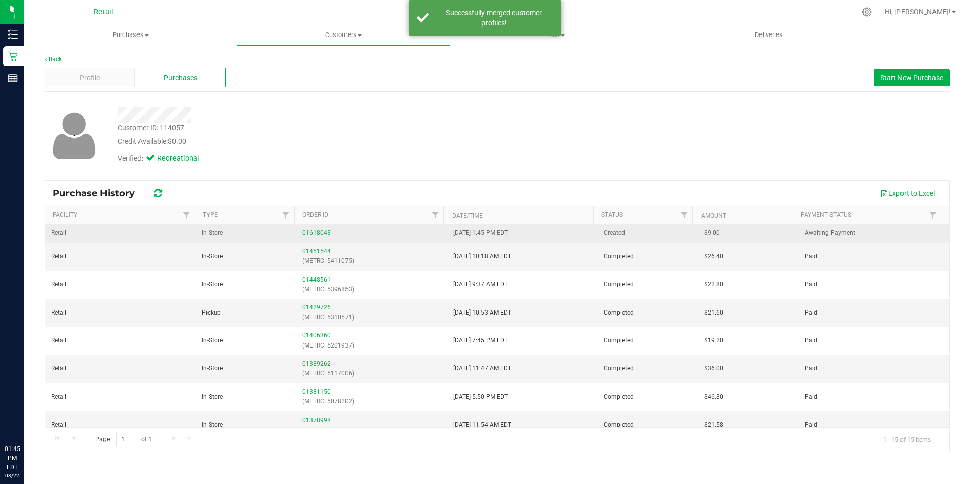
click at [308, 232] on link "01618043" at bounding box center [316, 232] width 28 height 7
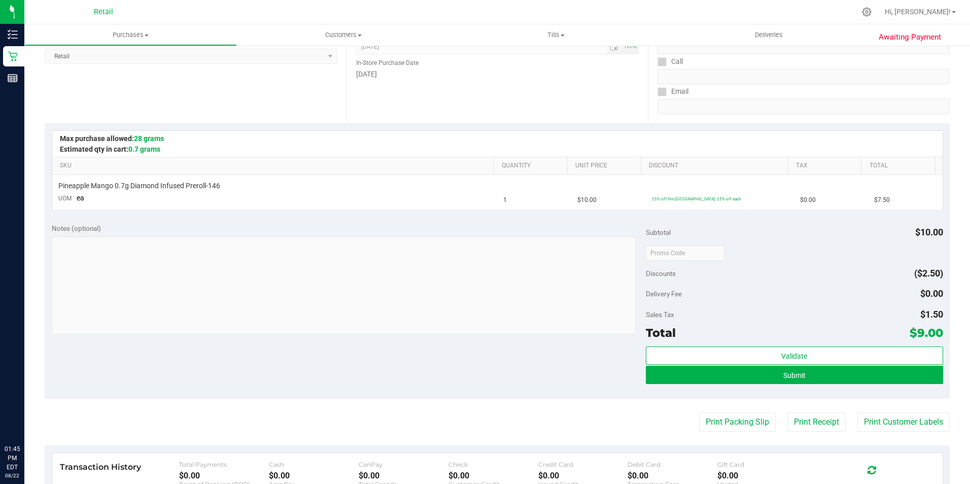
scroll to position [152, 0]
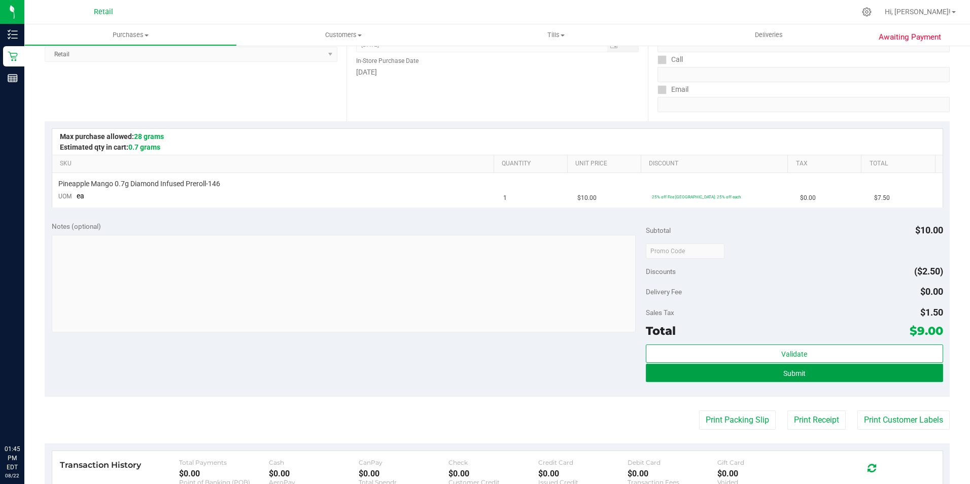
click at [767, 373] on button "Submit" at bounding box center [794, 373] width 297 height 18
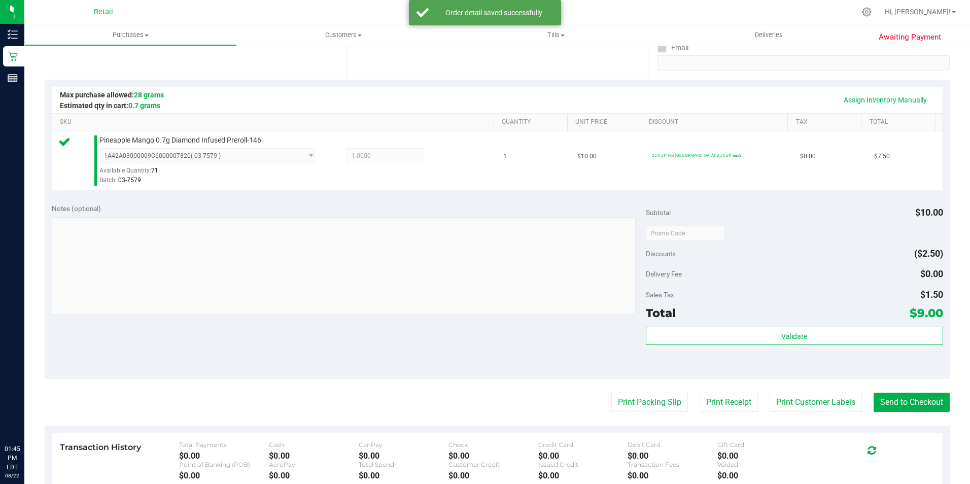
scroll to position [203, 0]
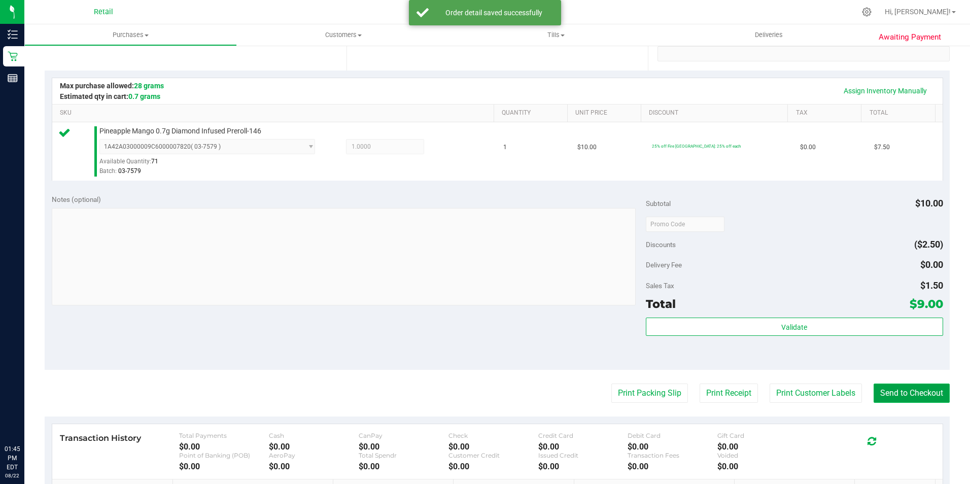
click at [901, 394] on button "Send to Checkout" at bounding box center [912, 393] width 76 height 19
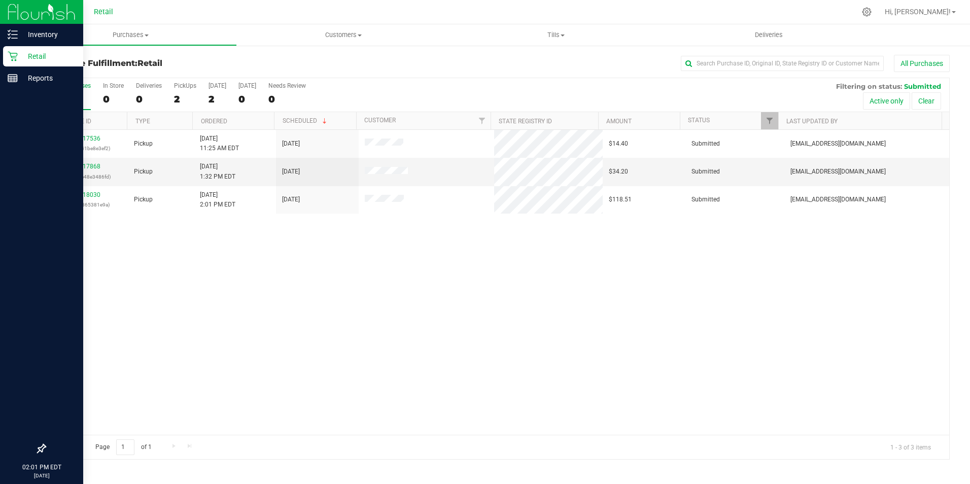
click at [20, 56] on p "Retail" at bounding box center [48, 56] width 61 height 12
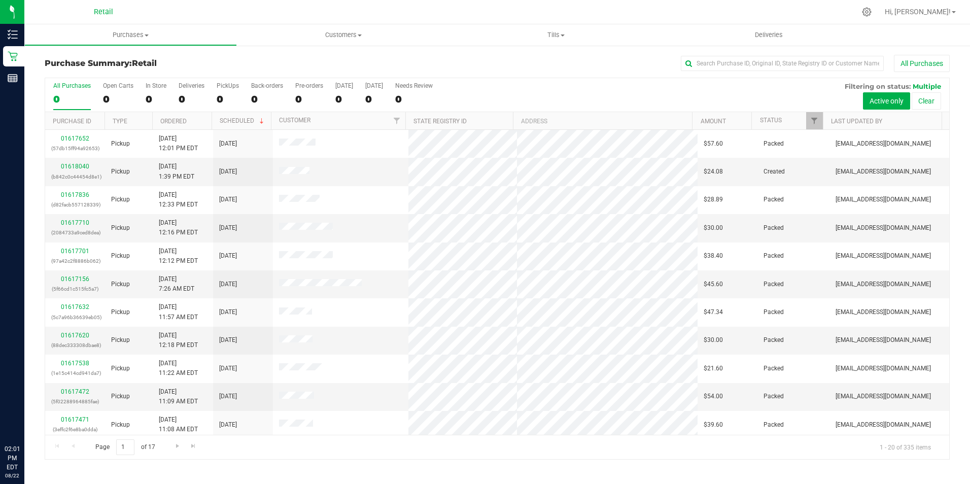
click at [138, 45] on link "Purchases Summary of purchases Fulfillment All purchases" at bounding box center [130, 34] width 213 height 21
click at [145, 37] on span "Purchases" at bounding box center [130, 34] width 213 height 9
click at [155, 88] on div "In Store" at bounding box center [156, 85] width 21 height 7
click at [0, 0] on input "In Store 0" at bounding box center [0, 0] width 0 height 0
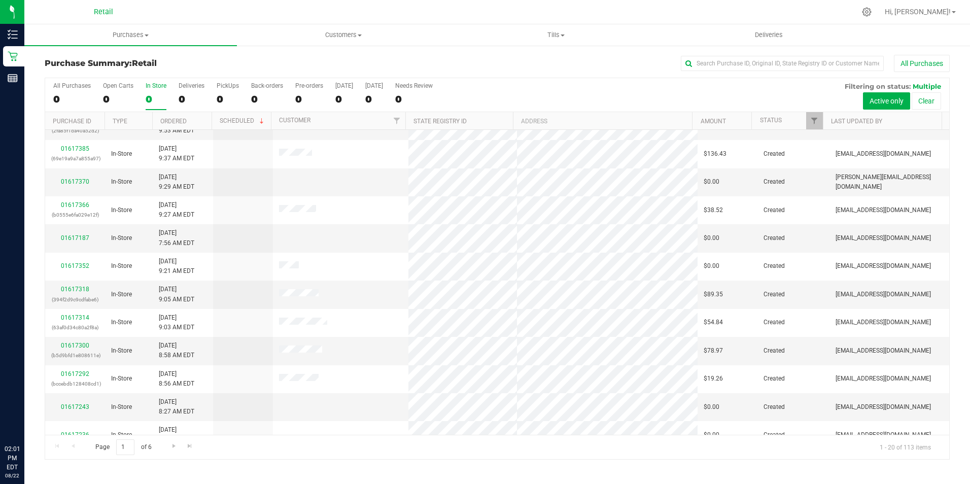
scroll to position [257, 0]
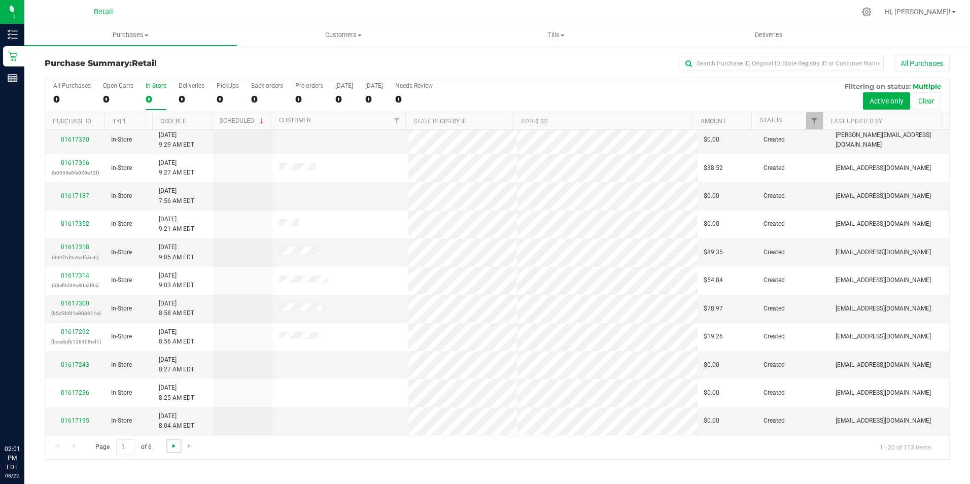
click at [175, 446] on span "Go to the next page" at bounding box center [174, 446] width 8 height 8
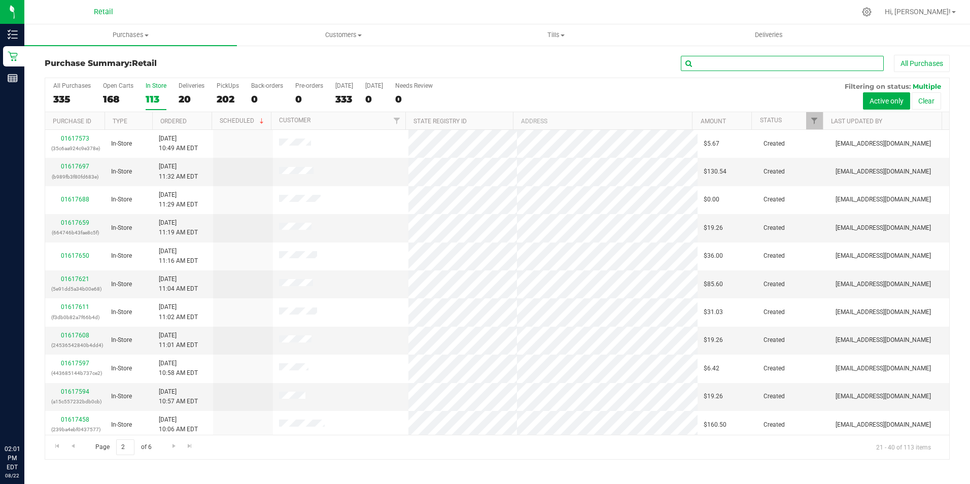
click at [786, 64] on input "text" at bounding box center [782, 63] width 203 height 15
type input "angel reyes"
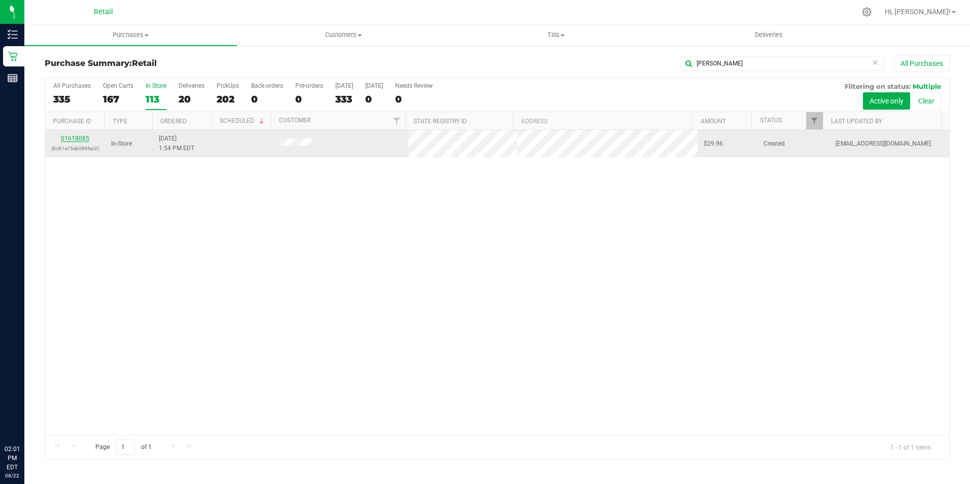
click at [71, 135] on link "01618085" at bounding box center [75, 138] width 28 height 7
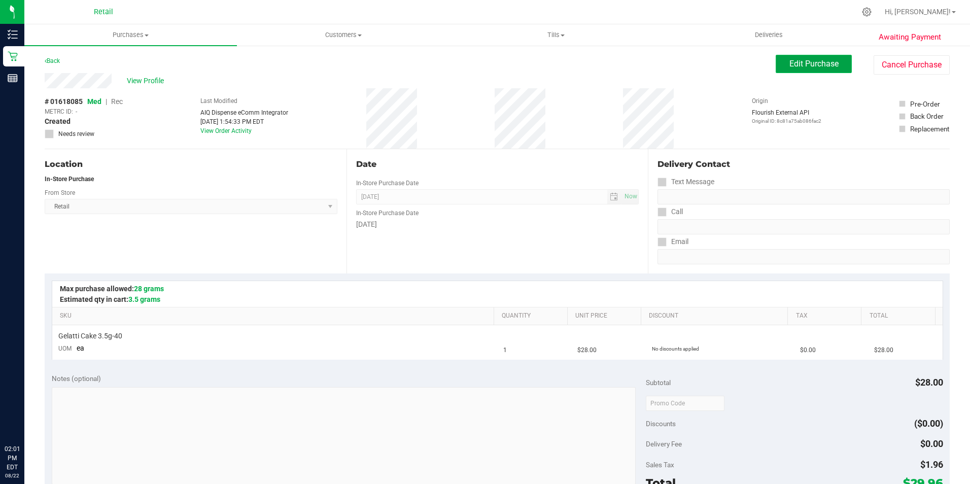
click at [791, 67] on span "Edit Purchase" at bounding box center [814, 64] width 49 height 10
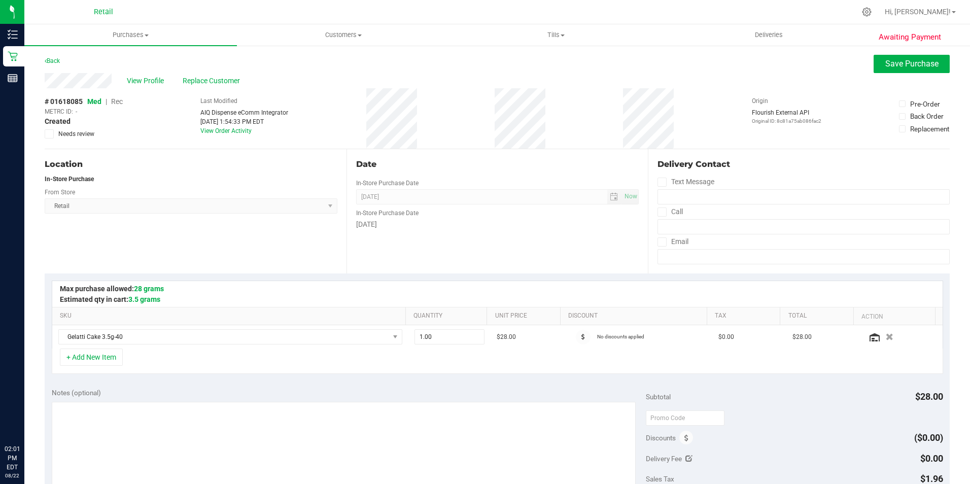
click at [117, 103] on span "Rec" at bounding box center [117, 101] width 12 height 8
click at [924, 61] on span "Save Purchase" at bounding box center [912, 64] width 53 height 10
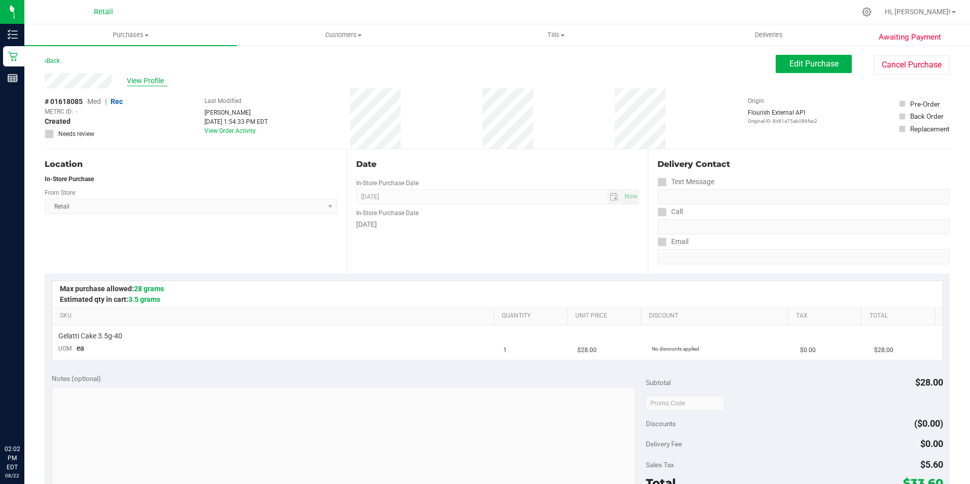
click at [143, 76] on span "View Profile" at bounding box center [147, 81] width 41 height 11
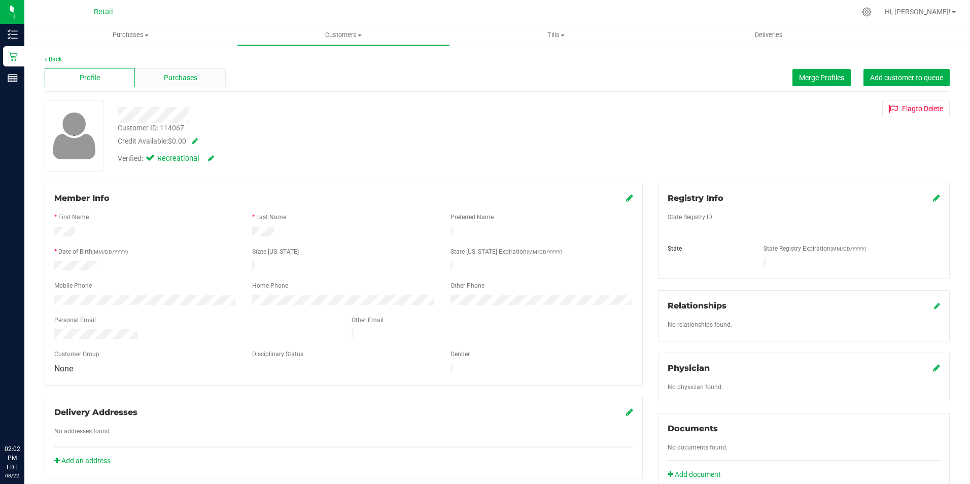
click at [180, 76] on span "Purchases" at bounding box center [180, 78] width 33 height 11
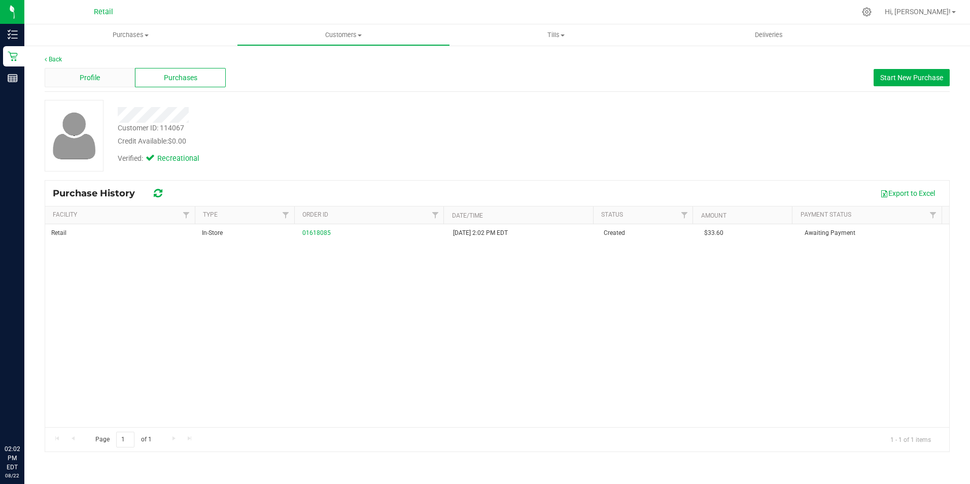
click at [74, 69] on div "Profile" at bounding box center [90, 77] width 90 height 19
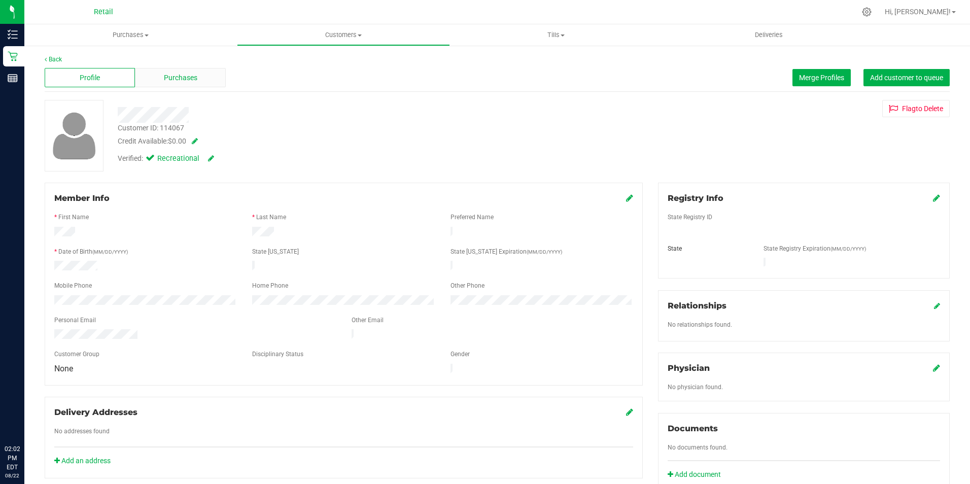
click at [163, 77] on div "Purchases" at bounding box center [180, 77] width 90 height 19
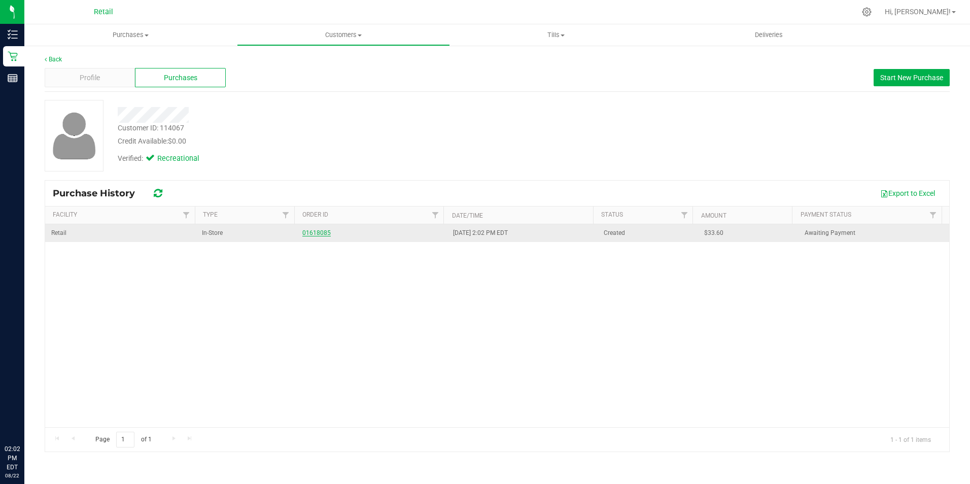
click at [318, 230] on div "01618085" at bounding box center [371, 233] width 139 height 10
click at [316, 232] on link "01618085" at bounding box center [316, 232] width 28 height 7
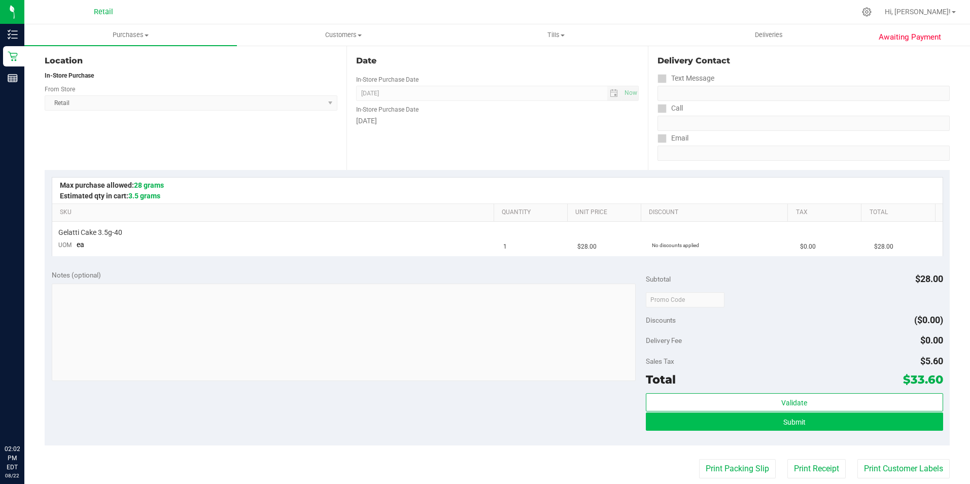
scroll to position [152, 0]
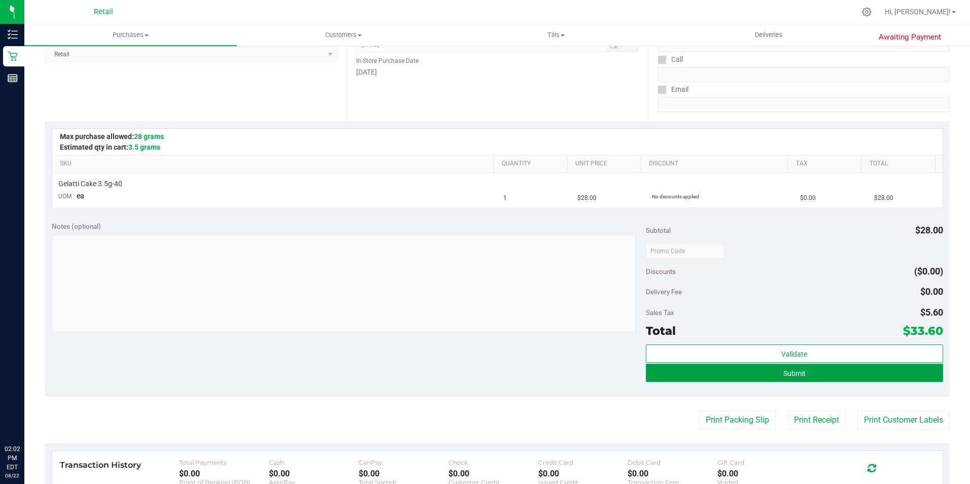
click at [838, 373] on button "Submit" at bounding box center [794, 373] width 297 height 18
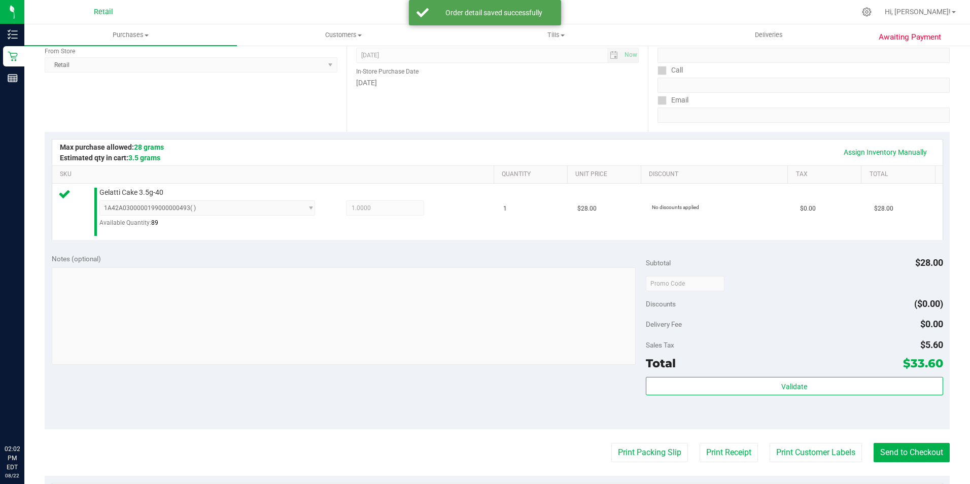
scroll to position [155, 0]
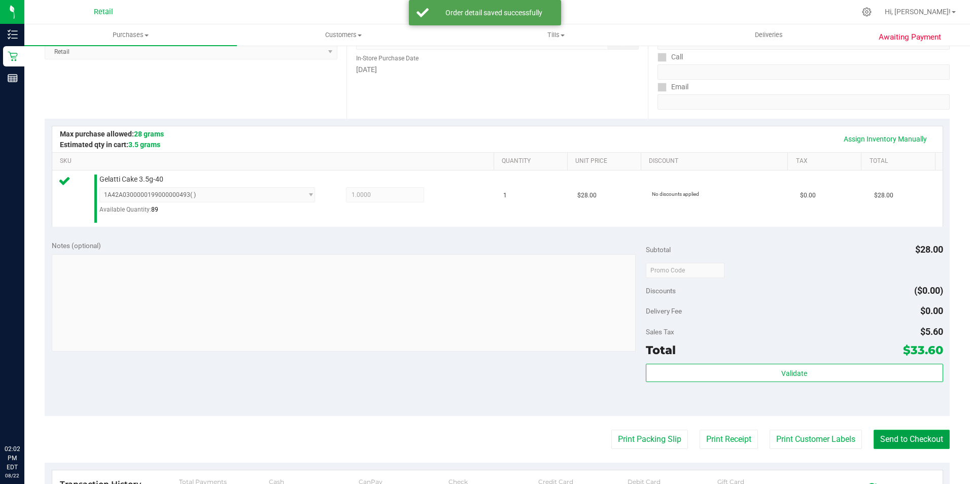
click at [884, 444] on button "Send to Checkout" at bounding box center [912, 439] width 76 height 19
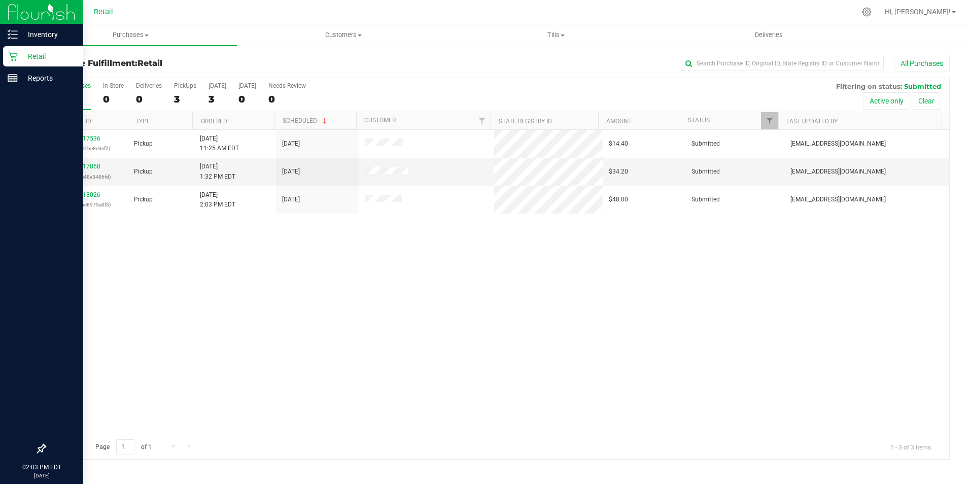
click at [9, 58] on icon at bounding box center [13, 56] width 10 height 10
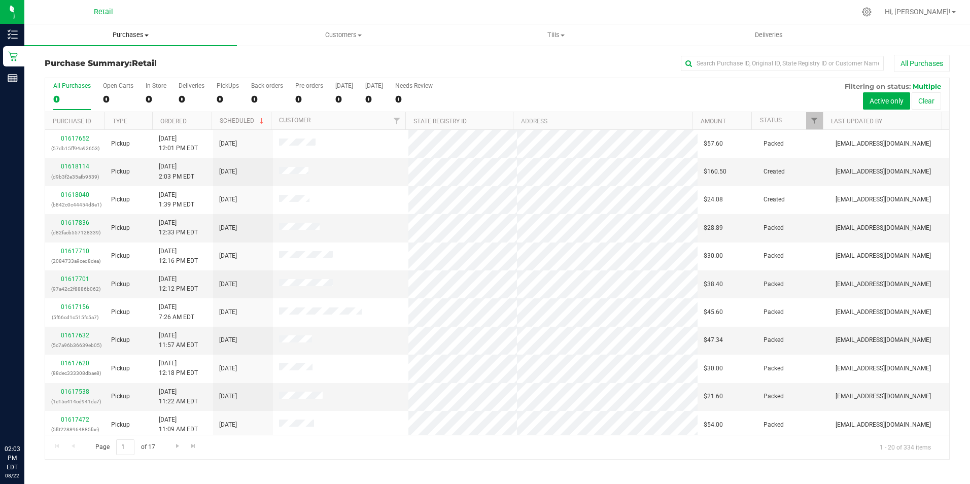
click at [127, 30] on span "Purchases" at bounding box center [130, 34] width 213 height 9
click at [95, 78] on li "Fulfillment" at bounding box center [130, 73] width 213 height 12
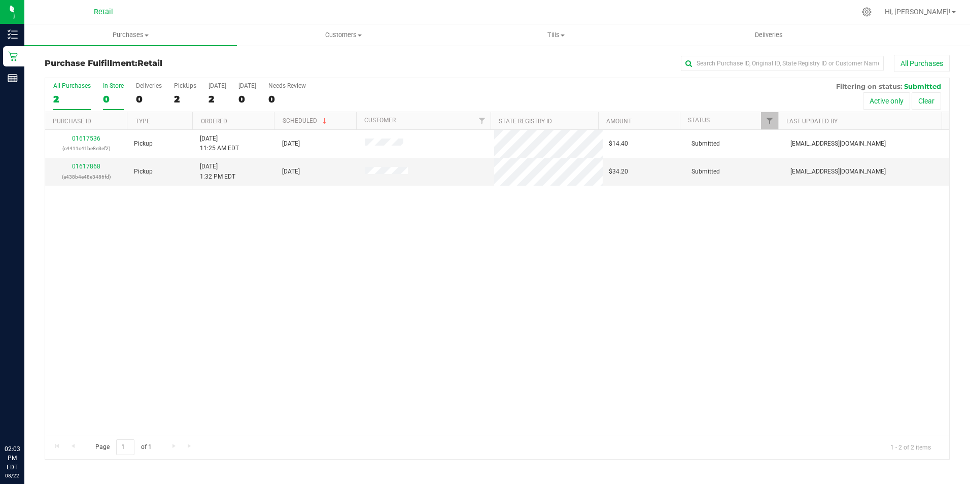
click at [105, 93] on div "0" at bounding box center [113, 99] width 21 height 12
click at [0, 0] on input "In Store 0" at bounding box center [0, 0] width 0 height 0
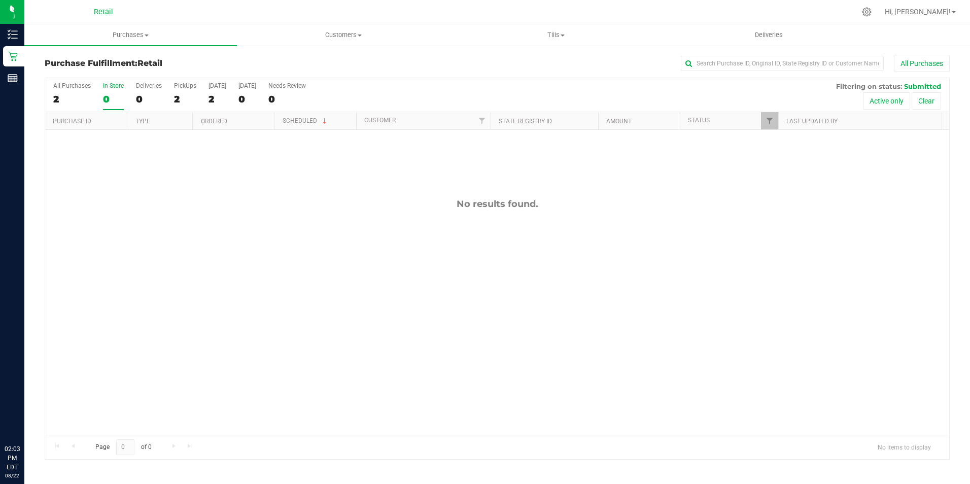
click at [104, 93] on div "0" at bounding box center [113, 99] width 21 height 12
click at [0, 0] on input "In Store 0" at bounding box center [0, 0] width 0 height 0
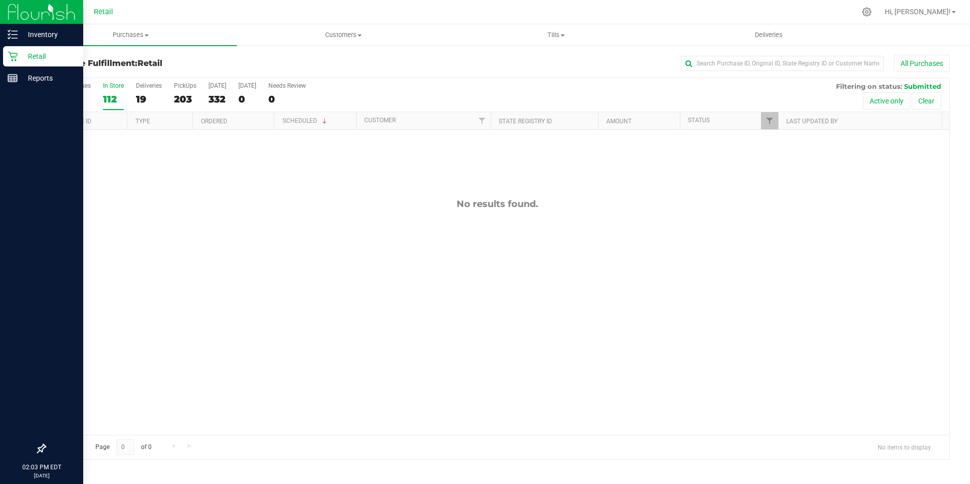
click at [15, 59] on icon at bounding box center [13, 56] width 10 height 10
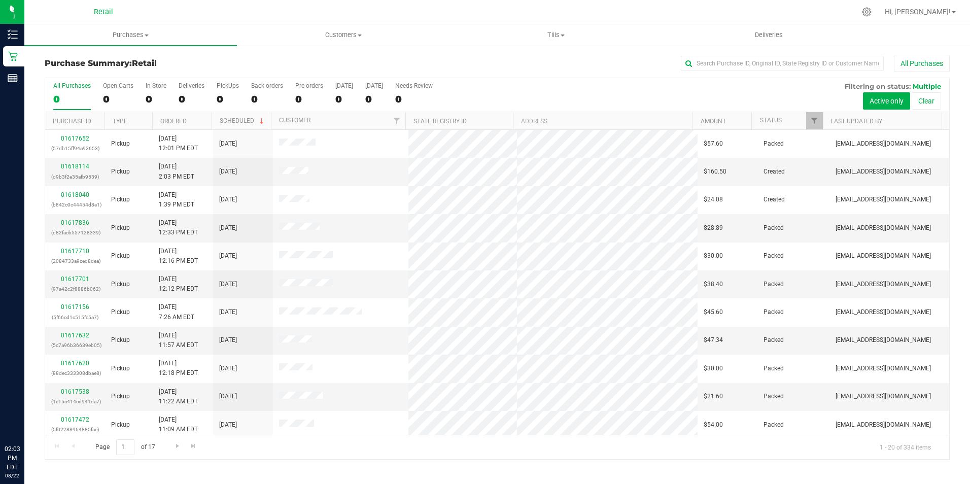
click at [143, 97] on div "All Purchases 0 Open Carts 0 In Store 0 Deliveries 0 PickUps 0 Back-orders 0 Pr…" at bounding box center [497, 95] width 904 height 34
click at [146, 97] on div "0" at bounding box center [156, 99] width 21 height 12
click at [0, 0] on input "In Store 0" at bounding box center [0, 0] width 0 height 0
click at [708, 57] on input "text" at bounding box center [782, 63] width 203 height 15
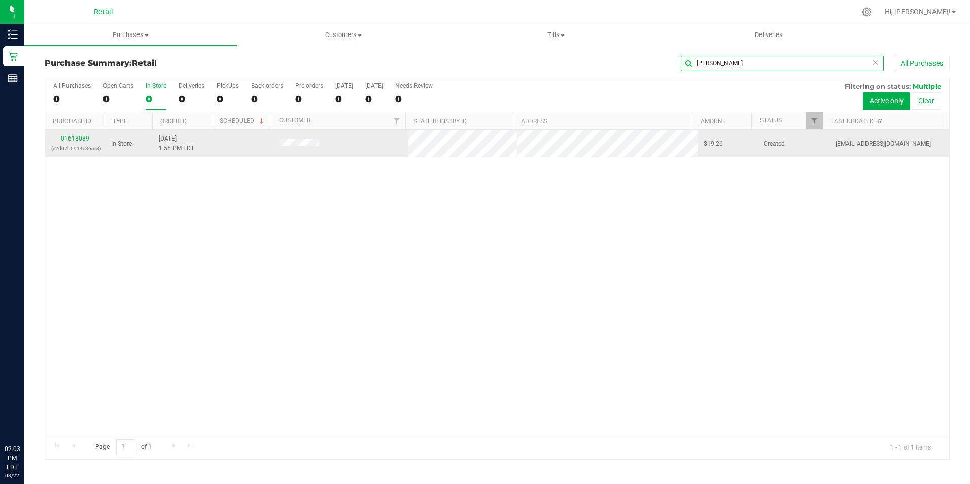
type input "whalen"
click at [69, 144] on p "(a2d07b6914a86aa8)" at bounding box center [75, 149] width 48 height 10
click at [77, 136] on link "01618089" at bounding box center [75, 138] width 28 height 7
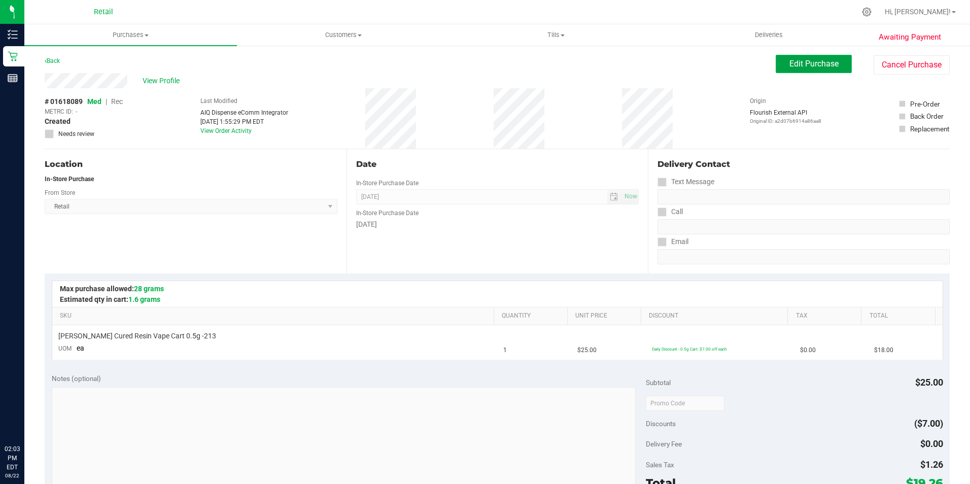
click at [801, 61] on span "Edit Purchase" at bounding box center [814, 64] width 49 height 10
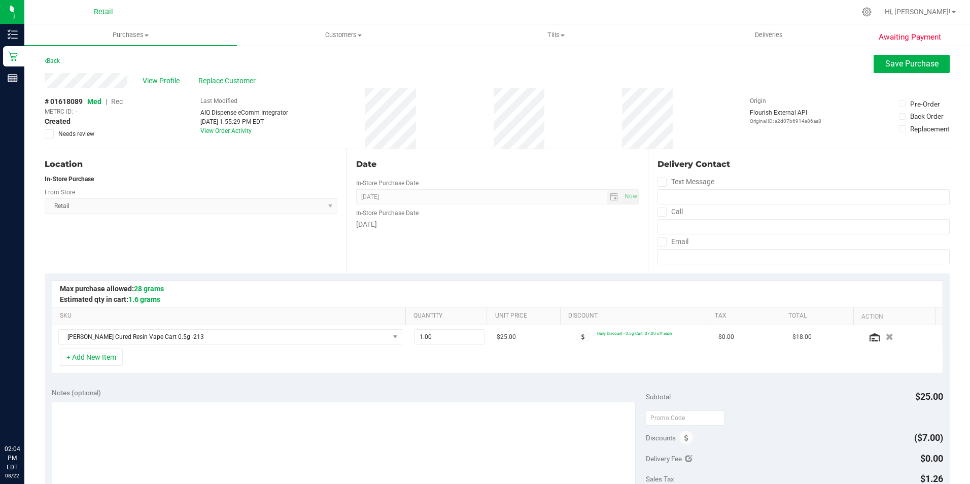
click at [114, 103] on span "Med | Rec" at bounding box center [105, 101] width 36 height 8
click at [117, 100] on span "Rec" at bounding box center [117, 101] width 12 height 8
click at [917, 60] on span "Save Purchase" at bounding box center [912, 64] width 53 height 10
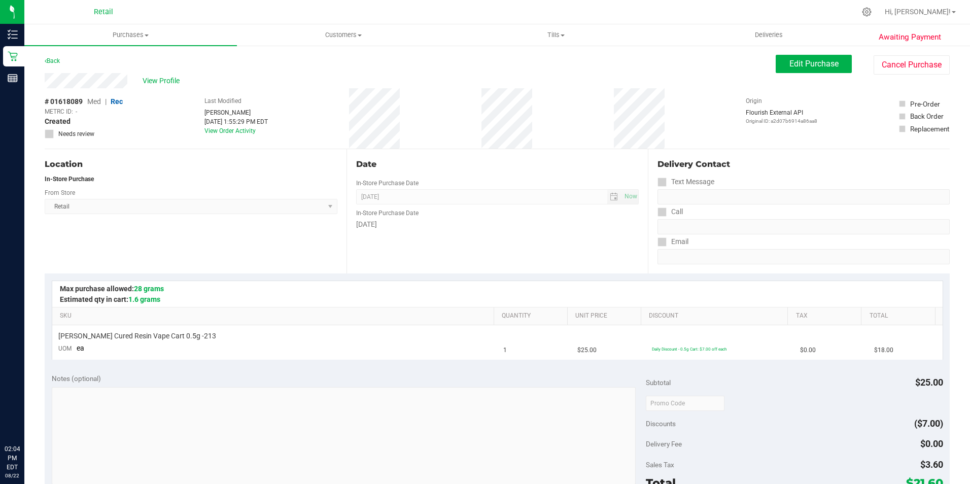
click at [160, 81] on span "View Profile" at bounding box center [163, 81] width 41 height 11
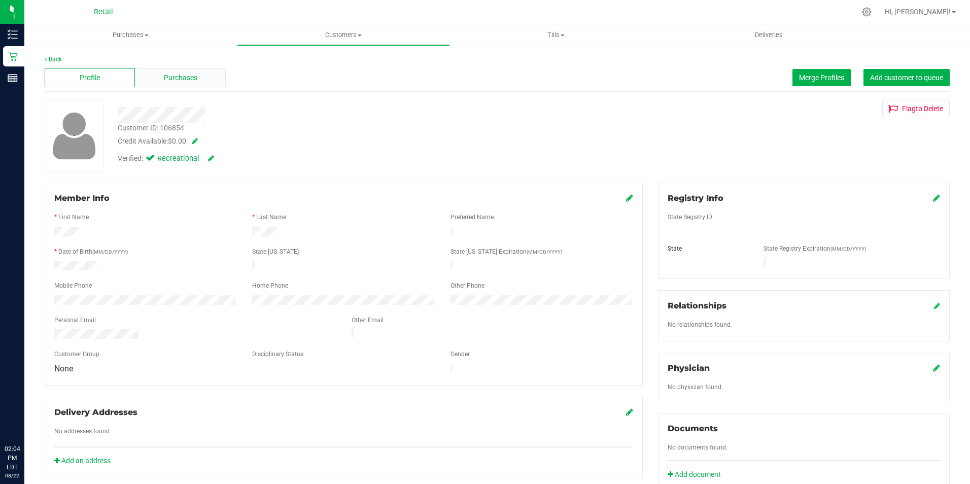
click at [168, 74] on span "Purchases" at bounding box center [180, 78] width 33 height 11
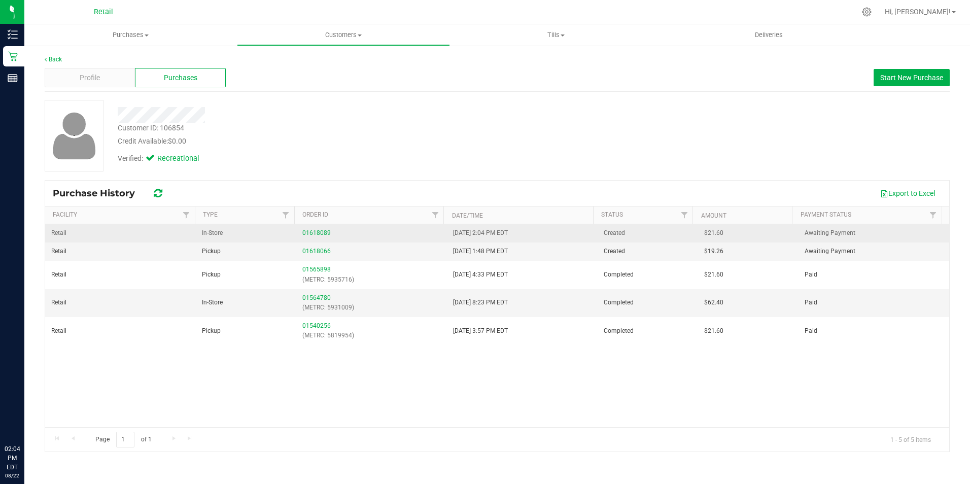
click at [319, 238] on div "01618089" at bounding box center [371, 233] width 139 height 10
click at [321, 232] on link "01618089" at bounding box center [316, 232] width 28 height 7
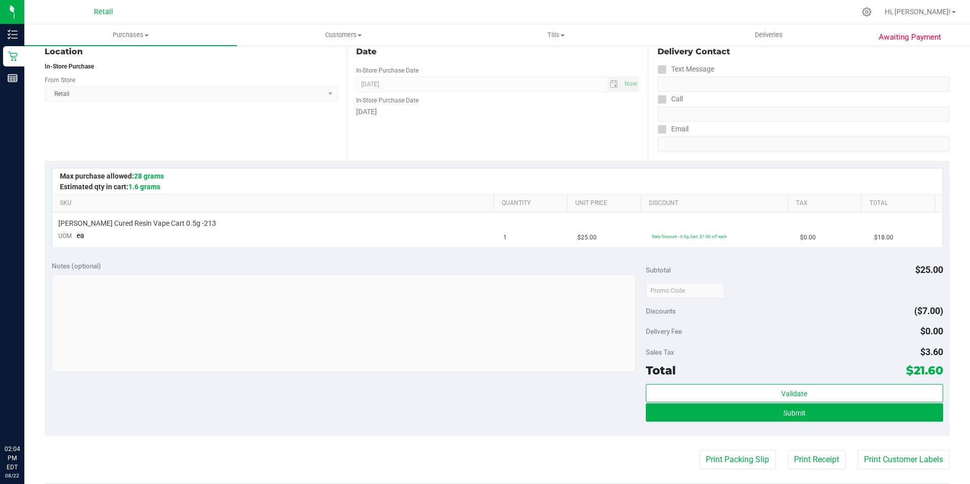
scroll to position [139, 0]
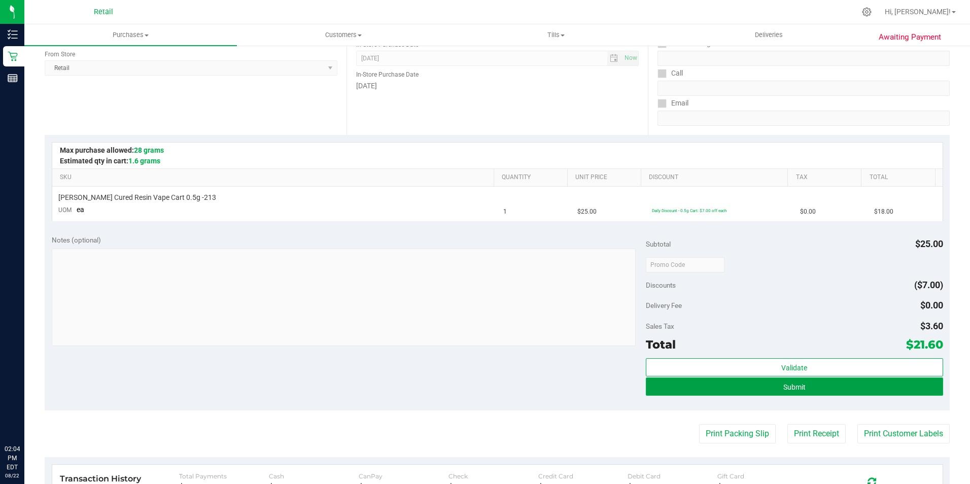
click at [822, 393] on button "Submit" at bounding box center [794, 387] width 297 height 18
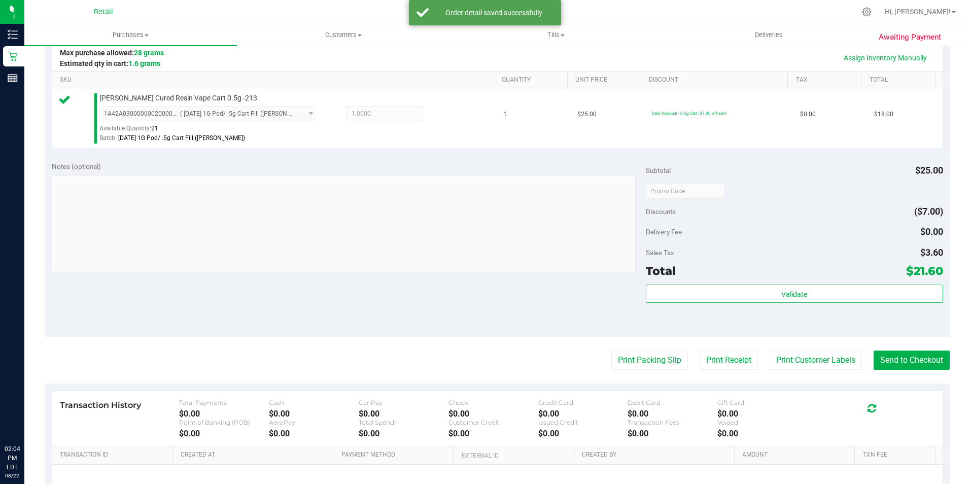
scroll to position [254, 0]
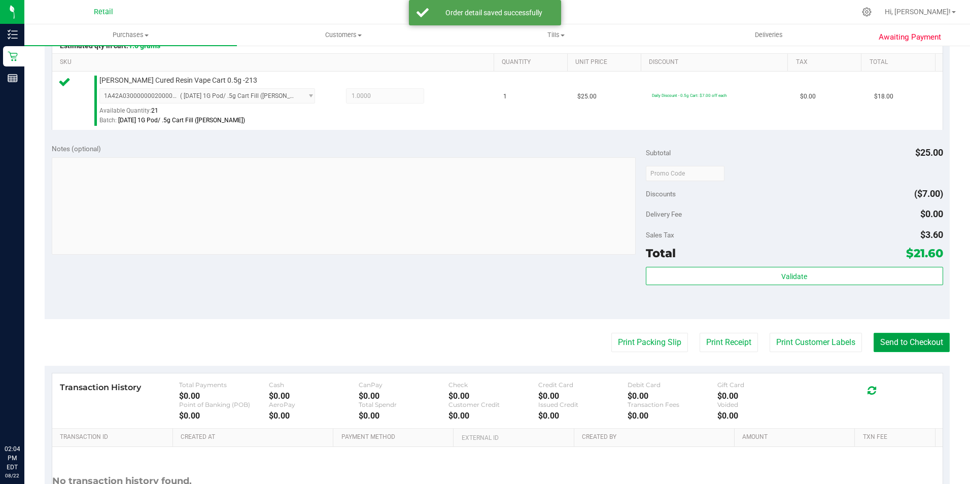
click at [903, 345] on button "Send to Checkout" at bounding box center [912, 342] width 76 height 19
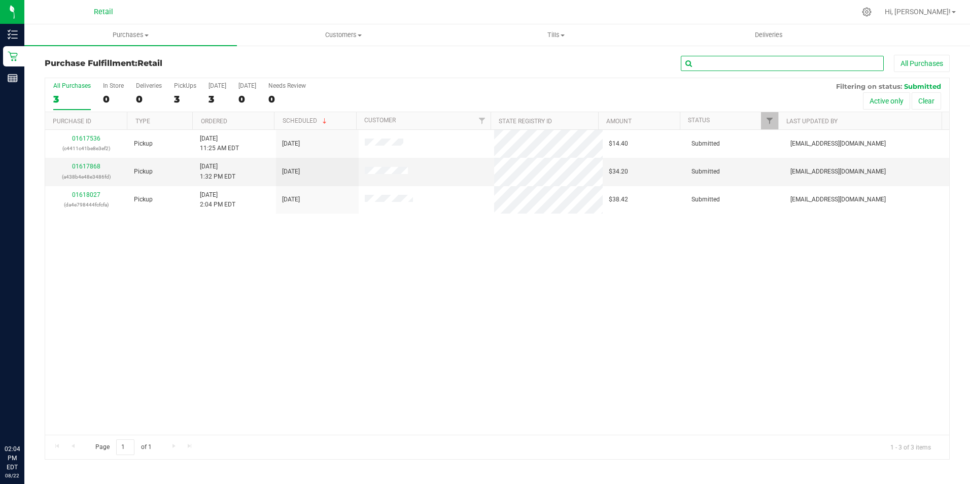
click at [729, 66] on input "text" at bounding box center [782, 63] width 203 height 15
click at [311, 34] on span "Customers" at bounding box center [344, 34] width 212 height 9
click at [274, 62] on span "All customers" at bounding box center [273, 61] width 73 height 9
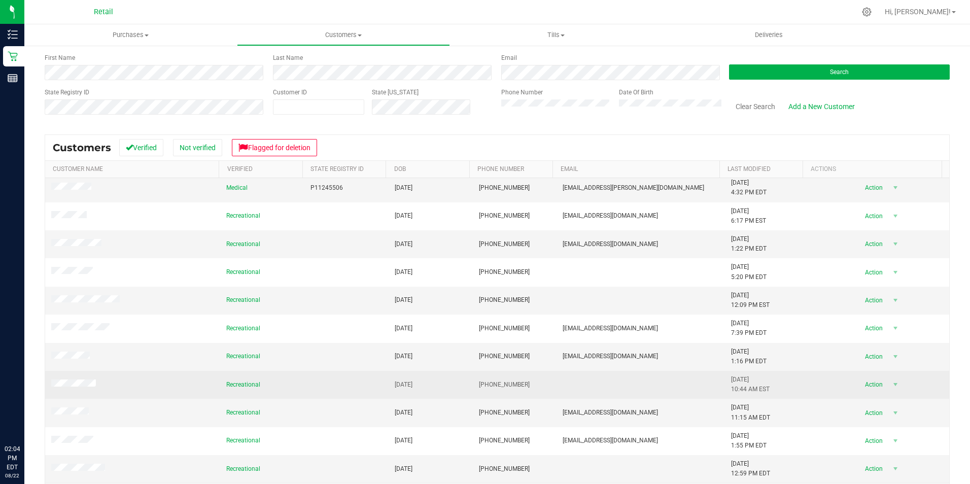
scroll to position [83, 0]
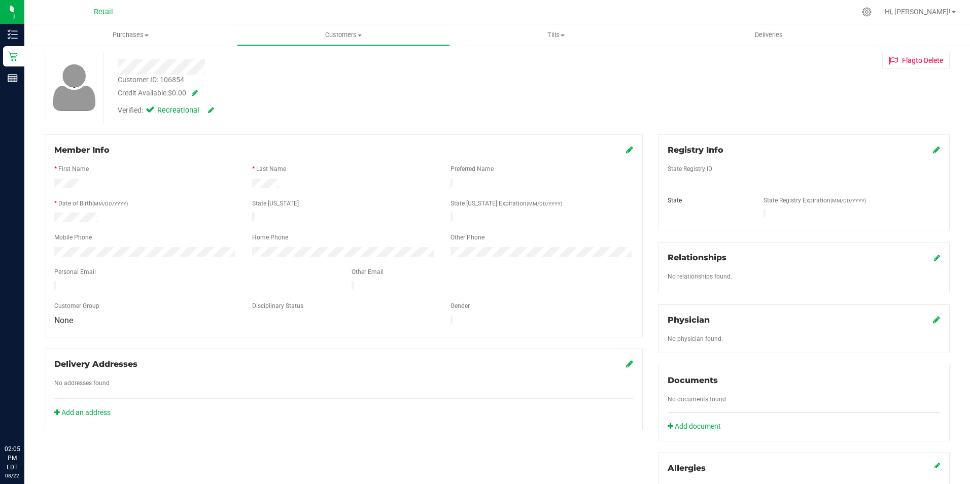
scroll to position [32, 0]
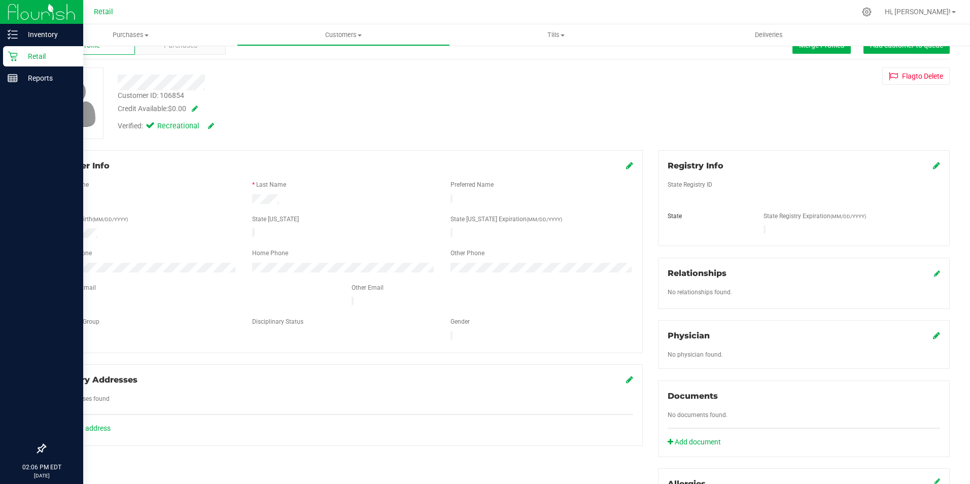
click at [15, 55] on icon at bounding box center [13, 56] width 10 height 10
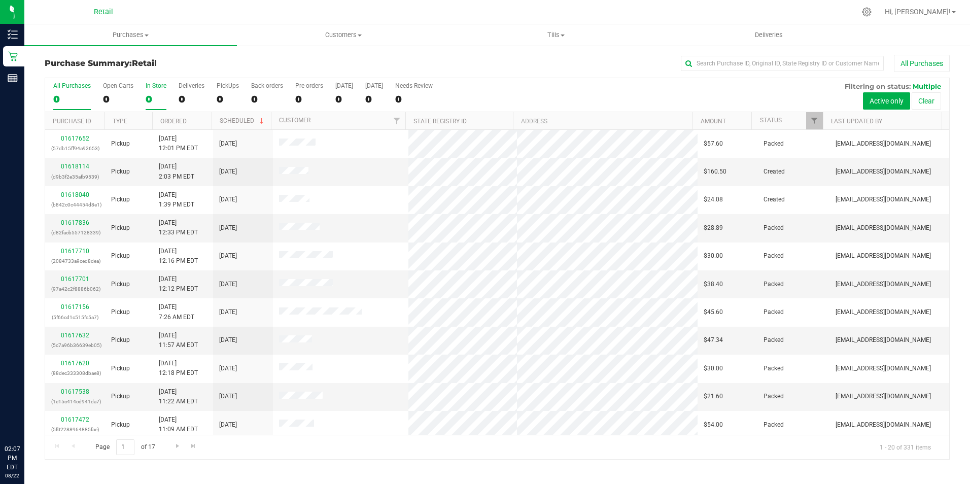
click at [158, 95] on div "0" at bounding box center [156, 99] width 21 height 12
click at [0, 0] on input "In Store 0" at bounding box center [0, 0] width 0 height 0
click at [786, 66] on input "text" at bounding box center [782, 63] width 203 height 15
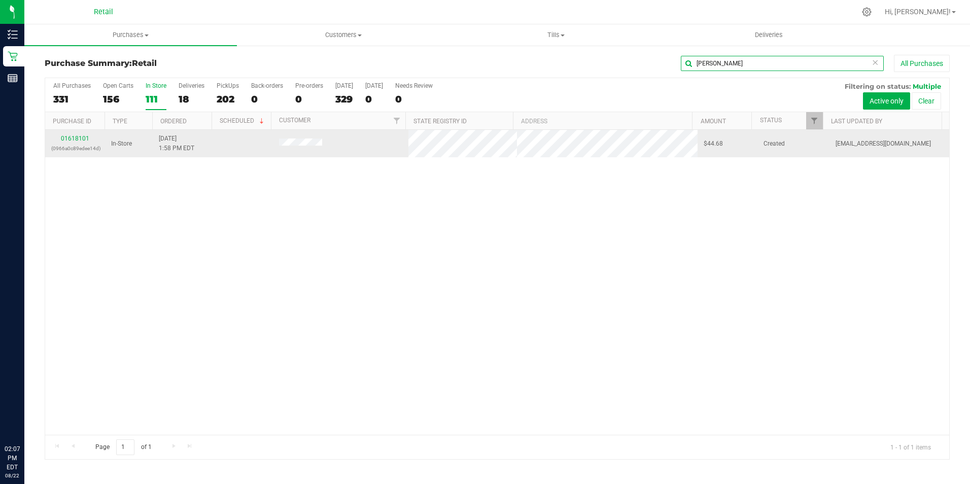
type input "kacey"
click at [77, 134] on div "01618101 (0966a0c89edee14d)" at bounding box center [75, 143] width 48 height 19
click at [76, 135] on link "01618101" at bounding box center [75, 138] width 28 height 7
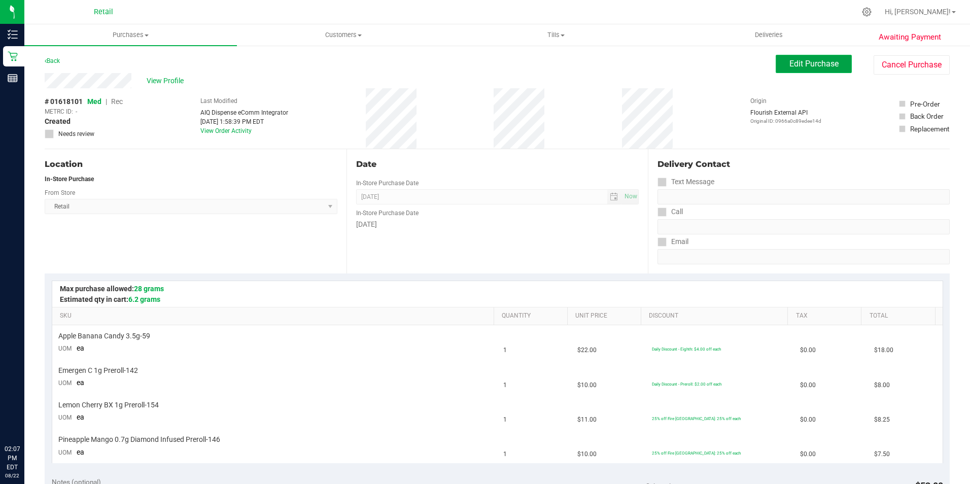
click at [798, 65] on span "Edit Purchase" at bounding box center [814, 64] width 49 height 10
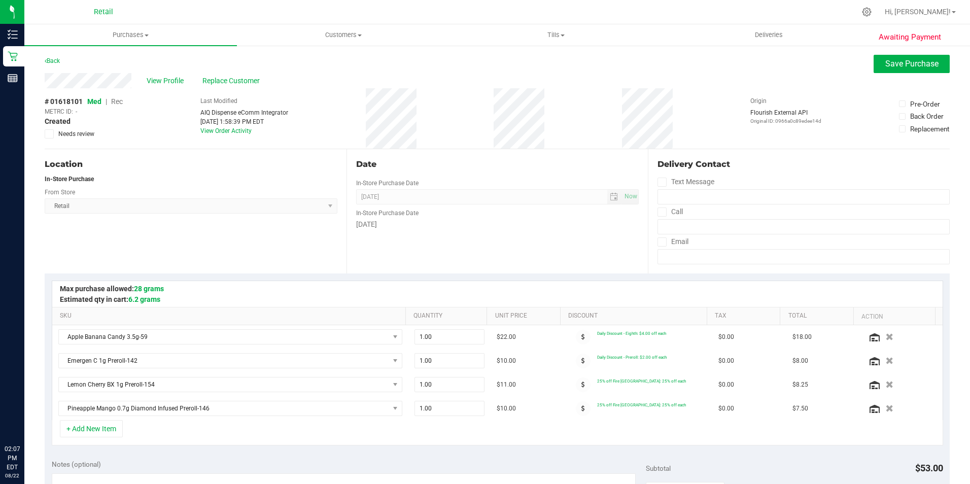
click at [119, 102] on span "Rec" at bounding box center [117, 101] width 12 height 8
click at [886, 60] on span "Save Purchase" at bounding box center [912, 64] width 53 height 10
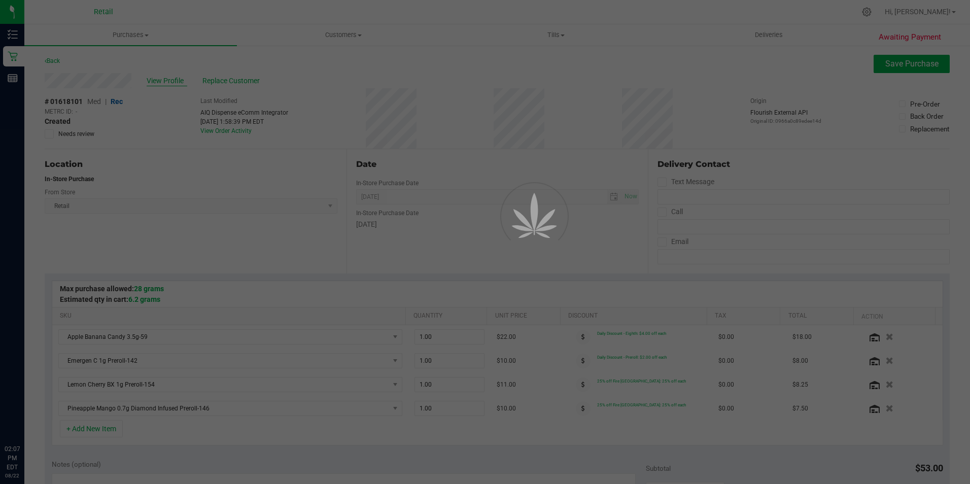
click at [155, 77] on div at bounding box center [485, 242] width 970 height 484
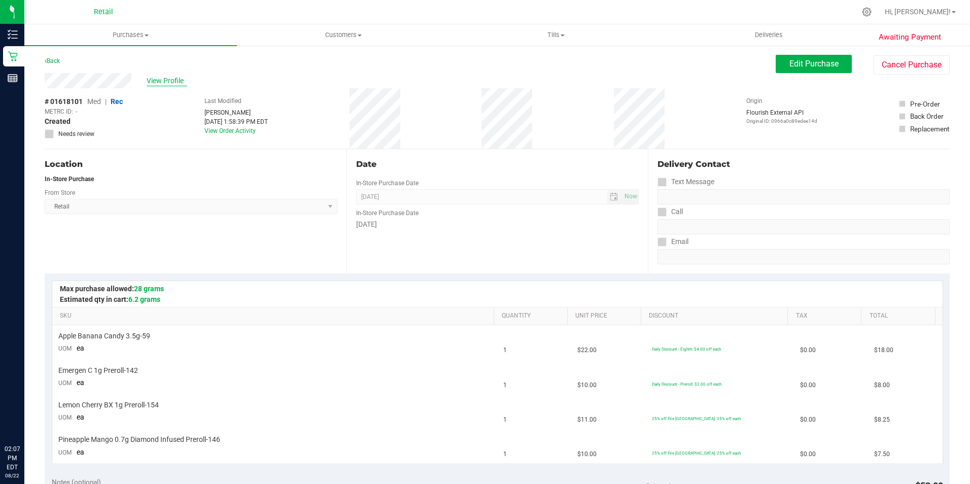
click at [162, 83] on span "View Profile" at bounding box center [167, 81] width 41 height 11
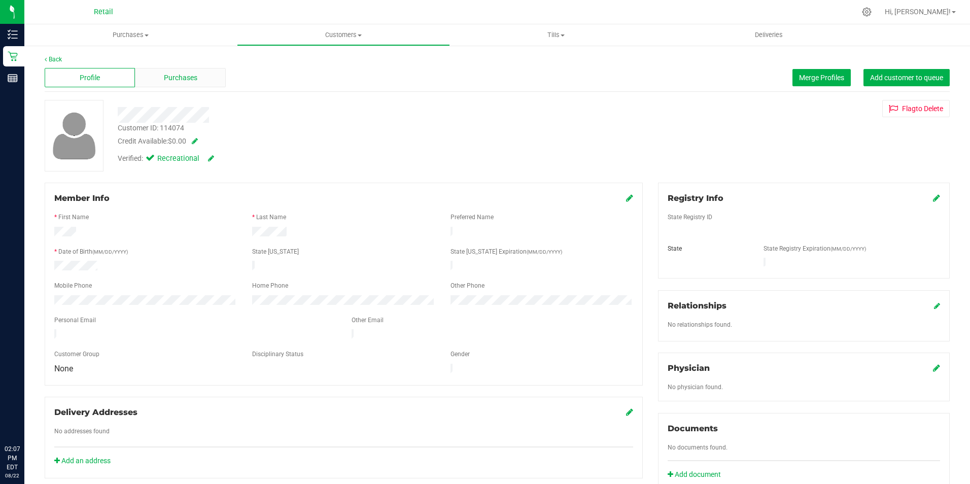
click at [189, 80] on span "Purchases" at bounding box center [180, 78] width 33 height 11
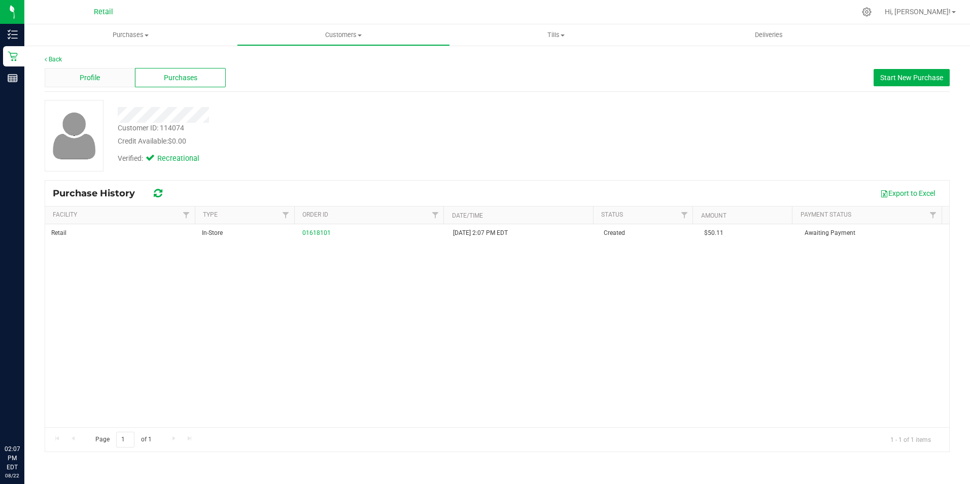
click at [99, 79] on span "Profile" at bounding box center [90, 78] width 20 height 11
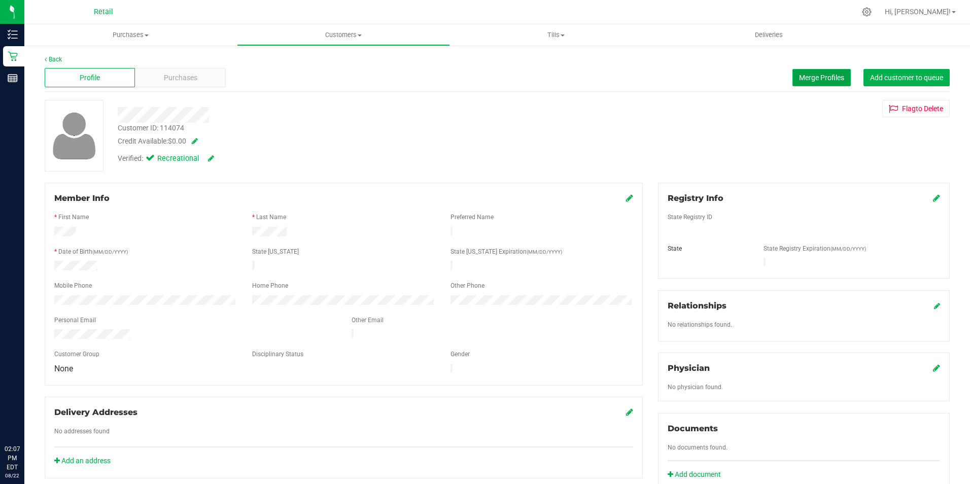
click at [803, 74] on span "Merge Profiles" at bounding box center [821, 78] width 45 height 8
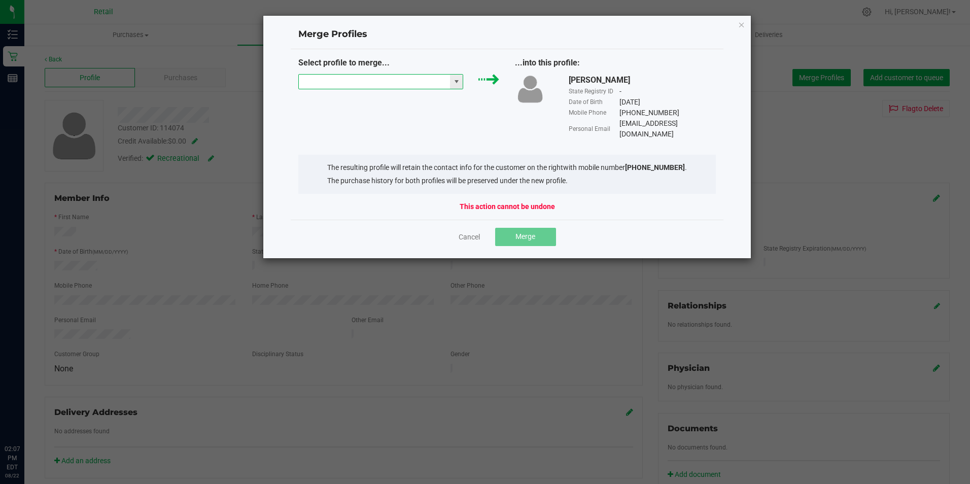
click at [376, 75] on input "NO DATA FOUND" at bounding box center [375, 82] width 152 height 14
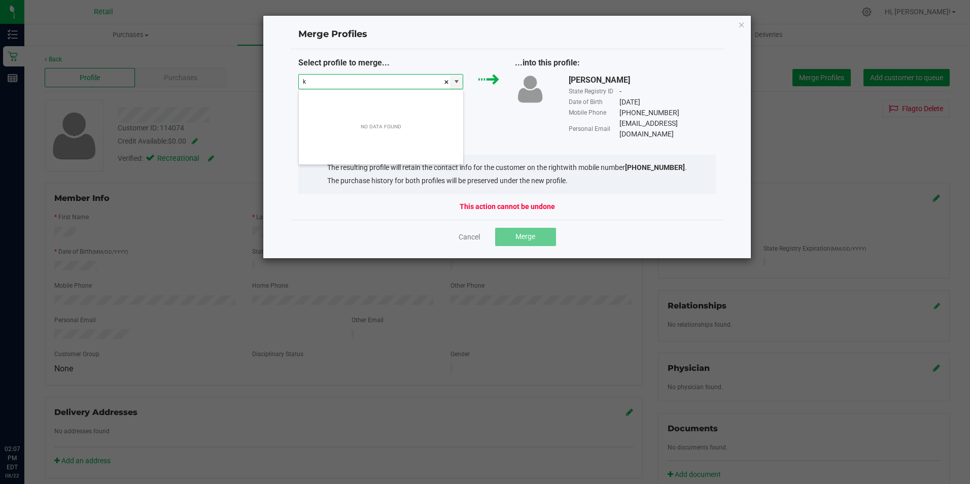
scroll to position [15, 165]
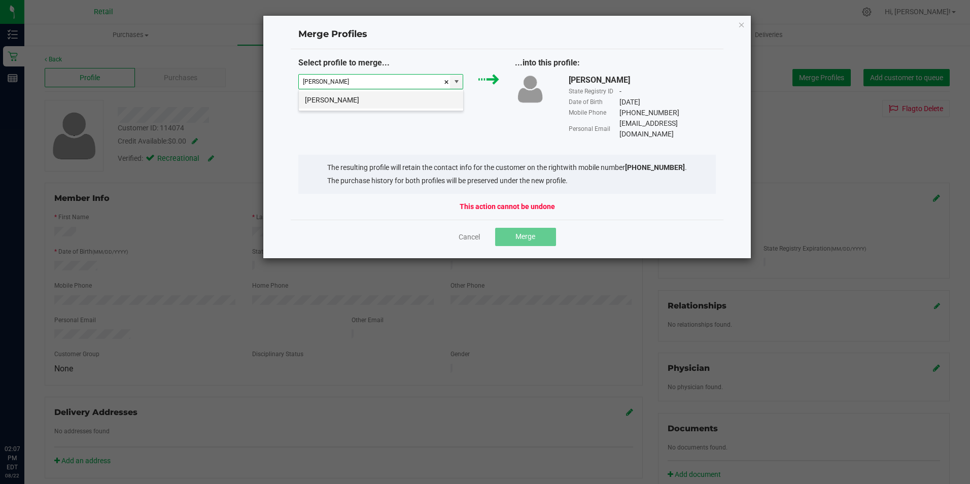
click at [362, 106] on li "kacey edmonds" at bounding box center [381, 99] width 164 height 17
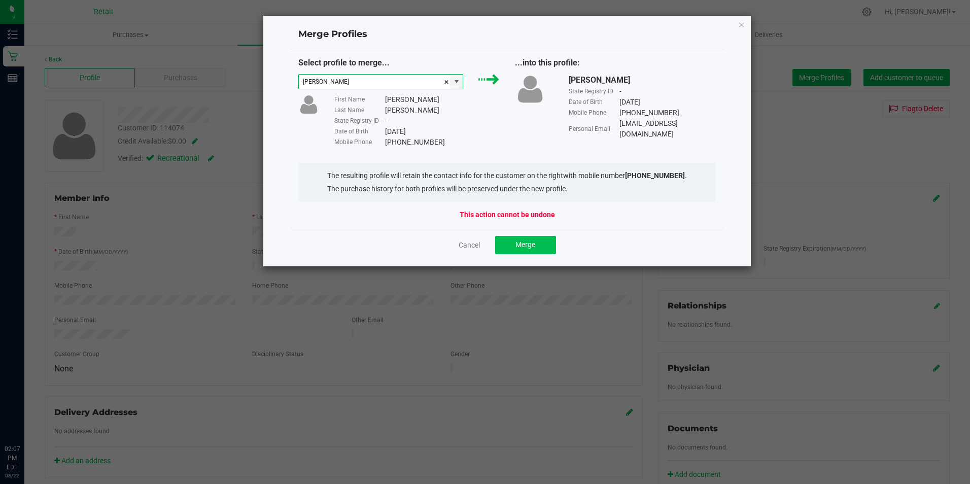
type input "kacey edmonds"
click at [534, 241] on span "Merge" at bounding box center [526, 245] width 20 height 8
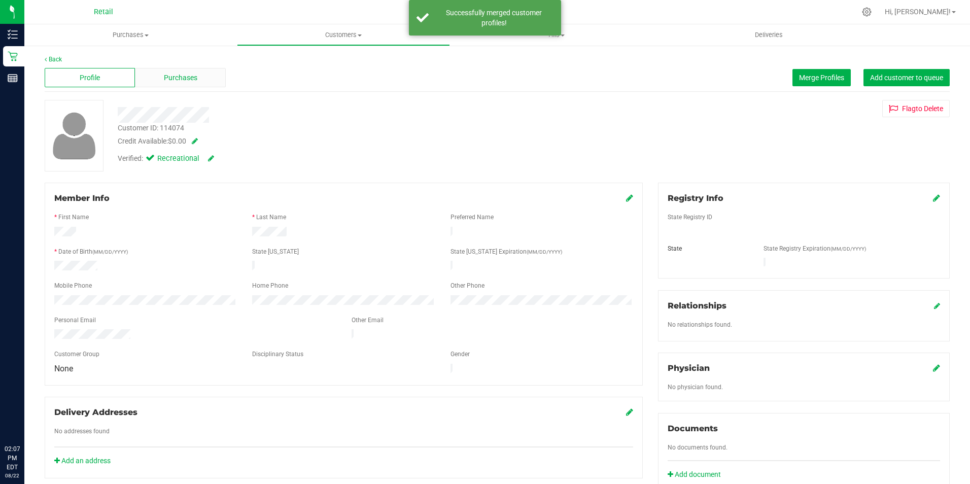
click at [164, 79] on span "Purchases" at bounding box center [180, 78] width 33 height 11
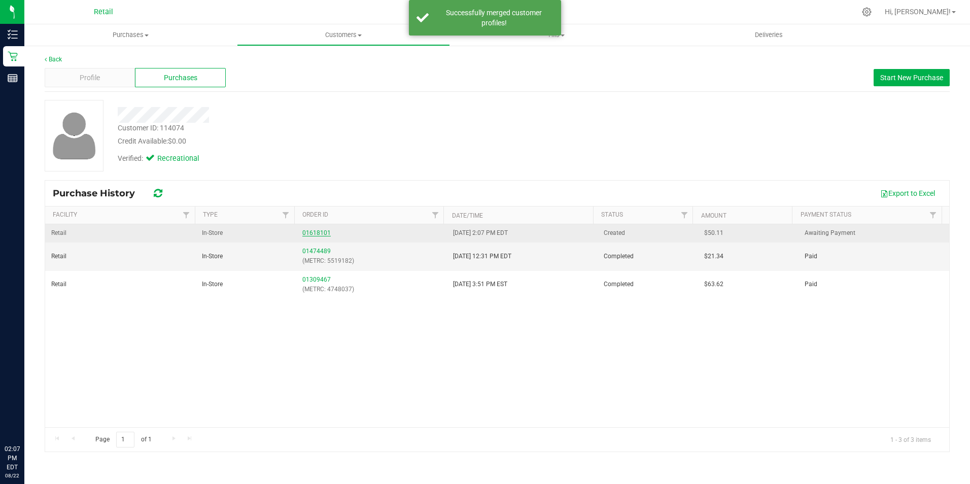
click at [310, 234] on link "01618101" at bounding box center [316, 232] width 28 height 7
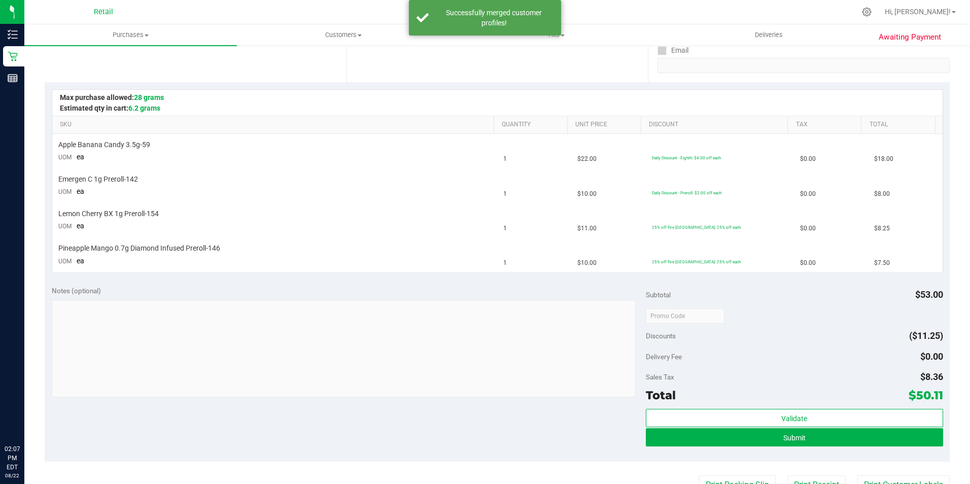
scroll to position [203, 0]
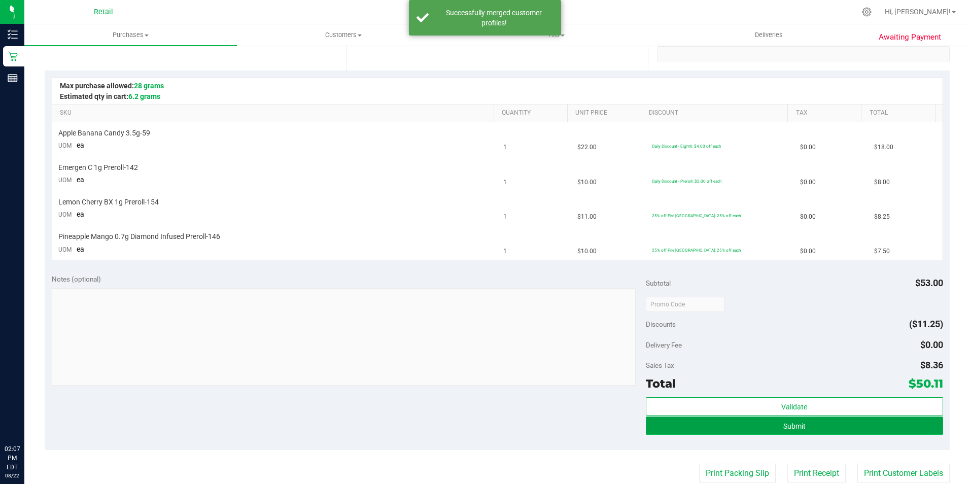
click at [790, 422] on span "Submit" at bounding box center [795, 426] width 22 height 8
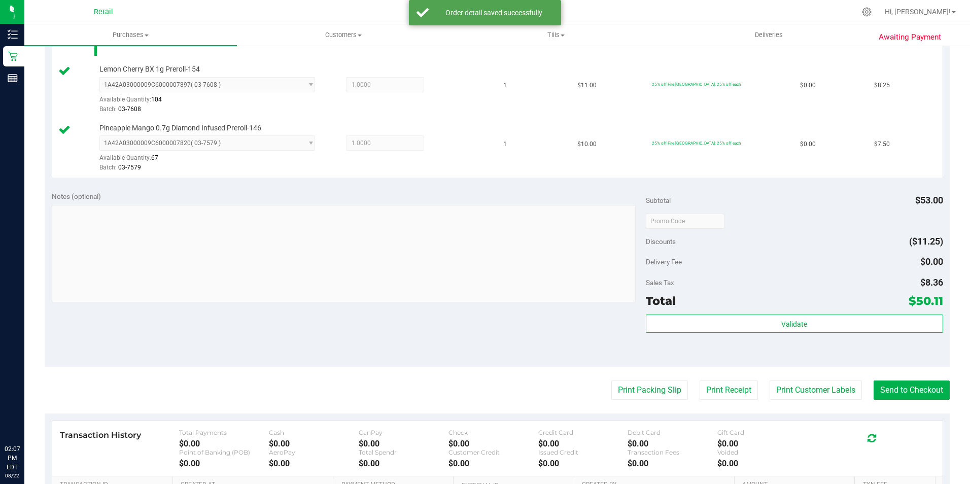
scroll to position [382, 0]
click at [908, 386] on button "Send to Checkout" at bounding box center [912, 388] width 76 height 19
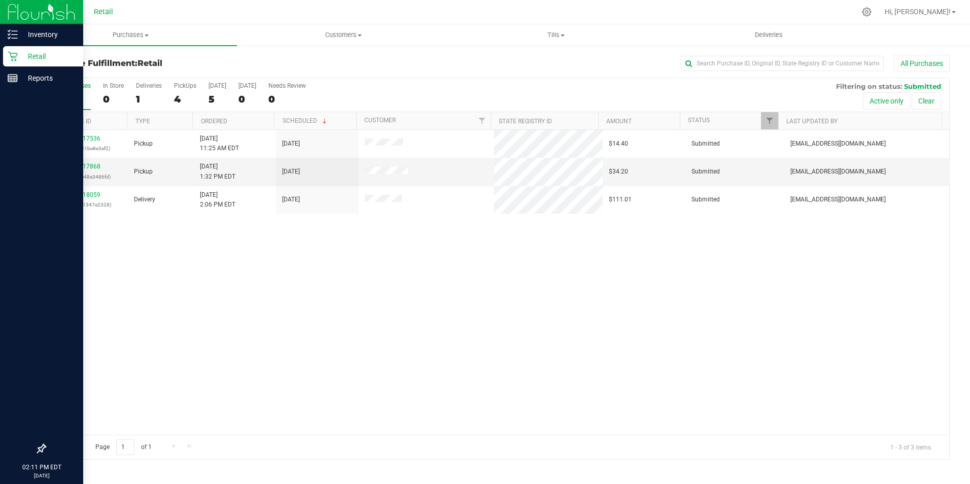
click at [17, 54] on icon at bounding box center [13, 56] width 10 height 10
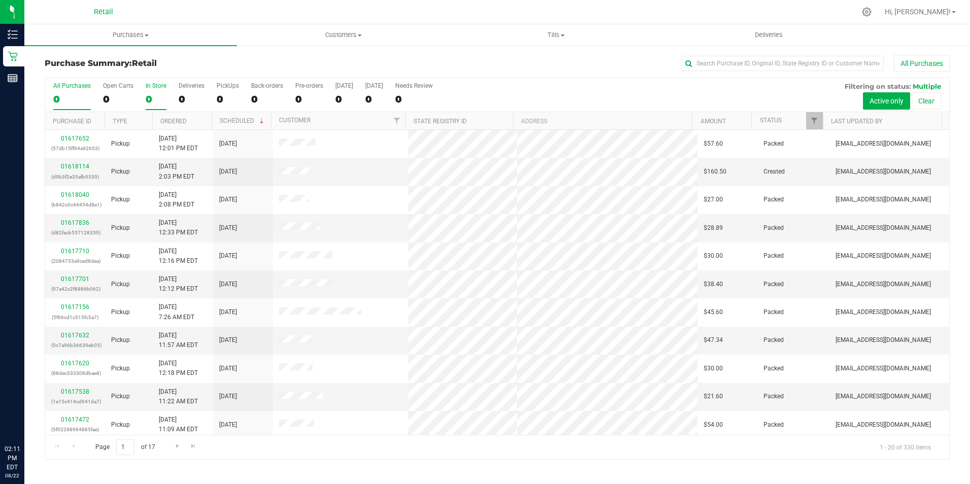
click at [147, 89] on div "In Store" at bounding box center [156, 85] width 21 height 7
click at [0, 0] on input "In Store 0" at bounding box center [0, 0] width 0 height 0
click at [721, 42] on uib-tab-heading "Deliveries" at bounding box center [769, 35] width 212 height 20
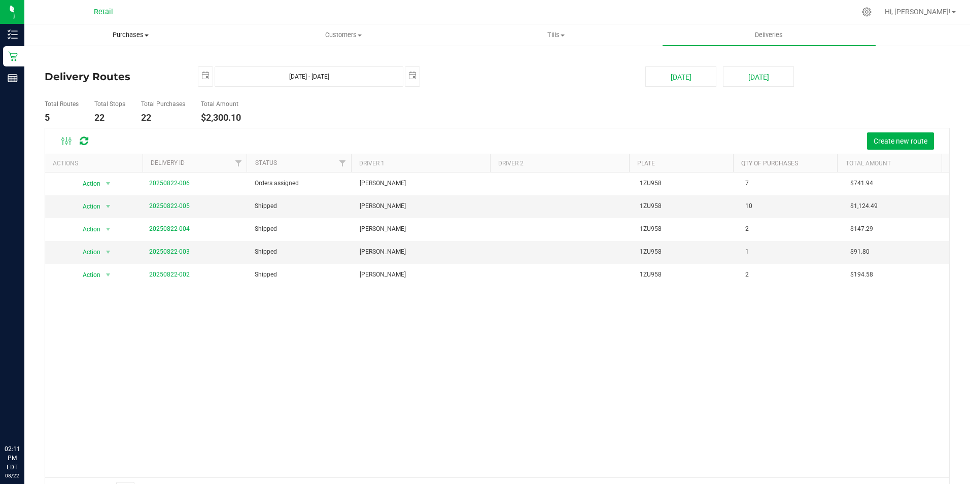
click at [135, 36] on span "Purchases" at bounding box center [131, 34] width 212 height 9
click at [94, 76] on li "Fulfillment" at bounding box center [130, 73] width 213 height 12
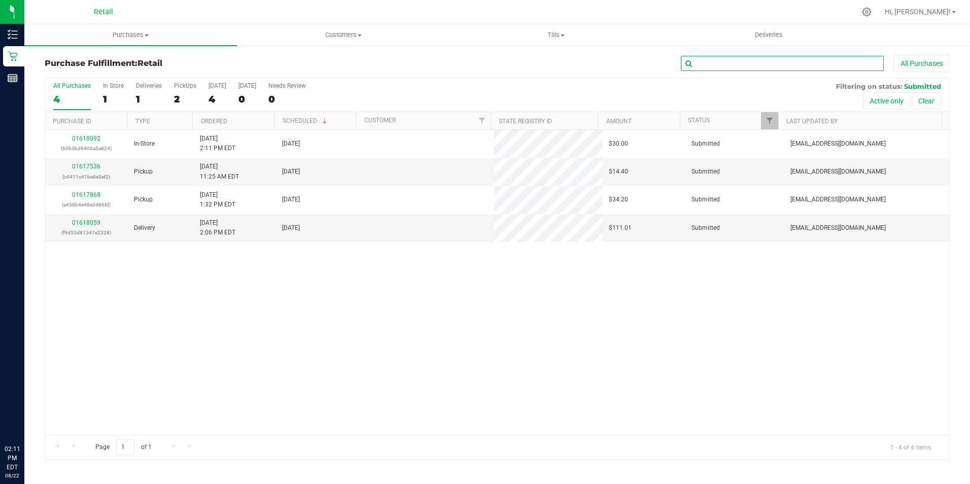
click at [733, 65] on input "text" at bounding box center [782, 63] width 203 height 15
click at [146, 85] on div "Deliveries" at bounding box center [149, 85] width 26 height 7
click at [0, 0] on input "Deliveries 18" at bounding box center [0, 0] width 0 height 0
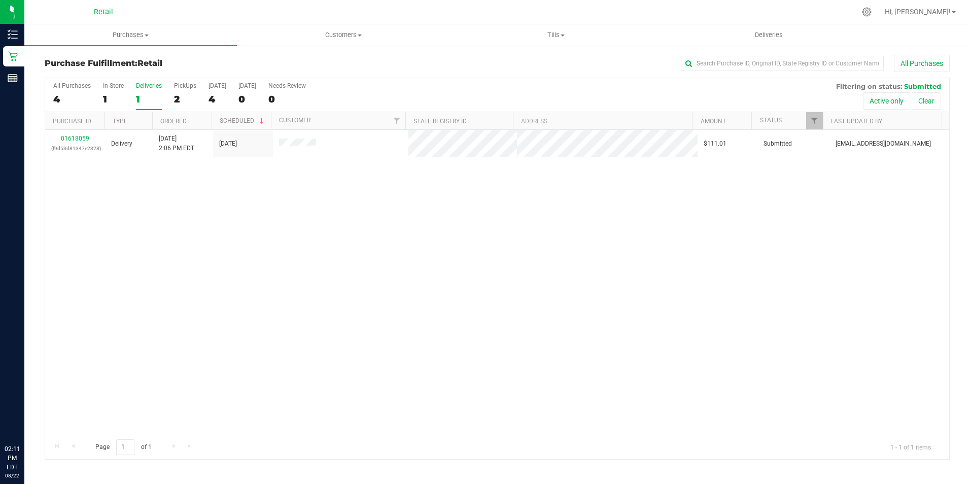
click at [121, 98] on div "1" at bounding box center [113, 99] width 21 height 12
click at [0, 0] on input "In Store 1" at bounding box center [0, 0] width 0 height 0
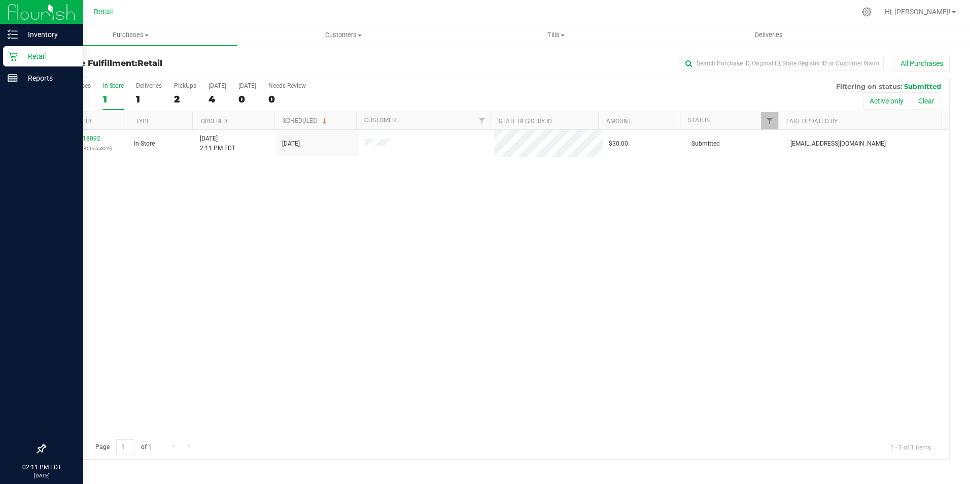
click at [15, 60] on icon at bounding box center [13, 57] width 10 height 10
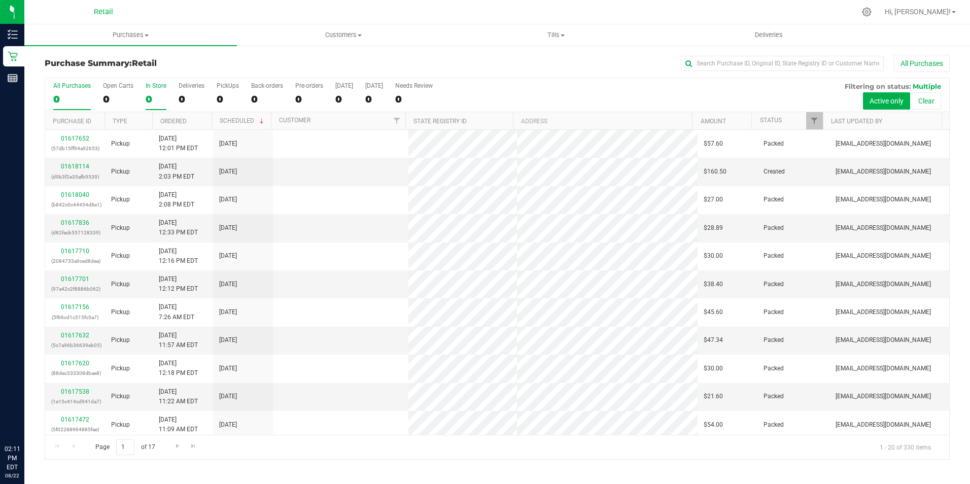
click at [157, 85] on div "In Store" at bounding box center [156, 85] width 21 height 7
click at [0, 0] on input "In Store 0" at bounding box center [0, 0] width 0 height 0
click at [733, 65] on input "text" at bounding box center [782, 63] width 203 height 15
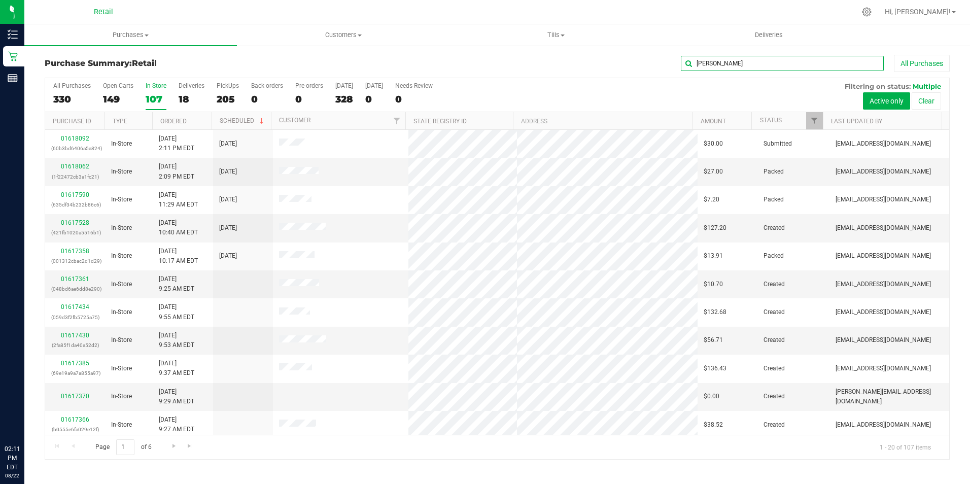
type input "cheryl"
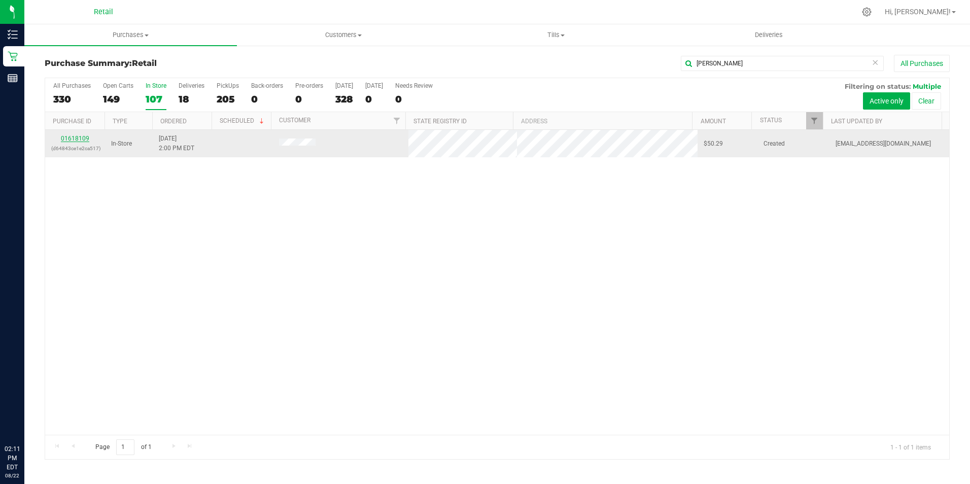
click at [74, 140] on link "01618109" at bounding box center [75, 138] width 28 height 7
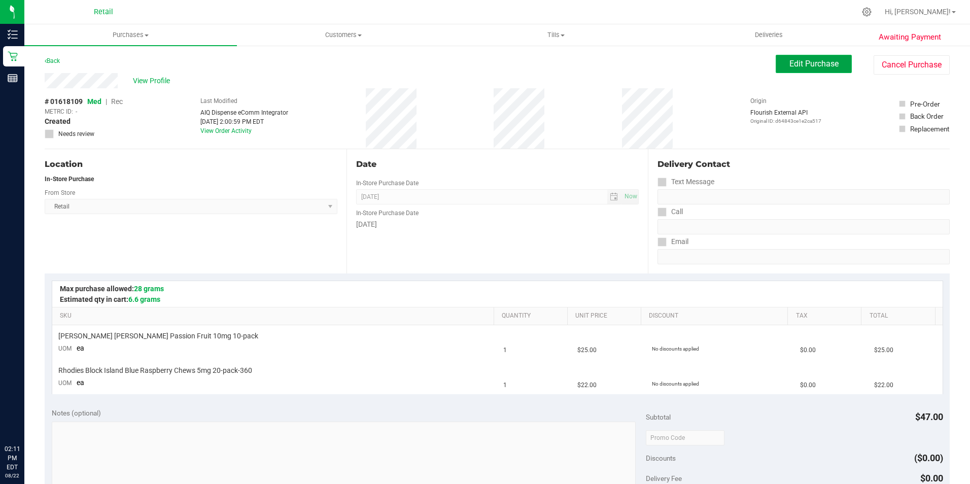
click at [787, 69] on button "Edit Purchase" at bounding box center [814, 64] width 76 height 18
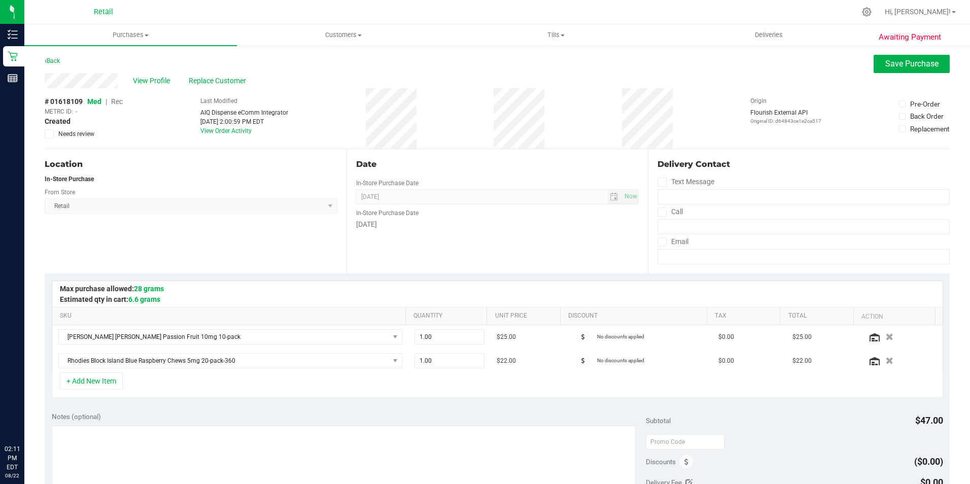
click at [114, 98] on span "Rec" at bounding box center [117, 101] width 12 height 8
click at [886, 65] on span "Save Purchase" at bounding box center [912, 64] width 53 height 10
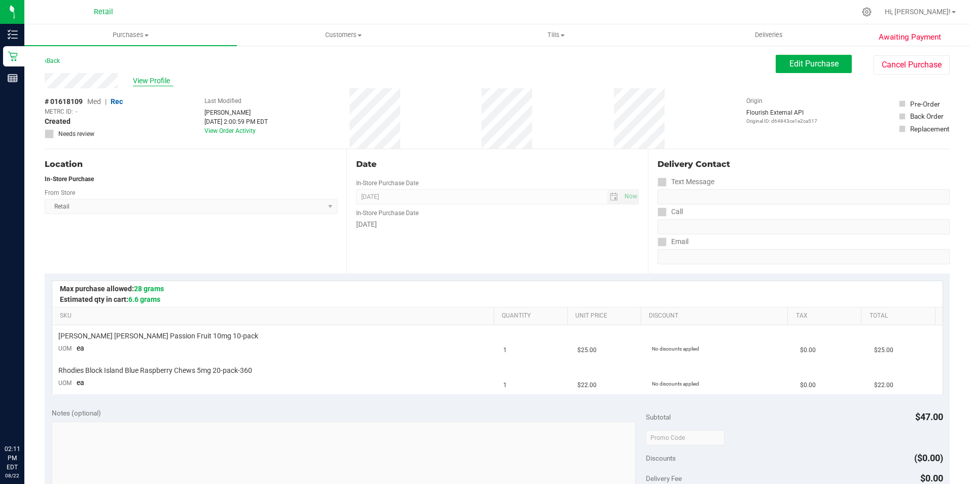
click at [167, 82] on span "View Profile" at bounding box center [153, 81] width 41 height 11
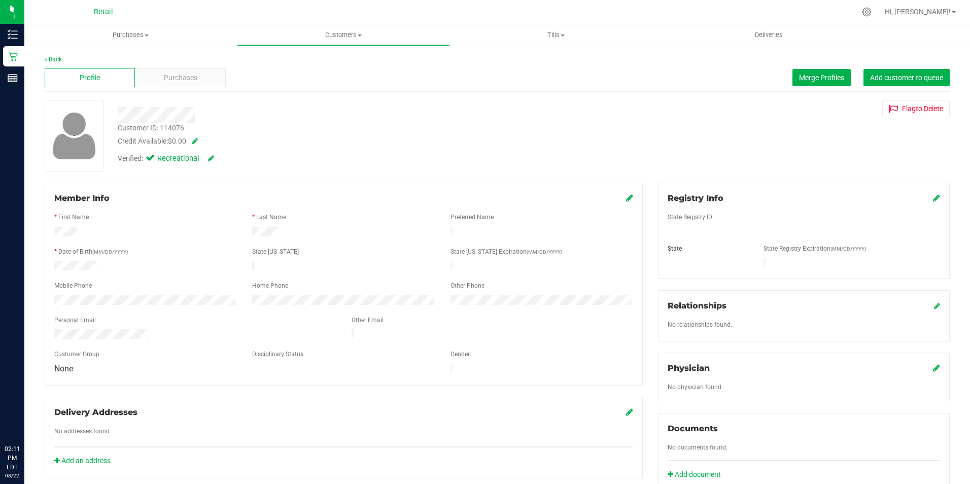
click at [155, 67] on div "Profile Purchases Merge Profiles Add customer to queue" at bounding box center [497, 78] width 905 height 28
click at [170, 74] on span "Purchases" at bounding box center [180, 78] width 33 height 11
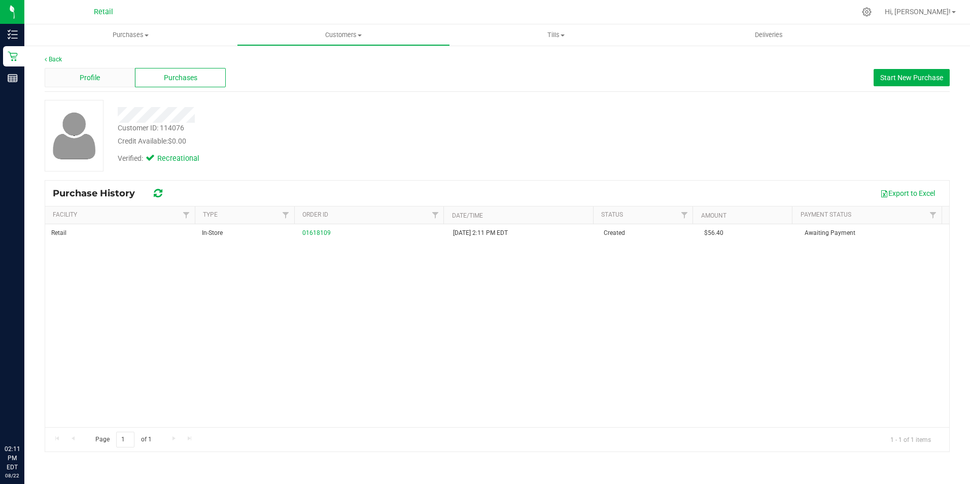
click at [106, 76] on div "Profile" at bounding box center [90, 77] width 90 height 19
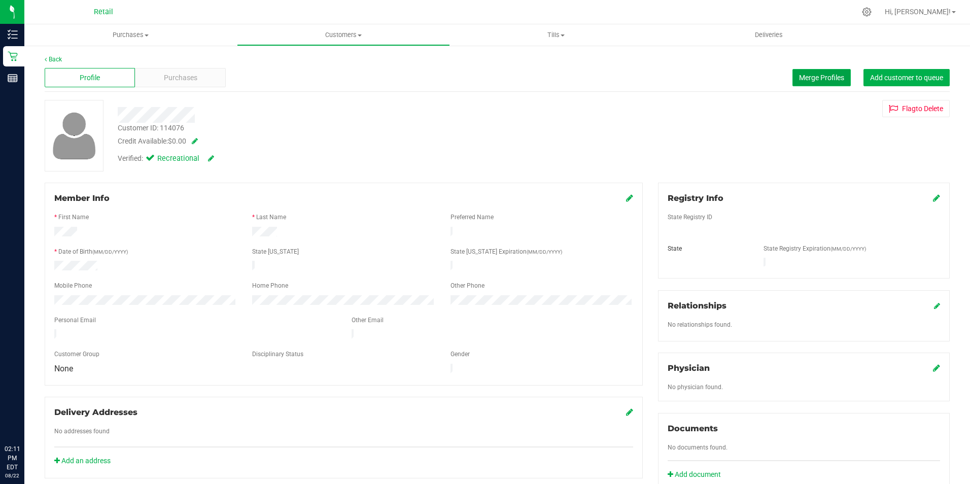
click at [799, 78] on span "Merge Profiles" at bounding box center [821, 78] width 45 height 8
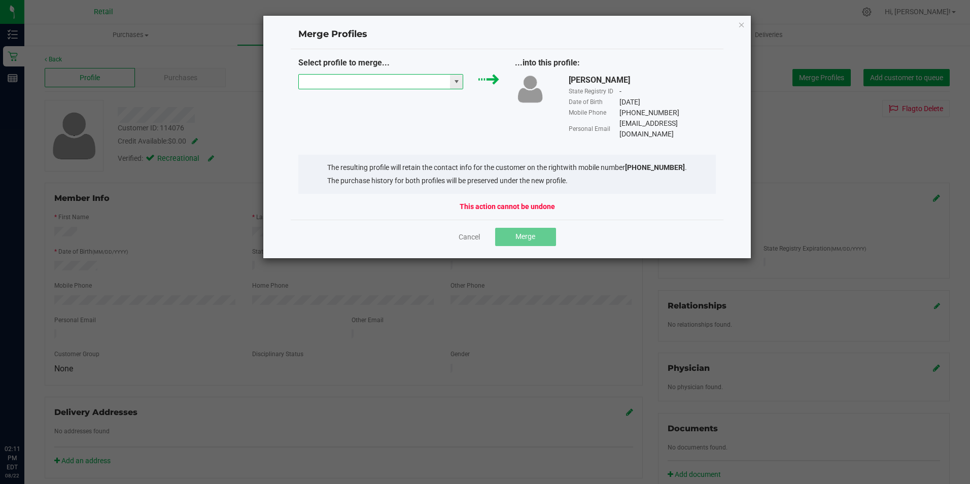
drag, startPoint x: 417, startPoint y: 75, endPoint x: 413, endPoint y: 80, distance: 6.5
click at [415, 76] on input "NO DATA FOUND" at bounding box center [375, 82] width 152 height 14
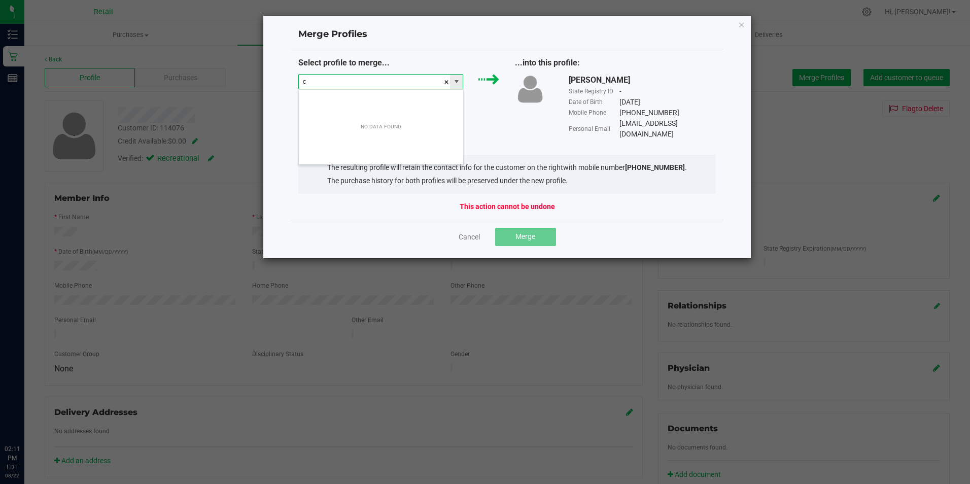
scroll to position [15, 165]
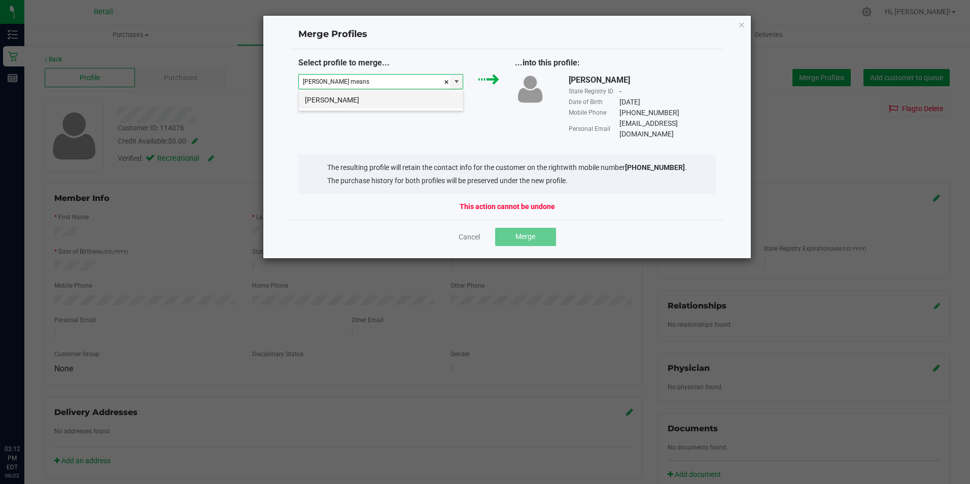
click at [392, 104] on li "Cheryl Means" at bounding box center [381, 99] width 164 height 17
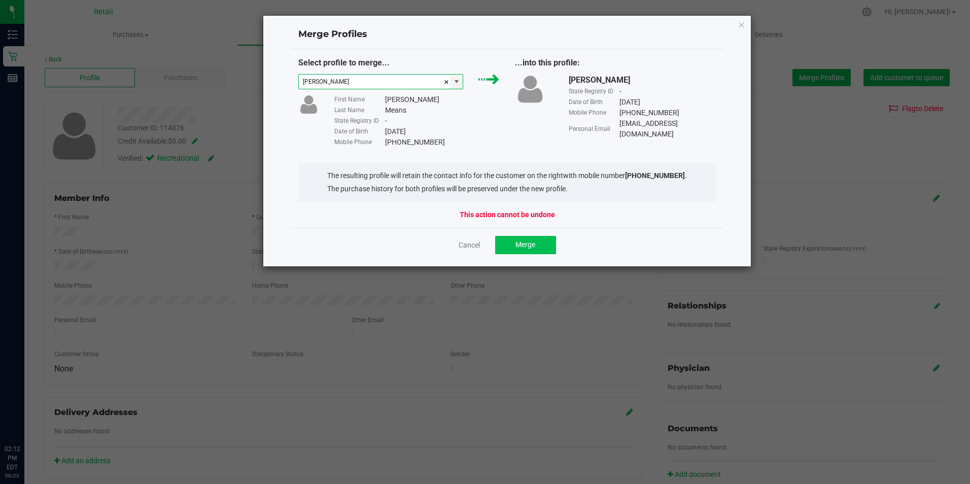
type input "Cheryl Means"
click at [529, 236] on button "Merge" at bounding box center [525, 245] width 61 height 18
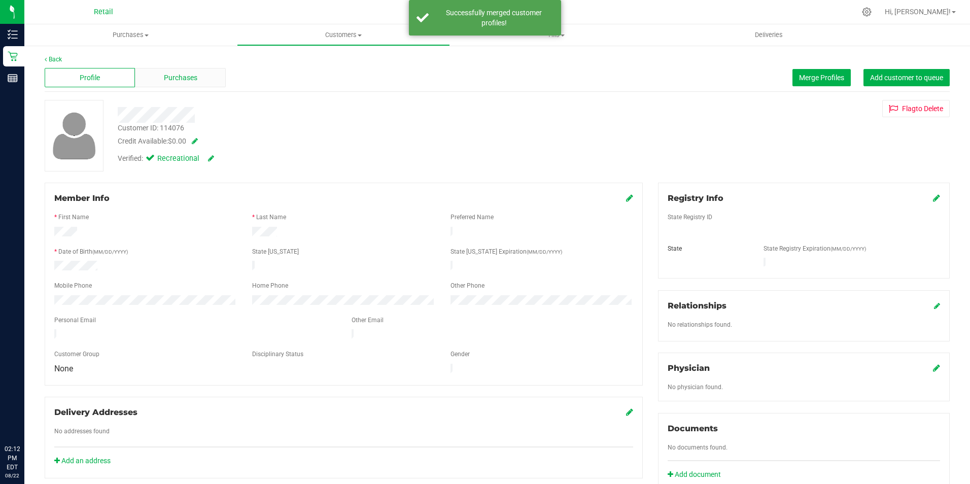
click at [206, 73] on div "Purchases" at bounding box center [180, 77] width 90 height 19
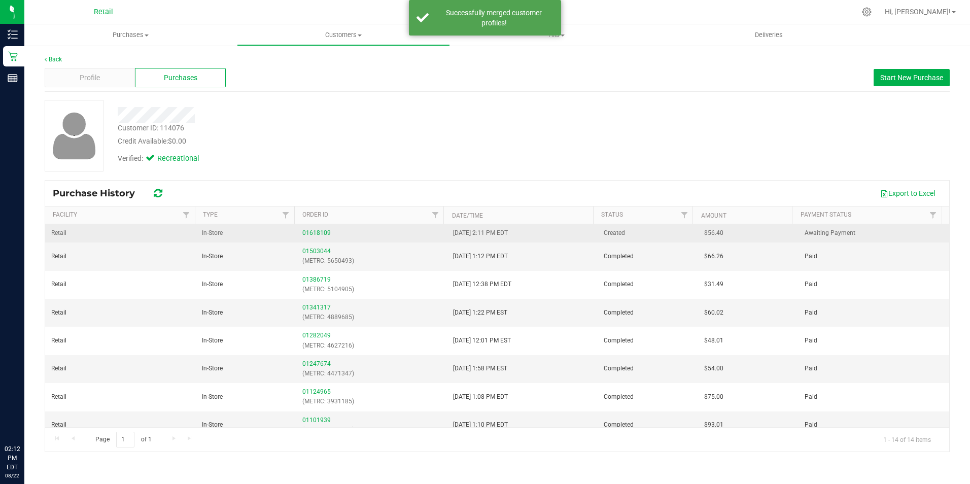
click at [319, 227] on td "01618109" at bounding box center [371, 233] width 151 height 18
click at [319, 228] on div "01618109" at bounding box center [371, 233] width 139 height 10
click at [317, 231] on link "01618109" at bounding box center [316, 232] width 28 height 7
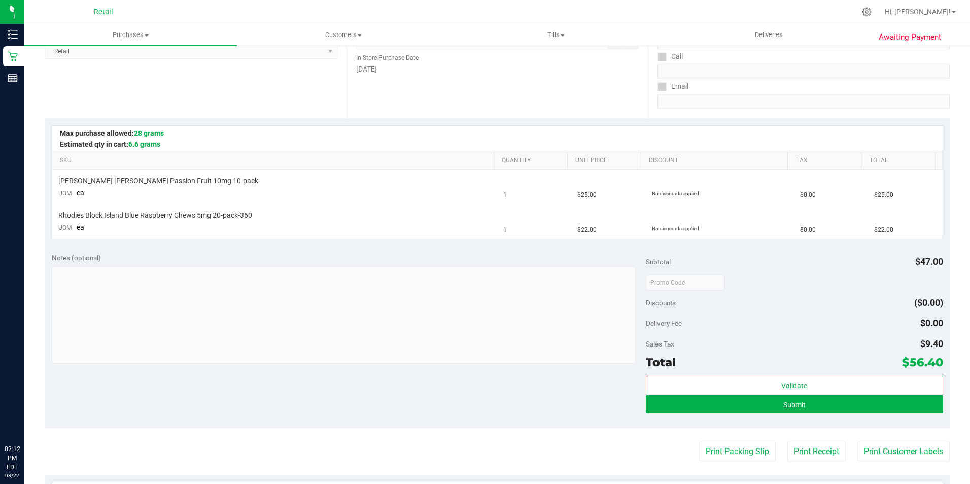
scroll to position [154, 0]
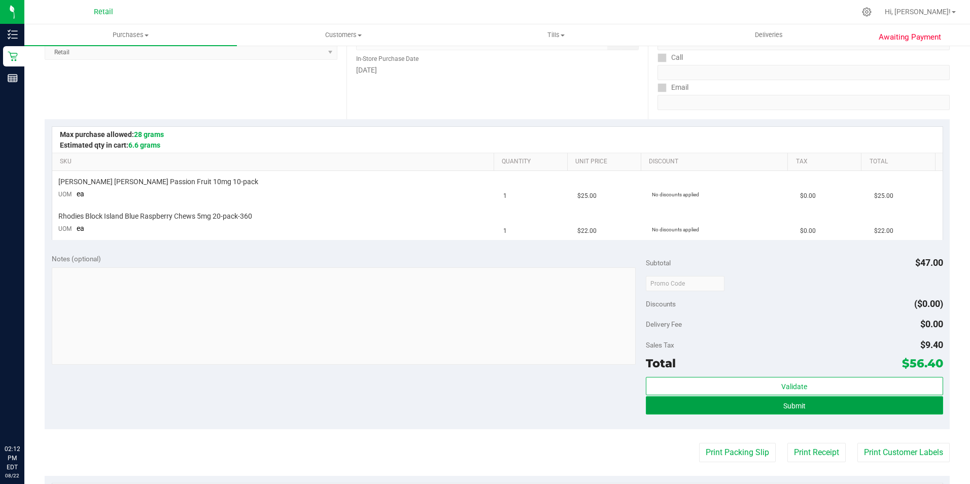
click at [866, 407] on button "Submit" at bounding box center [794, 405] width 297 height 18
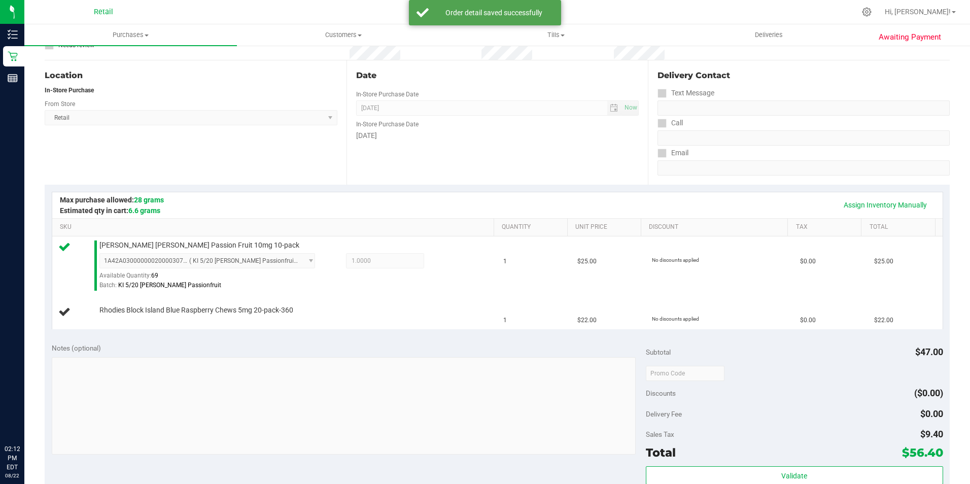
scroll to position [180, 0]
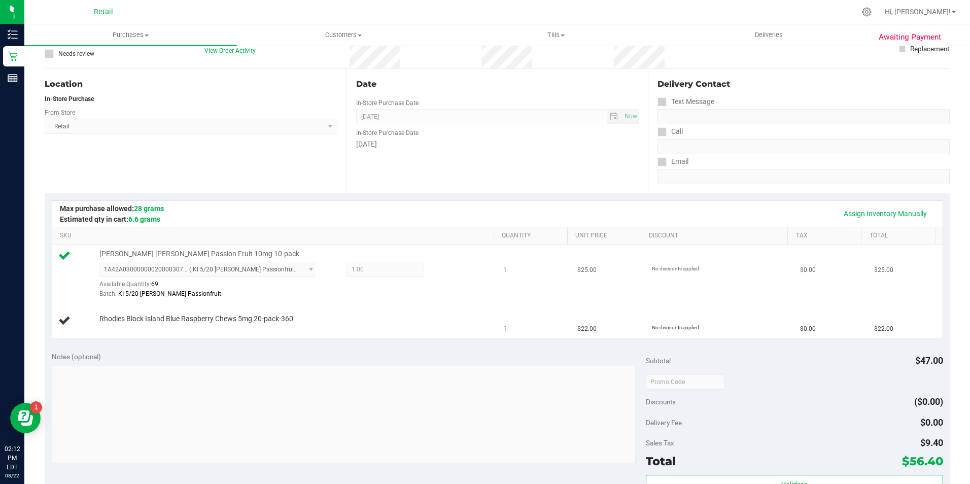
scroll to position [102, 0]
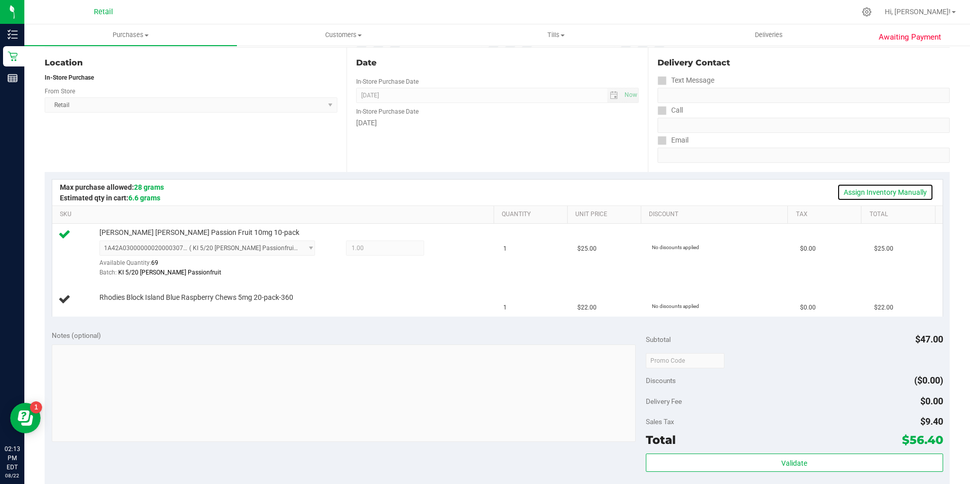
click at [901, 190] on link "Assign Inventory Manually" at bounding box center [885, 192] width 96 height 17
click at [122, 307] on link "Add Package" at bounding box center [117, 304] width 37 height 7
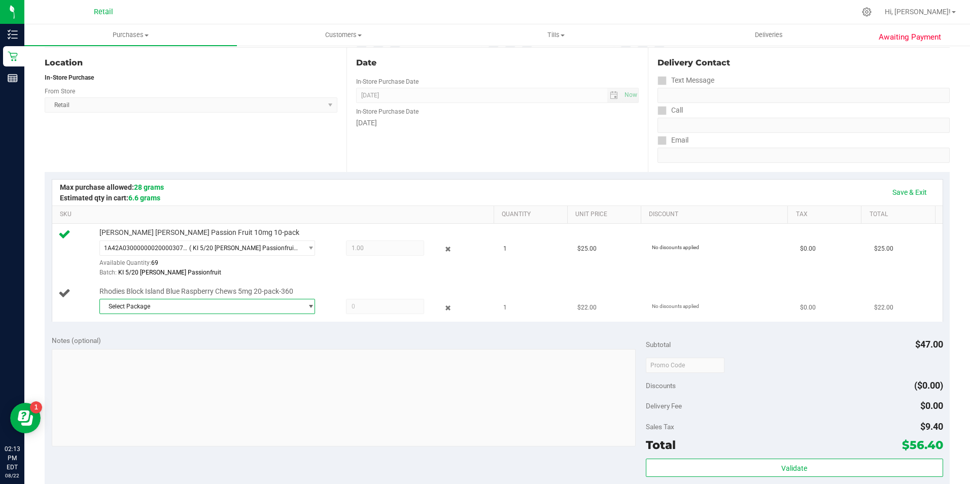
click at [127, 306] on span "Select Package" at bounding box center [201, 306] width 202 height 14
click at [147, 351] on span "1A42A03000002BE000011171" at bounding box center [148, 348] width 86 height 7
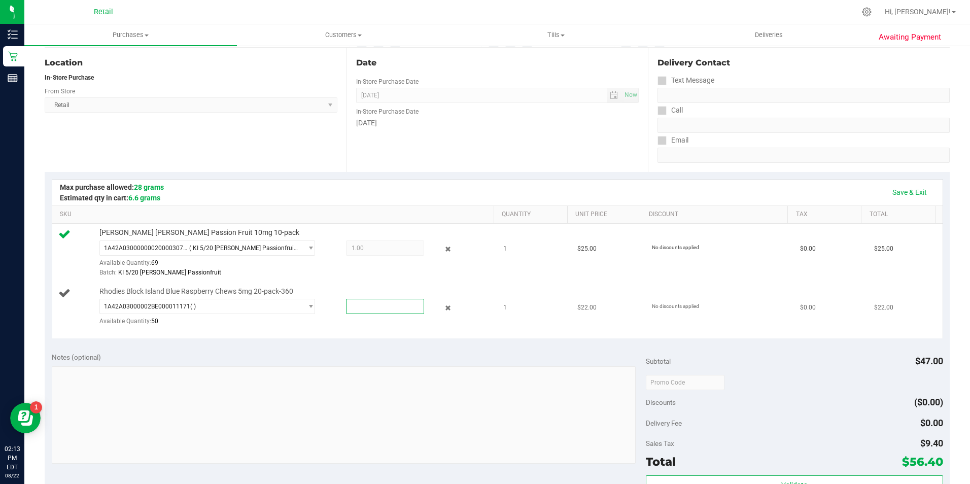
click at [385, 305] on span at bounding box center [385, 306] width 78 height 15
type input "1"
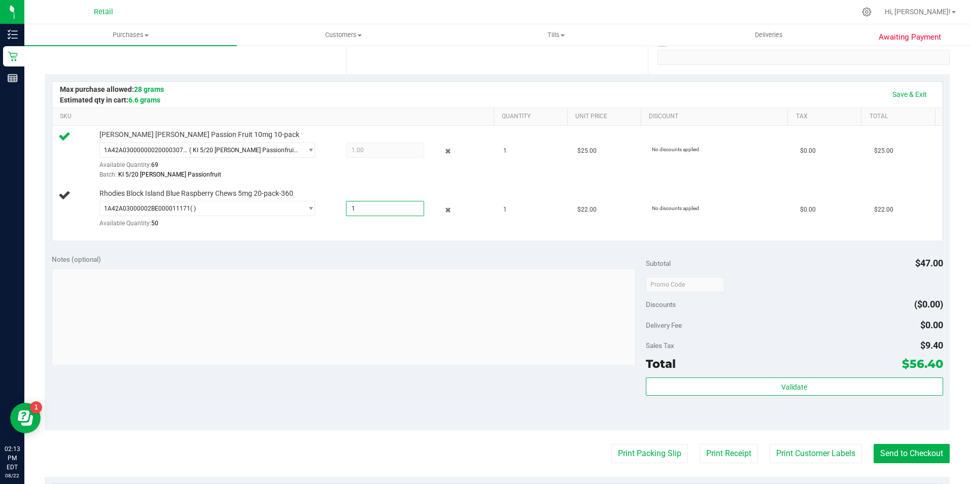
scroll to position [203, 0]
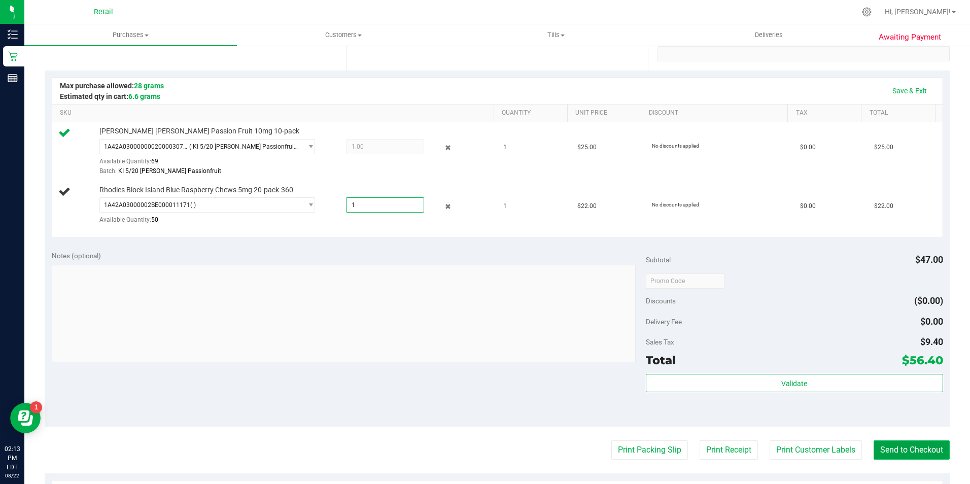
type input "1.0000"
click at [874, 443] on button "Send to Checkout" at bounding box center [912, 450] width 76 height 19
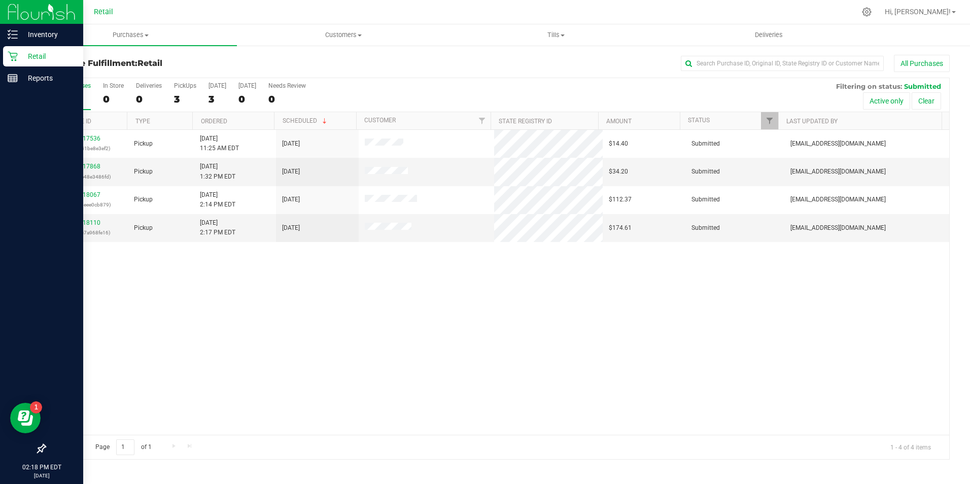
click at [14, 62] on div "Retail" at bounding box center [43, 56] width 80 height 20
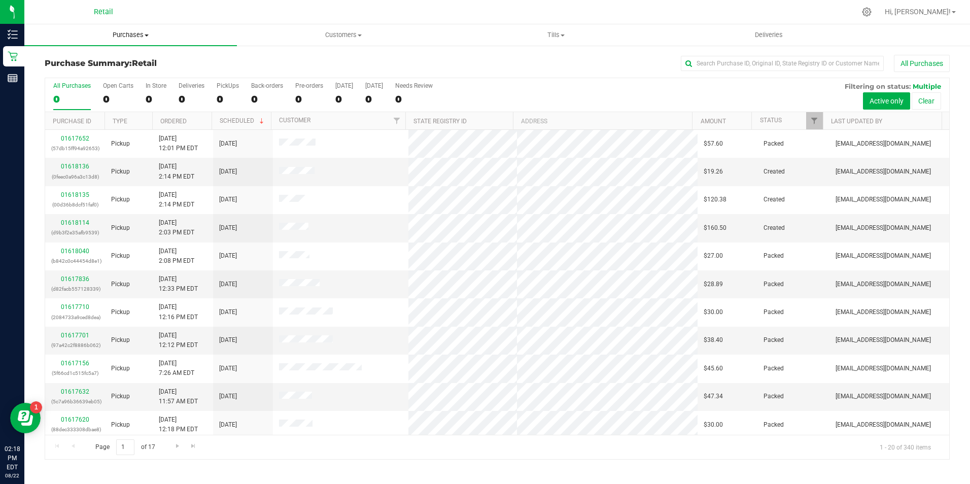
click at [135, 35] on span "Purchases" at bounding box center [130, 34] width 213 height 9
click at [98, 71] on li "Fulfillment" at bounding box center [130, 73] width 213 height 12
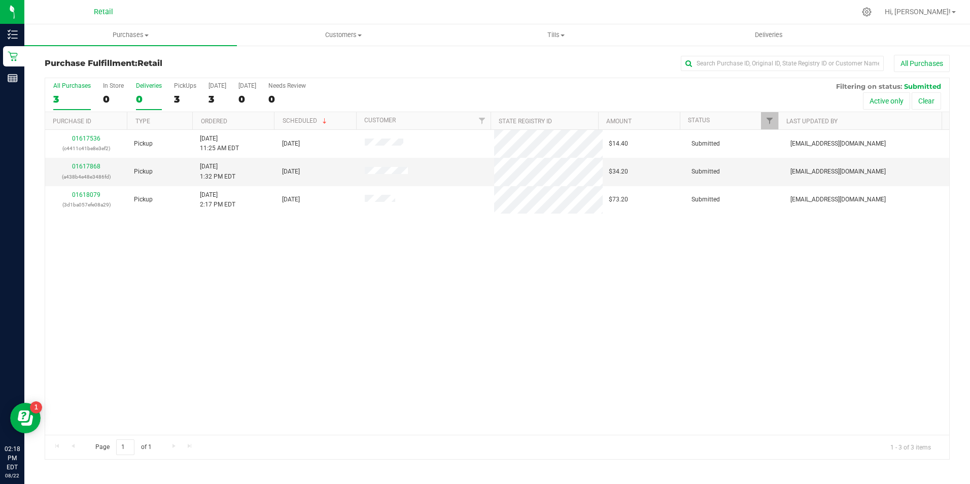
click at [146, 99] on div "0" at bounding box center [149, 99] width 26 height 12
click at [0, 0] on input "Deliveries 0" at bounding box center [0, 0] width 0 height 0
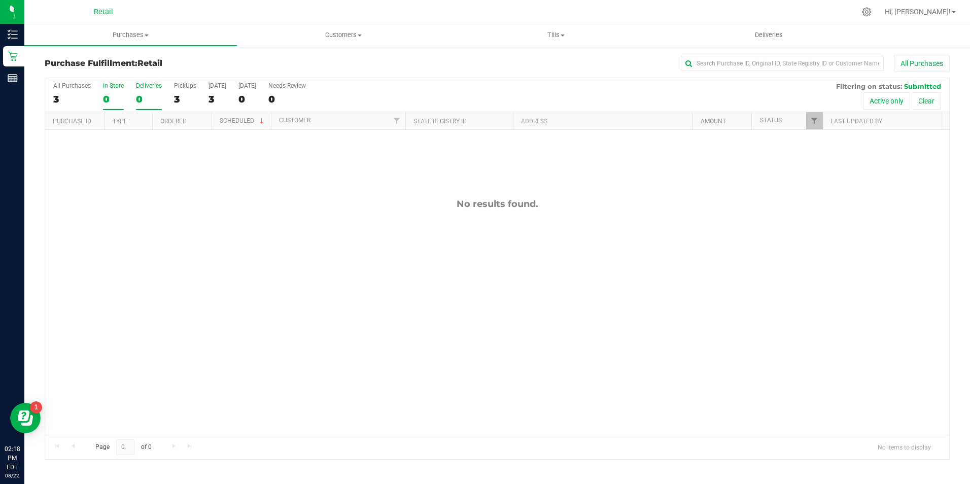
click at [104, 99] on div "0" at bounding box center [113, 99] width 21 height 12
click at [0, 0] on input "In Store 0" at bounding box center [0, 0] width 0 height 0
click at [114, 104] on div "110" at bounding box center [113, 99] width 21 height 12
click at [0, 0] on input "In Store 110" at bounding box center [0, 0] width 0 height 0
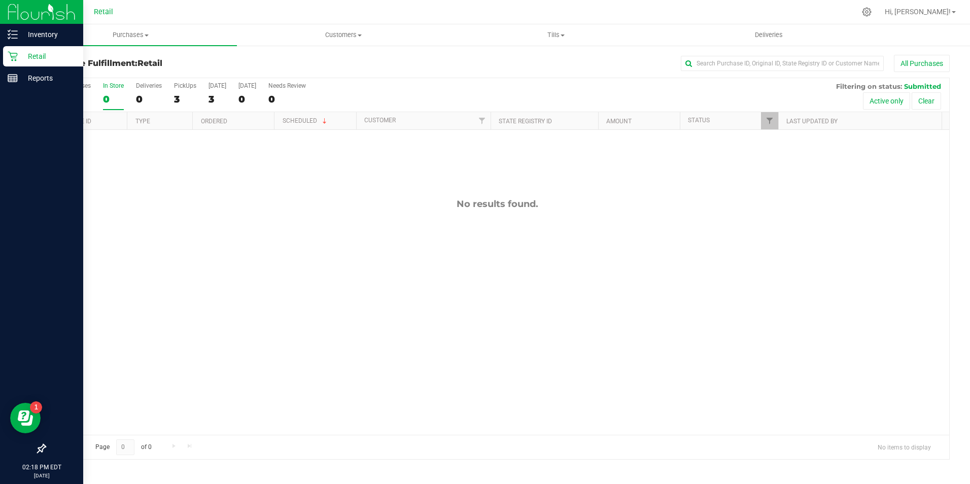
click at [14, 60] on icon at bounding box center [13, 56] width 10 height 10
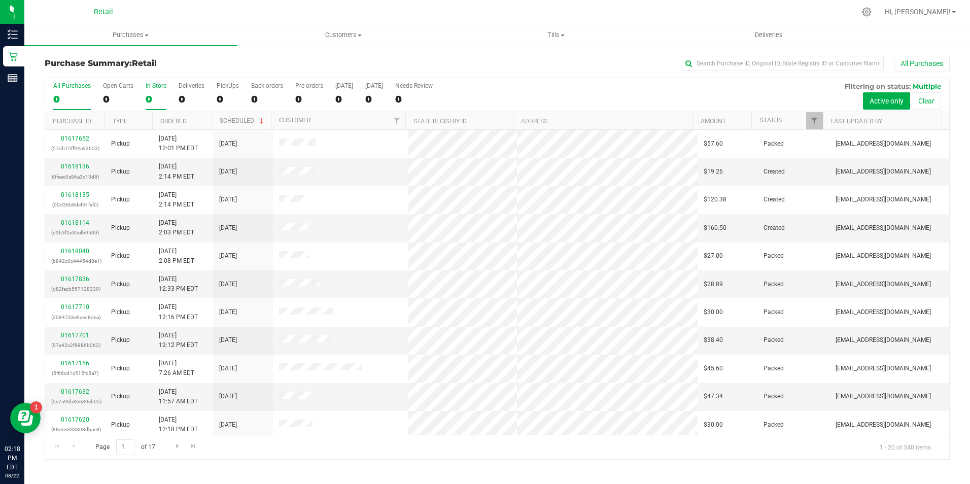
click at [159, 90] on label "In Store 0" at bounding box center [156, 96] width 21 height 28
click at [0, 0] on input "In Store 0" at bounding box center [0, 0] width 0 height 0
drag, startPoint x: 701, startPoint y: 61, endPoint x: 689, endPoint y: 72, distance: 16.2
click at [700, 62] on input "text" at bounding box center [782, 63] width 203 height 15
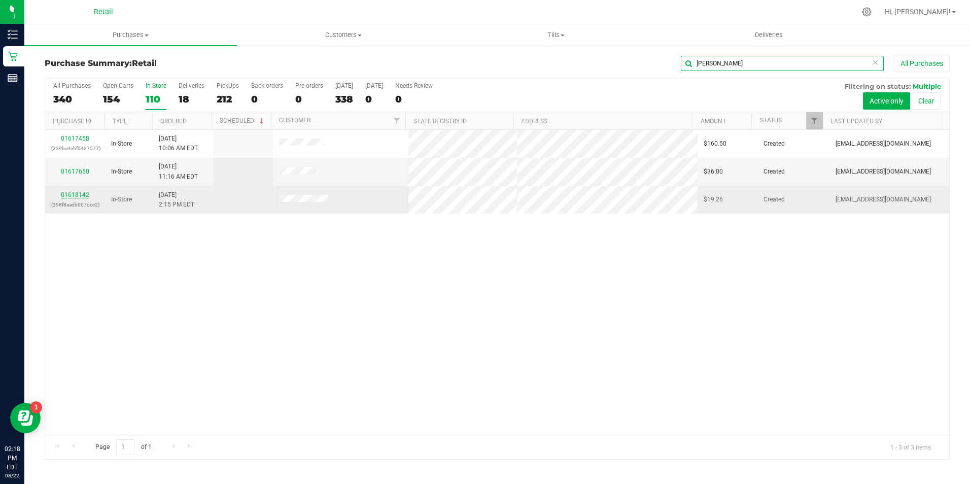
type input "anthony"
click at [75, 195] on link "01618142" at bounding box center [75, 194] width 28 height 7
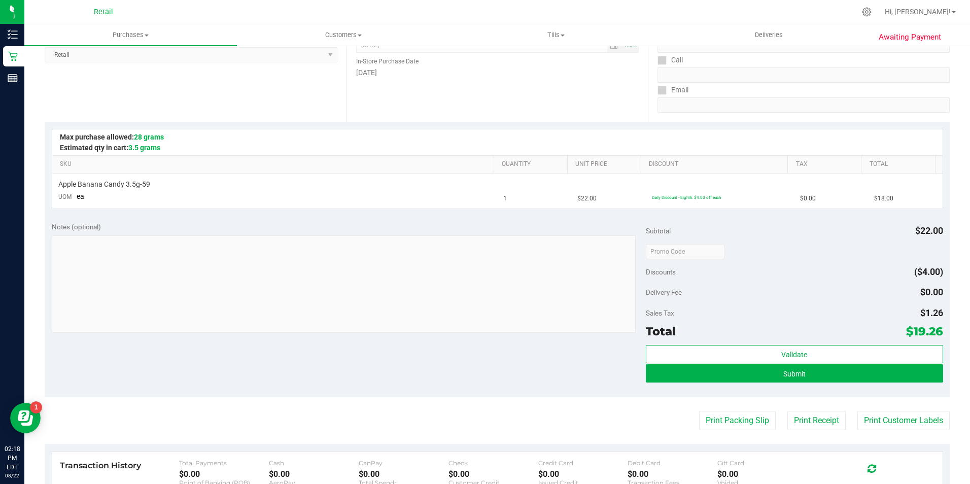
scroll to position [152, 0]
click at [886, 370] on button "Submit" at bounding box center [794, 373] width 297 height 18
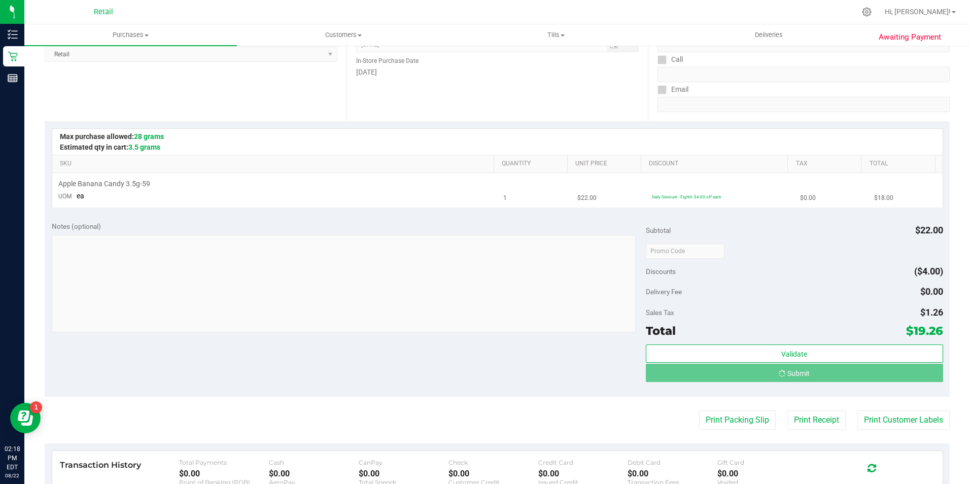
scroll to position [0, 0]
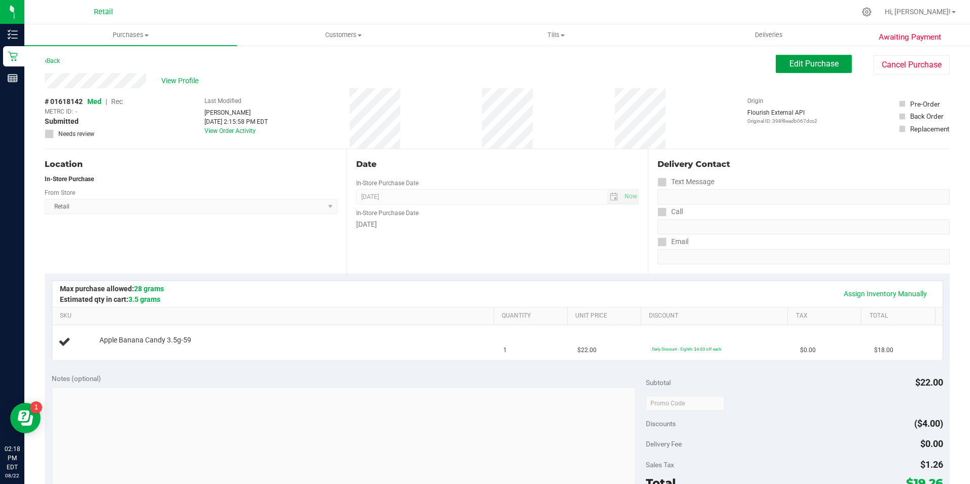
click at [794, 57] on button "Edit Purchase" at bounding box center [814, 64] width 76 height 18
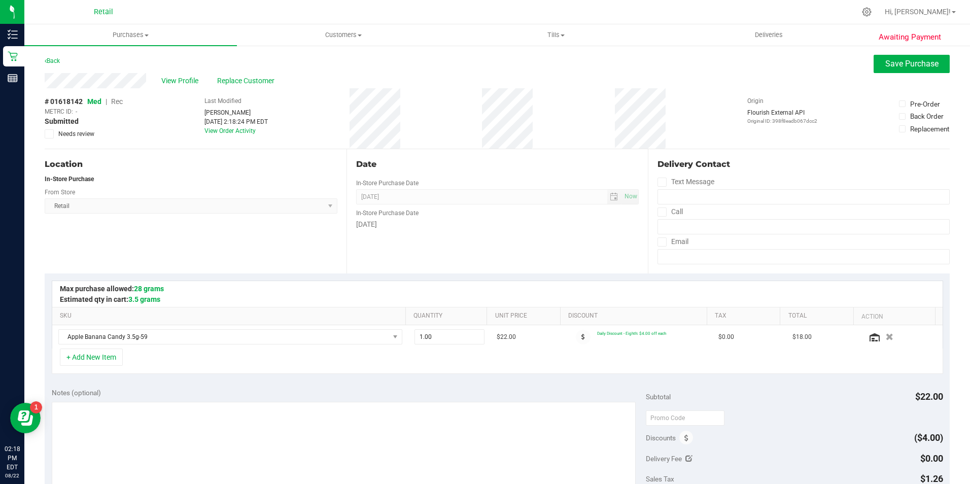
click at [116, 102] on span "Rec" at bounding box center [117, 101] width 12 height 8
click at [909, 70] on button "Save Purchase" at bounding box center [912, 64] width 76 height 18
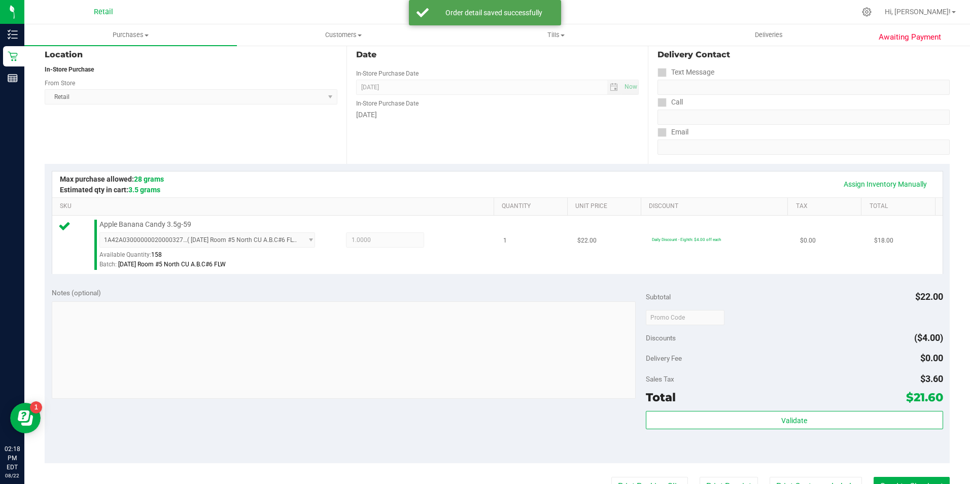
scroll to position [254, 0]
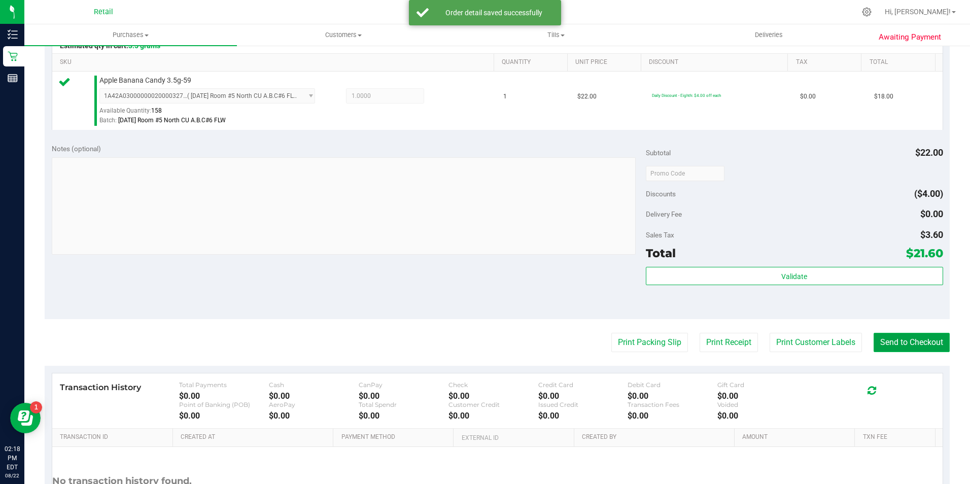
click at [908, 342] on button "Send to Checkout" at bounding box center [912, 342] width 76 height 19
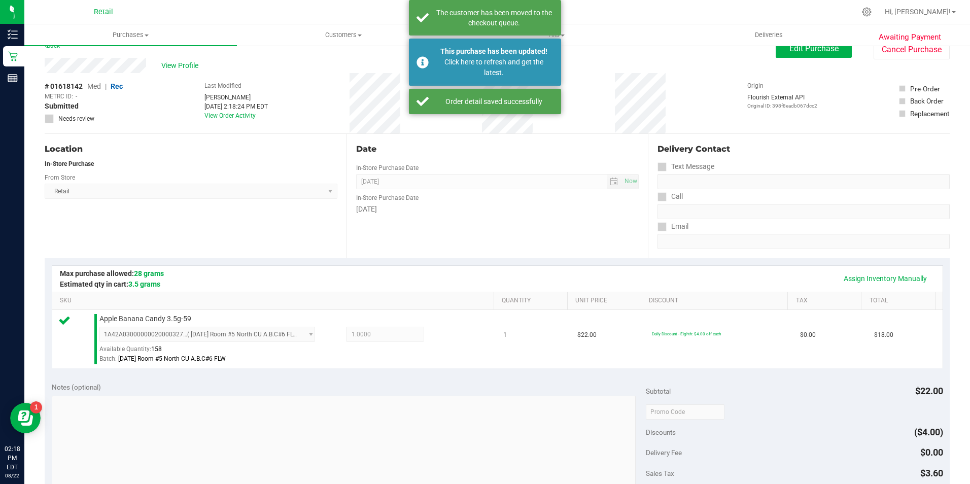
scroll to position [0, 0]
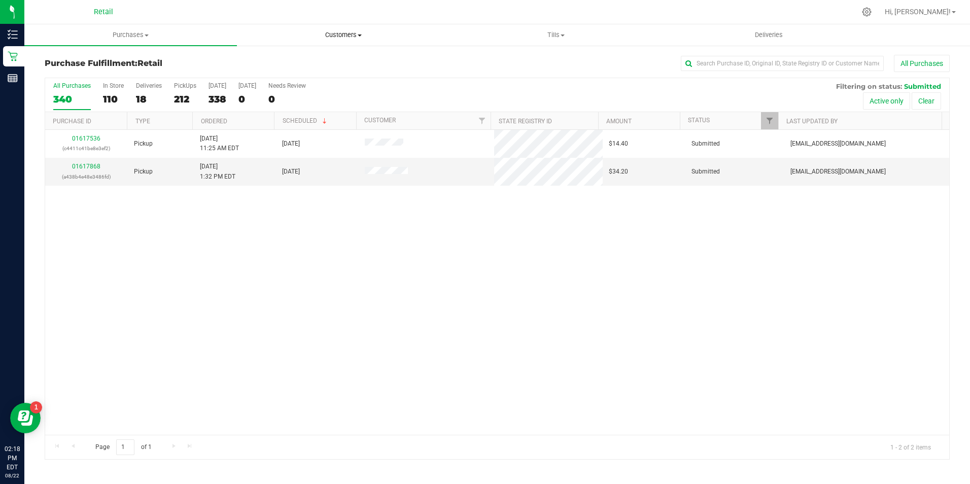
click at [362, 38] on span "Customers" at bounding box center [344, 34] width 212 height 9
click at [324, 59] on li "All customers" at bounding box center [343, 61] width 213 height 12
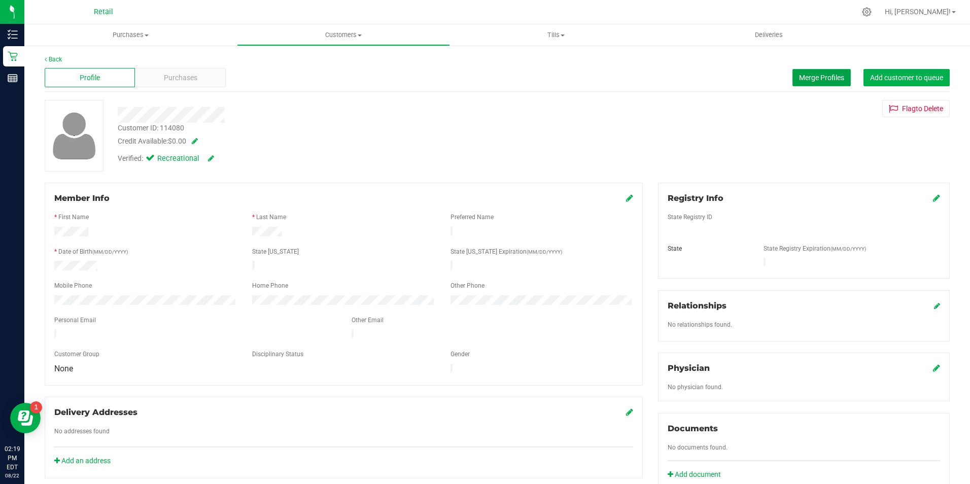
click at [826, 72] on button "Merge Profiles" at bounding box center [822, 77] width 58 height 17
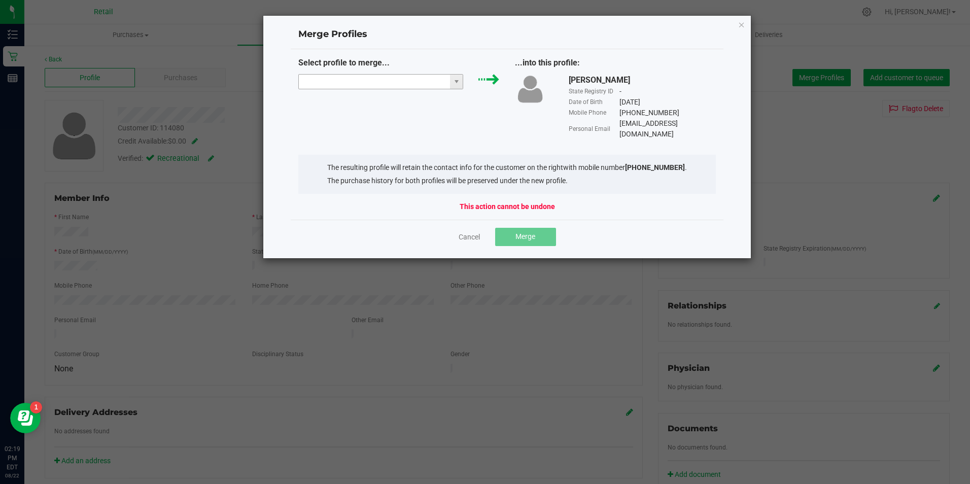
click at [384, 80] on input "NO DATA FOUND" at bounding box center [375, 82] width 152 height 14
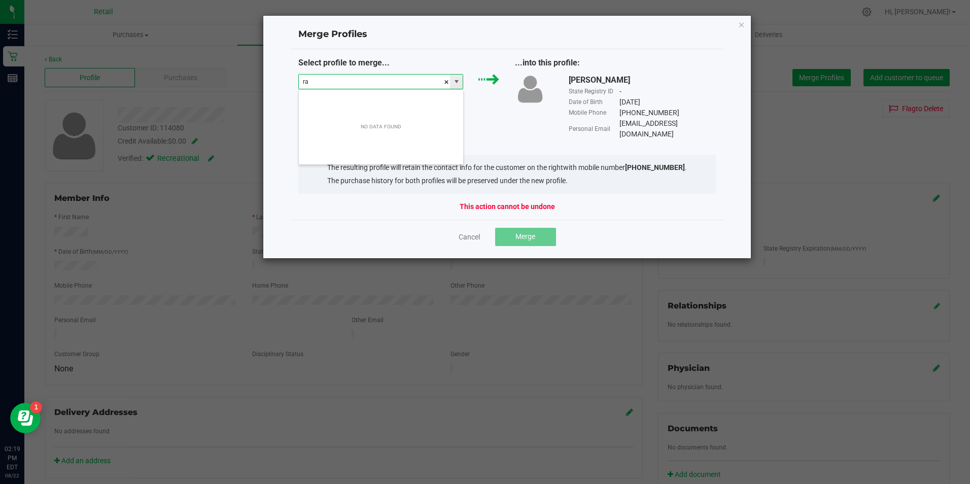
scroll to position [15, 165]
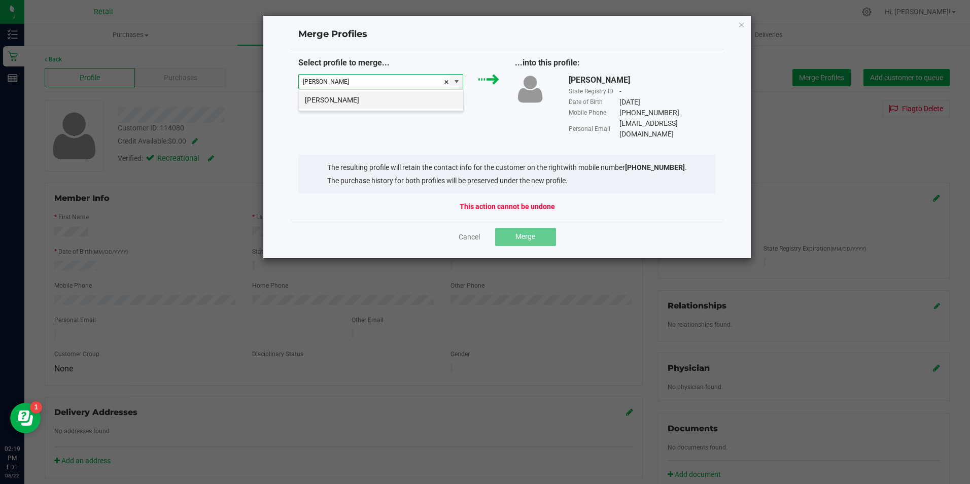
click at [390, 103] on li "raymond anthony" at bounding box center [381, 99] width 164 height 17
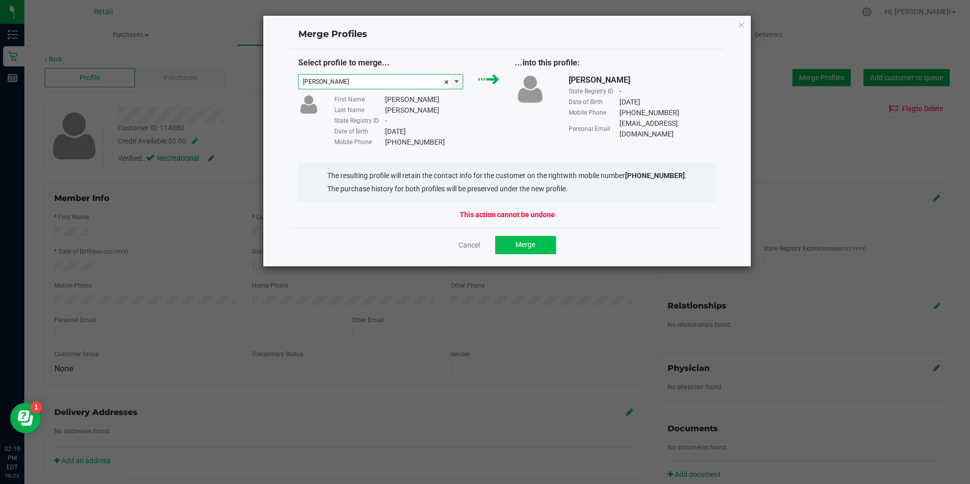
type input "raymond anthony"
click at [528, 239] on button "Merge" at bounding box center [525, 245] width 61 height 18
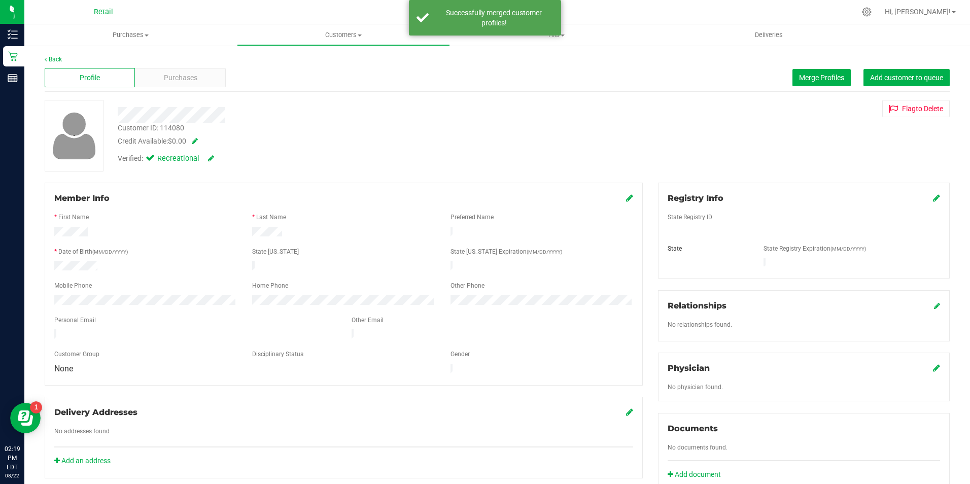
click at [172, 65] on div "Profile Purchases Merge Profiles Add customer to queue" at bounding box center [497, 78] width 905 height 28
click at [188, 84] on div "Purchases" at bounding box center [180, 77] width 90 height 19
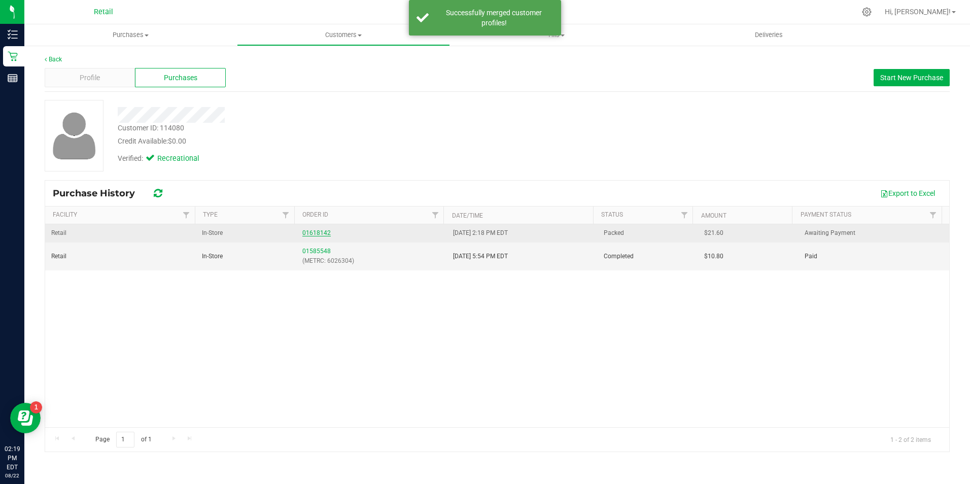
click at [314, 233] on link "01618142" at bounding box center [316, 232] width 28 height 7
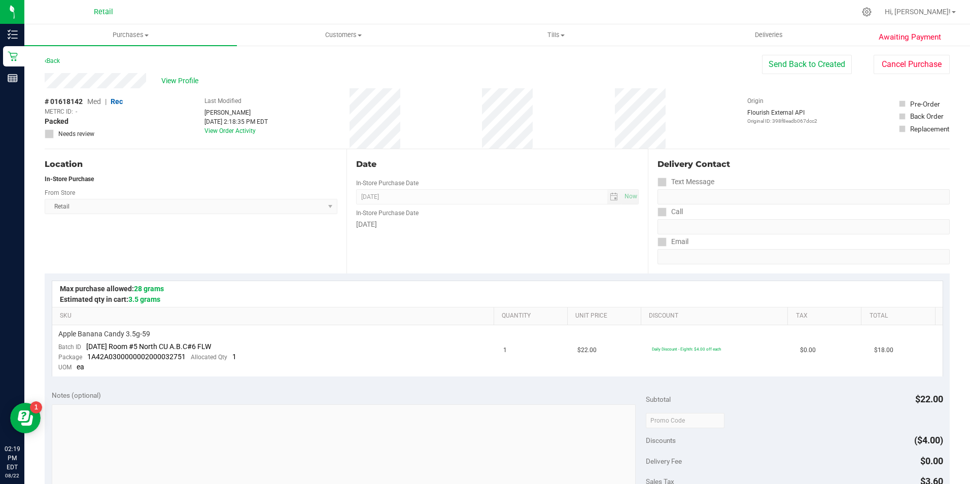
scroll to position [51, 0]
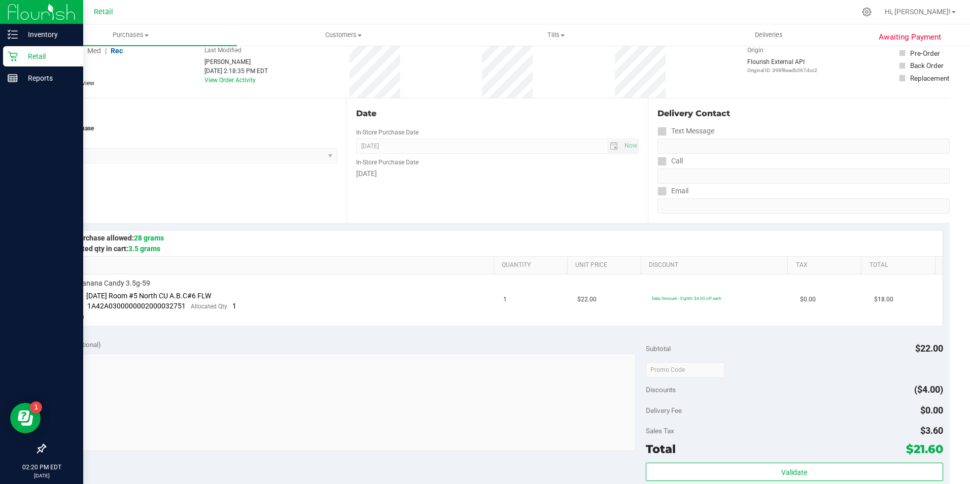
click at [12, 47] on div "Retail" at bounding box center [43, 56] width 80 height 20
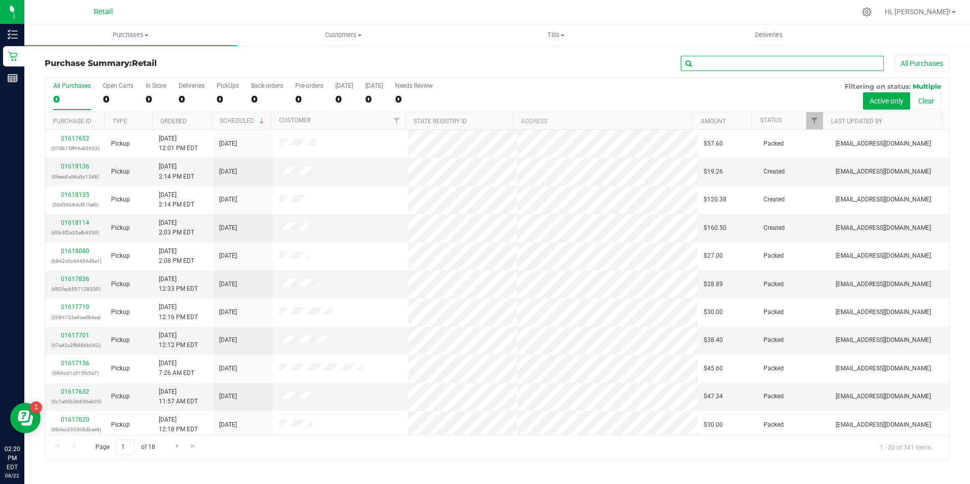
click at [706, 60] on input "text" at bounding box center [782, 63] width 203 height 15
click at [149, 94] on div "0" at bounding box center [156, 99] width 21 height 12
click at [0, 0] on input "In Store 0" at bounding box center [0, 0] width 0 height 0
click at [752, 63] on input "text" at bounding box center [782, 63] width 203 height 15
type input "v"
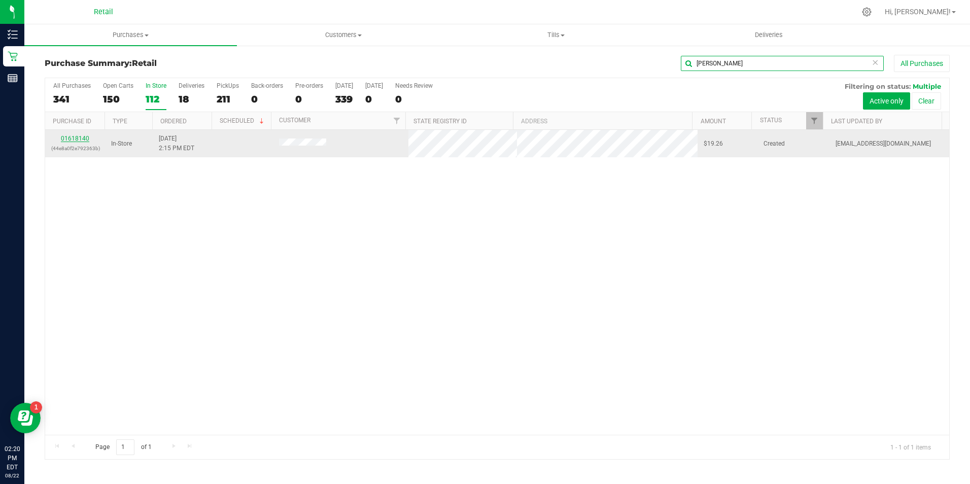
type input "christie"
click at [82, 135] on link "01618140" at bounding box center [75, 138] width 28 height 7
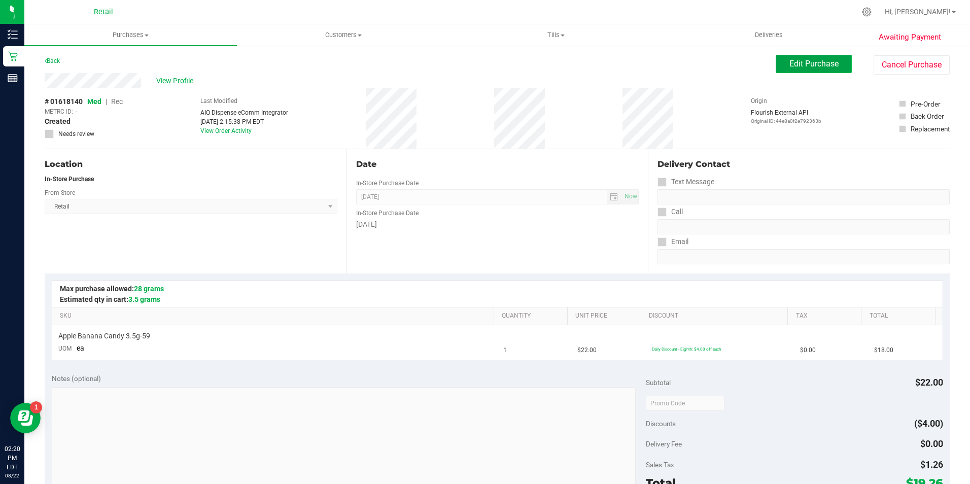
click at [797, 66] on span "Edit Purchase" at bounding box center [814, 64] width 49 height 10
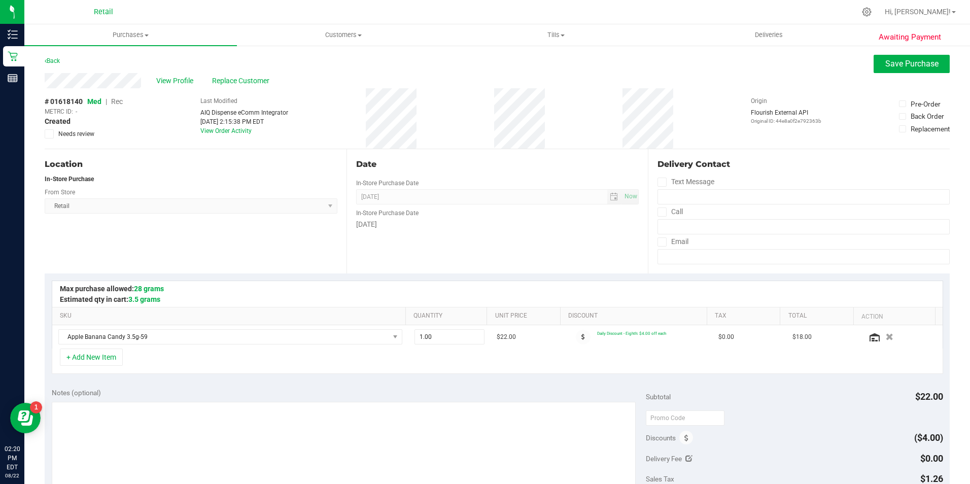
click at [121, 102] on span "Rec" at bounding box center [117, 101] width 12 height 8
click at [883, 70] on button "Save Purchase" at bounding box center [912, 64] width 76 height 18
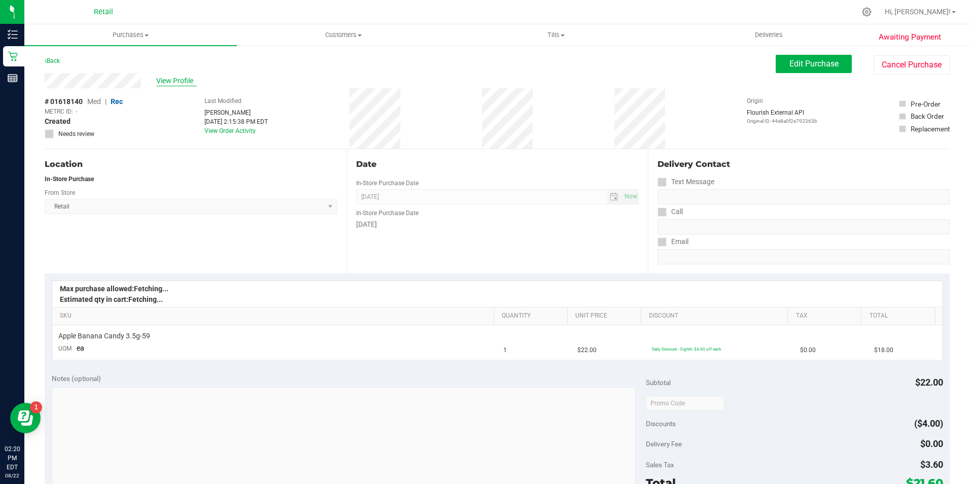
click at [175, 77] on span "View Profile" at bounding box center [176, 81] width 41 height 11
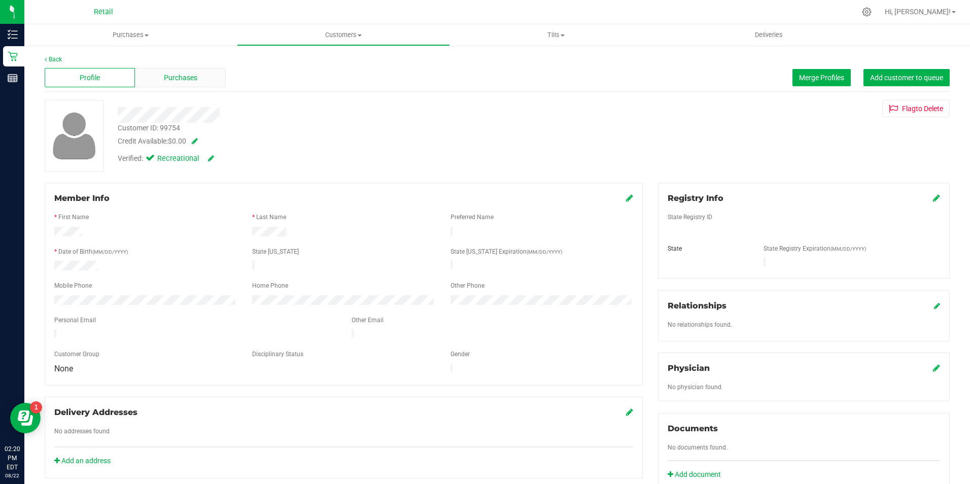
click at [191, 79] on span "Purchases" at bounding box center [180, 78] width 33 height 11
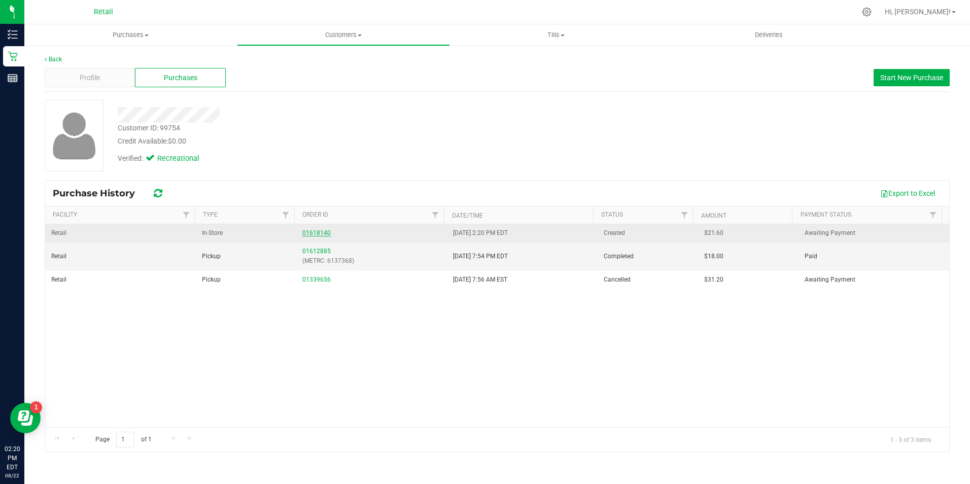
click at [309, 230] on link "01618140" at bounding box center [316, 232] width 28 height 7
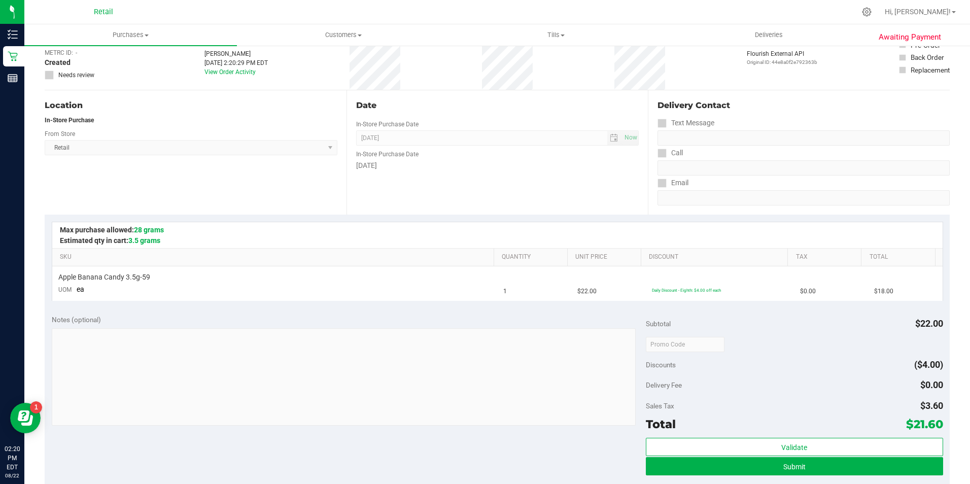
scroll to position [111, 0]
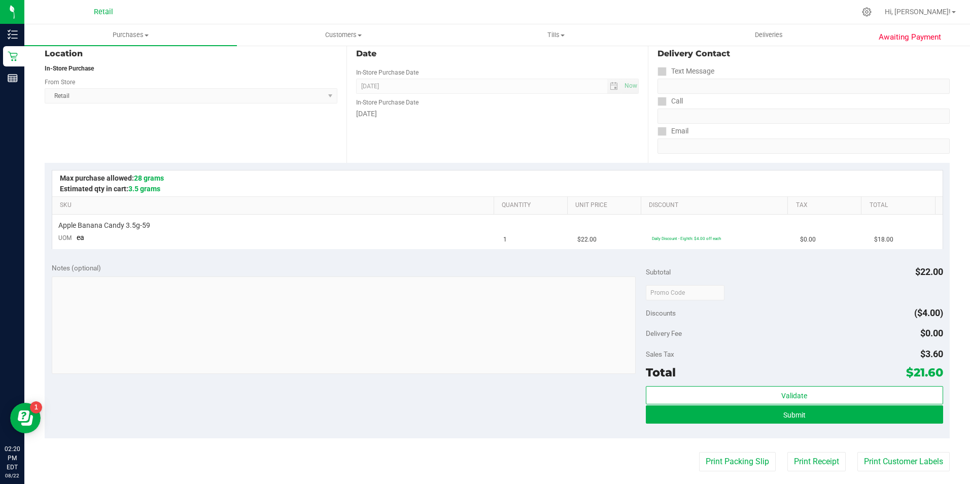
click at [812, 433] on div "Notes (optional) Subtotal $22.00 Discounts ($4.00) Delivery Fee $0.00 Sales Tax…" at bounding box center [497, 347] width 905 height 183
click at [791, 416] on span "Submit" at bounding box center [795, 415] width 22 height 8
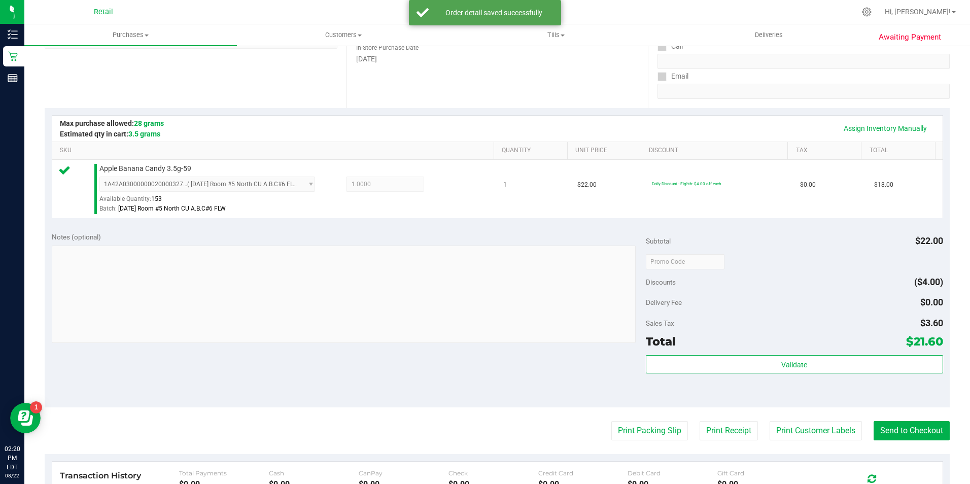
scroll to position [170, 0]
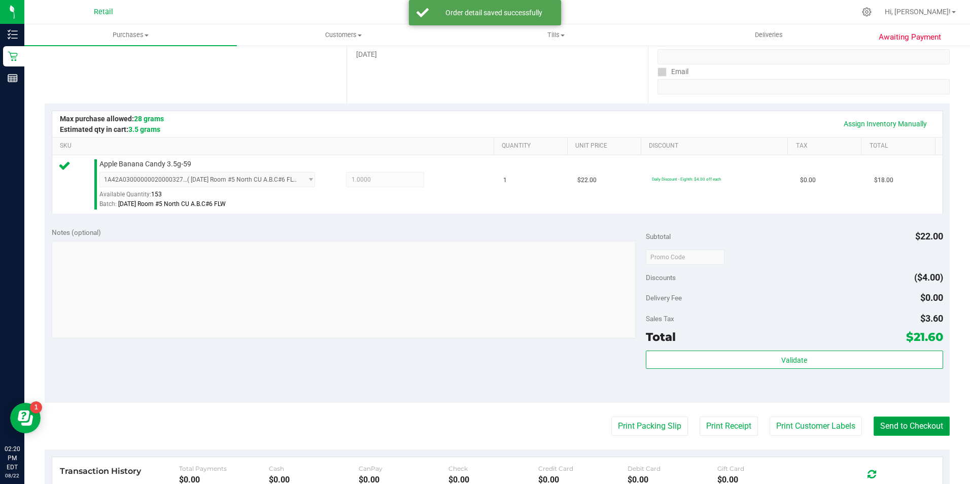
click at [898, 426] on button "Send to Checkout" at bounding box center [912, 426] width 76 height 19
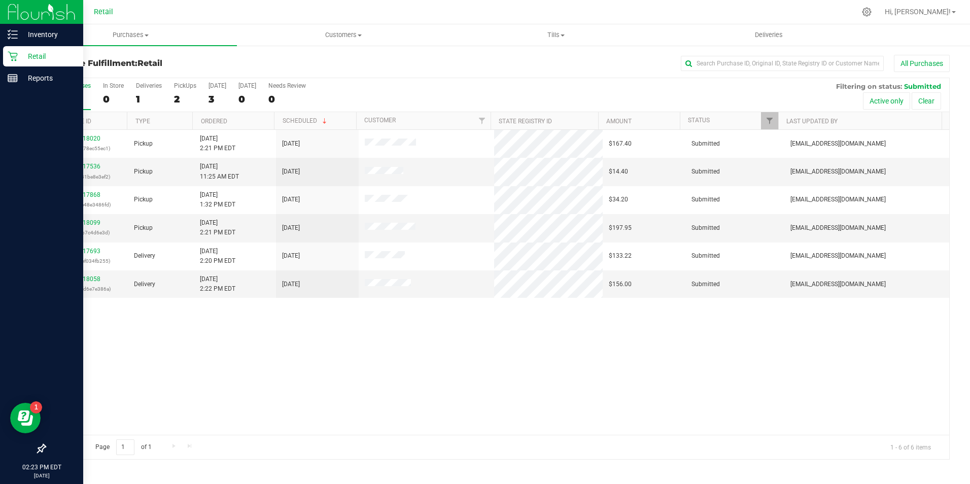
click at [27, 47] on div "Retail" at bounding box center [43, 56] width 80 height 20
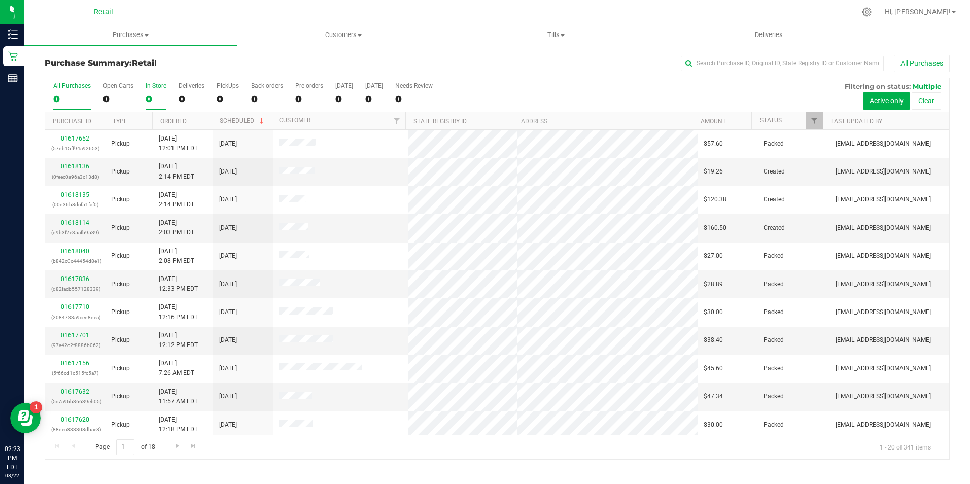
click at [160, 98] on div "0" at bounding box center [156, 99] width 21 height 12
click at [0, 0] on input "In Store 0" at bounding box center [0, 0] width 0 height 0
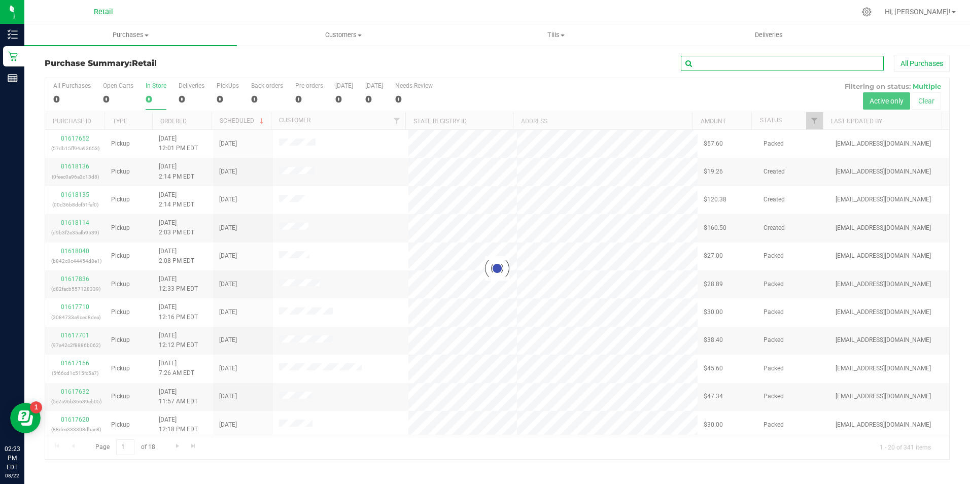
click at [705, 59] on input "text" at bounding box center [782, 63] width 203 height 15
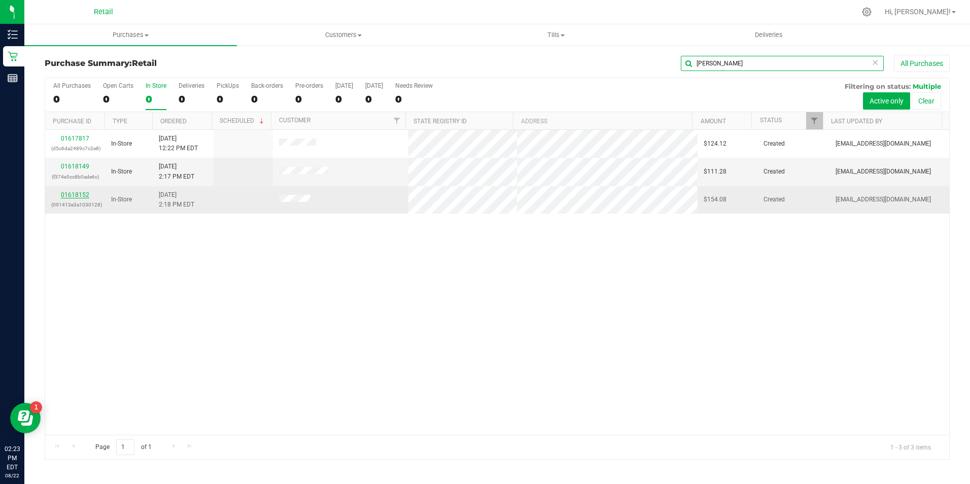
type input "john"
click at [88, 193] on link "01618152" at bounding box center [75, 194] width 28 height 7
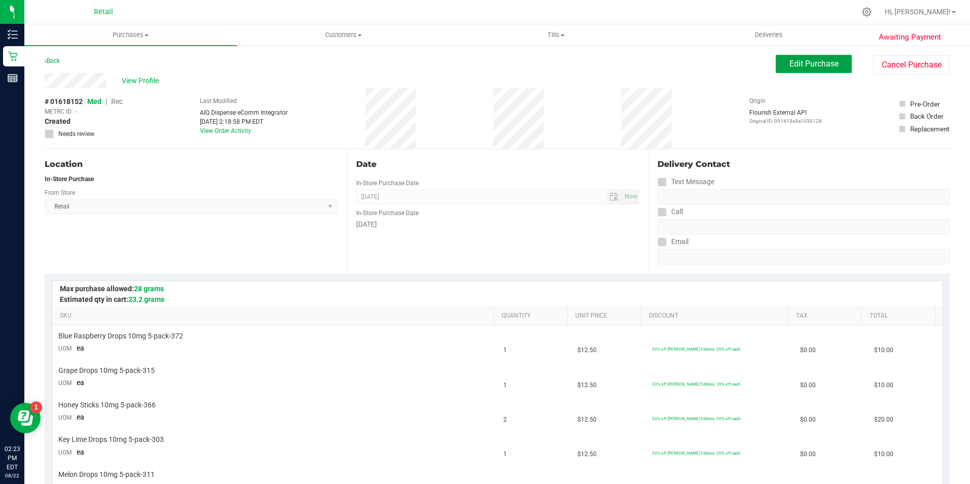
click at [792, 62] on span "Edit Purchase" at bounding box center [814, 64] width 49 height 10
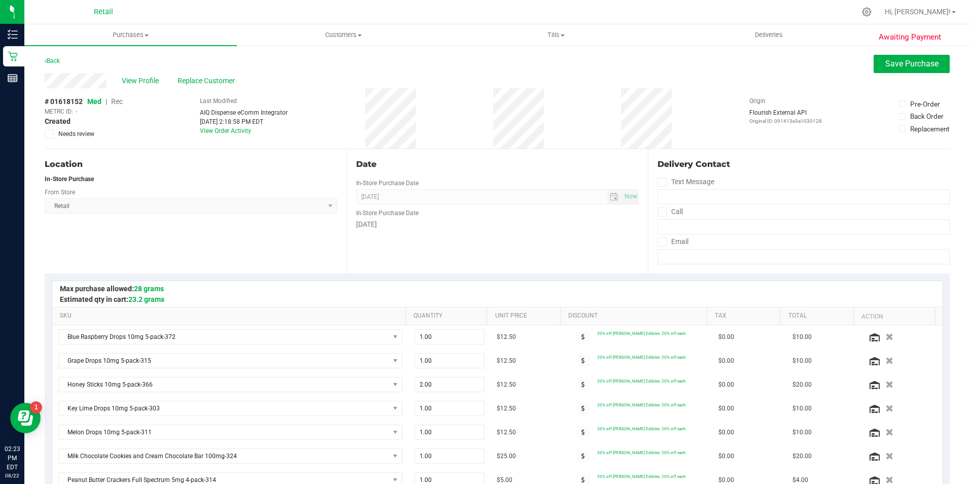
click at [122, 104] on span "Rec" at bounding box center [117, 101] width 12 height 8
click at [874, 58] on button "Save Purchase" at bounding box center [912, 64] width 76 height 18
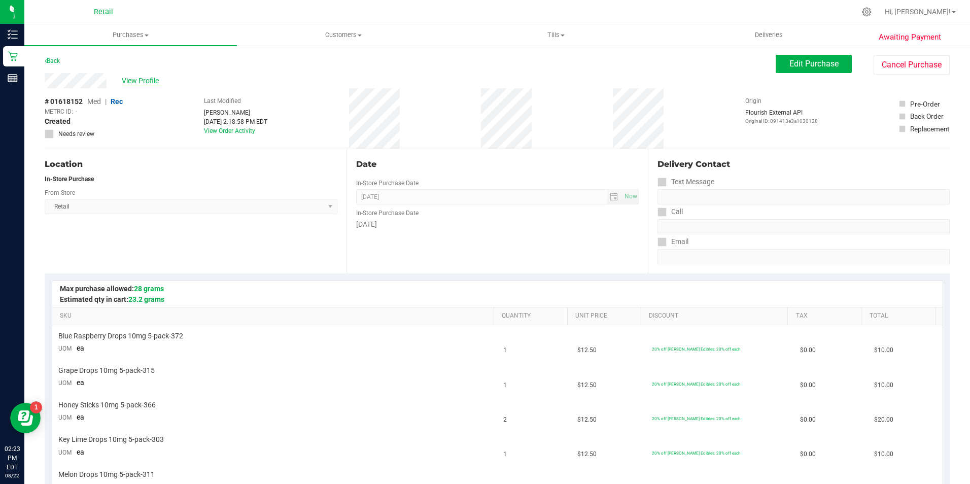
click at [145, 78] on span "View Profile" at bounding box center [142, 81] width 41 height 11
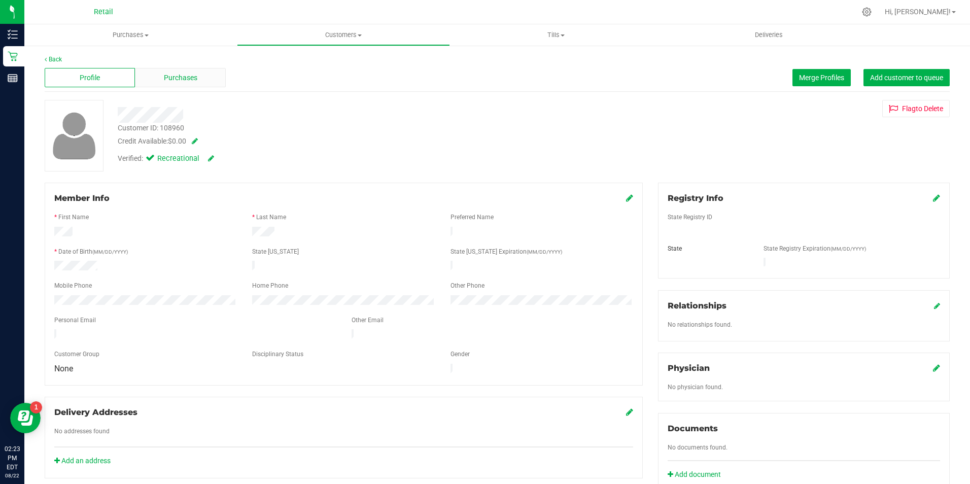
click at [183, 80] on span "Purchases" at bounding box center [180, 78] width 33 height 11
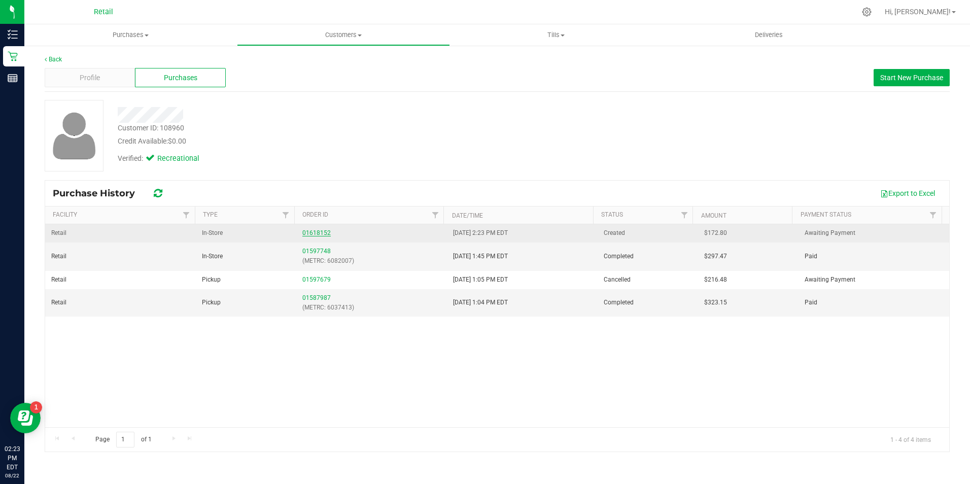
click at [316, 230] on link "01618152" at bounding box center [316, 232] width 28 height 7
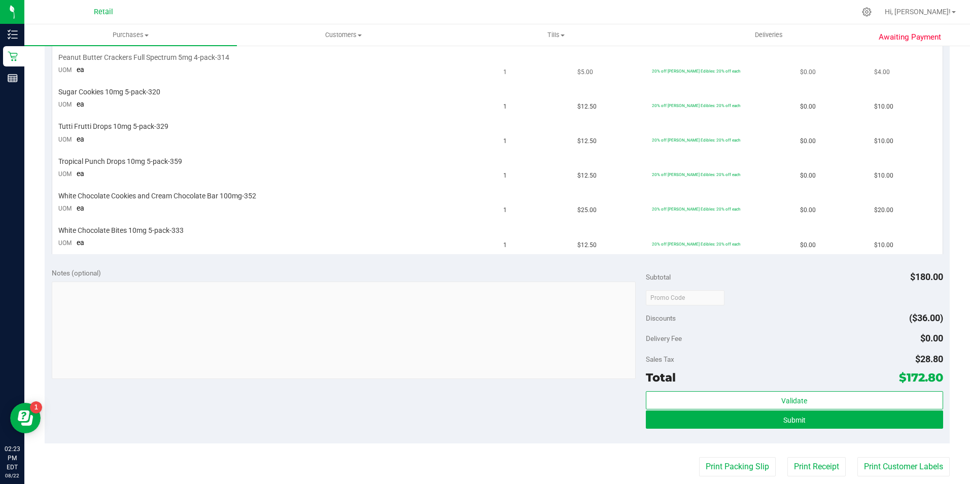
scroll to position [482, 0]
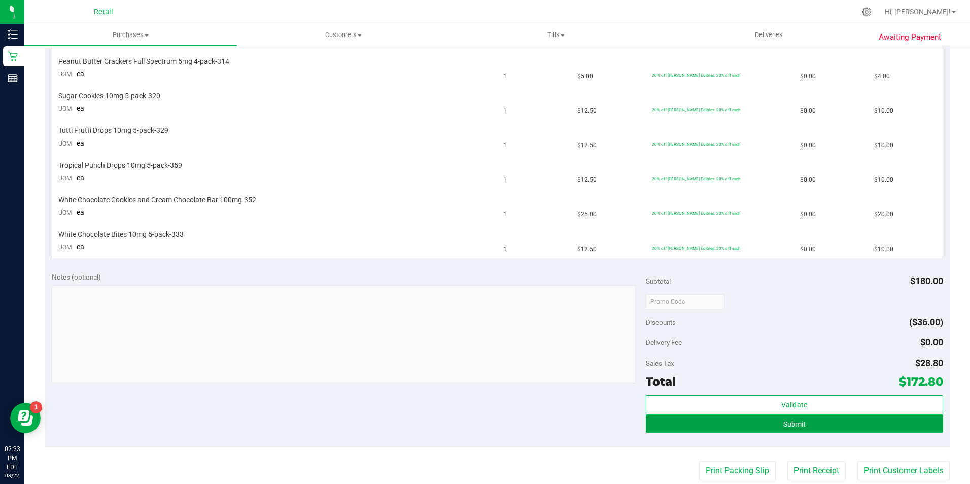
click at [722, 430] on button "Submit" at bounding box center [794, 424] width 297 height 18
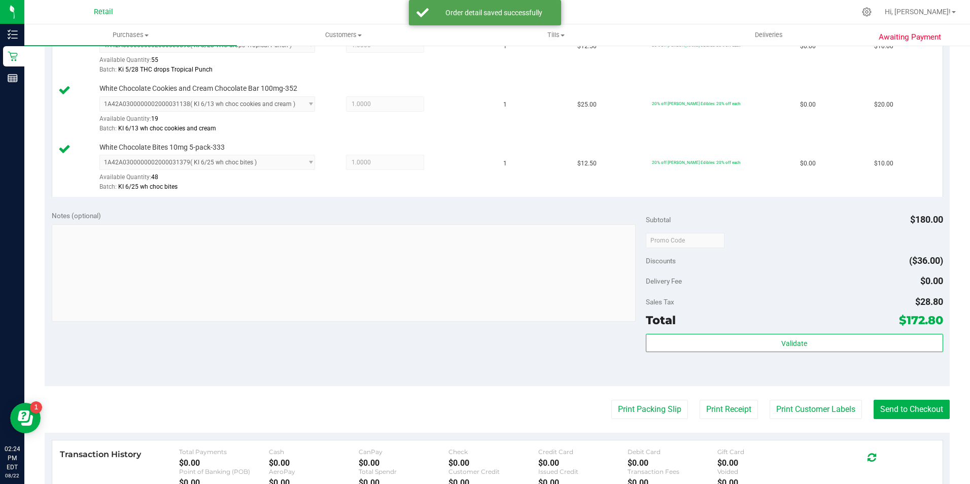
scroll to position [861, 0]
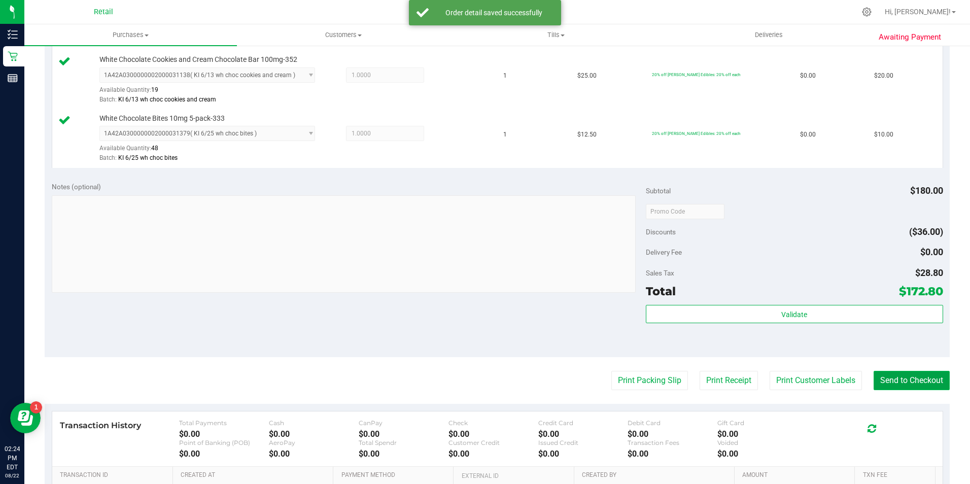
click at [927, 384] on button "Send to Checkout" at bounding box center [912, 380] width 76 height 19
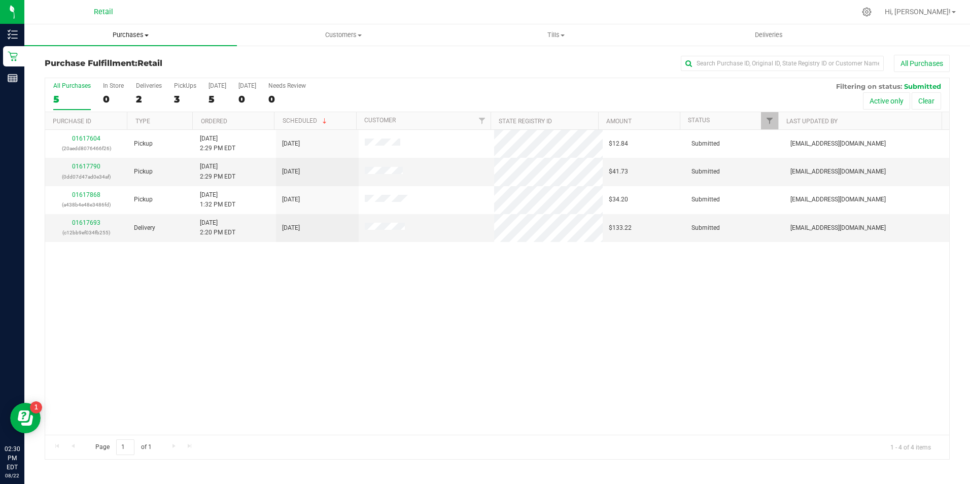
click at [133, 35] on span "Purchases" at bounding box center [130, 34] width 213 height 9
click at [46, 83] on span "All purchases" at bounding box center [60, 85] width 72 height 9
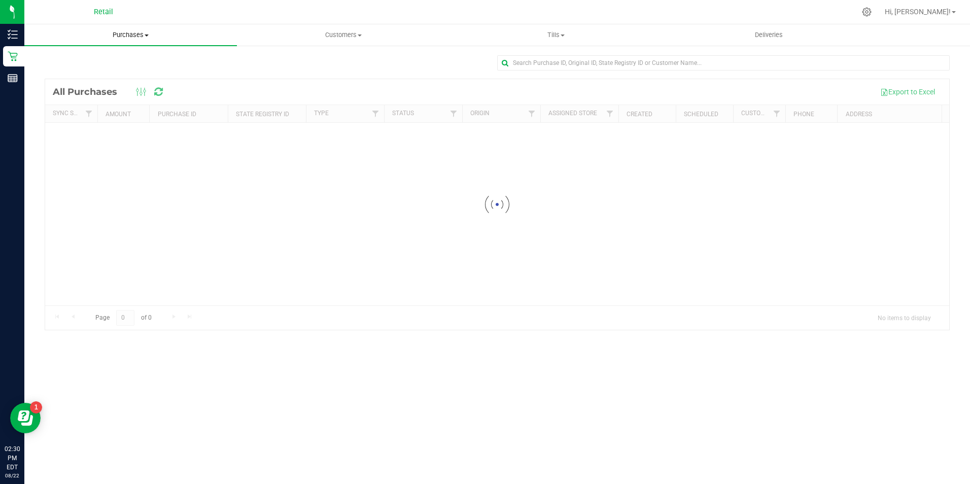
click at [136, 35] on span "Purchases" at bounding box center [130, 34] width 213 height 9
click at [72, 76] on span "Fulfillment" at bounding box center [55, 73] width 63 height 9
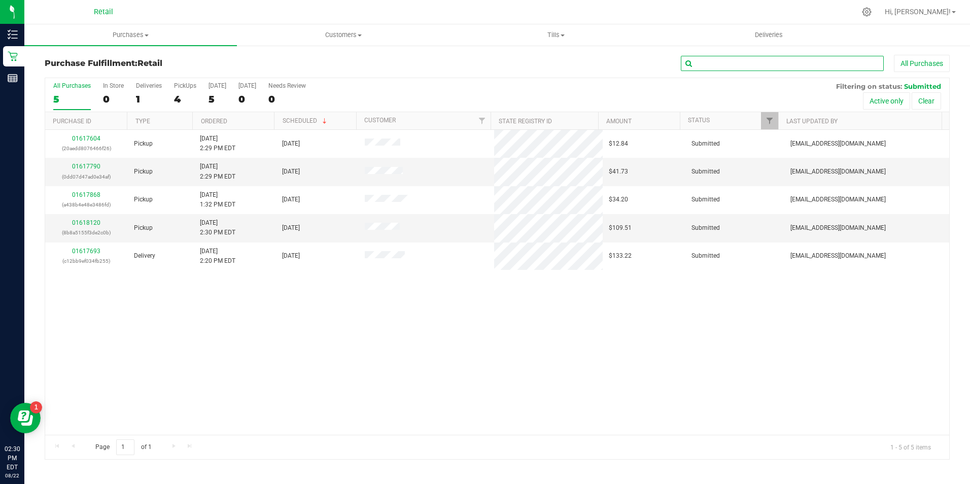
click at [702, 64] on input "text" at bounding box center [782, 63] width 203 height 15
click at [149, 98] on div "1" at bounding box center [149, 99] width 26 height 12
click at [0, 0] on input "Deliveries 1" at bounding box center [0, 0] width 0 height 0
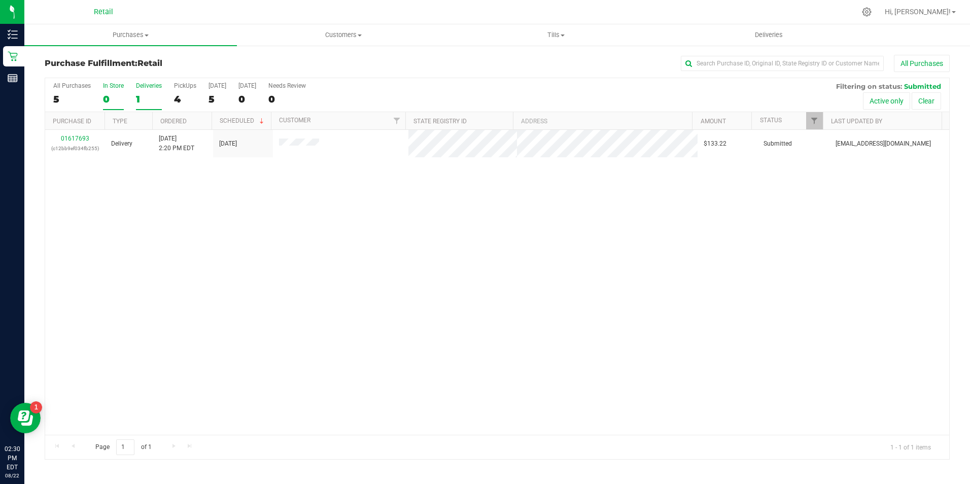
click at [104, 100] on div "0" at bounding box center [113, 99] width 21 height 12
click at [0, 0] on input "In Store 0" at bounding box center [0, 0] width 0 height 0
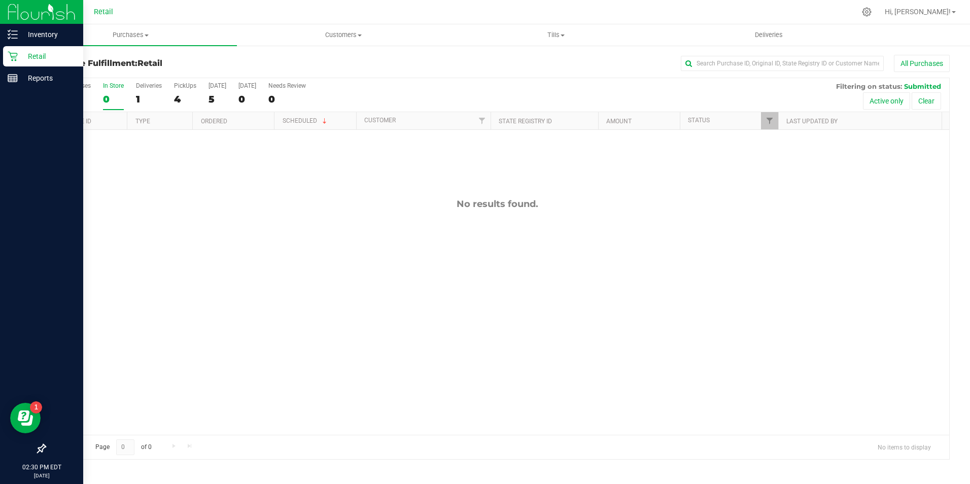
click at [18, 59] on p "Retail" at bounding box center [48, 56] width 61 height 12
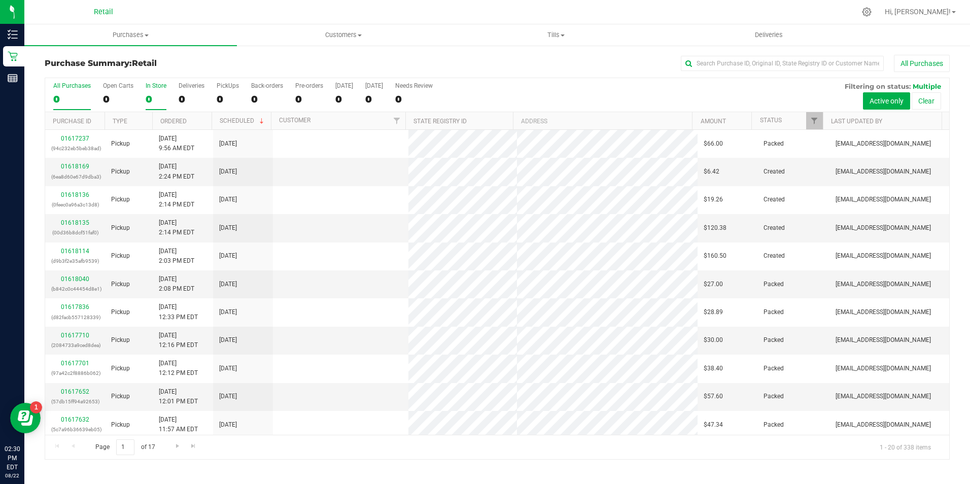
click at [149, 93] on div "0" at bounding box center [156, 99] width 21 height 12
click at [0, 0] on input "In Store 0" at bounding box center [0, 0] width 0 height 0
click at [758, 63] on input "text" at bounding box center [782, 63] width 203 height 15
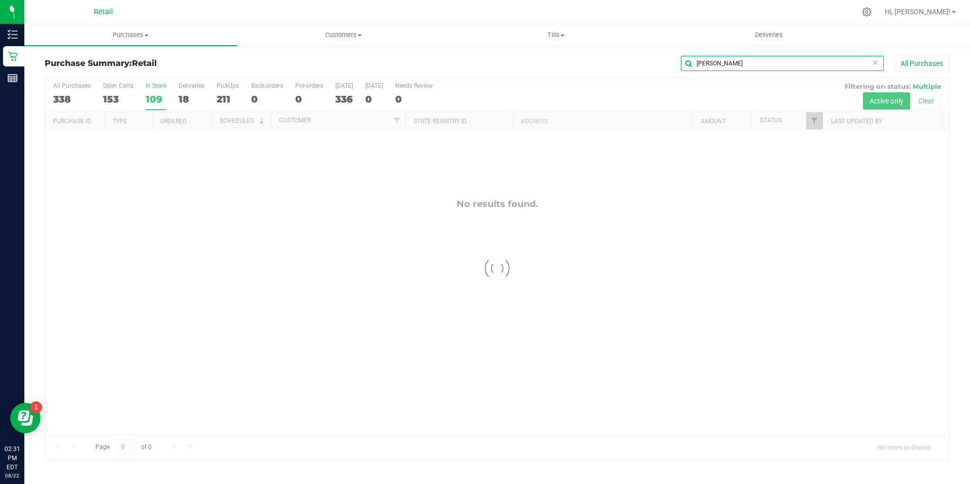
type input "aaron"
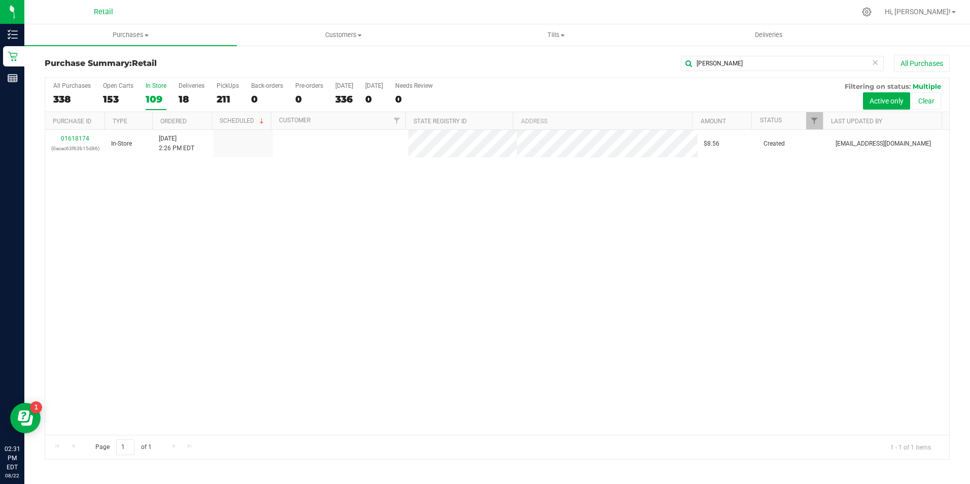
click at [850, 23] on nav "Retail Hi, Joselyn!" at bounding box center [497, 12] width 946 height 24
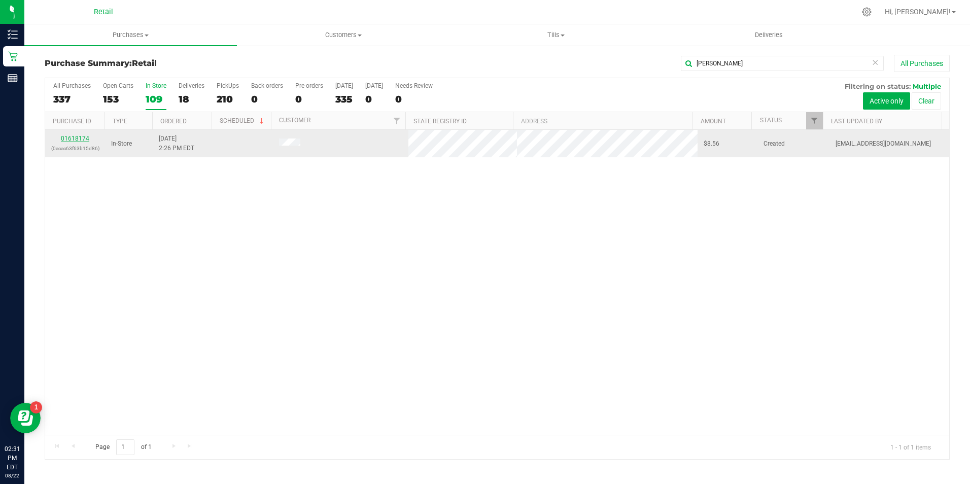
click at [81, 138] on link "01618174" at bounding box center [75, 138] width 28 height 7
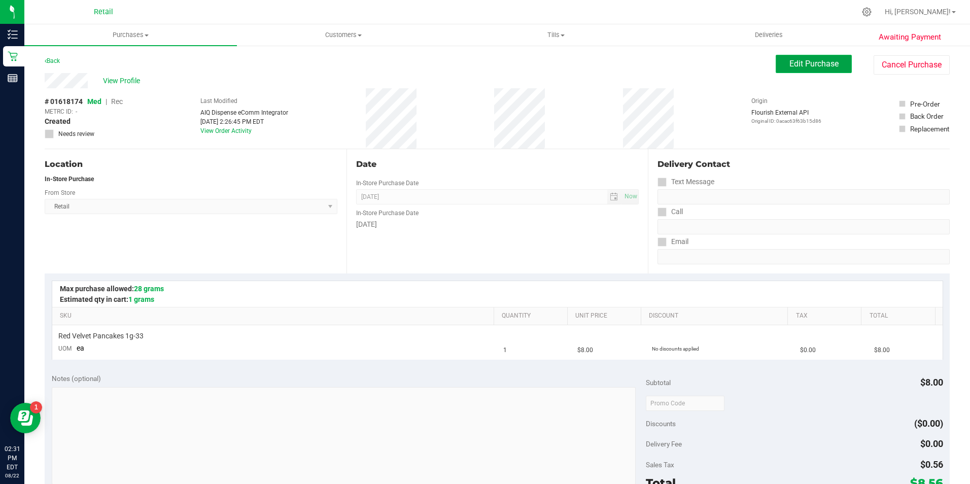
click at [810, 69] on button "Edit Purchase" at bounding box center [814, 64] width 76 height 18
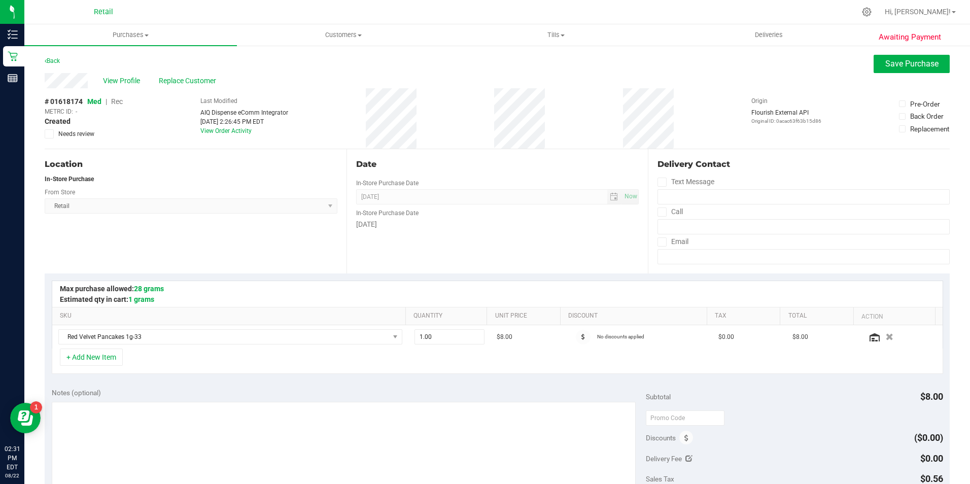
click at [120, 103] on span "Rec" at bounding box center [117, 101] width 12 height 8
click at [922, 69] on button "Save Purchase" at bounding box center [912, 64] width 76 height 18
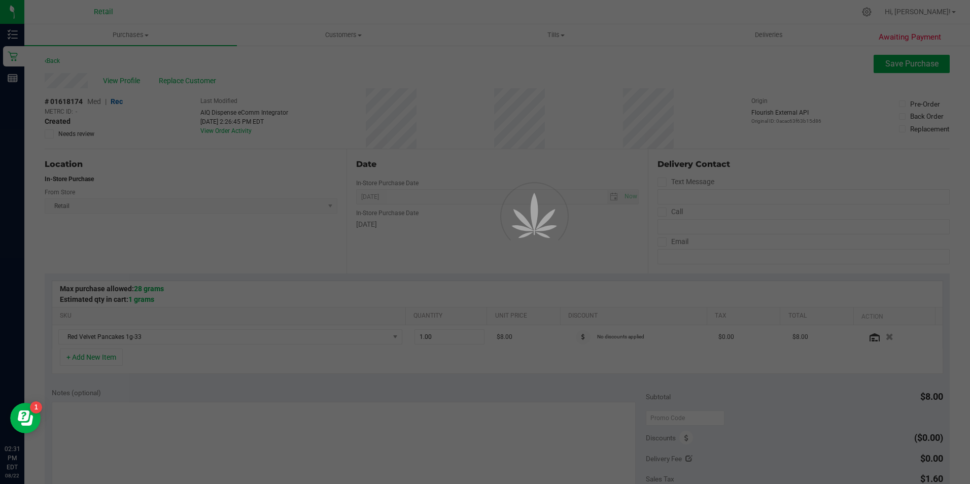
click at [124, 81] on div at bounding box center [485, 242] width 970 height 484
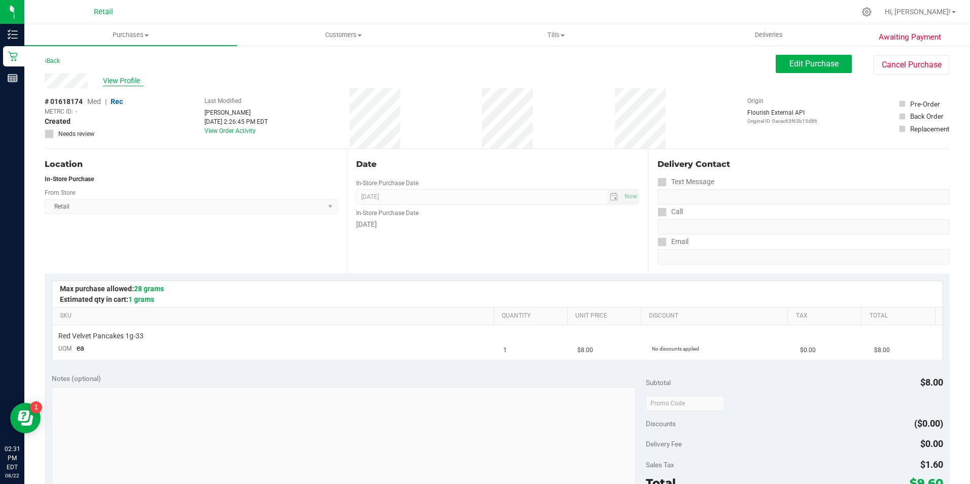
click at [133, 81] on span "View Profile" at bounding box center [123, 81] width 41 height 11
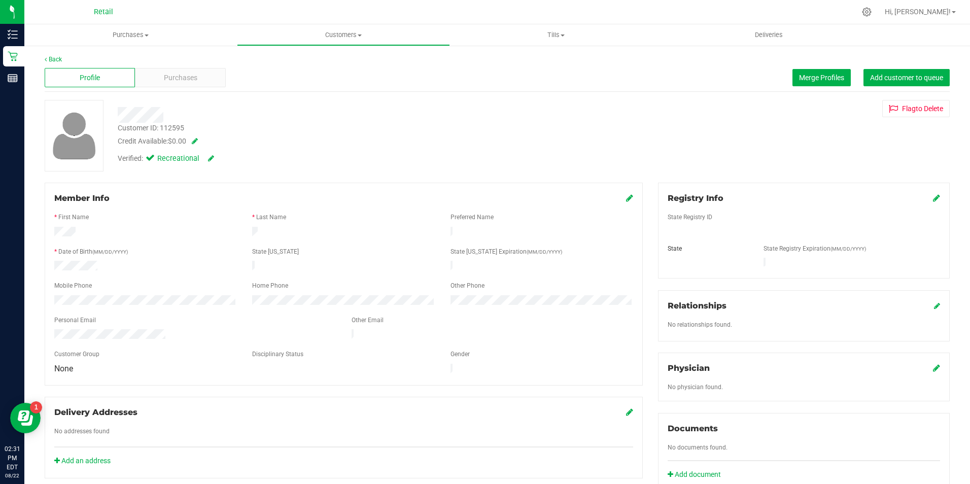
click at [626, 198] on icon at bounding box center [629, 198] width 7 height 8
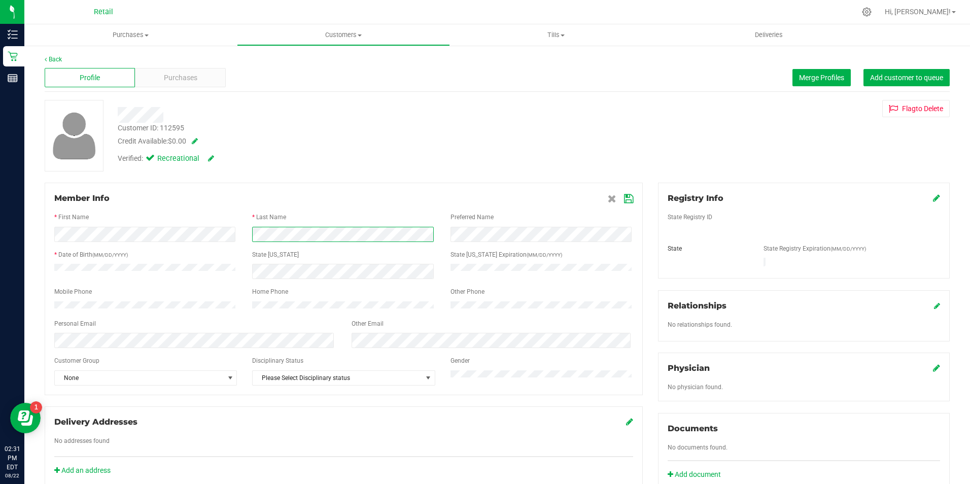
click at [362, 246] on form "Member Info * First Name * Last Name Preferred Name * Date of Birth (MM/DD/YYYY…" at bounding box center [343, 288] width 579 height 193
click at [627, 196] on icon at bounding box center [628, 199] width 9 height 8
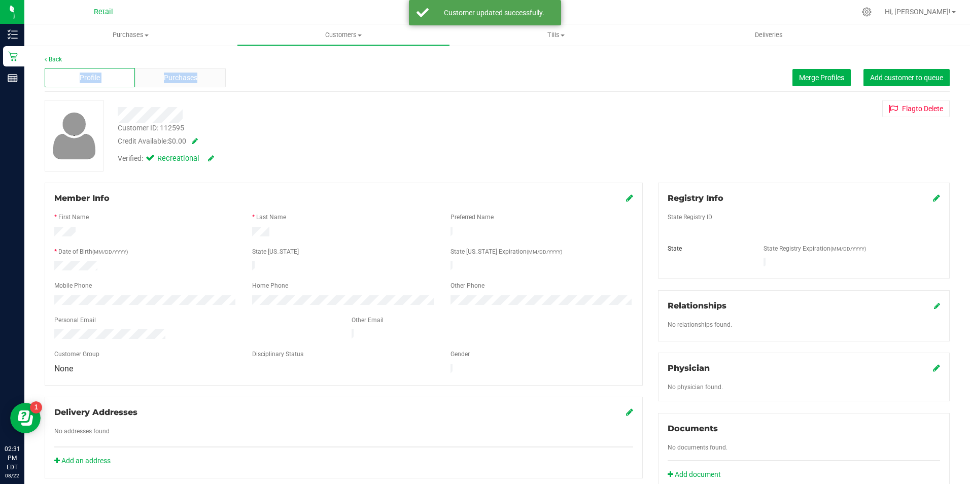
drag, startPoint x: 204, startPoint y: 62, endPoint x: 196, endPoint y: 76, distance: 15.5
click at [196, 76] on div "Back Profile Purchases Merge Profiles Add customer to queue Customer ID: 112595…" at bounding box center [497, 377] width 905 height 644
click at [196, 76] on span "Purchases" at bounding box center [180, 78] width 33 height 11
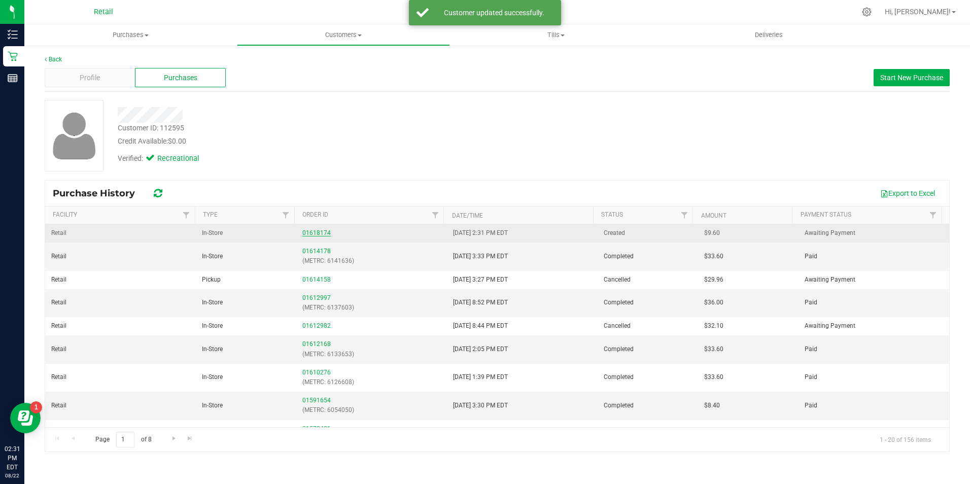
click at [319, 232] on link "01618174" at bounding box center [316, 232] width 28 height 7
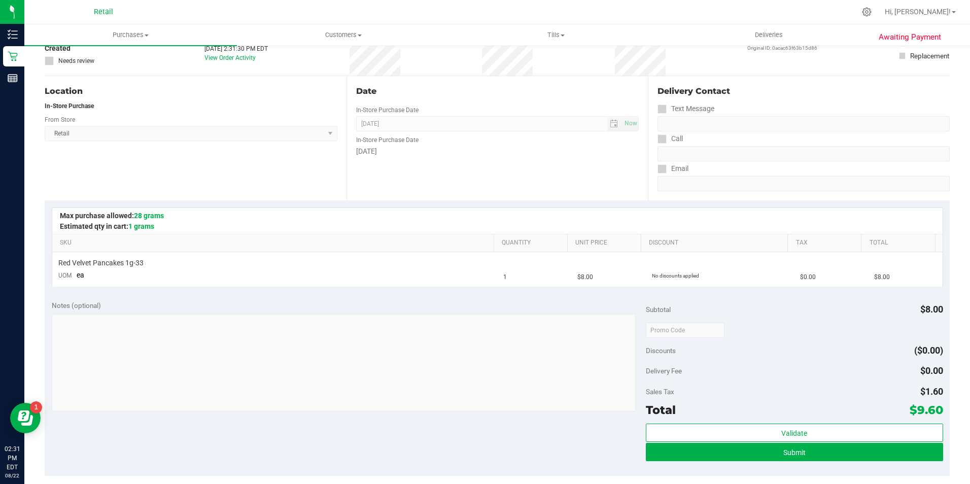
scroll to position [177, 0]
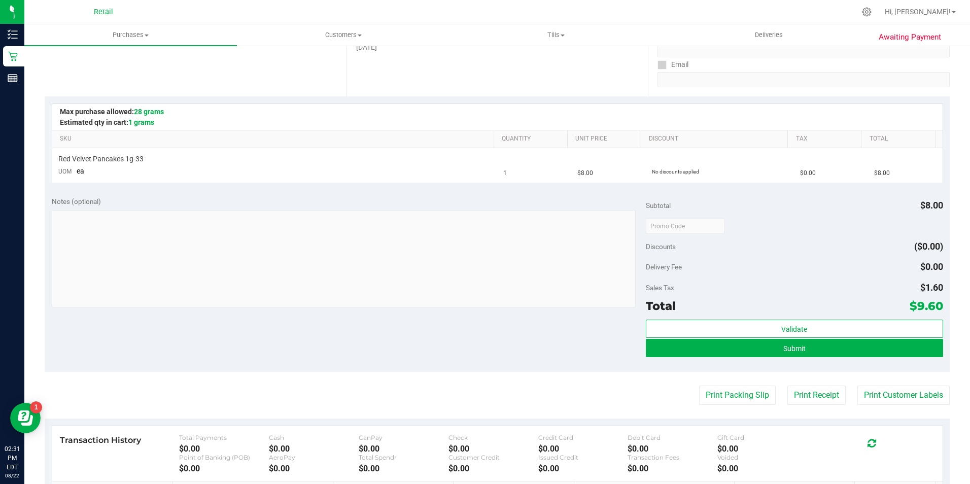
click at [805, 366] on div "Notes (optional) Subtotal $8.00 Discounts ($0.00) Delivery Fee $0.00 Sales Tax …" at bounding box center [497, 280] width 905 height 183
click at [776, 356] on button "Submit" at bounding box center [794, 348] width 297 height 18
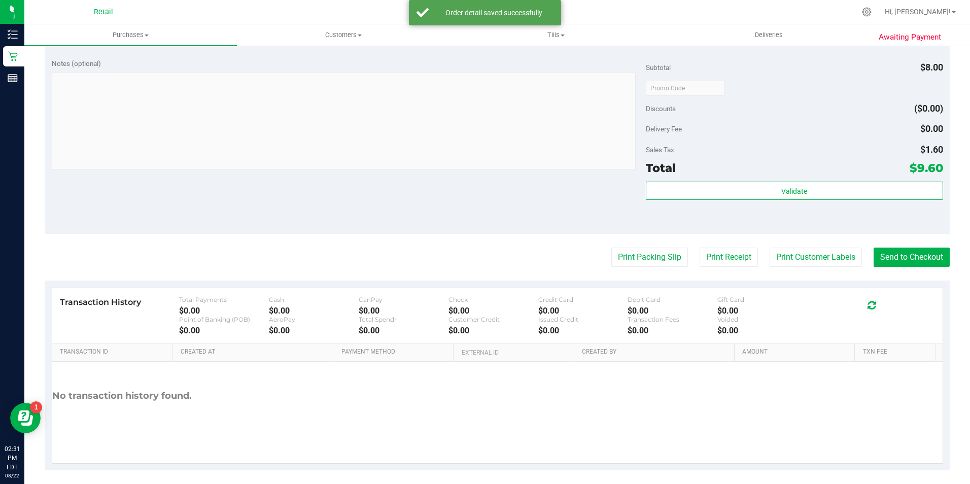
scroll to position [346, 0]
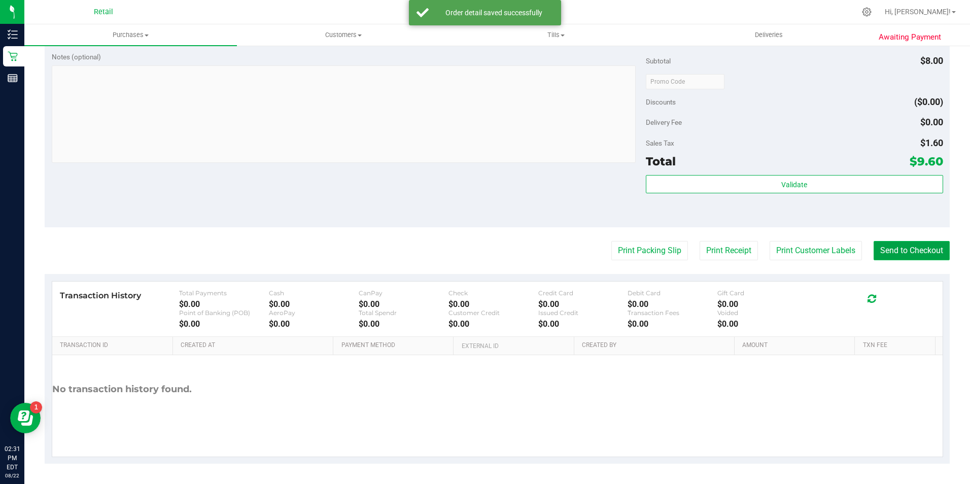
click at [916, 255] on button "Send to Checkout" at bounding box center [912, 250] width 76 height 19
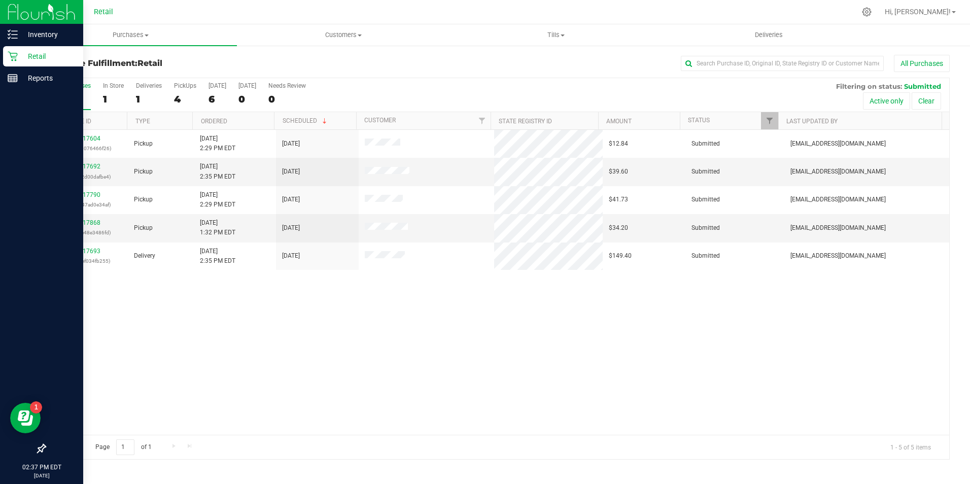
click at [19, 52] on p "Retail" at bounding box center [48, 56] width 61 height 12
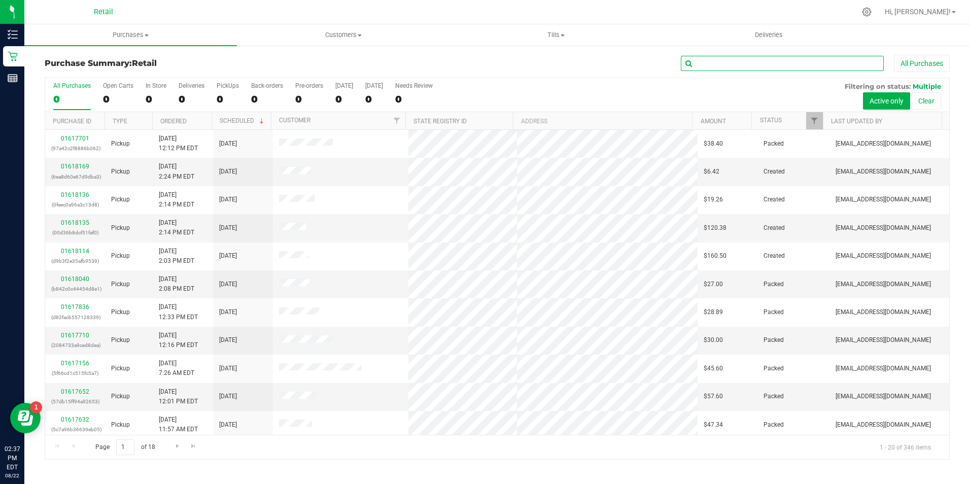
click at [726, 64] on input "text" at bounding box center [782, 63] width 203 height 15
click at [147, 99] on div "0" at bounding box center [156, 99] width 21 height 12
click at [0, 0] on input "In Store 0" at bounding box center [0, 0] width 0 height 0
click at [699, 63] on input "text" at bounding box center [782, 63] width 203 height 15
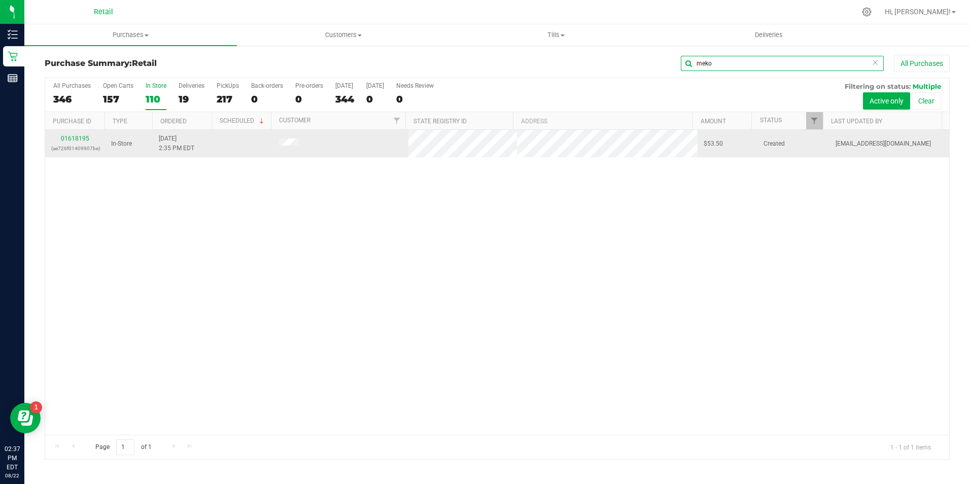
type input "meko"
click at [81, 142] on div "01618195 (ae726f01409907be)" at bounding box center [75, 143] width 48 height 19
click at [79, 141] on link "01618195" at bounding box center [75, 138] width 28 height 7
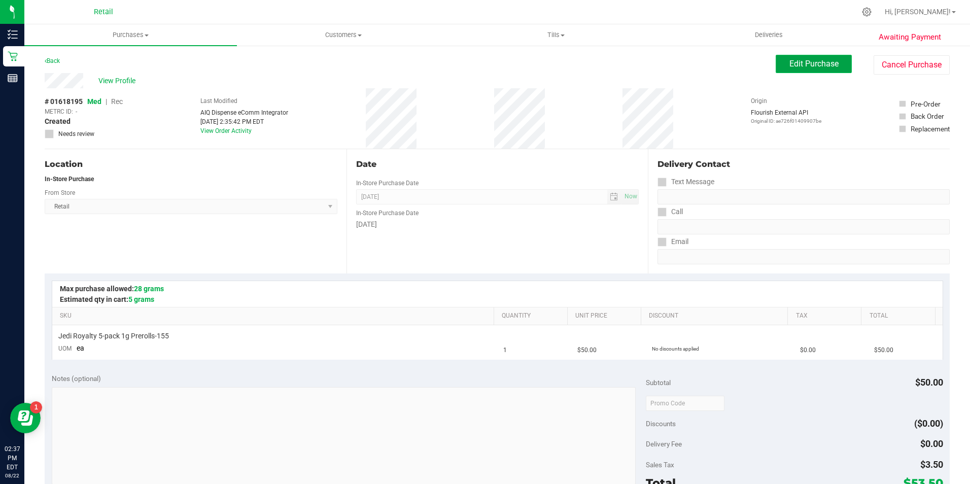
click at [817, 67] on span "Edit Purchase" at bounding box center [814, 64] width 49 height 10
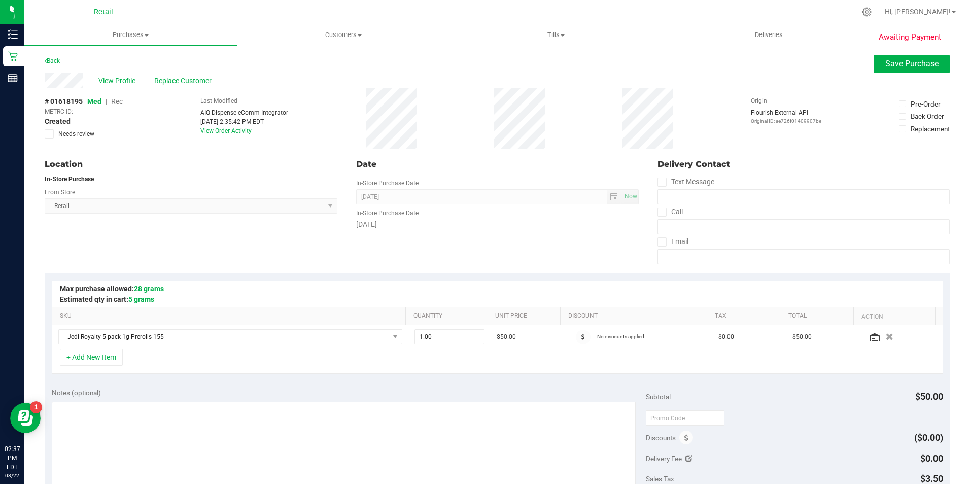
click at [120, 104] on span "Rec" at bounding box center [117, 101] width 12 height 8
click at [890, 65] on span "Save Purchase" at bounding box center [912, 64] width 53 height 10
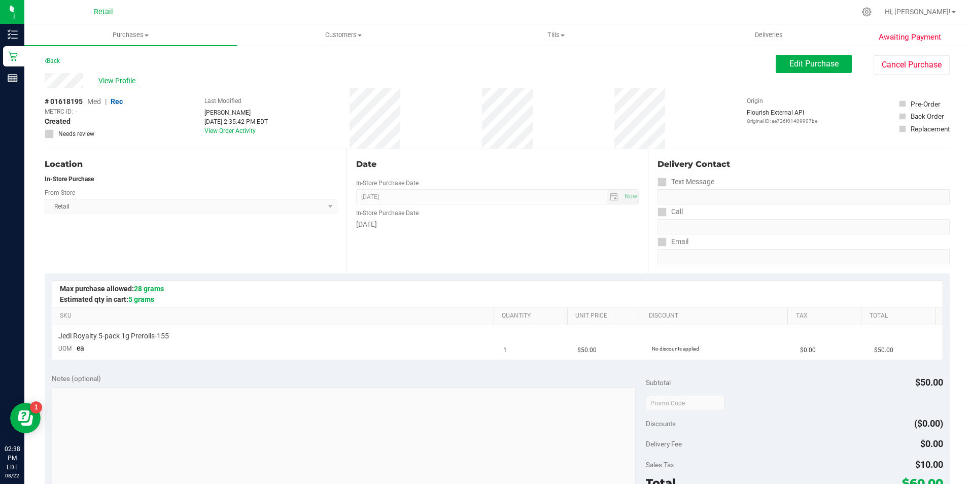
click at [126, 83] on span "View Profile" at bounding box center [118, 81] width 41 height 11
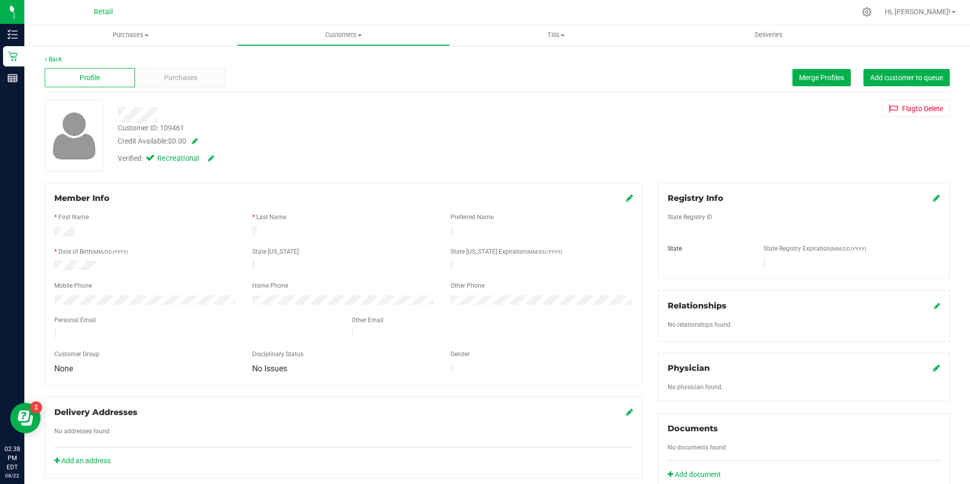
click at [214, 66] on div "Profile Purchases Merge Profiles Add customer to queue" at bounding box center [497, 78] width 905 height 28
click at [198, 77] on div "Purchases" at bounding box center [180, 77] width 90 height 19
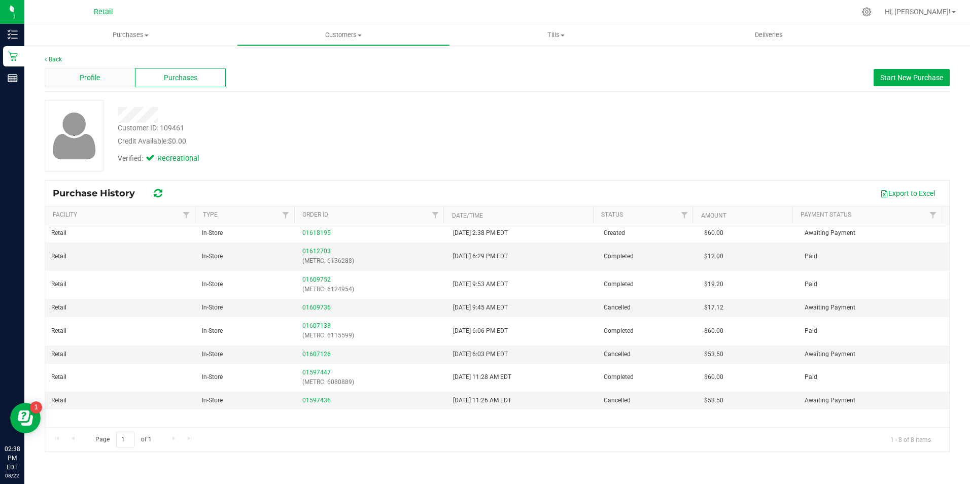
click at [91, 80] on span "Profile" at bounding box center [90, 78] width 20 height 11
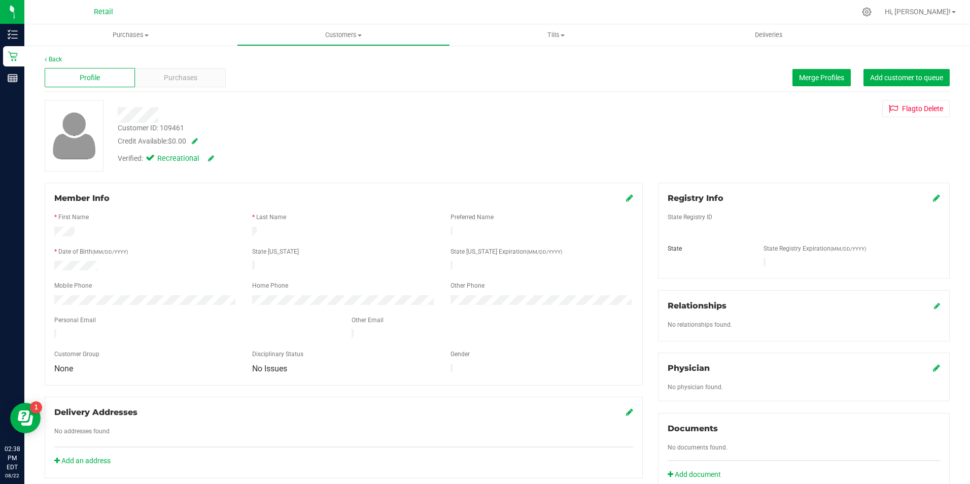
click at [626, 196] on icon at bounding box center [629, 198] width 7 height 8
click at [629, 203] on div "Member Info * First Name * Last Name Preferred Name * Date of Birth (MM/DD/YYYY…" at bounding box center [344, 289] width 598 height 213
click at [628, 201] on icon at bounding box center [628, 199] width 9 height 8
click at [195, 85] on div "Purchases" at bounding box center [180, 77] width 90 height 19
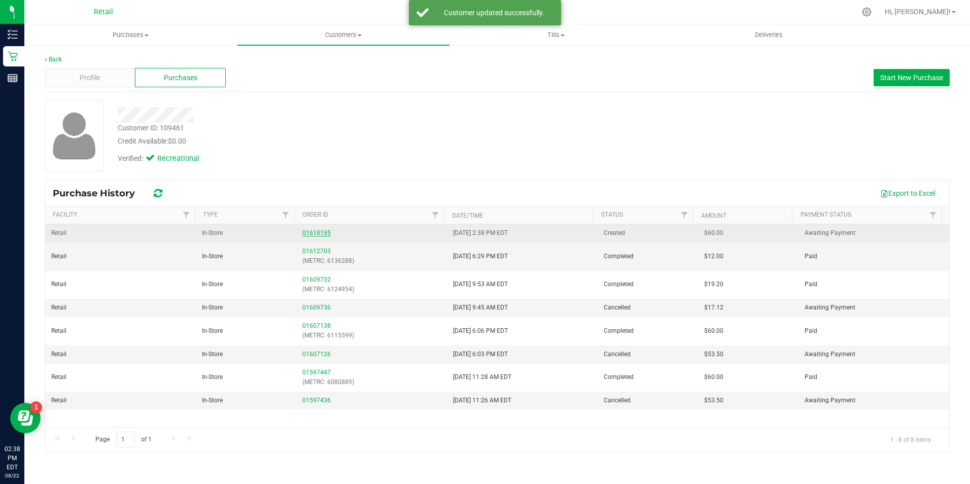
click at [308, 231] on link "01618195" at bounding box center [316, 232] width 28 height 7
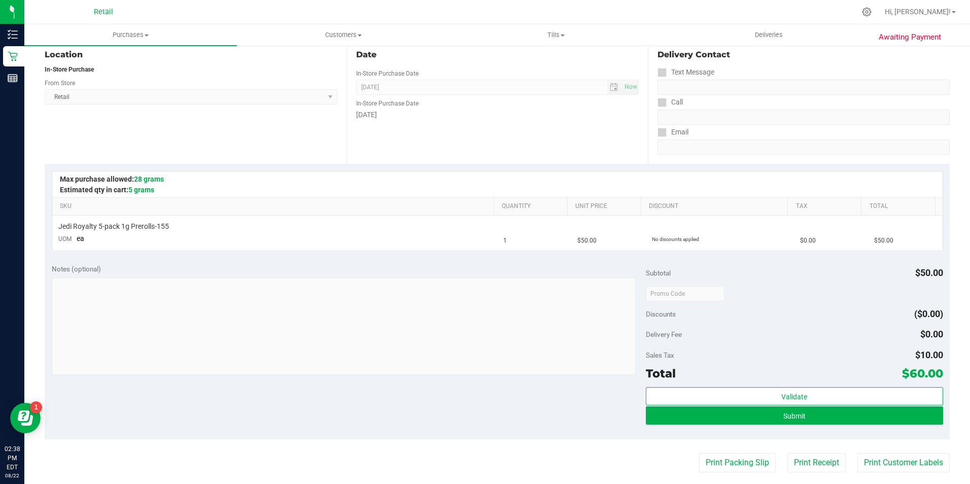
scroll to position [135, 0]
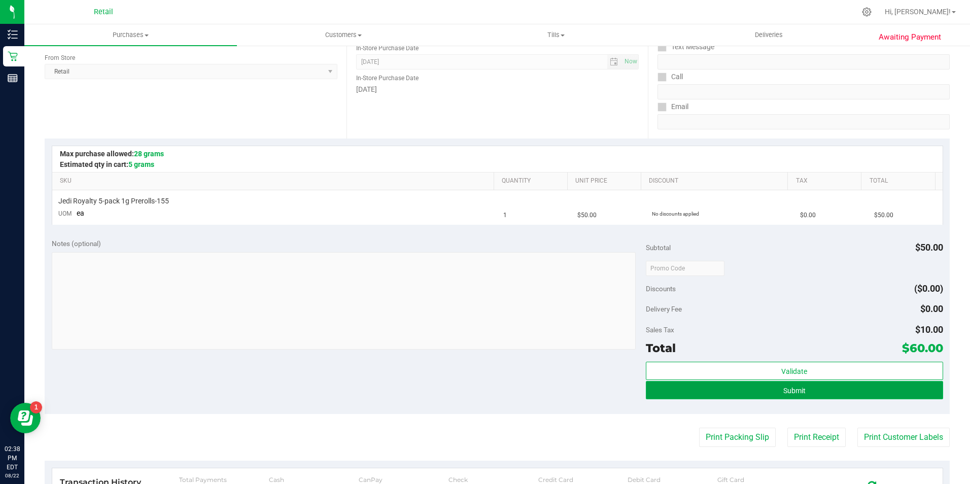
click at [779, 383] on button "Submit" at bounding box center [794, 390] width 297 height 18
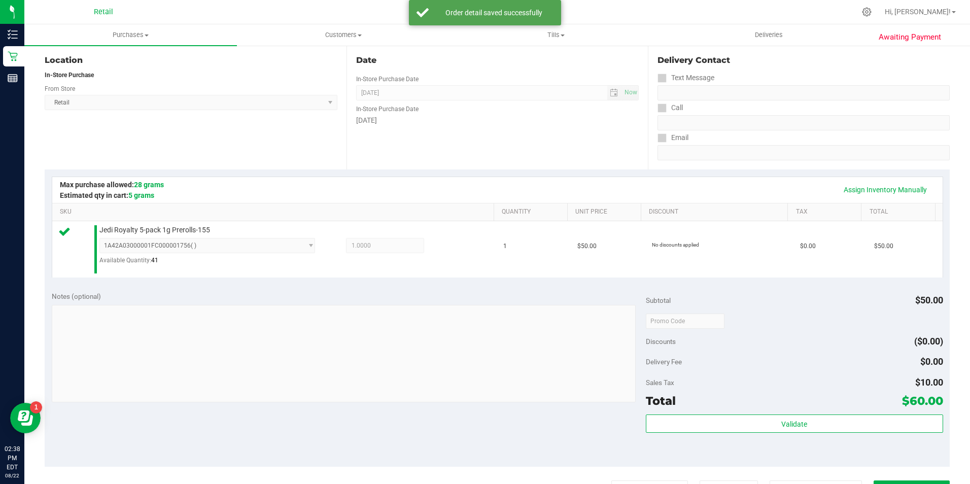
scroll to position [203, 0]
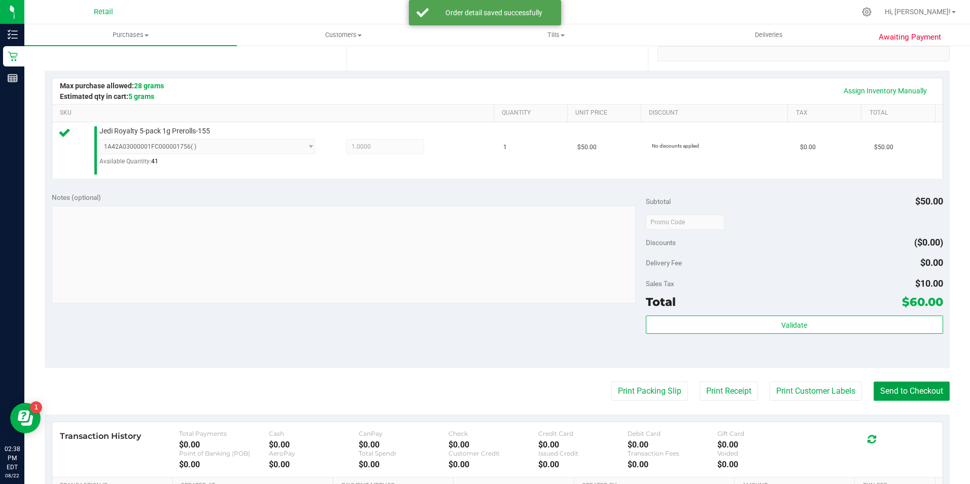
click at [903, 389] on button "Send to Checkout" at bounding box center [912, 391] width 76 height 19
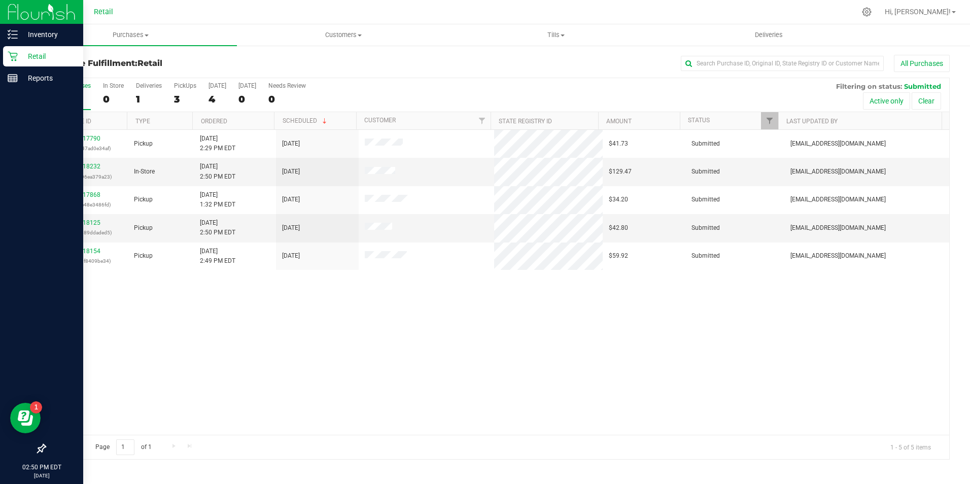
click at [32, 48] on div "Retail" at bounding box center [43, 56] width 80 height 20
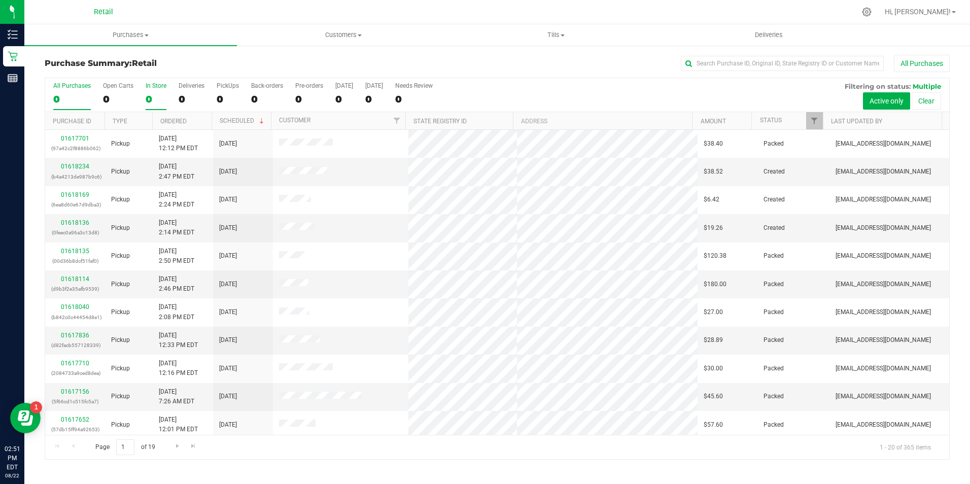
click at [155, 103] on div "0" at bounding box center [156, 99] width 21 height 12
click at [0, 0] on input "In Store 0" at bounding box center [0, 0] width 0 height 0
click at [713, 57] on input "text" at bounding box center [782, 63] width 203 height 15
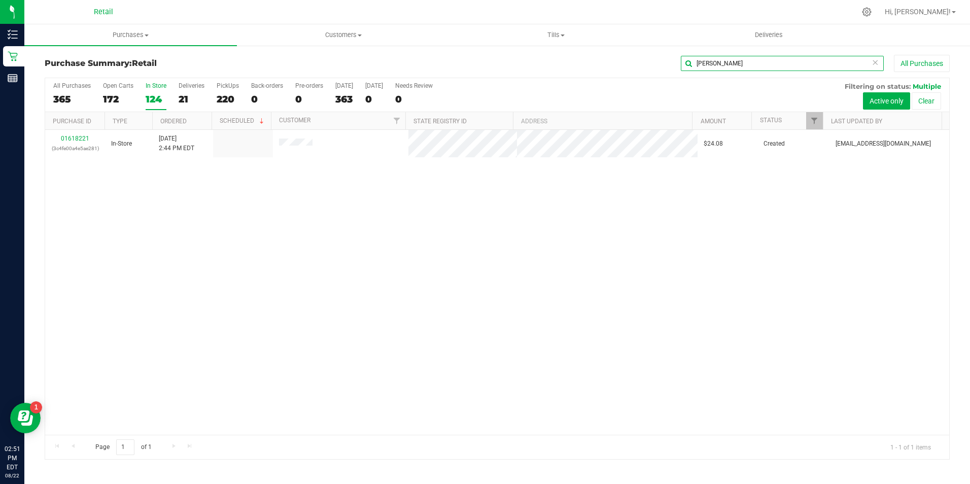
type input "emma"
click at [94, 122] on th "Purchase ID" at bounding box center [74, 121] width 59 height 18
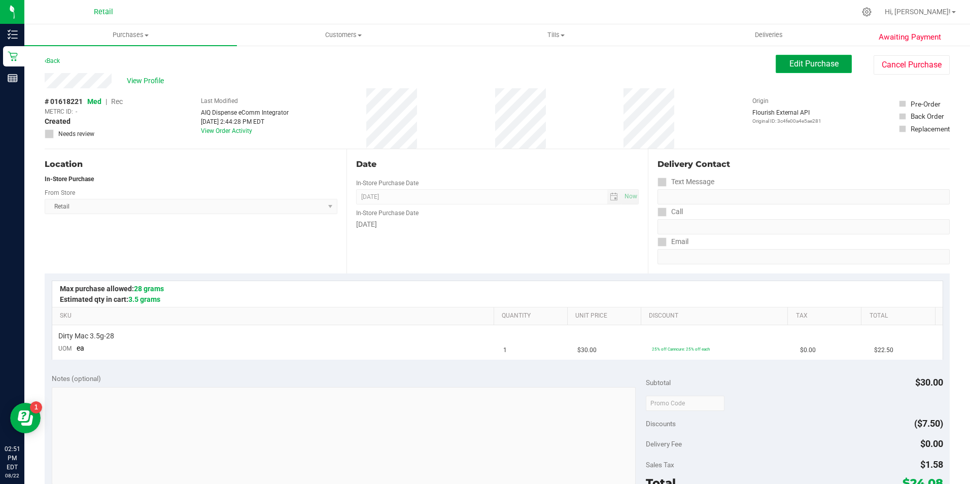
click at [790, 65] on span "Edit Purchase" at bounding box center [814, 64] width 49 height 10
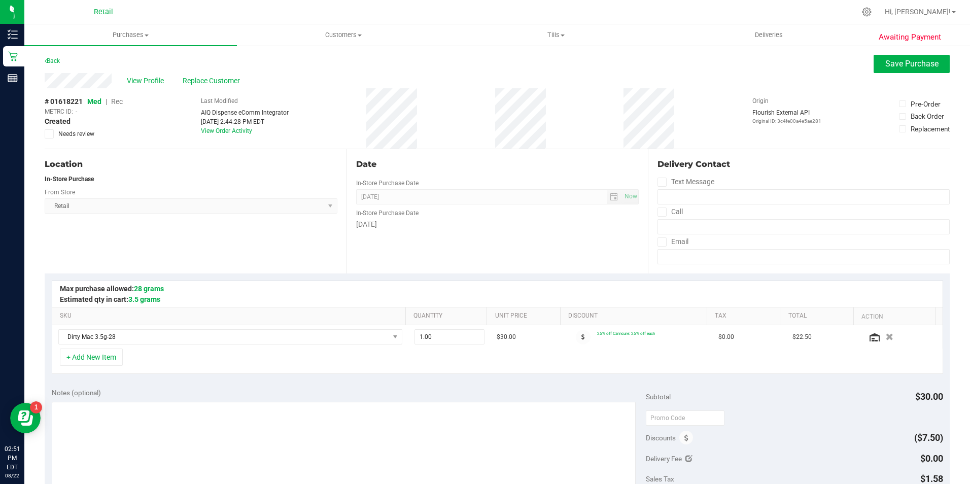
click at [113, 103] on span "Rec" at bounding box center [117, 101] width 12 height 8
click at [875, 69] on button "Save Purchase" at bounding box center [912, 64] width 76 height 18
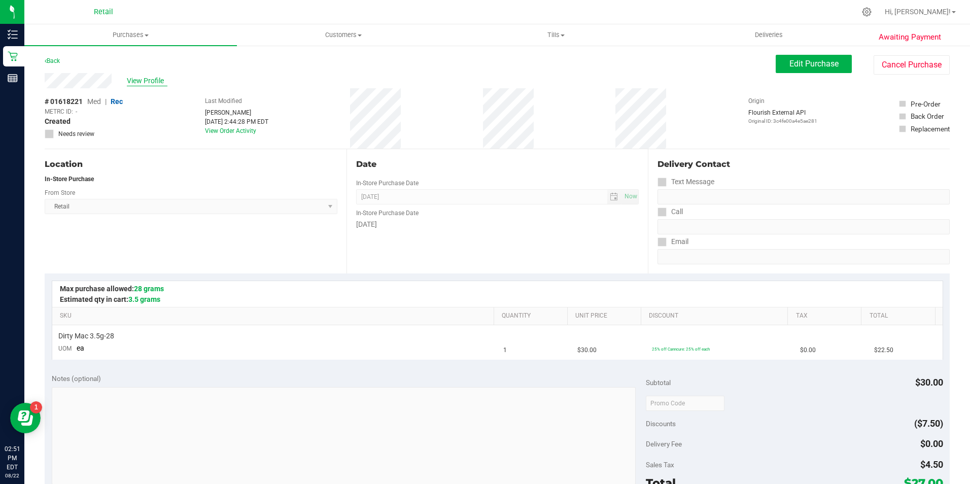
click at [144, 79] on span "View Profile" at bounding box center [147, 81] width 41 height 11
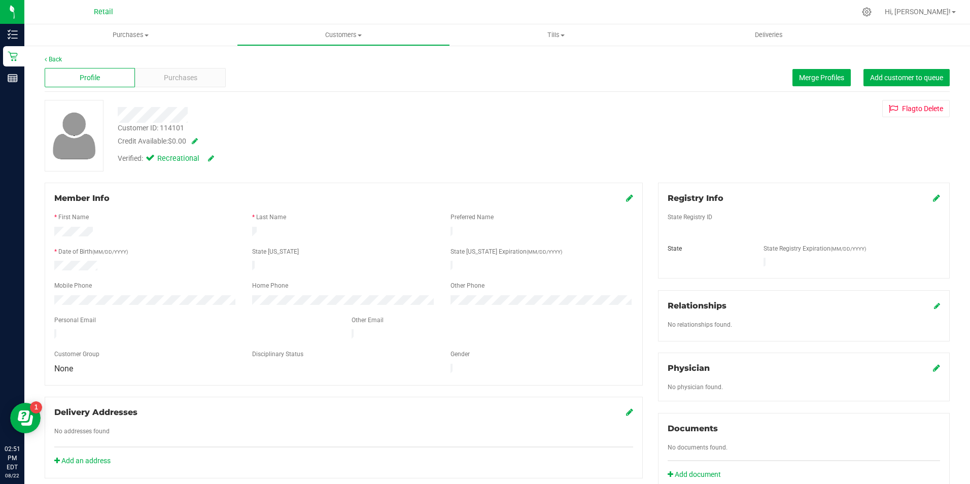
click at [626, 196] on icon at bounding box center [629, 198] width 7 height 8
click at [624, 201] on icon at bounding box center [628, 199] width 9 height 8
click at [206, 75] on div "Purchases" at bounding box center [180, 77] width 90 height 19
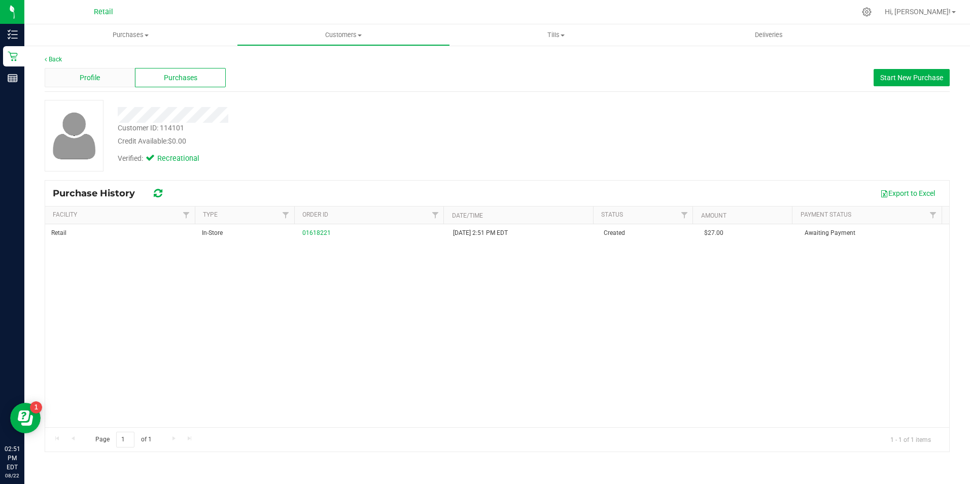
click at [91, 78] on span "Profile" at bounding box center [90, 78] width 20 height 11
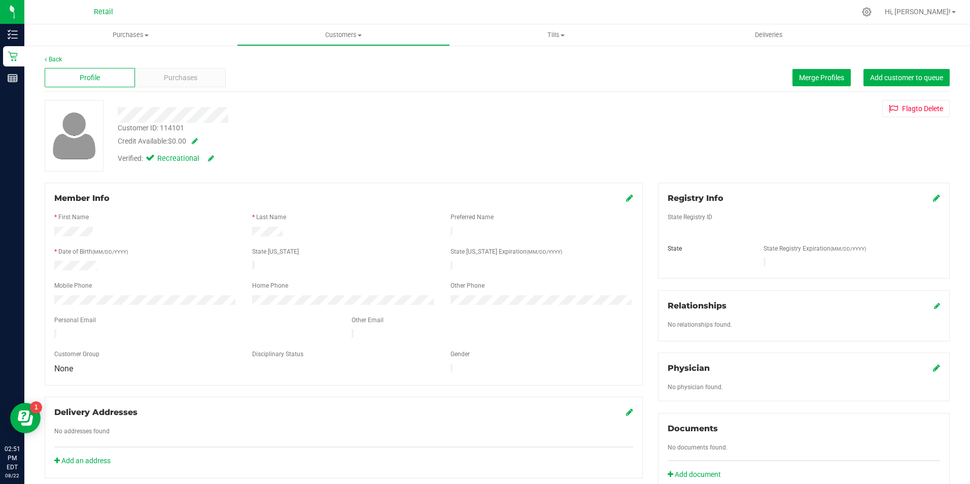
click at [819, 88] on div "Profile Purchases Merge Profiles Add customer to queue" at bounding box center [497, 78] width 905 height 28
click at [819, 80] on span "Merge Profiles" at bounding box center [821, 78] width 45 height 8
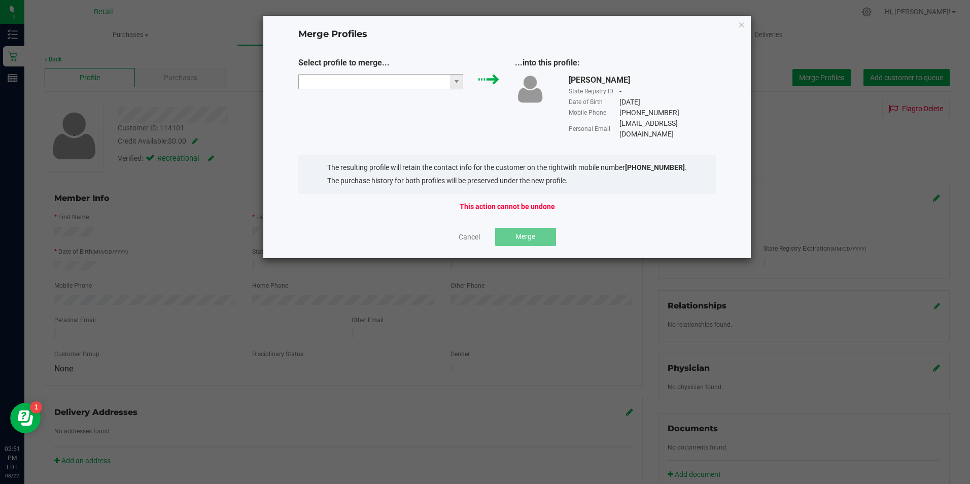
click at [404, 75] on input "NO DATA FOUND" at bounding box center [375, 82] width 152 height 14
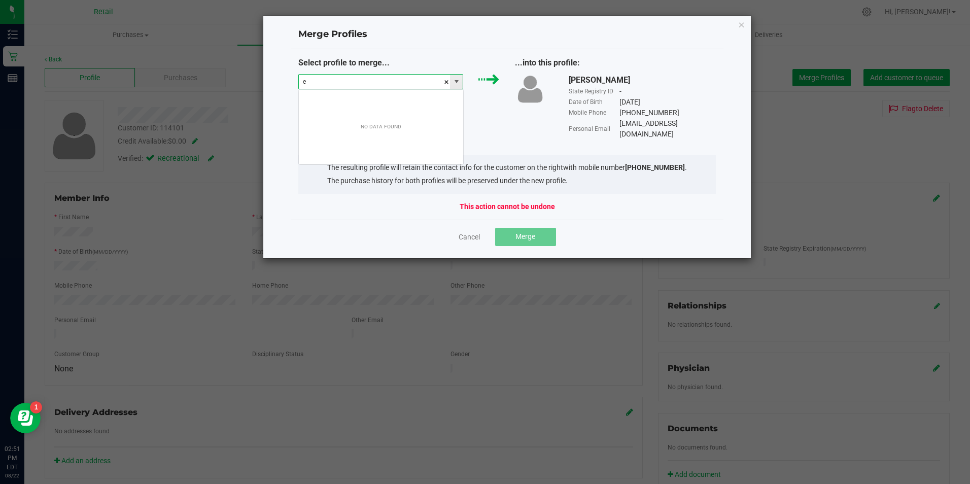
scroll to position [15, 165]
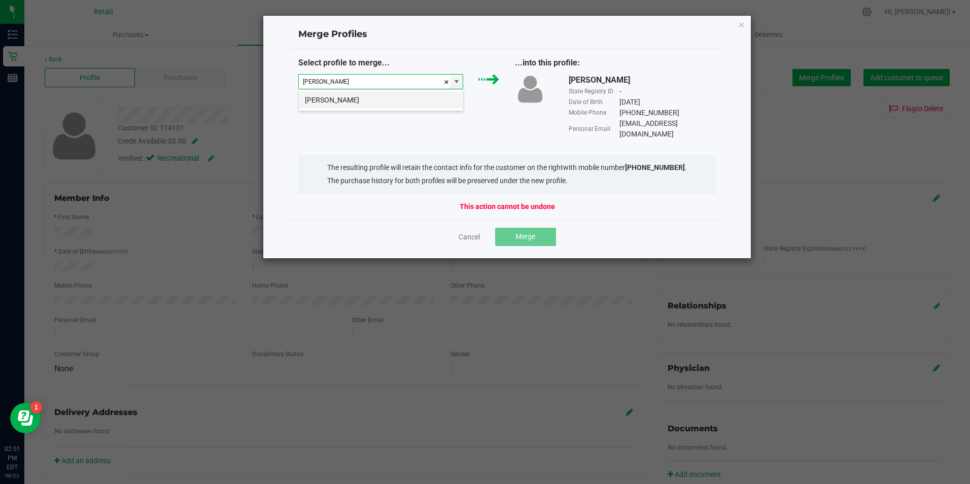
click at [404, 93] on li "EMMANUEL JAIYEOLA" at bounding box center [381, 99] width 164 height 17
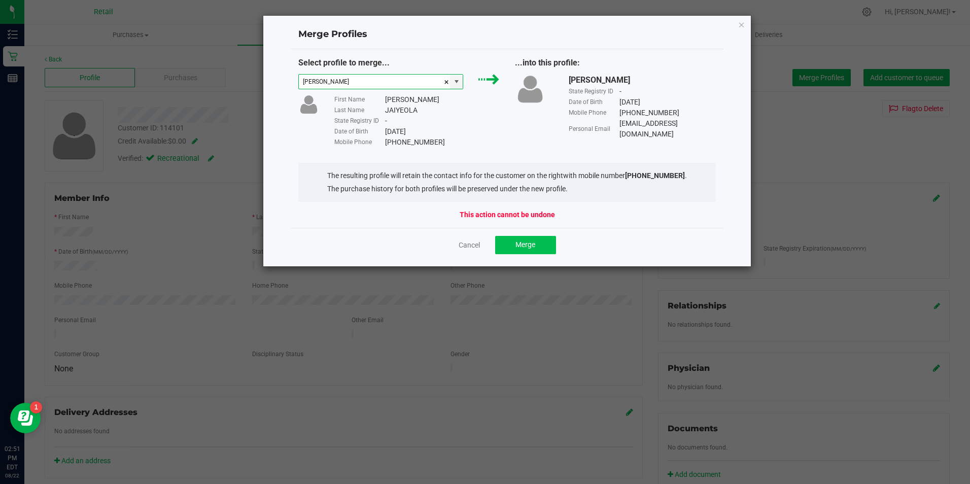
type input "EMMANUEL JAIYEOLA"
click at [529, 244] on span "Merge" at bounding box center [526, 245] width 20 height 8
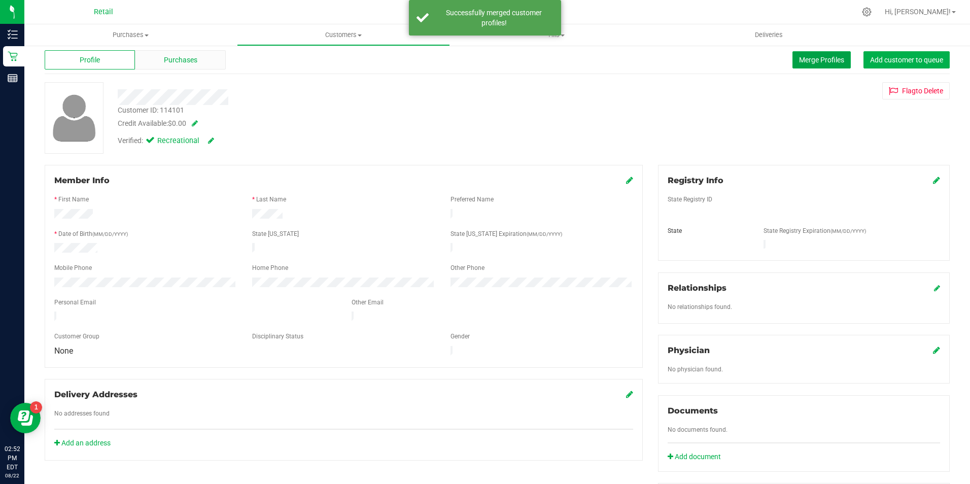
scroll to position [0, 0]
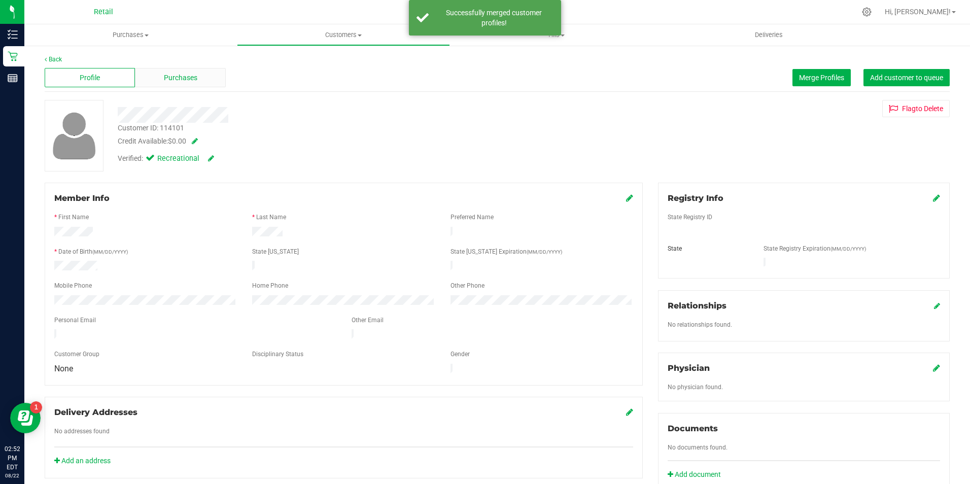
click at [179, 77] on span "Purchases" at bounding box center [180, 78] width 33 height 11
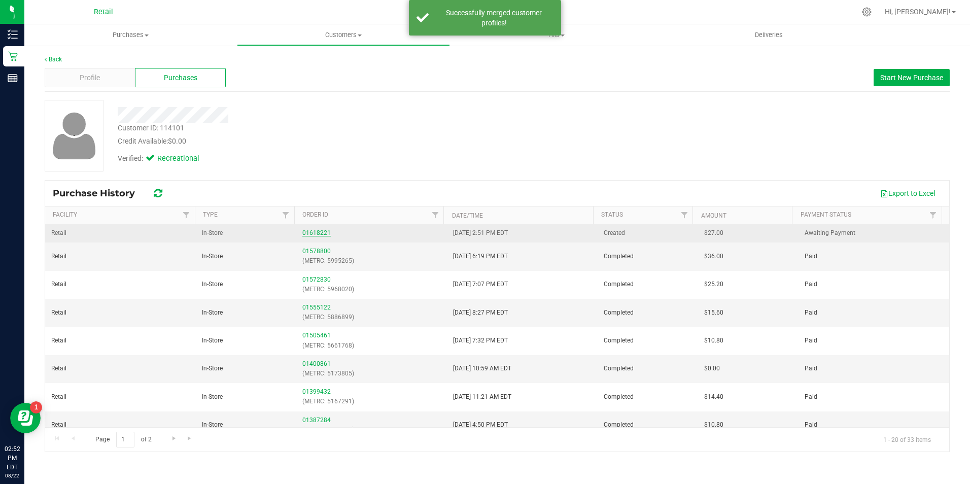
click at [314, 235] on link "01618221" at bounding box center [316, 232] width 28 height 7
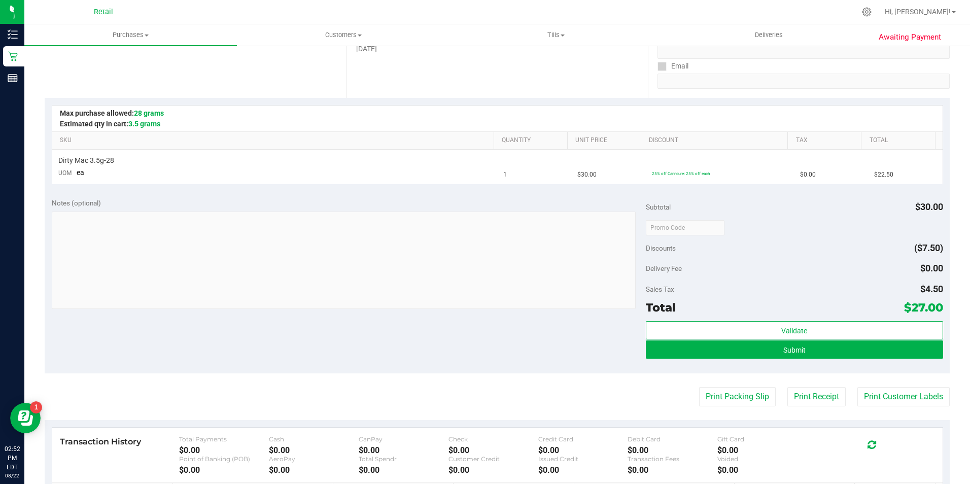
scroll to position [178, 0]
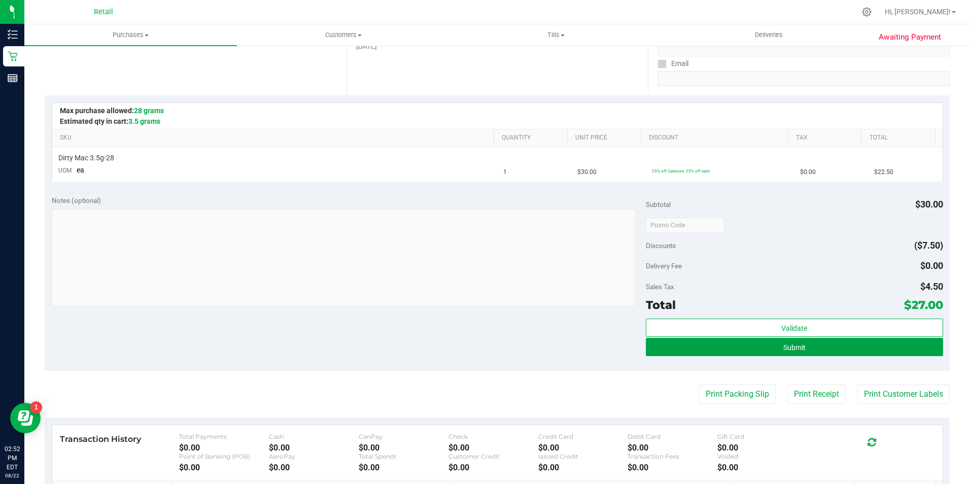
click at [752, 355] on button "Submit" at bounding box center [794, 347] width 297 height 18
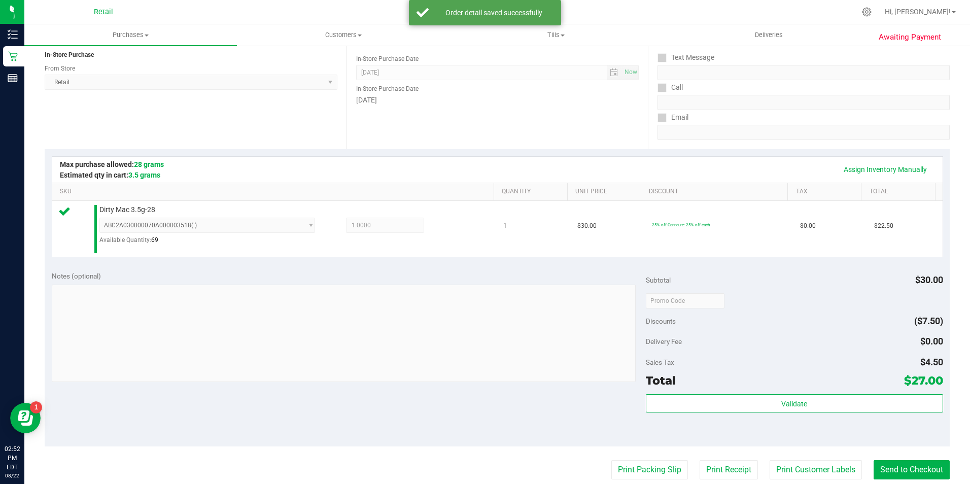
scroll to position [166, 0]
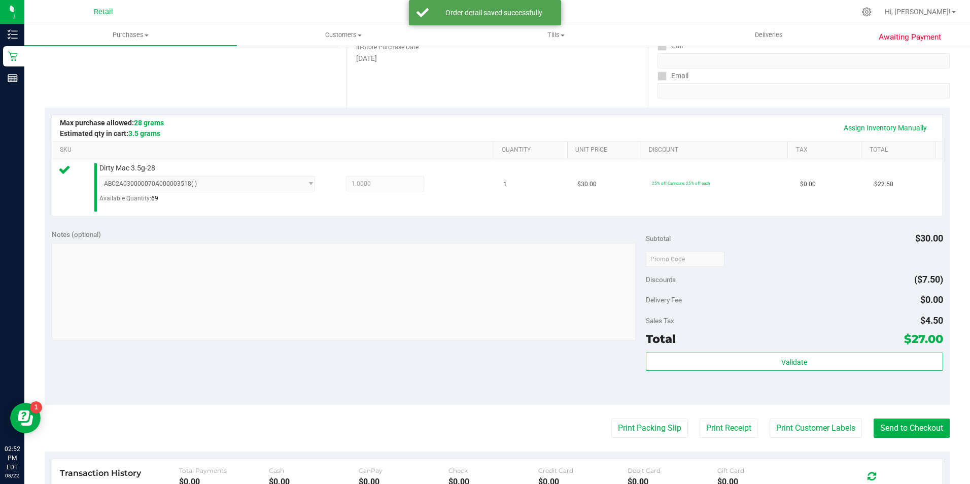
click at [896, 407] on purchase-details "Back Edit Purchase Cancel Purchase View Profile # 01618221 Med | Rec METRC ID: …" at bounding box center [497, 265] width 905 height 753
click at [891, 423] on button "Send to Checkout" at bounding box center [912, 428] width 76 height 19
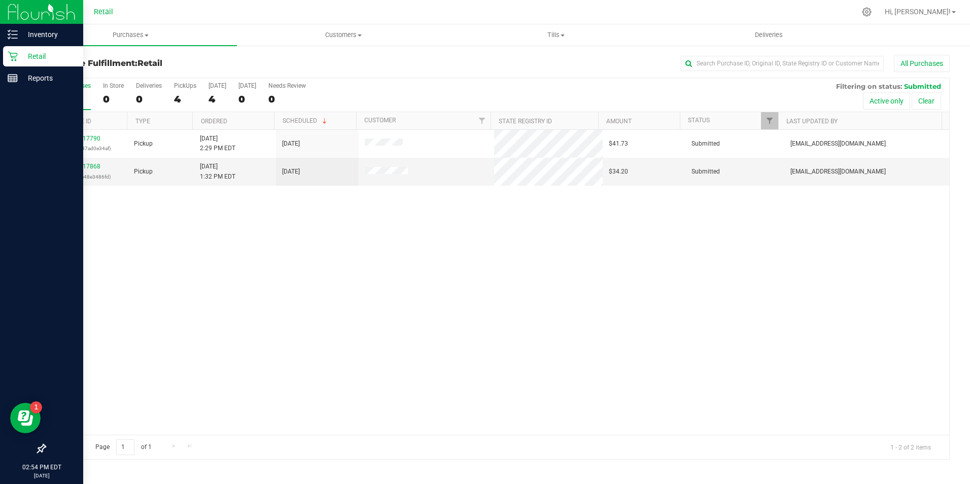
click at [21, 59] on p "Retail" at bounding box center [48, 56] width 61 height 12
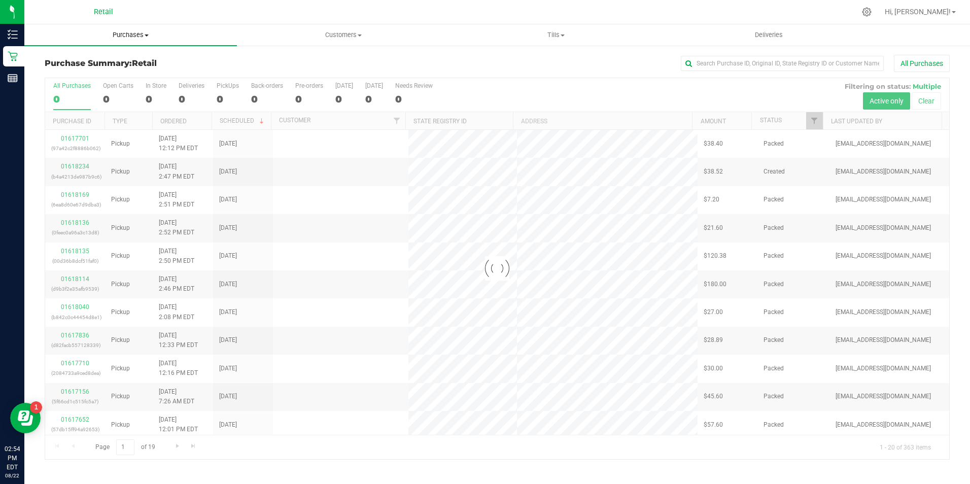
click at [136, 44] on uib-tab-heading "Purchases Summary of purchases Fulfillment All purchases" at bounding box center [130, 34] width 213 height 21
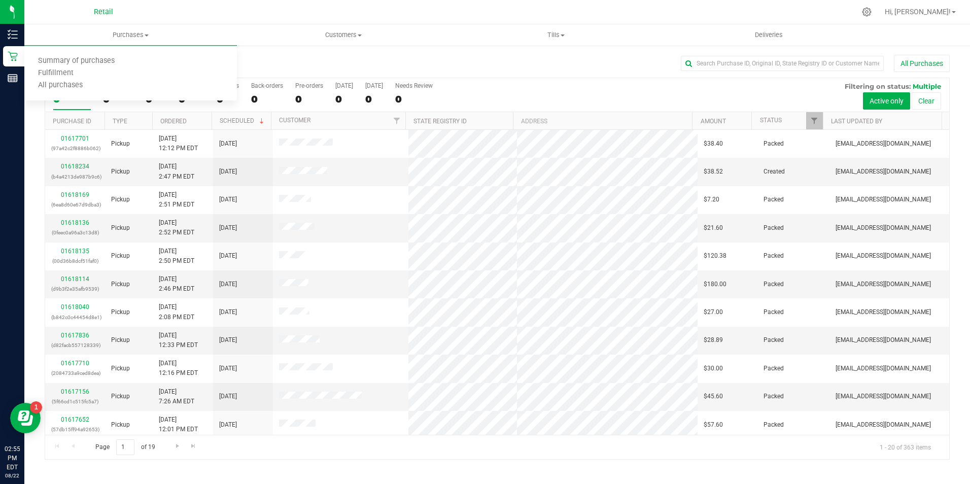
click at [143, 113] on th "Type" at bounding box center [129, 121] width 48 height 18
click at [155, 100] on div "0" at bounding box center [156, 99] width 21 height 12
click at [0, 0] on input "In Store 0" at bounding box center [0, 0] width 0 height 0
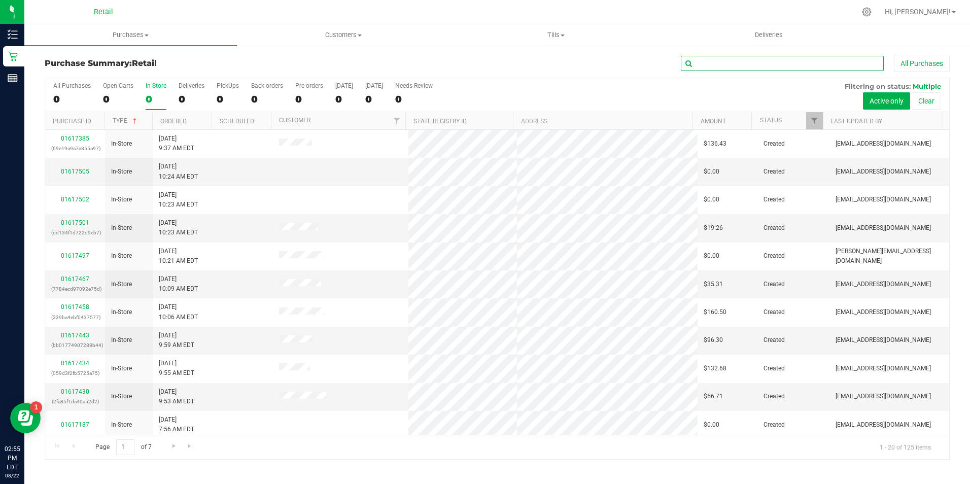
click at [722, 60] on input "text" at bounding box center [782, 63] width 203 height 15
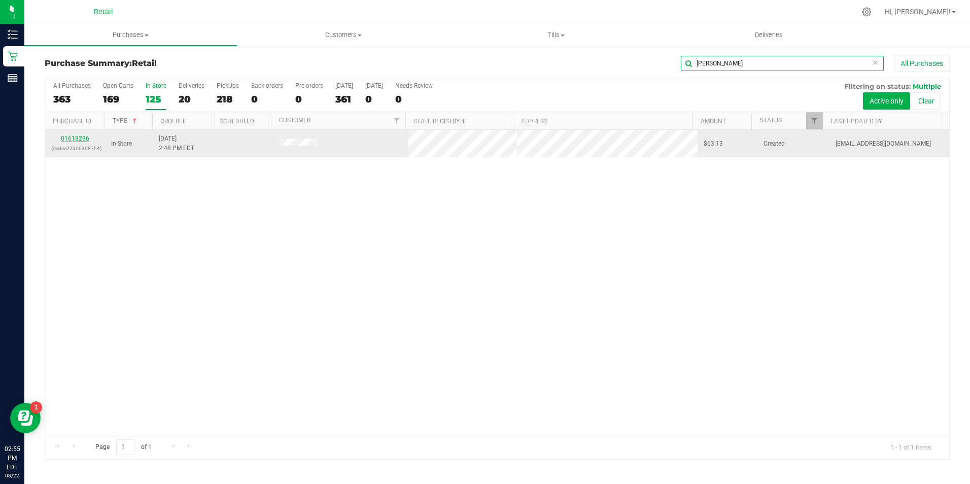
type input "mike"
click at [86, 141] on link "01618236" at bounding box center [75, 138] width 28 height 7
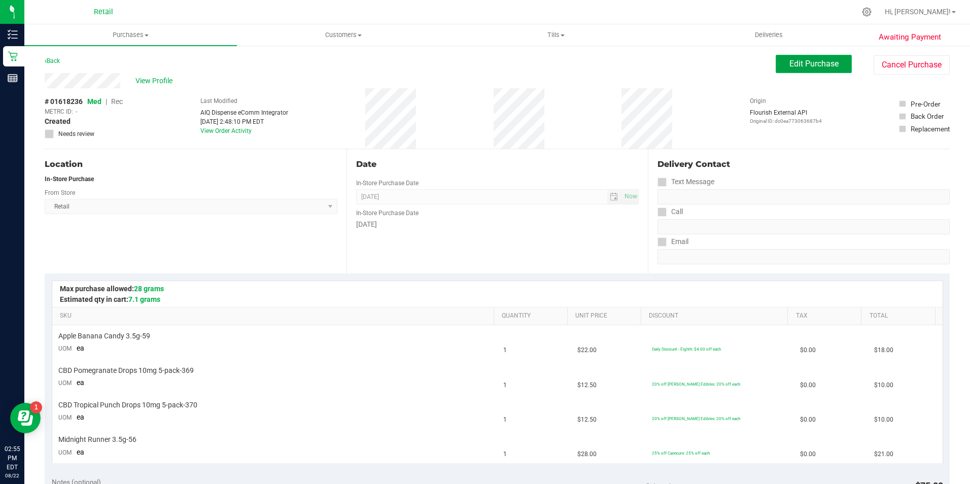
click at [802, 63] on span "Edit Purchase" at bounding box center [814, 64] width 49 height 10
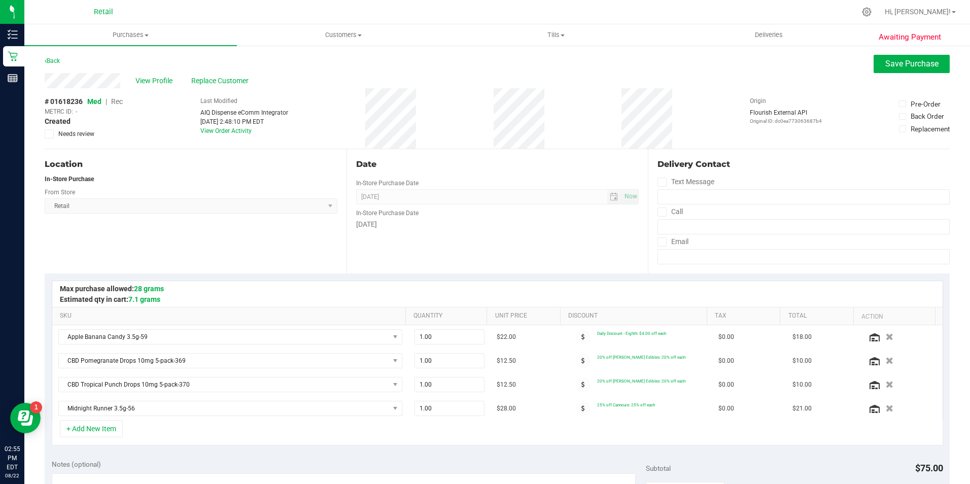
click at [122, 100] on span "Rec" at bounding box center [117, 101] width 12 height 8
click at [886, 62] on span "Save Purchase" at bounding box center [912, 64] width 53 height 10
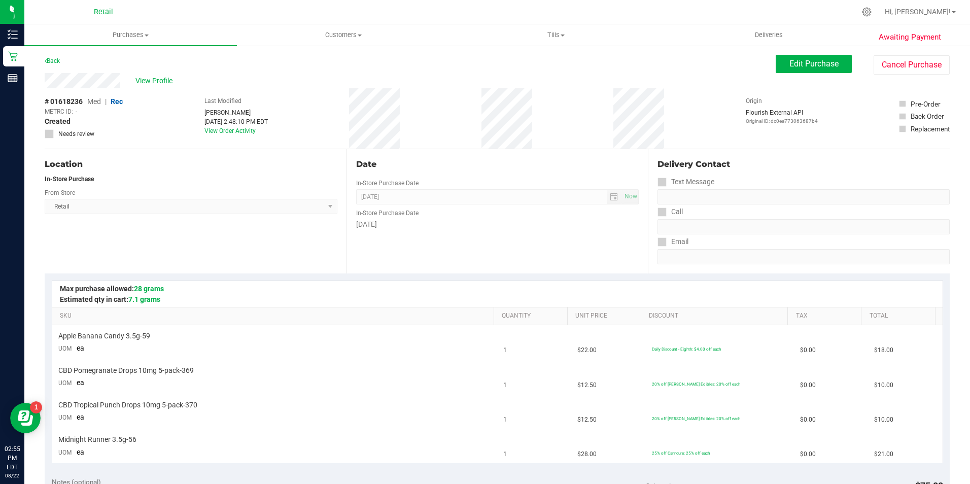
click at [155, 79] on span "View Profile" at bounding box center [156, 81] width 41 height 11
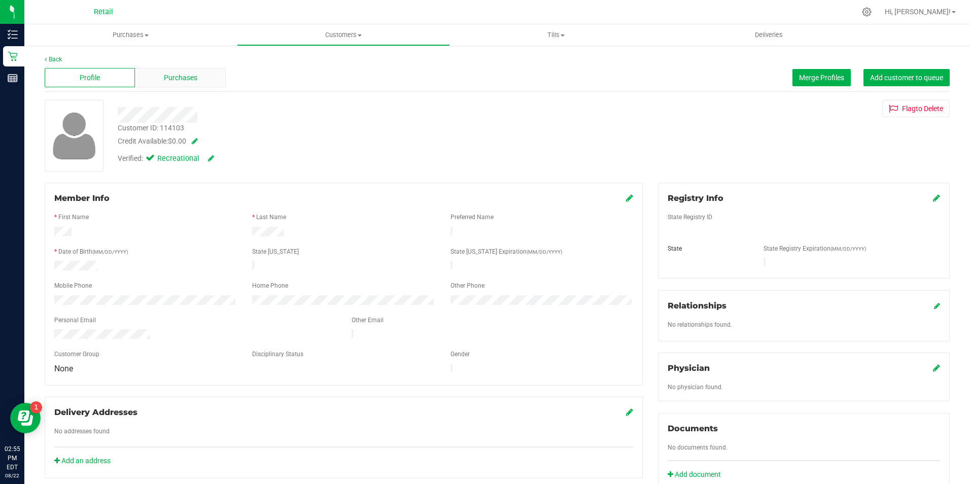
click at [191, 83] on span "Purchases" at bounding box center [180, 78] width 33 height 11
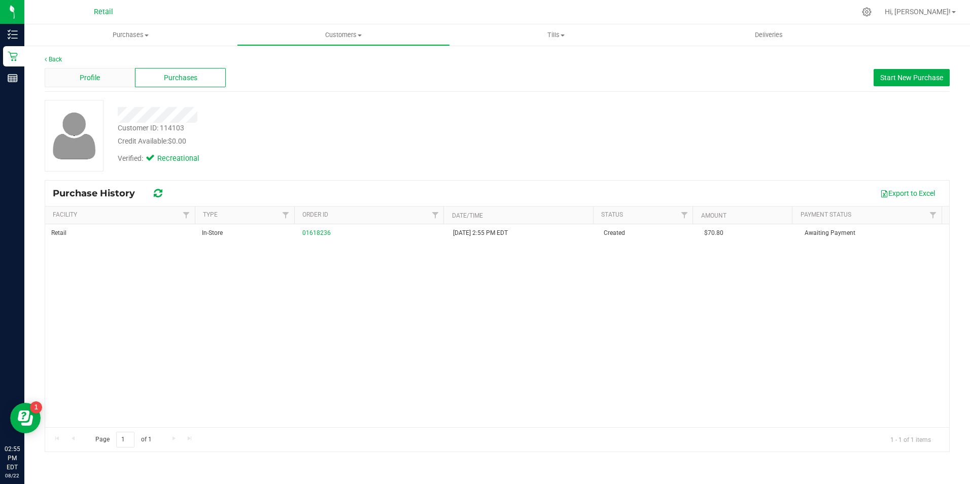
click at [116, 80] on div "Profile" at bounding box center [90, 77] width 90 height 19
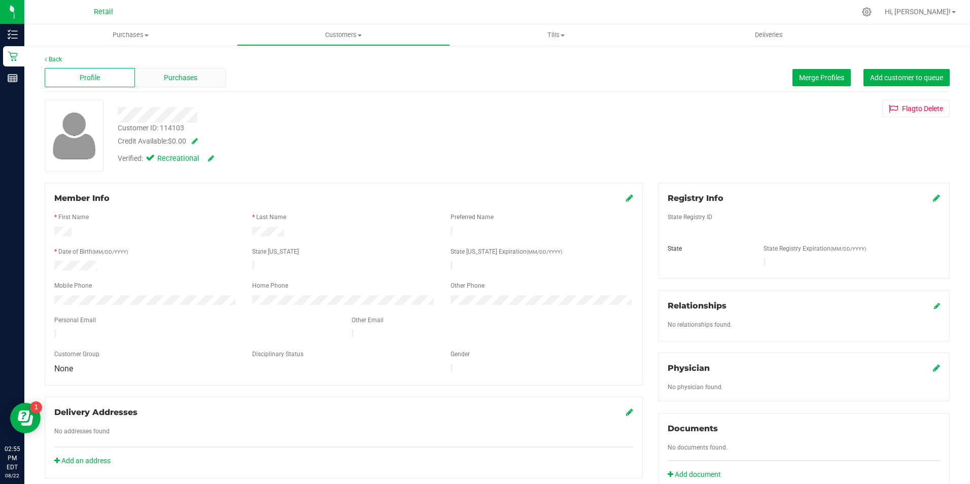
click at [189, 70] on div "Purchases" at bounding box center [180, 77] width 90 height 19
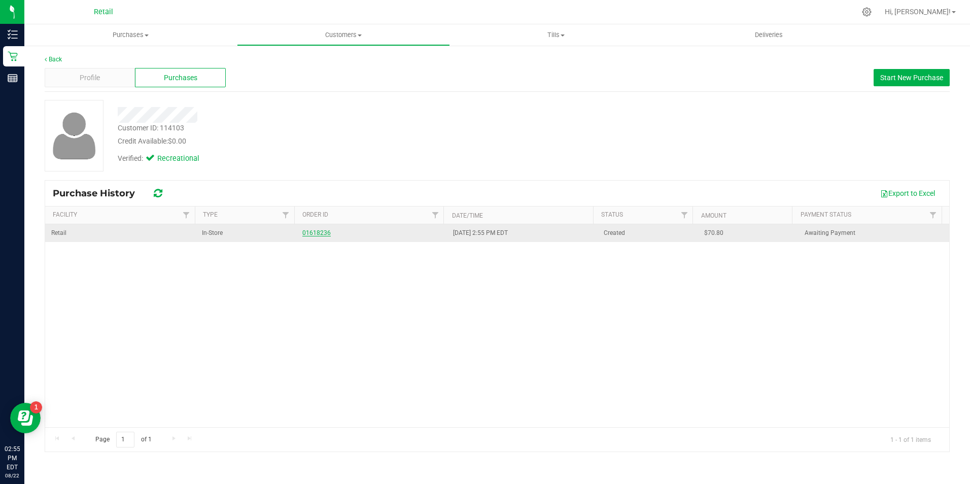
click at [317, 231] on link "01618236" at bounding box center [316, 232] width 28 height 7
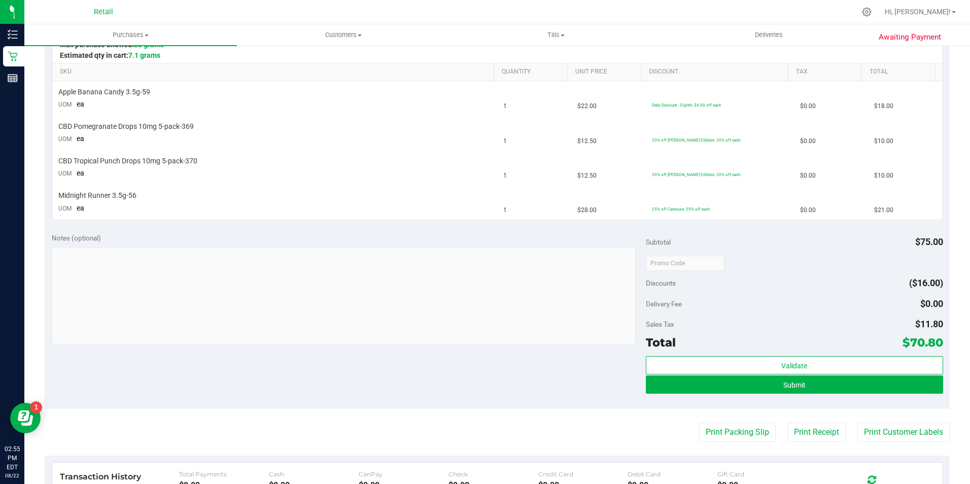
scroll to position [242, 0]
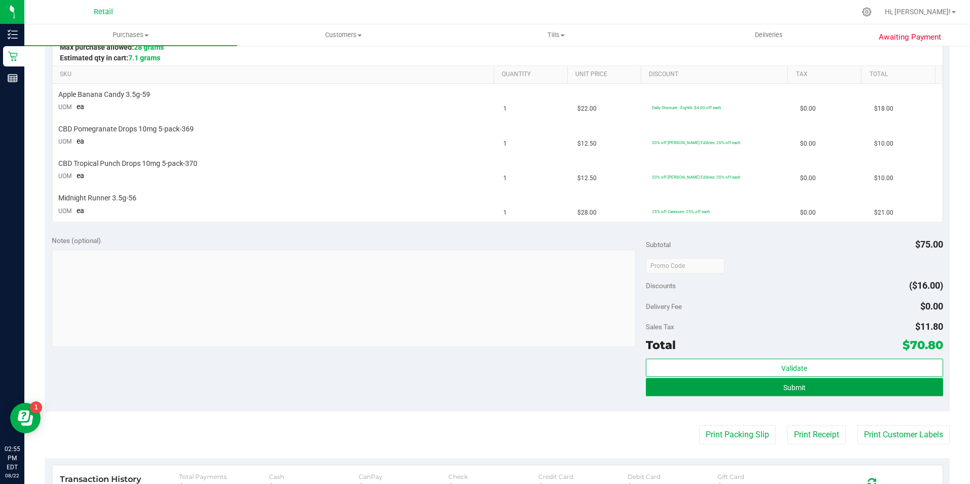
click at [840, 390] on button "Submit" at bounding box center [794, 387] width 297 height 18
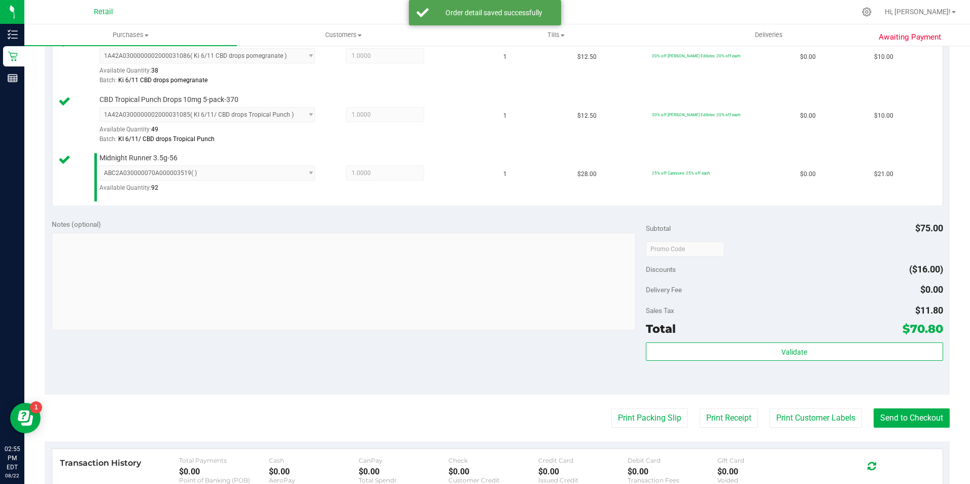
scroll to position [371, 0]
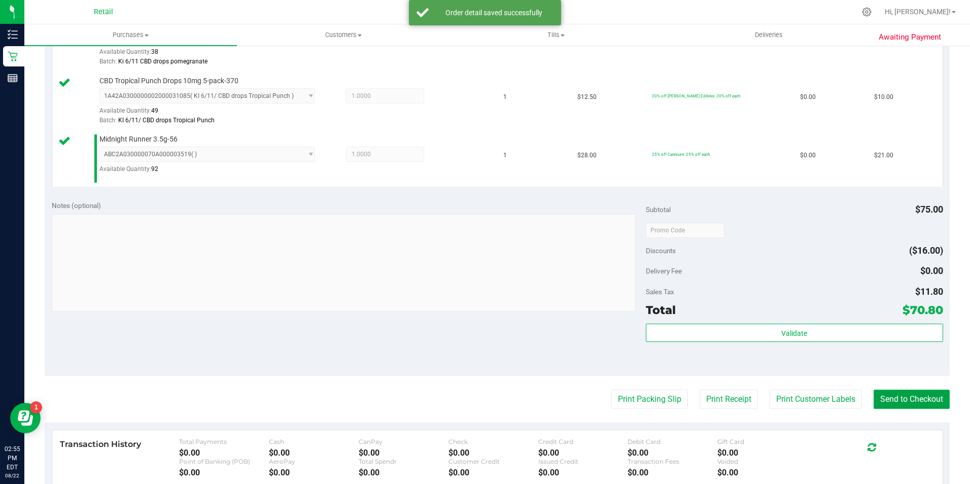
click at [903, 396] on button "Send to Checkout" at bounding box center [912, 399] width 76 height 19
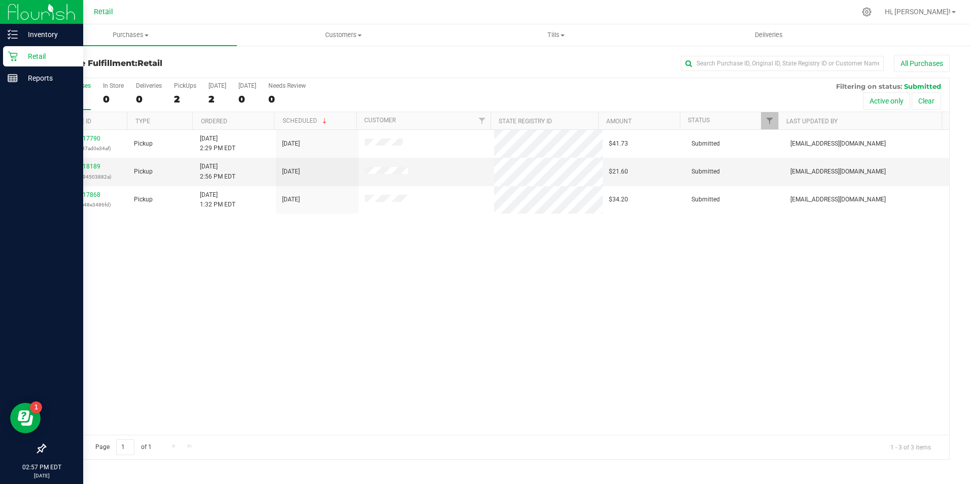
click at [21, 57] on p "Retail" at bounding box center [48, 56] width 61 height 12
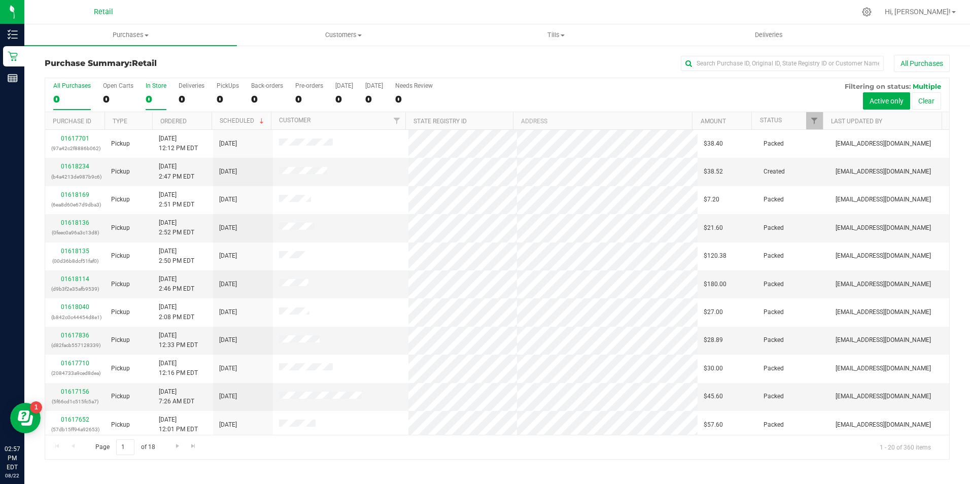
click at [156, 98] on div "0" at bounding box center [156, 99] width 21 height 12
click at [0, 0] on input "In Store 0" at bounding box center [0, 0] width 0 height 0
click at [734, 60] on input "text" at bounding box center [782, 63] width 203 height 15
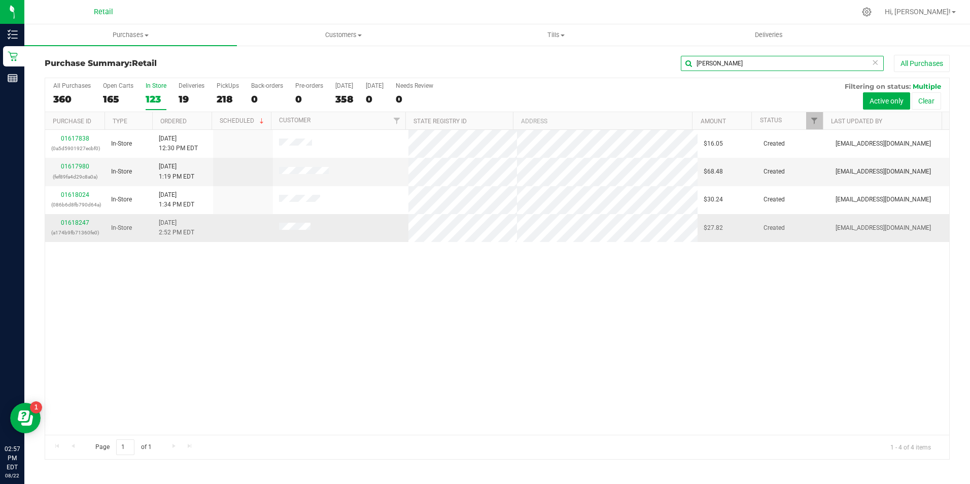
type input "james"
click at [73, 226] on div "01618247 (a174b9fb71360fe0)" at bounding box center [75, 227] width 48 height 19
click at [73, 224] on link "01618247" at bounding box center [75, 222] width 28 height 7
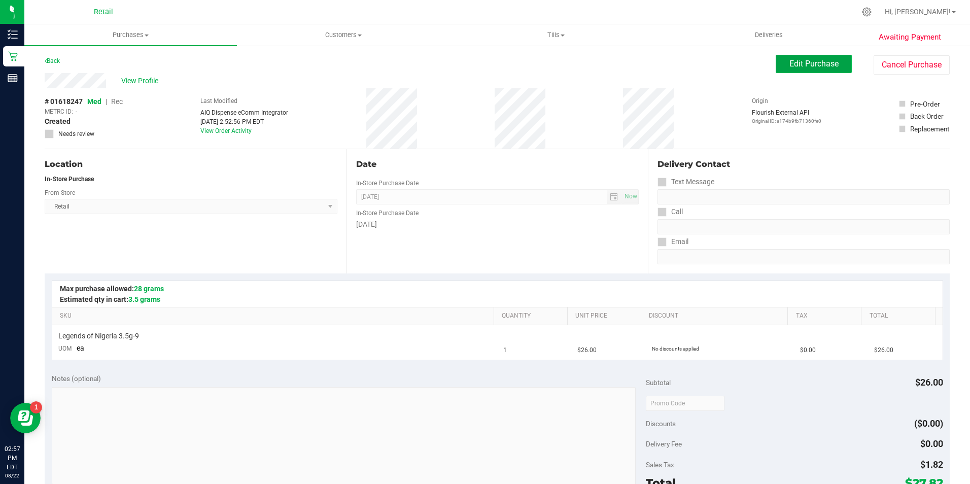
click at [795, 70] on button "Edit Purchase" at bounding box center [814, 64] width 76 height 18
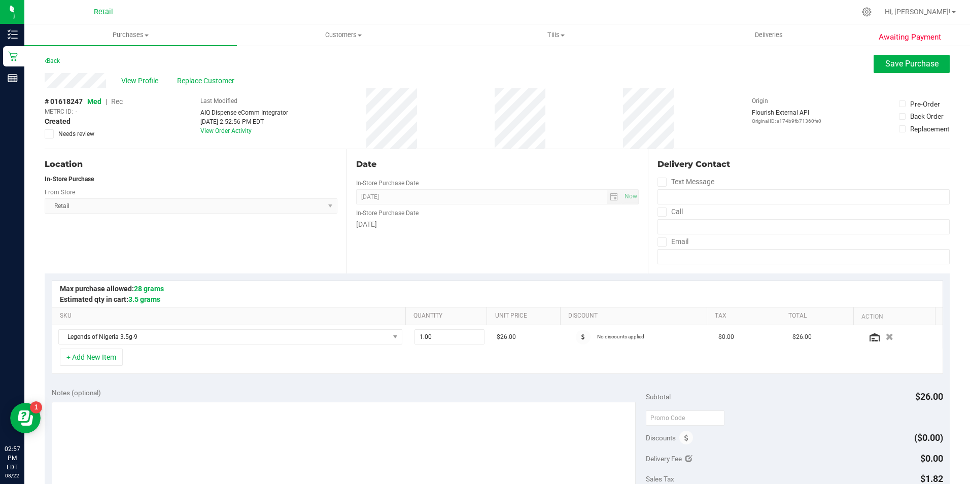
click at [118, 99] on span "Rec" at bounding box center [117, 101] width 12 height 8
click at [888, 61] on span "Save Purchase" at bounding box center [912, 64] width 53 height 10
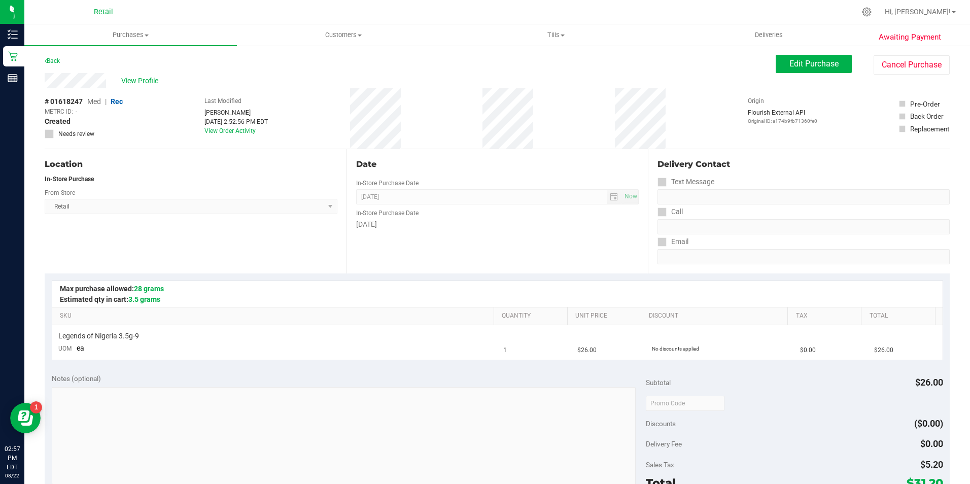
click at [146, 79] on span "View Profile" at bounding box center [141, 81] width 41 height 11
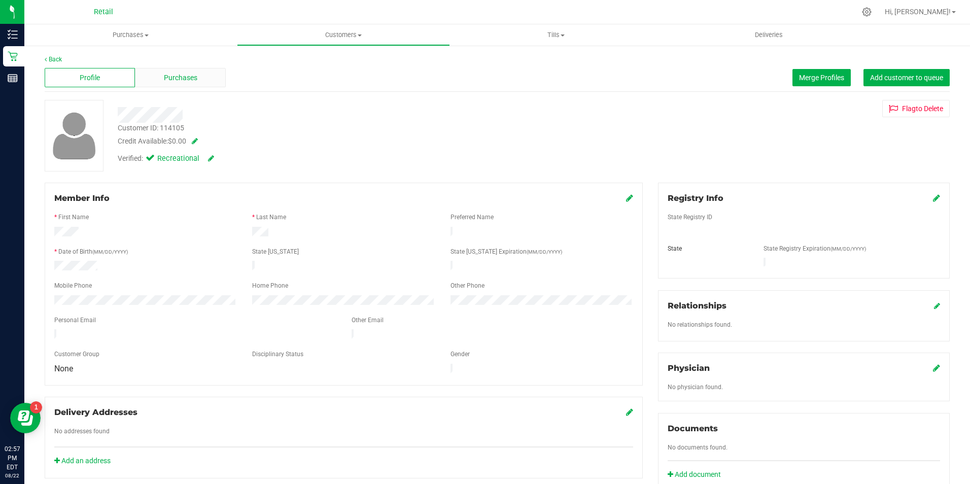
click at [188, 85] on div "Purchases" at bounding box center [180, 77] width 90 height 19
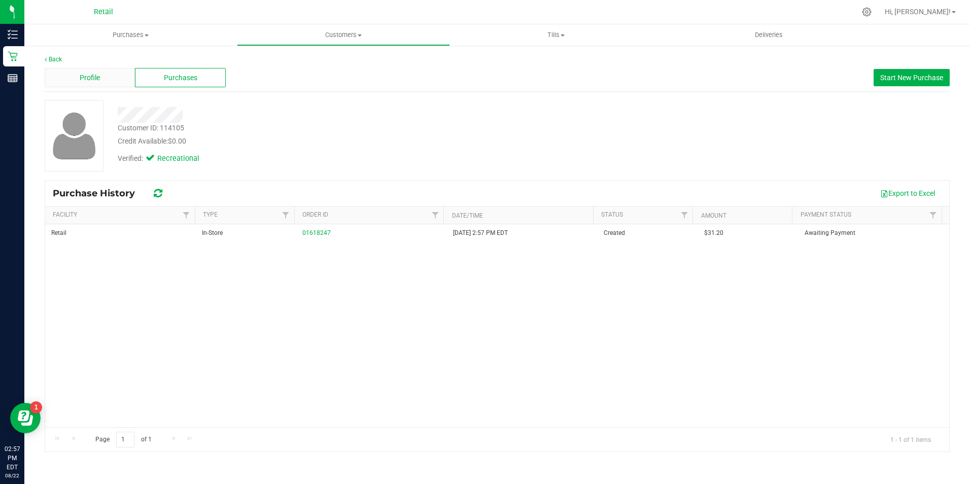
click at [125, 81] on div "Profile" at bounding box center [90, 77] width 90 height 19
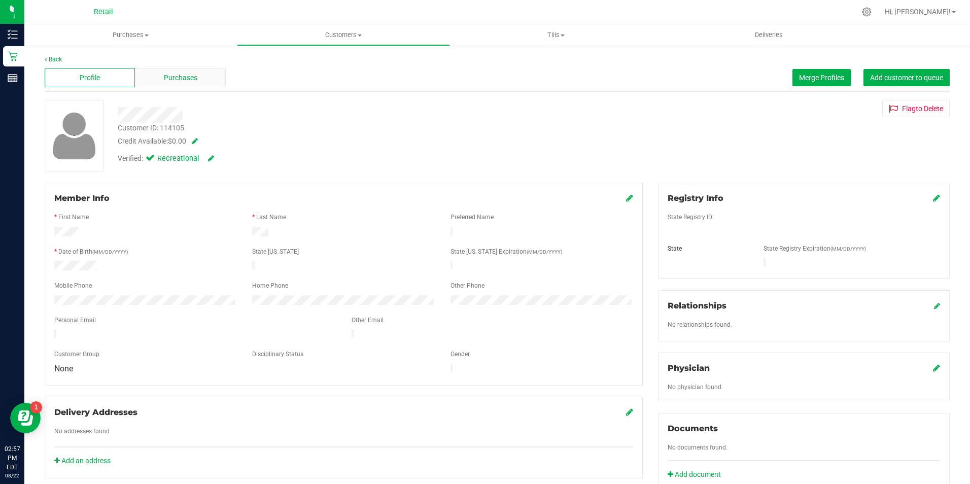
click at [182, 79] on span "Purchases" at bounding box center [180, 78] width 33 height 11
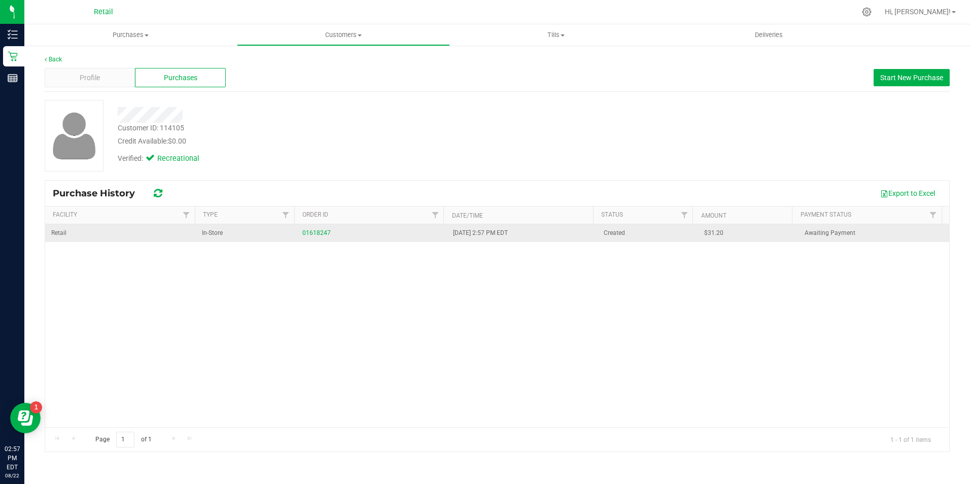
click at [315, 227] on td "01618247" at bounding box center [371, 233] width 151 height 18
click at [317, 228] on div "01618247" at bounding box center [371, 233] width 139 height 10
click at [320, 229] on link "01618247" at bounding box center [316, 232] width 28 height 7
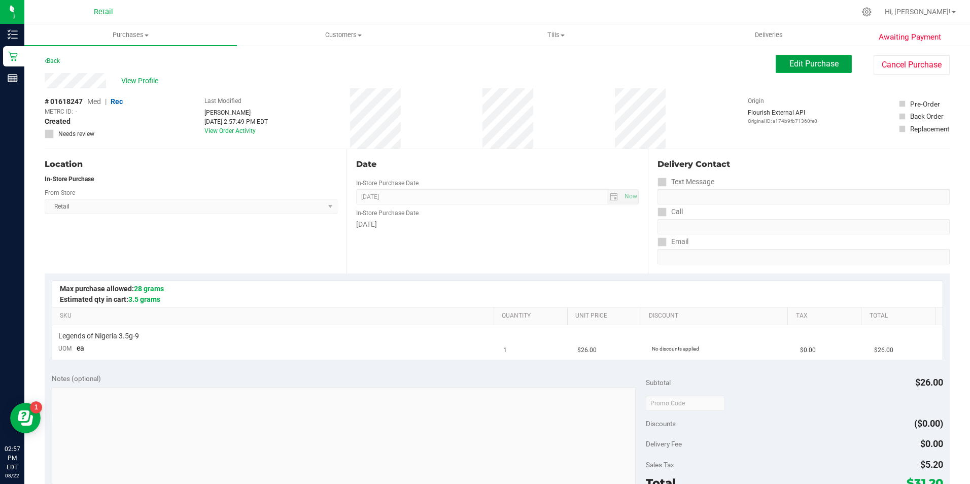
click at [823, 65] on span "Edit Purchase" at bounding box center [814, 64] width 49 height 10
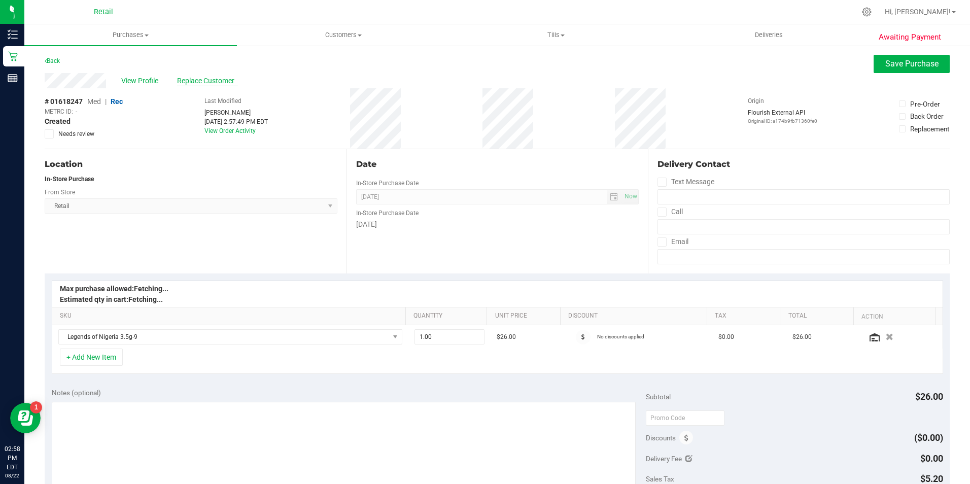
click at [215, 82] on span "Replace Customer" at bounding box center [207, 81] width 61 height 11
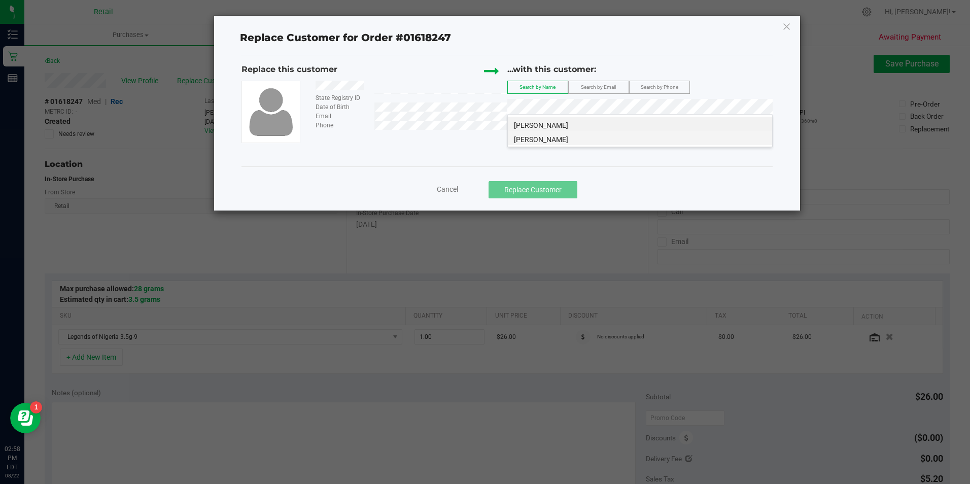
click at [557, 139] on li "James Paul" at bounding box center [640, 138] width 264 height 14
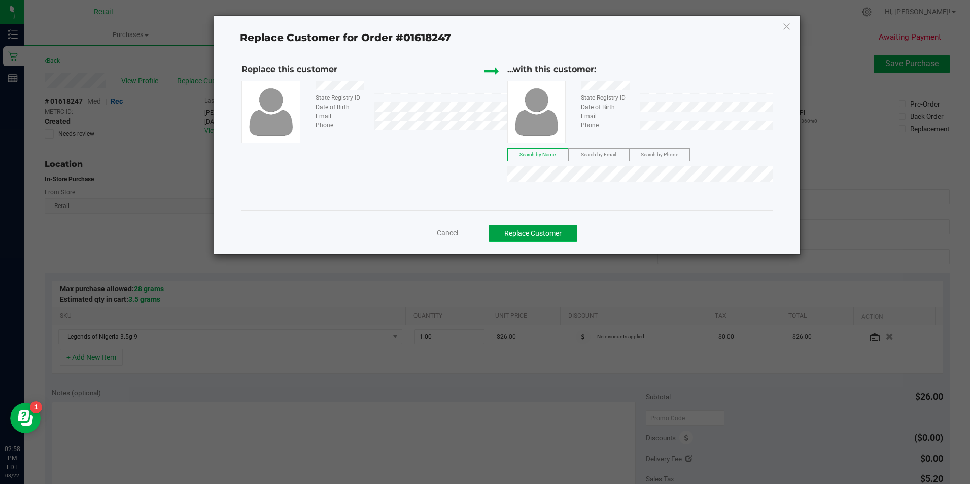
click at [525, 230] on button "Replace Customer" at bounding box center [533, 233] width 89 height 17
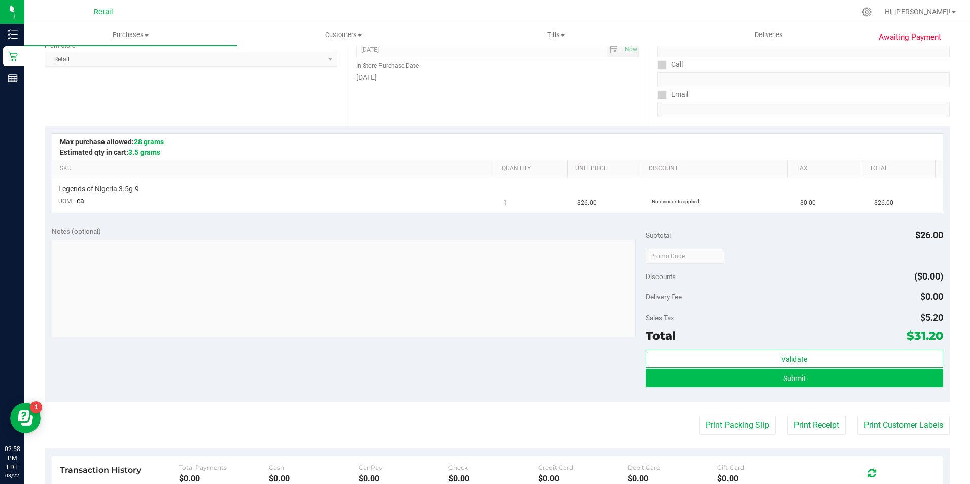
scroll to position [152, 0]
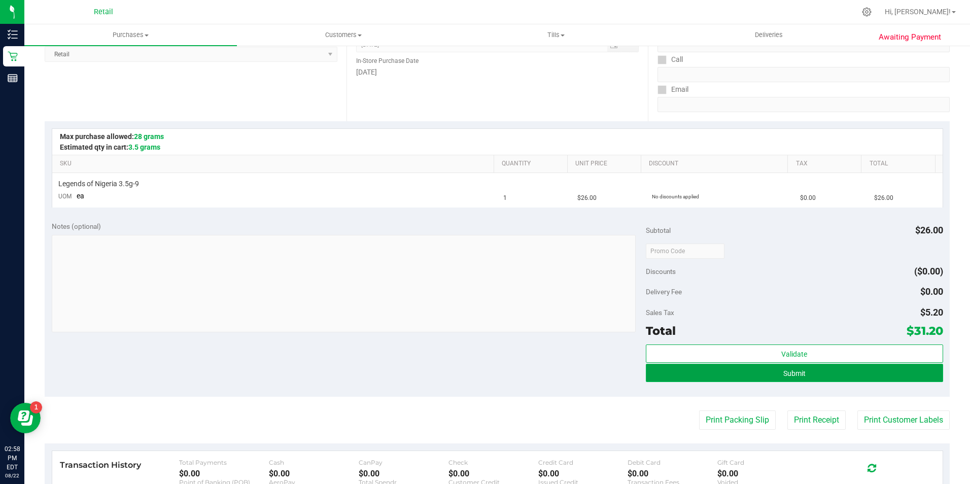
click at [799, 374] on span "Submit" at bounding box center [795, 373] width 22 height 8
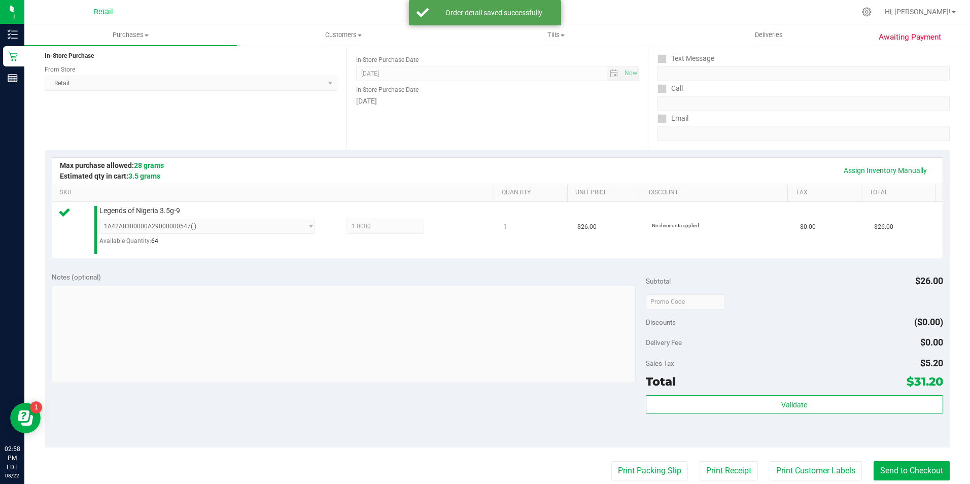
scroll to position [123, 0]
click at [904, 472] on button "Send to Checkout" at bounding box center [912, 471] width 76 height 19
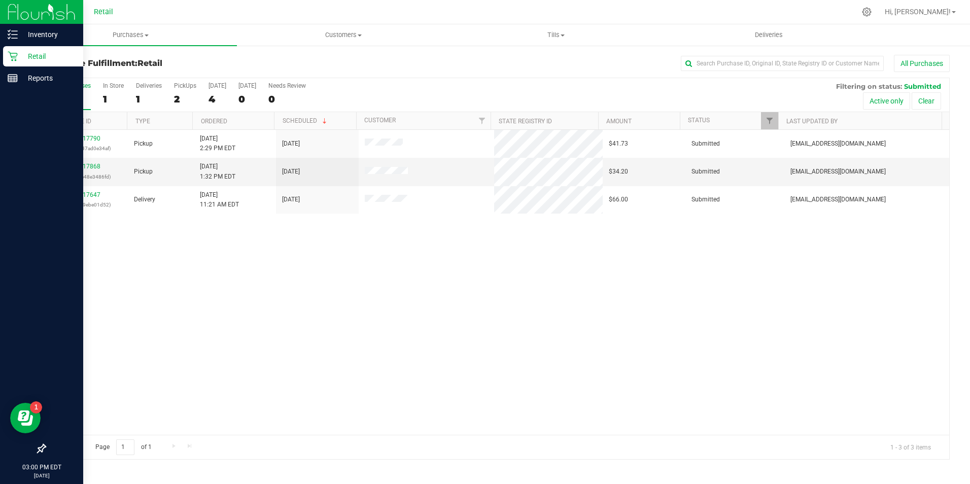
click at [19, 60] on p "Retail" at bounding box center [48, 56] width 61 height 12
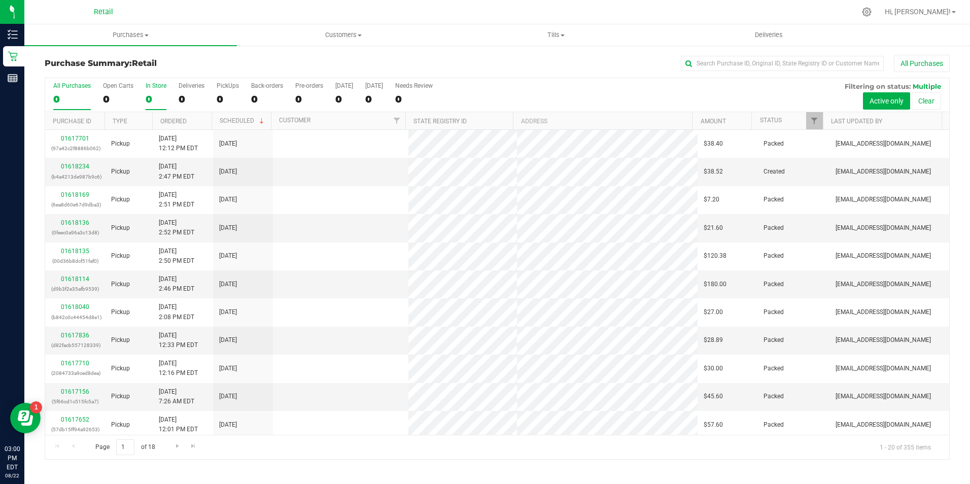
click at [154, 96] on div "0" at bounding box center [156, 99] width 21 height 12
click at [0, 0] on input "In Store 0" at bounding box center [0, 0] width 0 height 0
click at [707, 63] on input "text" at bounding box center [782, 63] width 203 height 15
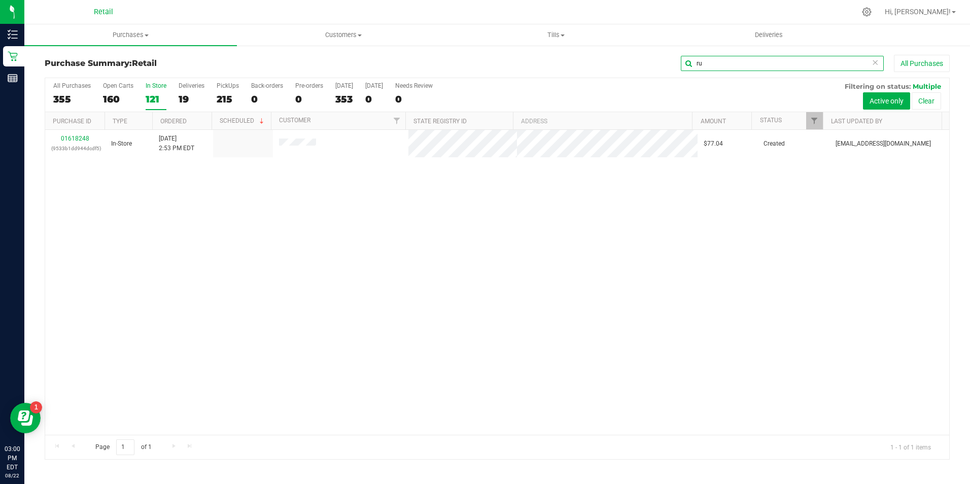
type input "r"
type input "bruno"
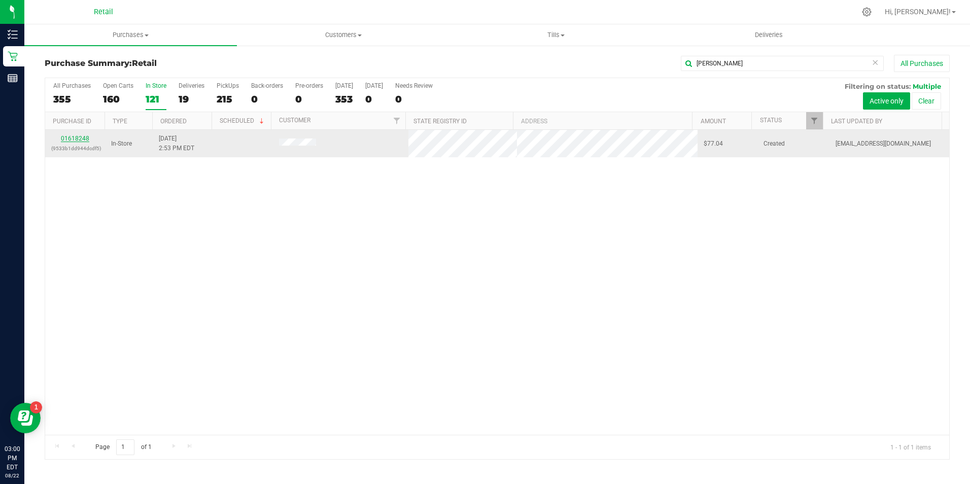
click at [71, 139] on link "01618248" at bounding box center [75, 138] width 28 height 7
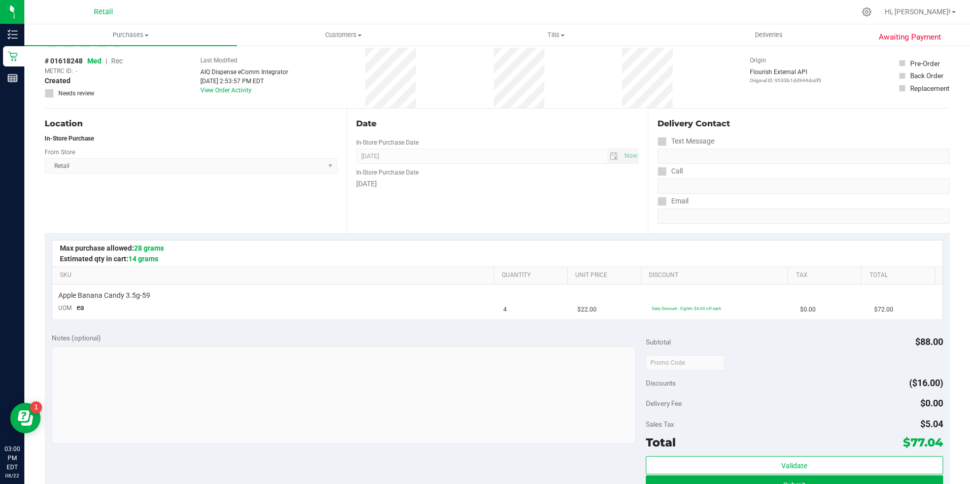
scroll to position [102, 0]
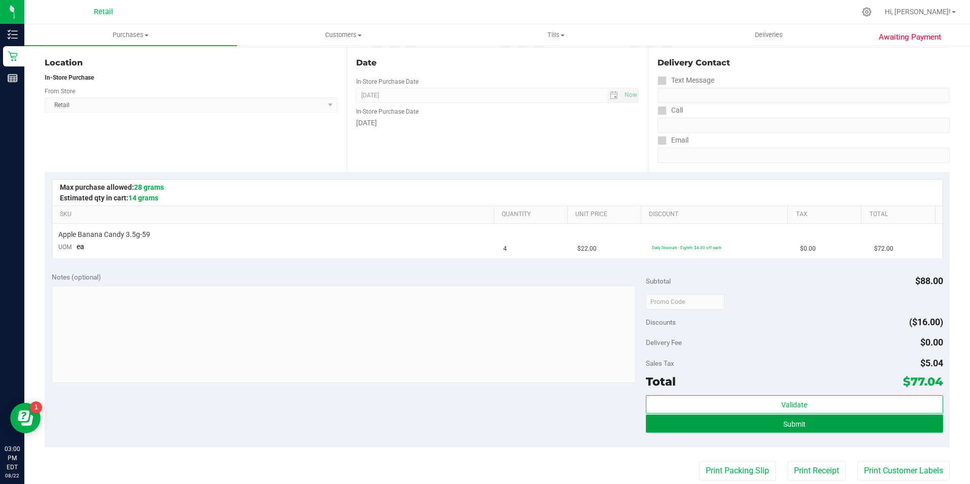
click at [855, 421] on button "Submit" at bounding box center [794, 424] width 297 height 18
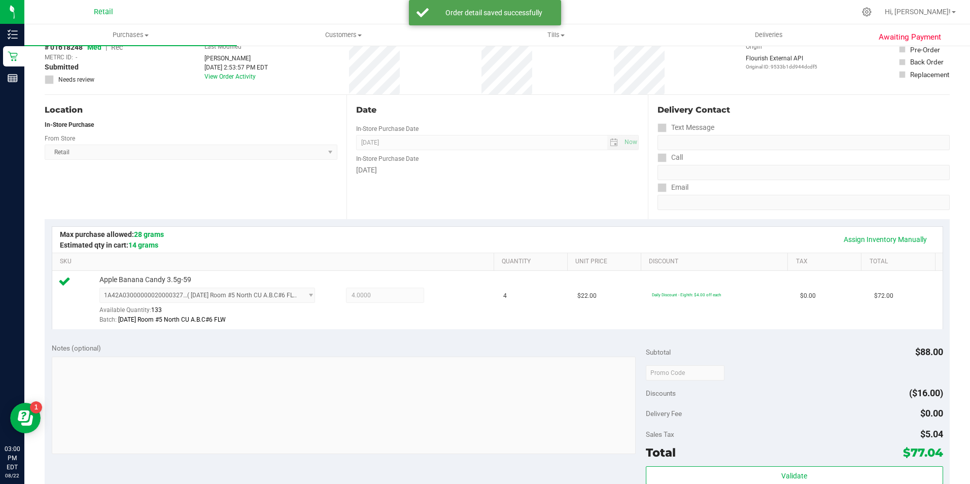
scroll to position [0, 0]
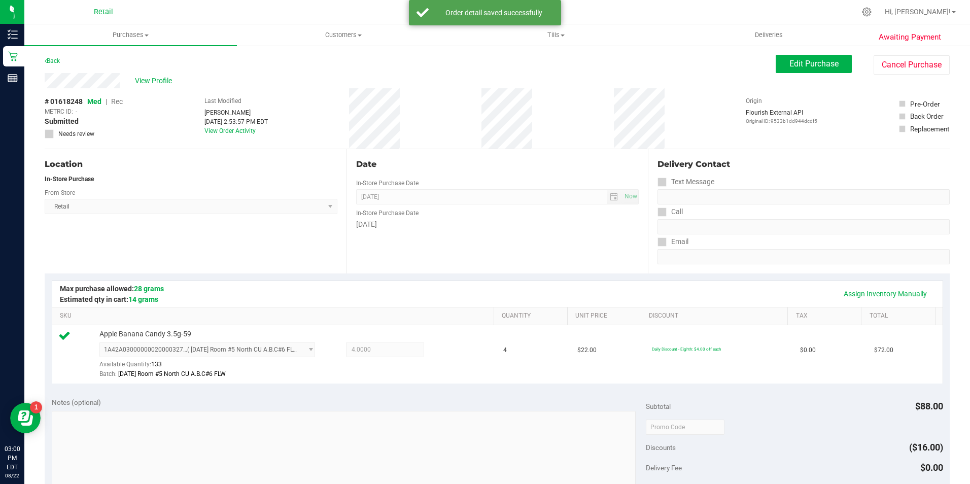
click at [118, 104] on span "Rec" at bounding box center [117, 101] width 12 height 8
click at [117, 108] on div "METRC ID: -" at bounding box center [84, 111] width 78 height 9
click at [113, 98] on span "Rec" at bounding box center [117, 101] width 12 height 8
click at [819, 69] on button "Edit Purchase" at bounding box center [814, 64] width 76 height 18
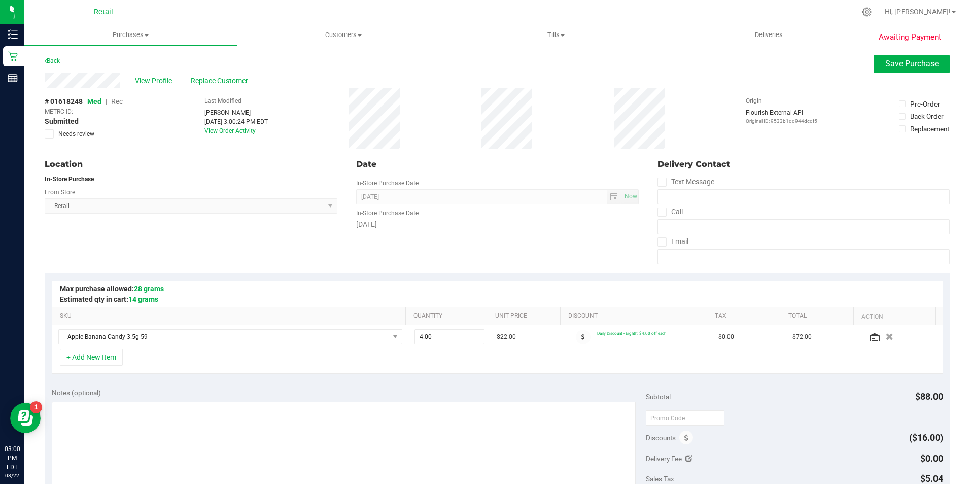
click at [120, 104] on span "Rec" at bounding box center [117, 101] width 12 height 8
click at [901, 73] on div "View Profile Replace Customer" at bounding box center [497, 80] width 905 height 15
click at [898, 69] on button "Save Purchase" at bounding box center [912, 64] width 76 height 18
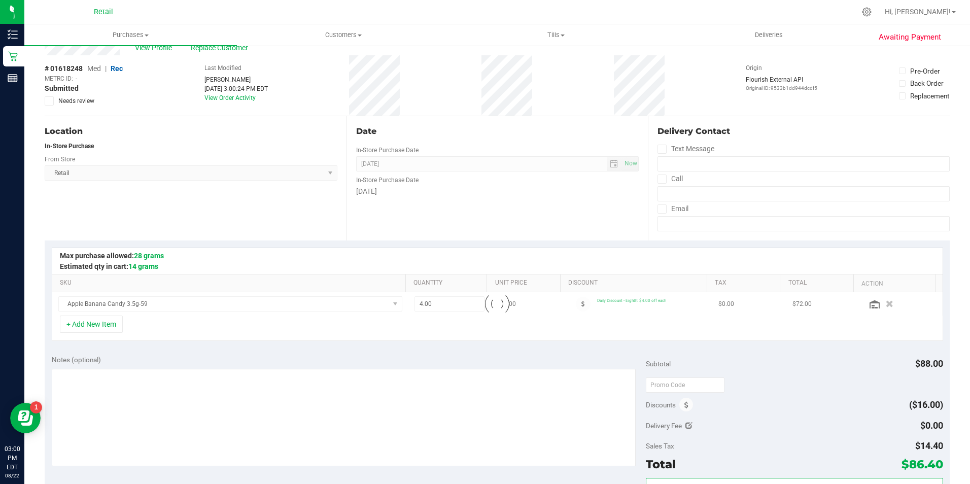
scroll to position [51, 0]
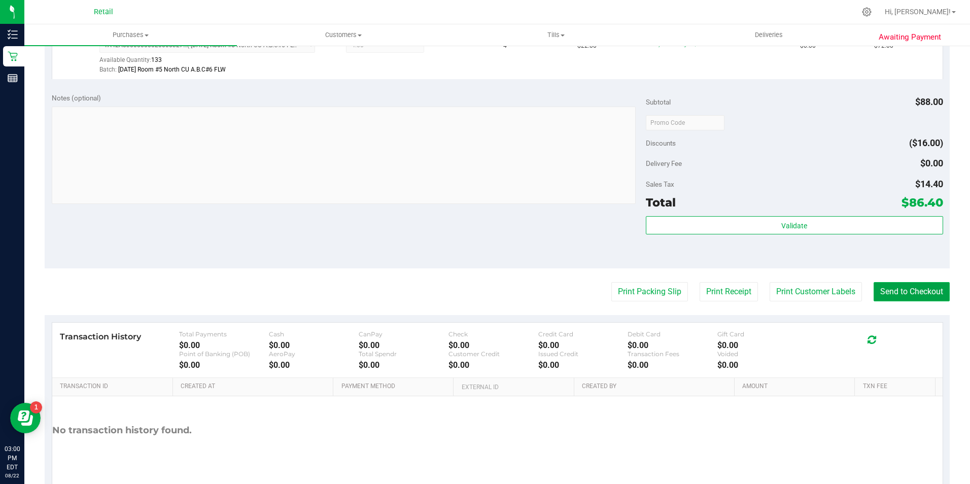
click at [907, 291] on button "Send to Checkout" at bounding box center [912, 291] width 76 height 19
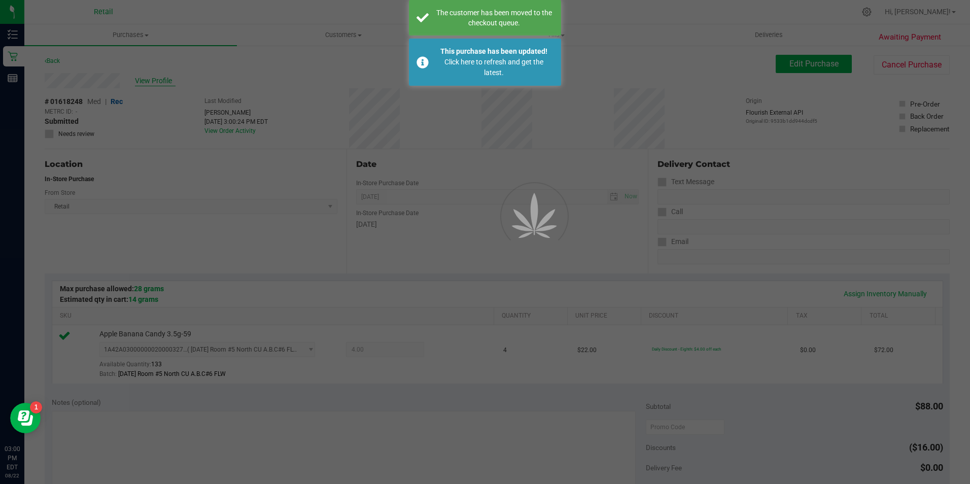
click at [156, 80] on div "Purchases Summary of purchases Fulfillment All purchases Customers All customer…" at bounding box center [497, 254] width 946 height 460
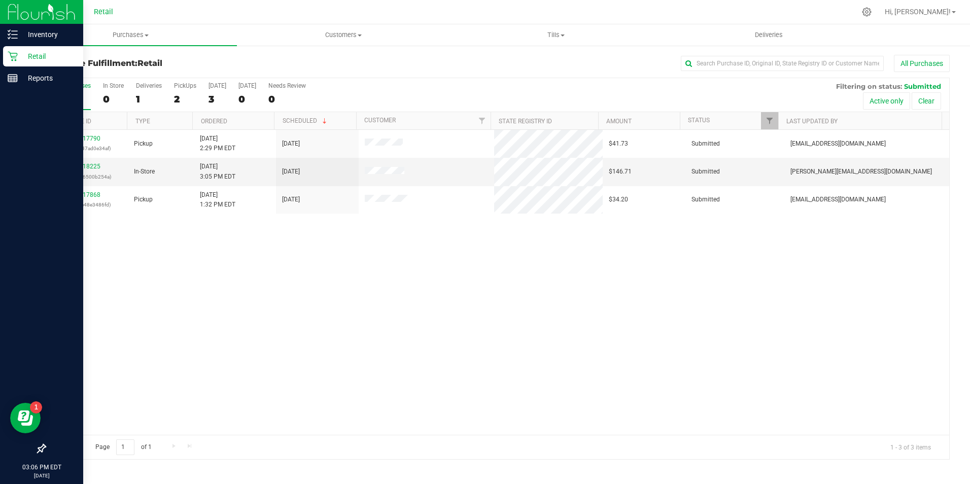
click at [10, 48] on div "Retail" at bounding box center [43, 56] width 80 height 20
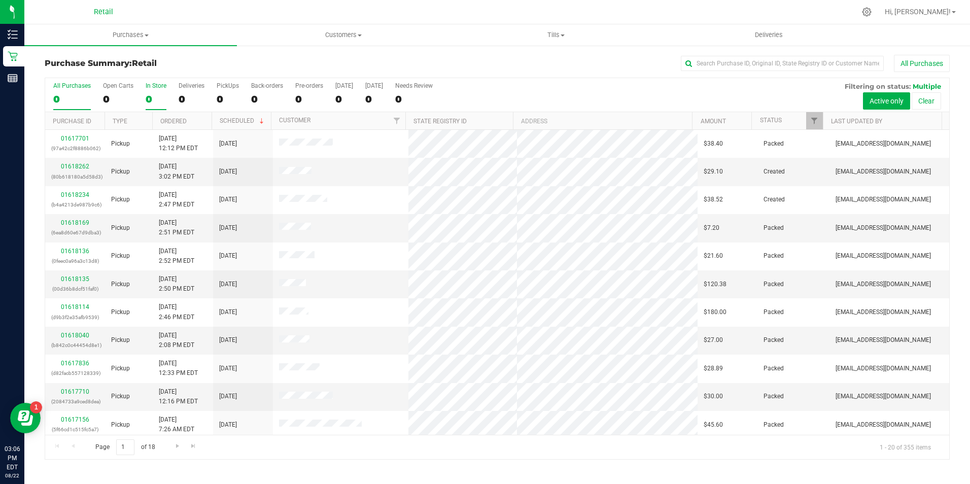
click at [152, 92] on label "In Store 0" at bounding box center [156, 96] width 21 height 28
click at [0, 0] on input "In Store 0" at bounding box center [0, 0] width 0 height 0
click at [744, 64] on input "text" at bounding box center [782, 63] width 203 height 15
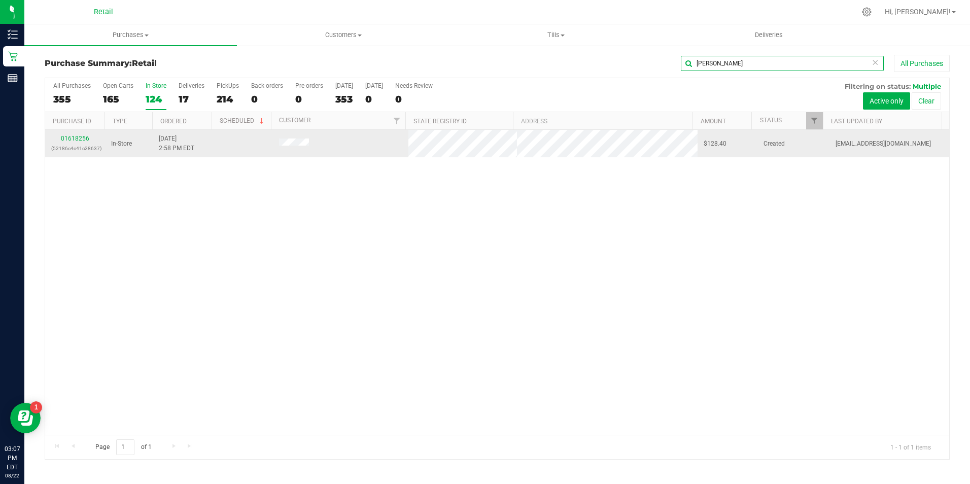
type input "traci"
click at [72, 133] on td "01618256 (52186c4c41c28637)" at bounding box center [75, 143] width 60 height 27
click at [72, 136] on link "01618256" at bounding box center [75, 138] width 28 height 7
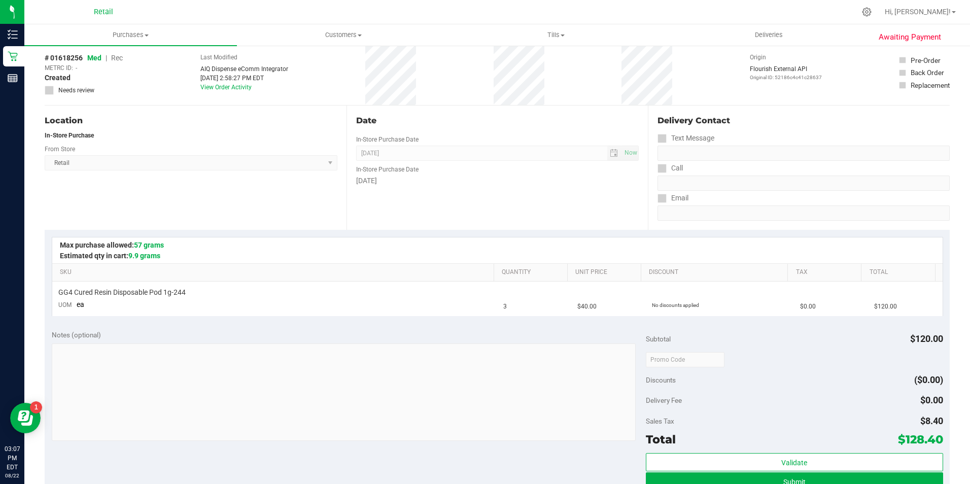
scroll to position [102, 0]
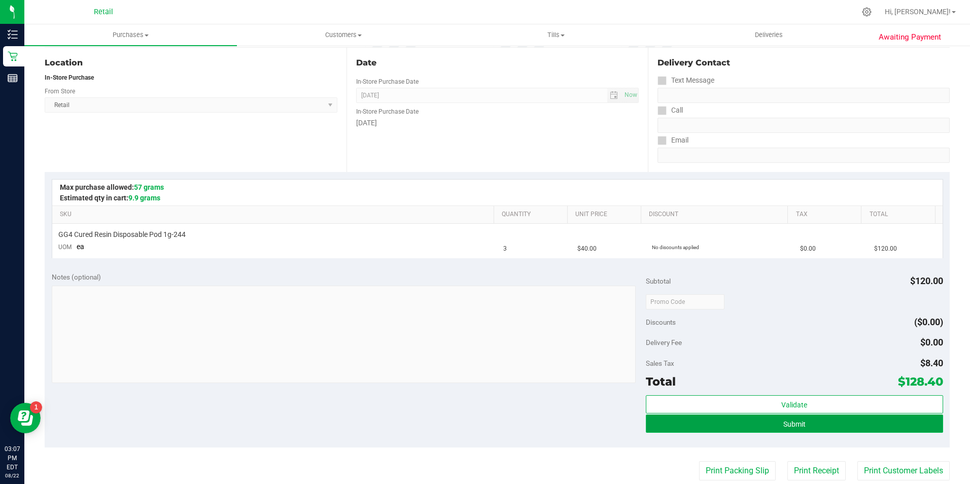
click at [914, 425] on button "Submit" at bounding box center [794, 424] width 297 height 18
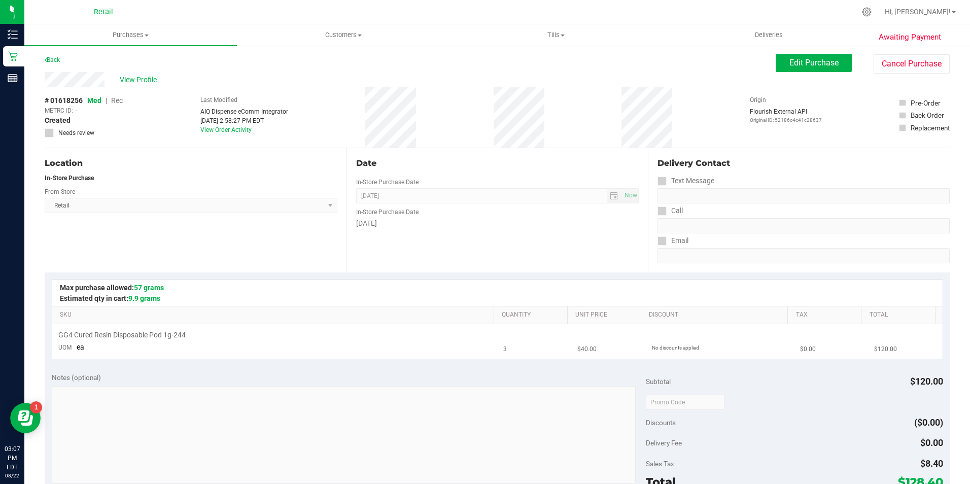
scroll to position [0, 0]
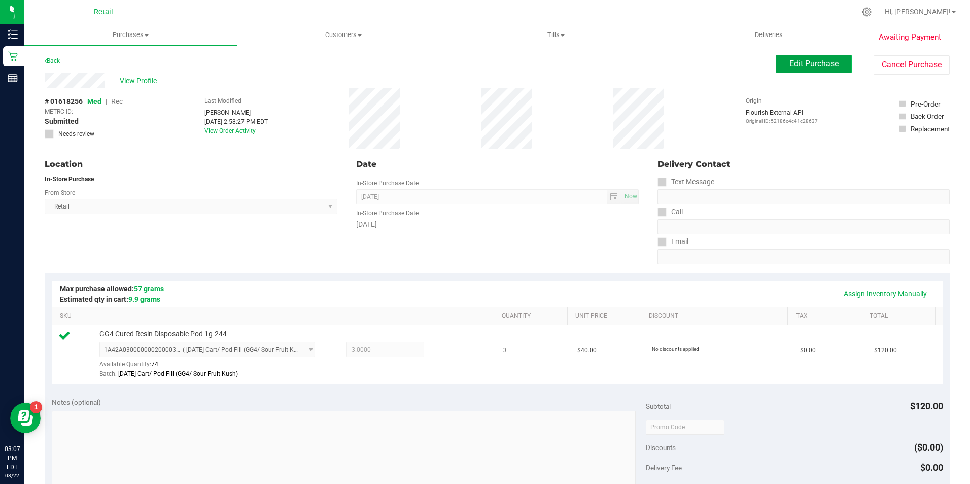
click at [797, 58] on button "Edit Purchase" at bounding box center [814, 64] width 76 height 18
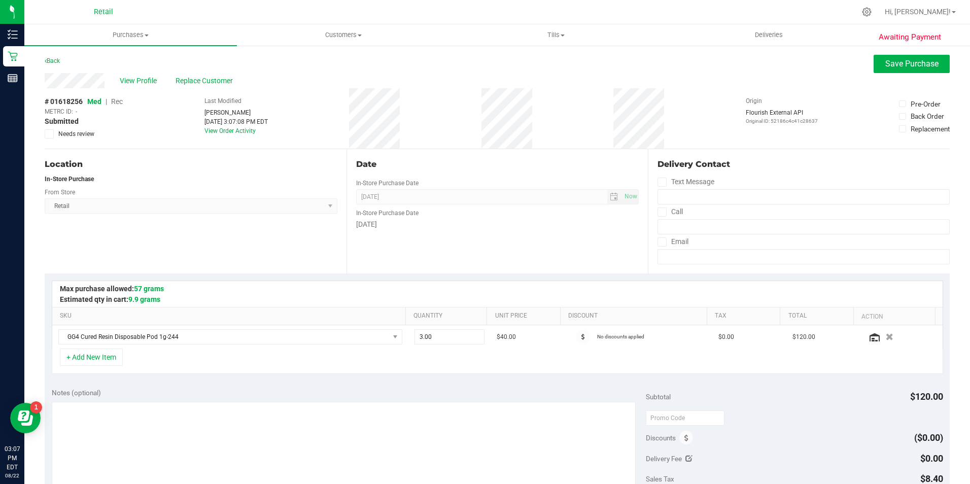
click at [112, 104] on span "Rec" at bounding box center [117, 101] width 12 height 8
click at [898, 74] on div "View Profile Replace Customer" at bounding box center [497, 80] width 905 height 15
click at [900, 69] on button "Save Purchase" at bounding box center [912, 64] width 76 height 18
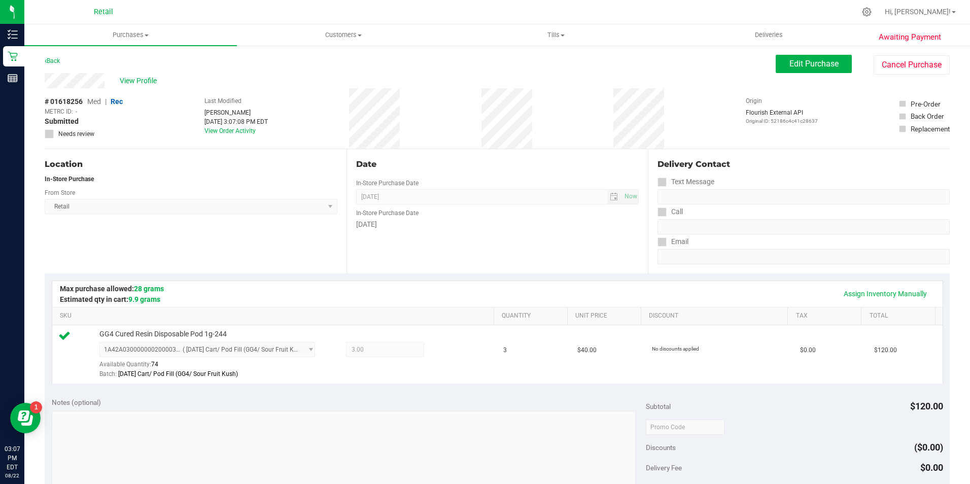
click at [143, 78] on span "View Profile" at bounding box center [140, 81] width 41 height 11
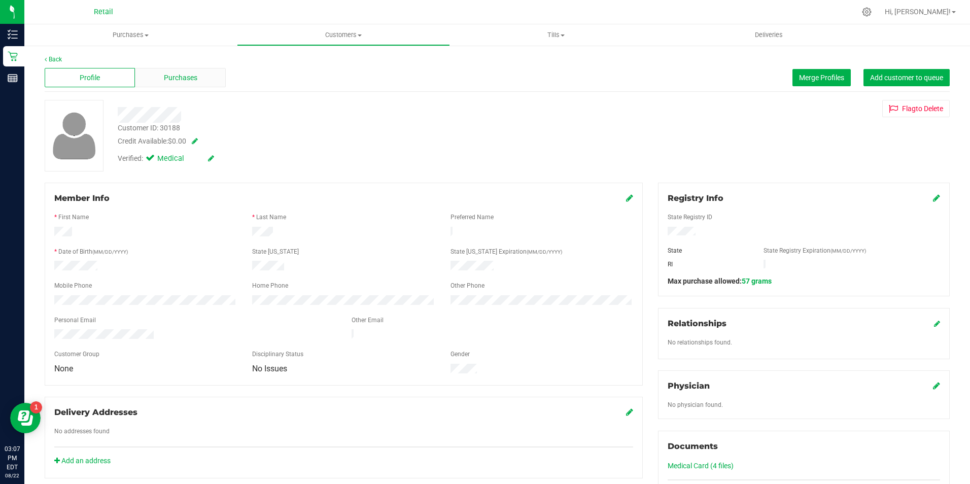
click at [190, 80] on span "Purchases" at bounding box center [180, 78] width 33 height 11
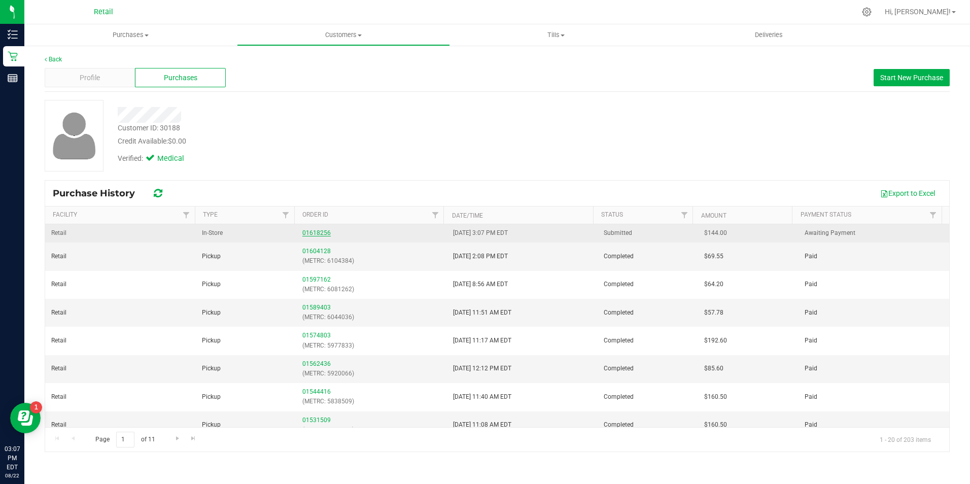
click at [325, 234] on link "01618256" at bounding box center [316, 232] width 28 height 7
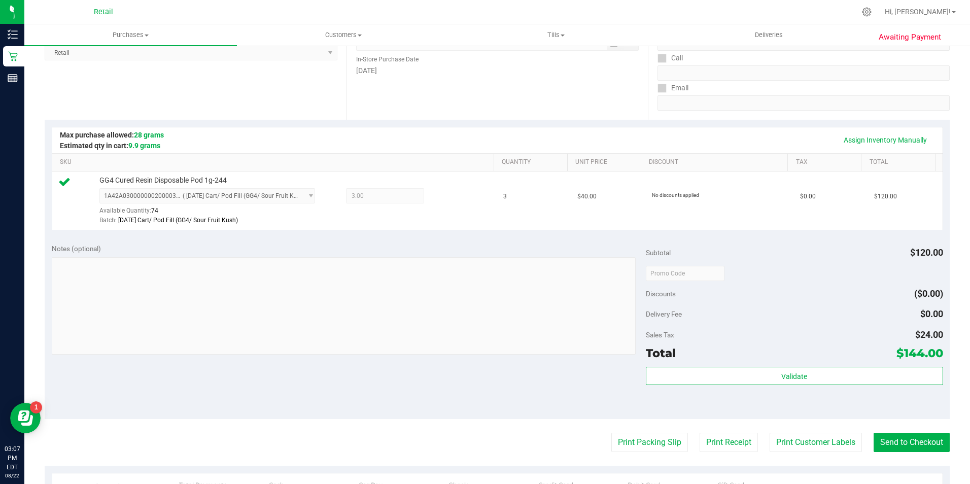
scroll to position [203, 0]
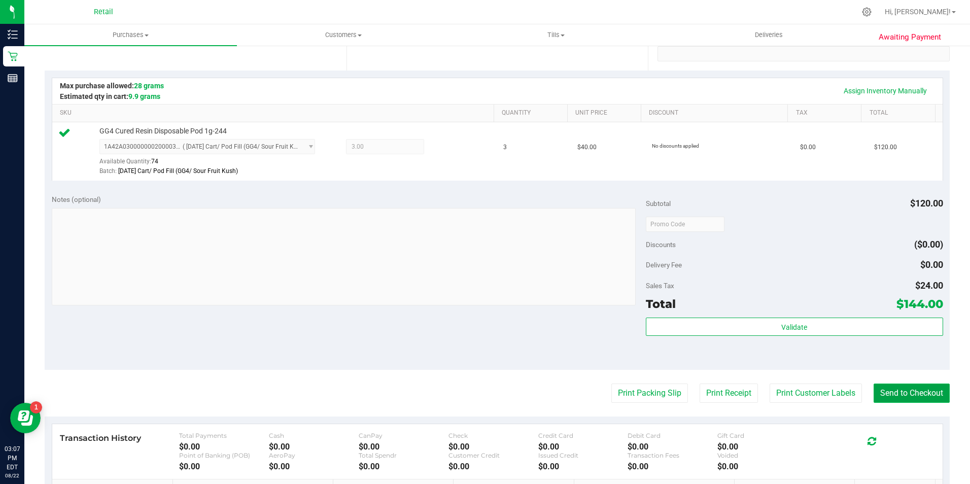
click at [898, 389] on button "Send to Checkout" at bounding box center [912, 393] width 76 height 19
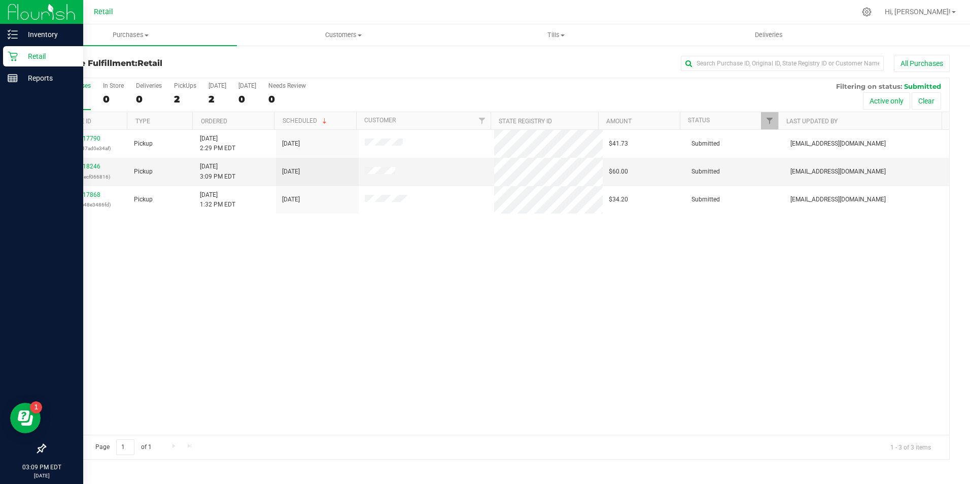
click at [10, 55] on icon at bounding box center [13, 56] width 10 height 10
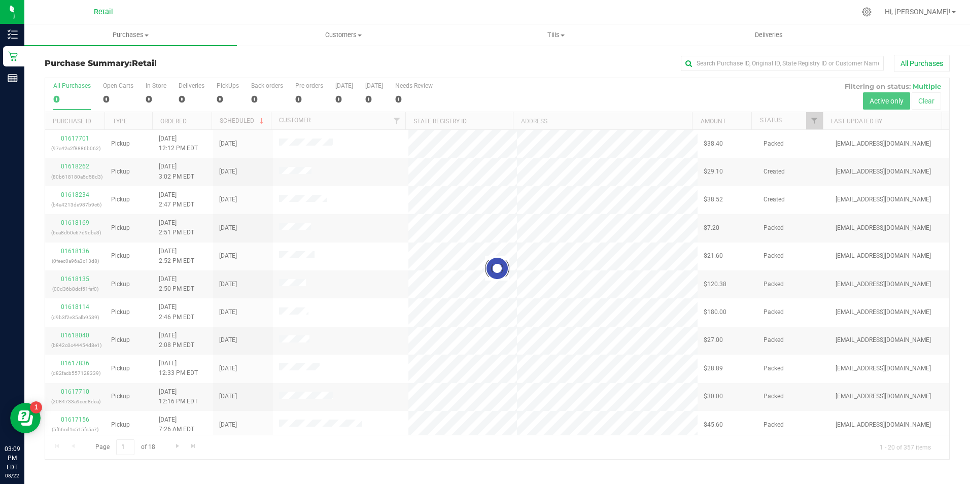
click at [150, 92] on label "In Store 0" at bounding box center [156, 96] width 21 height 28
click at [0, 0] on input "In Store 0" at bounding box center [0, 0] width 0 height 0
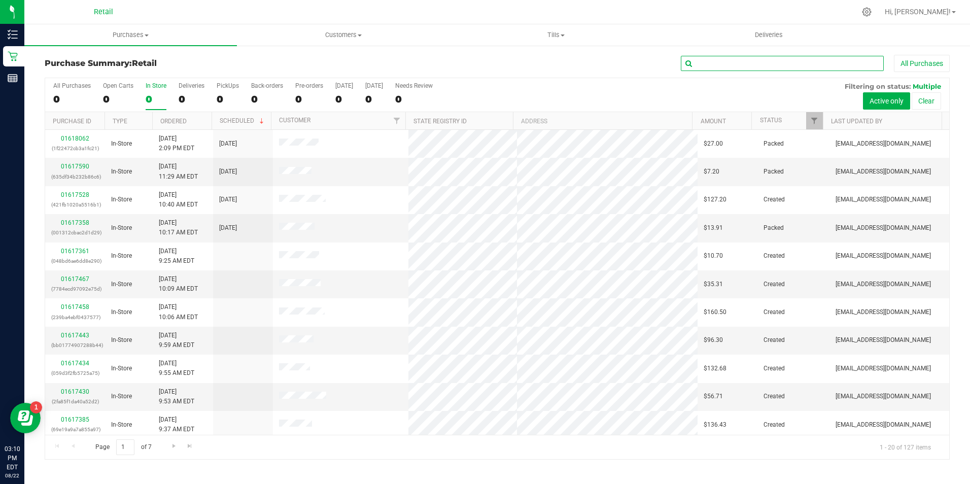
click at [708, 67] on input "text" at bounding box center [782, 63] width 203 height 15
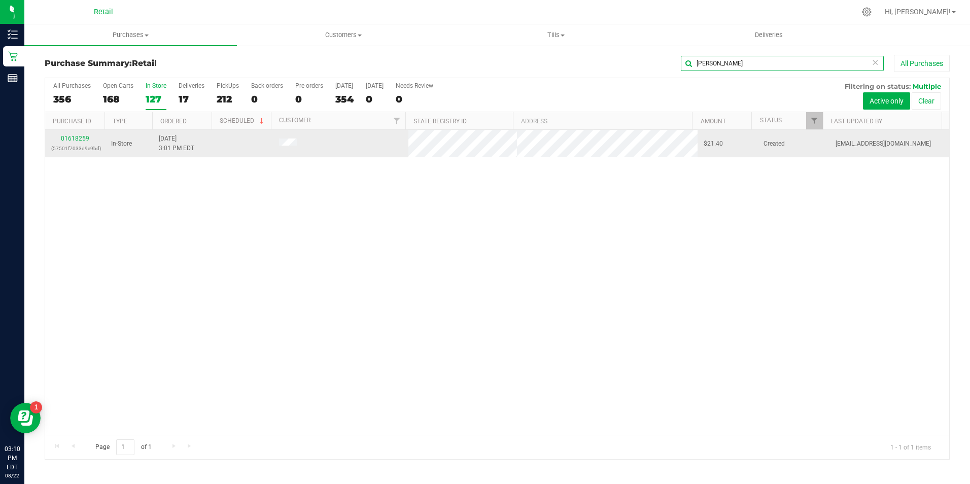
type input "mike r"
click at [71, 130] on td "01618259 (57501f7033d9a9bd)" at bounding box center [75, 143] width 60 height 27
click at [77, 141] on link "01618259" at bounding box center [75, 138] width 28 height 7
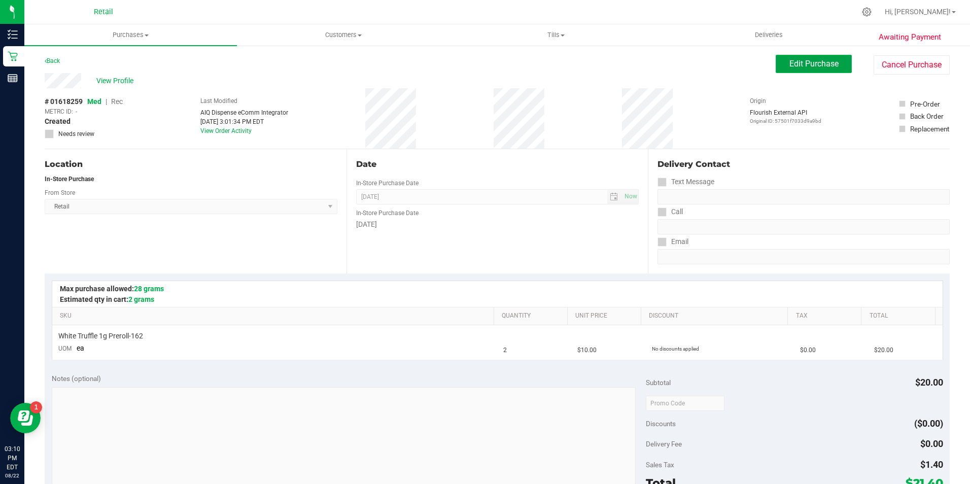
click at [813, 69] on button "Edit Purchase" at bounding box center [814, 64] width 76 height 18
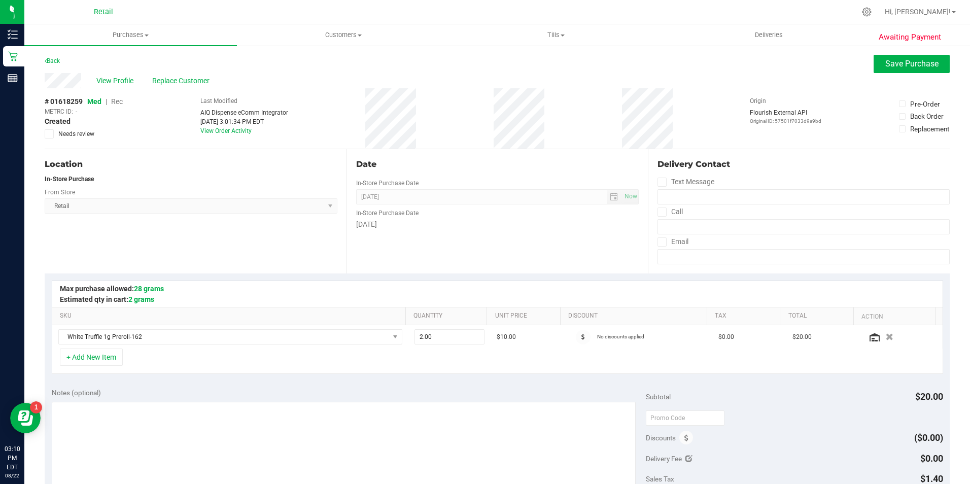
click at [118, 96] on div "# 01618259 Med | Rec METRC ID: - Created Needs review" at bounding box center [84, 118] width 78 height 60
click at [116, 108] on div "METRC ID: -" at bounding box center [84, 111] width 78 height 9
click at [117, 105] on span "Rec" at bounding box center [117, 101] width 12 height 8
click at [919, 57] on button "Save Purchase" at bounding box center [912, 64] width 76 height 18
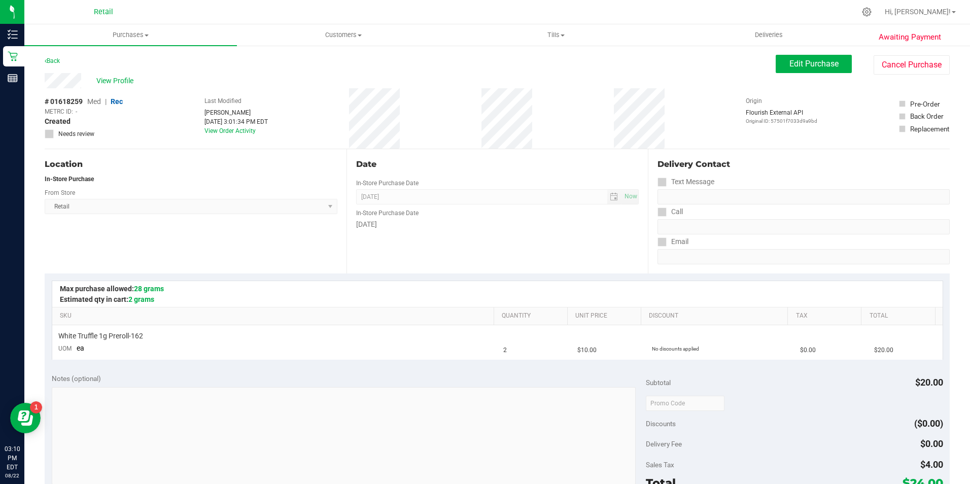
click at [122, 81] on span "View Profile" at bounding box center [116, 81] width 41 height 11
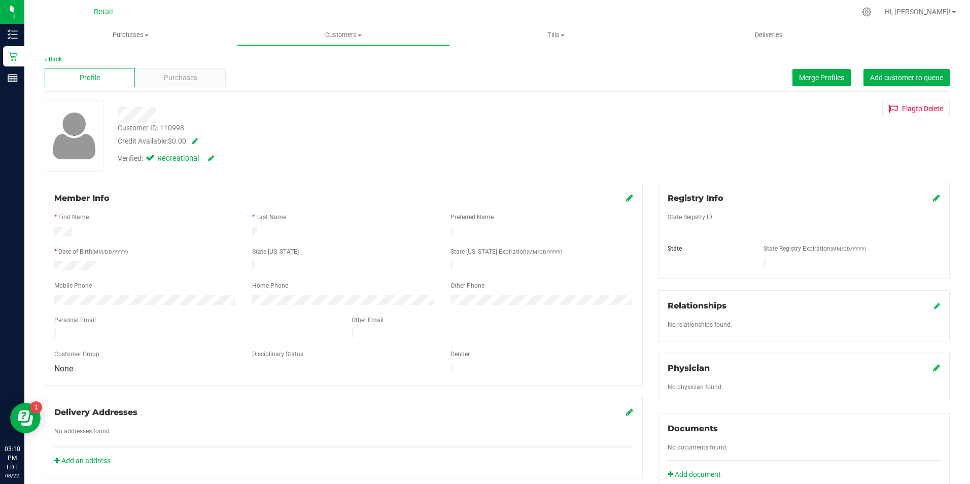
click at [627, 195] on icon at bounding box center [629, 198] width 7 height 8
click at [614, 191] on div "Member Info * First Name * Last Name Preferred Name * Date of Birth (MM/DD/YYYY…" at bounding box center [344, 289] width 598 height 213
click at [628, 202] on icon at bounding box center [628, 199] width 9 height 8
click at [195, 71] on div "Purchases" at bounding box center [180, 77] width 90 height 19
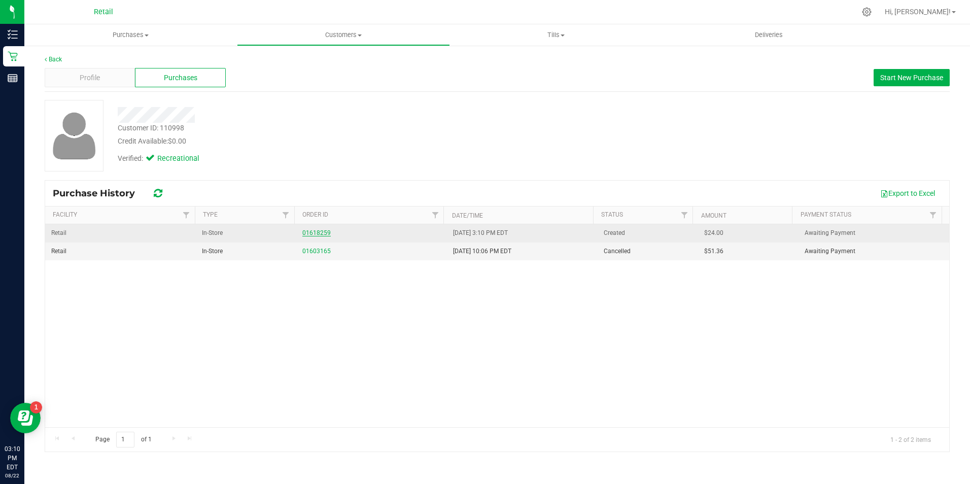
click at [309, 231] on link "01618259" at bounding box center [316, 232] width 28 height 7
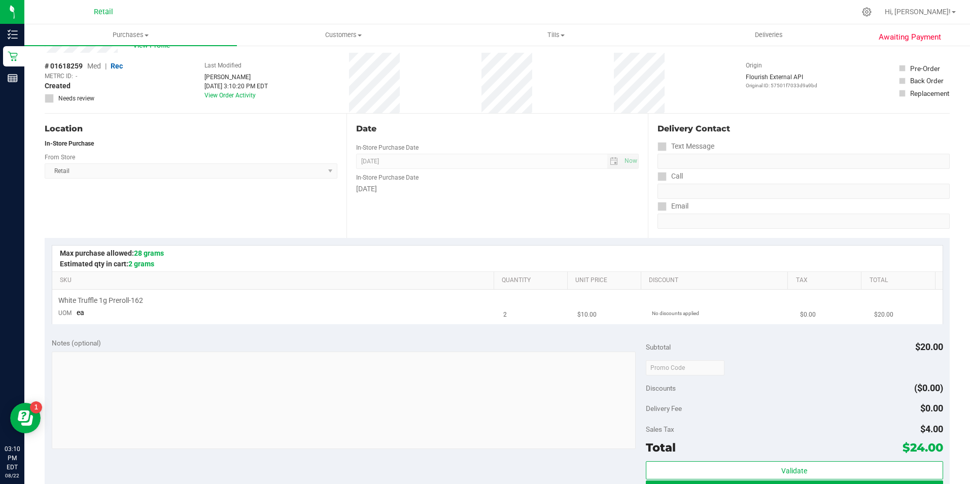
scroll to position [51, 0]
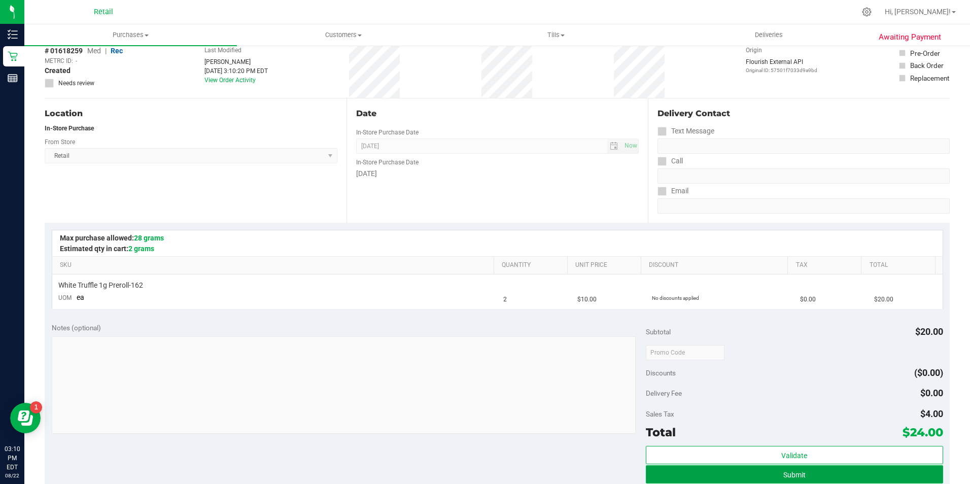
click at [858, 470] on button "Submit" at bounding box center [794, 474] width 297 height 18
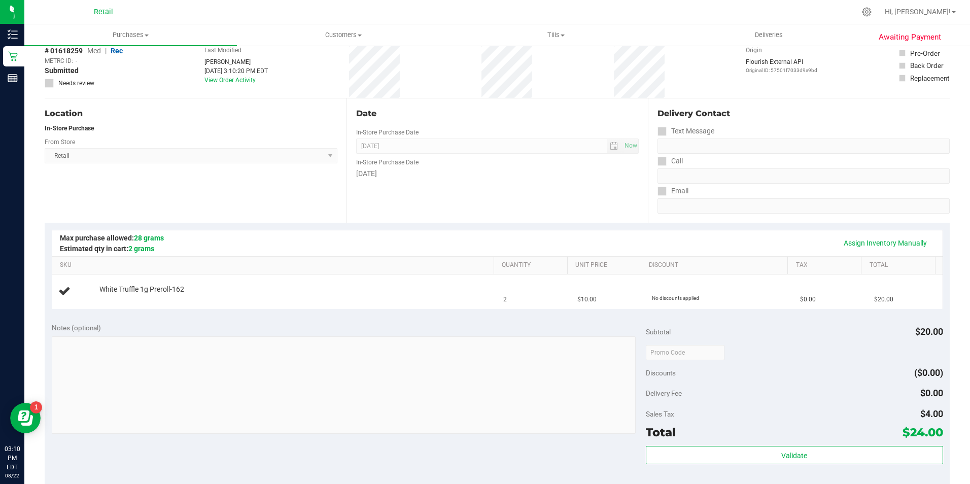
scroll to position [0, 0]
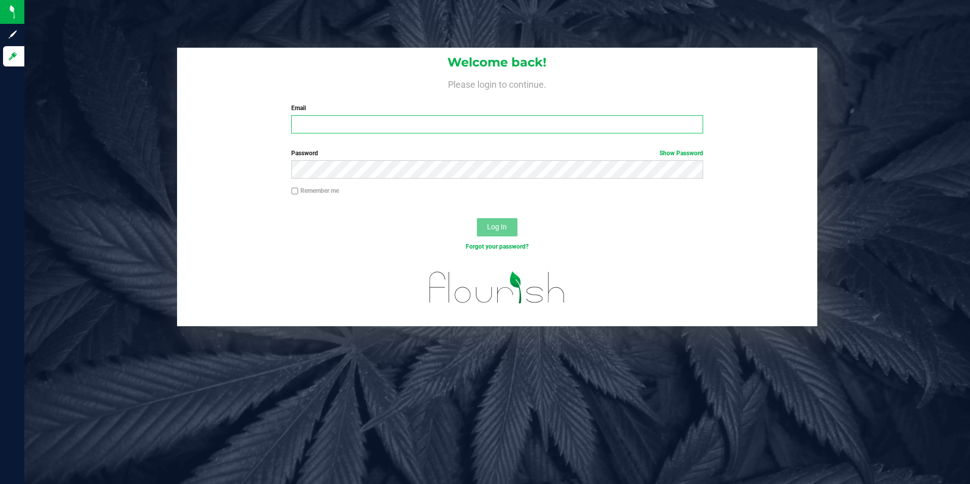
type input "[EMAIL_ADDRESS][DOMAIN_NAME]"
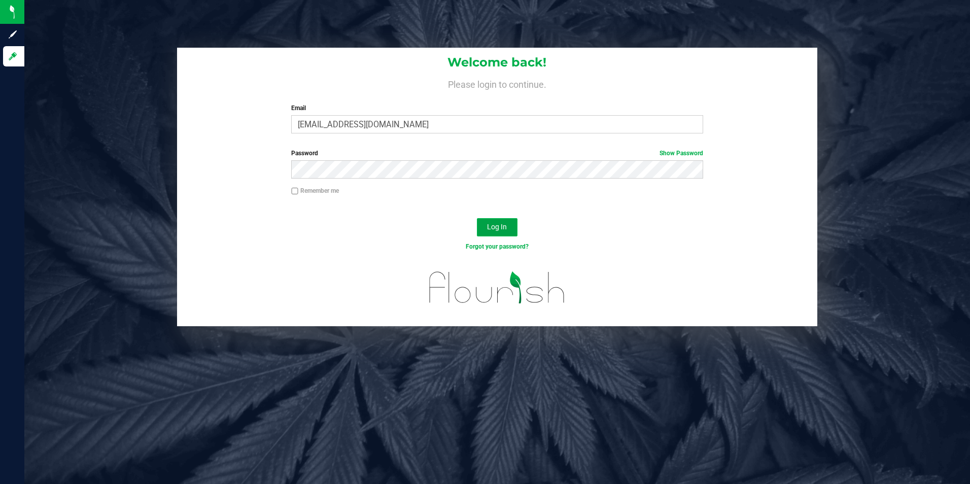
click at [486, 230] on button "Log In" at bounding box center [497, 227] width 41 height 18
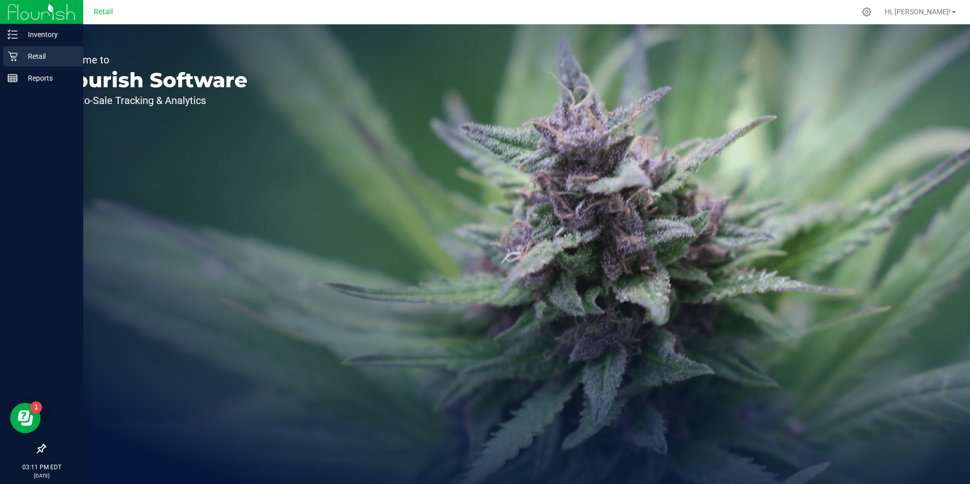
click at [6, 57] on div "Retail" at bounding box center [43, 56] width 80 height 20
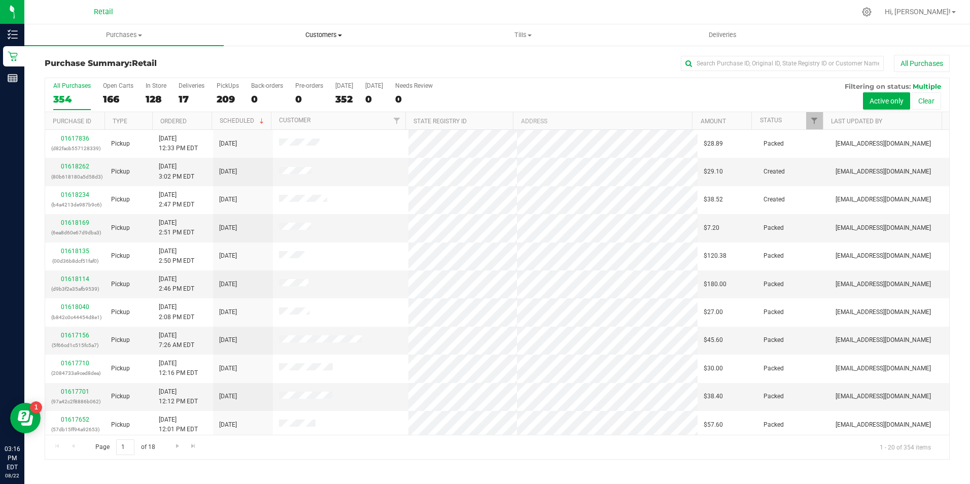
click at [327, 36] on span "Customers" at bounding box center [323, 34] width 198 height 9
click at [151, 99] on div "128" at bounding box center [156, 99] width 21 height 12
click at [0, 0] on input "In Store 128" at bounding box center [0, 0] width 0 height 0
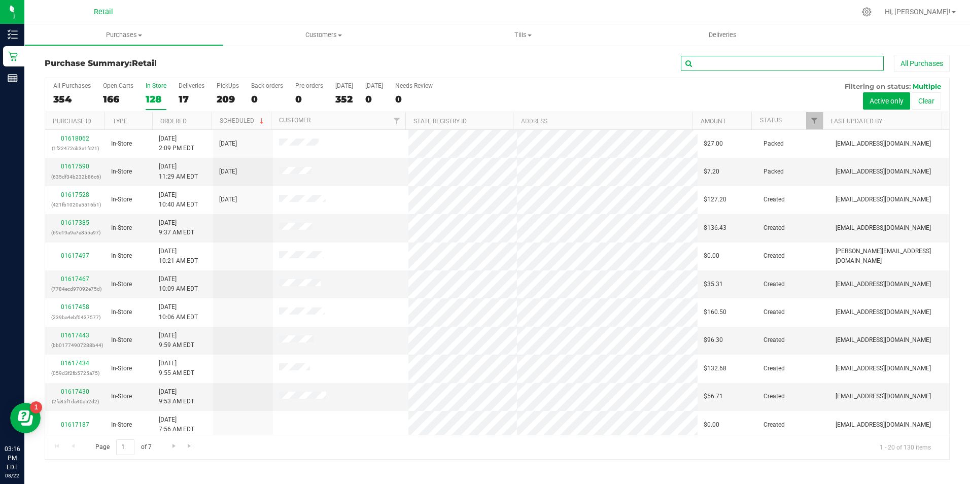
click at [696, 64] on input "text" at bounding box center [782, 63] width 203 height 15
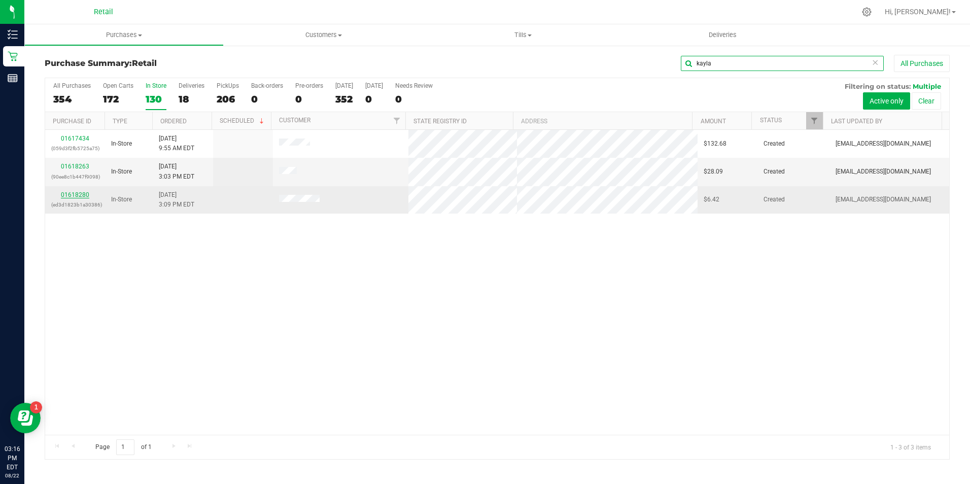
type input "kayla"
click at [79, 196] on link "01618280" at bounding box center [75, 194] width 28 height 7
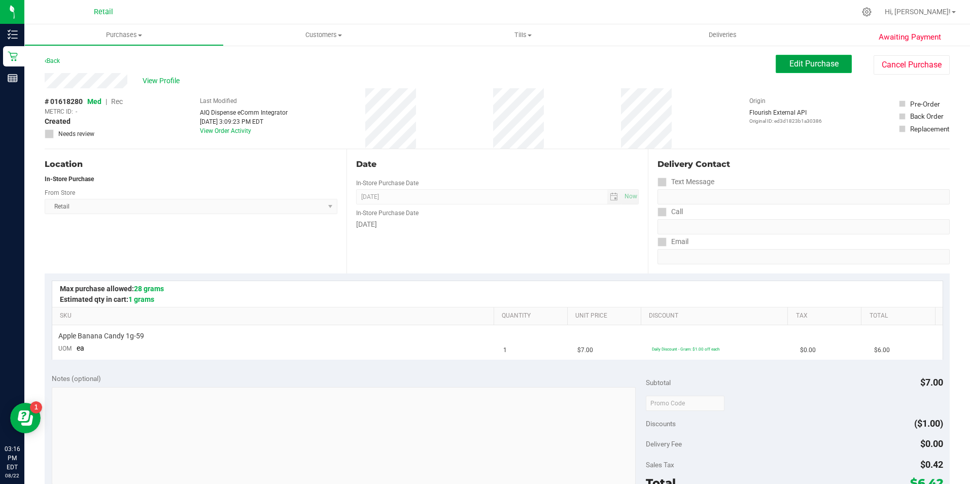
click at [795, 71] on button "Edit Purchase" at bounding box center [814, 64] width 76 height 18
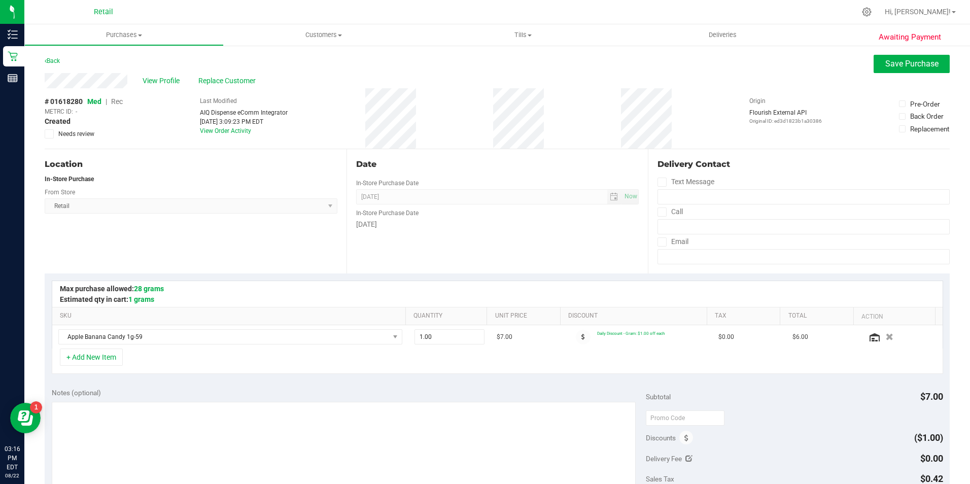
click at [123, 103] on span "Rec" at bounding box center [117, 101] width 12 height 8
click at [899, 63] on span "Save Purchase" at bounding box center [912, 64] width 53 height 10
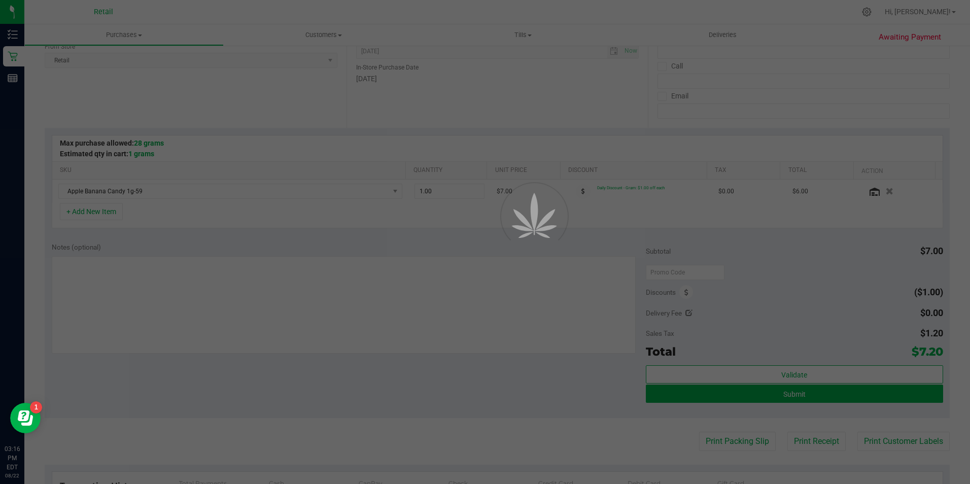
scroll to position [250, 0]
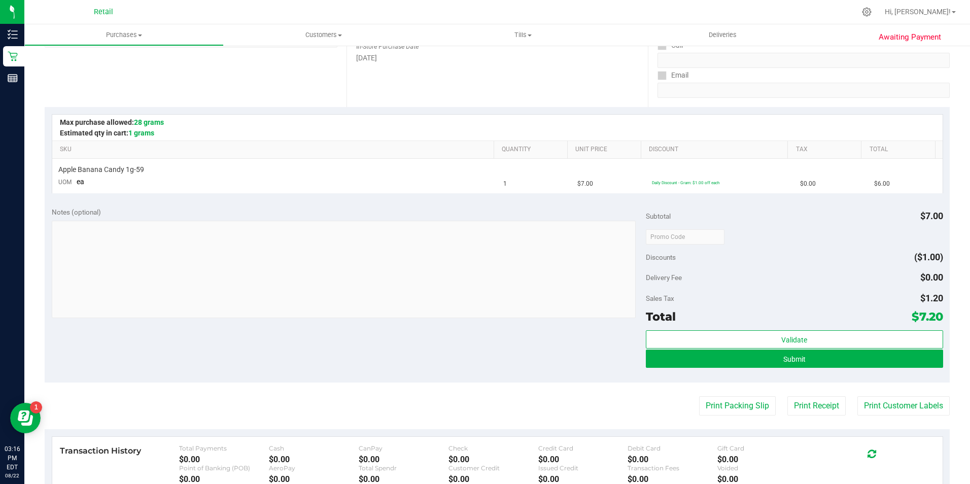
scroll to position [254, 0]
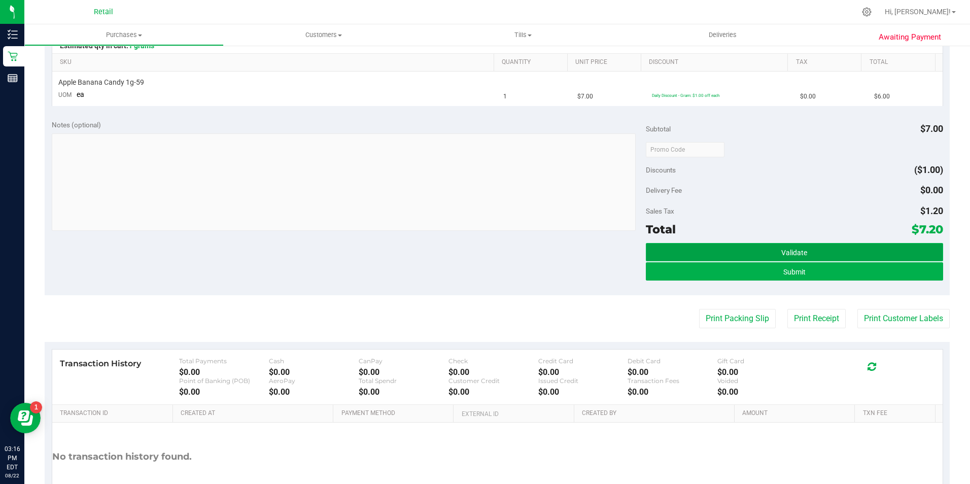
click at [896, 260] on button "Validate" at bounding box center [794, 252] width 297 height 18
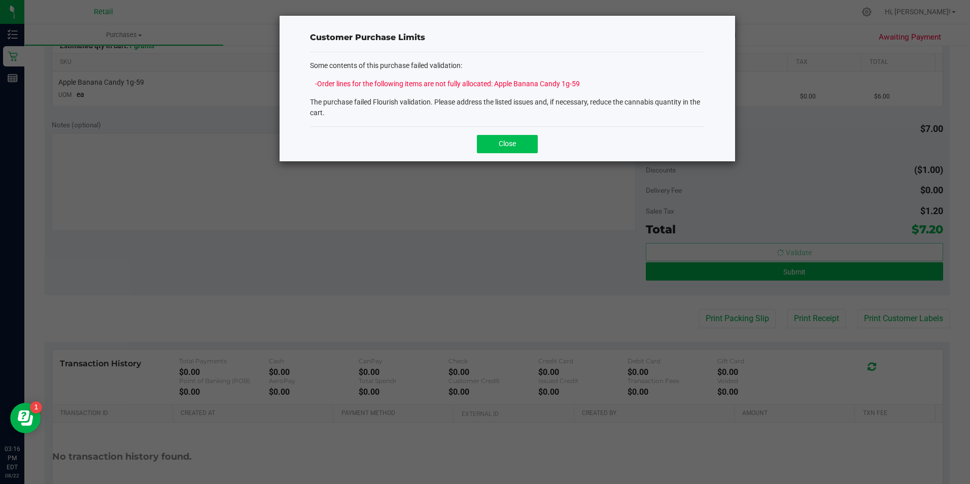
click at [515, 145] on span "Close" at bounding box center [507, 144] width 17 height 8
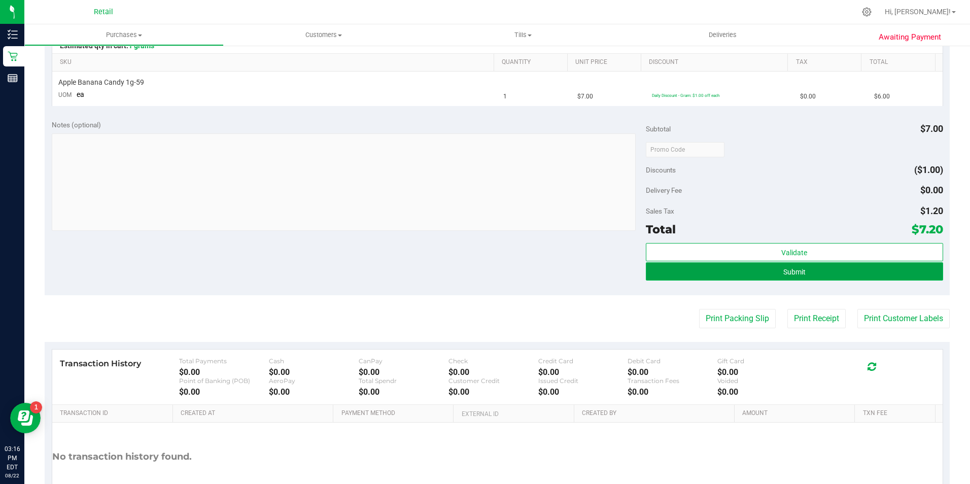
click at [881, 262] on button "Submit" at bounding box center [794, 271] width 297 height 18
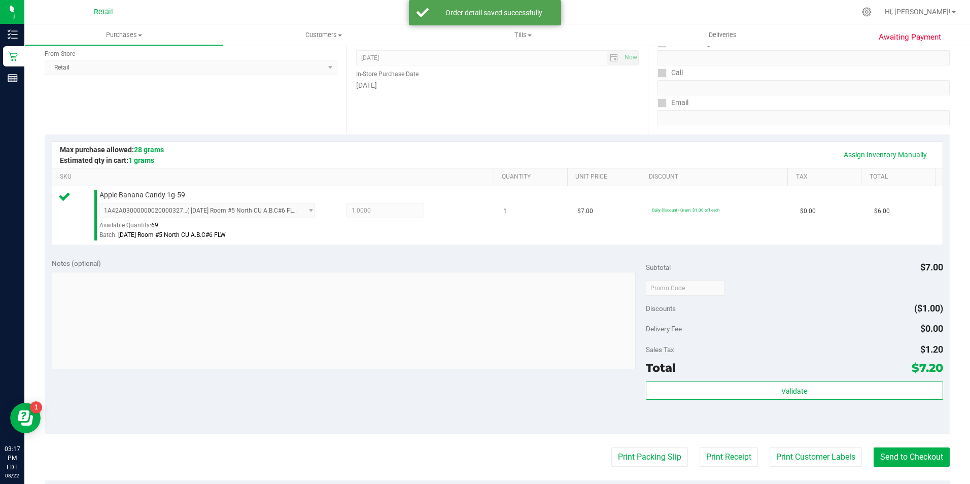
scroll to position [166, 0]
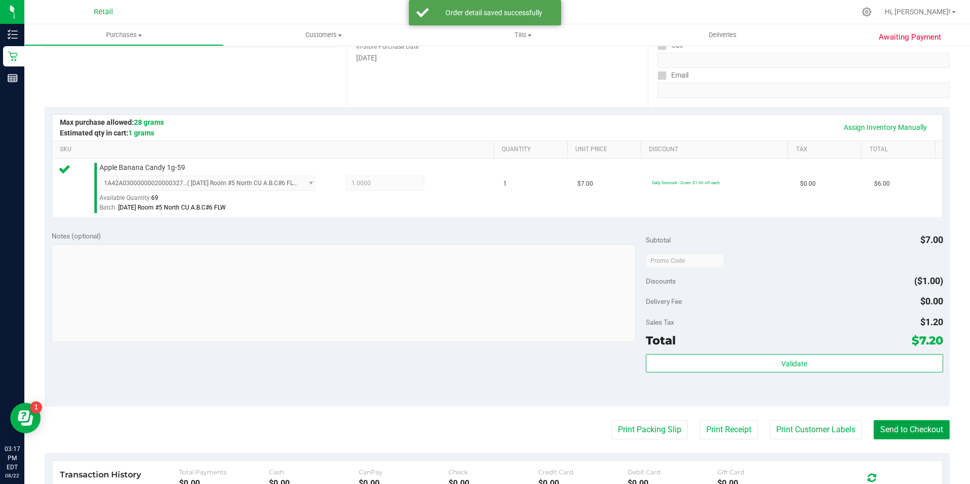
click at [885, 436] on button "Send to Checkout" at bounding box center [912, 429] width 76 height 19
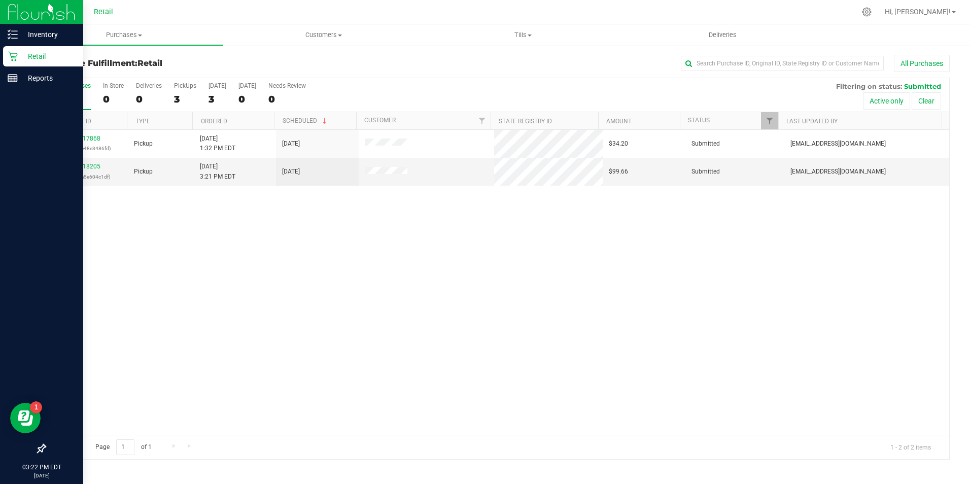
click at [10, 63] on div "Retail" at bounding box center [43, 56] width 80 height 20
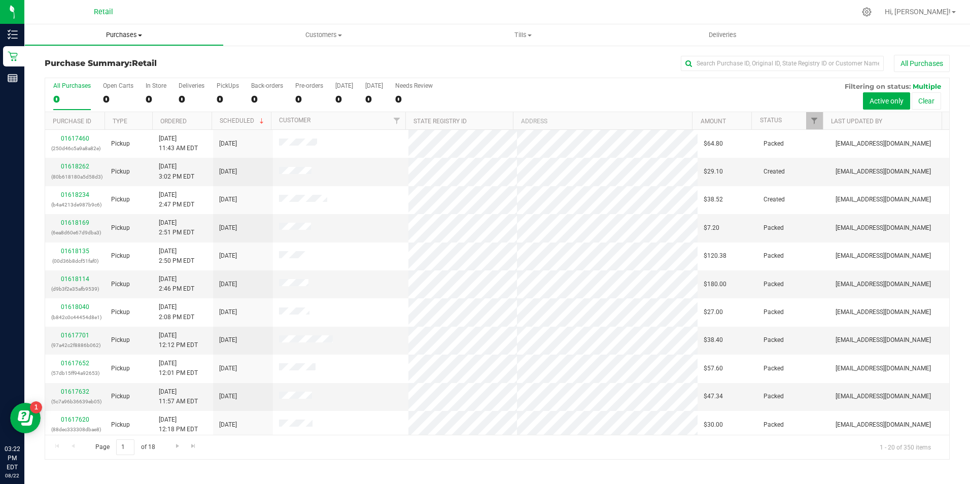
click at [146, 37] on span "Purchases" at bounding box center [124, 34] width 198 height 9
click at [69, 75] on span "Fulfillment" at bounding box center [55, 73] width 63 height 9
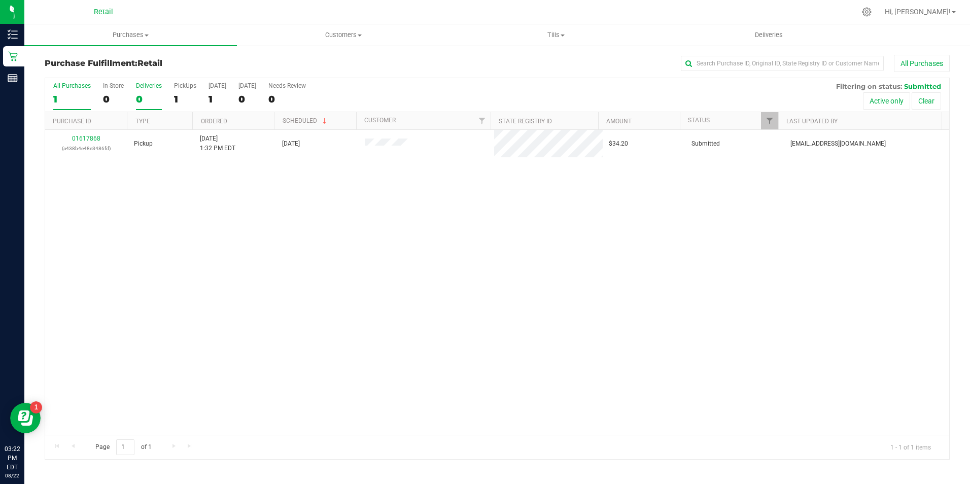
click at [146, 104] on div "0" at bounding box center [149, 99] width 26 height 12
click at [0, 0] on input "Deliveries 0" at bounding box center [0, 0] width 0 height 0
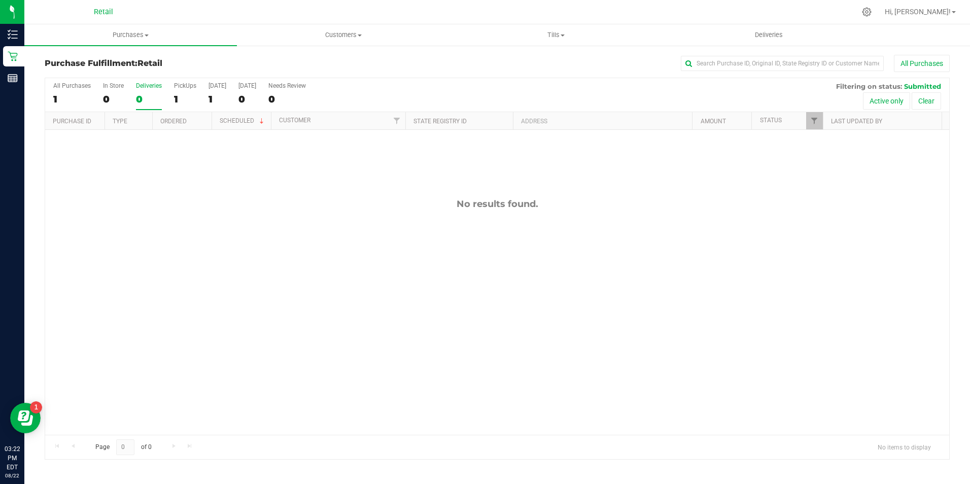
click at [106, 99] on div "0" at bounding box center [113, 99] width 21 height 12
click at [0, 0] on input "In Store 0" at bounding box center [0, 0] width 0 height 0
click at [713, 65] on input "text" at bounding box center [782, 63] width 203 height 15
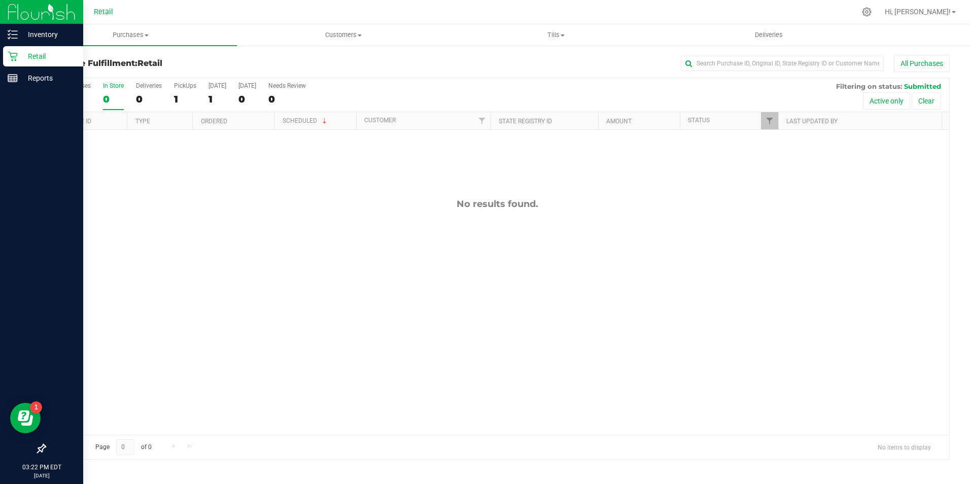
click at [19, 66] on div "Retail" at bounding box center [43, 56] width 80 height 20
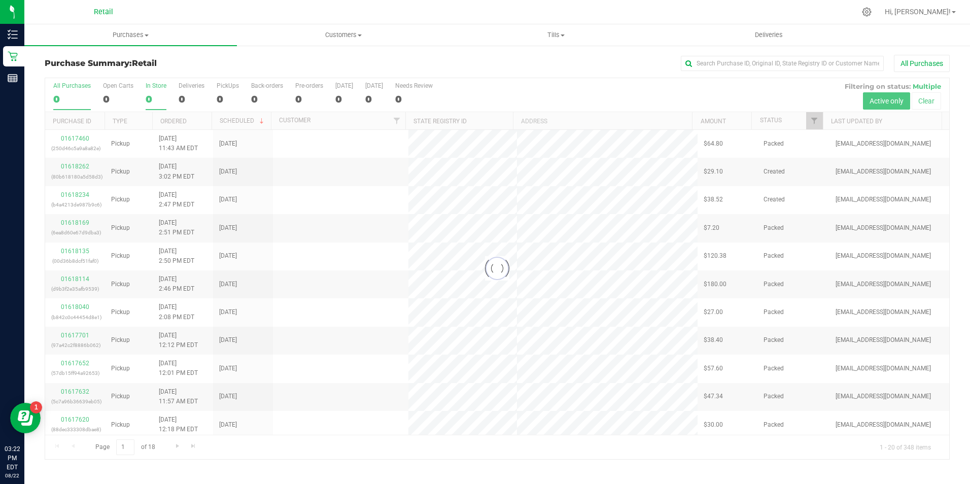
click at [158, 98] on div "0" at bounding box center [156, 99] width 21 height 12
click at [0, 0] on input "In Store 0" at bounding box center [0, 0] width 0 height 0
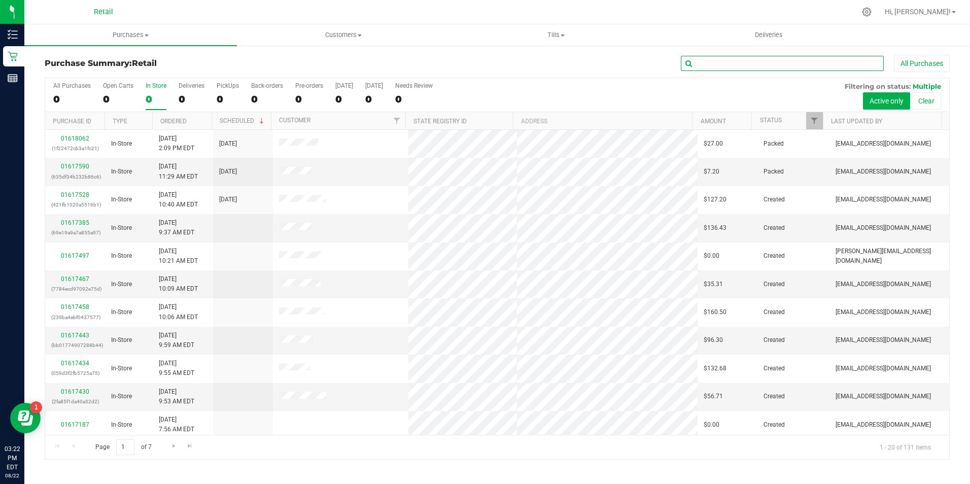
click at [764, 64] on input "text" at bounding box center [782, 63] width 203 height 15
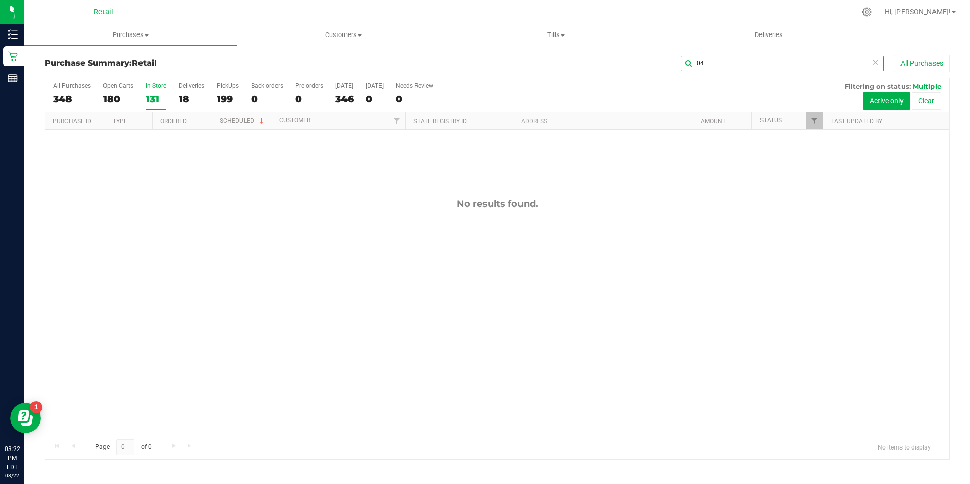
type input "0"
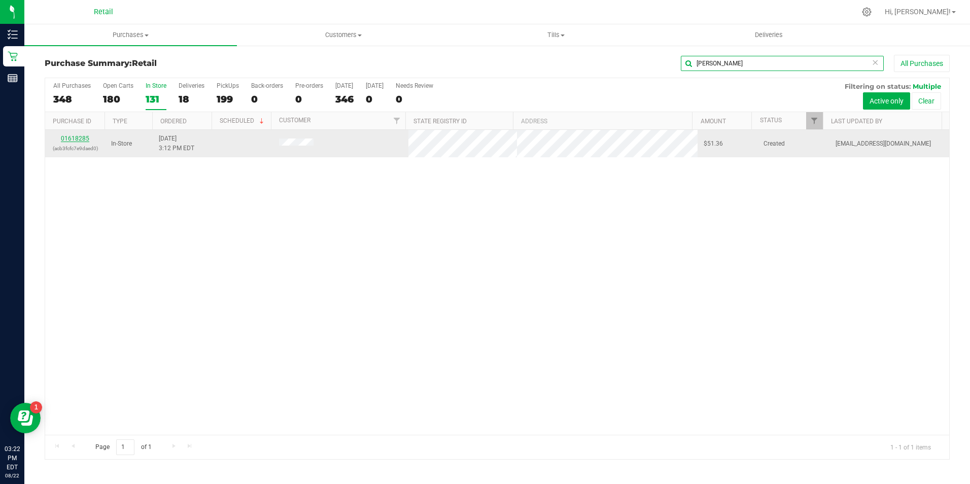
type input "[PERSON_NAME]"
click at [67, 139] on link "01618285" at bounding box center [75, 138] width 28 height 7
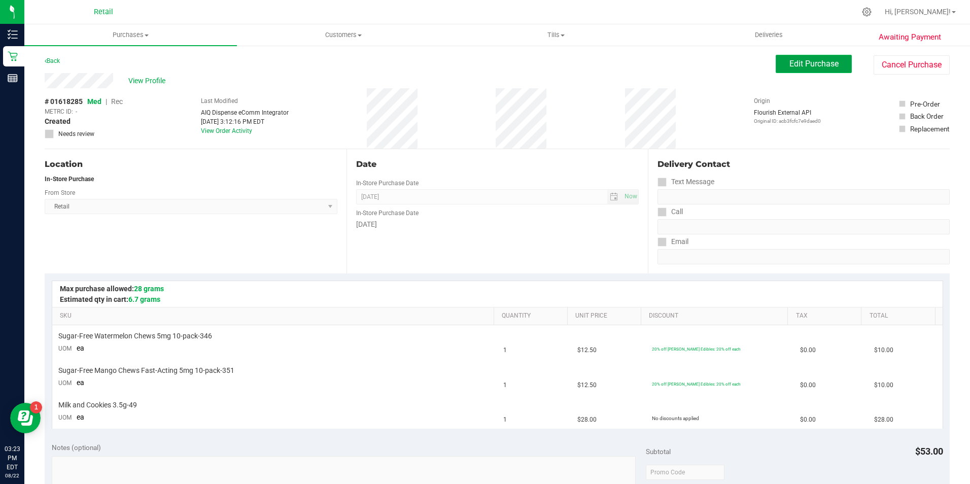
click at [804, 60] on span "Edit Purchase" at bounding box center [814, 64] width 49 height 10
click at [120, 103] on span "Rec" at bounding box center [117, 101] width 12 height 8
click at [100, 102] on span "Med" at bounding box center [94, 101] width 14 height 8
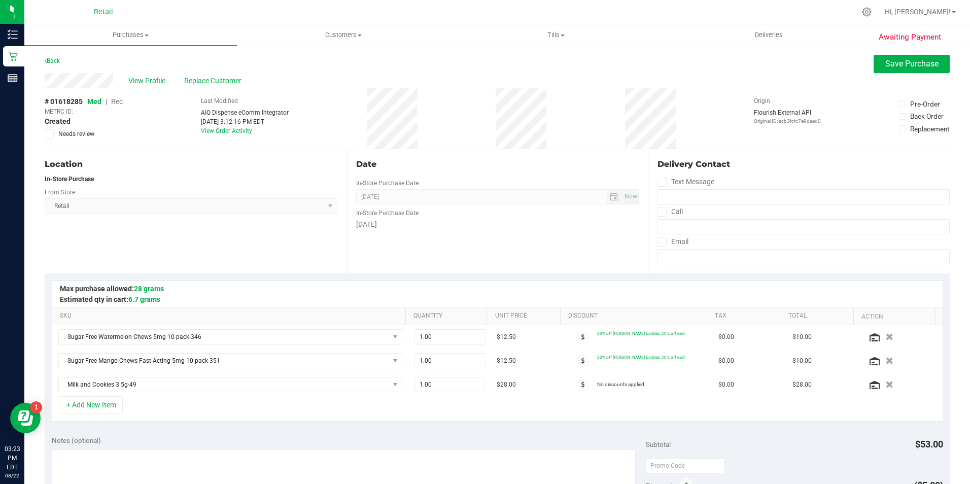
click at [118, 104] on span "Rec" at bounding box center [117, 101] width 12 height 8
click at [894, 62] on span "Save Purchase" at bounding box center [912, 64] width 53 height 10
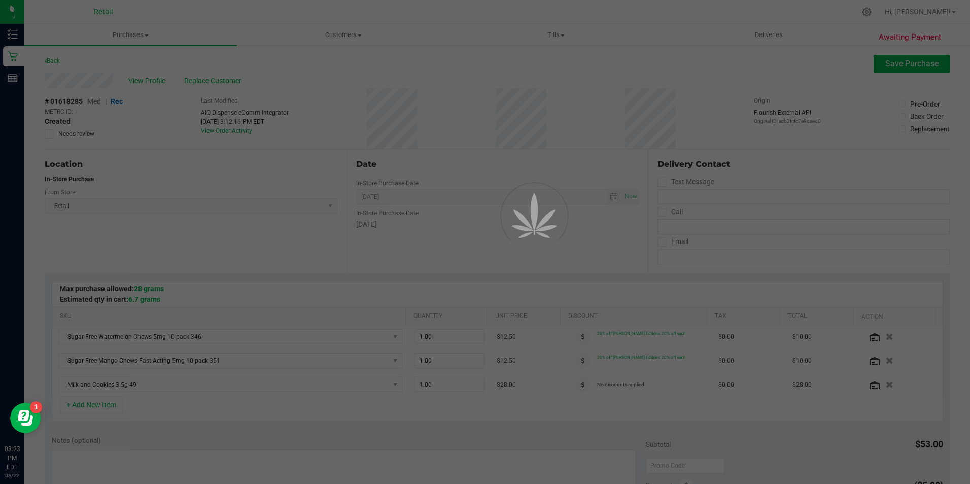
click at [151, 76] on div at bounding box center [485, 242] width 970 height 484
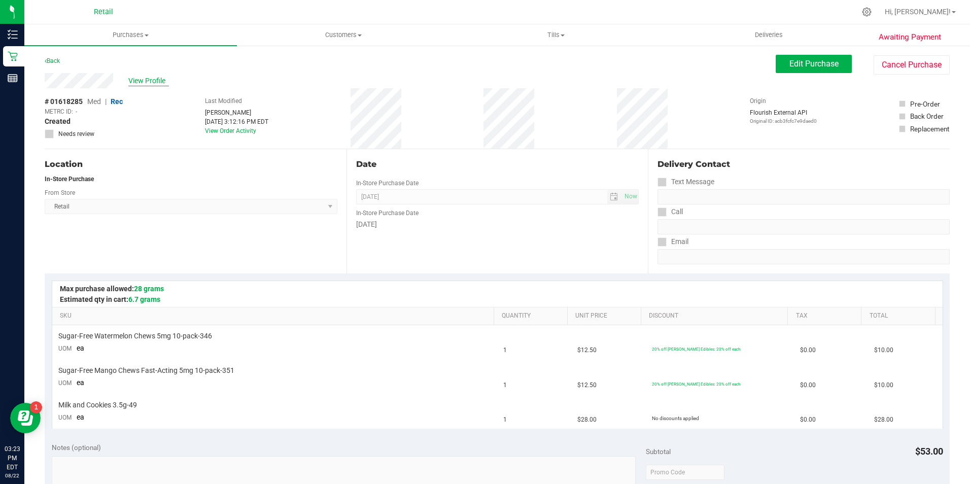
click at [158, 79] on span "View Profile" at bounding box center [148, 81] width 41 height 11
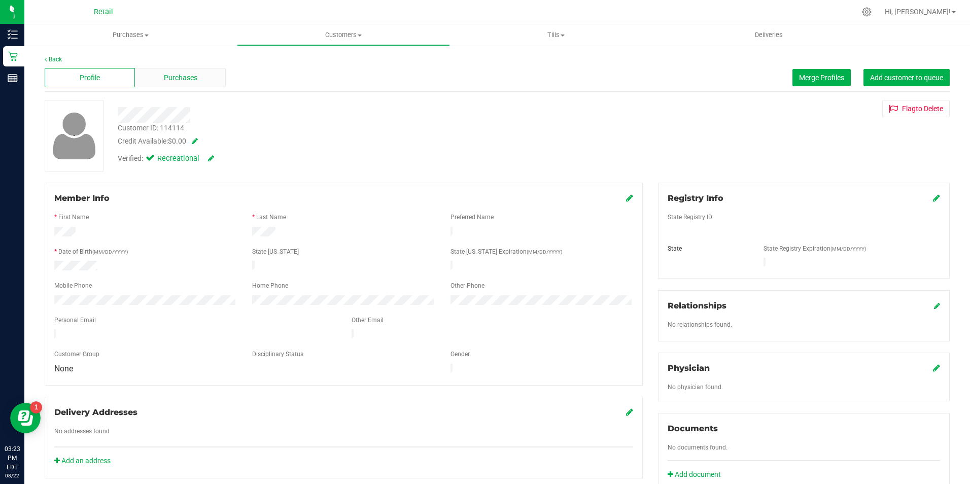
click at [205, 82] on div "Purchases" at bounding box center [180, 77] width 90 height 19
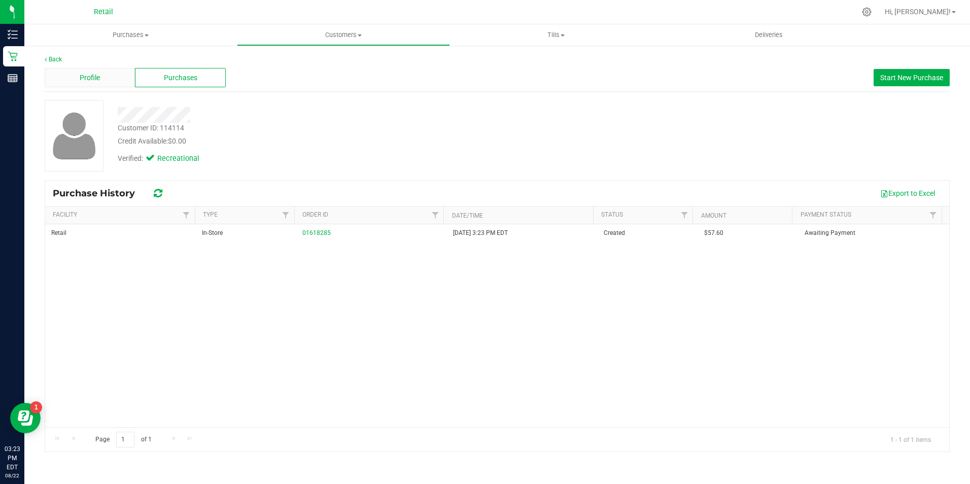
click at [107, 81] on div "Profile" at bounding box center [90, 77] width 90 height 19
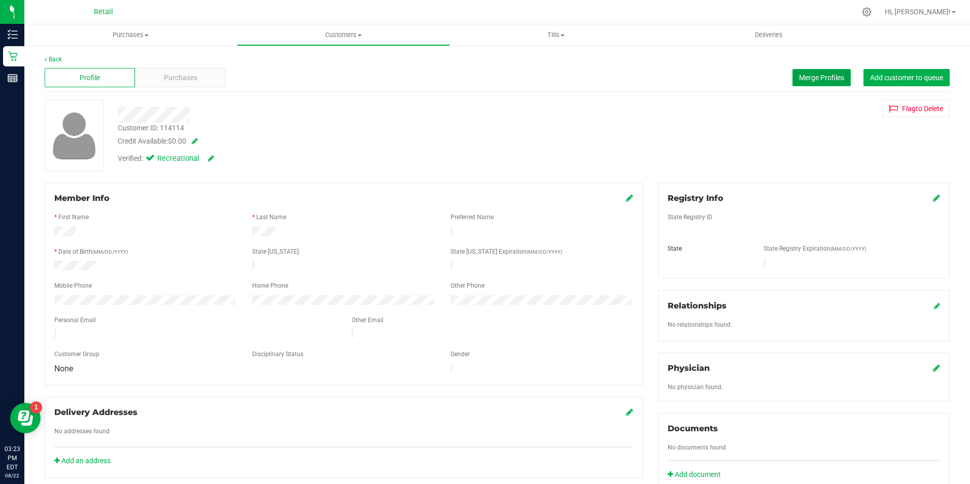
click at [802, 78] on span "Merge Profiles" at bounding box center [821, 78] width 45 height 8
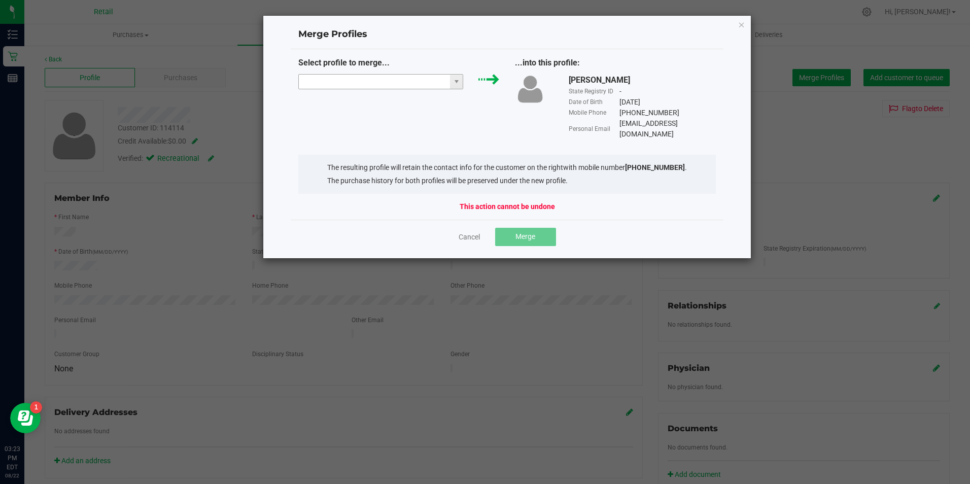
click at [395, 82] on input "NO DATA FOUND" at bounding box center [375, 82] width 152 height 14
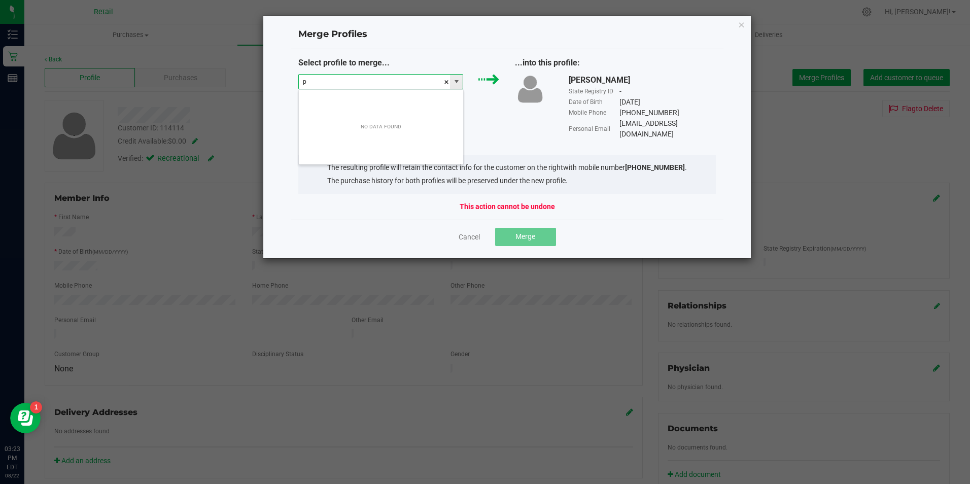
scroll to position [15, 165]
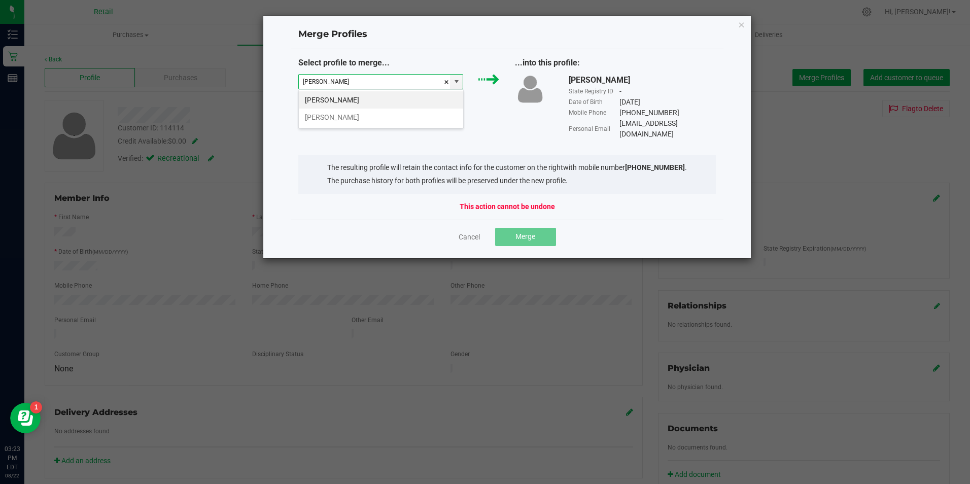
click at [325, 90] on div "[PERSON_NAME] [PERSON_NAME] Jr" at bounding box center [380, 108] width 165 height 39
click at [328, 99] on li "[PERSON_NAME]" at bounding box center [381, 99] width 164 height 17
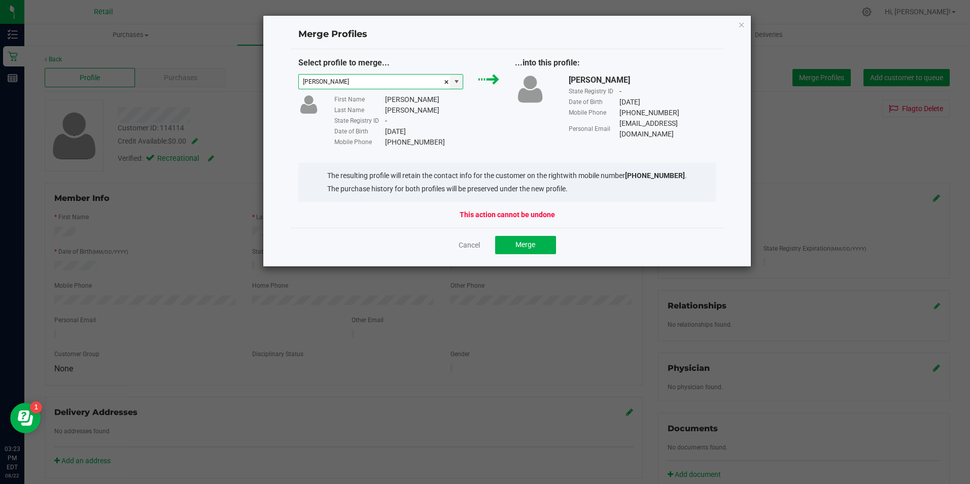
type input "[PERSON_NAME]"
click at [509, 235] on div "Cancel Merge" at bounding box center [507, 245] width 433 height 34
click at [509, 241] on button "Merge" at bounding box center [525, 245] width 61 height 18
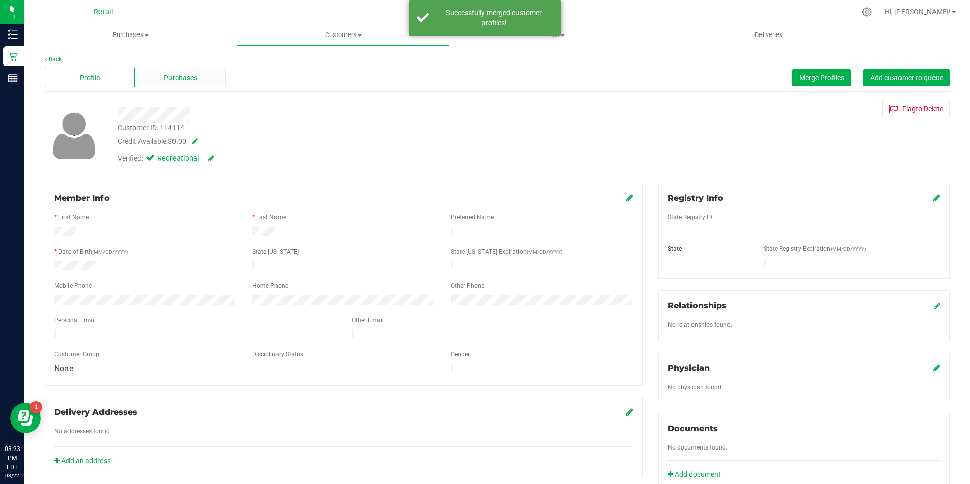
click at [209, 78] on div "Purchases" at bounding box center [180, 77] width 90 height 19
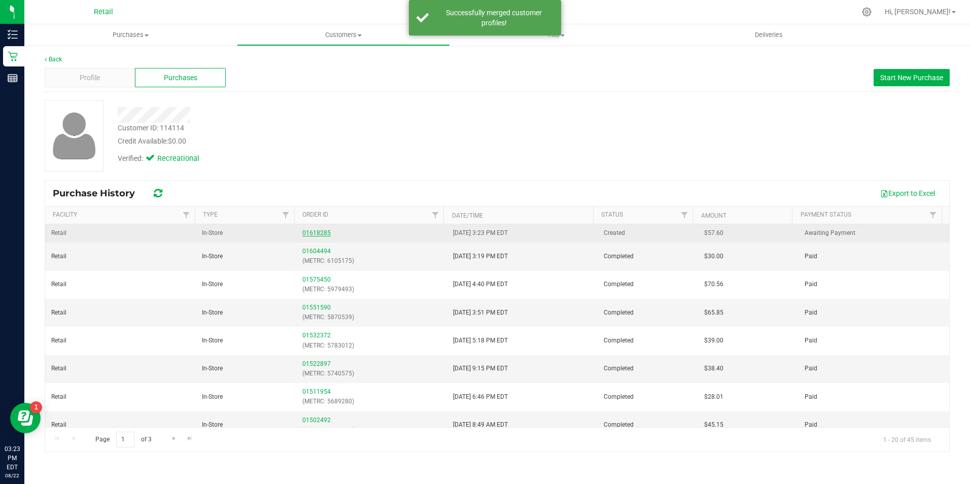
click at [318, 233] on link "01618285" at bounding box center [316, 232] width 28 height 7
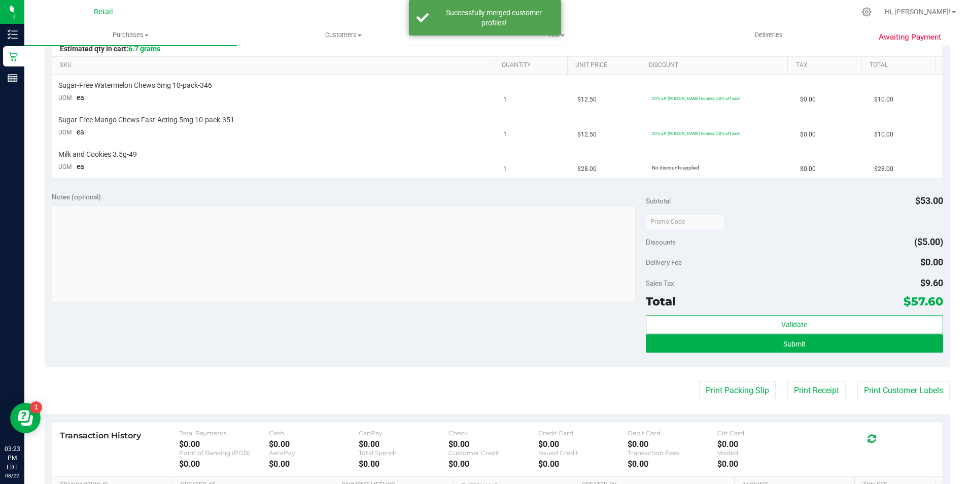
scroll to position [254, 0]
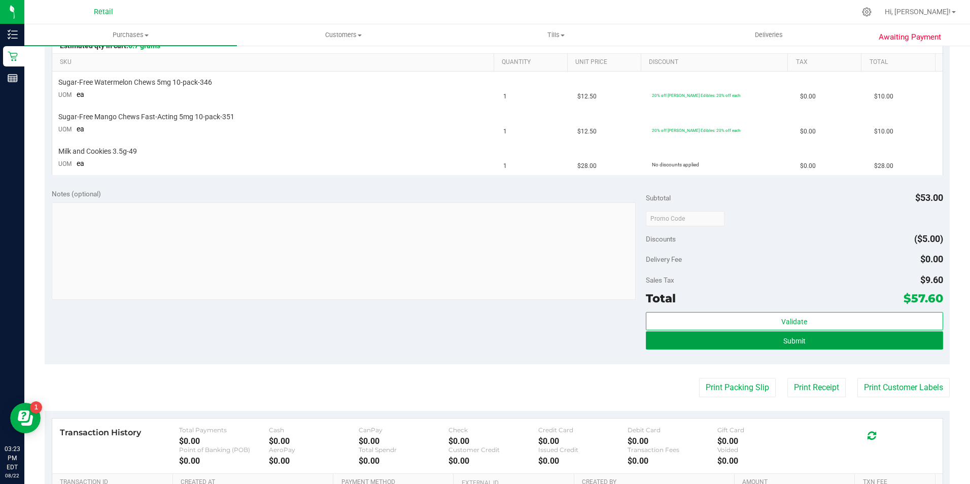
click at [810, 342] on button "Submit" at bounding box center [794, 340] width 297 height 18
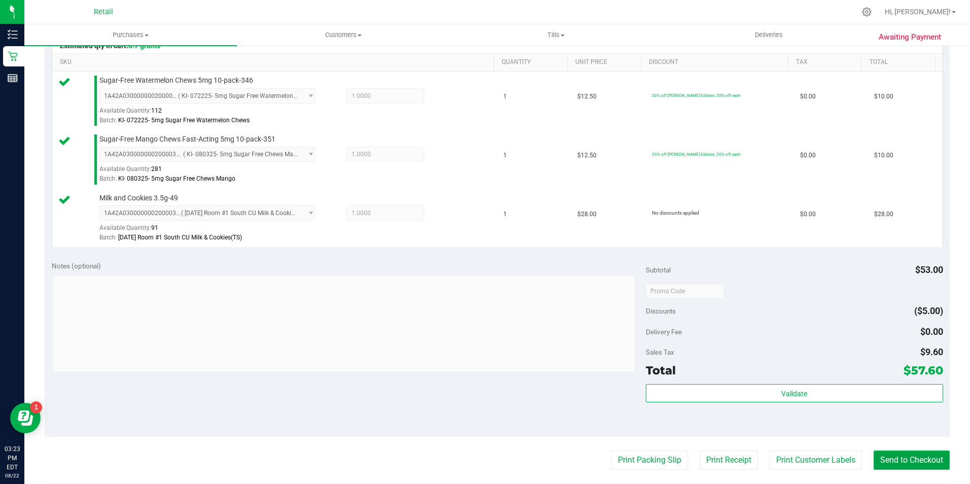
click at [883, 465] on button "Send to Checkout" at bounding box center [912, 460] width 76 height 19
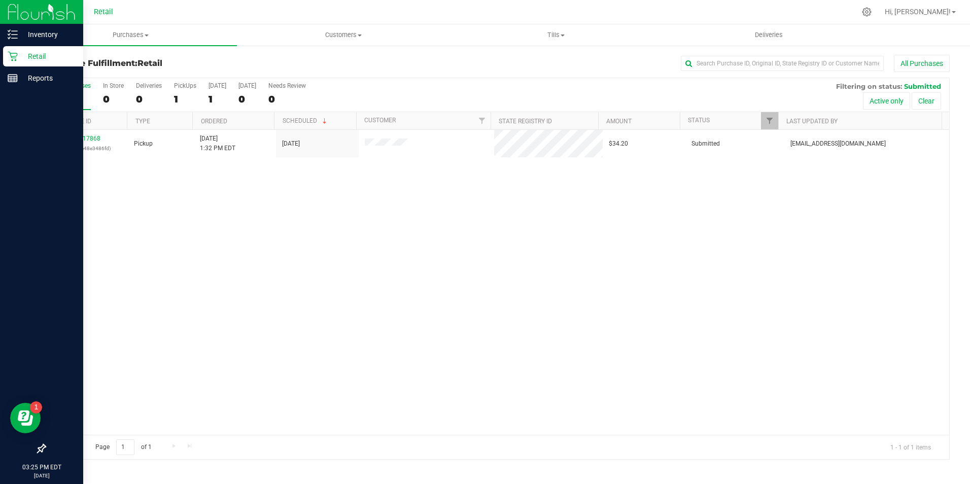
click at [18, 63] on div "Retail" at bounding box center [43, 56] width 80 height 20
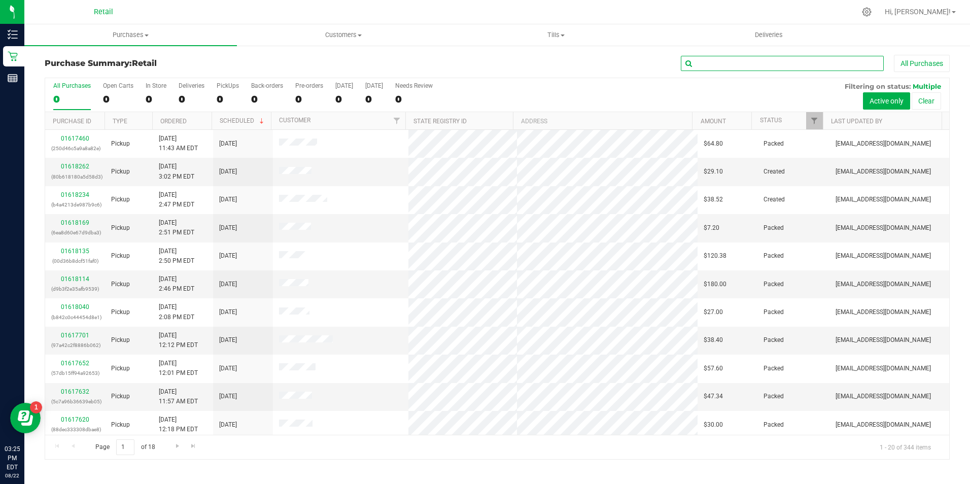
click at [731, 61] on input "text" at bounding box center [782, 63] width 203 height 15
click at [157, 94] on div "0" at bounding box center [156, 99] width 21 height 12
click at [0, 0] on input "In Store 0" at bounding box center [0, 0] width 0 height 0
click at [701, 64] on input "text" at bounding box center [782, 63] width 203 height 15
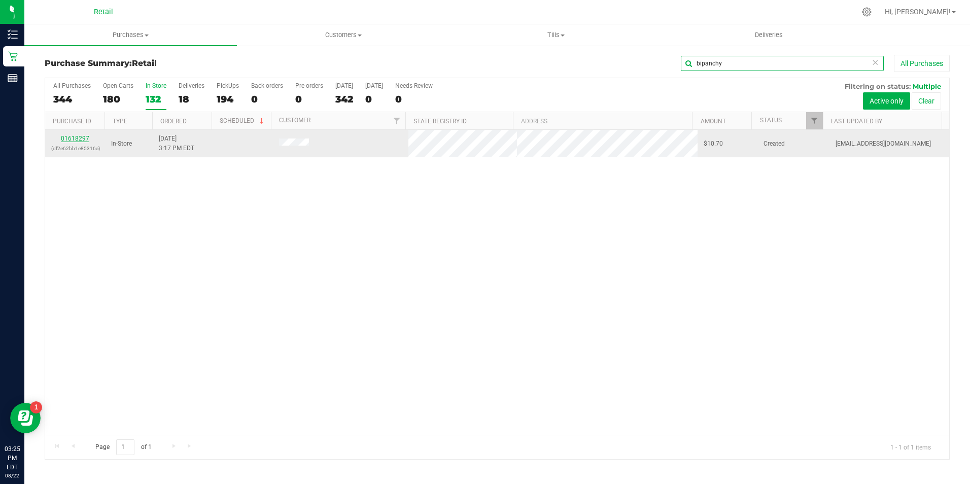
type input "bipanchy"
click at [71, 139] on link "01618297" at bounding box center [75, 138] width 28 height 7
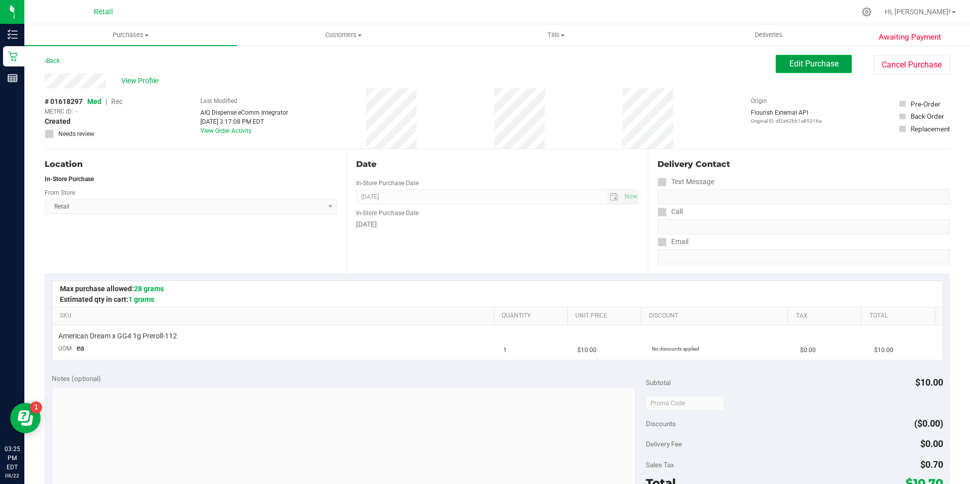
click at [798, 69] on button "Edit Purchase" at bounding box center [814, 64] width 76 height 18
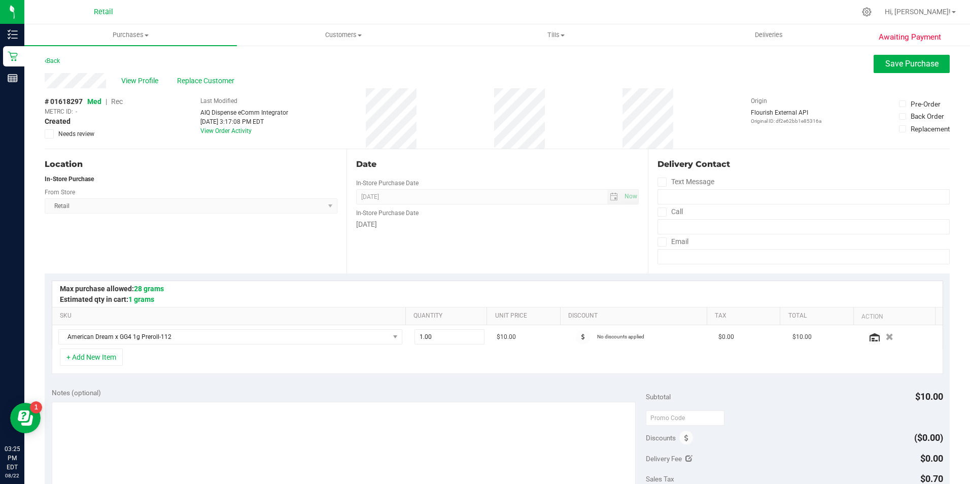
click at [118, 101] on span "Rec" at bounding box center [117, 101] width 12 height 8
click at [912, 63] on span "Save Purchase" at bounding box center [912, 64] width 53 height 10
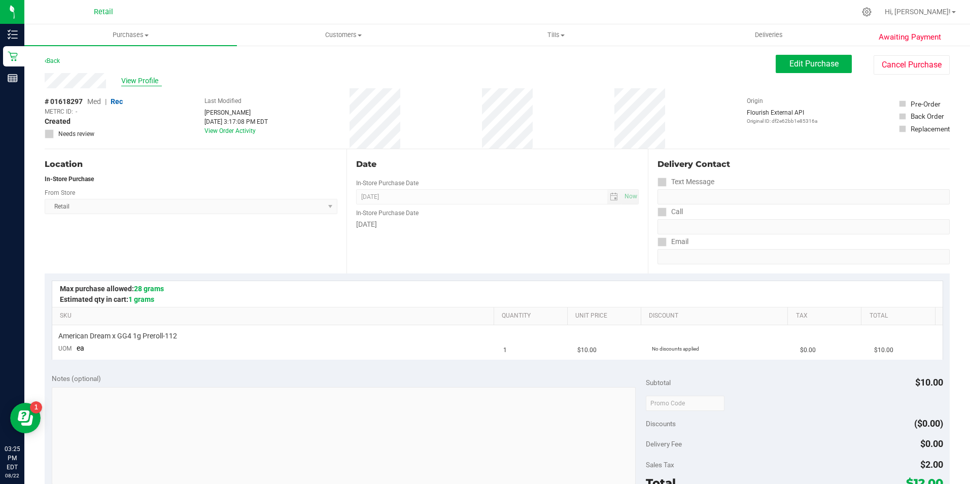
click at [140, 79] on span "View Profile" at bounding box center [141, 81] width 41 height 11
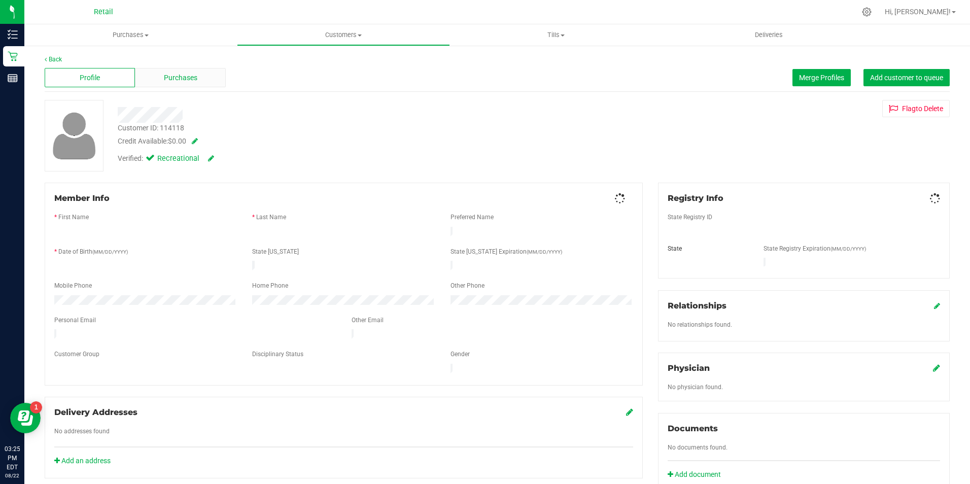
click at [189, 80] on span "Purchases" at bounding box center [180, 78] width 33 height 11
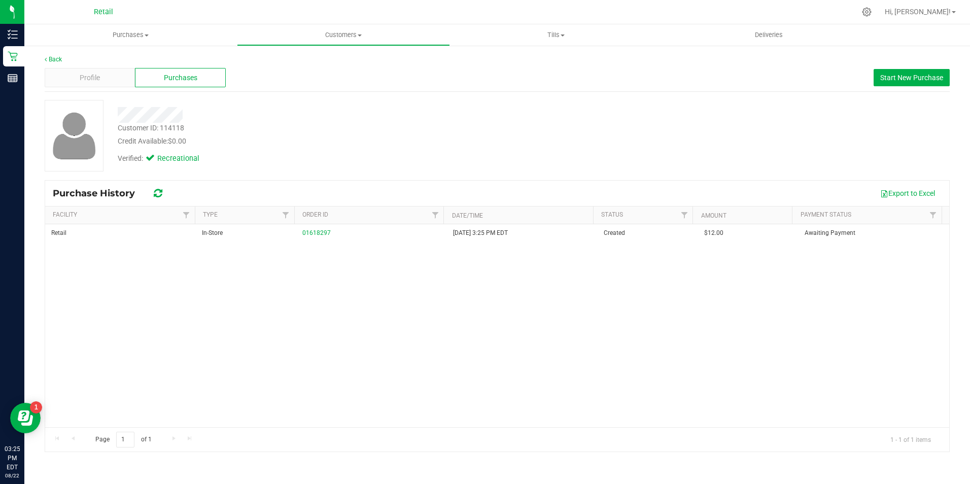
click at [108, 89] on div "Profile Purchases Start New Purchase" at bounding box center [497, 78] width 905 height 28
click at [107, 71] on div "Profile" at bounding box center [90, 77] width 90 height 19
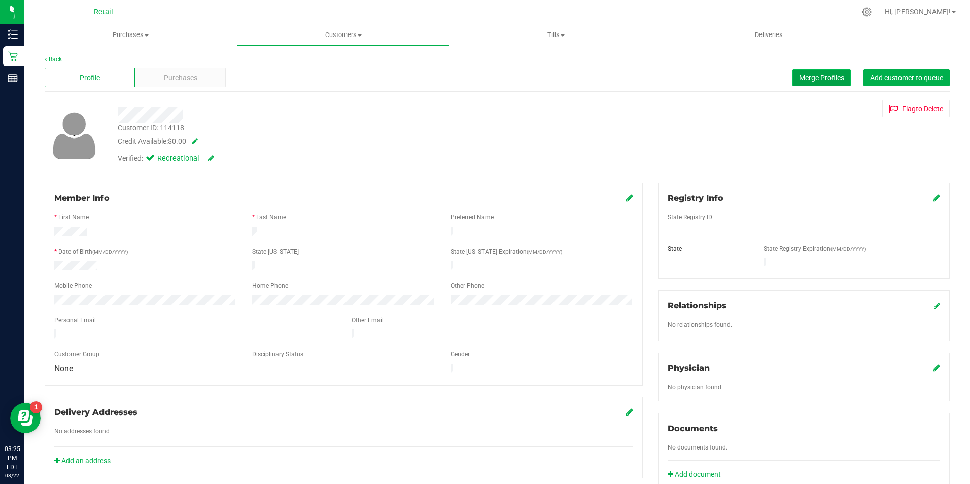
click at [813, 82] on button "Merge Profiles" at bounding box center [822, 77] width 58 height 17
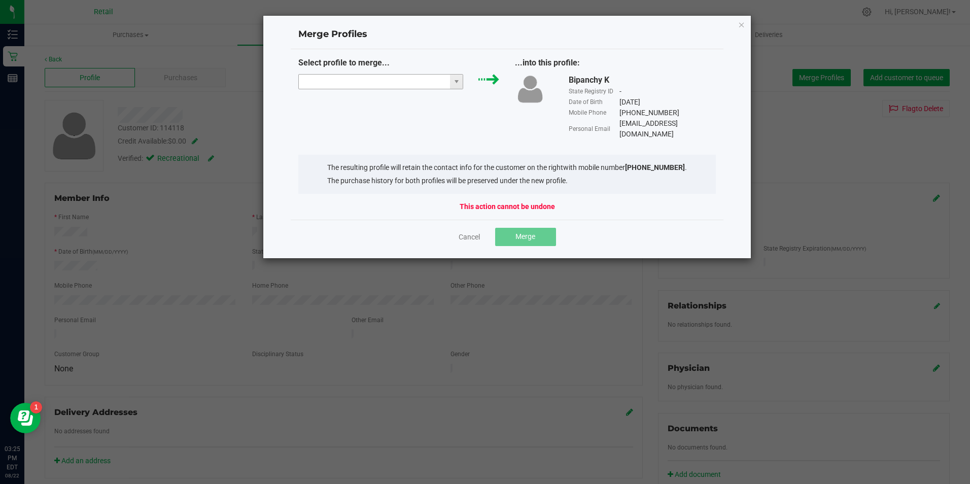
click at [426, 82] on input "NO DATA FOUND" at bounding box center [375, 82] width 152 height 14
click at [741, 24] on icon "Close" at bounding box center [741, 24] width 7 height 12
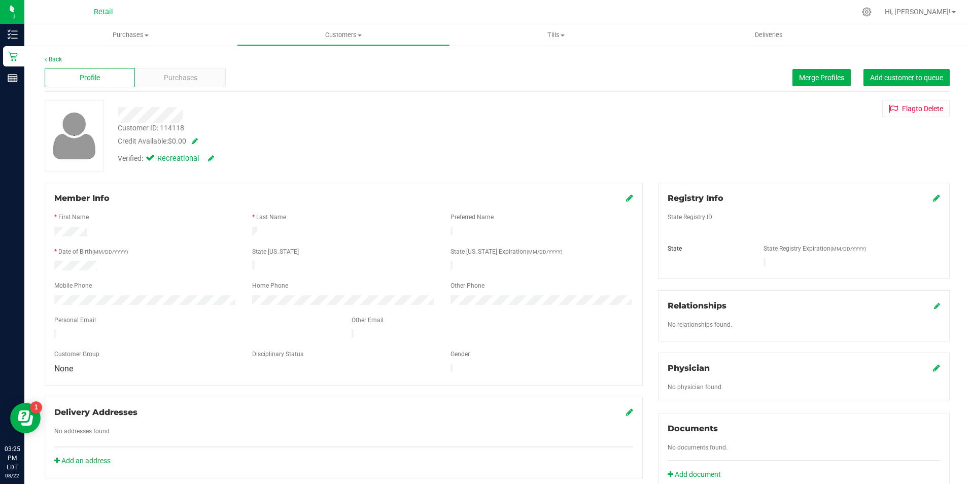
click at [628, 201] on icon at bounding box center [629, 198] width 7 height 8
click at [628, 201] on icon at bounding box center [628, 199] width 9 height 8
click at [196, 80] on div "Purchases" at bounding box center [180, 77] width 90 height 19
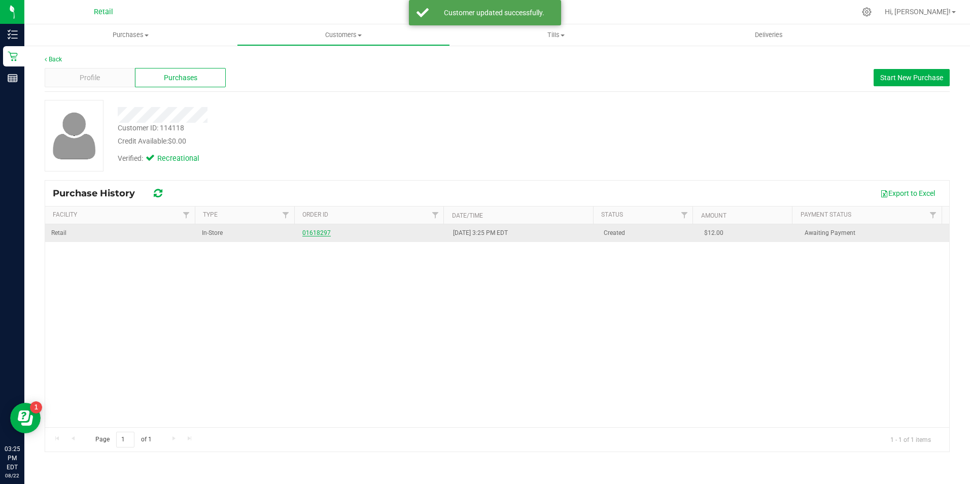
click at [307, 230] on link "01618297" at bounding box center [316, 232] width 28 height 7
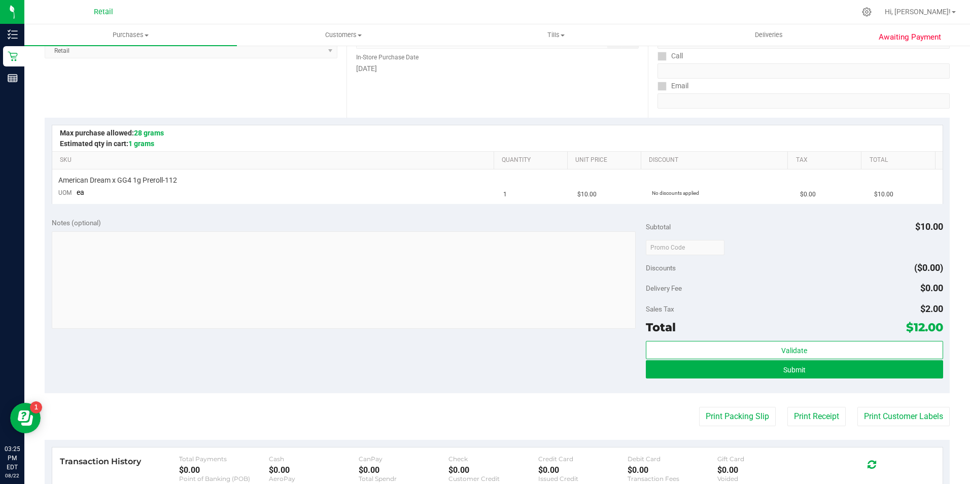
scroll to position [154, 0]
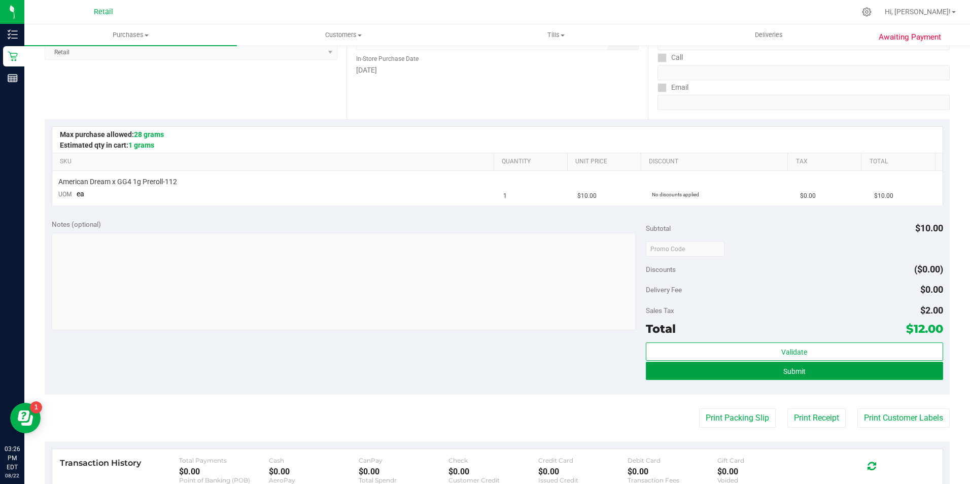
click at [823, 374] on button "Submit" at bounding box center [794, 371] width 297 height 18
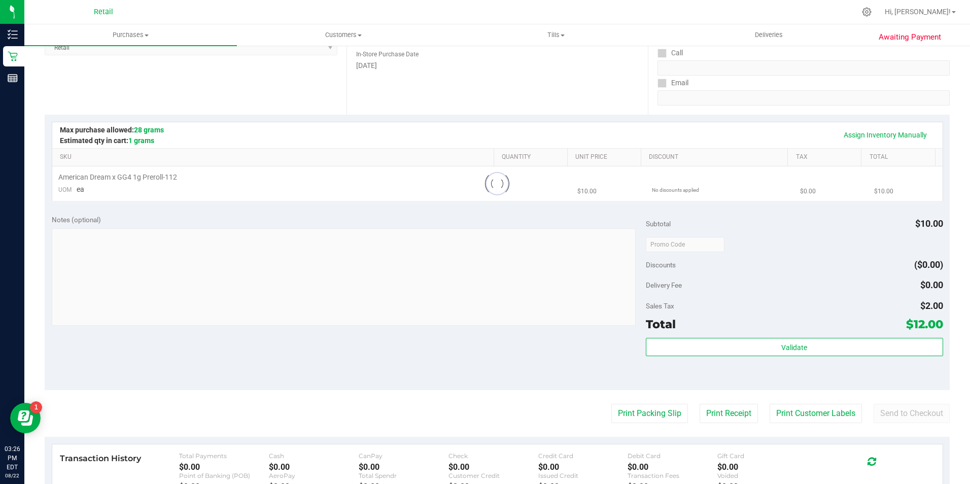
scroll to position [0, 0]
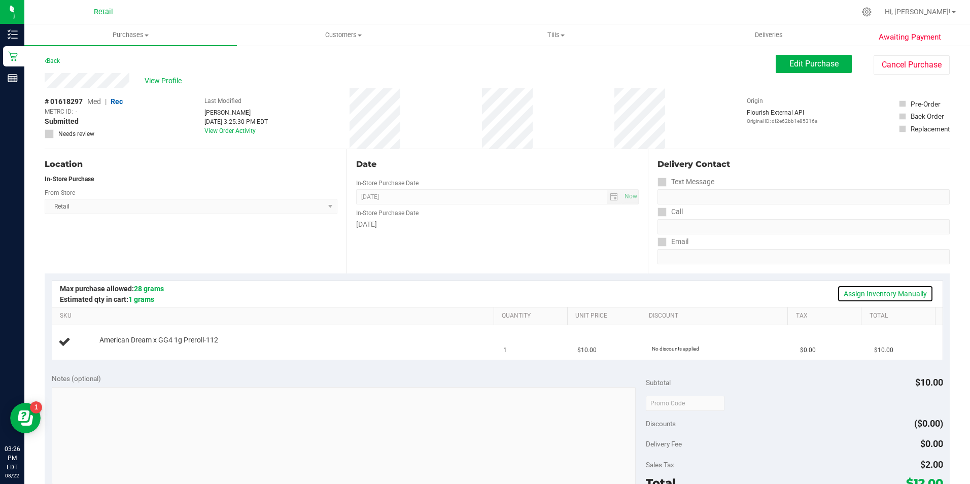
click at [911, 293] on link "Assign Inventory Manually" at bounding box center [885, 293] width 96 height 17
click at [119, 348] on link "Add Package" at bounding box center [117, 347] width 37 height 7
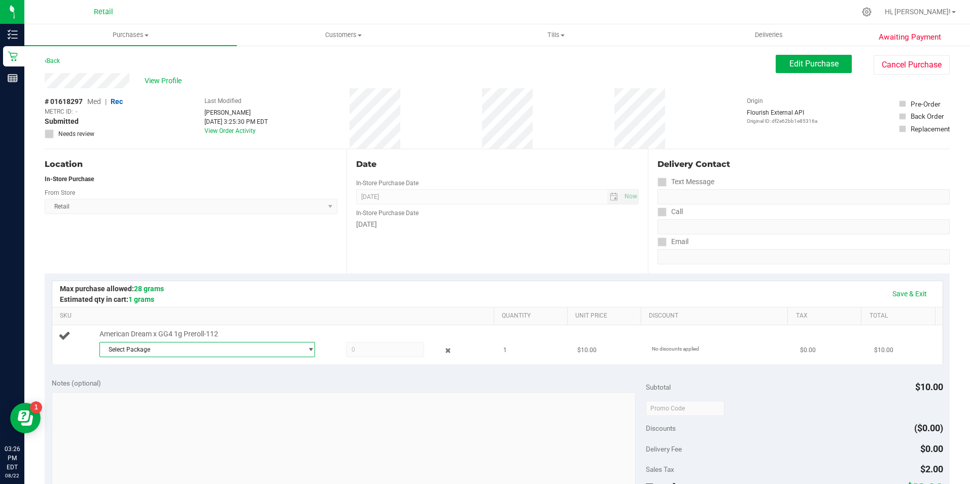
click at [178, 354] on span "Select Package" at bounding box center [201, 350] width 202 height 14
click at [181, 390] on span "1A42A0300000002000032678" at bounding box center [148, 391] width 86 height 7
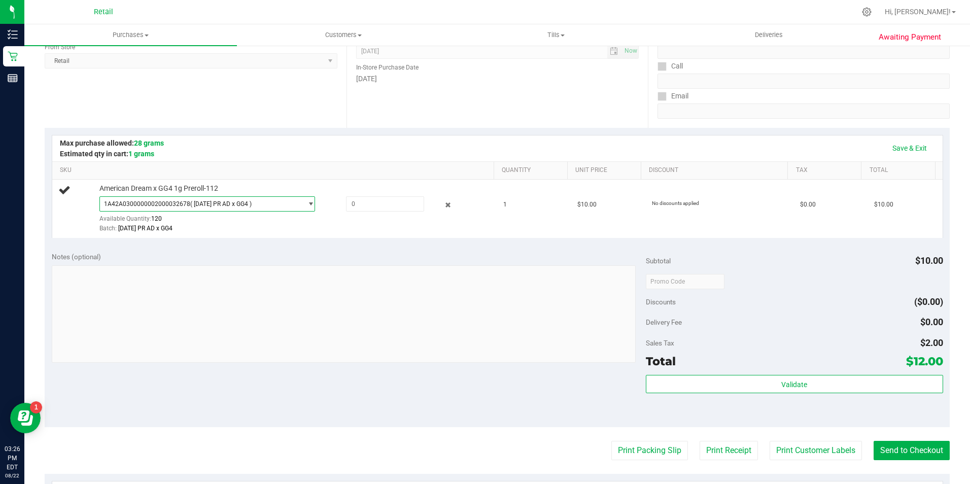
scroll to position [152, 0]
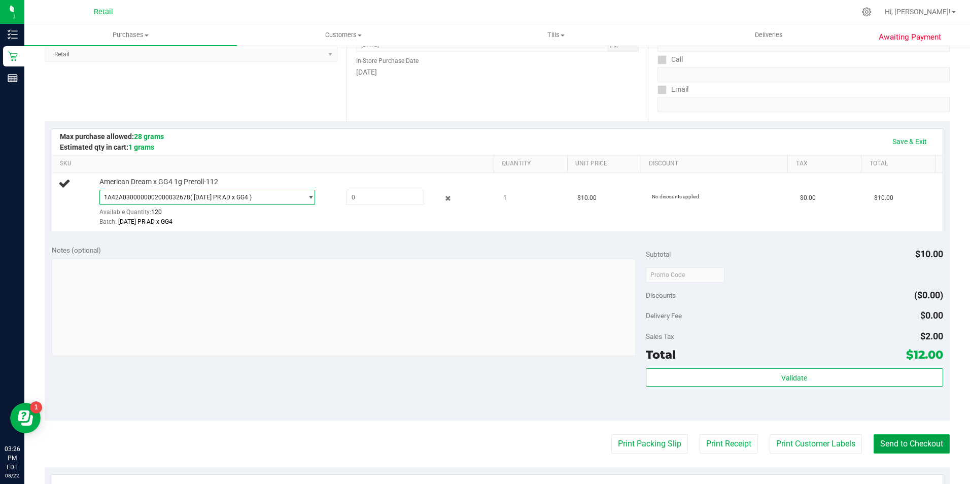
click at [884, 438] on button "Send to Checkout" at bounding box center [912, 443] width 76 height 19
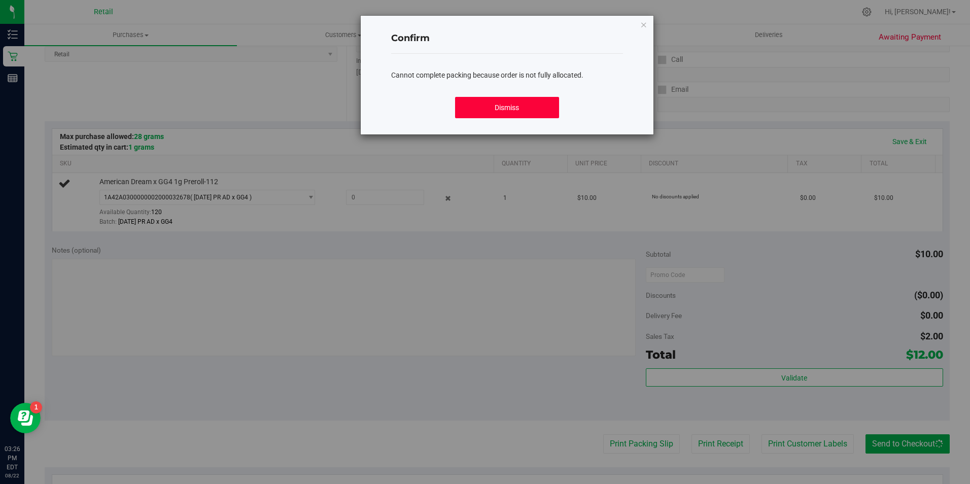
click at [495, 103] on button "Dismiss" at bounding box center [507, 107] width 104 height 21
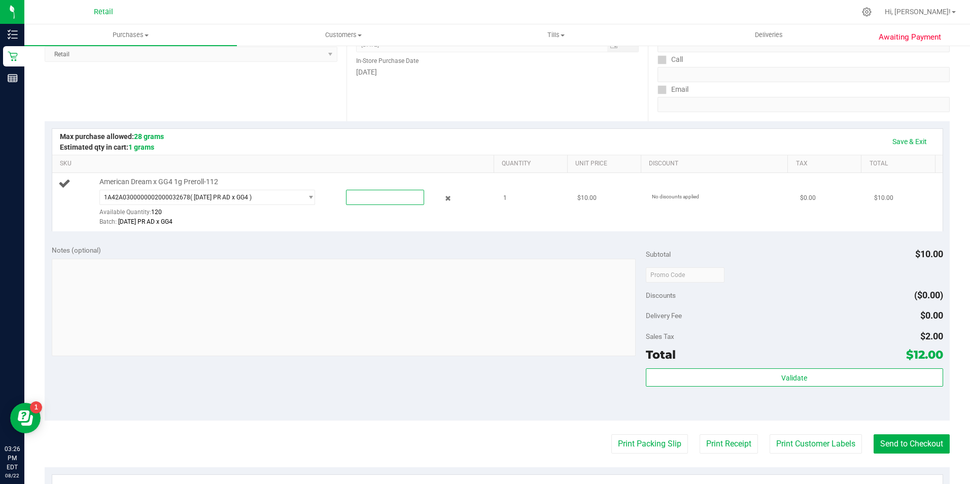
click at [358, 193] on span at bounding box center [385, 197] width 78 height 15
type input "1"
type input "1.0000"
click at [887, 436] on button "Send to Checkout" at bounding box center [912, 443] width 76 height 19
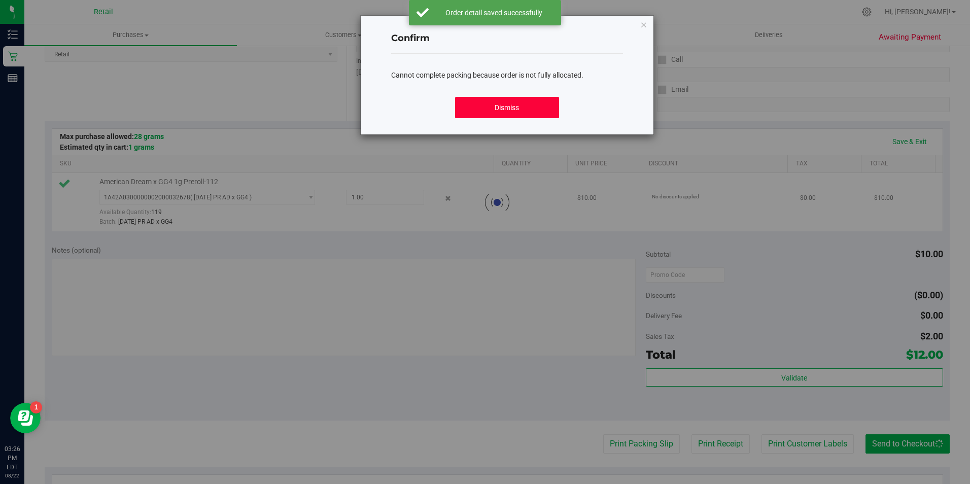
click at [502, 102] on button "Dismiss" at bounding box center [507, 107] width 104 height 21
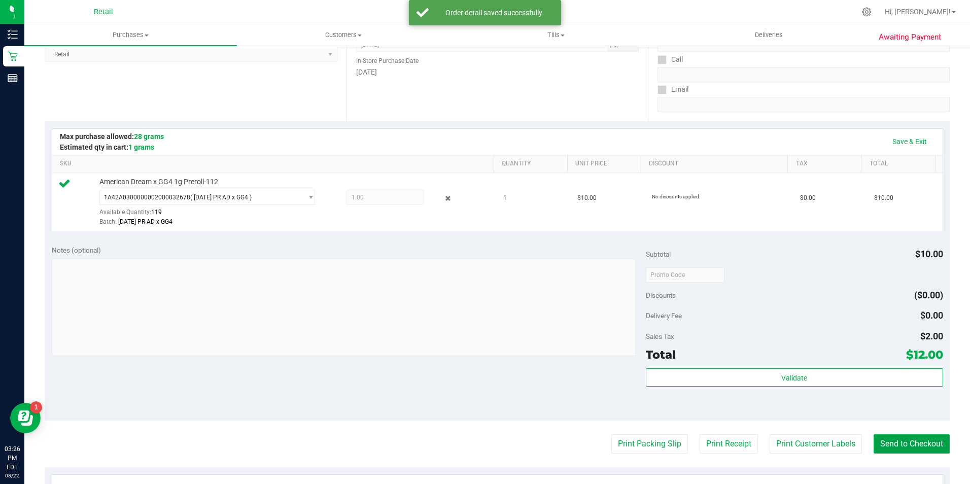
click at [898, 442] on button "Send to Checkout" at bounding box center [912, 443] width 76 height 19
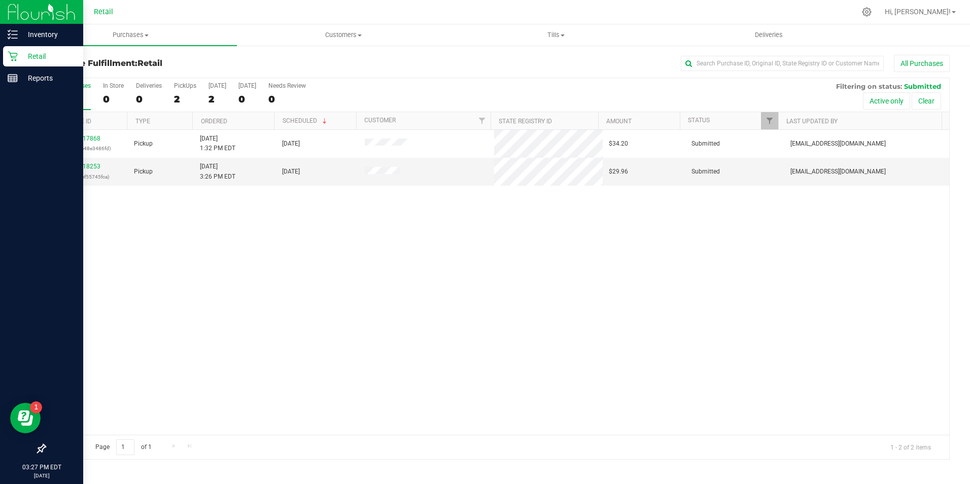
click at [16, 63] on div "Retail" at bounding box center [43, 56] width 80 height 20
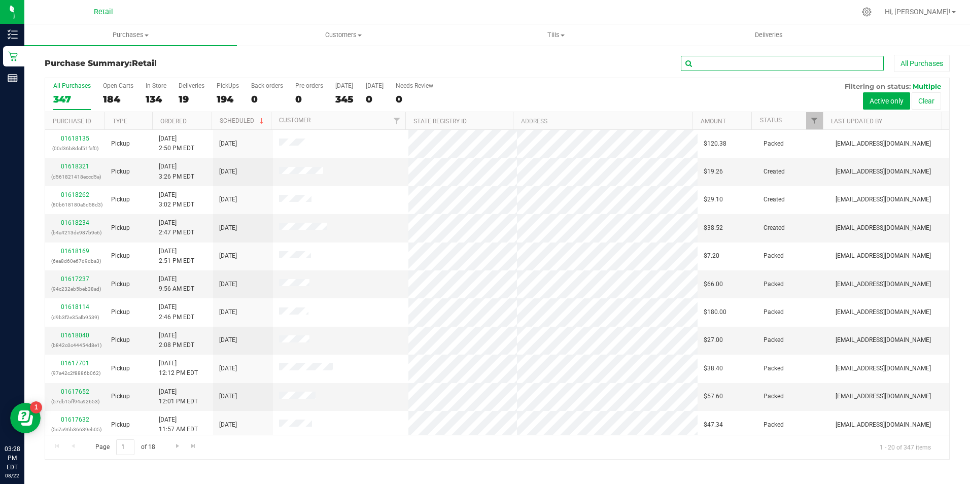
click at [705, 69] on input "text" at bounding box center [782, 63] width 203 height 15
click at [165, 93] on div "134" at bounding box center [156, 99] width 21 height 12
click at [0, 0] on input "In Store 134" at bounding box center [0, 0] width 0 height 0
click at [719, 57] on input "text" at bounding box center [782, 63] width 203 height 15
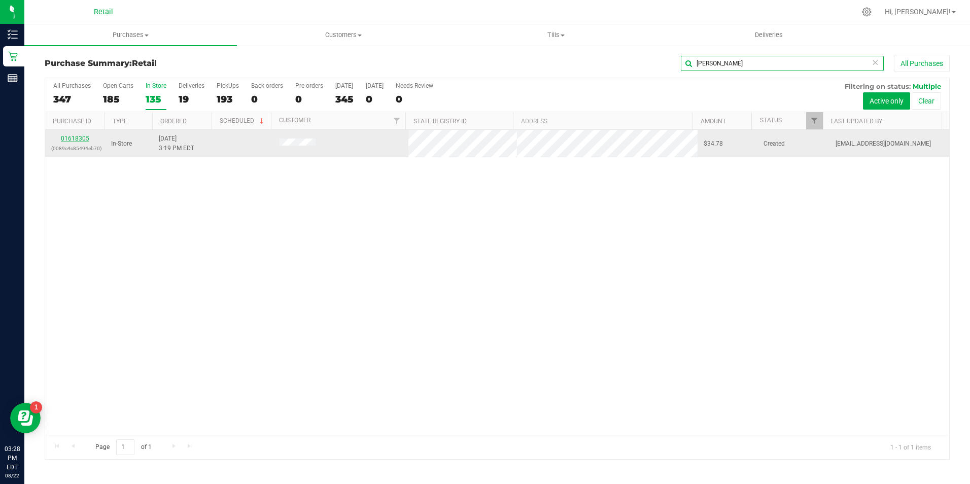
type input "[PERSON_NAME]"
click at [69, 139] on link "01618305" at bounding box center [75, 138] width 28 height 7
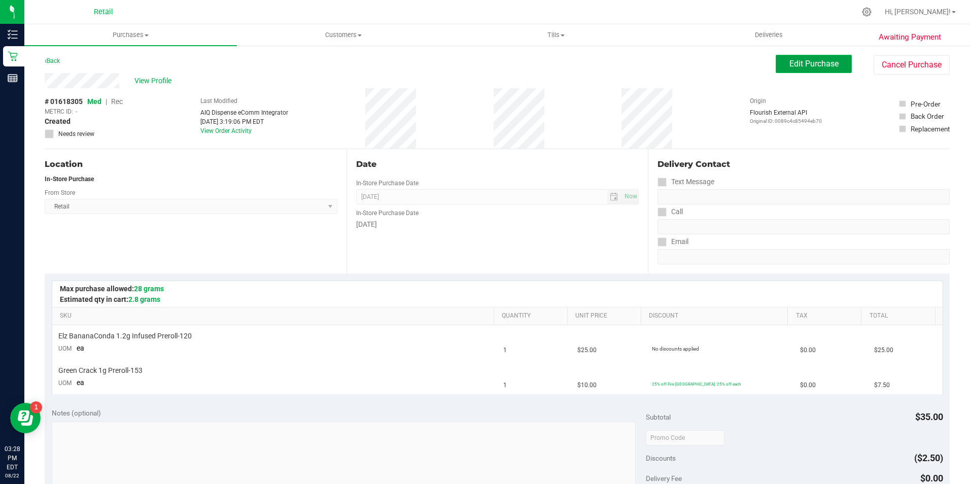
click at [786, 57] on button "Edit Purchase" at bounding box center [814, 64] width 76 height 18
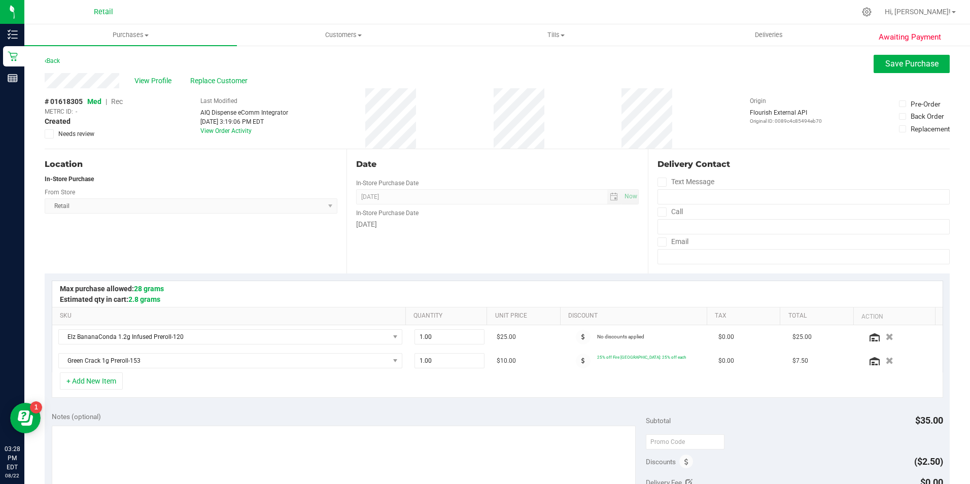
click at [117, 102] on span "Rec" at bounding box center [117, 101] width 12 height 8
click at [874, 73] on button "Save Purchase" at bounding box center [912, 64] width 76 height 18
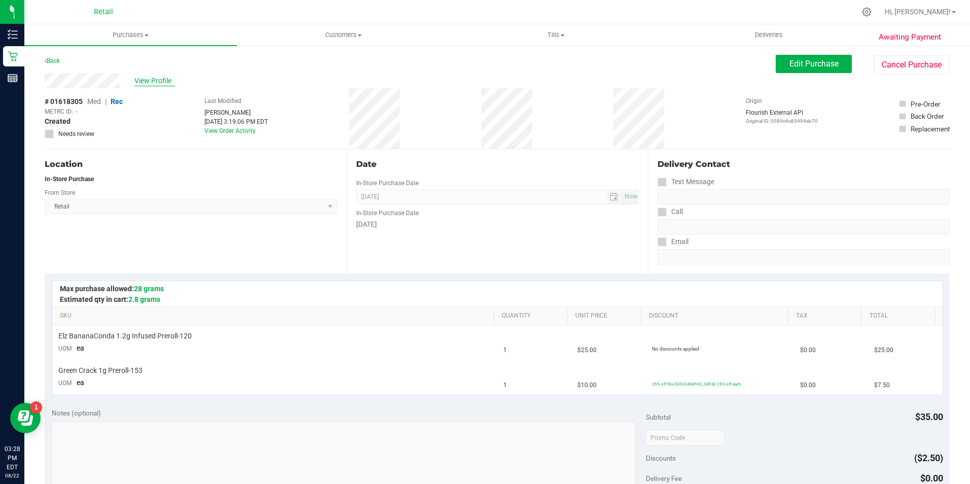
click at [161, 82] on span "View Profile" at bounding box center [154, 81] width 41 height 11
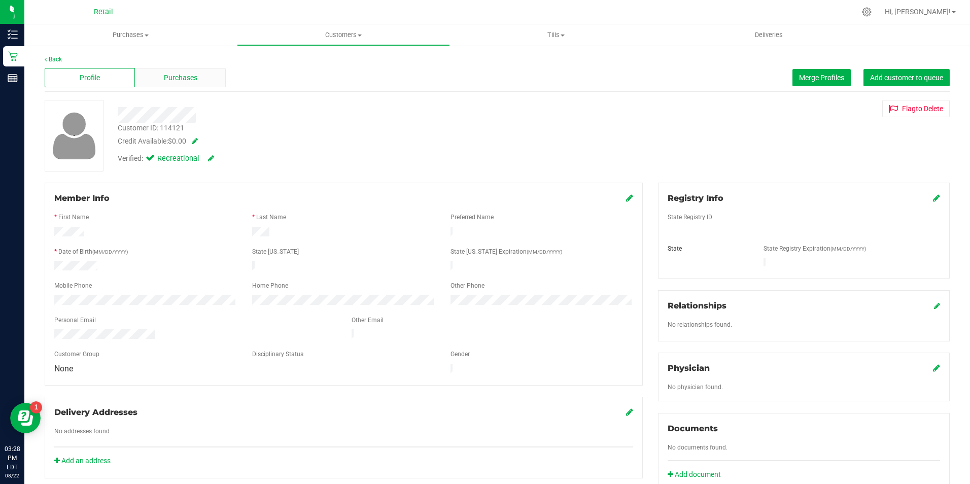
click at [175, 76] on span "Purchases" at bounding box center [180, 78] width 33 height 11
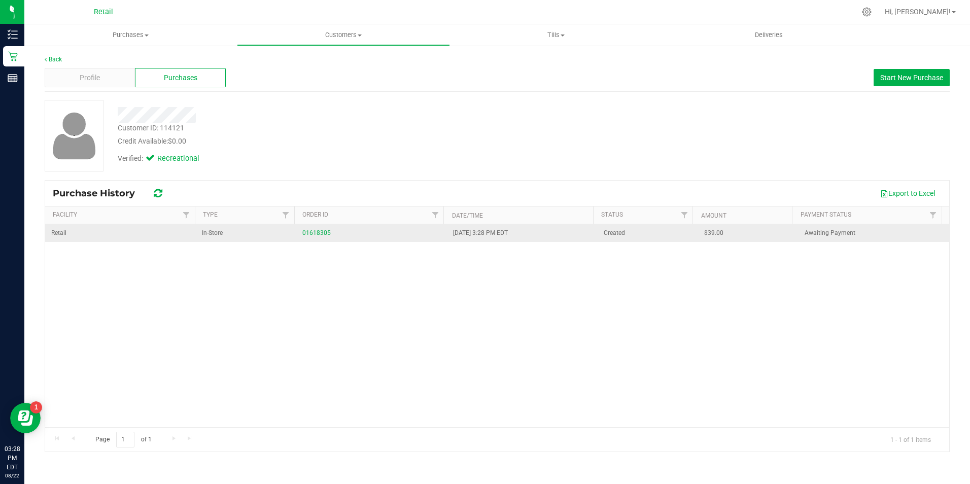
click at [312, 228] on div "01618305" at bounding box center [371, 233] width 139 height 10
click at [312, 231] on link "01618305" at bounding box center [316, 232] width 28 height 7
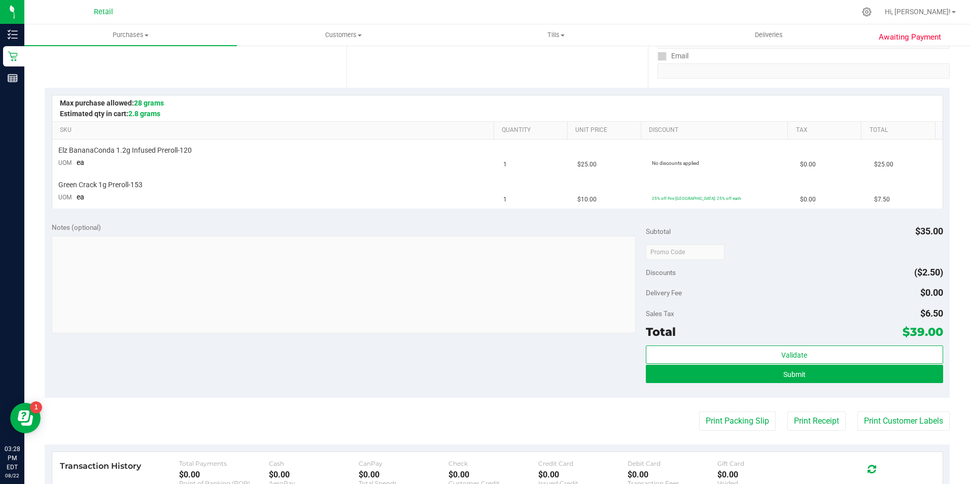
scroll to position [197, 0]
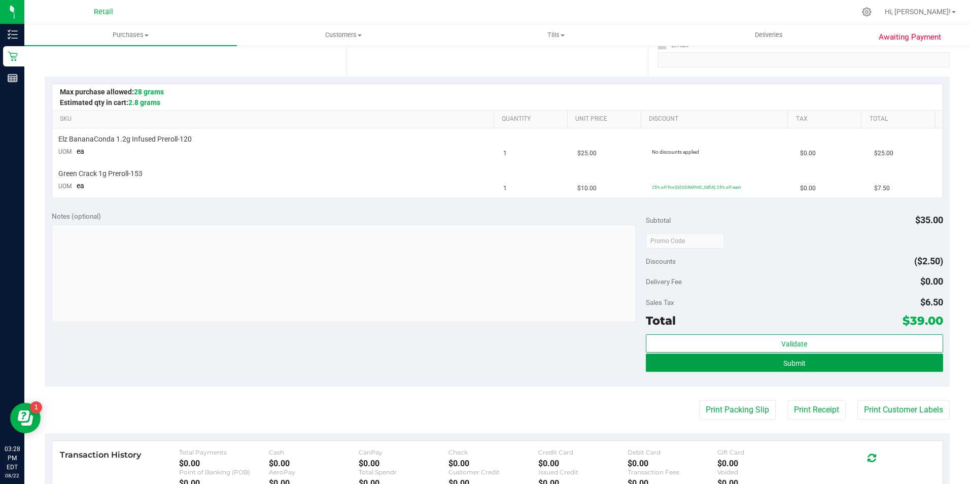
click at [894, 369] on button "Submit" at bounding box center [794, 363] width 297 height 18
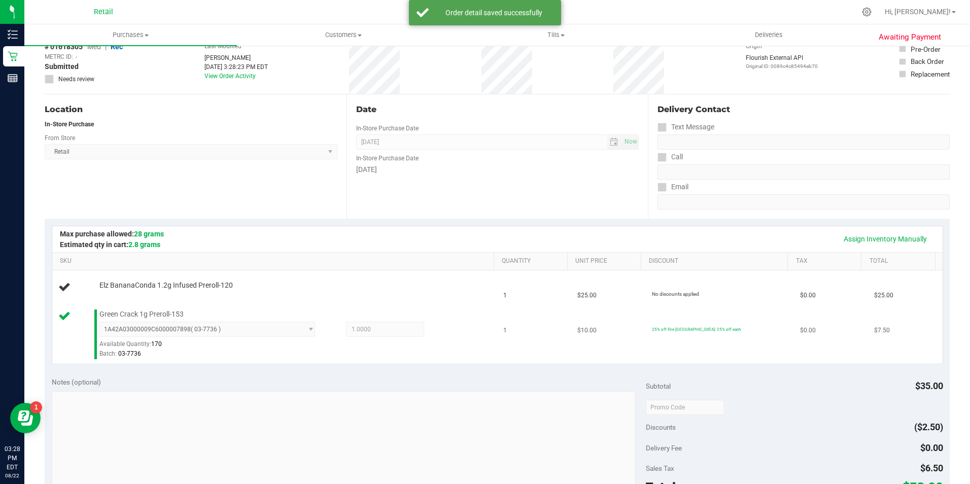
scroll to position [152, 0]
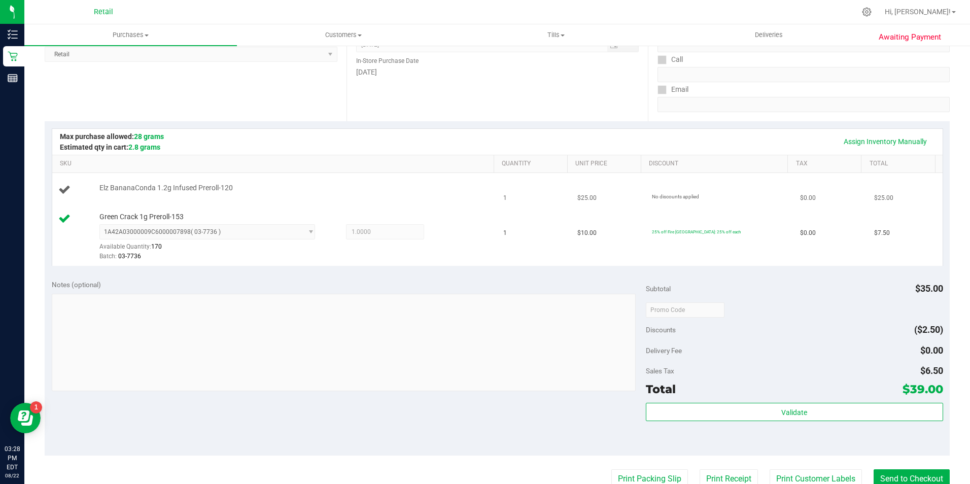
click at [61, 186] on icon at bounding box center [64, 189] width 12 height 12
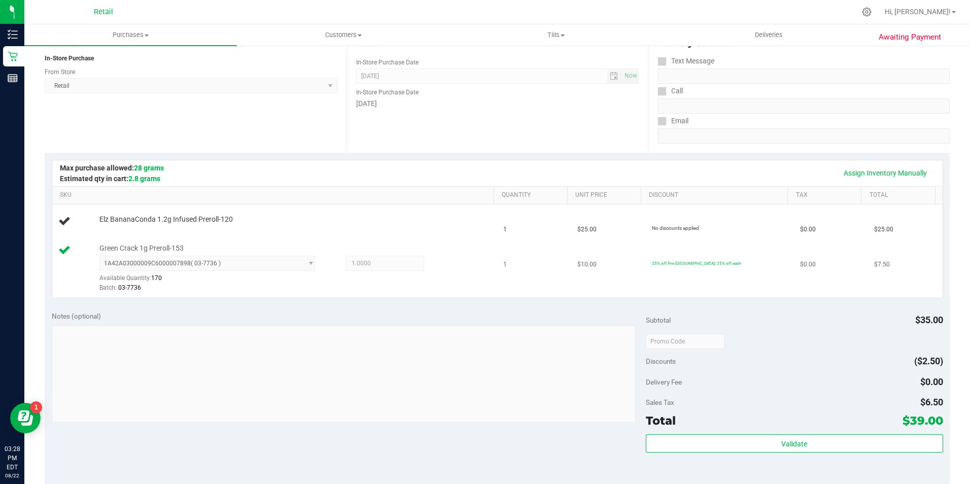
scroll to position [102, 0]
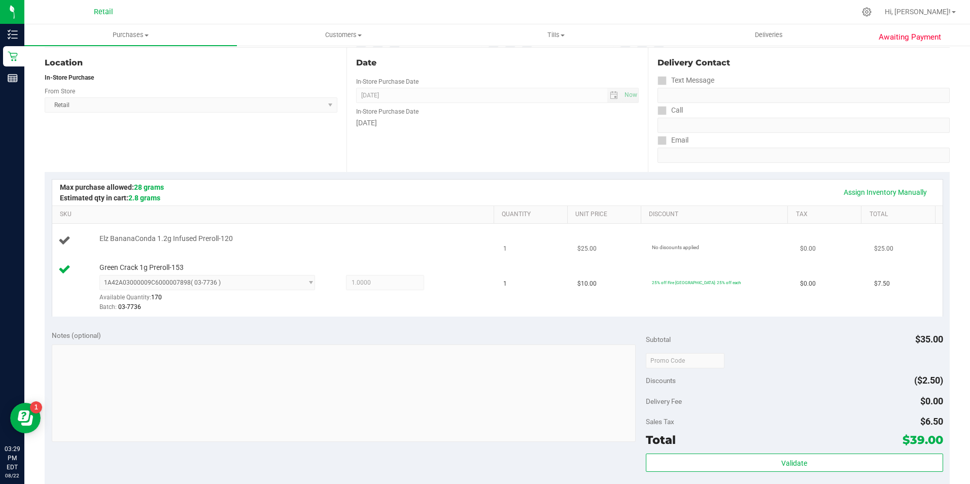
drag, startPoint x: 84, startPoint y: 230, endPoint x: 92, endPoint y: 236, distance: 9.7
click at [84, 230] on td "Elz BananaConda 1.2g Infused Preroll-120" at bounding box center [275, 241] width 446 height 35
click at [111, 238] on span "Elz BananaConda 1.2g Infused Preroll-120" at bounding box center [165, 239] width 133 height 10
click at [66, 242] on icon at bounding box center [64, 240] width 12 height 12
click at [893, 190] on link "Assign Inventory Manually" at bounding box center [885, 192] width 96 height 17
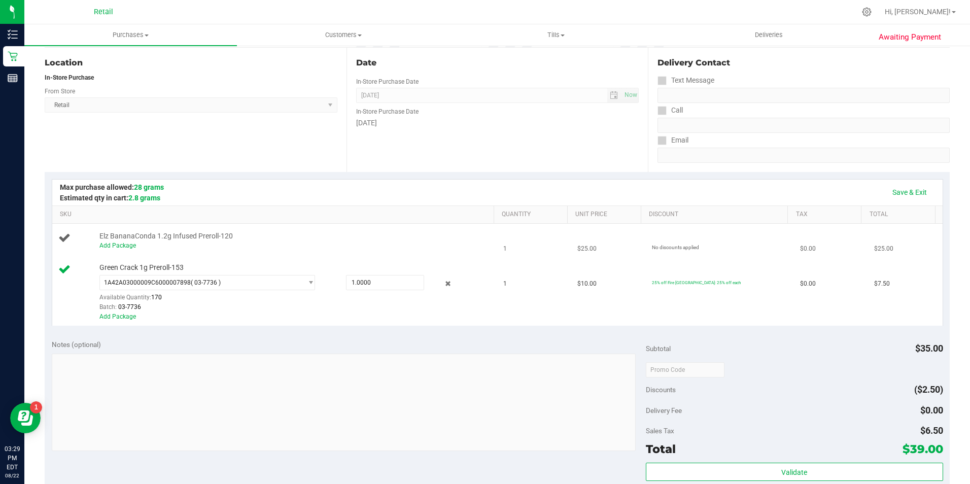
click at [98, 241] on div "Elz BananaConda 1.2g Infused Preroll-120 Add Package" at bounding box center [291, 240] width 395 height 19
click at [109, 242] on link "Add Package" at bounding box center [117, 245] width 37 height 7
click at [403, 250] on span at bounding box center [385, 248] width 78 height 15
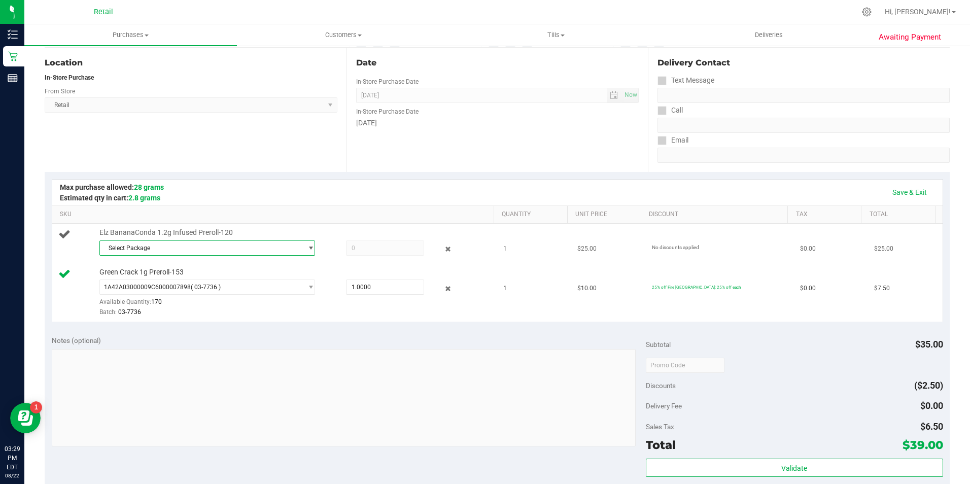
click at [226, 251] on span "Select Package" at bounding box center [201, 248] width 202 height 14
click at [229, 286] on li "1A42A03000002BE000011163 ( 0722252 )" at bounding box center [204, 290] width 211 height 14
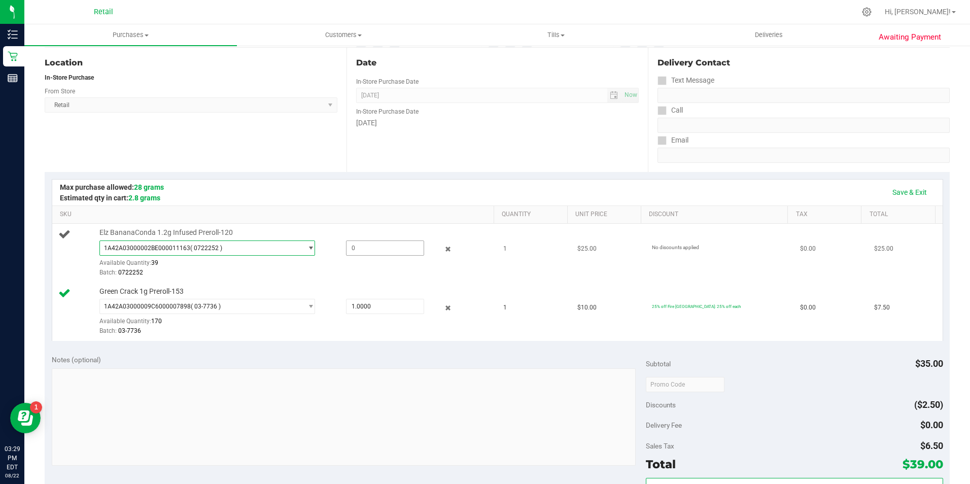
click at [364, 247] on span at bounding box center [385, 248] width 78 height 15
type input "1"
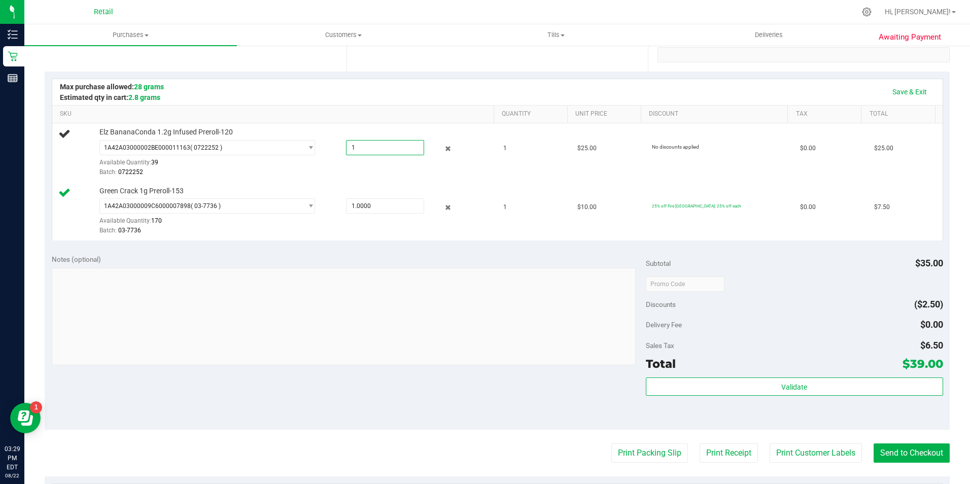
scroll to position [203, 0]
type input "1.0000"
click at [904, 454] on button "Send to Checkout" at bounding box center [912, 452] width 76 height 19
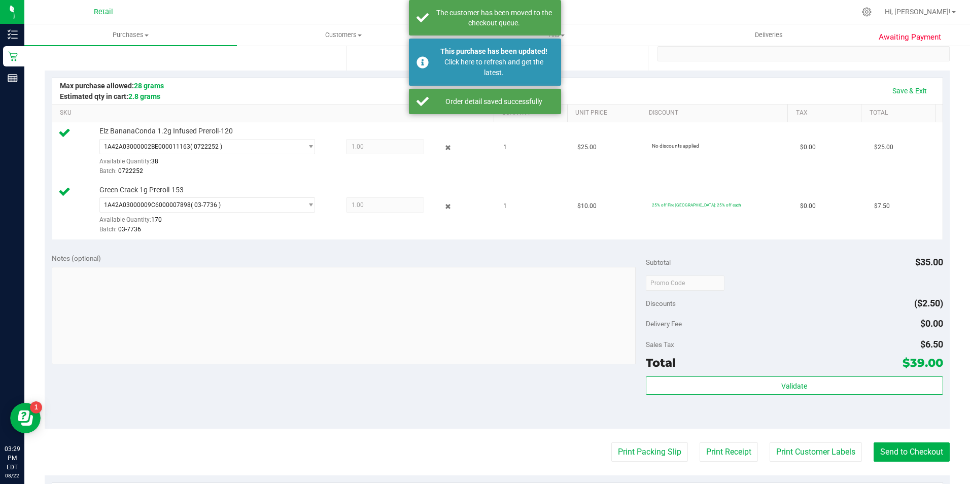
click at [917, 466] on purchase-details "Back Edit Purchase Cancel Purchase View Profile # 01618305 Med | Rec METRC ID: …" at bounding box center [497, 259] width 905 height 814
click at [911, 452] on button "Send to Checkout" at bounding box center [912, 452] width 76 height 19
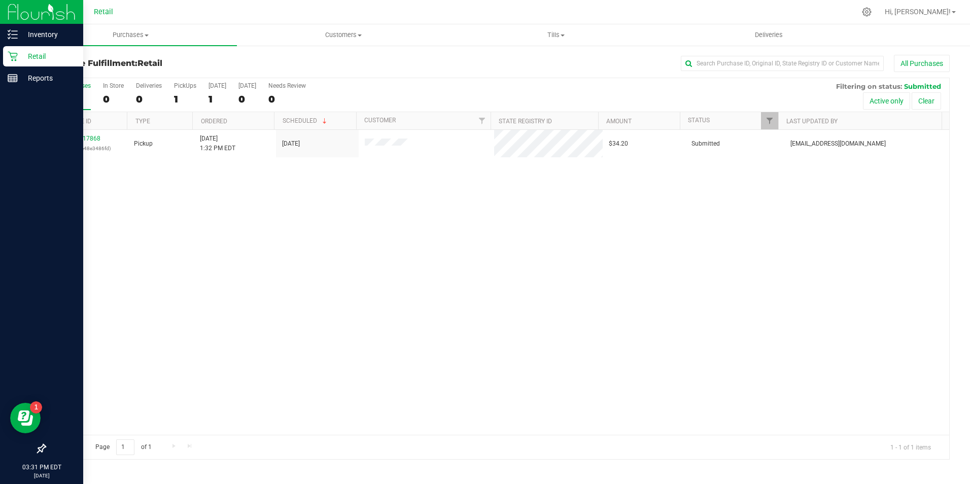
click at [15, 56] on icon at bounding box center [13, 57] width 10 height 10
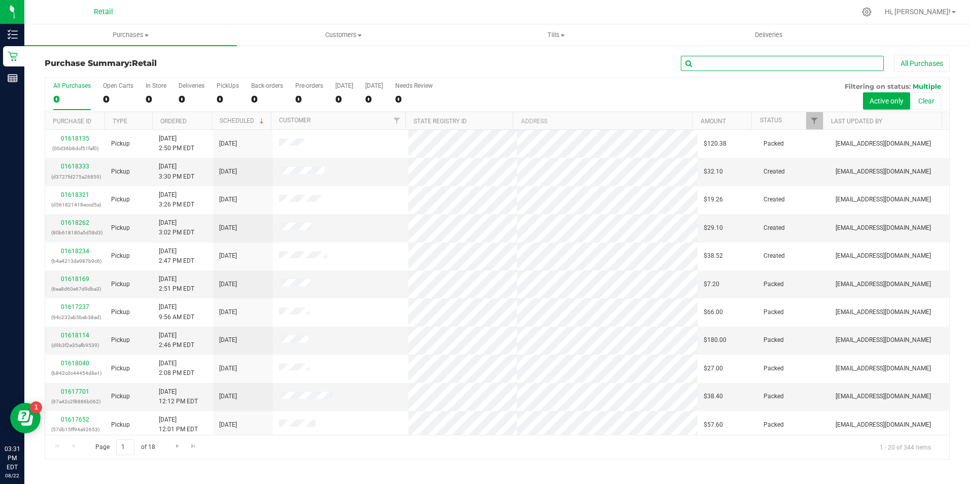
click at [716, 65] on input "text" at bounding box center [782, 63] width 203 height 15
click at [143, 99] on div "All Purchases 0 Open Carts 0 In Store 0 Deliveries 0 PickUps 0 Back-orders 0 Pr…" at bounding box center [497, 95] width 904 height 34
click at [167, 84] on div "All Purchases 0 Open Carts 0 In Store 0 Deliveries 0 PickUps 0 Back-orders 0 Pr…" at bounding box center [497, 82] width 904 height 8
click at [149, 96] on div "0" at bounding box center [156, 99] width 21 height 12
click at [0, 0] on input "In Store 0" at bounding box center [0, 0] width 0 height 0
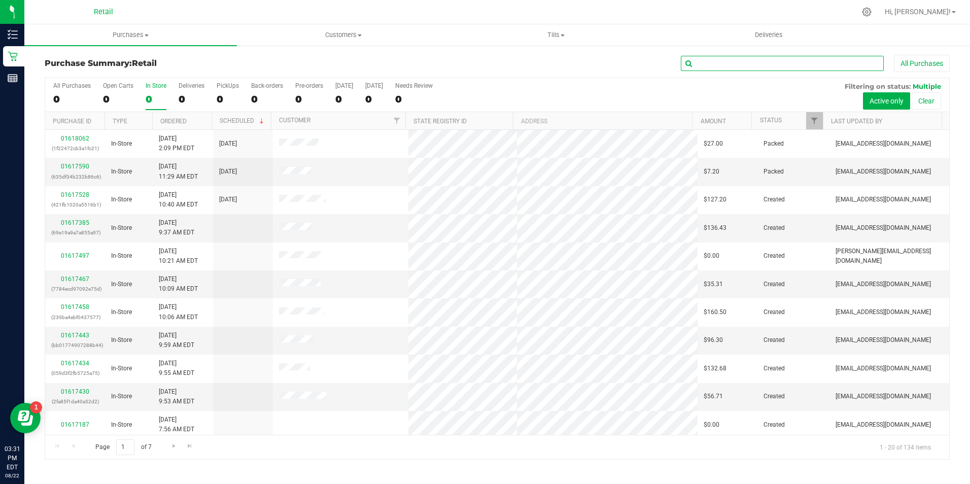
click at [719, 57] on input "text" at bounding box center [782, 63] width 203 height 15
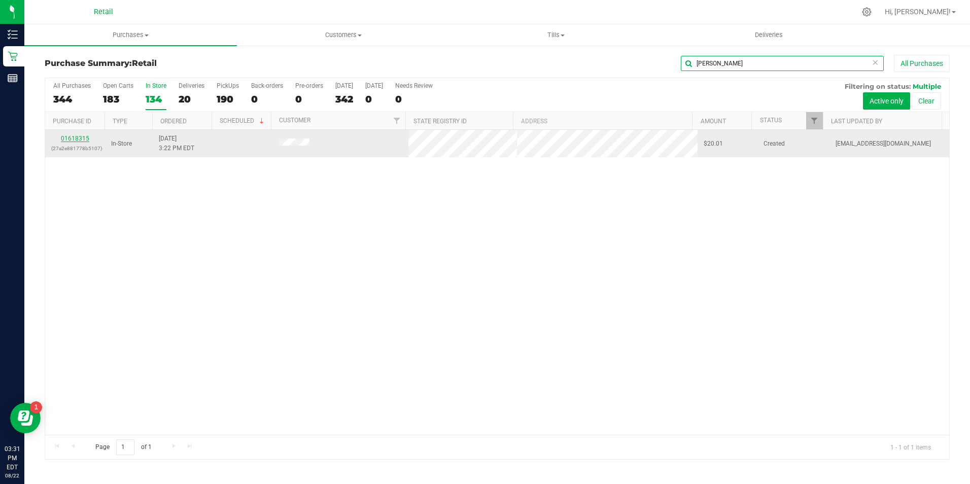
type input "[PERSON_NAME]"
click at [81, 137] on link "01618315" at bounding box center [75, 138] width 28 height 7
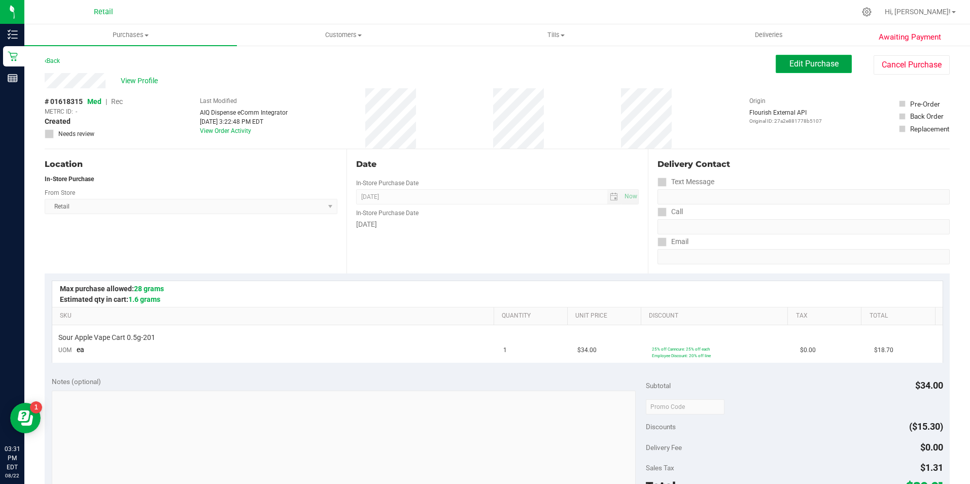
click at [790, 66] on span "Edit Purchase" at bounding box center [814, 64] width 49 height 10
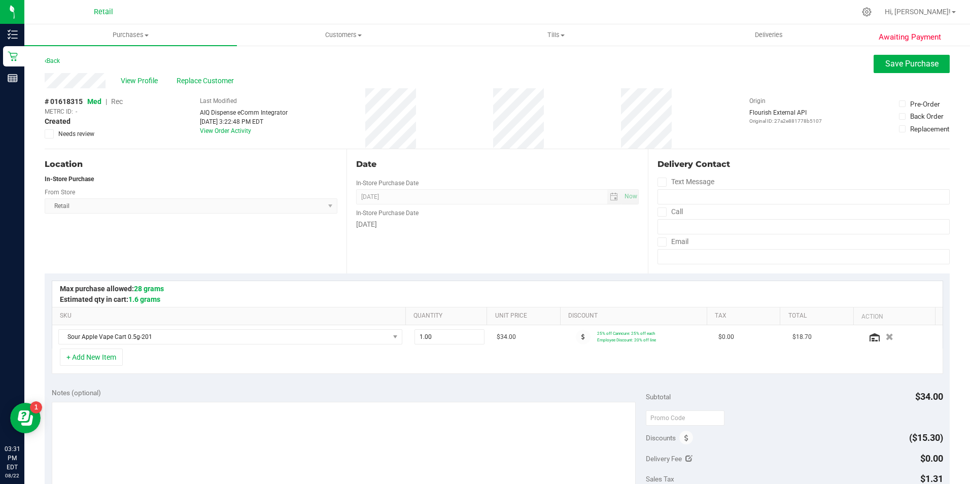
click at [116, 101] on span "Rec" at bounding box center [117, 101] width 12 height 8
click at [919, 49] on div "Awaiting Payment Back Save Purchase View Profile Replace Customer # 01618315 Me…" at bounding box center [497, 433] width 946 height 776
click at [904, 70] on button "Save Purchase" at bounding box center [912, 64] width 76 height 18
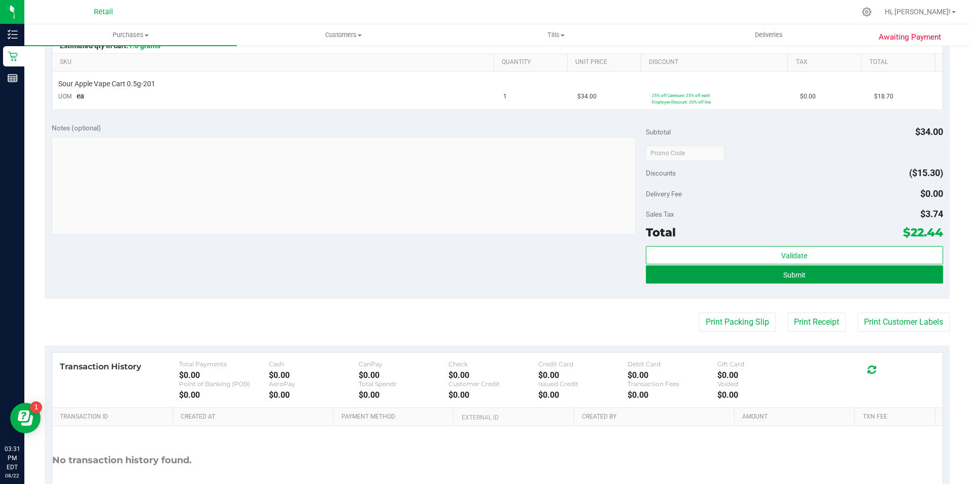
click at [802, 273] on button "Submit" at bounding box center [794, 274] width 297 height 18
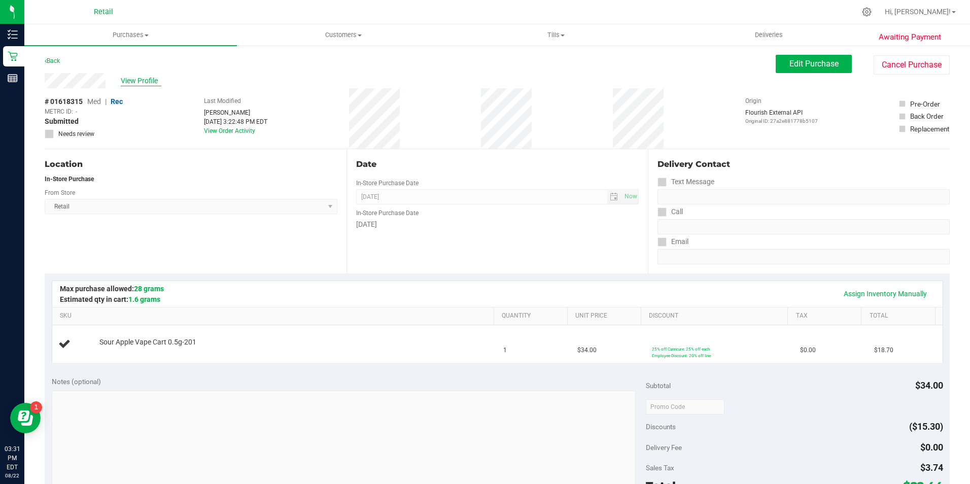
click at [145, 78] on span "View Profile" at bounding box center [141, 81] width 41 height 11
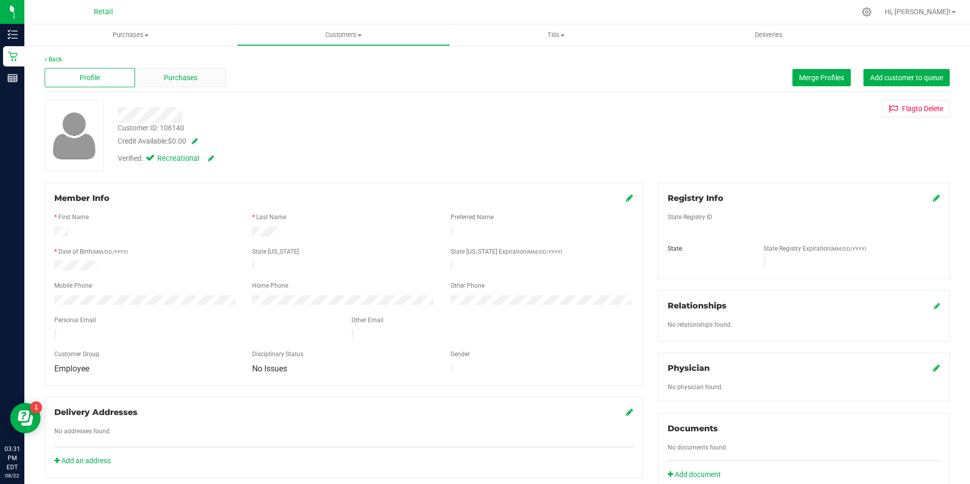
click at [178, 77] on span "Purchases" at bounding box center [180, 78] width 33 height 11
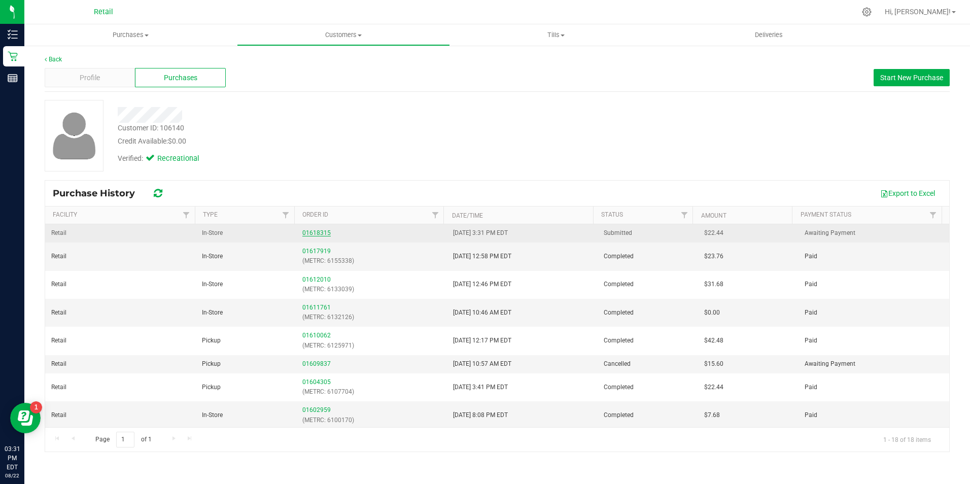
click at [308, 231] on link "01618315" at bounding box center [316, 232] width 28 height 7
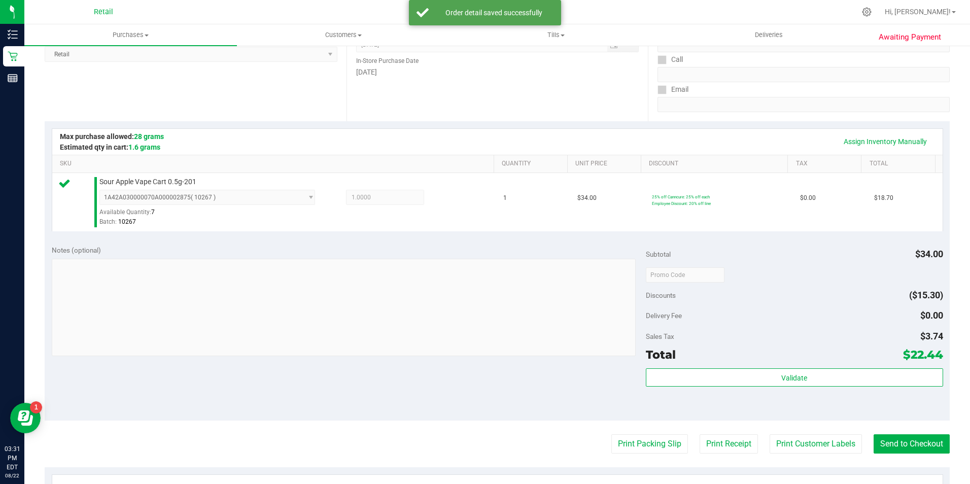
scroll to position [212, 0]
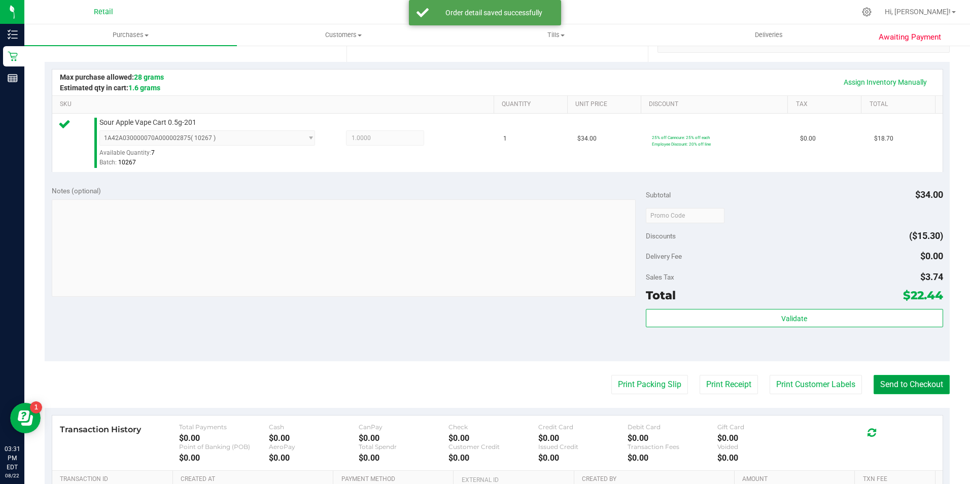
click at [926, 391] on button "Send to Checkout" at bounding box center [912, 384] width 76 height 19
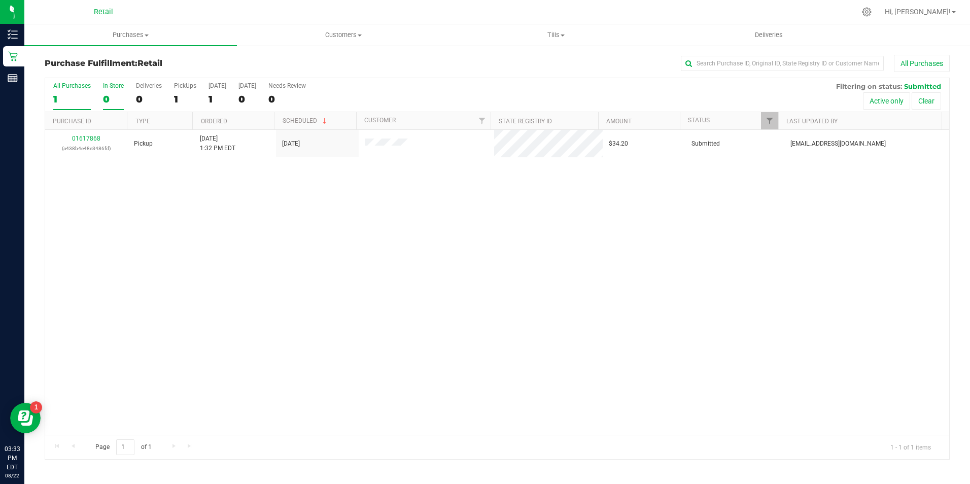
click at [117, 94] on div "0" at bounding box center [113, 99] width 21 height 12
click at [0, 0] on input "In Store 0" at bounding box center [0, 0] width 0 height 0
click at [101, 99] on div "All Purchases 2 In Store 0 Deliveries 0 PickUps 2 [DATE] 2 [DATE] 0 Needs Revie…" at bounding box center [497, 95] width 904 height 34
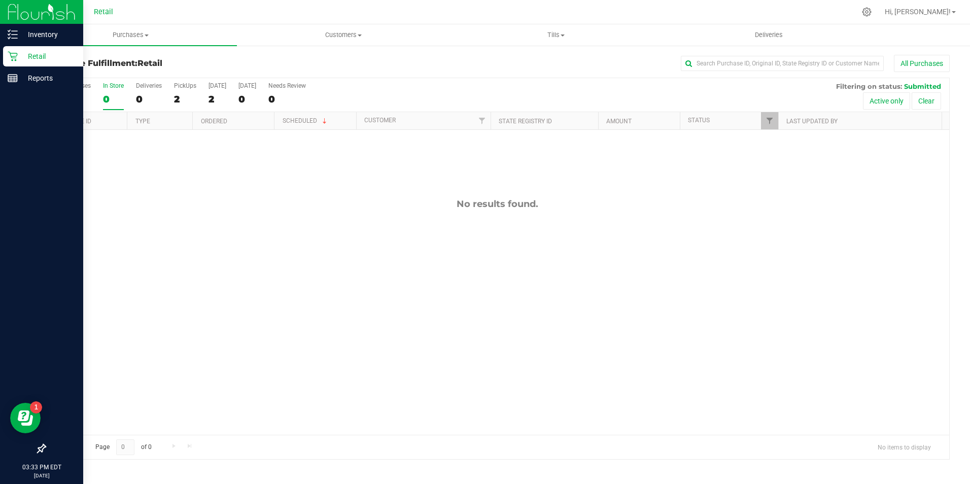
click at [11, 54] on icon at bounding box center [13, 56] width 10 height 10
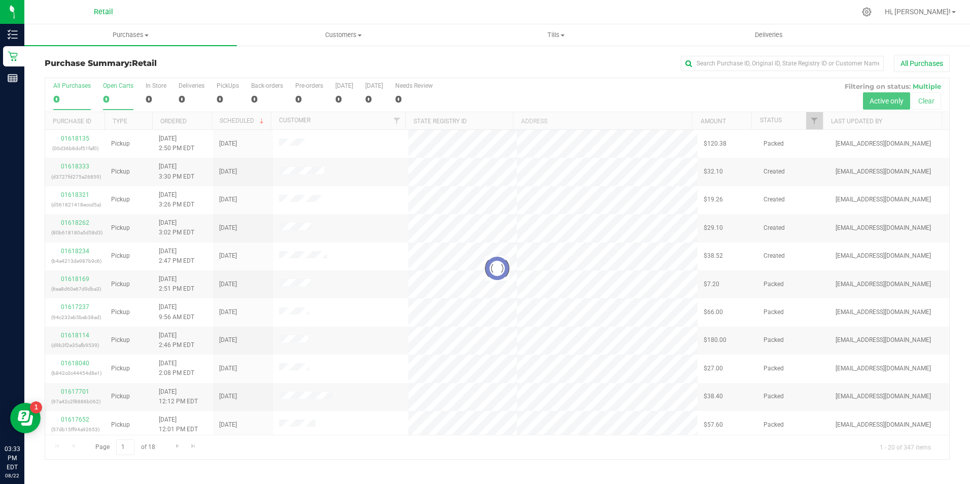
click at [111, 96] on div "0" at bounding box center [118, 99] width 30 height 12
click at [0, 0] on input "Open Carts 0" at bounding box center [0, 0] width 0 height 0
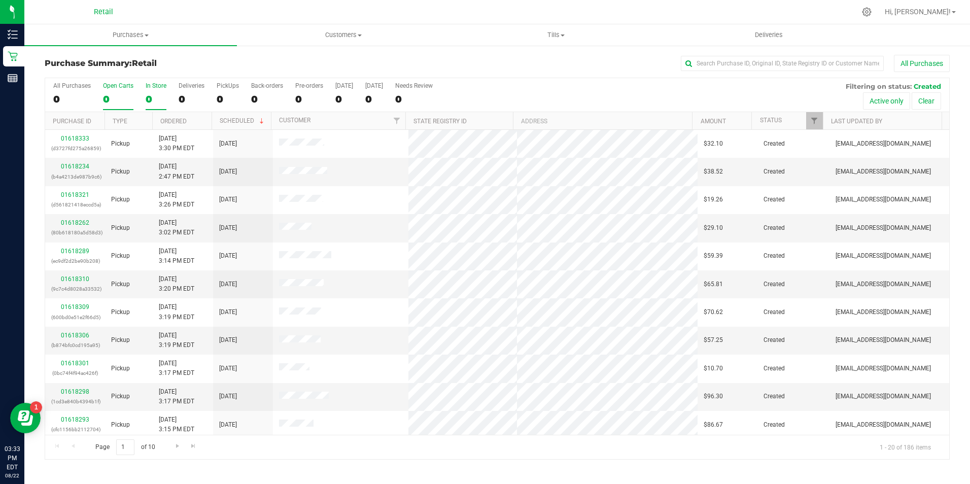
click at [163, 89] on label "In Store 0" at bounding box center [156, 96] width 21 height 28
click at [0, 0] on input "In Store 0" at bounding box center [0, 0] width 0 height 0
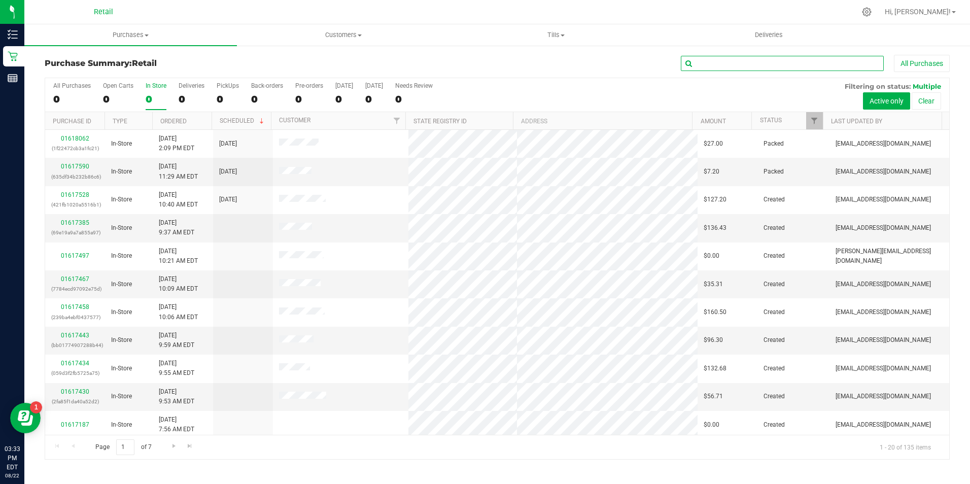
click at [761, 64] on input "text" at bounding box center [782, 63] width 203 height 15
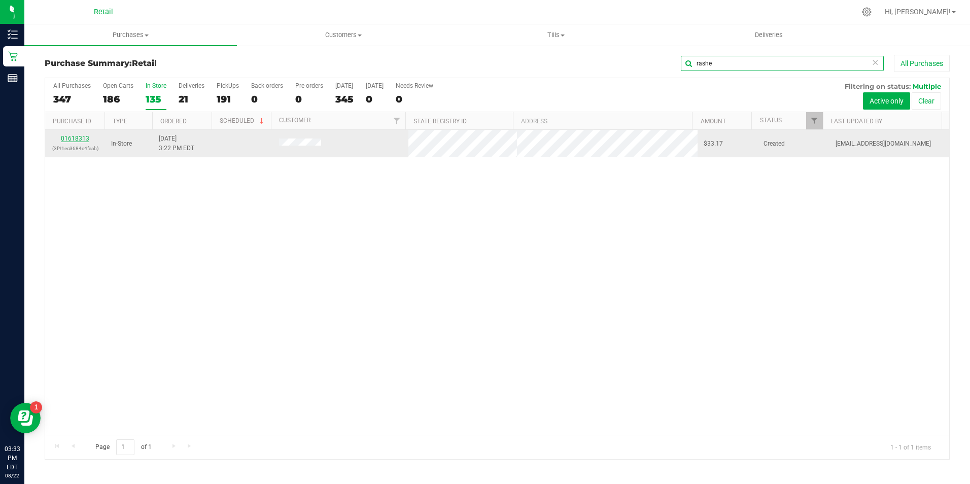
type input "rashe"
click at [71, 138] on link "01618313" at bounding box center [75, 138] width 28 height 7
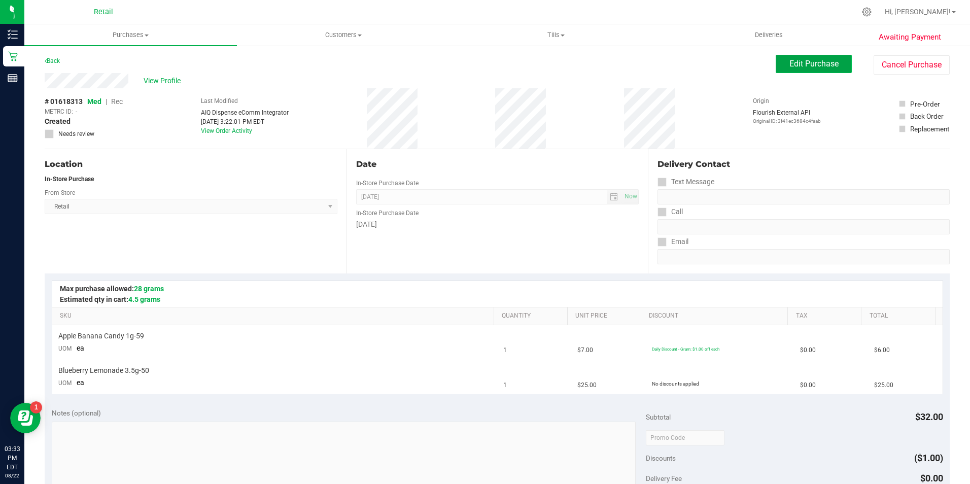
click at [790, 62] on span "Edit Purchase" at bounding box center [814, 64] width 49 height 10
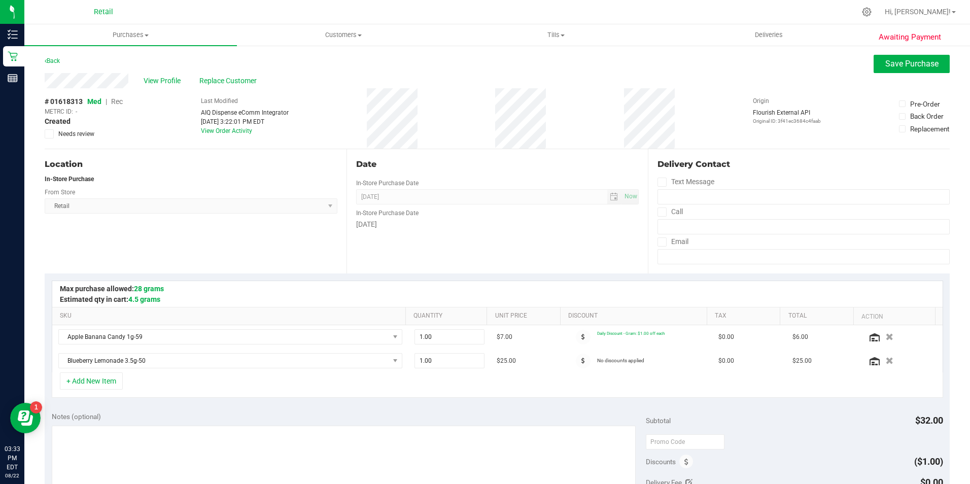
click at [114, 102] on span "Rec" at bounding box center [117, 101] width 12 height 8
click at [933, 57] on button "Save Purchase" at bounding box center [912, 64] width 76 height 18
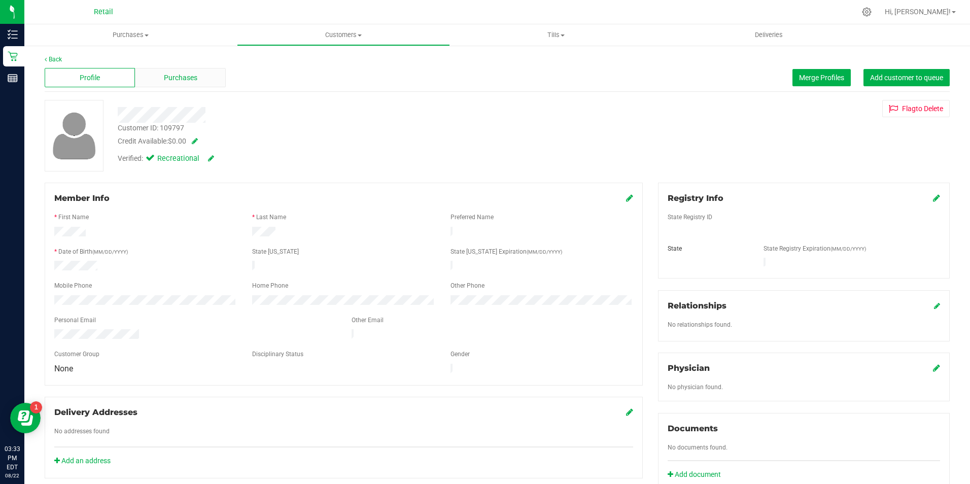
click at [180, 79] on span "Purchases" at bounding box center [180, 78] width 33 height 11
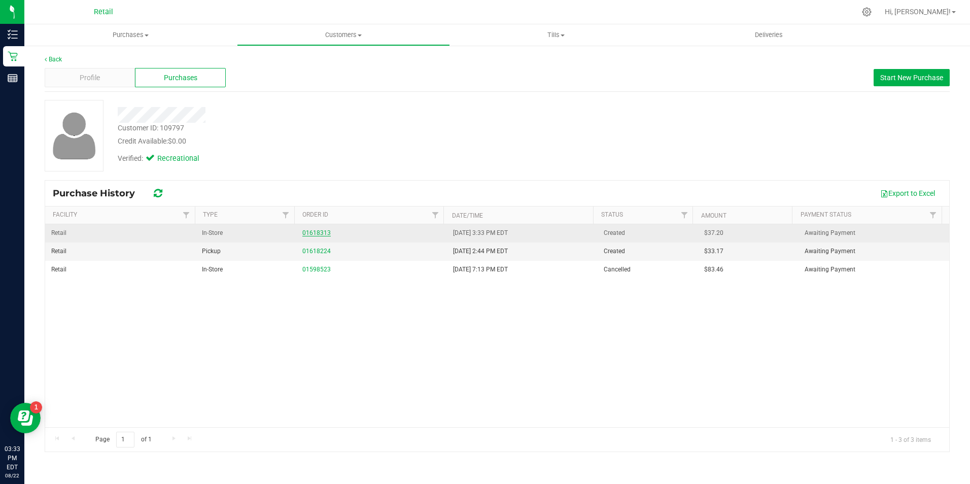
click at [319, 232] on link "01618313" at bounding box center [316, 232] width 28 height 7
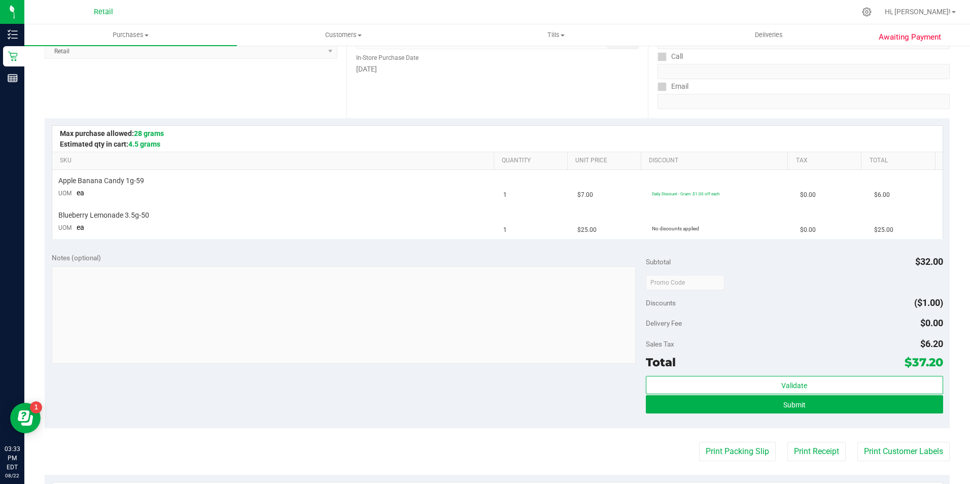
scroll to position [152, 0]
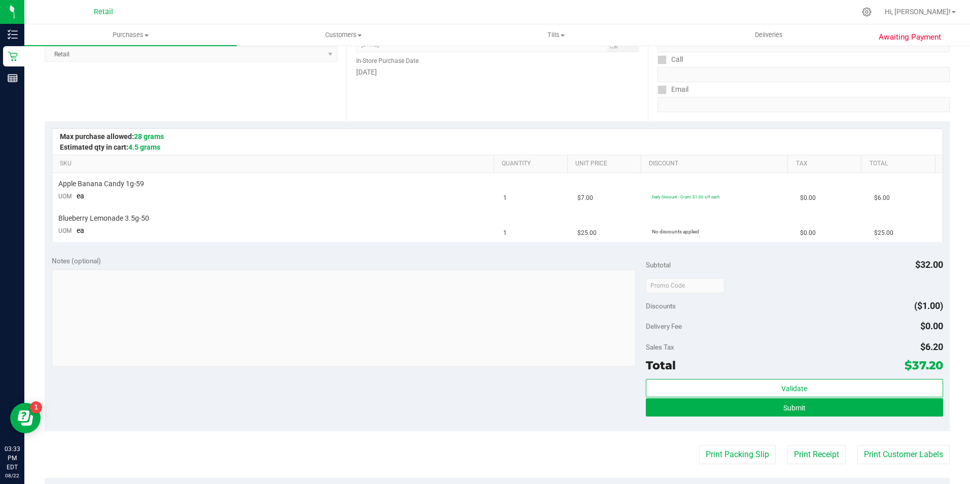
click at [738, 432] on purchase-details "Back Edit Purchase Cancel Purchase View Profile # 01618313 Med | Rec METRC ID: …" at bounding box center [497, 285] width 905 height 765
click at [715, 413] on button "Submit" at bounding box center [794, 407] width 297 height 18
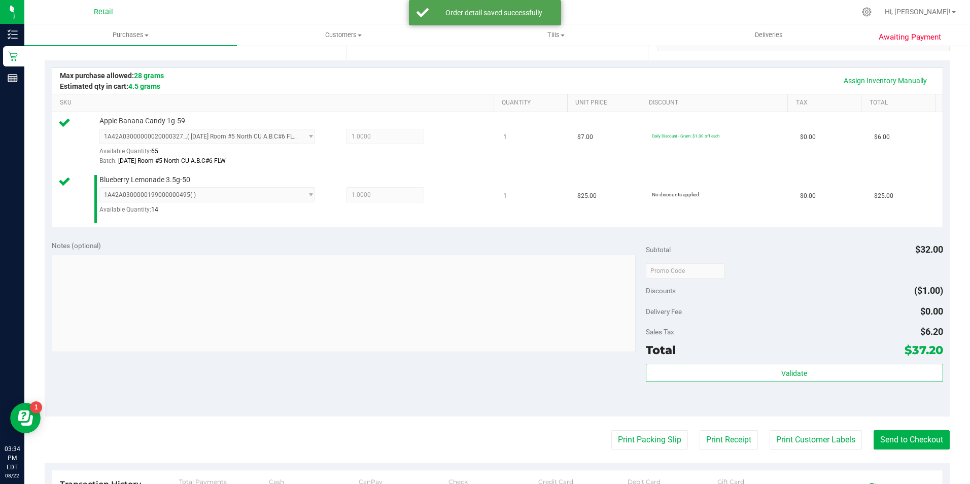
scroll to position [243, 0]
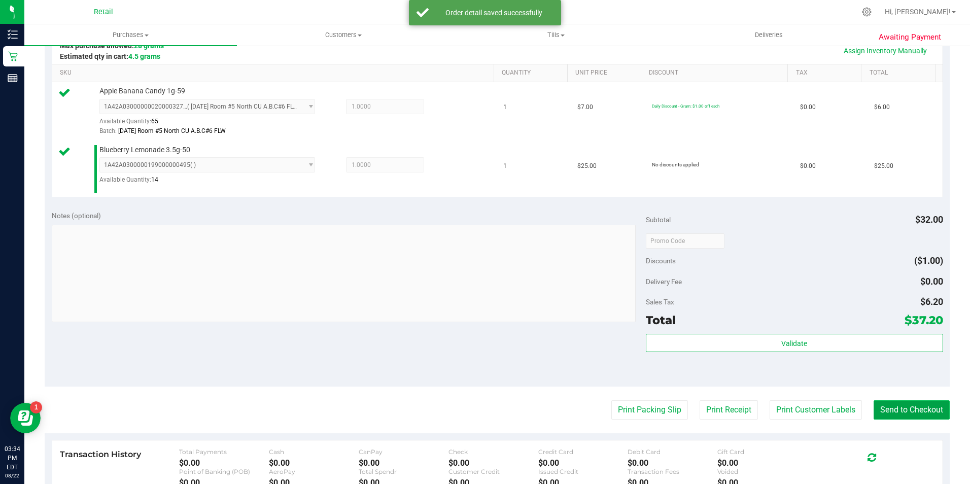
click at [902, 413] on button "Send to Checkout" at bounding box center [912, 409] width 76 height 19
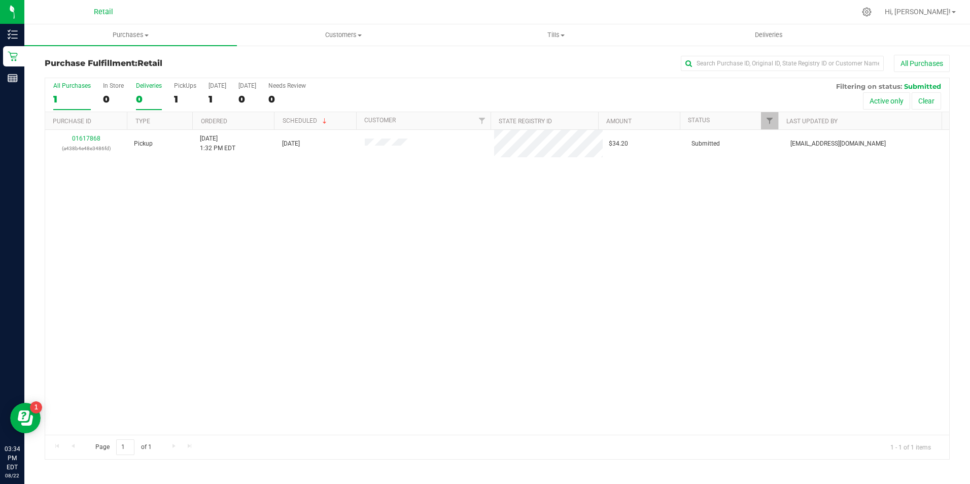
click at [153, 98] on div "0" at bounding box center [149, 99] width 26 height 12
click at [0, 0] on input "Deliveries 0" at bounding box center [0, 0] width 0 height 0
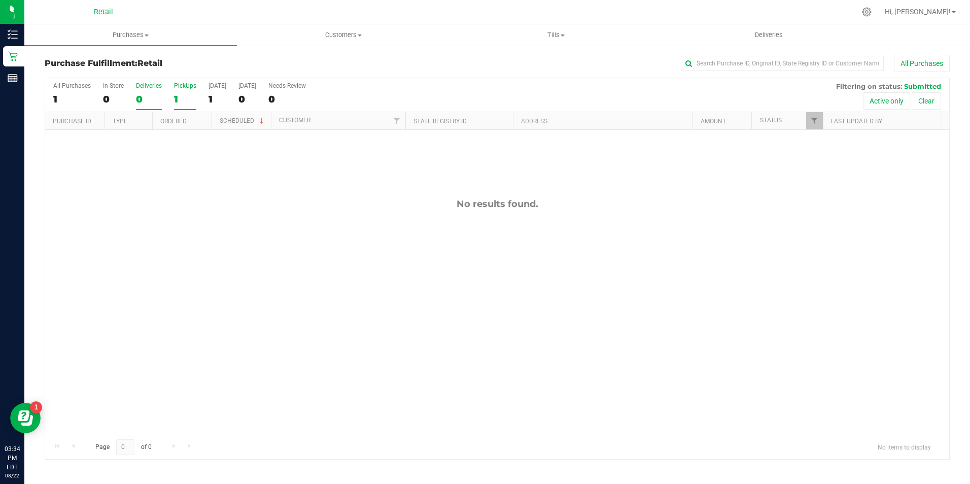
click at [186, 97] on div "1" at bounding box center [185, 99] width 22 height 12
click at [0, 0] on input "PickUps 1" at bounding box center [0, 0] width 0 height 0
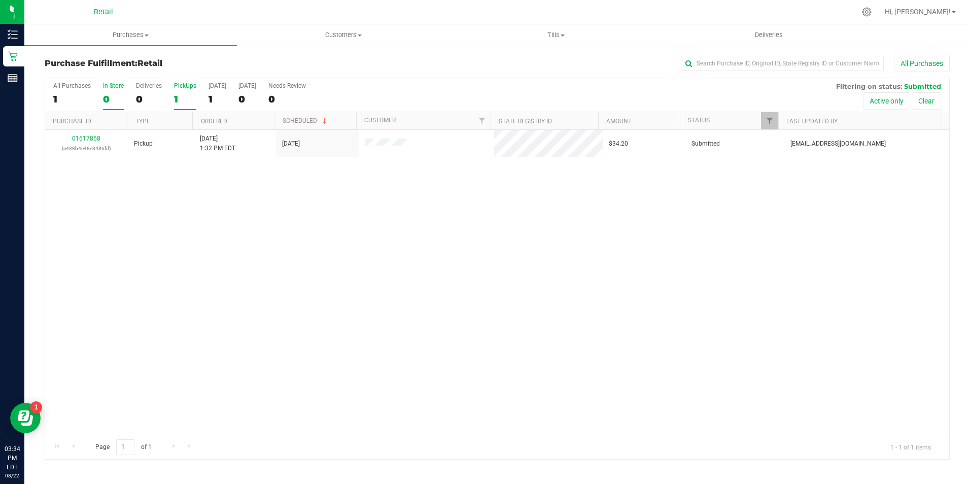
click at [116, 96] on div "0" at bounding box center [113, 99] width 21 height 12
click at [0, 0] on input "In Store 0" at bounding box center [0, 0] width 0 height 0
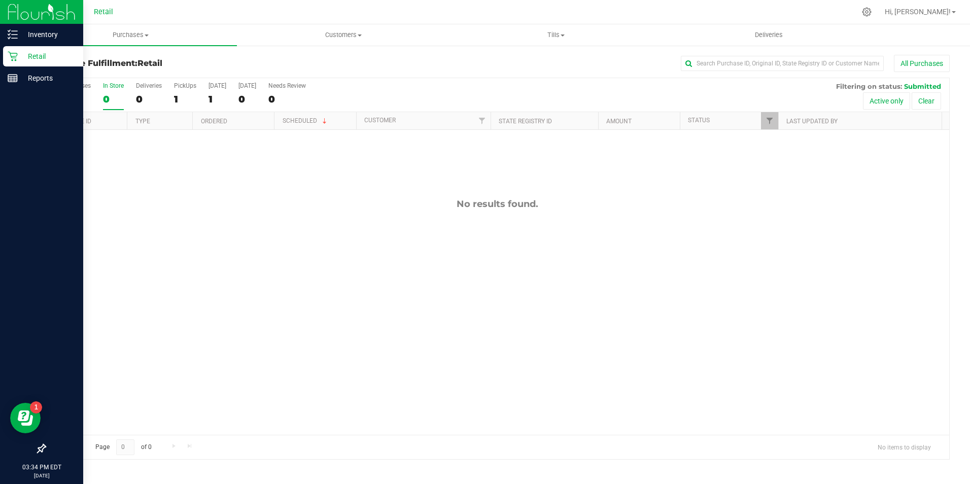
click at [16, 55] on icon at bounding box center [13, 56] width 10 height 10
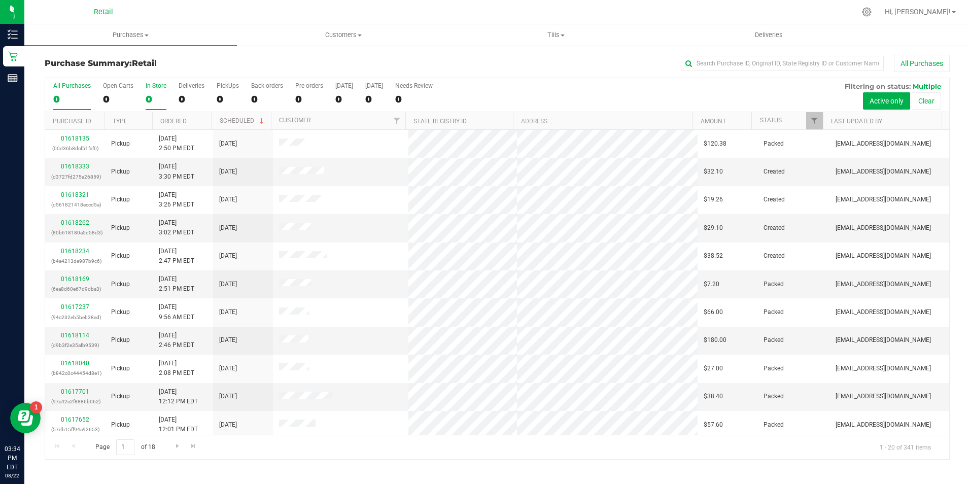
click at [155, 97] on div "0" at bounding box center [156, 99] width 21 height 12
click at [0, 0] on input "In Store 0" at bounding box center [0, 0] width 0 height 0
click at [756, 89] on div "All Purchases 0 Open Carts 0 In Store 0 Deliveries 0 PickUps 0 Back-orders 0 Pr…" at bounding box center [497, 95] width 904 height 34
click at [732, 63] on input "text" at bounding box center [782, 63] width 203 height 15
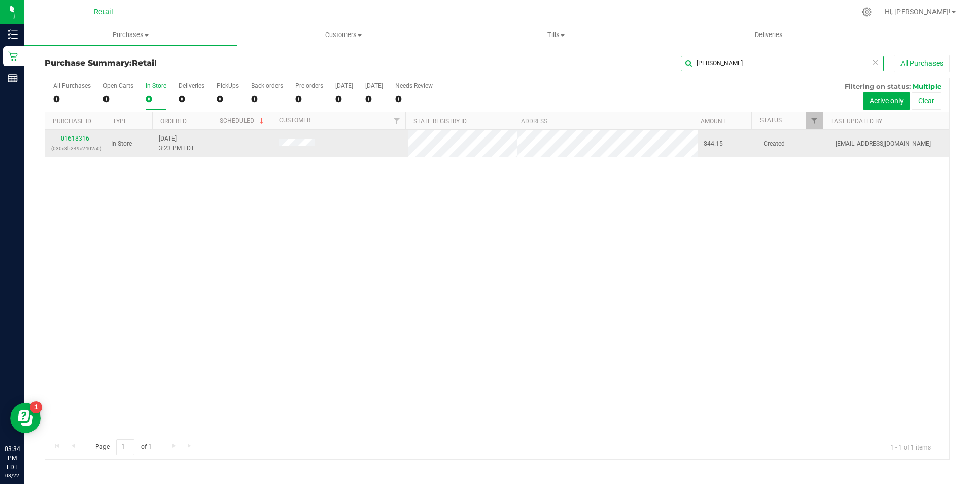
type input "[PERSON_NAME]"
click at [69, 137] on link "01618316" at bounding box center [75, 138] width 28 height 7
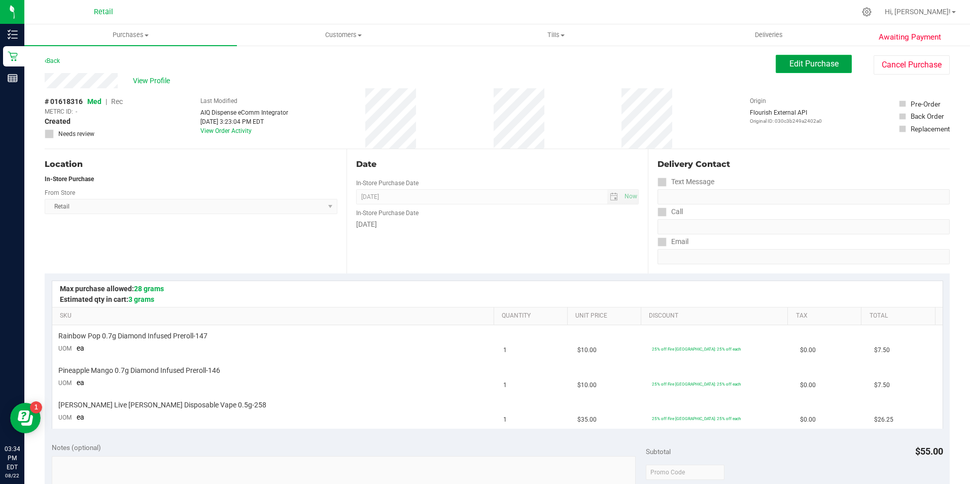
click at [793, 62] on span "Edit Purchase" at bounding box center [814, 64] width 49 height 10
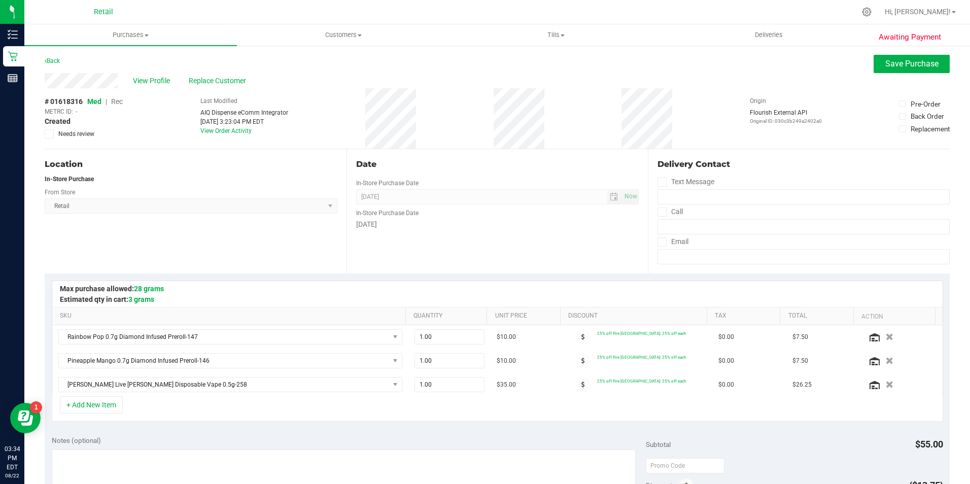
click at [116, 103] on span "Rec" at bounding box center [117, 101] width 12 height 8
click at [888, 71] on button "Save Purchase" at bounding box center [912, 64] width 76 height 18
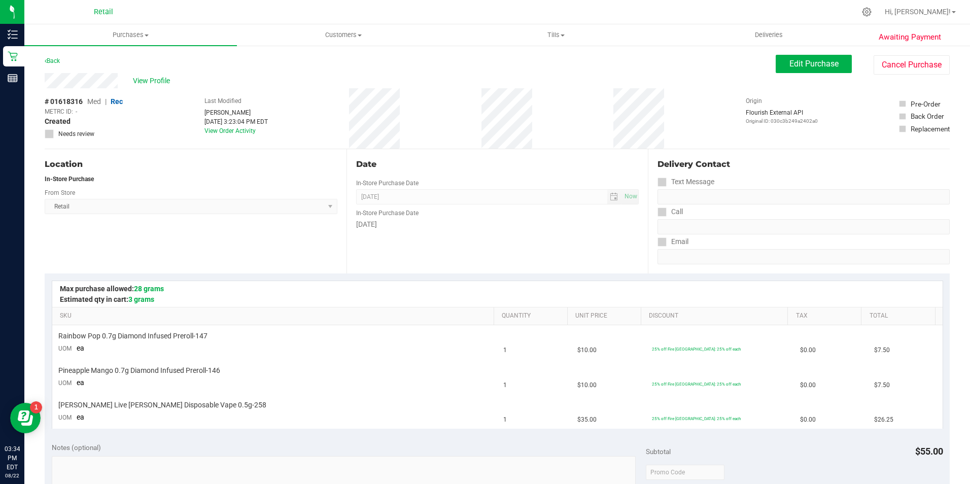
click at [152, 78] on span "View Profile" at bounding box center [153, 81] width 41 height 11
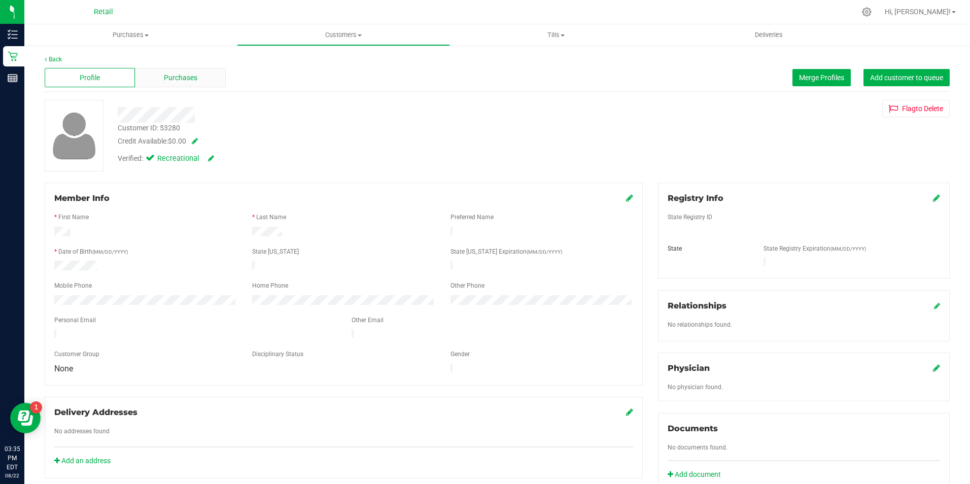
click at [164, 76] on span "Purchases" at bounding box center [180, 78] width 33 height 11
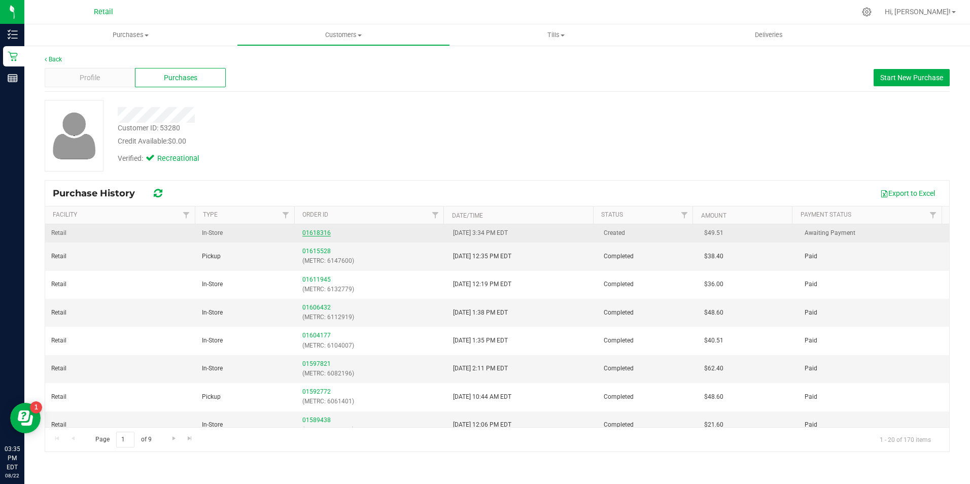
click at [313, 231] on link "01618316" at bounding box center [316, 232] width 28 height 7
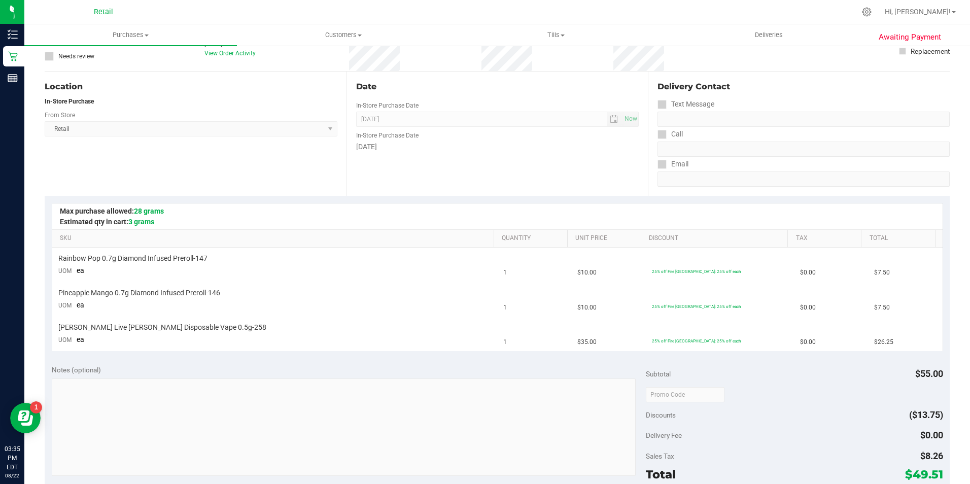
scroll to position [157, 0]
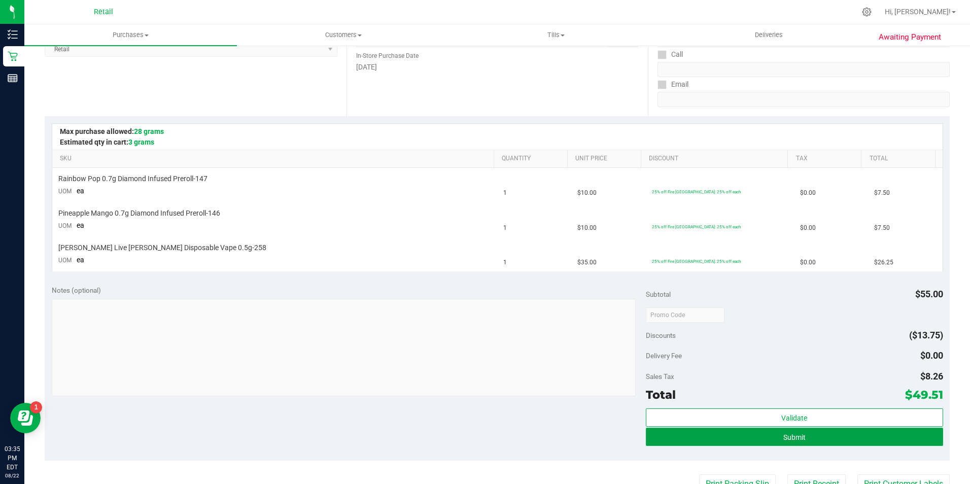
click at [828, 442] on button "Submit" at bounding box center [794, 437] width 297 height 18
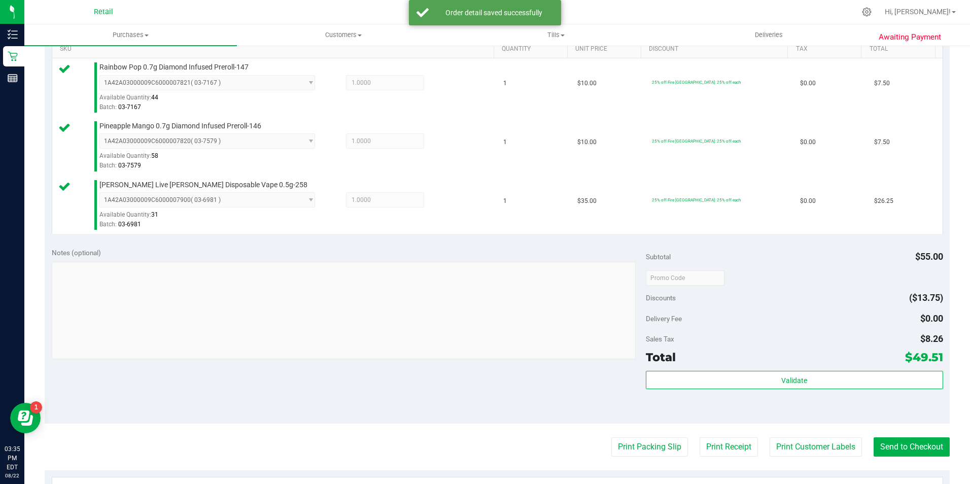
scroll to position [293, 0]
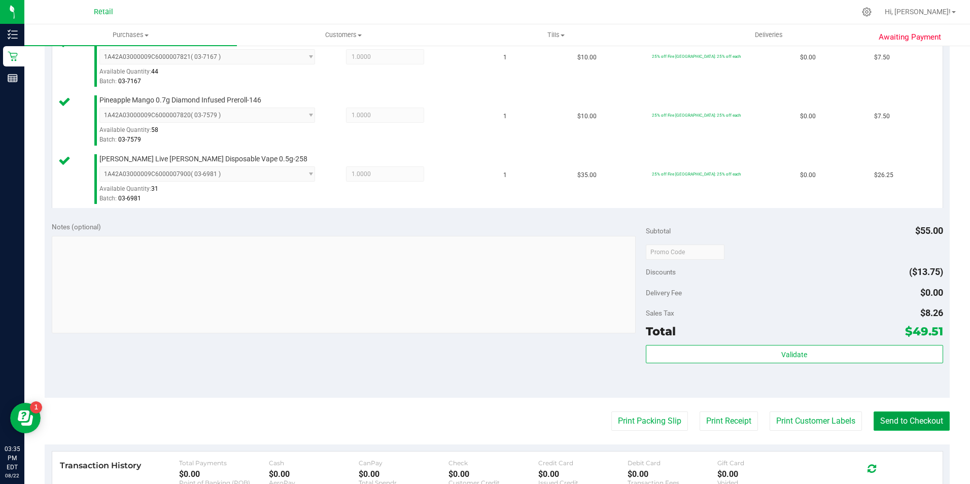
click at [921, 420] on button "Send to Checkout" at bounding box center [912, 421] width 76 height 19
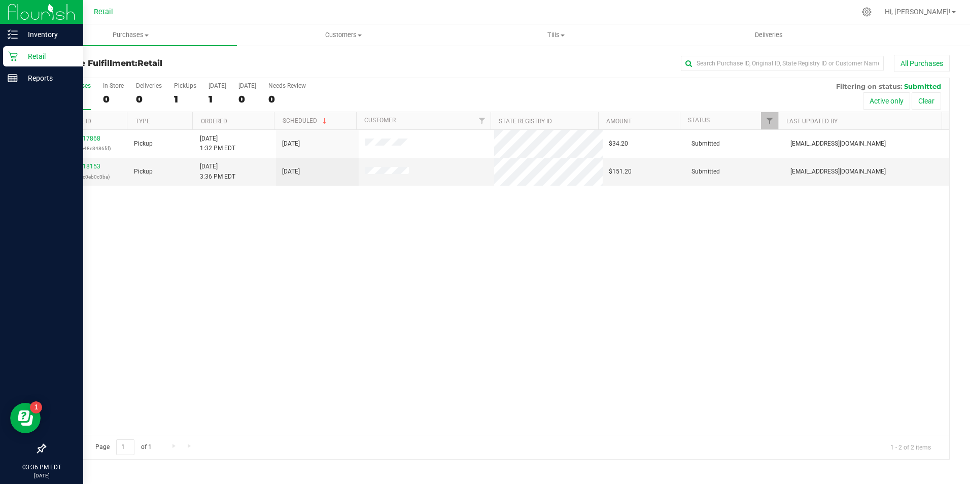
click at [20, 61] on p "Retail" at bounding box center [48, 56] width 61 height 12
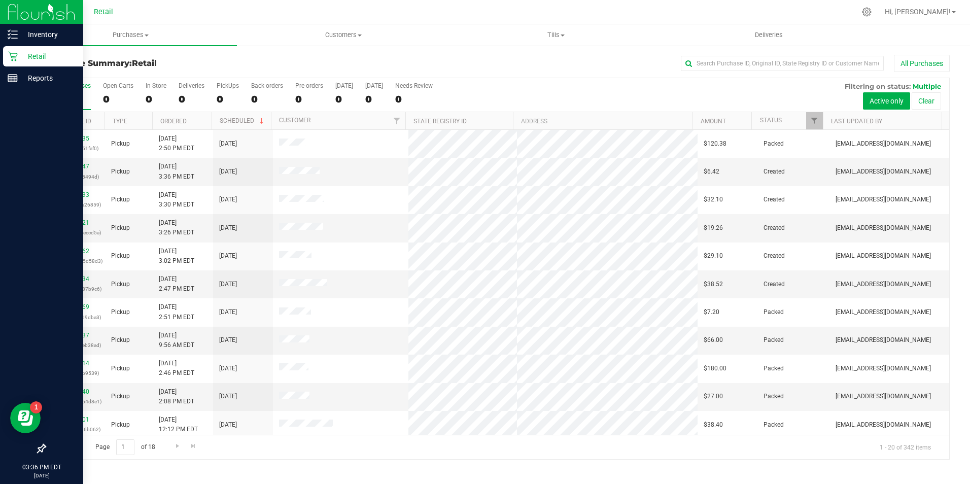
click at [29, 49] on div "Retail" at bounding box center [43, 56] width 80 height 20
click at [3, 51] on link "Retail" at bounding box center [41, 57] width 83 height 22
click at [7, 54] on div "Retail" at bounding box center [43, 56] width 80 height 20
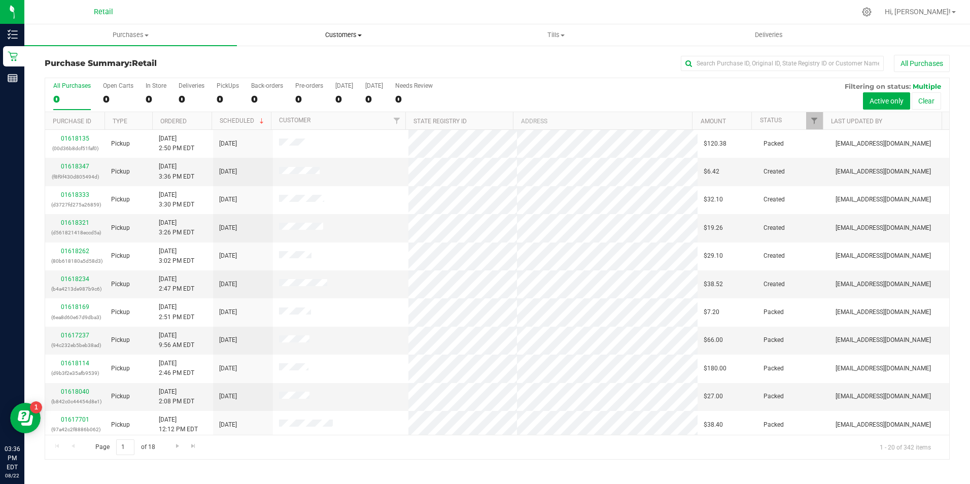
drag, startPoint x: 158, startPoint y: 96, endPoint x: 397, endPoint y: 45, distance: 244.6
click at [158, 96] on div "0" at bounding box center [156, 99] width 21 height 12
click at [0, 0] on input "In Store 0" at bounding box center [0, 0] width 0 height 0
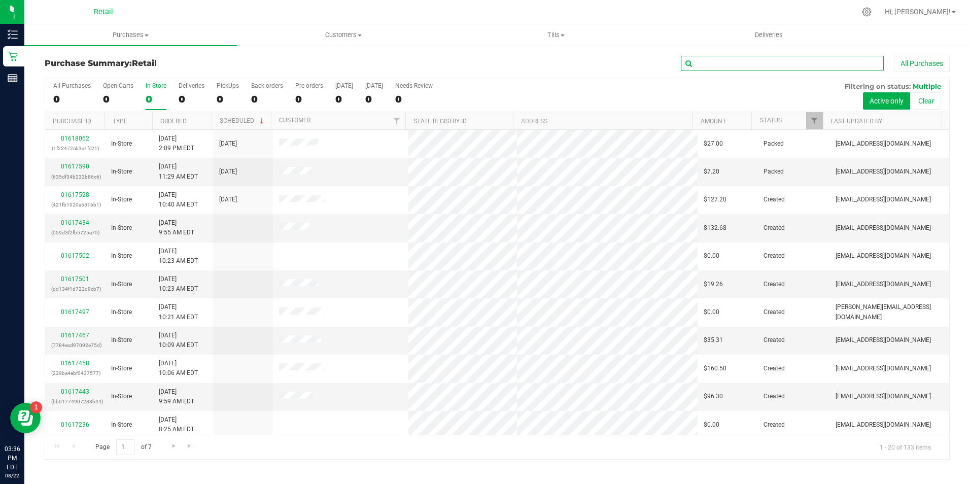
click at [742, 64] on input "text" at bounding box center [782, 63] width 203 height 15
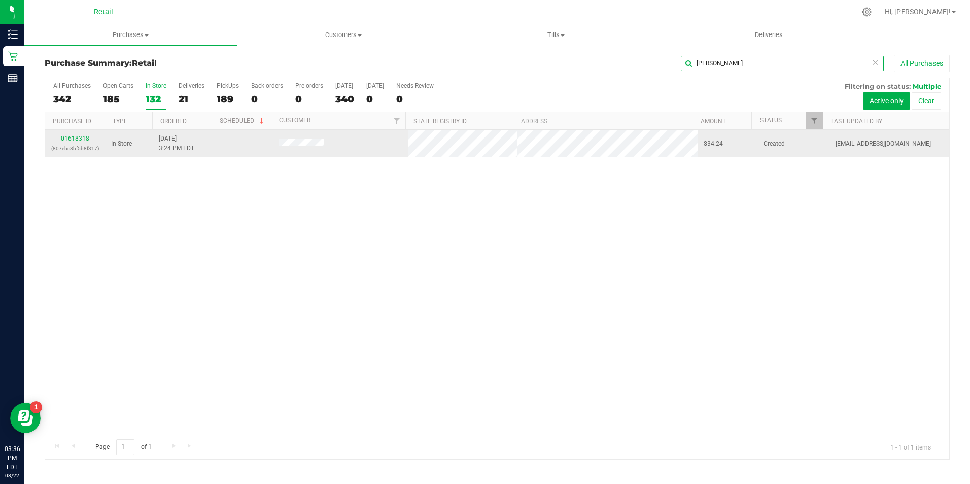
type input "[PERSON_NAME]"
click at [90, 136] on div "01618318 (807ebc8bf5b8f317)" at bounding box center [75, 143] width 48 height 19
click at [82, 139] on link "01618318" at bounding box center [75, 138] width 28 height 7
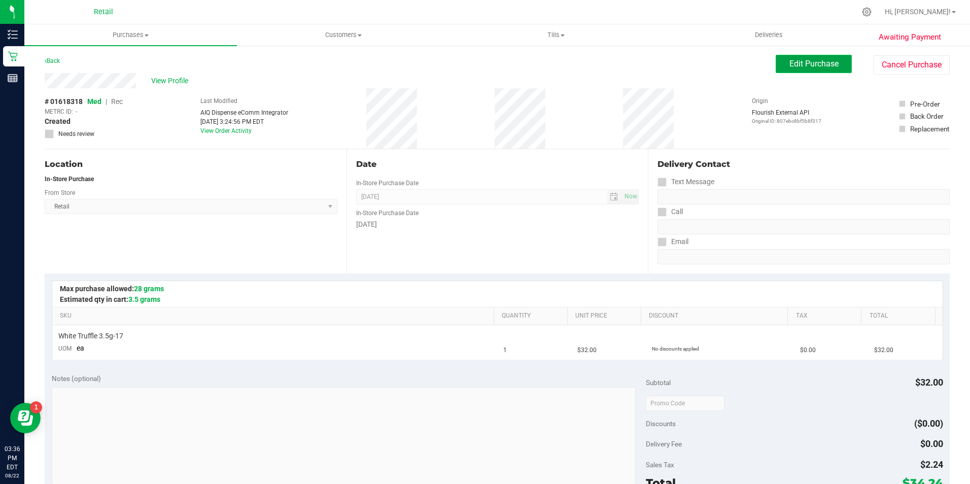
click at [808, 64] on span "Edit Purchase" at bounding box center [814, 64] width 49 height 10
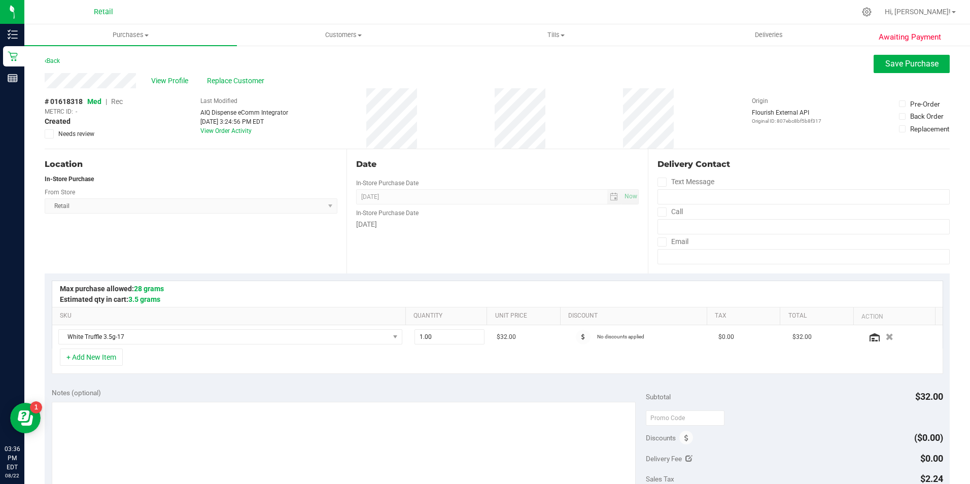
click at [122, 98] on span "Rec" at bounding box center [117, 101] width 12 height 8
click at [886, 67] on span "Save Purchase" at bounding box center [912, 64] width 53 height 10
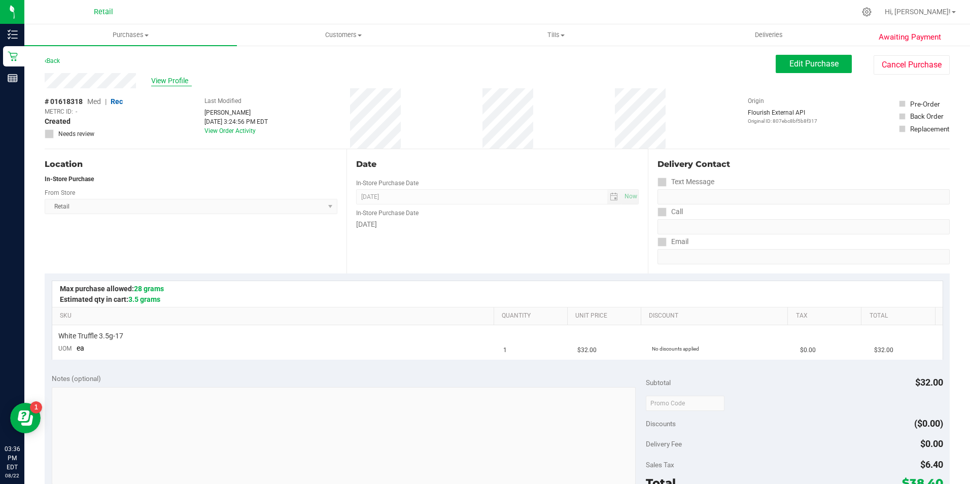
click at [168, 83] on span "View Profile" at bounding box center [171, 81] width 41 height 11
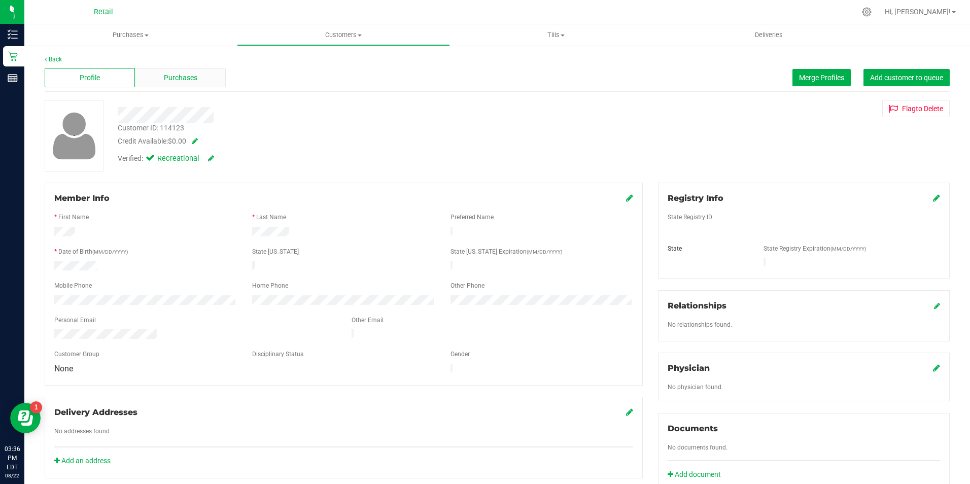
click at [194, 81] on span "Purchases" at bounding box center [180, 78] width 33 height 11
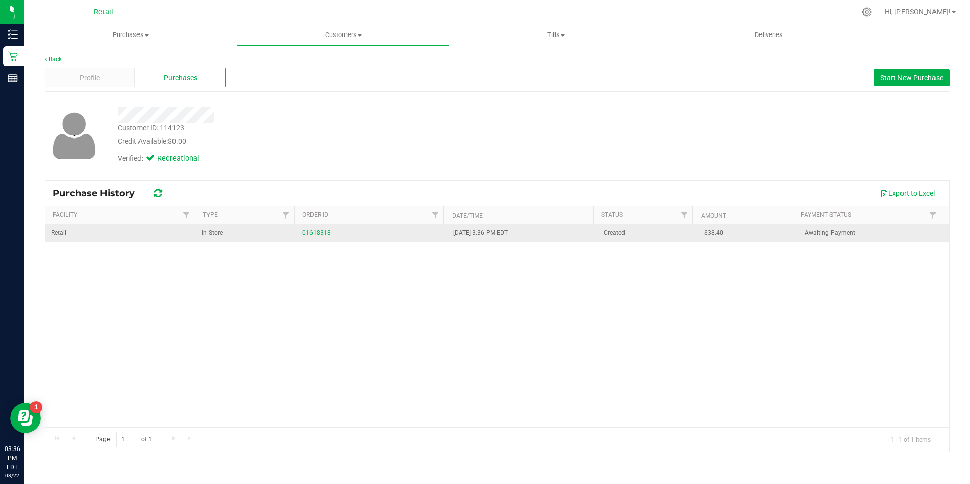
click at [313, 229] on link "01618318" at bounding box center [316, 232] width 28 height 7
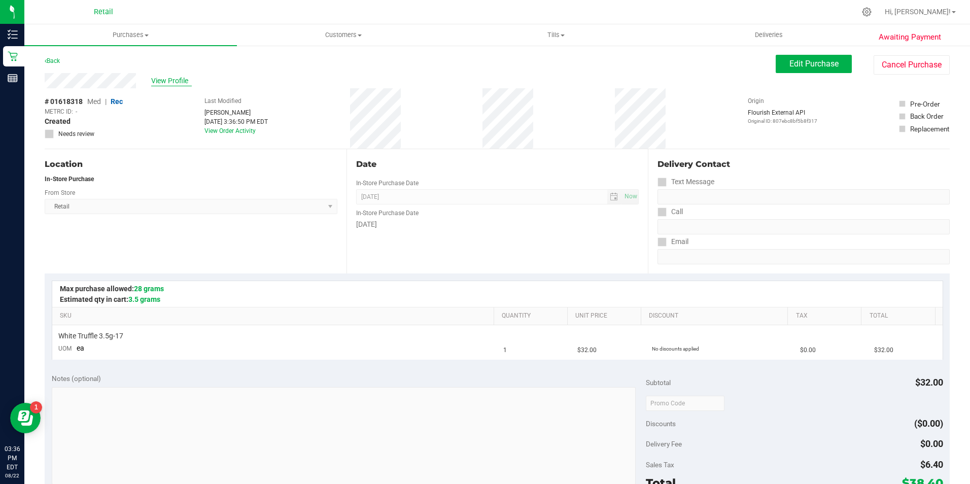
click at [169, 80] on span "View Profile" at bounding box center [171, 81] width 41 height 11
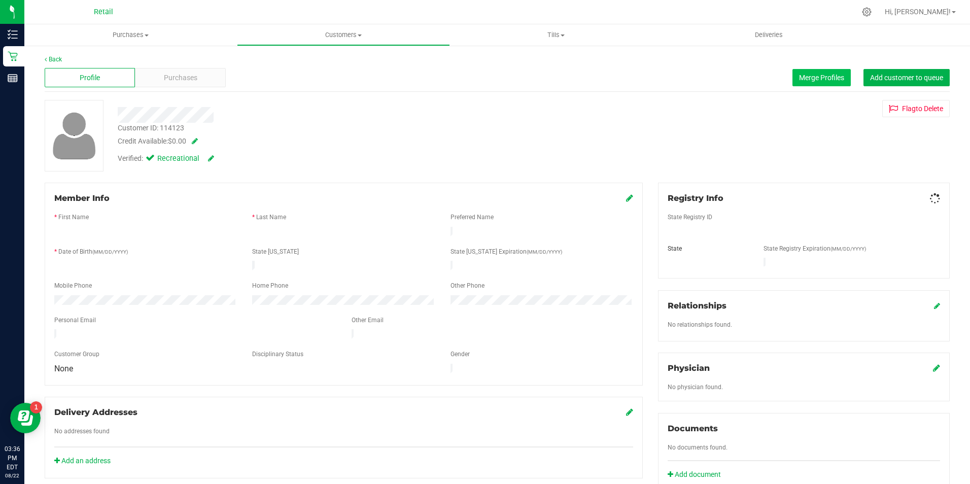
click at [878, 77] on span "Add customer to queue" at bounding box center [906, 78] width 73 height 8
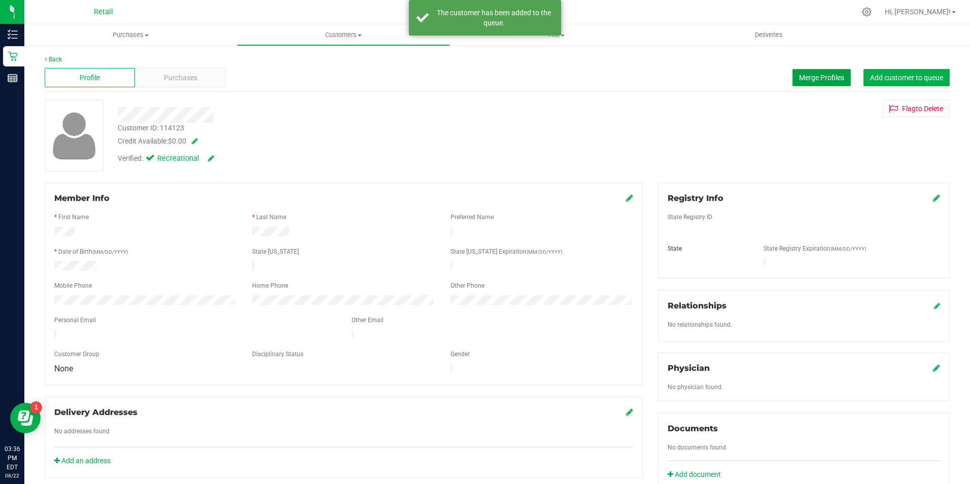
click at [815, 80] on span "Merge Profiles" at bounding box center [821, 78] width 45 height 8
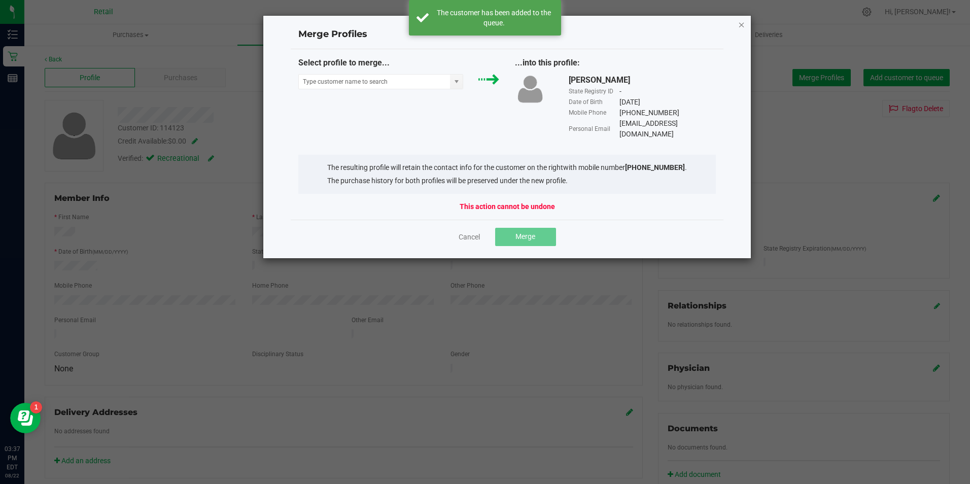
click at [742, 25] on icon "Close" at bounding box center [741, 24] width 7 height 12
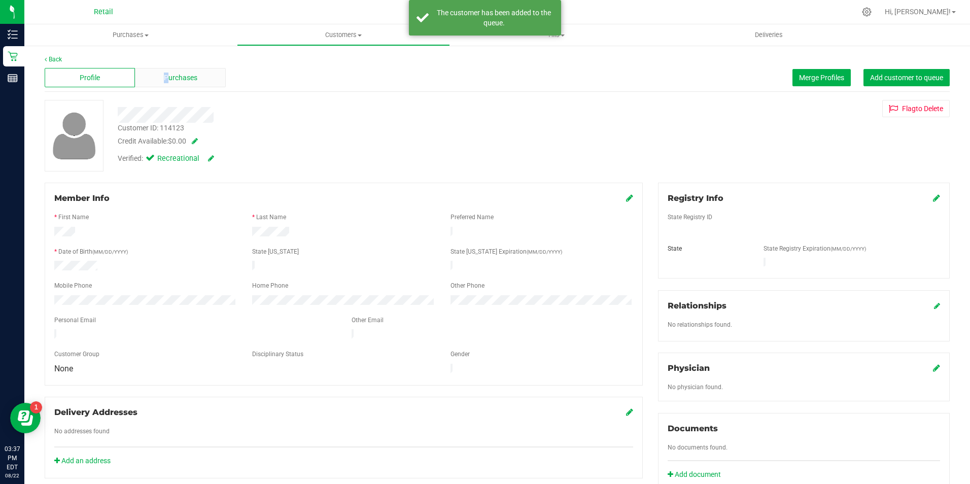
click at [184, 83] on div "Purchases" at bounding box center [180, 77] width 90 height 19
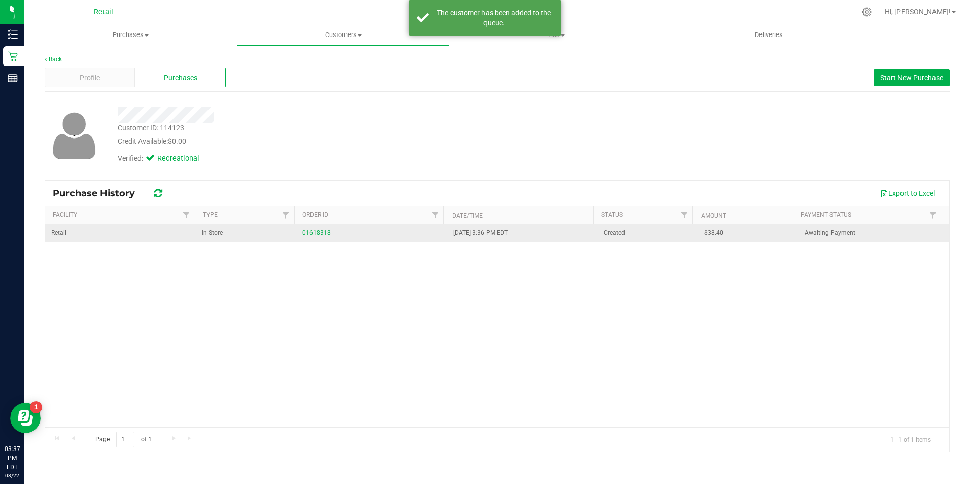
click at [316, 229] on link "01618318" at bounding box center [316, 232] width 28 height 7
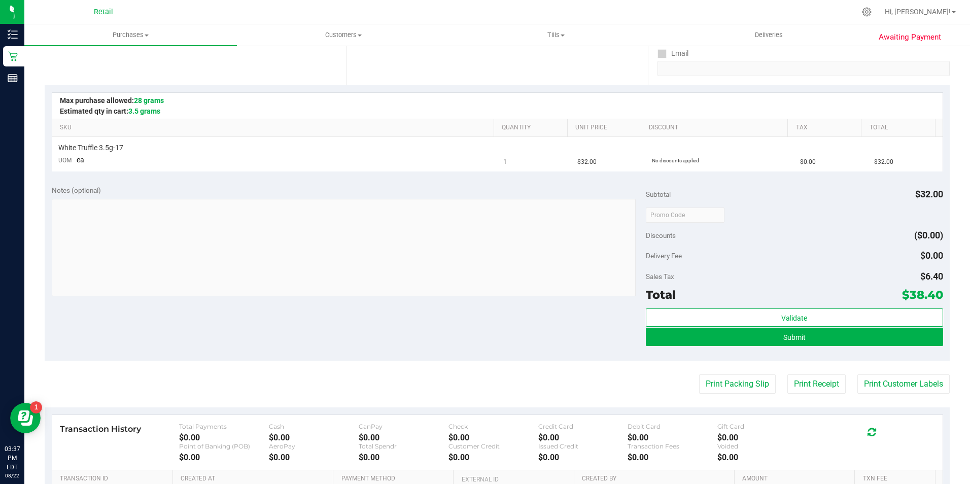
scroll to position [203, 0]
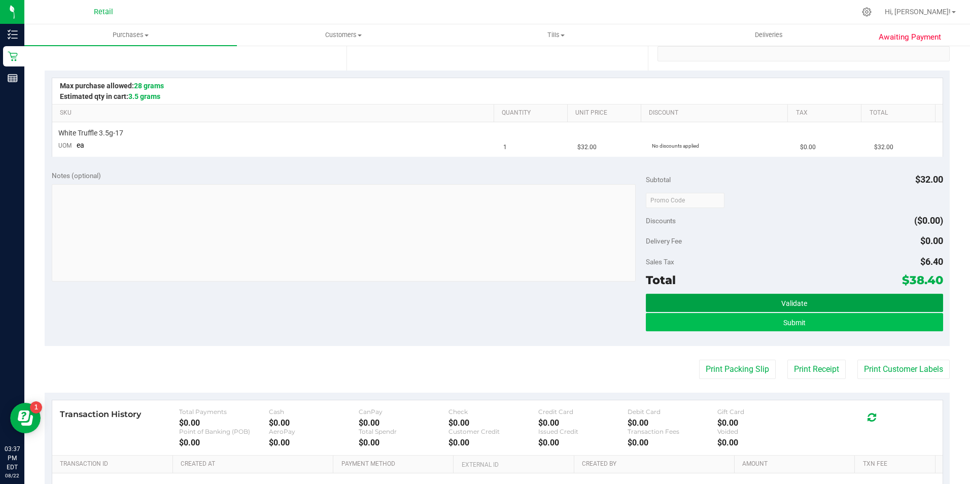
drag, startPoint x: 720, startPoint y: 308, endPoint x: 721, endPoint y: 315, distance: 7.1
click at [721, 315] on span "Validate Submit" at bounding box center [794, 313] width 297 height 39
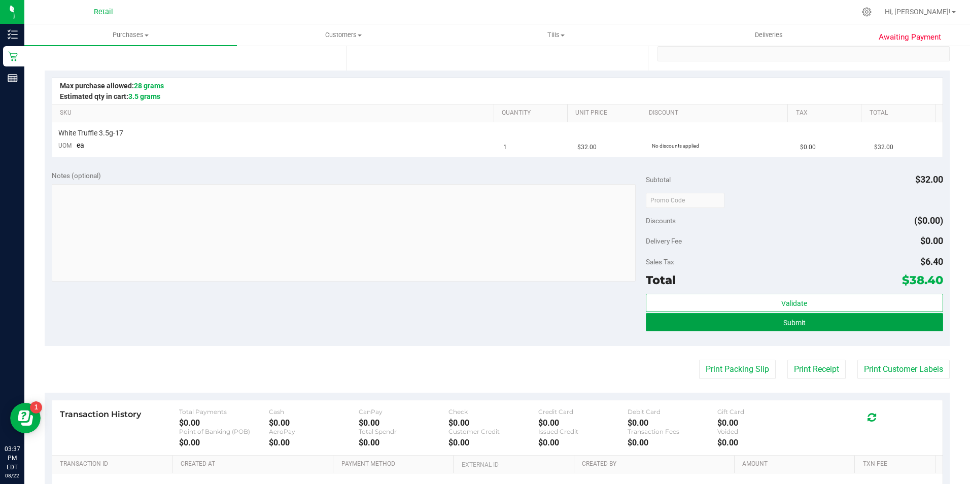
click at [721, 319] on button "Submit" at bounding box center [794, 322] width 297 height 18
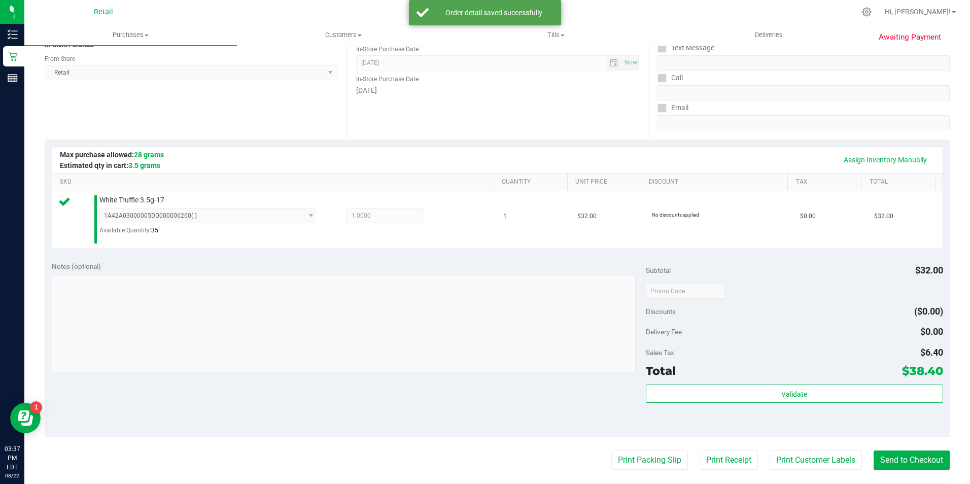
scroll to position [141, 0]
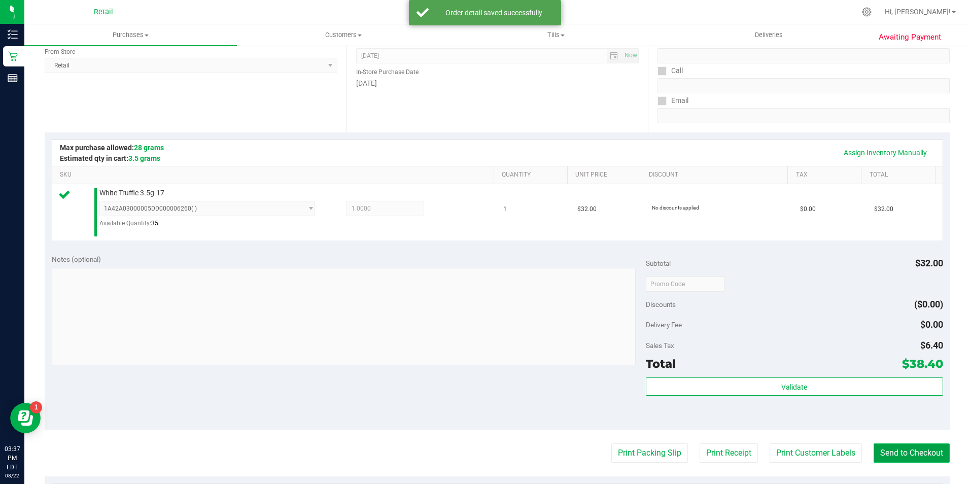
click at [911, 447] on button "Send to Checkout" at bounding box center [912, 453] width 76 height 19
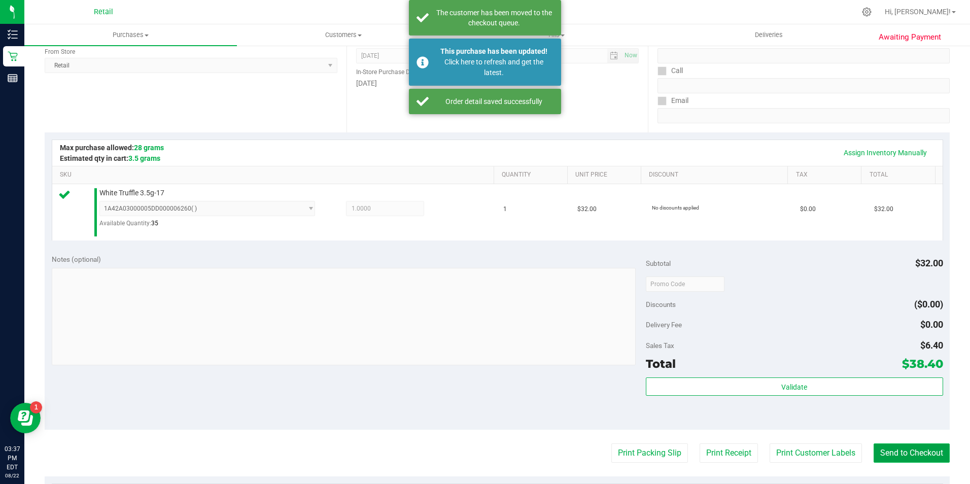
click at [886, 448] on button "Send to Checkout" at bounding box center [912, 453] width 76 height 19
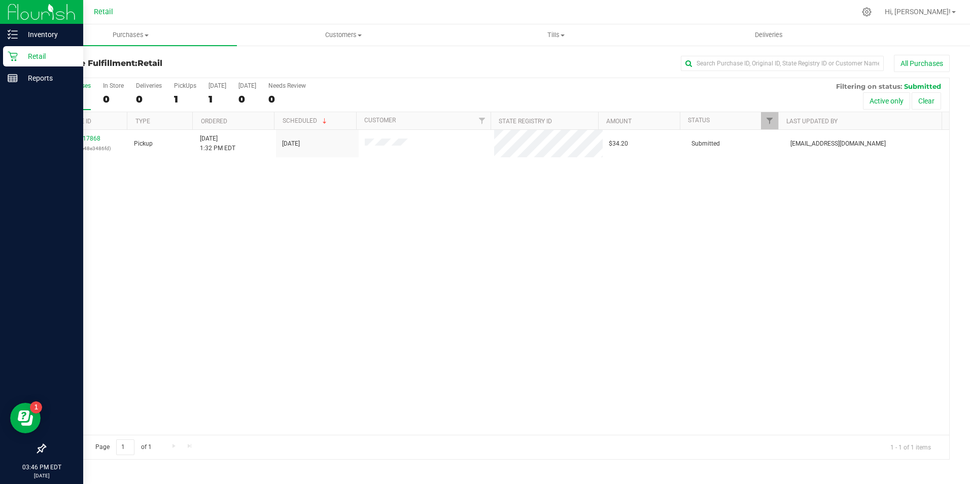
click at [18, 65] on div "Retail" at bounding box center [43, 56] width 80 height 20
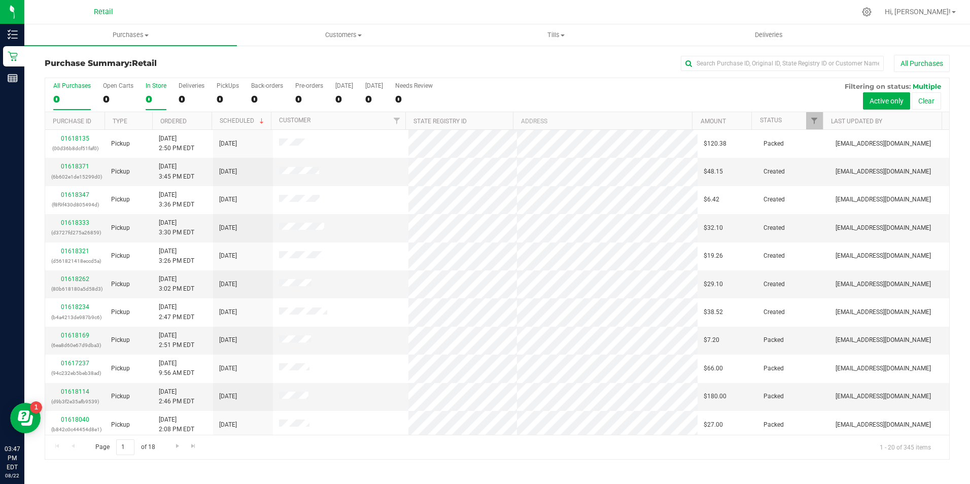
click at [151, 99] on div "0" at bounding box center [156, 99] width 21 height 12
click at [0, 0] on input "In Store 0" at bounding box center [0, 0] width 0 height 0
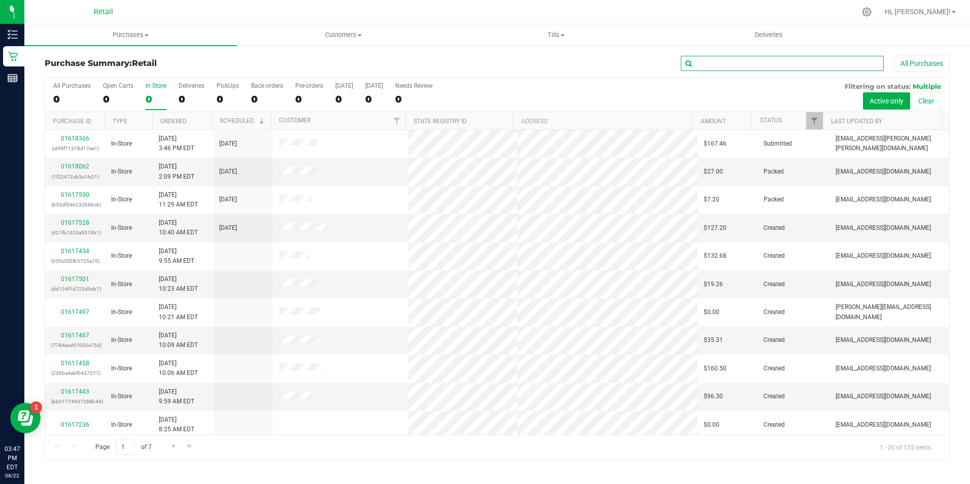
click at [748, 62] on input "text" at bounding box center [782, 63] width 203 height 15
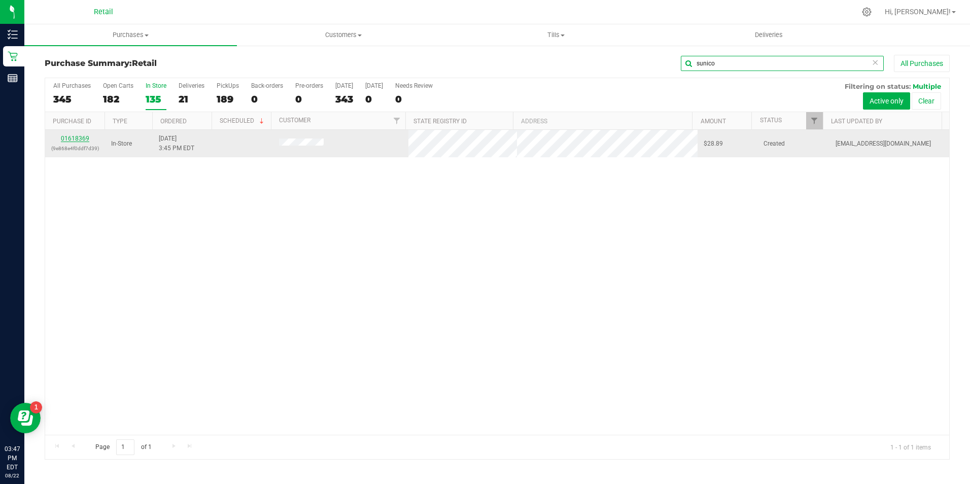
type input "sunico"
click at [80, 138] on link "01618369" at bounding box center [75, 138] width 28 height 7
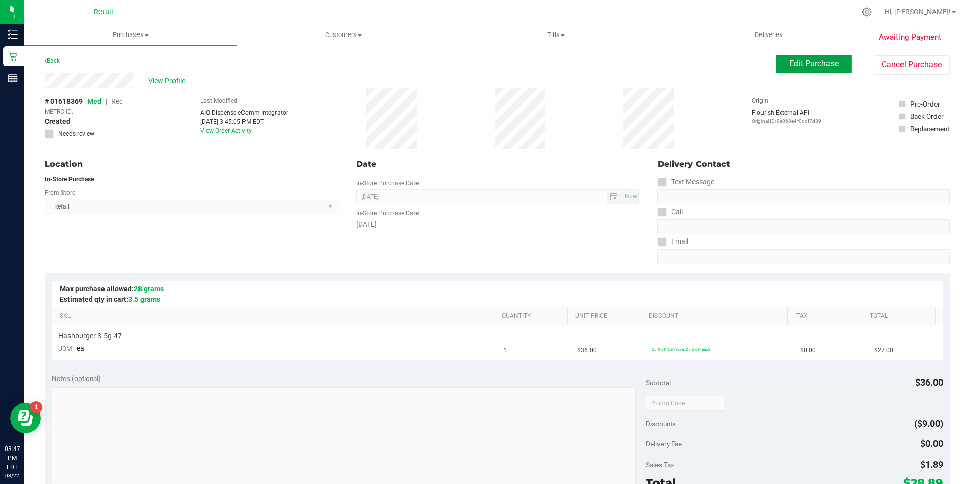
click at [808, 66] on span "Edit Purchase" at bounding box center [814, 64] width 49 height 10
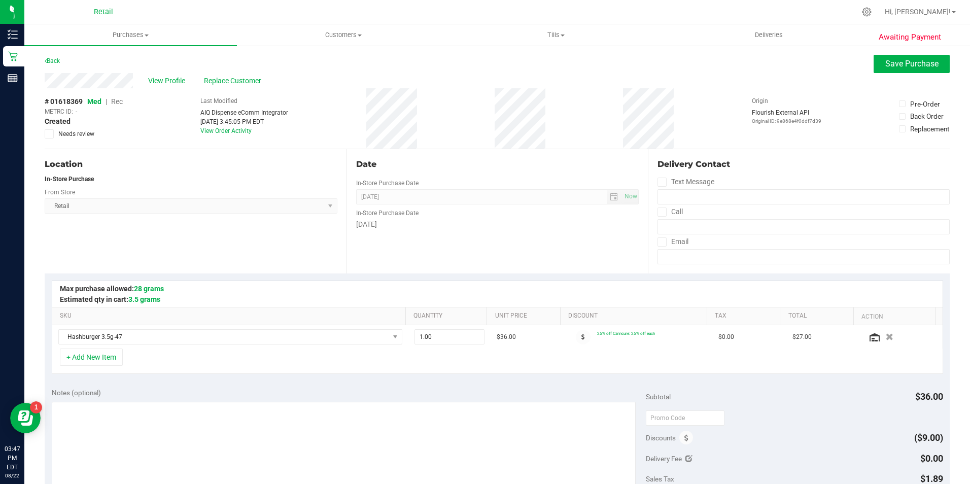
click at [121, 101] on span "Rec" at bounding box center [117, 101] width 12 height 8
click at [886, 65] on span "Save Purchase" at bounding box center [912, 64] width 53 height 10
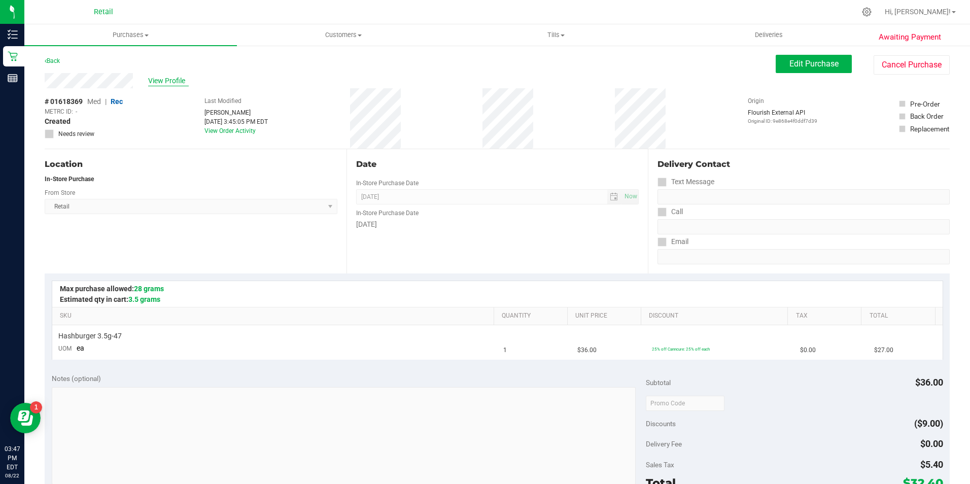
click at [169, 80] on span "View Profile" at bounding box center [168, 81] width 41 height 11
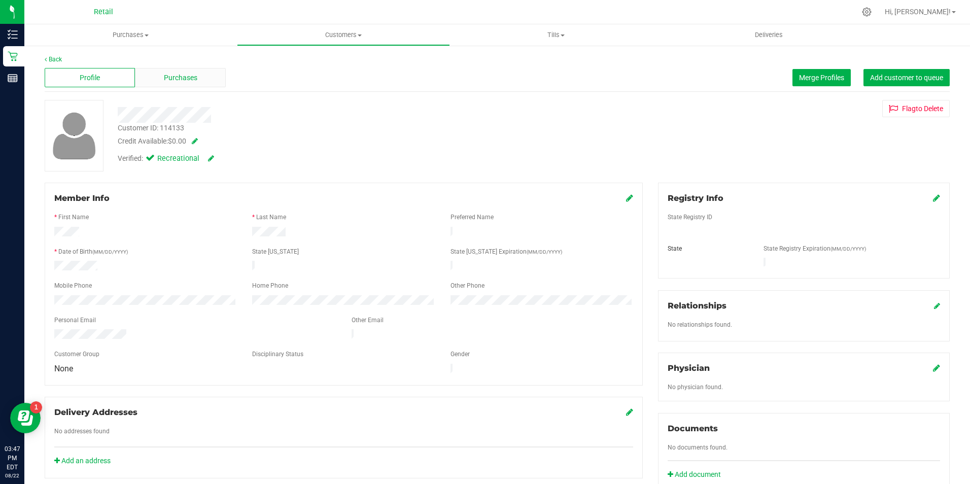
click at [179, 84] on div "Purchases" at bounding box center [180, 77] width 90 height 19
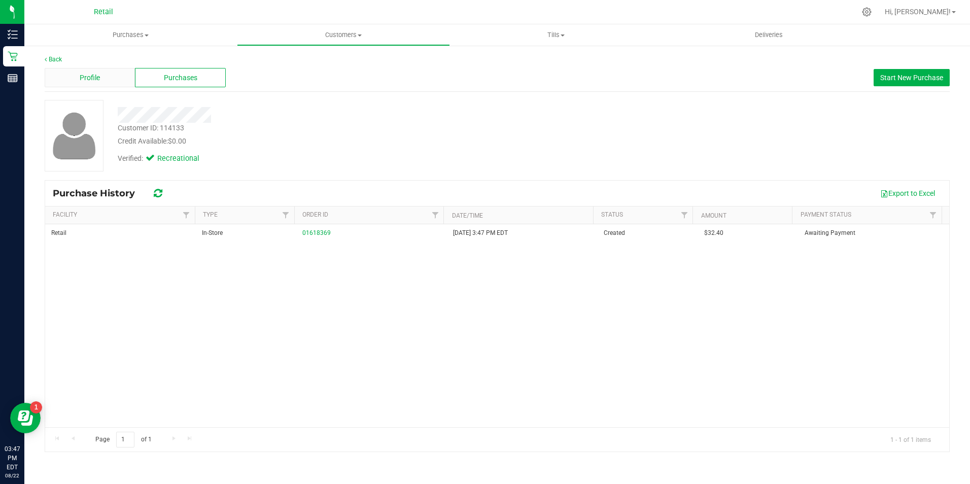
click at [109, 73] on div "Profile" at bounding box center [90, 77] width 90 height 19
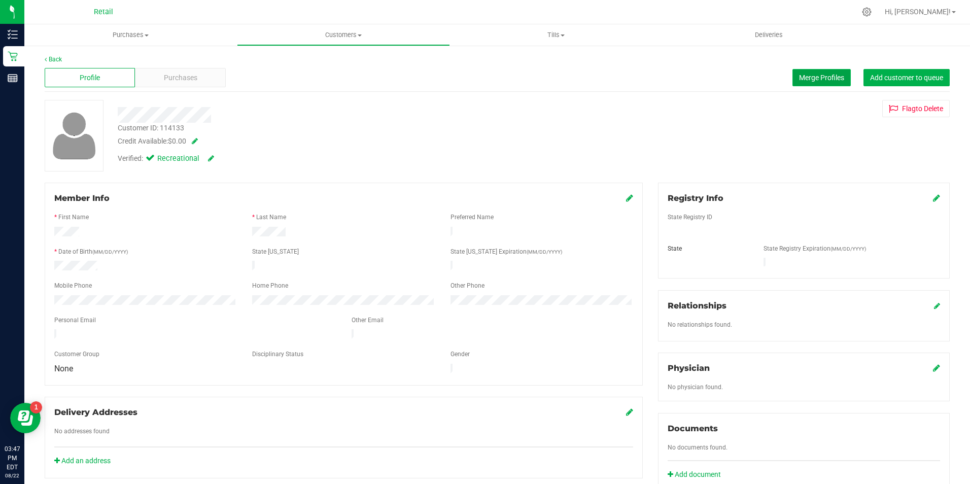
click at [799, 78] on span "Merge Profiles" at bounding box center [821, 78] width 45 height 8
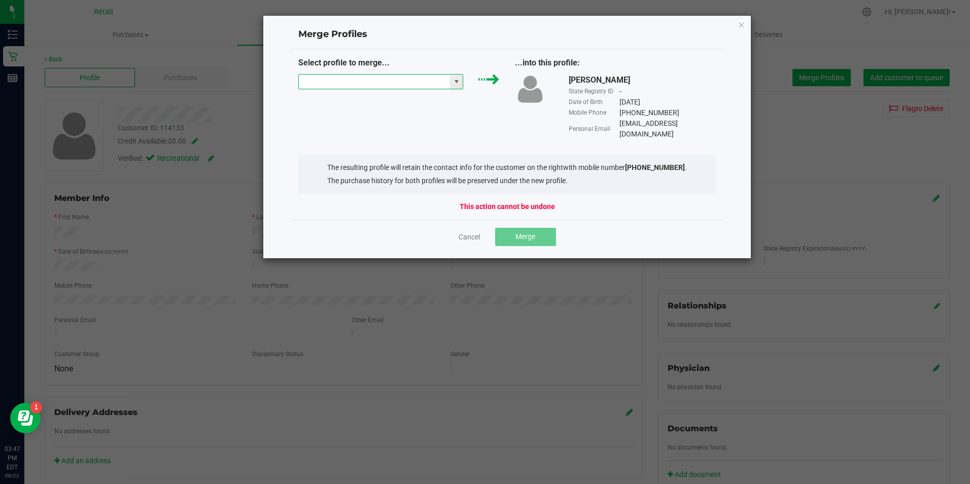
click at [426, 87] on input "NO DATA FOUND" at bounding box center [375, 82] width 152 height 14
drag, startPoint x: 750, startPoint y: 16, endPoint x: 738, endPoint y: 28, distance: 16.5
click at [748, 19] on div "Merge Profiles Select profile to merge... ...into this profile: Sunico Gonzalez…" at bounding box center [507, 137] width 489 height 244
click at [737, 29] on div "Merge Profiles Select profile to merge... ...into this profile: Sunico Gonzalez…" at bounding box center [507, 137] width 489 height 244
click at [741, 26] on icon "Close" at bounding box center [741, 24] width 7 height 12
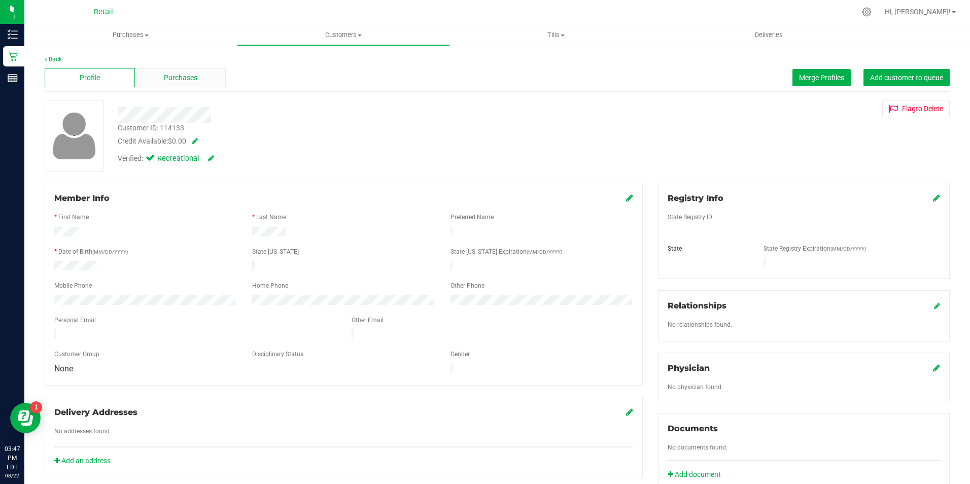
click at [185, 77] on span "Purchases" at bounding box center [180, 78] width 33 height 11
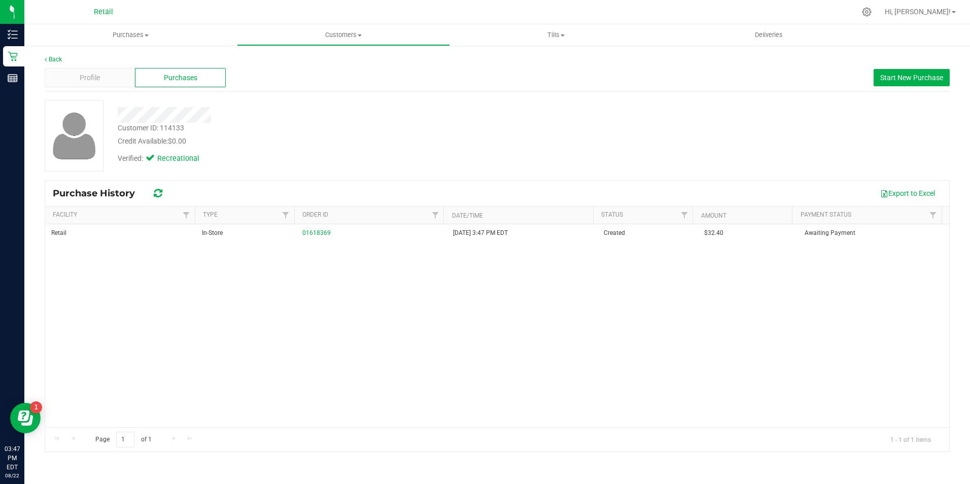
click at [401, 53] on div "Back Profile Purchases Start New Purchase Customer ID: 114133 Credit Available:…" at bounding box center [497, 254] width 946 height 418
click at [377, 45] on link "Customers All customers Add a new customer All physicians" at bounding box center [343, 34] width 213 height 21
click at [345, 40] on uib-tab-heading "Customers All customers Add a new customer All physicians" at bounding box center [343, 34] width 213 height 21
click at [346, 36] on span "Customers" at bounding box center [343, 34] width 213 height 9
click at [322, 59] on li "All customers" at bounding box center [343, 61] width 213 height 12
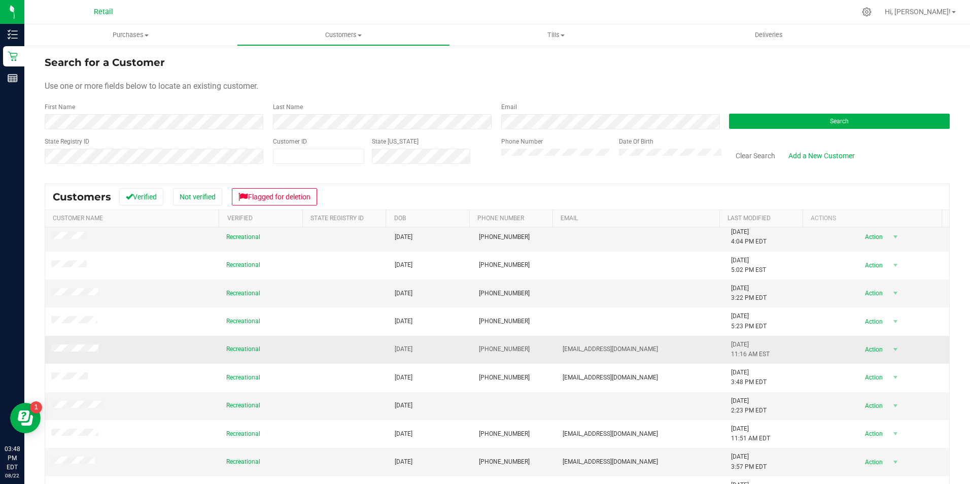
scroll to position [83, 0]
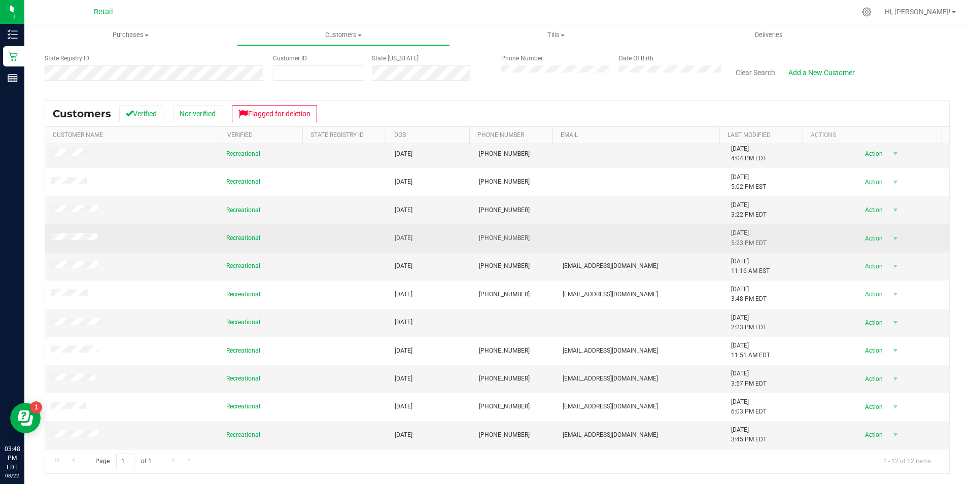
click at [89, 242] on span at bounding box center [75, 238] width 49 height 10
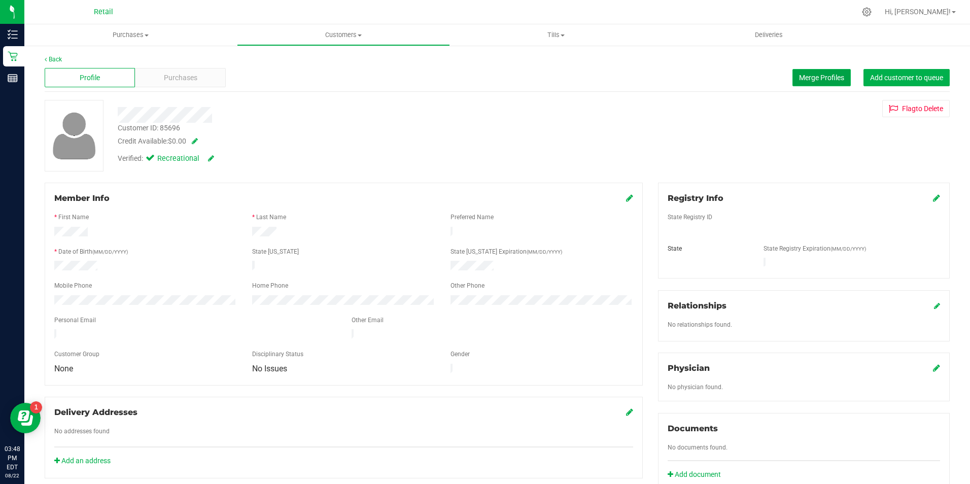
click at [800, 79] on span "Merge Profiles" at bounding box center [821, 78] width 45 height 8
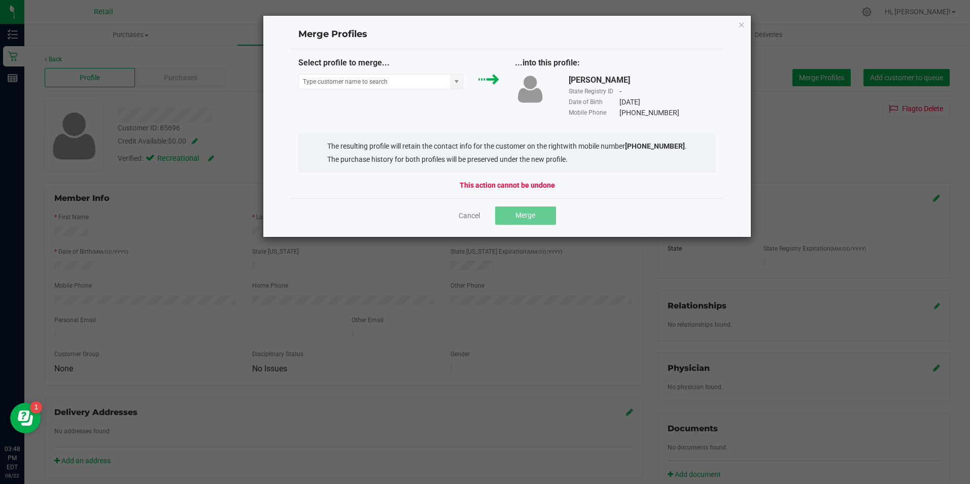
click at [442, 90] on div "Select profile to merge..." at bounding box center [399, 76] width 217 height 38
click at [420, 79] on input "NO DATA FOUND" at bounding box center [375, 82] width 152 height 14
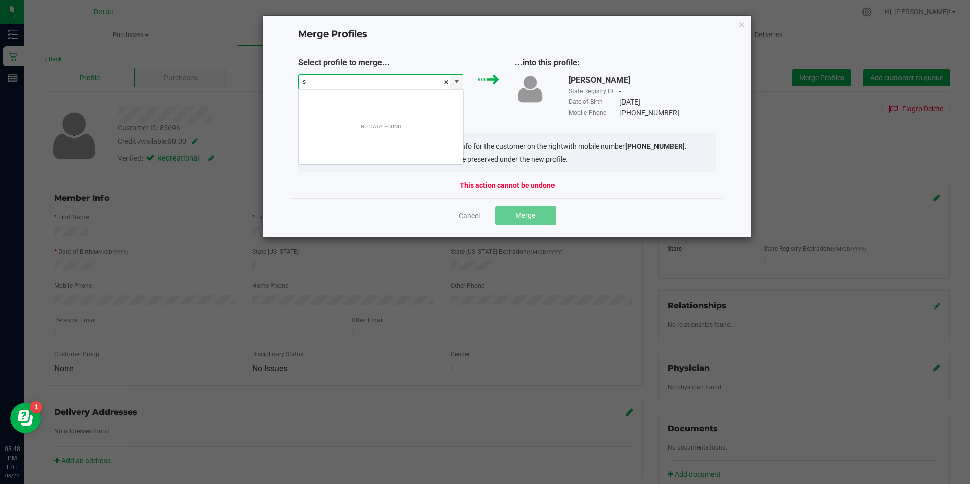
scroll to position [15, 165]
click at [394, 93] on div "NO DATA FOUND" at bounding box center [381, 126] width 164 height 71
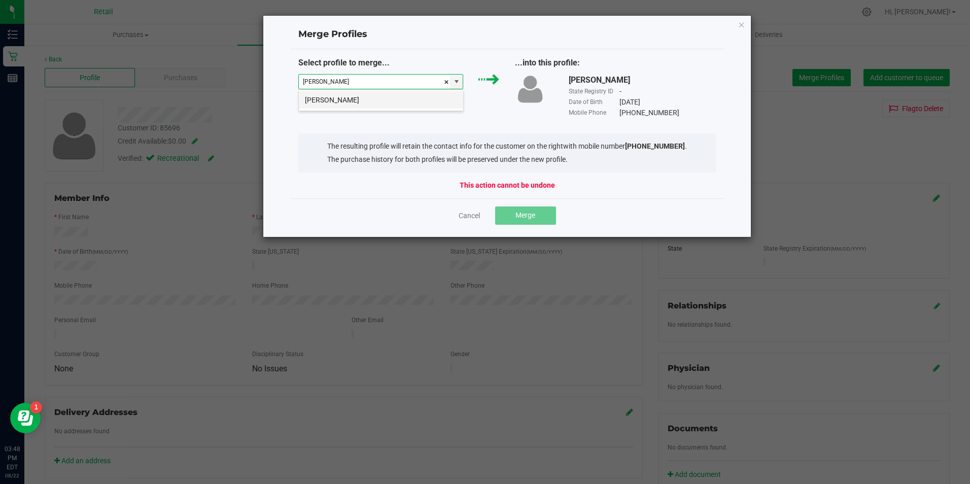
click at [393, 96] on li "Sunico Gonzalez" at bounding box center [381, 99] width 164 height 17
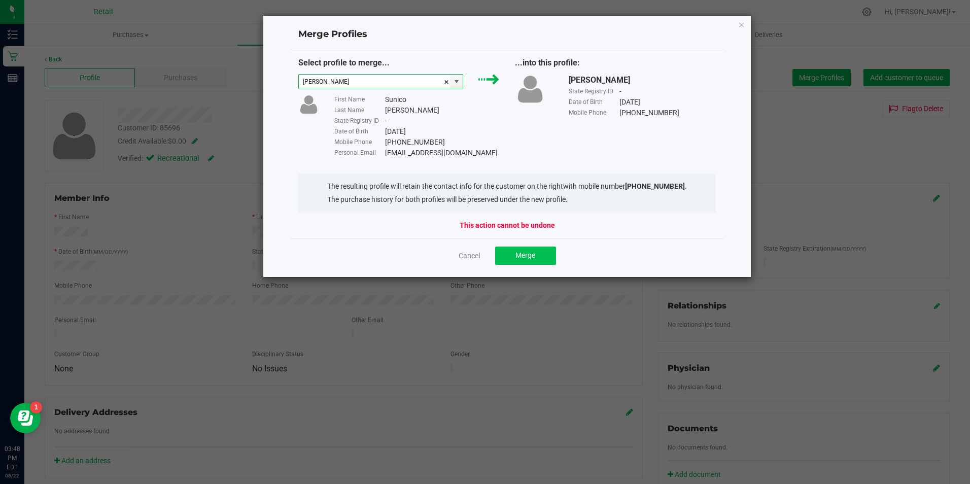
type input "Sunico Gonzalez"
click at [509, 253] on button "Merge" at bounding box center [525, 256] width 61 height 18
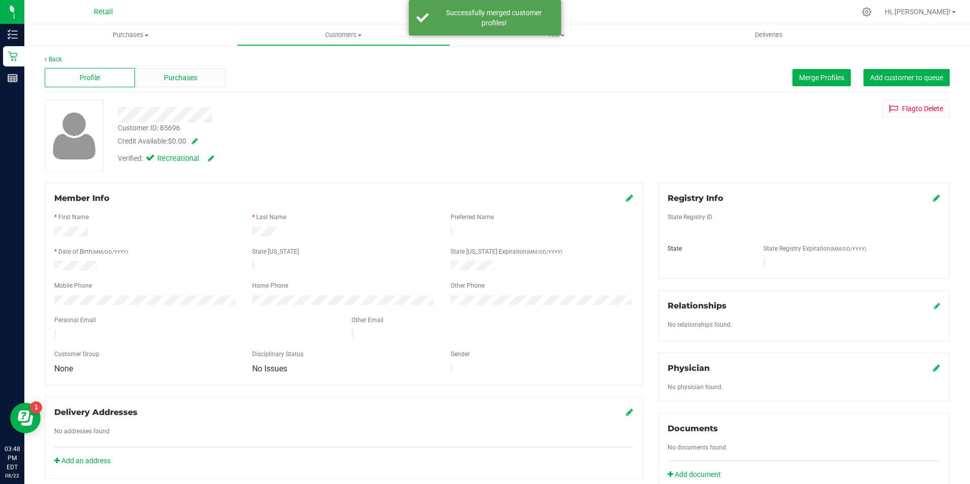
click at [167, 72] on div "Purchases" at bounding box center [180, 77] width 90 height 19
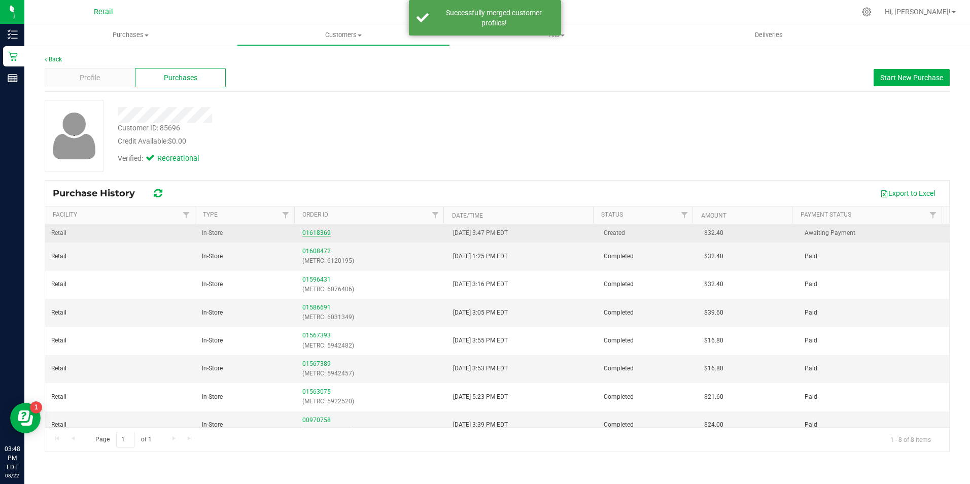
click at [314, 233] on link "01618369" at bounding box center [316, 232] width 28 height 7
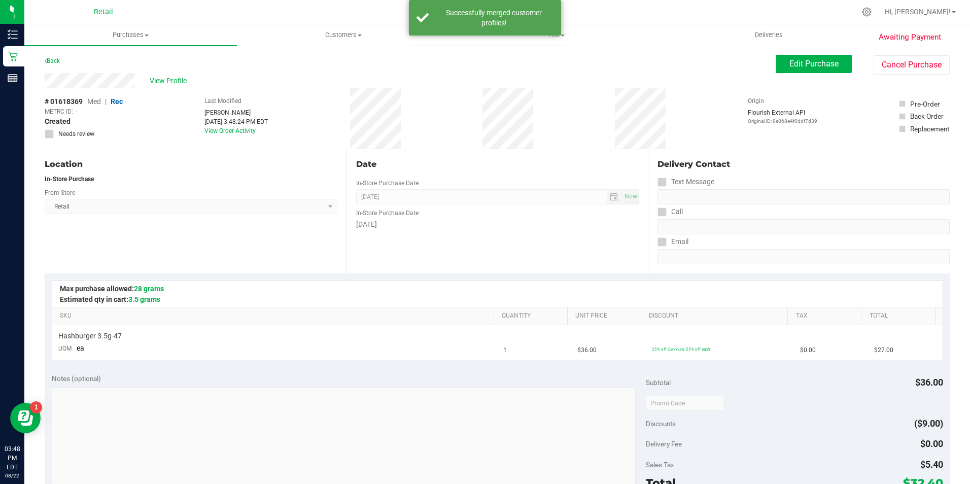
scroll to position [102, 0]
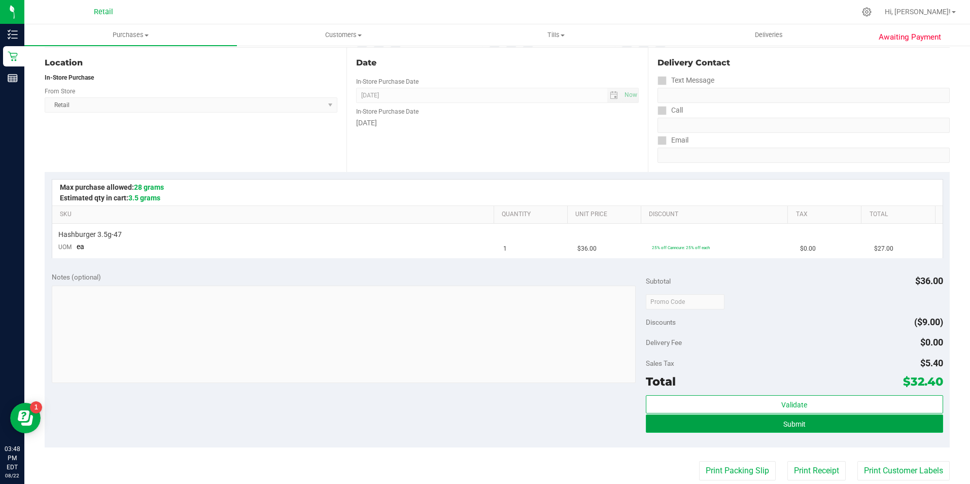
click at [861, 427] on button "Submit" at bounding box center [794, 424] width 297 height 18
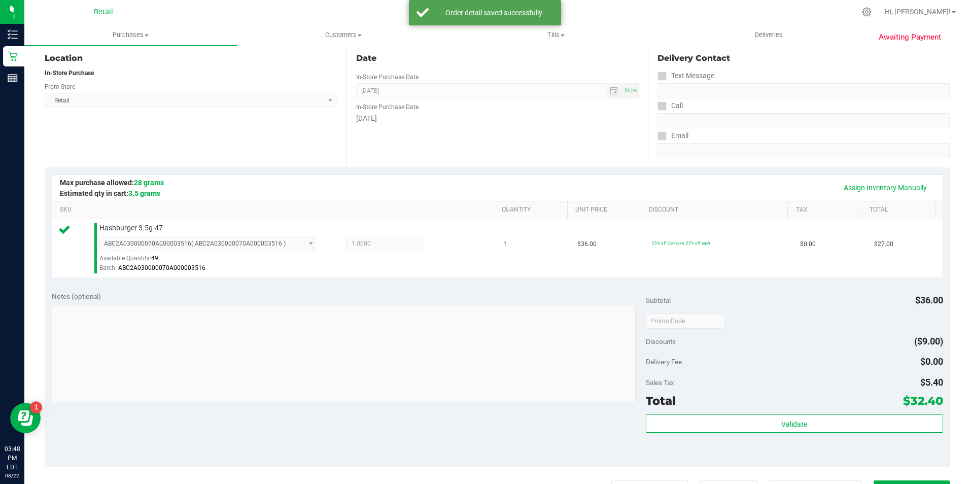
scroll to position [123, 0]
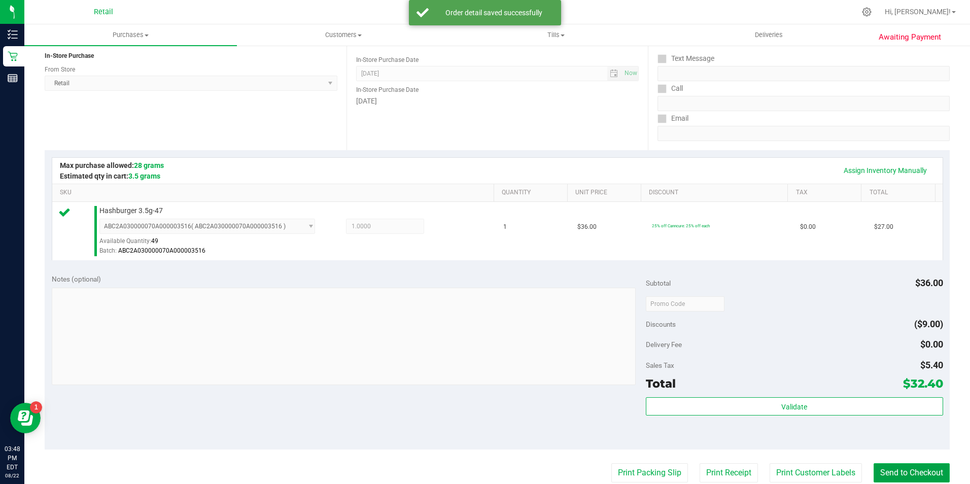
click at [916, 468] on button "Send to Checkout" at bounding box center [912, 472] width 76 height 19
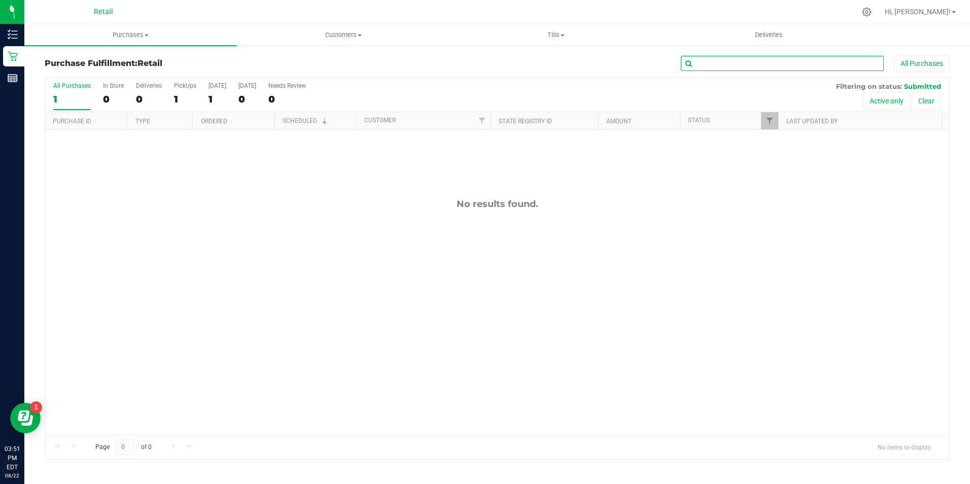
click at [712, 65] on input "text" at bounding box center [782, 63] width 203 height 15
click at [118, 104] on div "0" at bounding box center [113, 99] width 21 height 12
click at [0, 0] on input "In Store 0" at bounding box center [0, 0] width 0 height 0
click at [355, 41] on uib-tab-heading "Customers All customers Add a new customer All physicians" at bounding box center [344, 35] width 212 height 20
click at [327, 63] on li "All customers" at bounding box center [343, 61] width 213 height 12
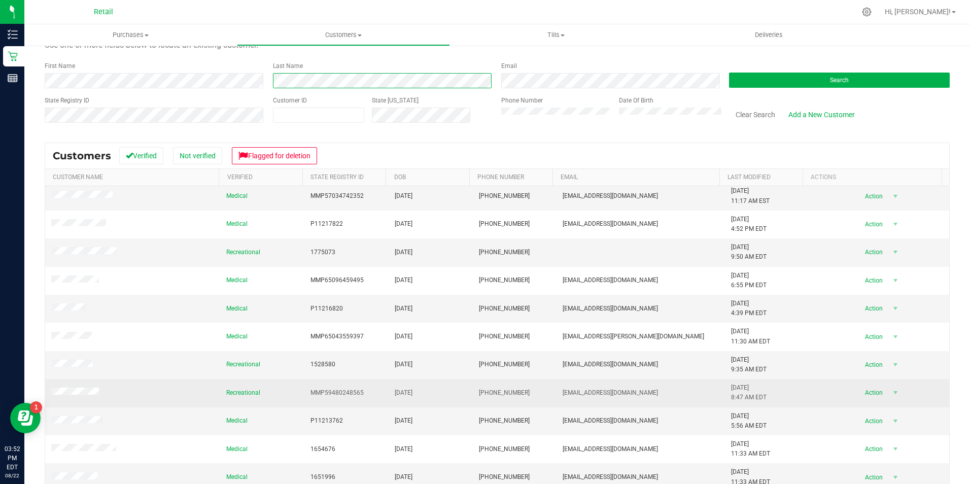
scroll to position [83, 0]
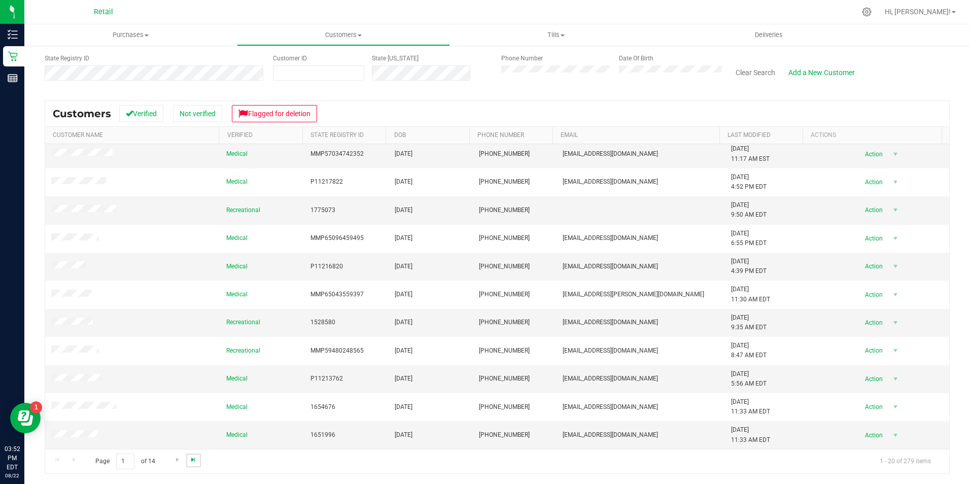
click at [190, 457] on span "Go to the last page" at bounding box center [193, 460] width 8 height 8
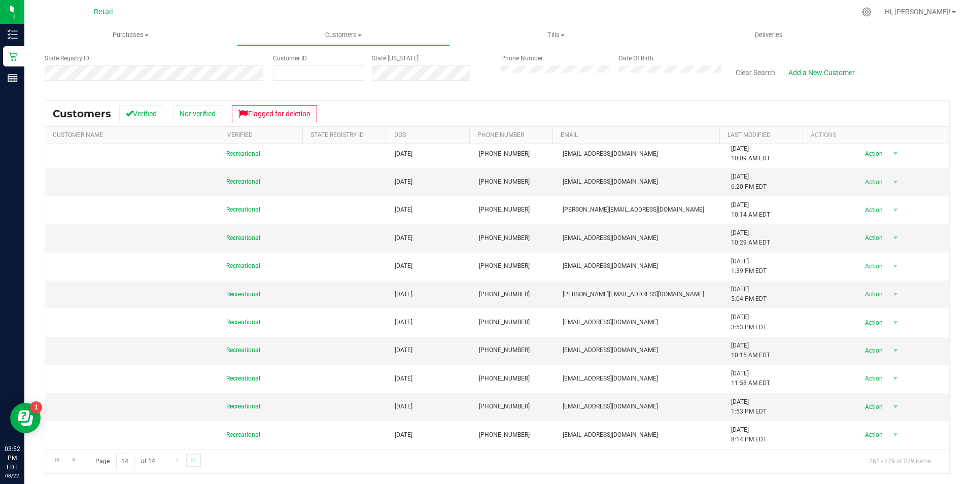
scroll to position [0, 0]
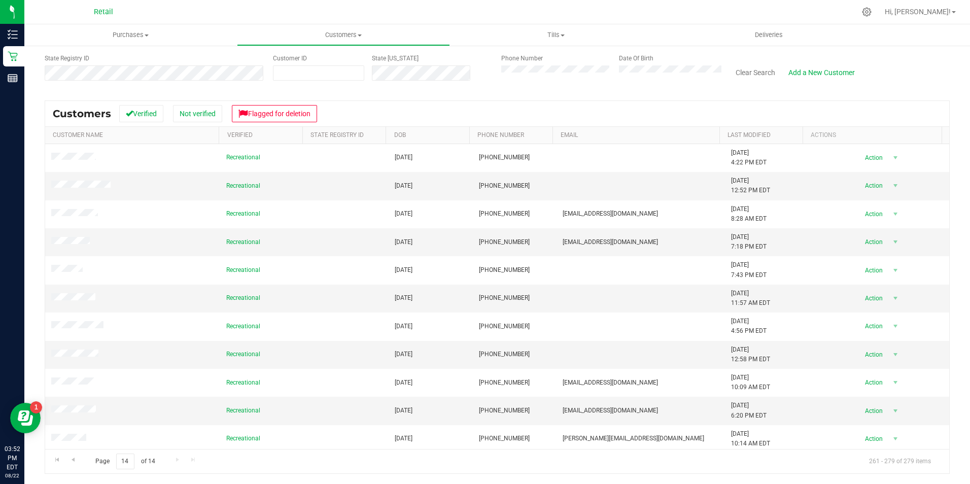
click at [191, 457] on div "Page 14 of 14 261 - 279 of 279 items" at bounding box center [497, 461] width 904 height 24
click at [193, 462] on div "Page 14 of 14 261 - 279 of 279 items" at bounding box center [497, 461] width 904 height 24
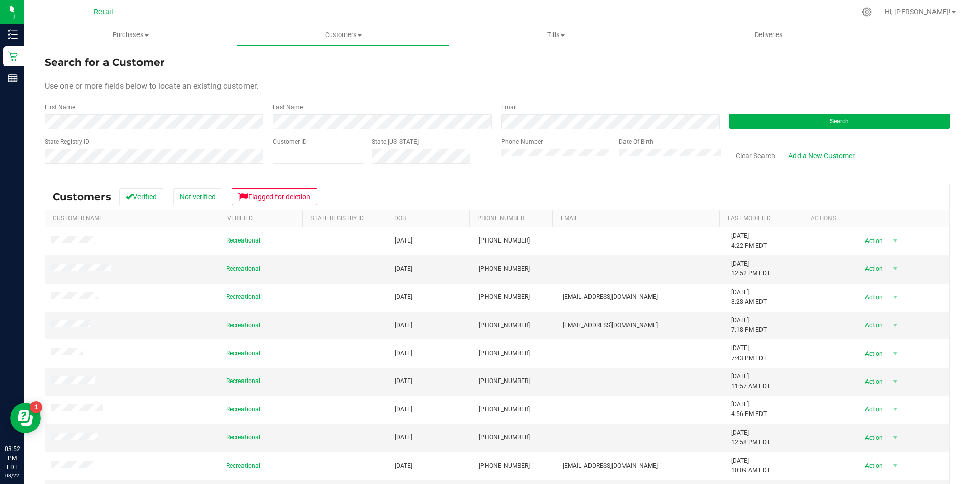
click at [118, 112] on div "First Name" at bounding box center [155, 116] width 221 height 27
click at [326, 162] on span at bounding box center [318, 156] width 91 height 15
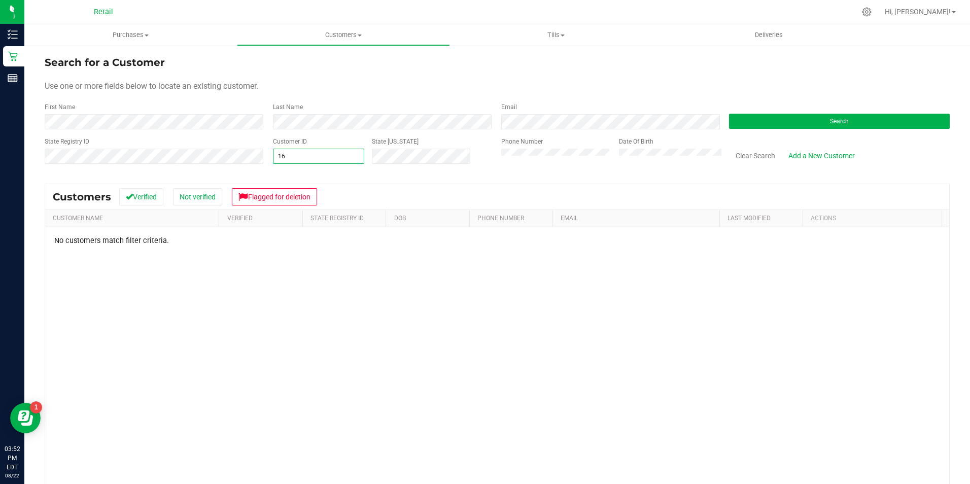
type input "1"
click at [329, 38] on span "Customers" at bounding box center [344, 34] width 212 height 9
click at [293, 62] on span "All customers" at bounding box center [273, 61] width 73 height 9
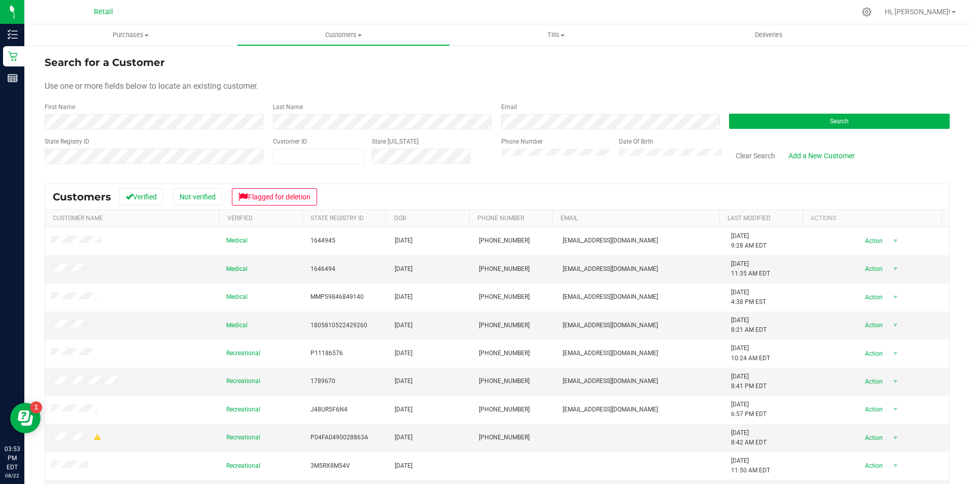
click at [126, 110] on div "First Name" at bounding box center [155, 116] width 221 height 27
click at [124, 113] on div "First Name" at bounding box center [155, 116] width 221 height 27
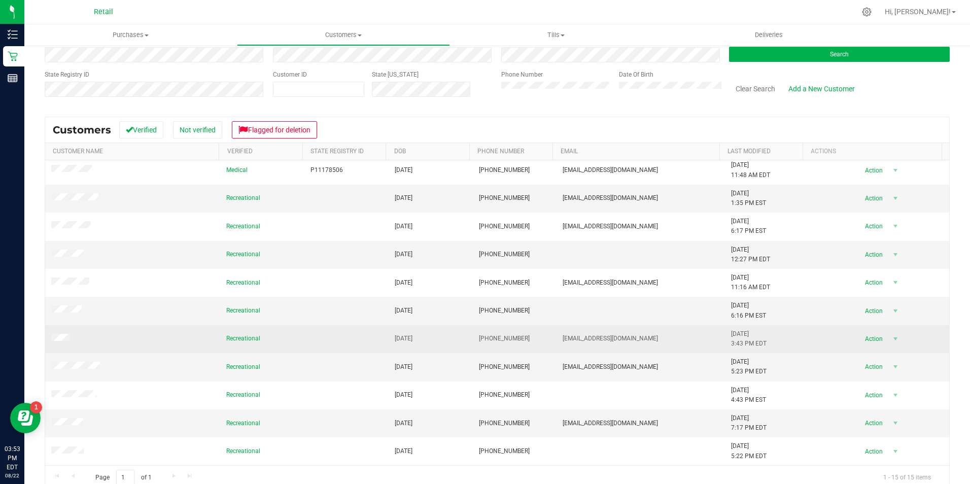
scroll to position [83, 0]
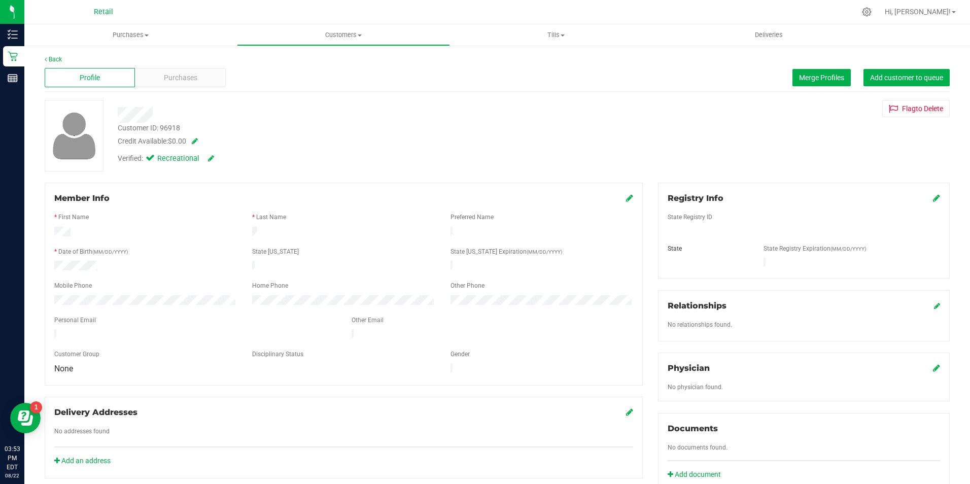
click at [197, 136] on div "Credit Available: $0.00" at bounding box center [340, 141] width 445 height 11
click at [196, 140] on span at bounding box center [193, 141] width 10 height 7
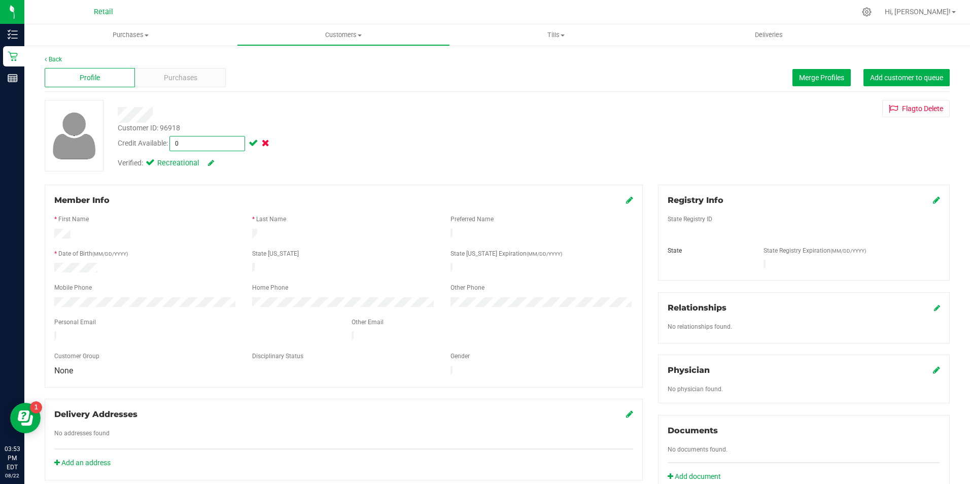
click at [179, 143] on span "$0.00 0" at bounding box center [208, 143] width 76 height 15
type input "0"
type input "9.25"
type input "$9.25"
click at [250, 141] on span at bounding box center [253, 143] width 12 height 7
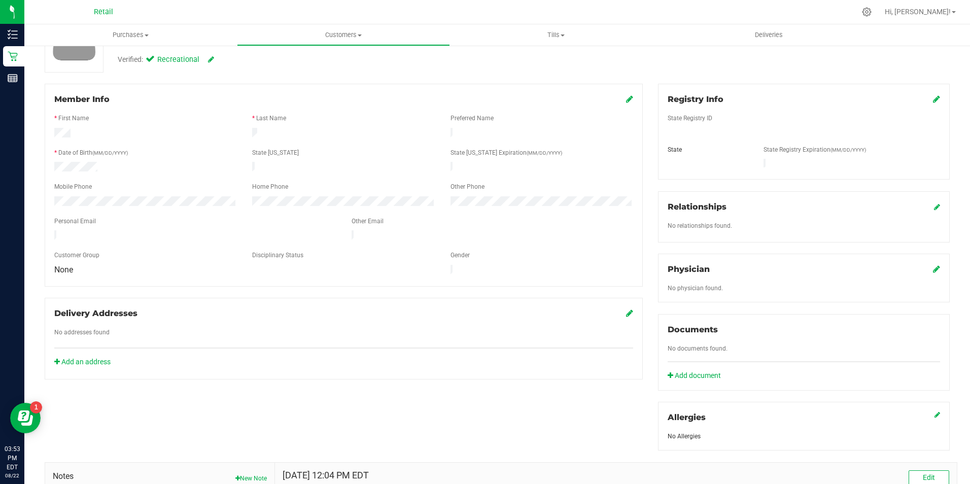
scroll to position [102, 0]
